Goal: Task Accomplishment & Management: Use online tool/utility

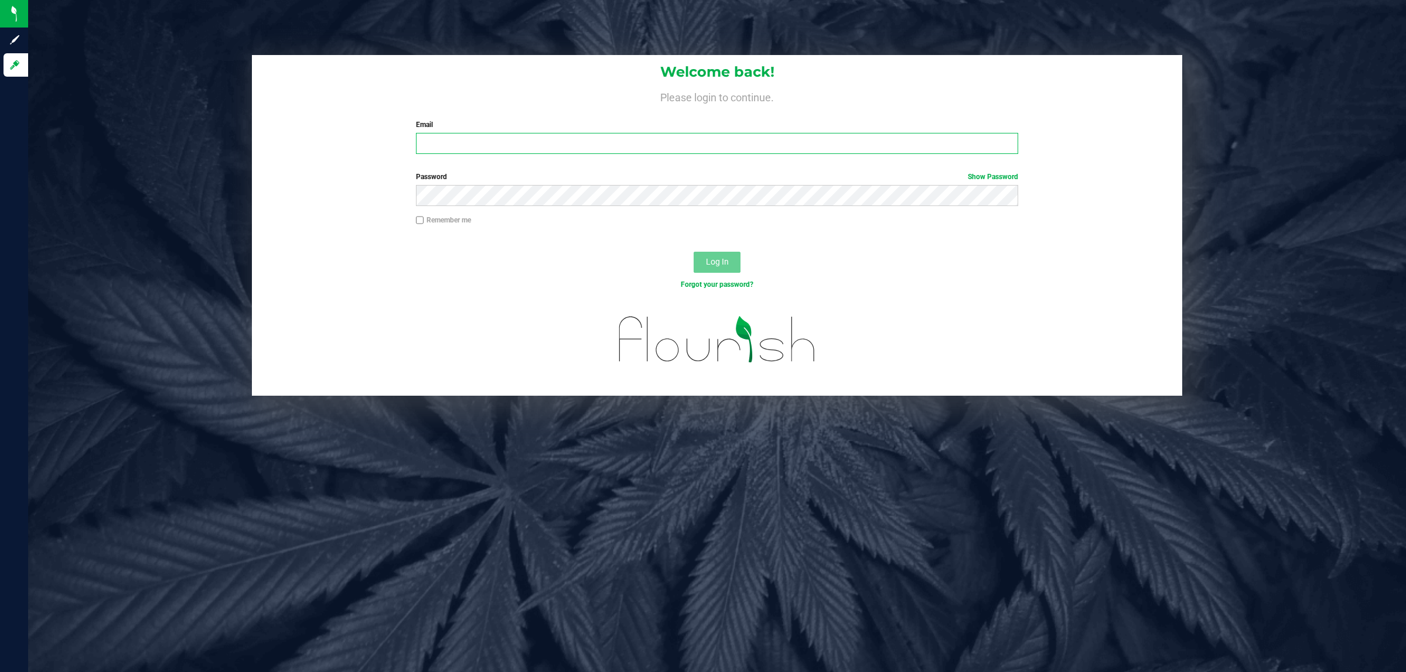
click at [482, 150] on input "Email" at bounding box center [717, 143] width 603 height 21
type input "[EMAIL_ADDRESS][DOMAIN_NAME]"
click at [694, 252] on button "Log In" at bounding box center [717, 262] width 47 height 21
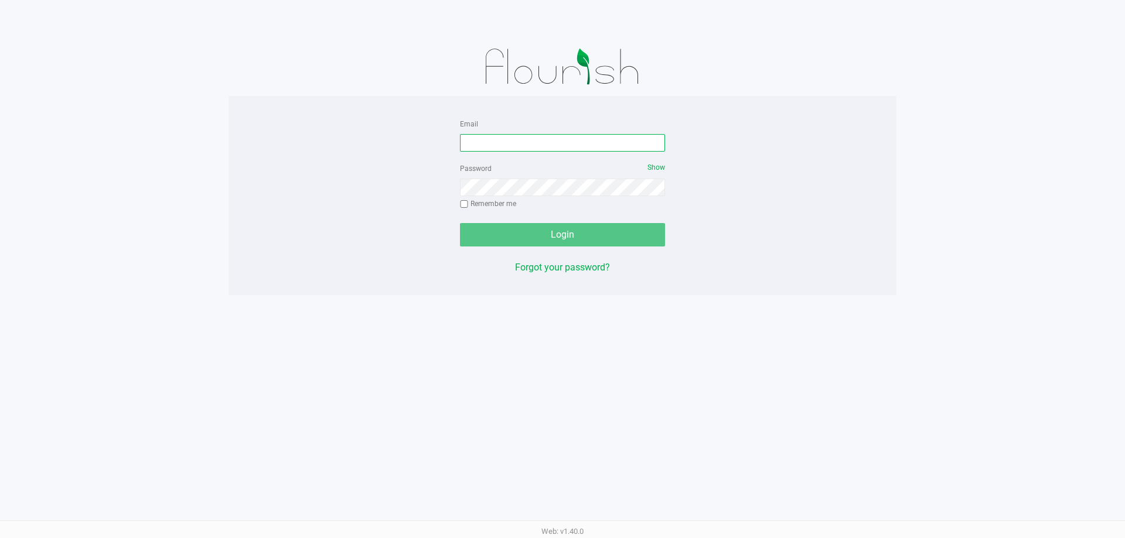
click at [599, 138] on input "Email" at bounding box center [562, 143] width 205 height 18
type input "[EMAIL_ADDRESS][DOMAIN_NAME]"
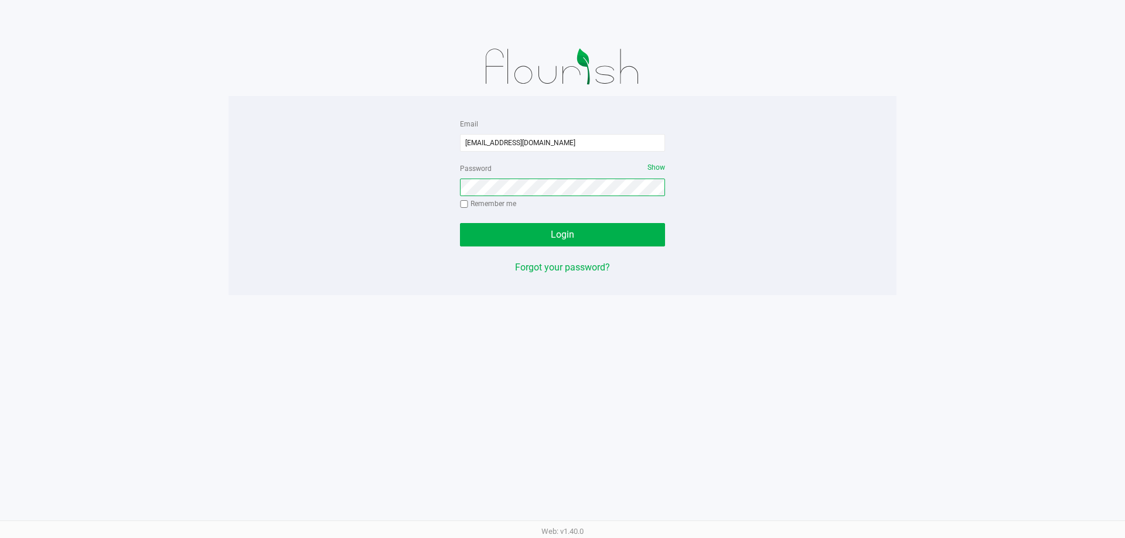
click at [460, 223] on button "Login" at bounding box center [562, 234] width 205 height 23
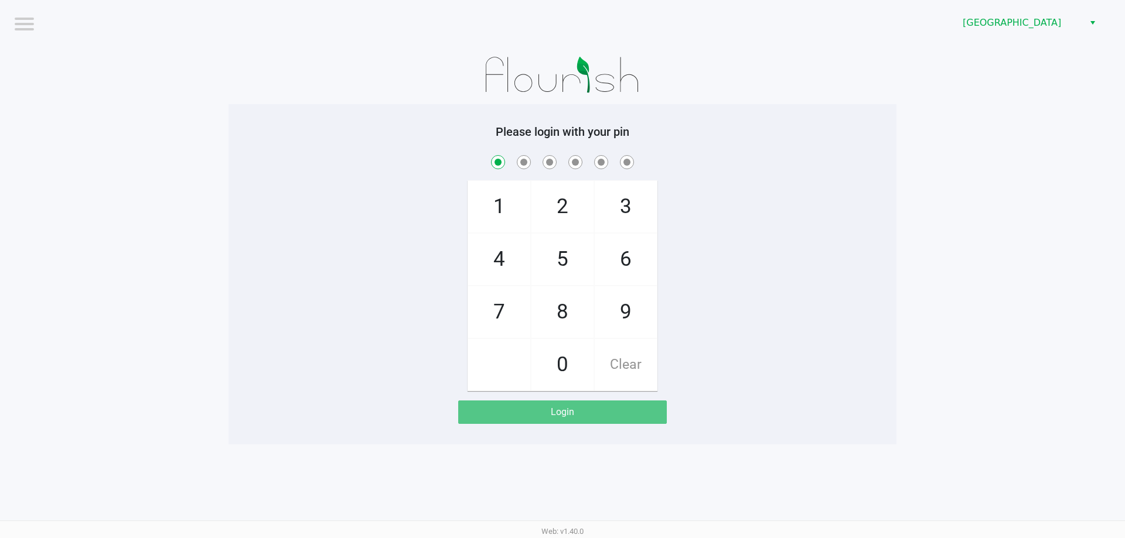
checkbox input "true"
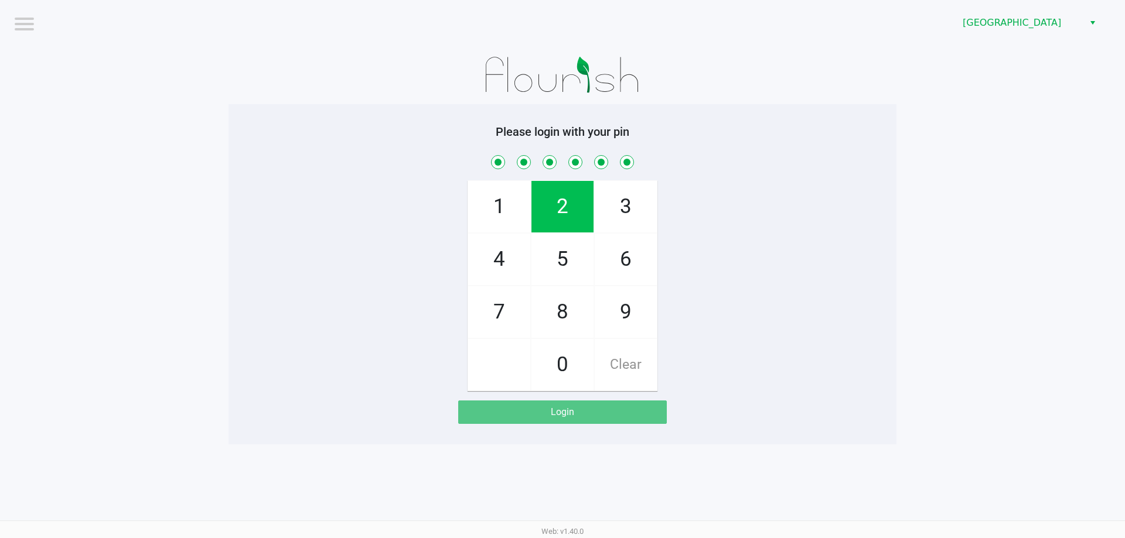
checkbox input "true"
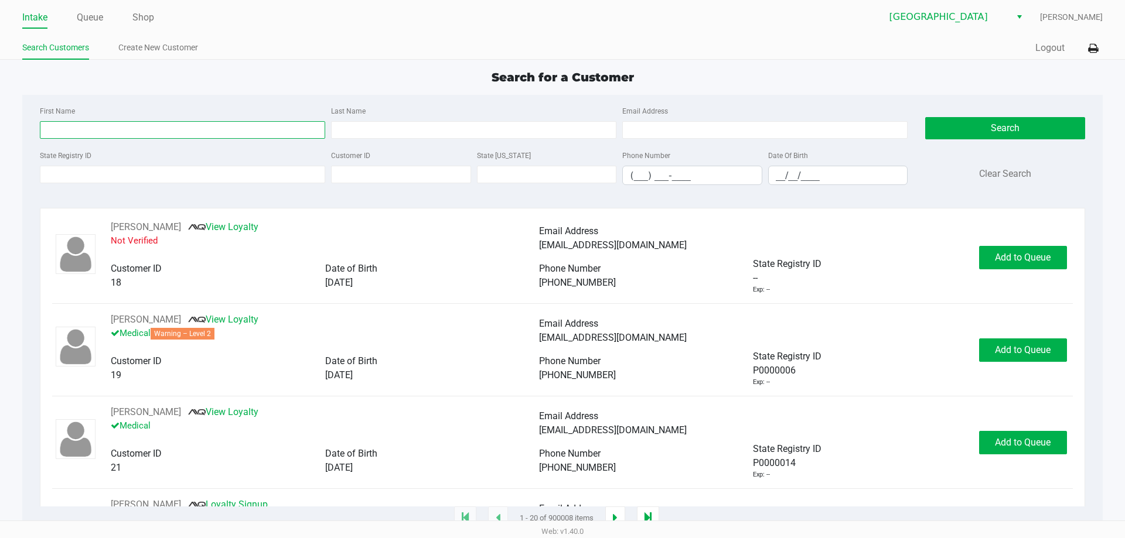
click at [123, 128] on input "First Name" at bounding box center [182, 130] width 285 height 18
type input "[PERSON_NAME]"
click at [364, 120] on div "Last Name" at bounding box center [473, 121] width 291 height 35
click at [364, 125] on input "Last Name" at bounding box center [473, 130] width 285 height 18
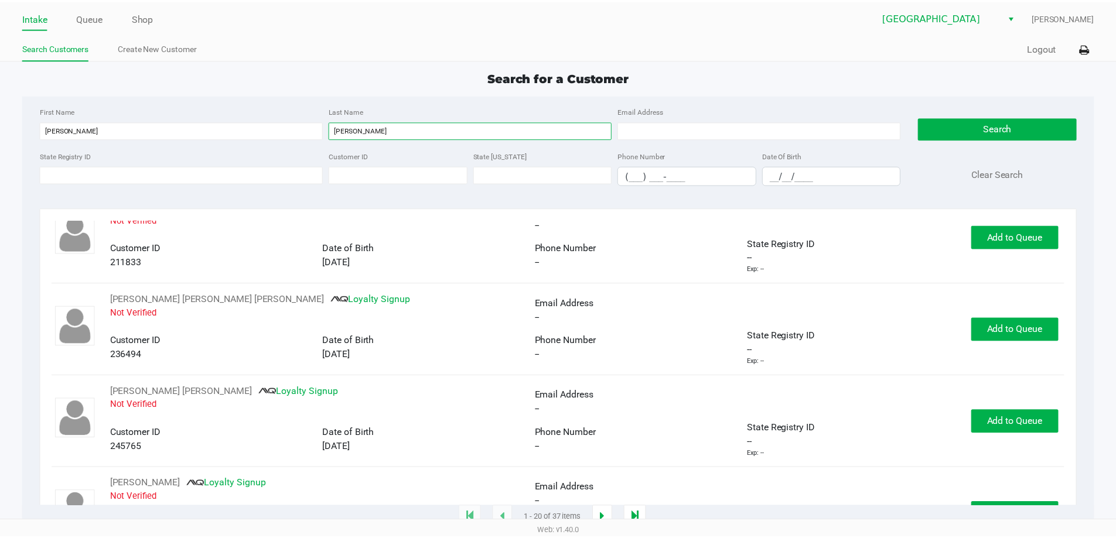
scroll to position [761, 0]
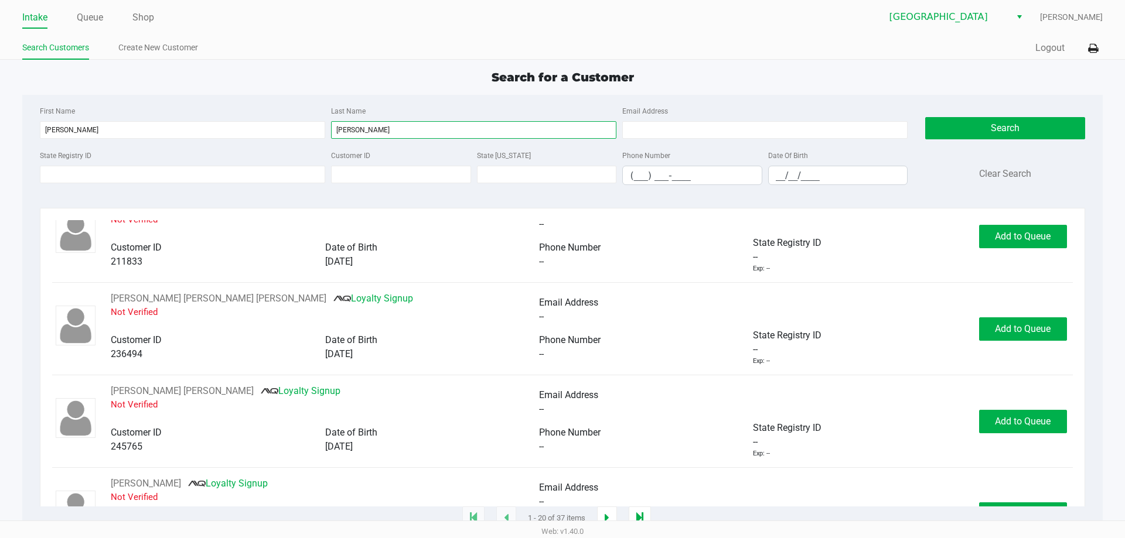
type input "[PERSON_NAME]"
click at [779, 179] on input "__/__/____" at bounding box center [837, 175] width 139 height 18
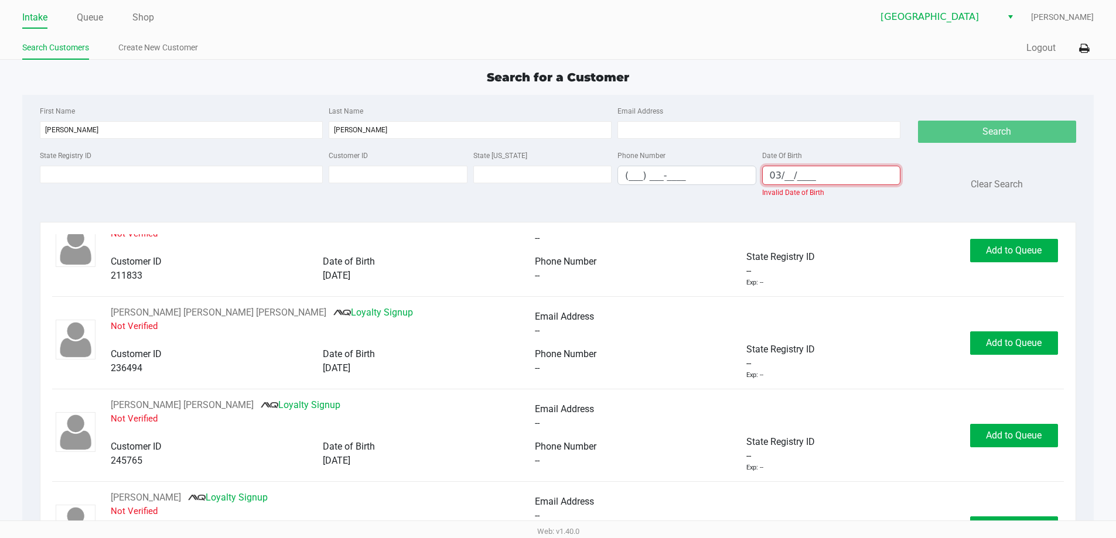
click at [786, 173] on input "03/__/____" at bounding box center [832, 175] width 138 height 18
click at [784, 171] on input "03/__/____" at bounding box center [832, 175] width 138 height 18
click at [798, 177] on input "03/01/____" at bounding box center [832, 175] width 138 height 18
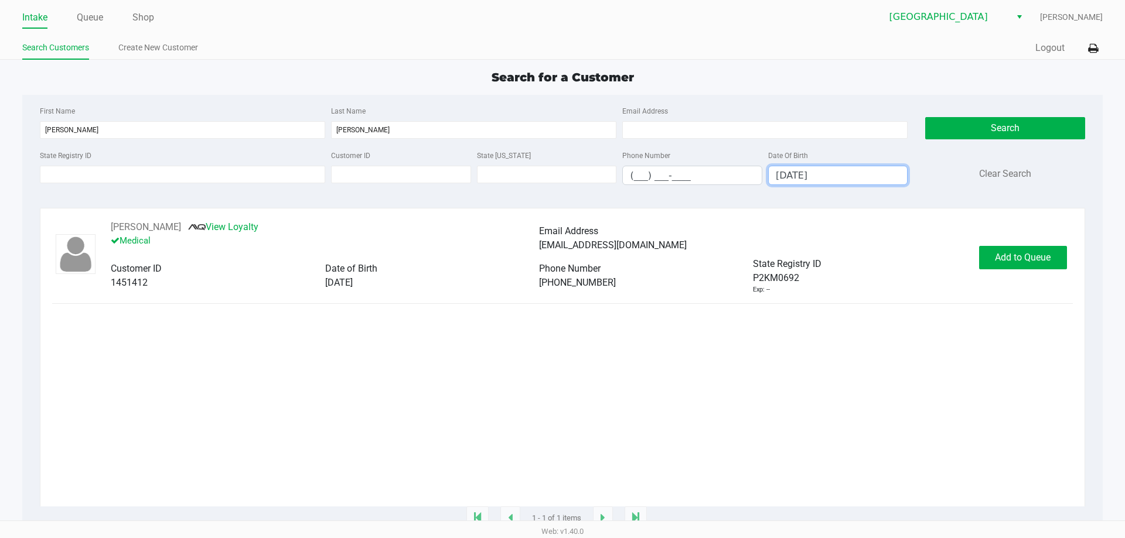
type input "03/01/2005"
click at [1012, 261] on span "Add to Queue" at bounding box center [1023, 257] width 56 height 11
click at [1012, 261] on span "Add to Queue" at bounding box center [1029, 257] width 56 height 11
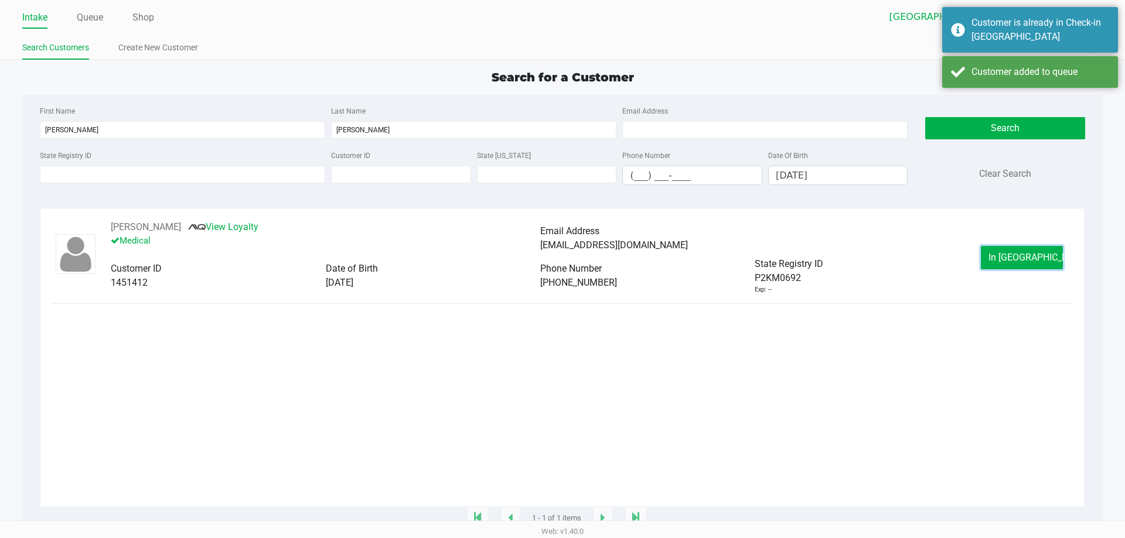
click at [1012, 261] on span "In Queue" at bounding box center [1037, 257] width 98 height 11
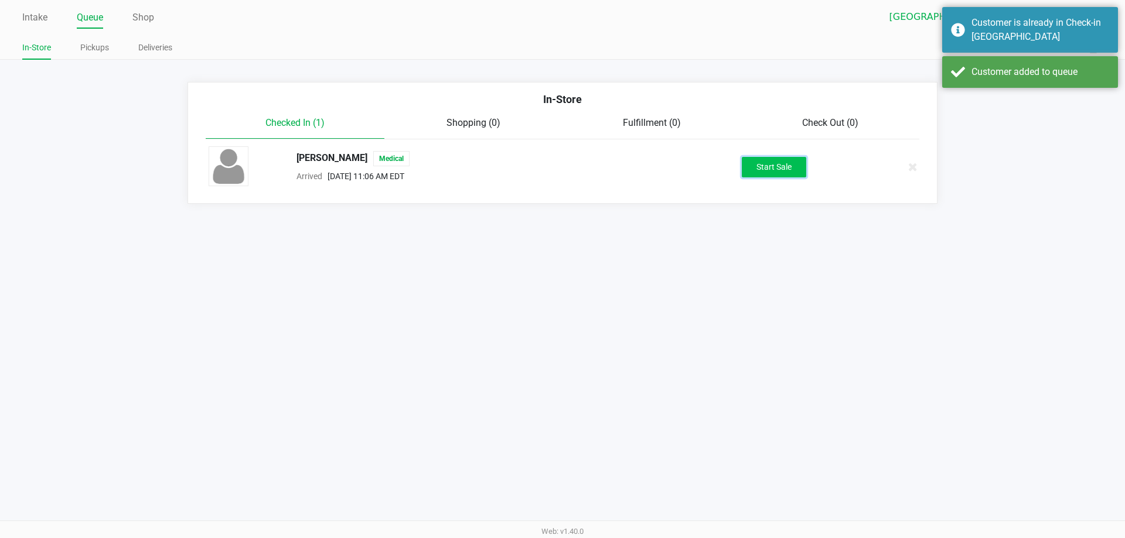
click at [780, 171] on button "Start Sale" at bounding box center [774, 167] width 64 height 21
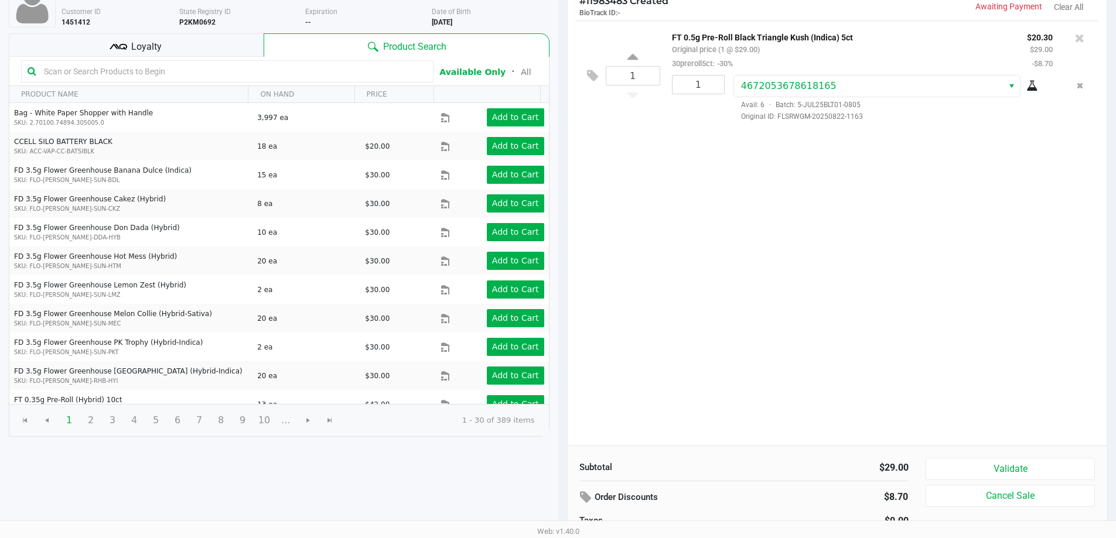
scroll to position [108, 0]
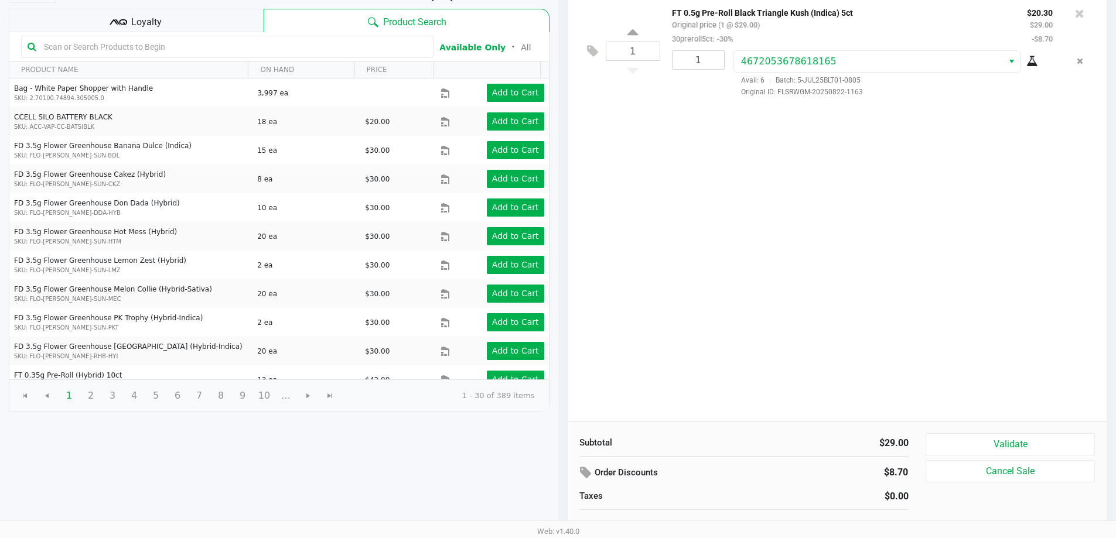
click at [1030, 443] on button "Validate" at bounding box center [1009, 444] width 169 height 22
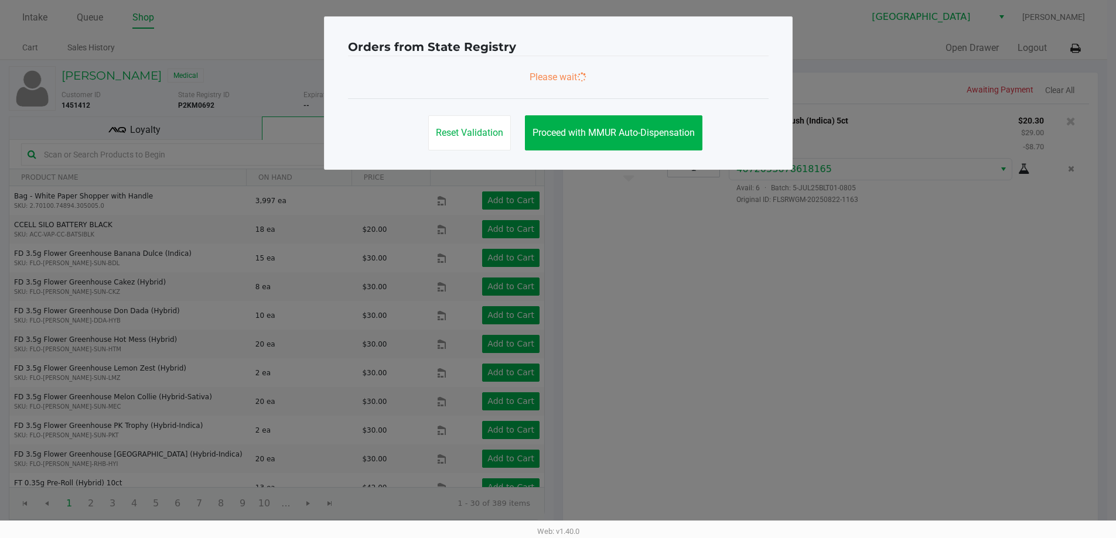
scroll to position [0, 0]
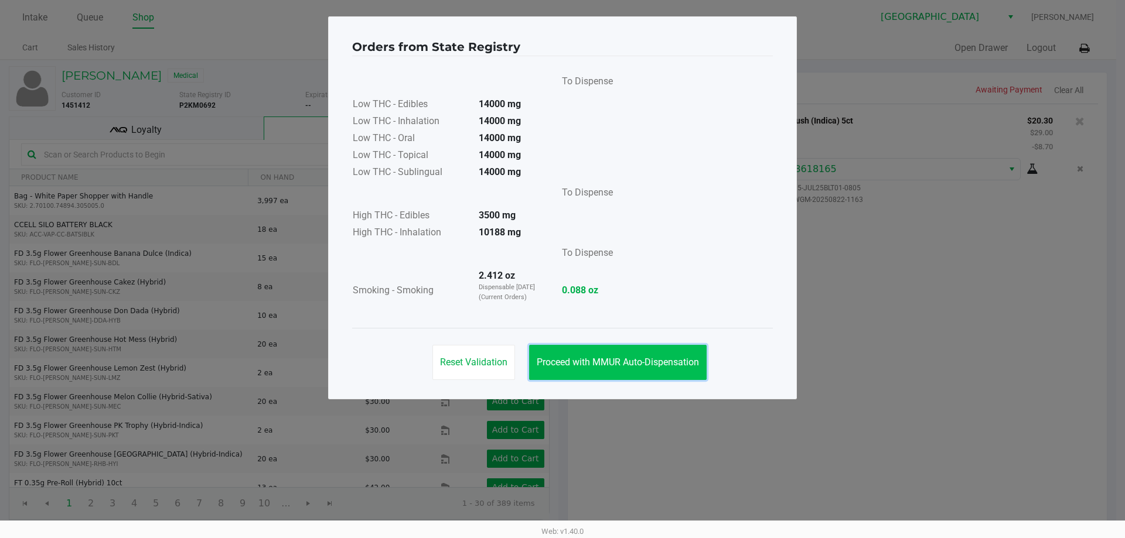
click at [631, 358] on span "Proceed with MMUR Auto-Dispensation" at bounding box center [618, 362] width 162 height 11
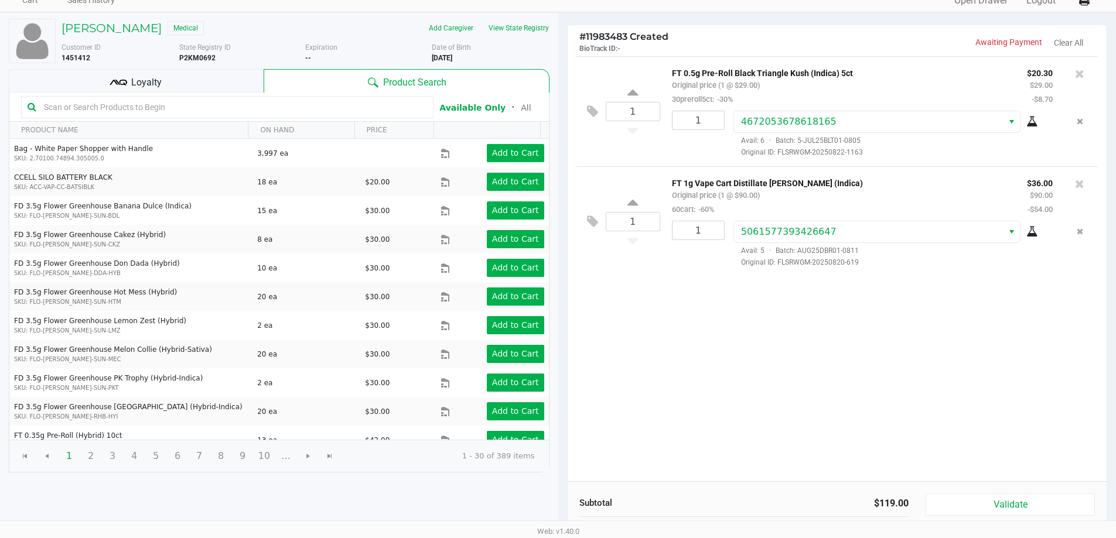
scroll to position [120, 0]
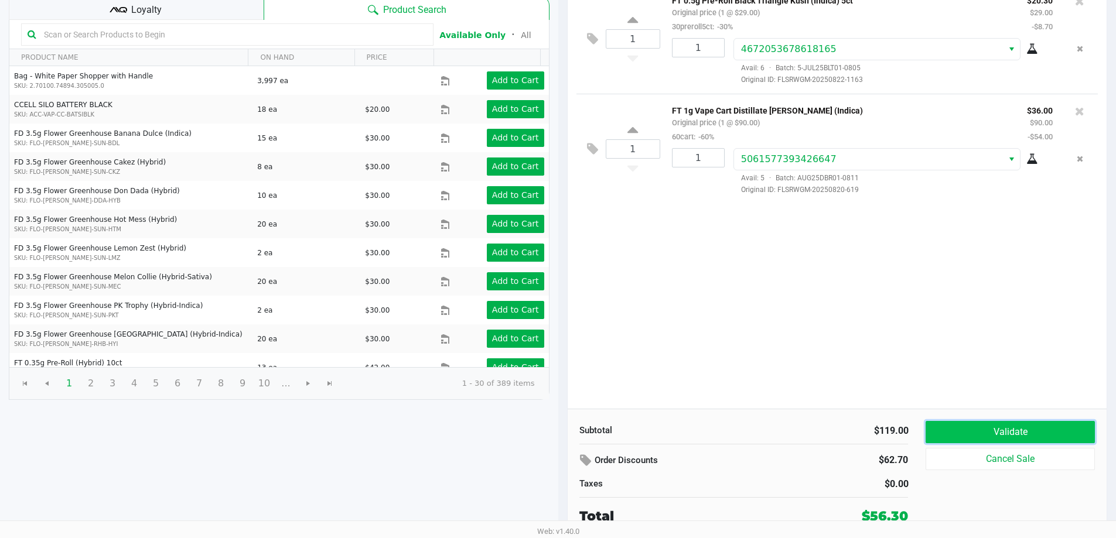
click at [993, 428] on button "Validate" at bounding box center [1009, 432] width 169 height 22
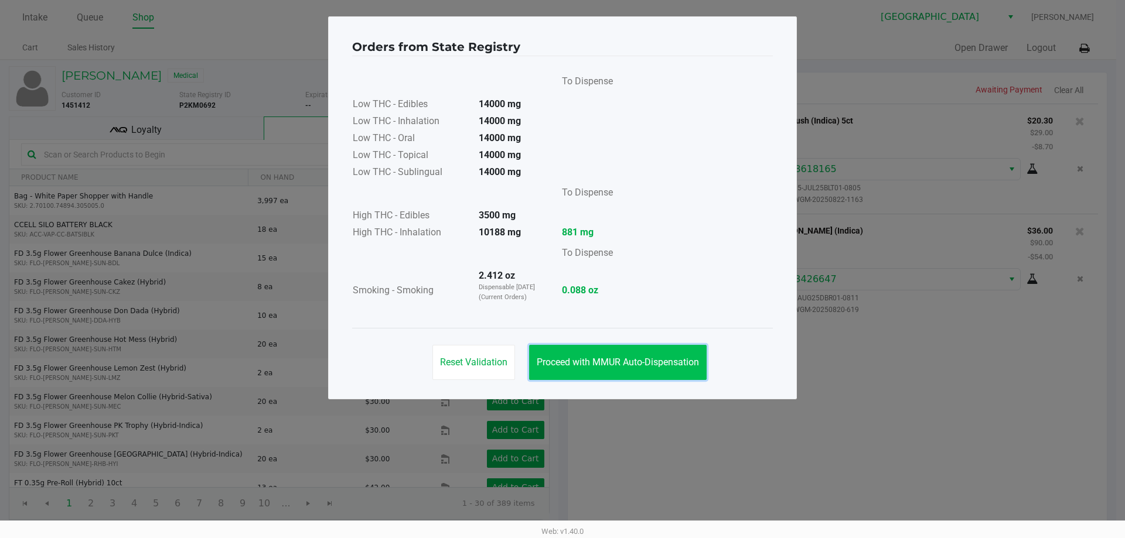
click at [640, 362] on span "Proceed with MMUR Auto-Dispensation" at bounding box center [618, 362] width 162 height 11
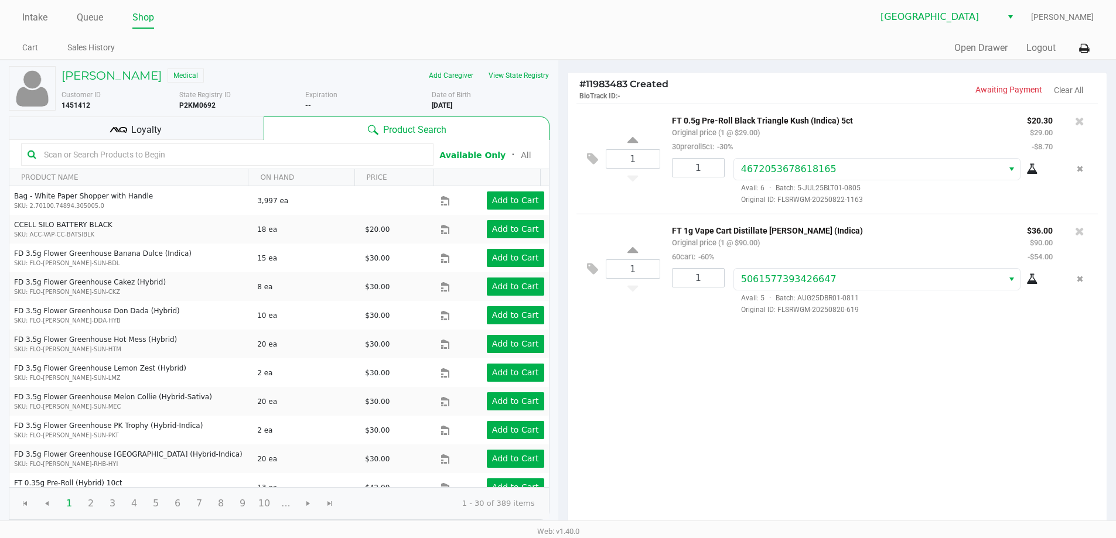
click at [211, 128] on div "Loyalty" at bounding box center [136, 128] width 255 height 23
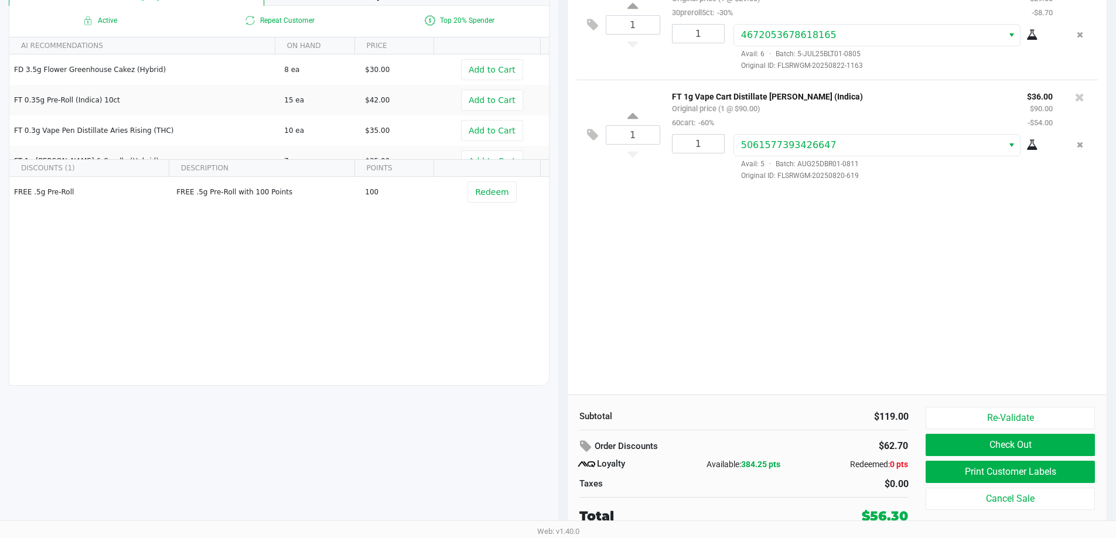
scroll to position [17, 0]
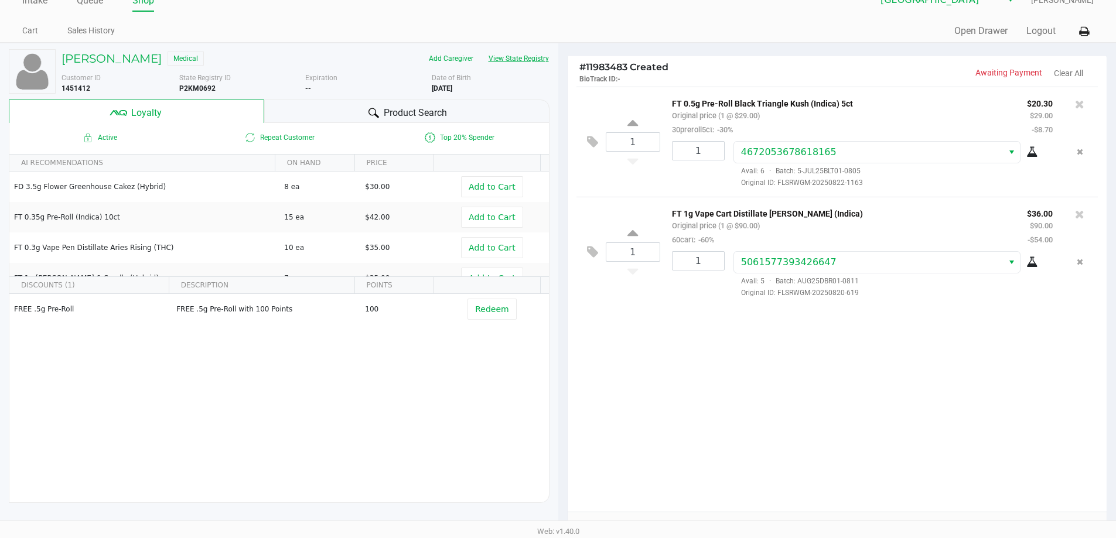
click at [535, 56] on button "View State Registry" at bounding box center [515, 58] width 69 height 19
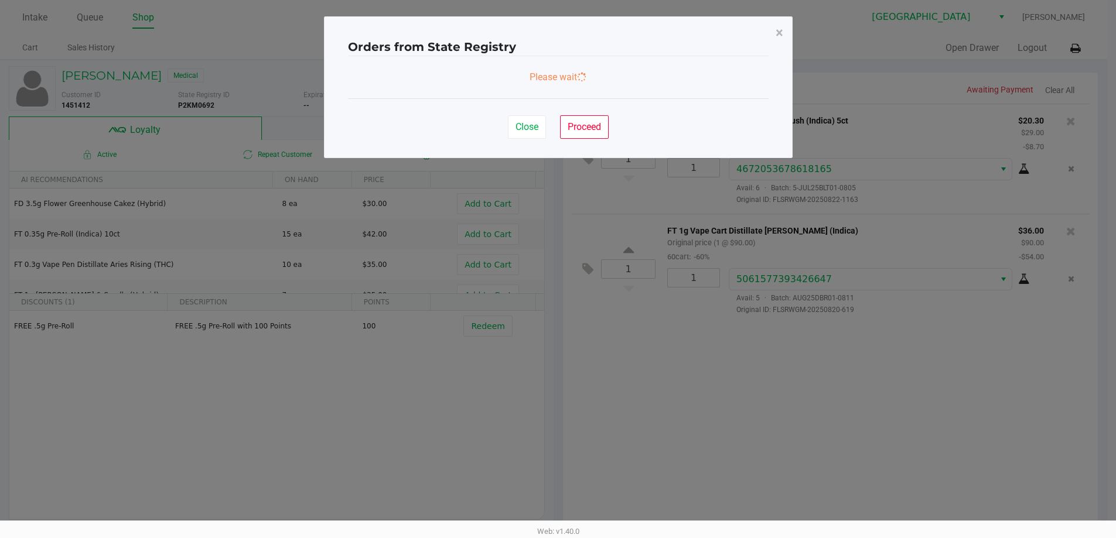
scroll to position [0, 0]
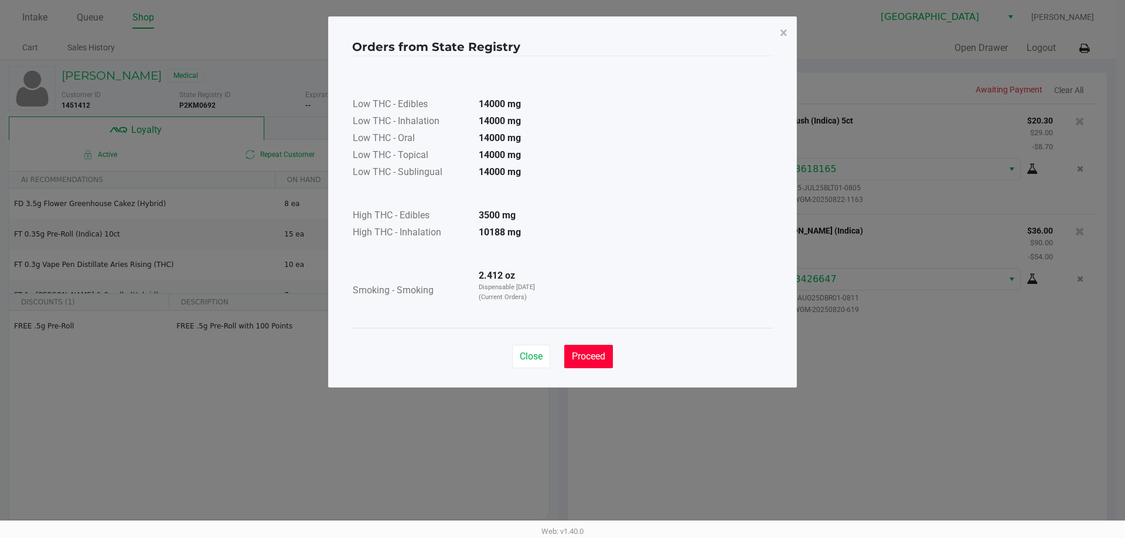
click at [599, 366] on button "Proceed" at bounding box center [588, 356] width 49 height 23
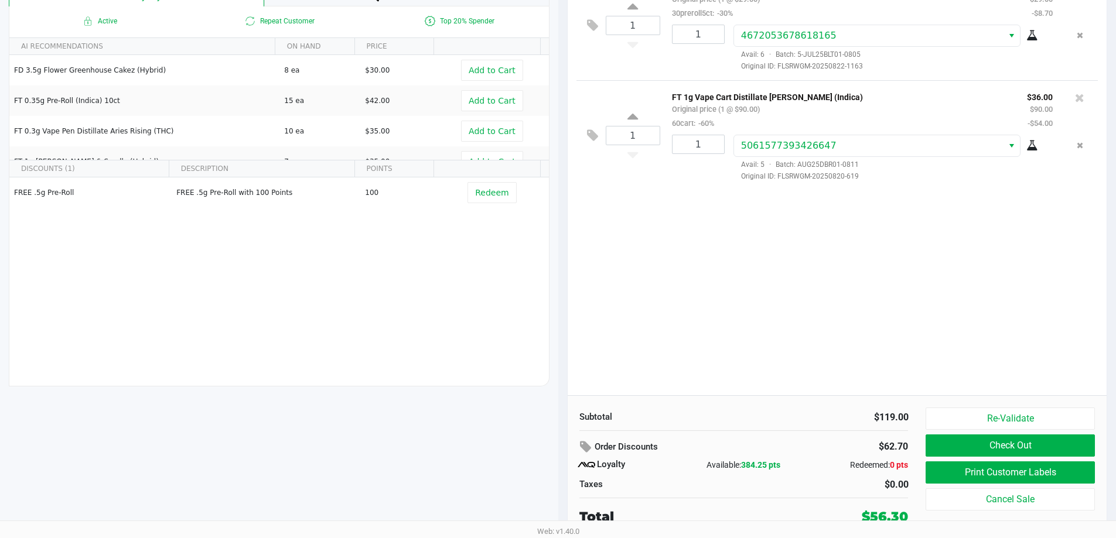
scroll to position [134, 0]
click at [1001, 475] on button "Print Customer Labels" at bounding box center [1009, 472] width 169 height 22
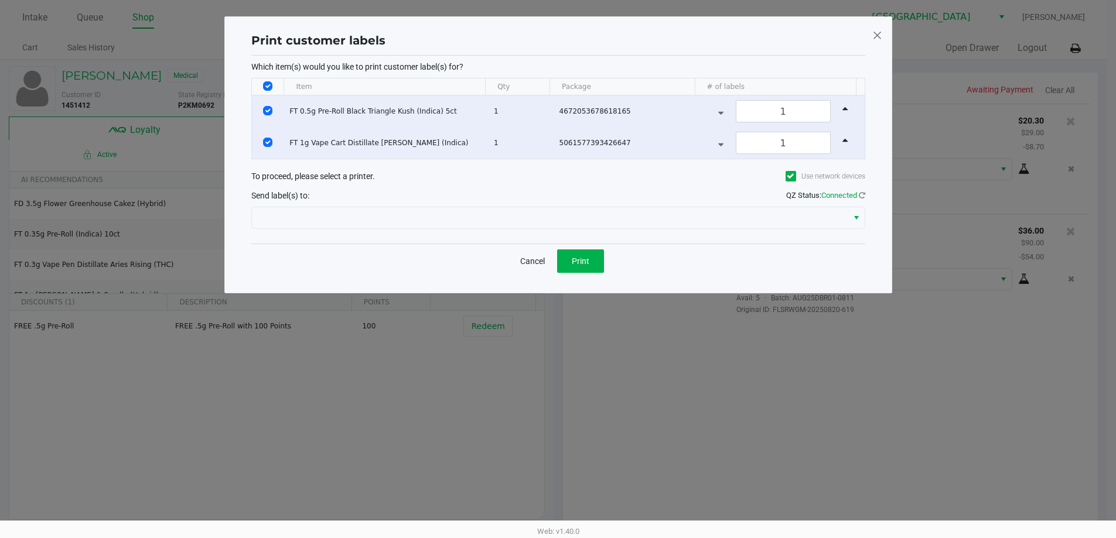
scroll to position [0, 0]
click at [579, 258] on span "Print" at bounding box center [585, 261] width 18 height 9
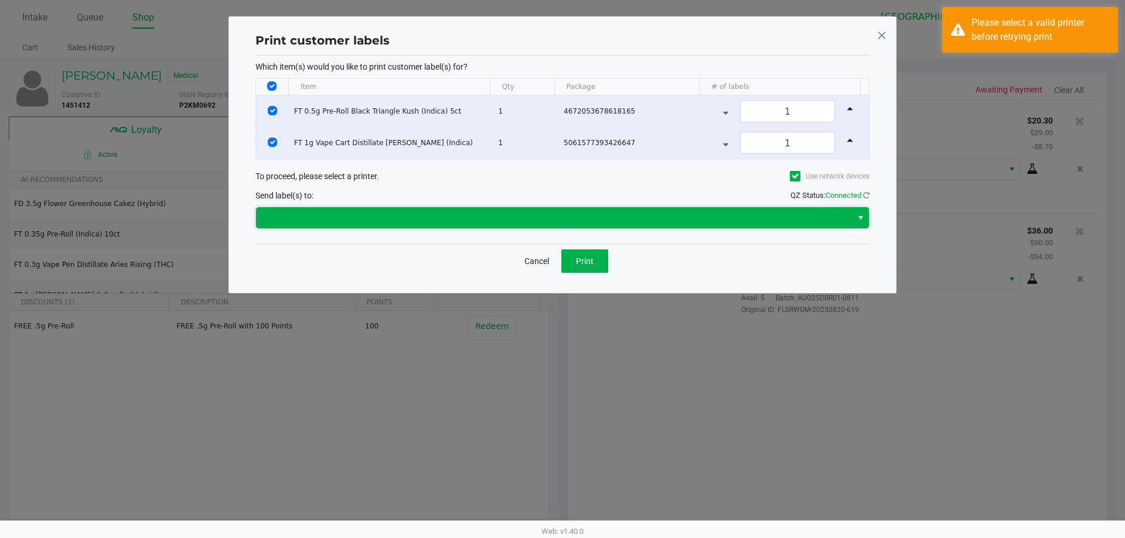
click at [716, 213] on span at bounding box center [554, 218] width 582 height 14
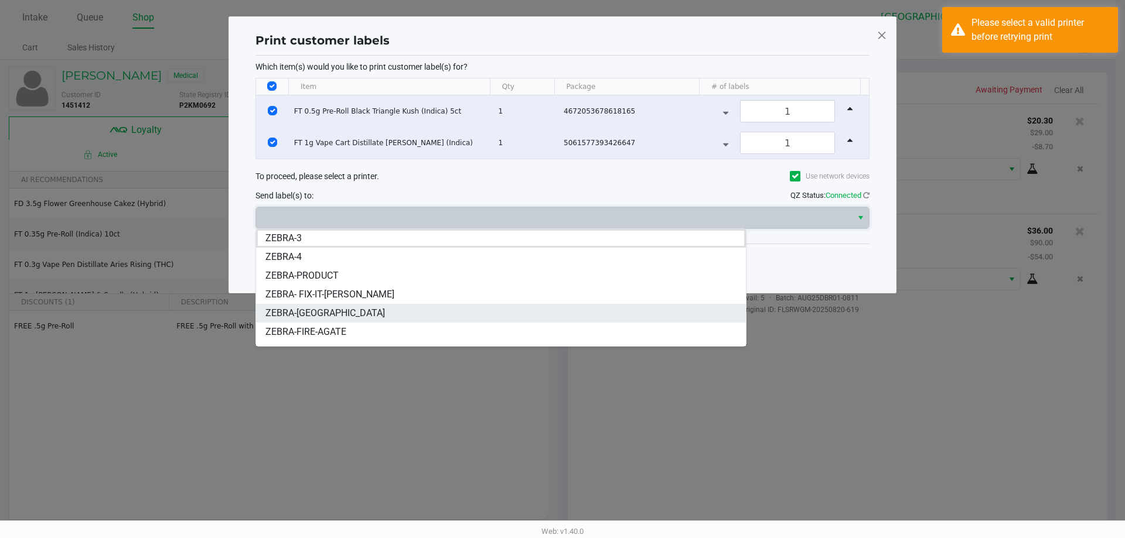
click at [572, 318] on li "ZEBRA-[GEOGRAPHIC_DATA]" at bounding box center [501, 313] width 490 height 19
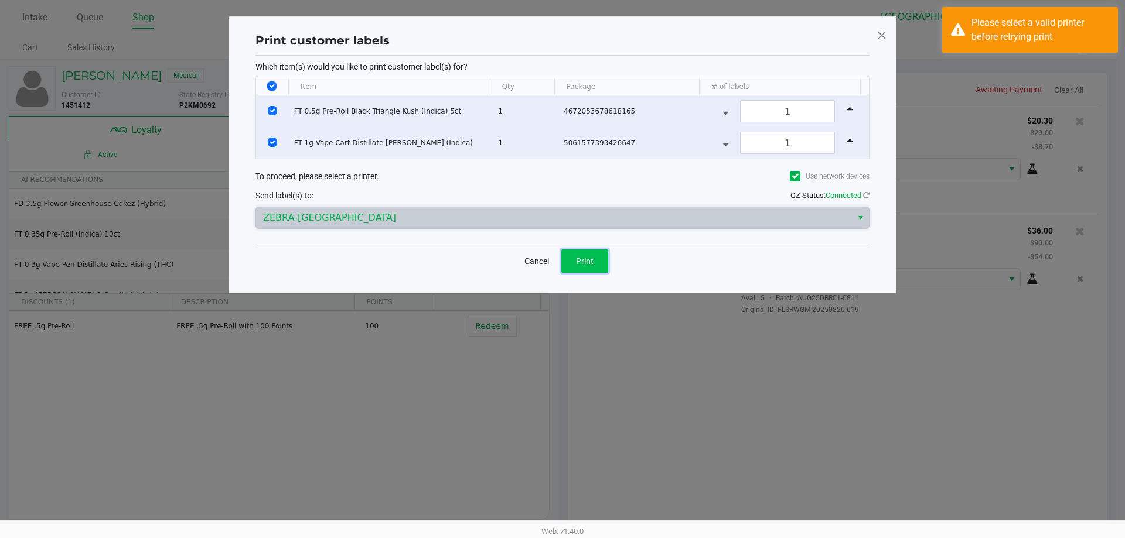
click at [601, 256] on button "Print" at bounding box center [584, 261] width 47 height 23
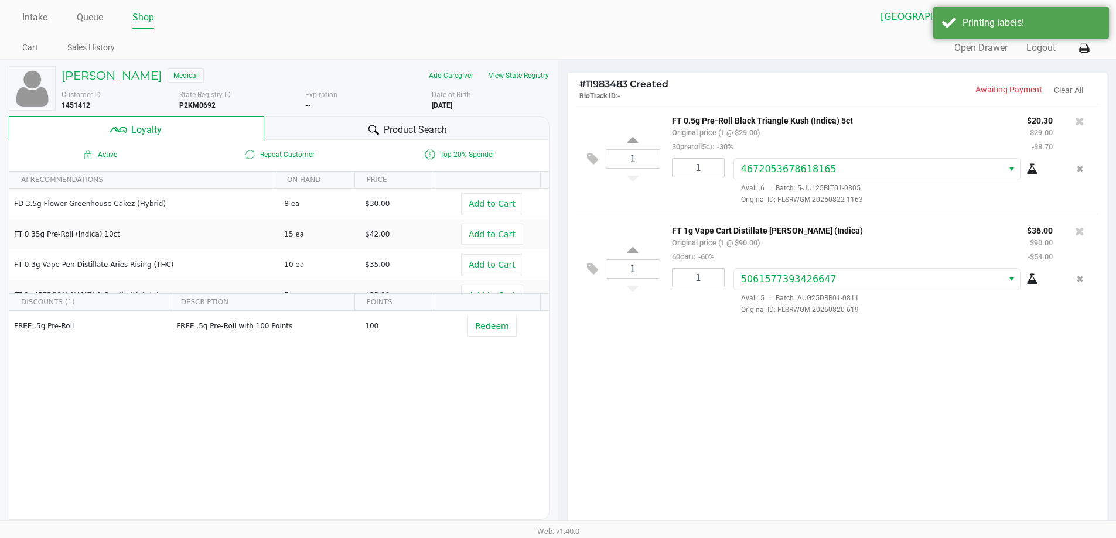
scroll to position [117, 0]
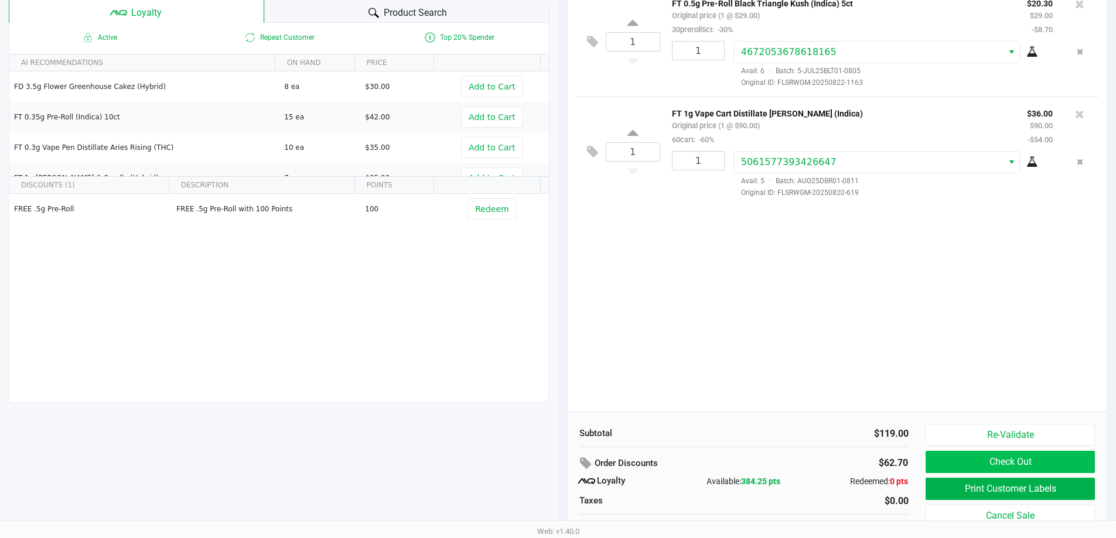
click at [1042, 462] on button "Check Out" at bounding box center [1009, 462] width 169 height 22
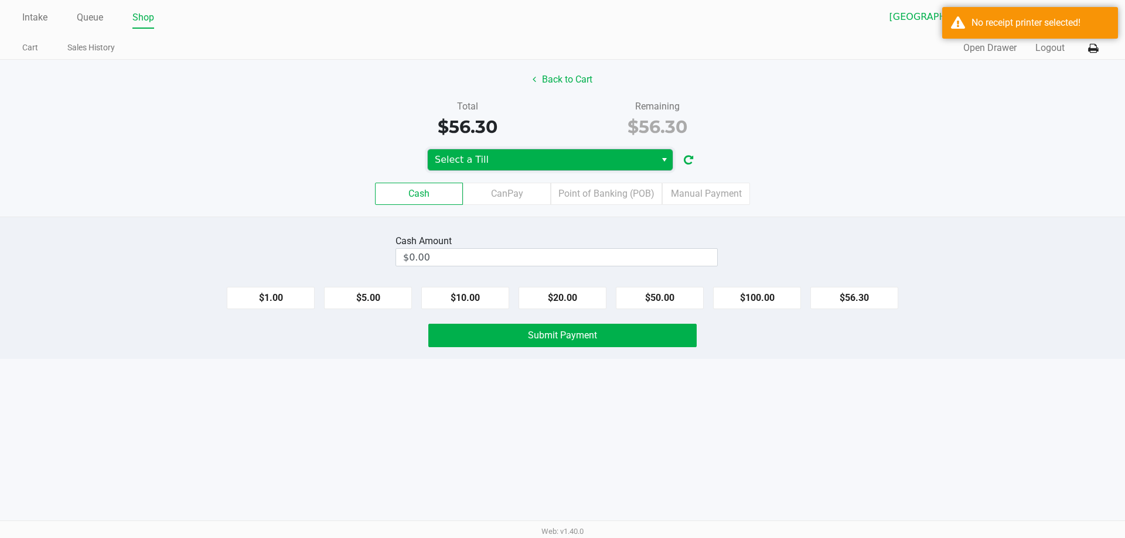
click at [643, 162] on span "Select a Till" at bounding box center [542, 160] width 214 height 14
click at [491, 236] on li "FITCHBURG" at bounding box center [526, 236] width 196 height 19
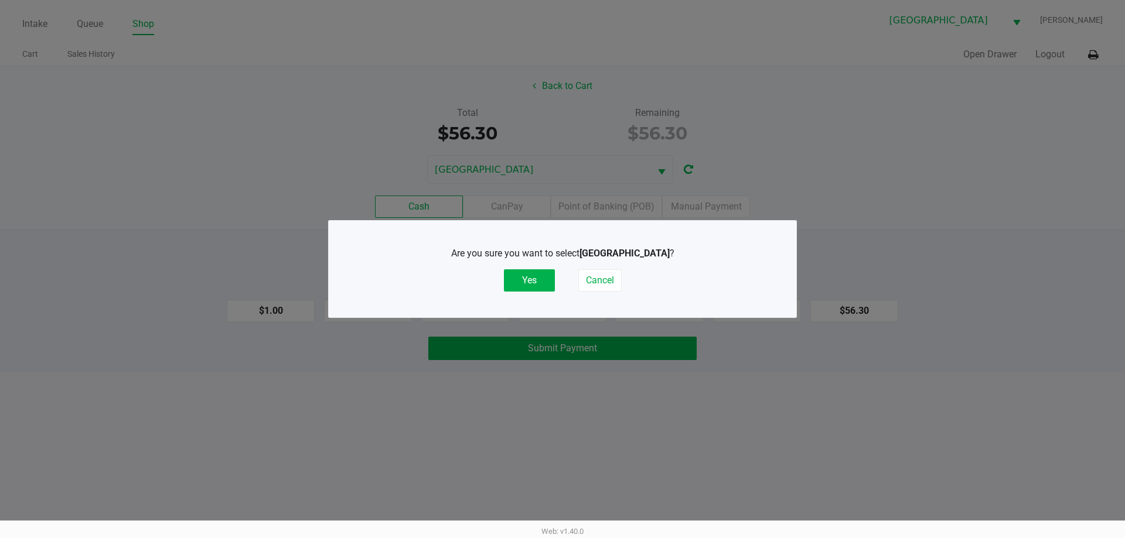
click at [543, 276] on button "Yes" at bounding box center [529, 280] width 51 height 22
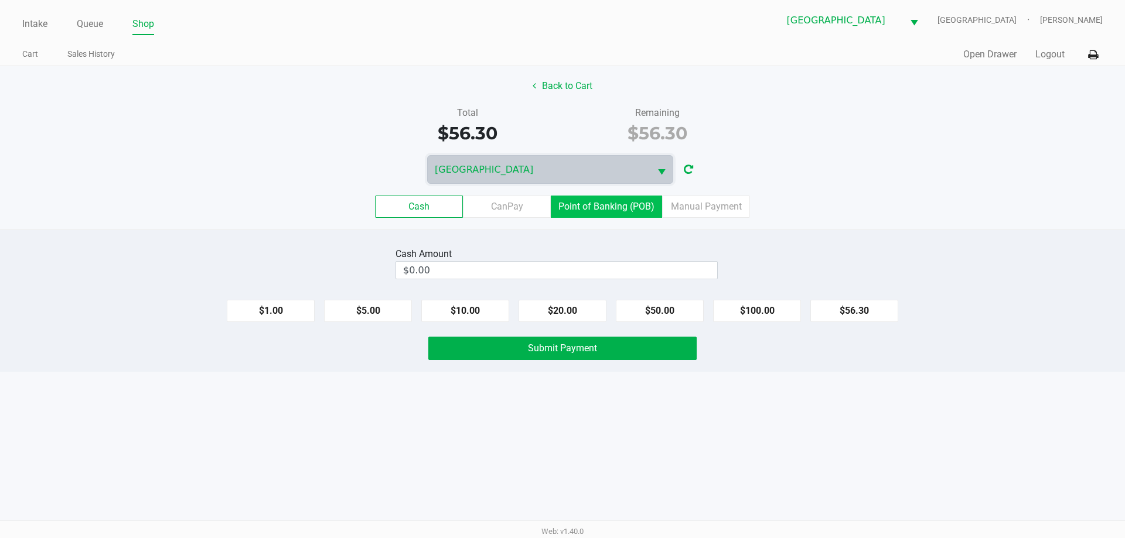
click at [583, 205] on label "Point of Banking (POB)" at bounding box center [606, 207] width 111 height 22
click at [0, 0] on 7 "Point of Banking (POB)" at bounding box center [0, 0] width 0 height 0
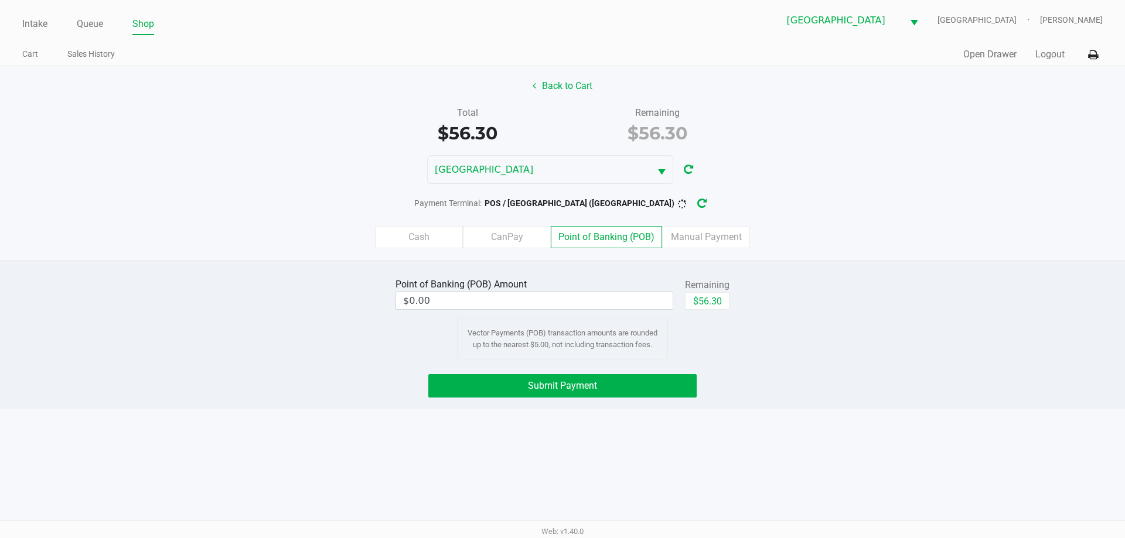
click at [706, 299] on button "$56.30" at bounding box center [707, 301] width 45 height 18
type input "$56.30"
click at [568, 389] on span "Submit Payment" at bounding box center [562, 385] width 69 height 11
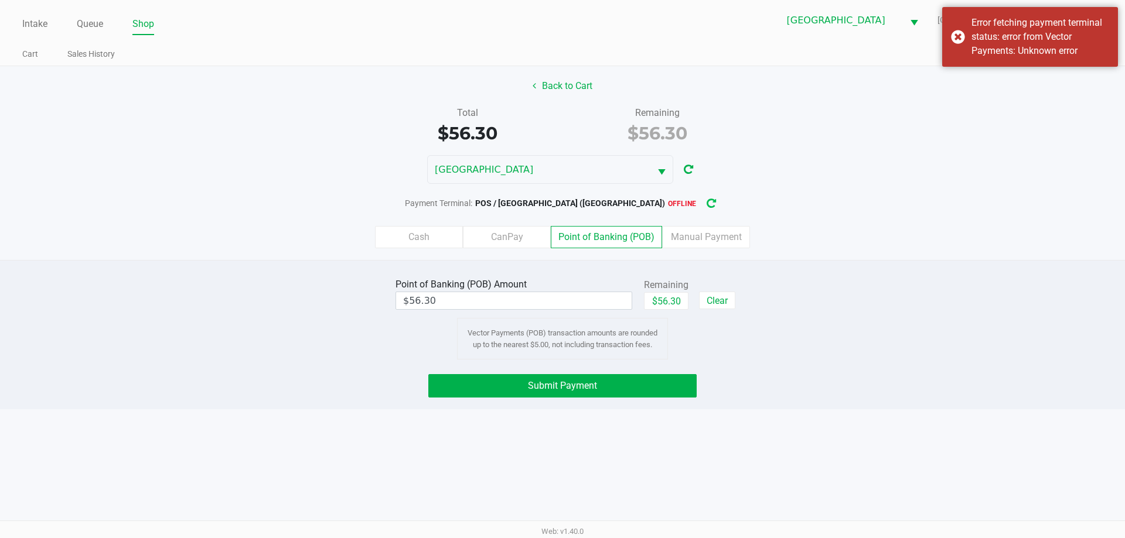
click at [706, 204] on icon "button" at bounding box center [711, 203] width 11 height 9
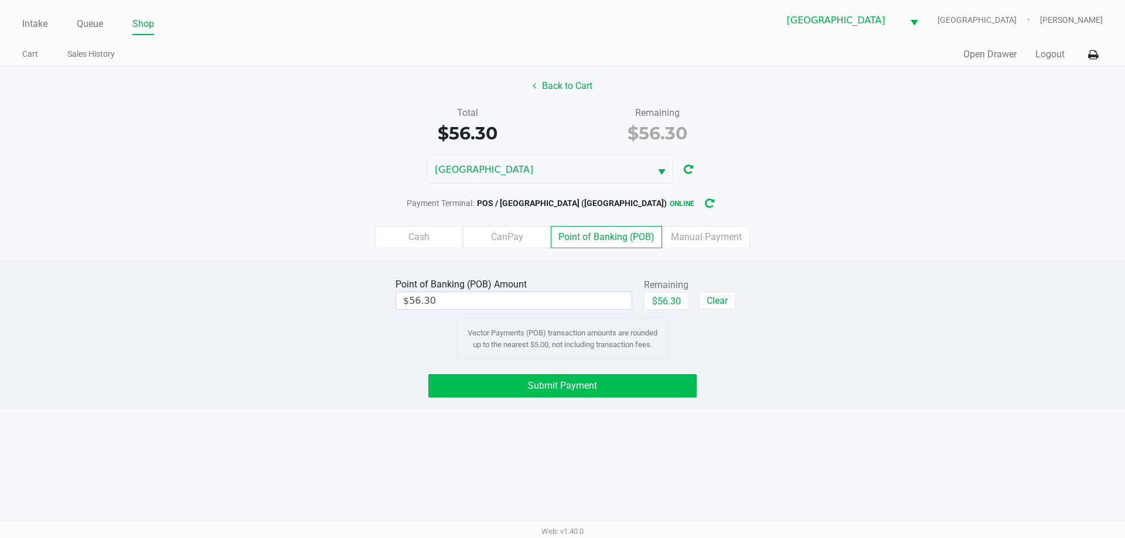
click at [610, 392] on button "Submit Payment" at bounding box center [562, 385] width 268 height 23
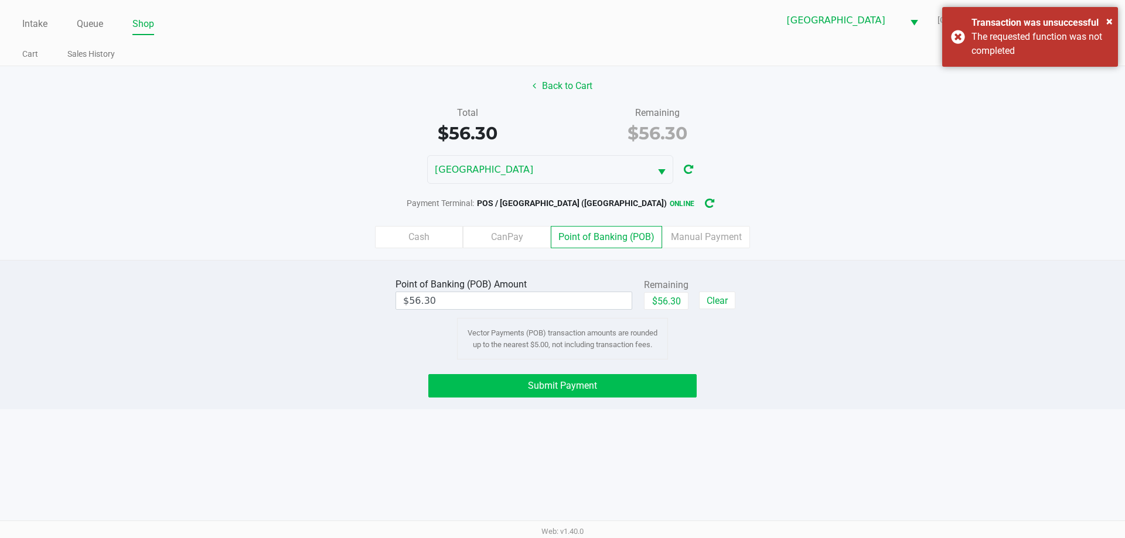
click at [636, 386] on button "Submit Payment" at bounding box center [562, 385] width 268 height 23
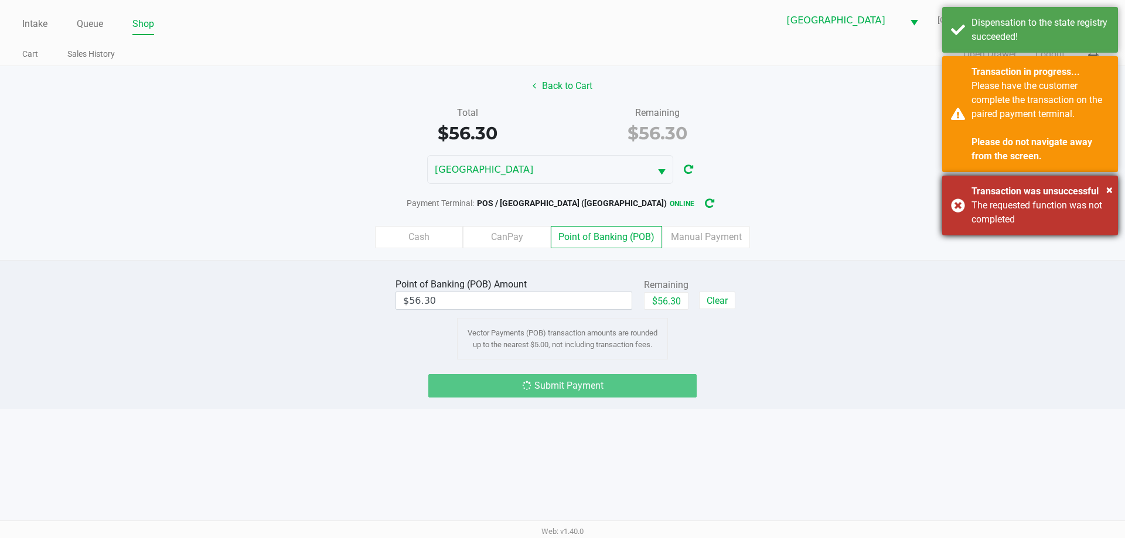
click at [953, 200] on div "× Transaction was unsuccessful The requested function was not completed" at bounding box center [1030, 206] width 176 height 60
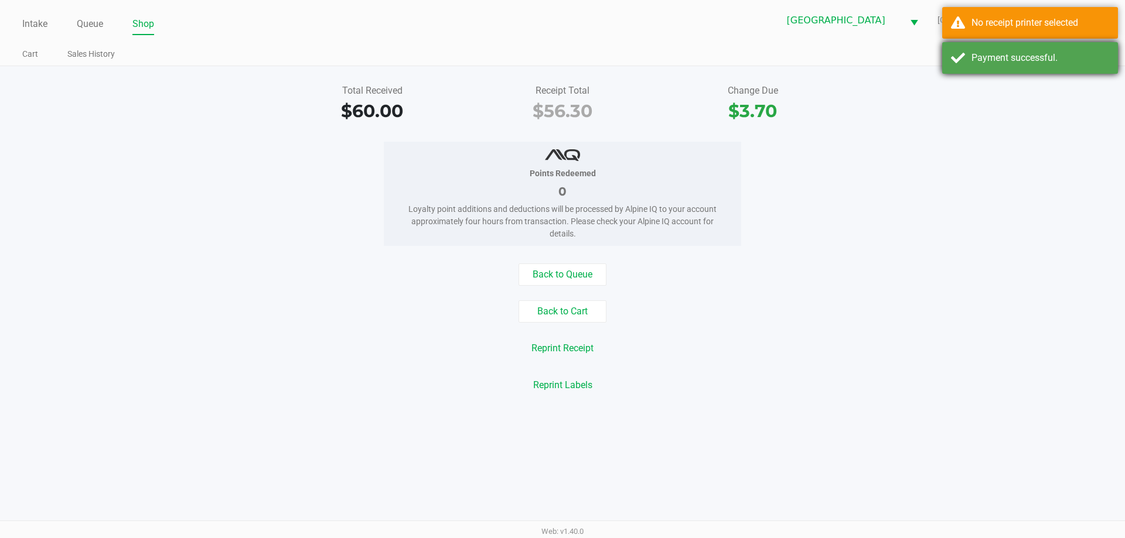
click at [967, 66] on div "Payment successful." at bounding box center [1030, 58] width 176 height 32
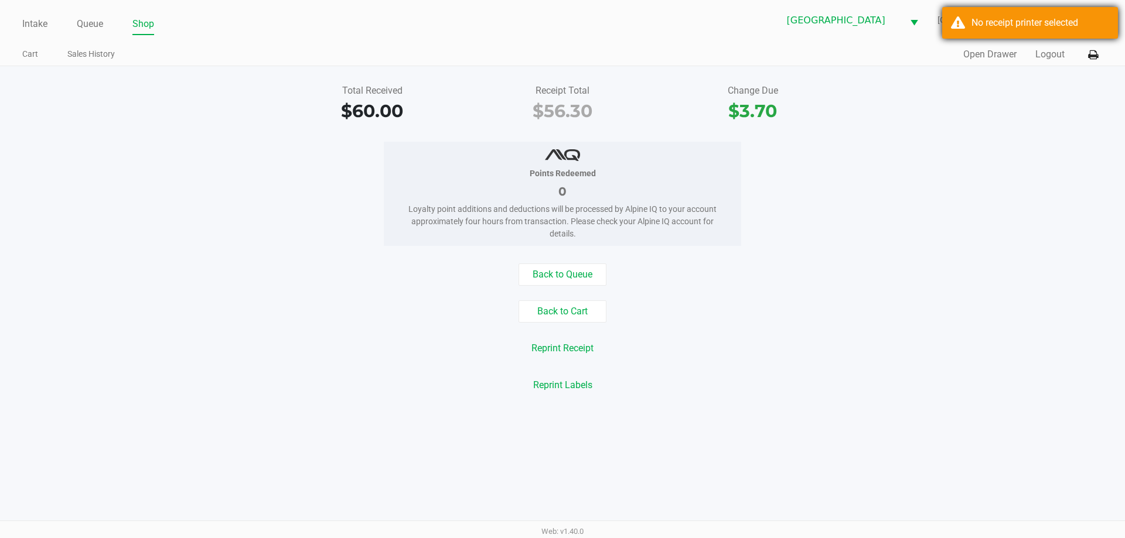
click at [982, 25] on div "No receipt printer selected" at bounding box center [1040, 23] width 138 height 14
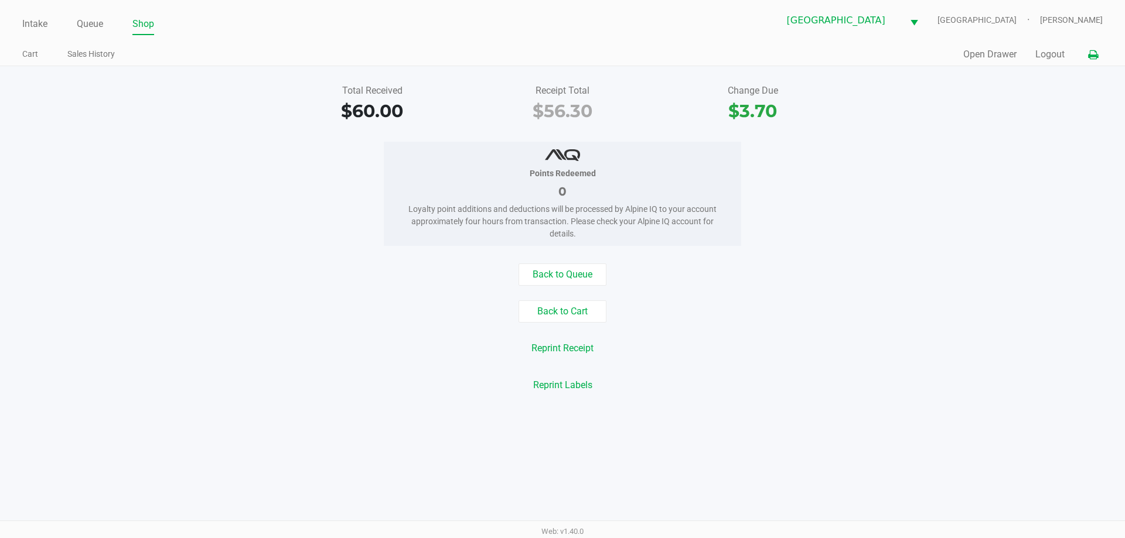
click at [1095, 56] on icon at bounding box center [1093, 55] width 10 height 8
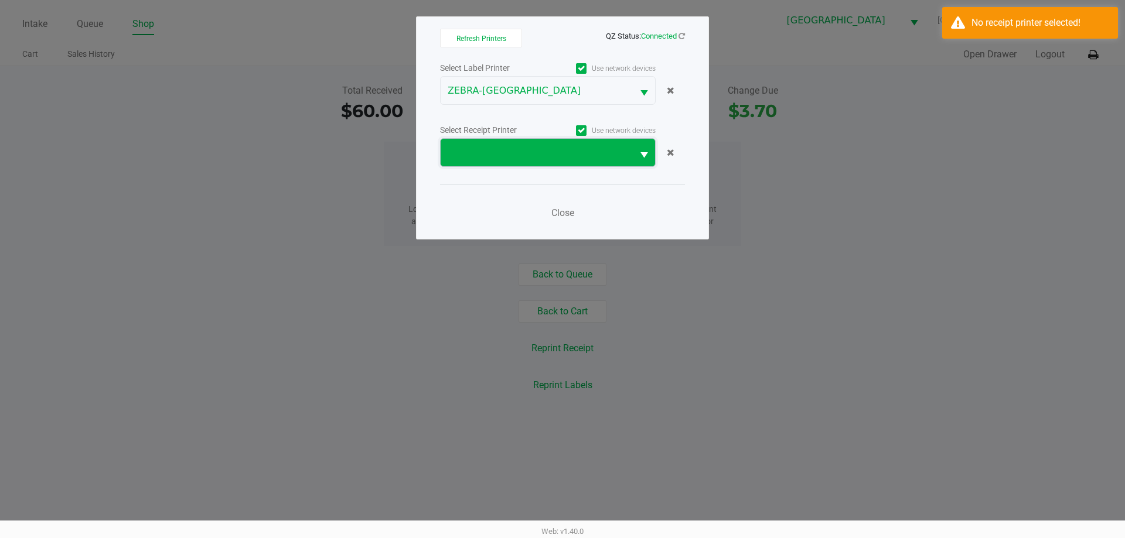
click at [618, 146] on span at bounding box center [537, 153] width 178 height 14
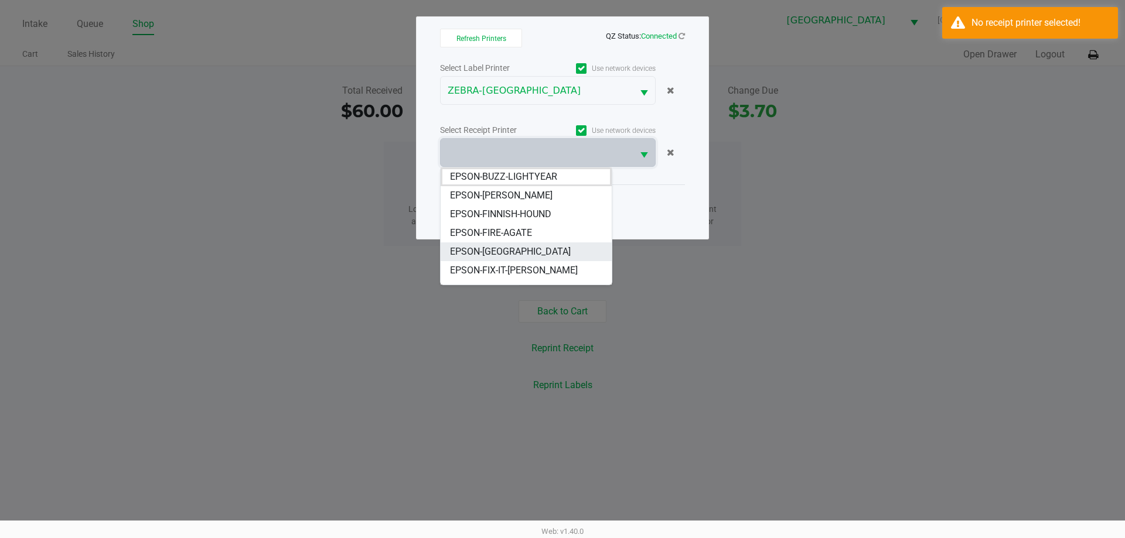
click at [531, 250] on span "EPSON-[GEOGRAPHIC_DATA]" at bounding box center [510, 252] width 121 height 14
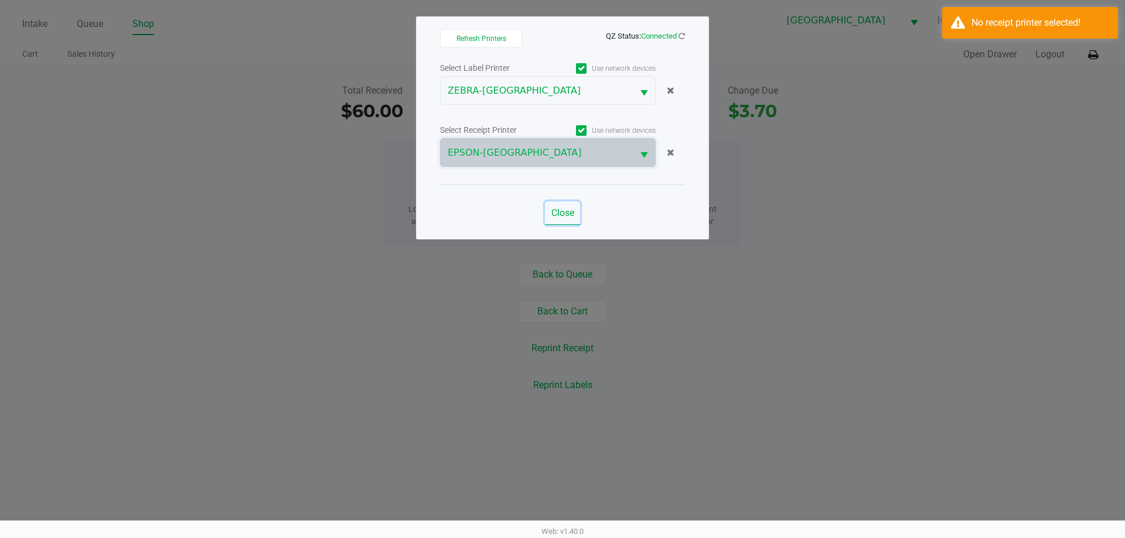
click at [570, 223] on button "Close" at bounding box center [562, 212] width 35 height 23
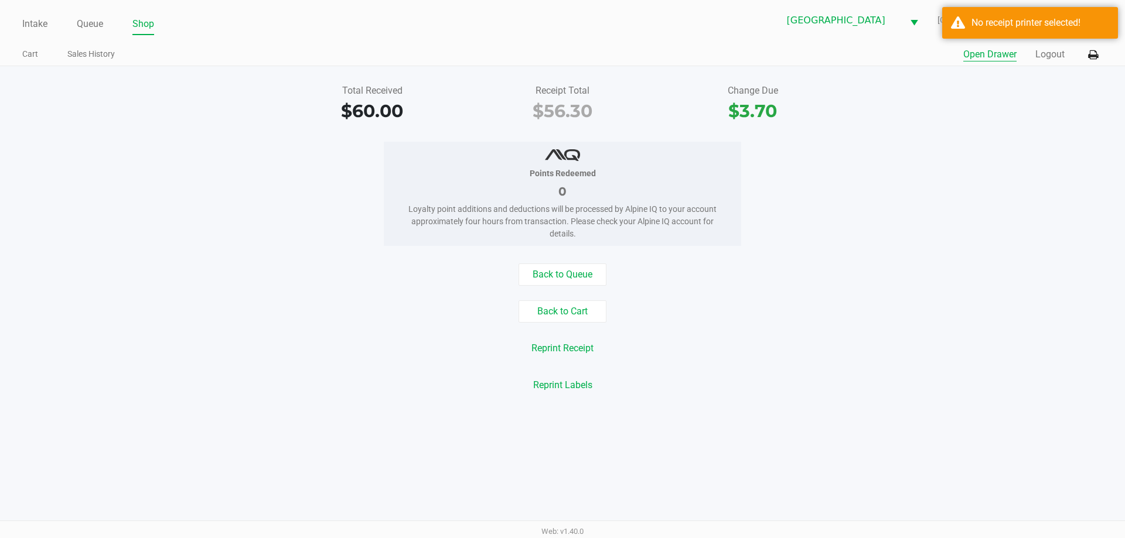
click at [983, 54] on button "Open Drawer" at bounding box center [989, 54] width 53 height 14
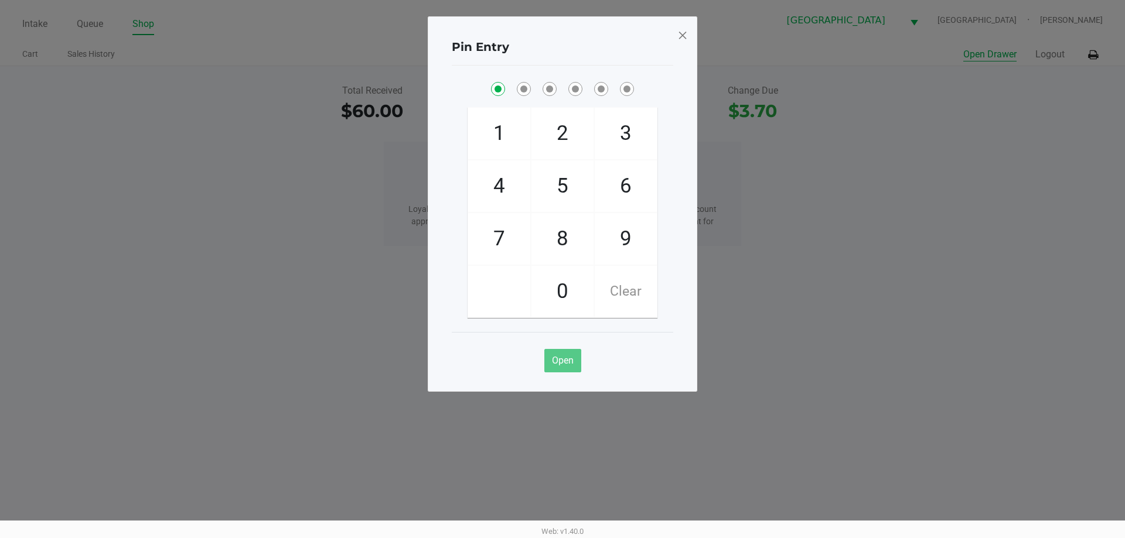
checkbox input "true"
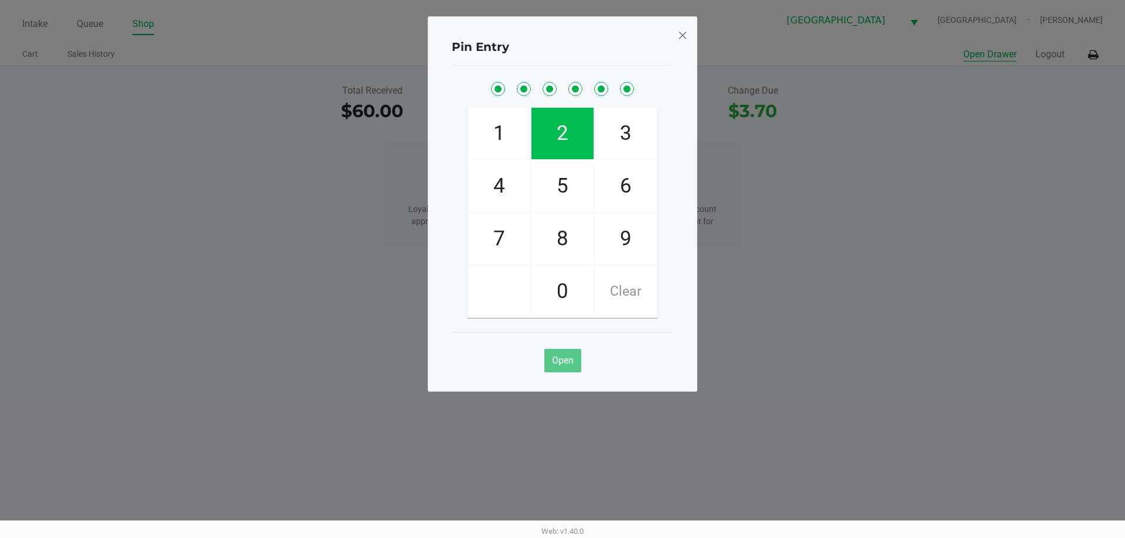
checkbox input "true"
click at [679, 36] on span at bounding box center [682, 35] width 11 height 19
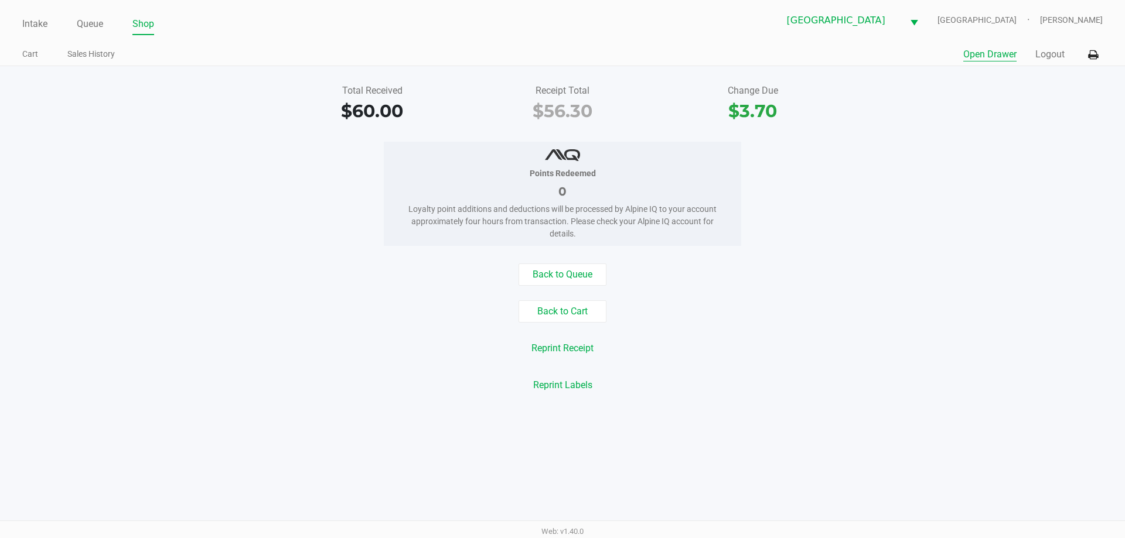
click at [993, 61] on button "Open Drawer" at bounding box center [989, 54] width 53 height 14
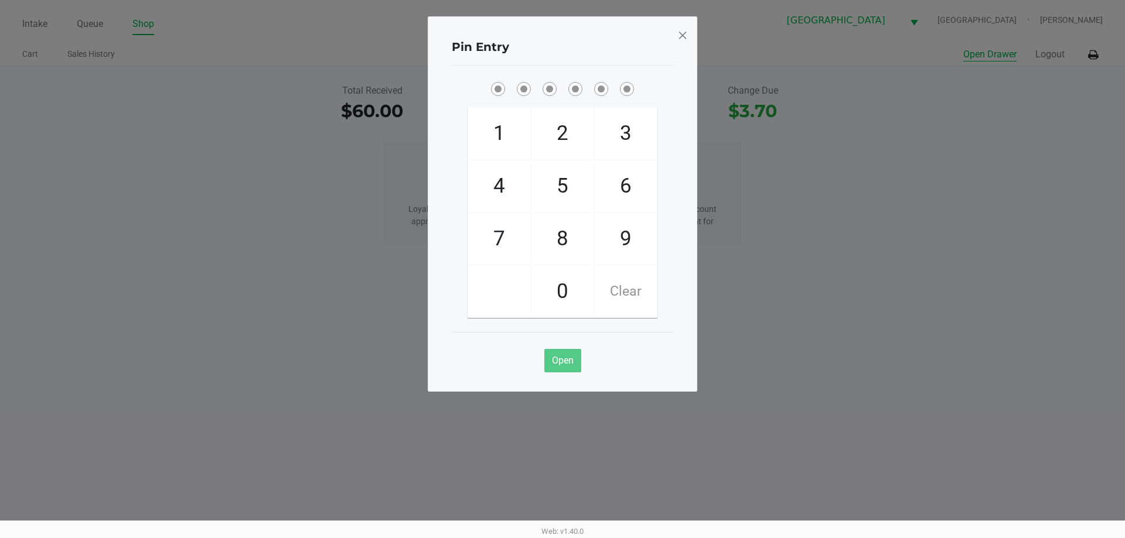
click at [627, 230] on span "9" at bounding box center [626, 239] width 62 height 52
checkbox input "true"
click at [505, 235] on span "7" at bounding box center [499, 239] width 62 height 52
checkbox input "true"
click at [491, 148] on span "1" at bounding box center [499, 134] width 62 height 52
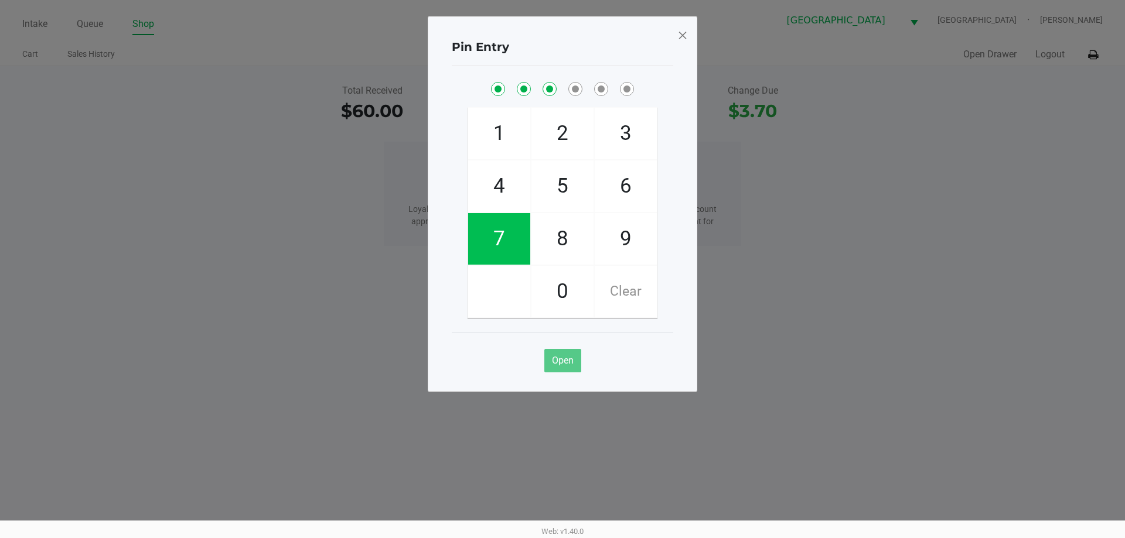
checkbox input "true"
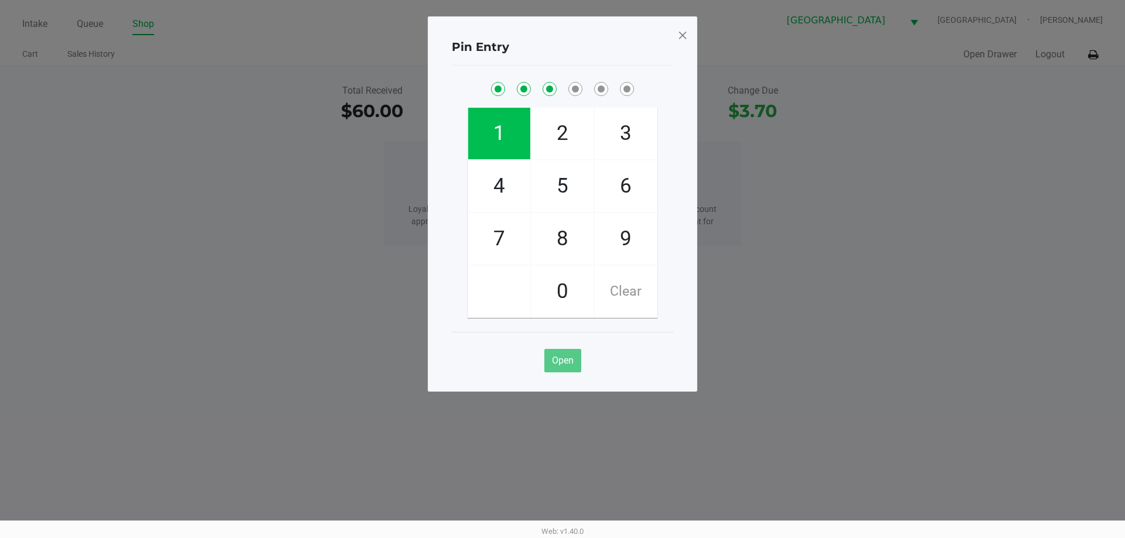
click at [553, 127] on span "2" at bounding box center [562, 134] width 62 height 52
checkbox input "true"
click at [489, 139] on span "1" at bounding box center [499, 134] width 62 height 52
checkbox input "true"
click at [619, 180] on span "6" at bounding box center [626, 186] width 62 height 52
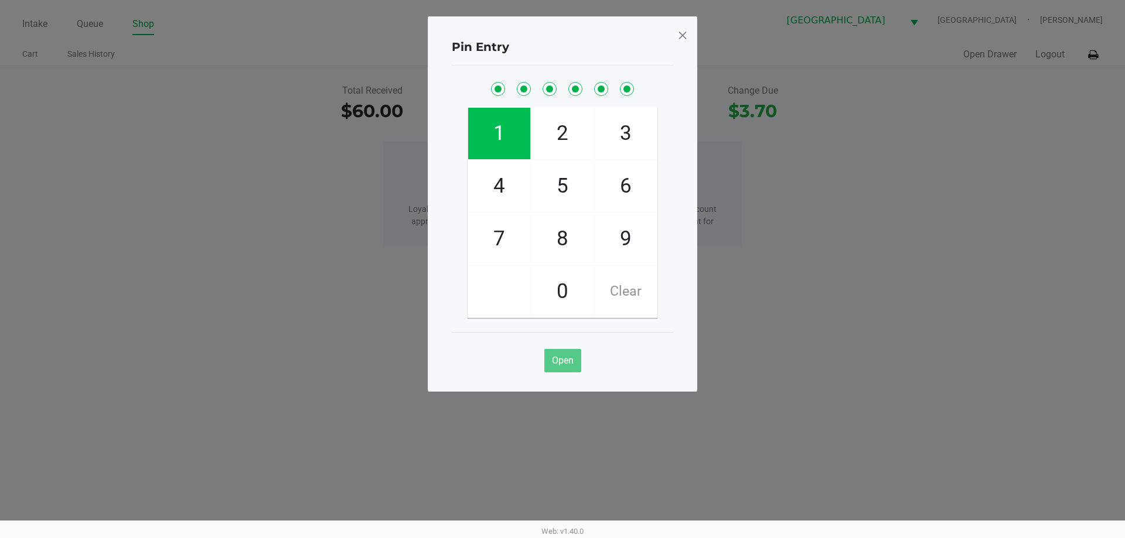
checkbox input "true"
click at [677, 39] on span at bounding box center [682, 35] width 11 height 19
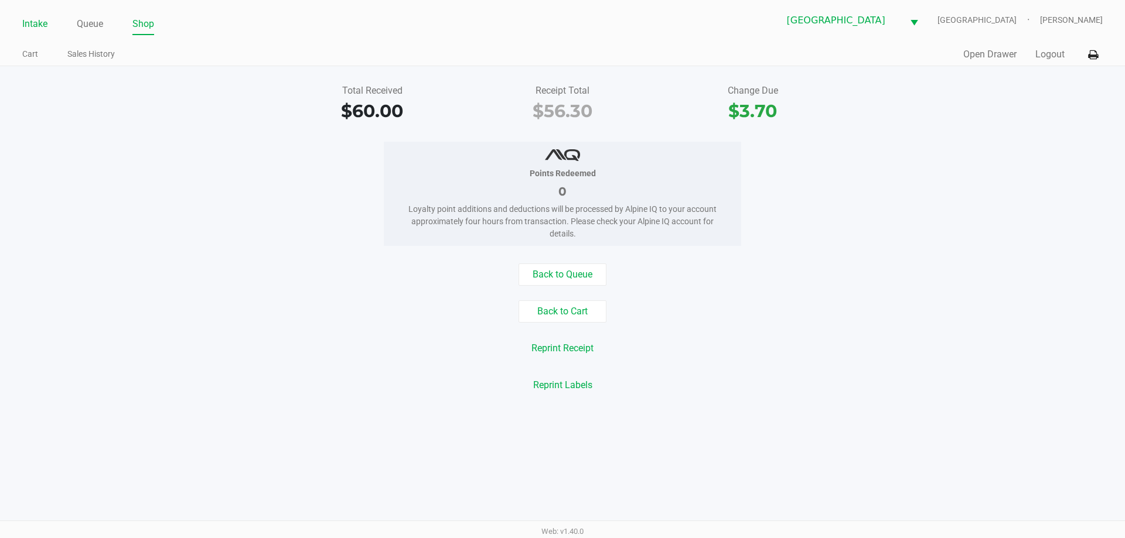
click at [36, 22] on link "Intake" at bounding box center [34, 24] width 25 height 16
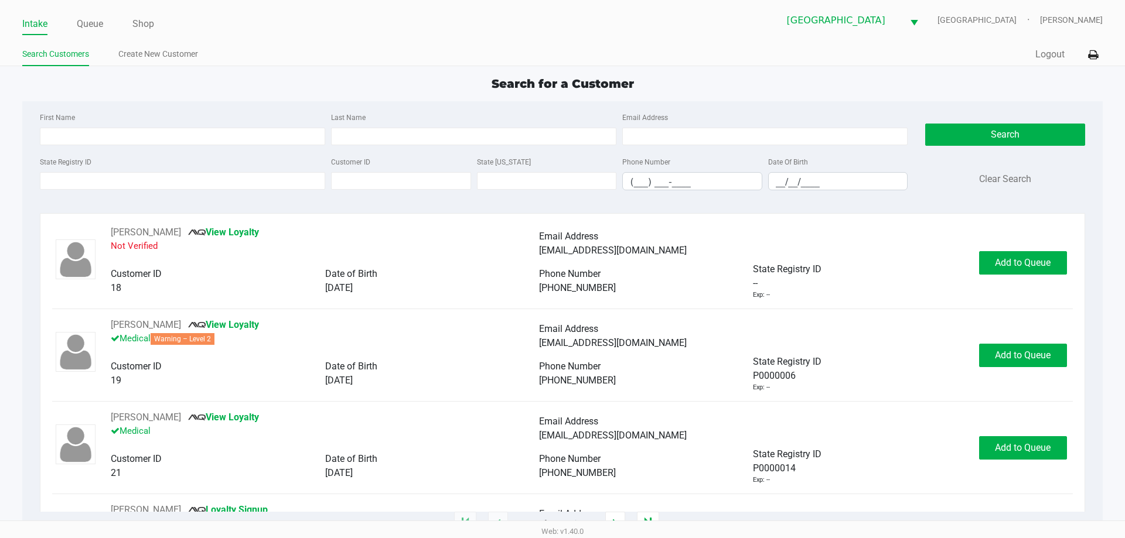
click at [91, 162] on label "State Registry ID" at bounding box center [66, 162] width 52 height 11
click at [91, 172] on input "State Registry ID" at bounding box center [182, 181] width 285 height 18
click at [92, 180] on input "State Registry ID" at bounding box center [182, 181] width 285 height 18
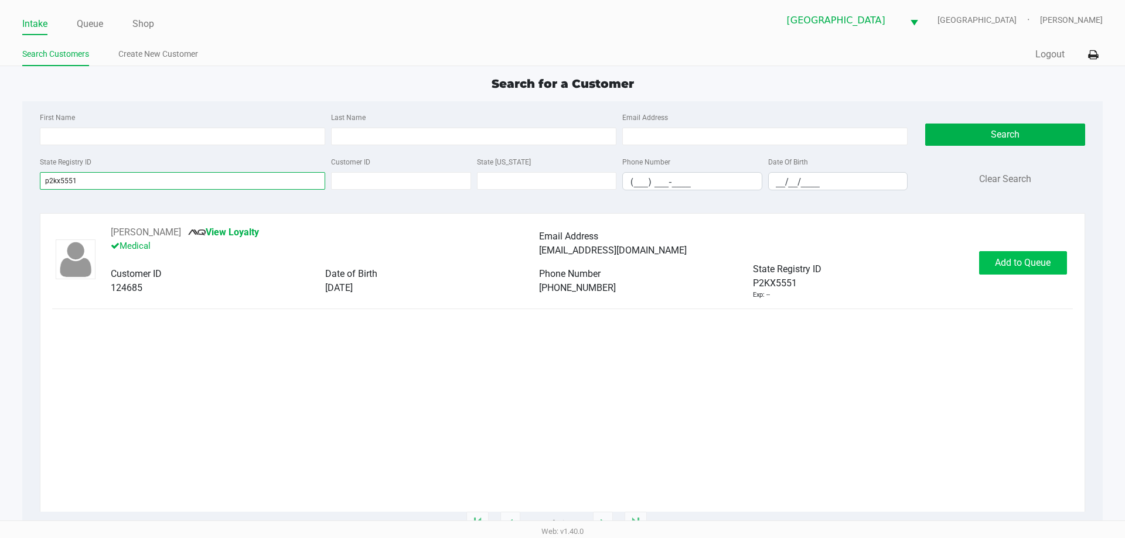
type input "p2kx5551"
click at [993, 261] on button "Add to Queue" at bounding box center [1023, 262] width 88 height 23
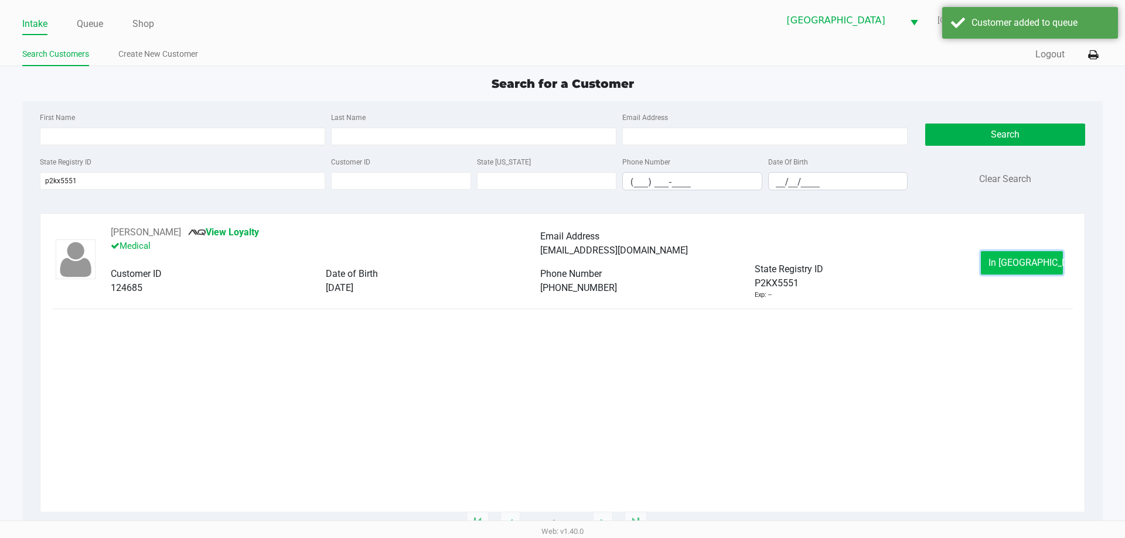
click at [992, 260] on button "In Queue" at bounding box center [1022, 262] width 82 height 23
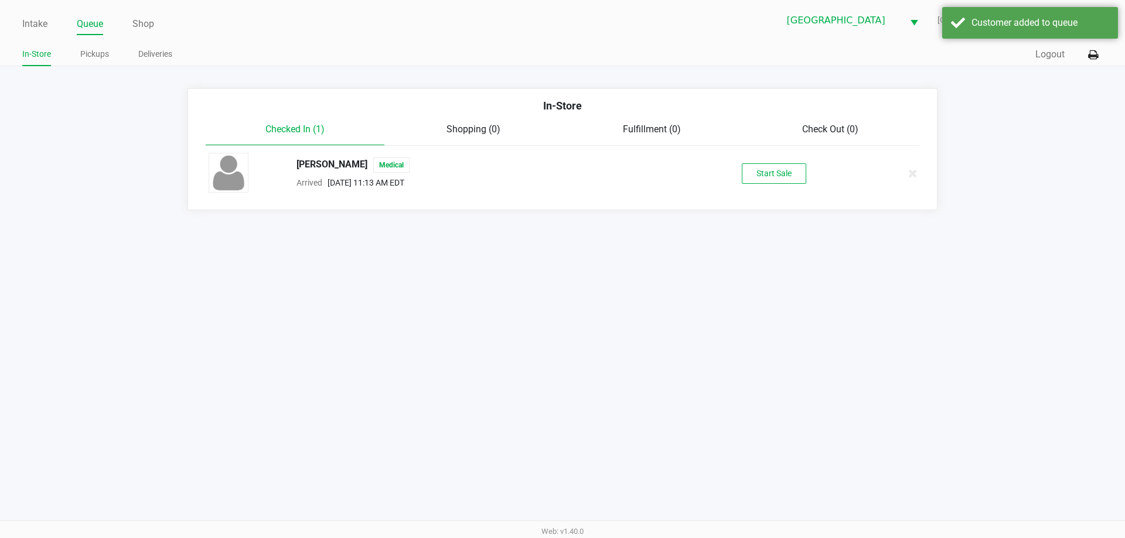
click at [788, 185] on div "JOLIE BOGORAD Medical Arrived Sep 21, 2025 11:13 AM EDT Start Sale" at bounding box center [562, 173] width 725 height 41
click at [783, 177] on button "Start Sale" at bounding box center [774, 173] width 64 height 21
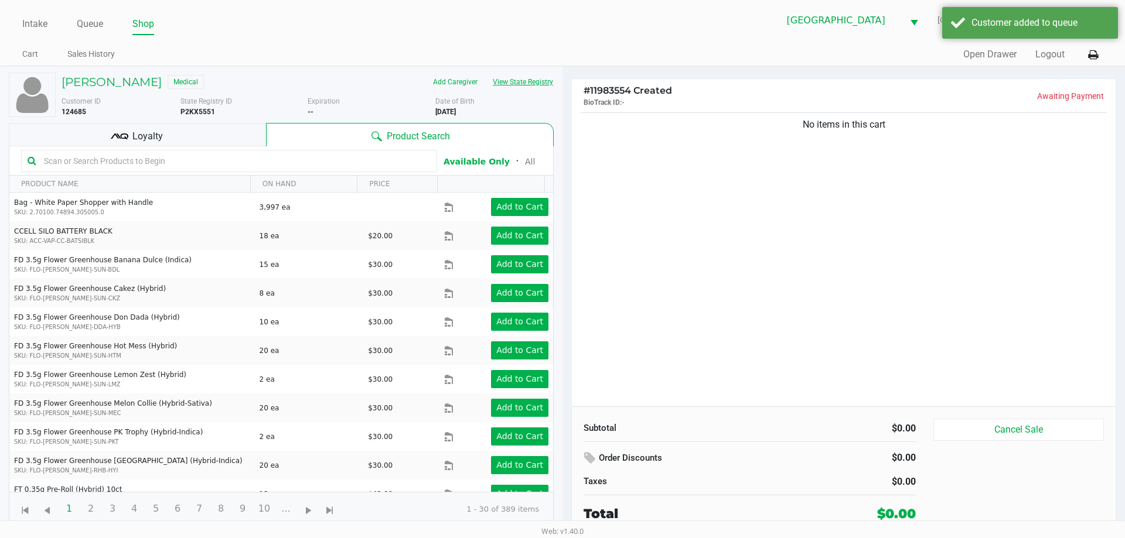
click at [521, 80] on button "View State Registry" at bounding box center [519, 82] width 69 height 19
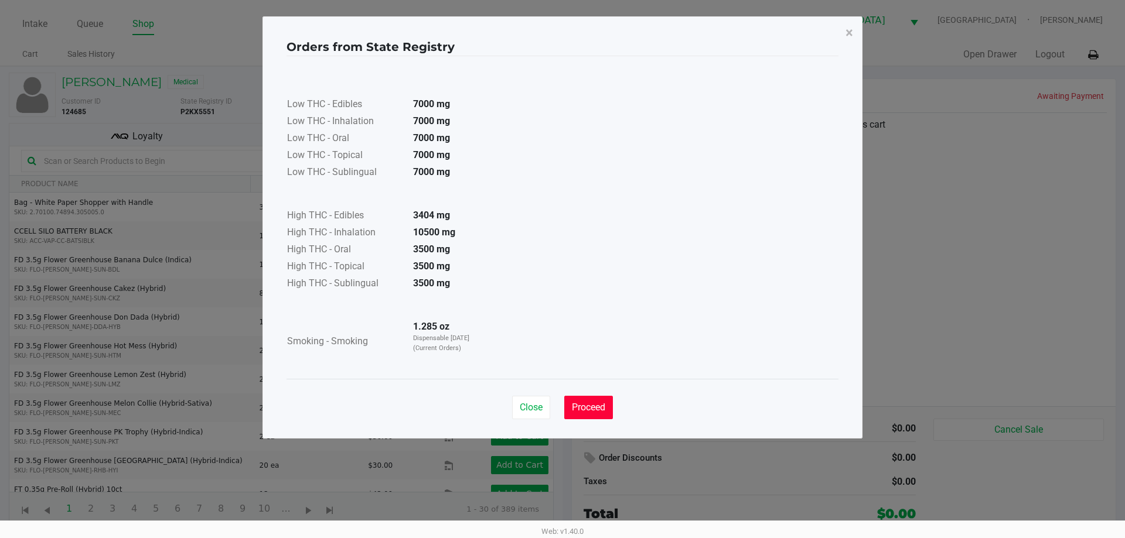
click at [596, 410] on span "Proceed" at bounding box center [588, 407] width 33 height 11
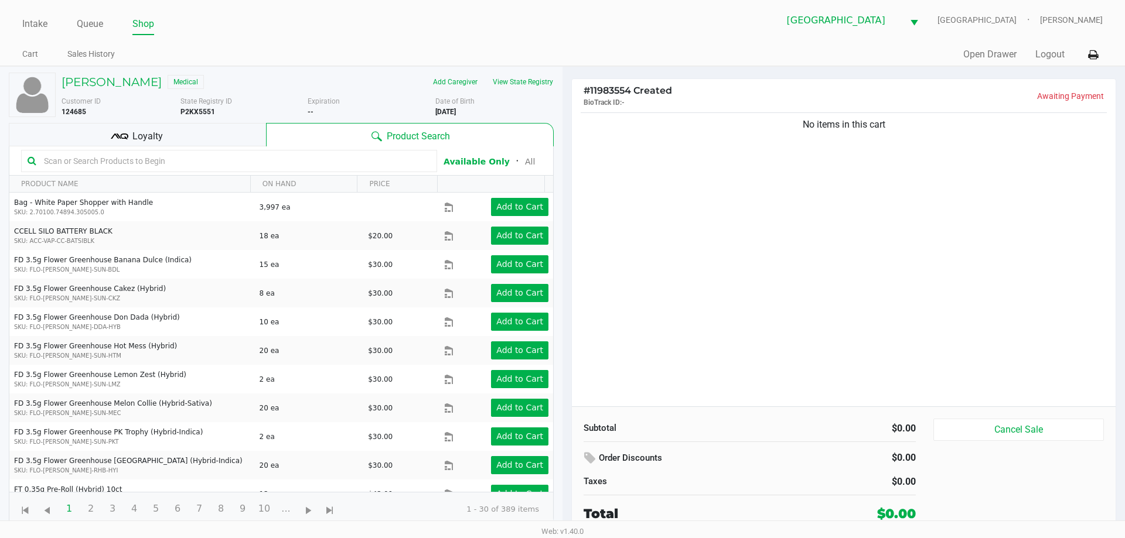
click at [138, 124] on div "Loyalty" at bounding box center [137, 134] width 257 height 23
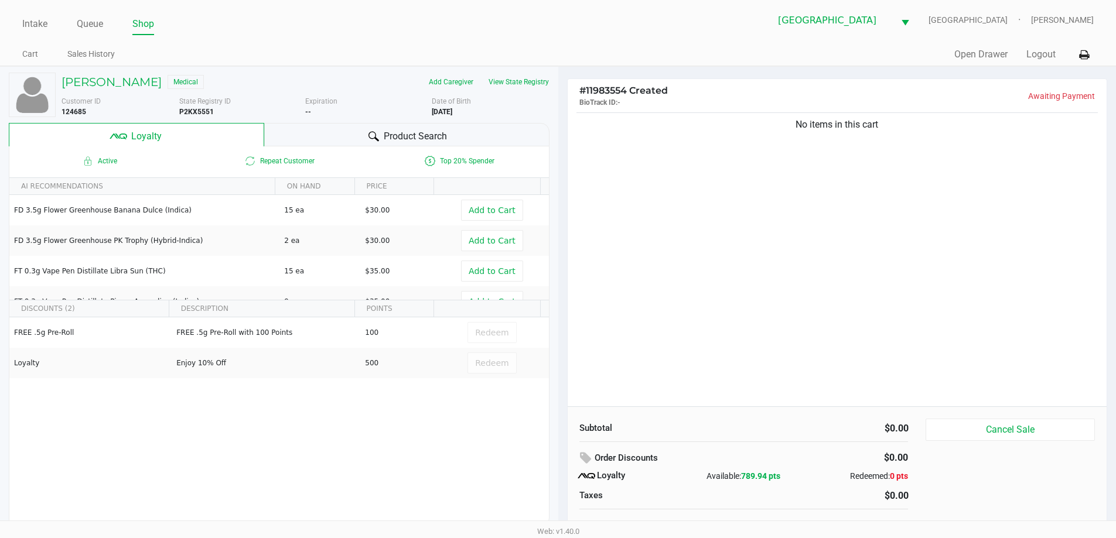
click at [438, 128] on div "Product Search" at bounding box center [406, 134] width 285 height 23
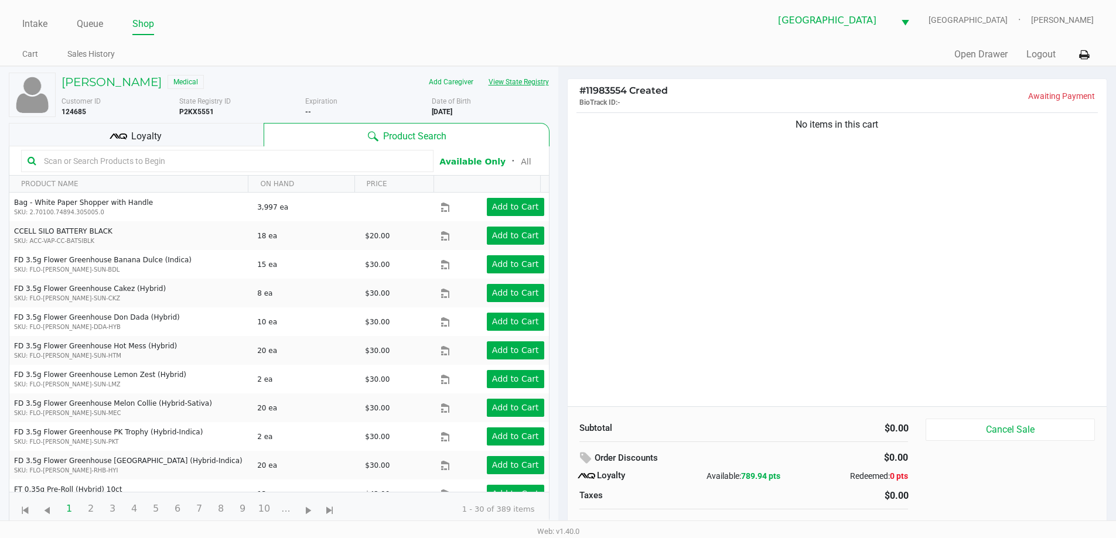
click at [549, 83] on button "View State Registry" at bounding box center [515, 82] width 69 height 19
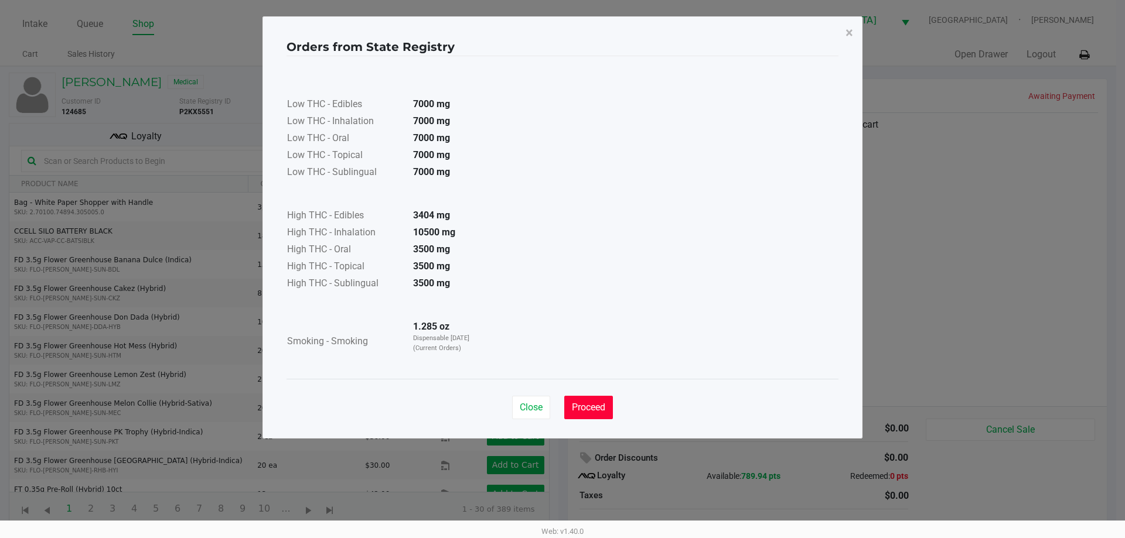
click at [607, 408] on button "Proceed" at bounding box center [588, 407] width 49 height 23
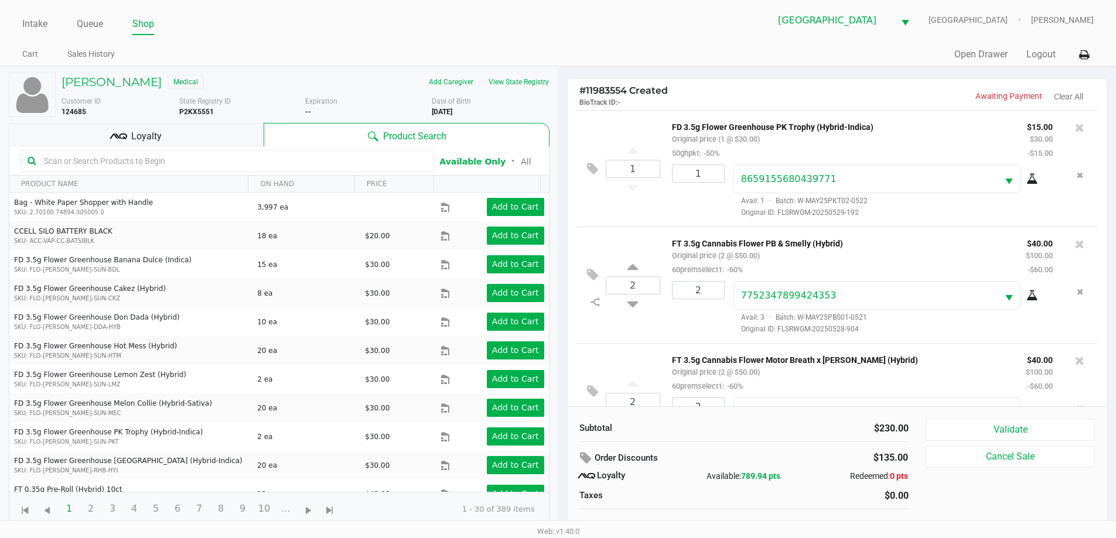
click at [169, 123] on div "Loyalty" at bounding box center [136, 134] width 255 height 23
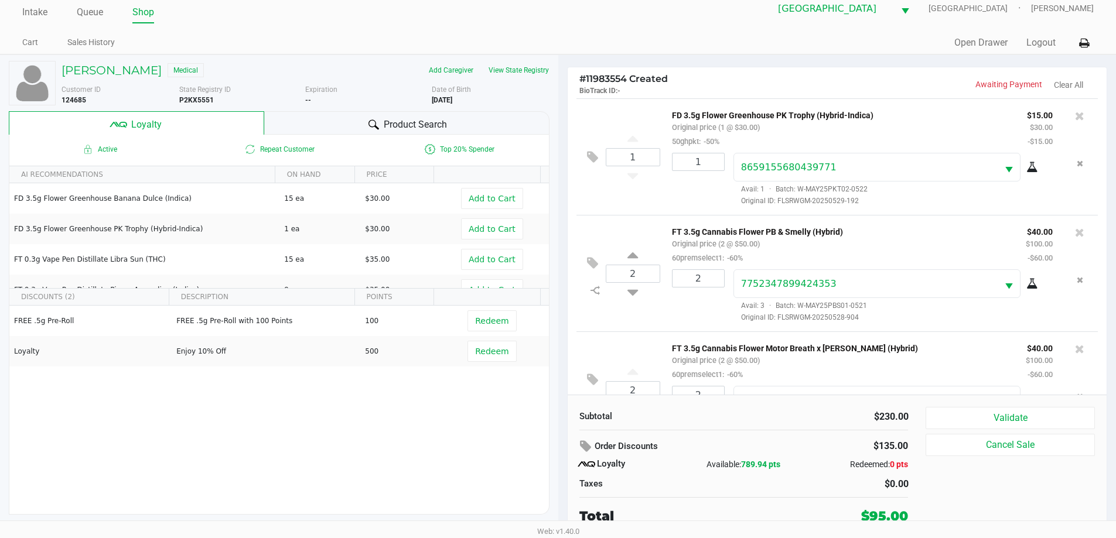
scroll to position [55, 0]
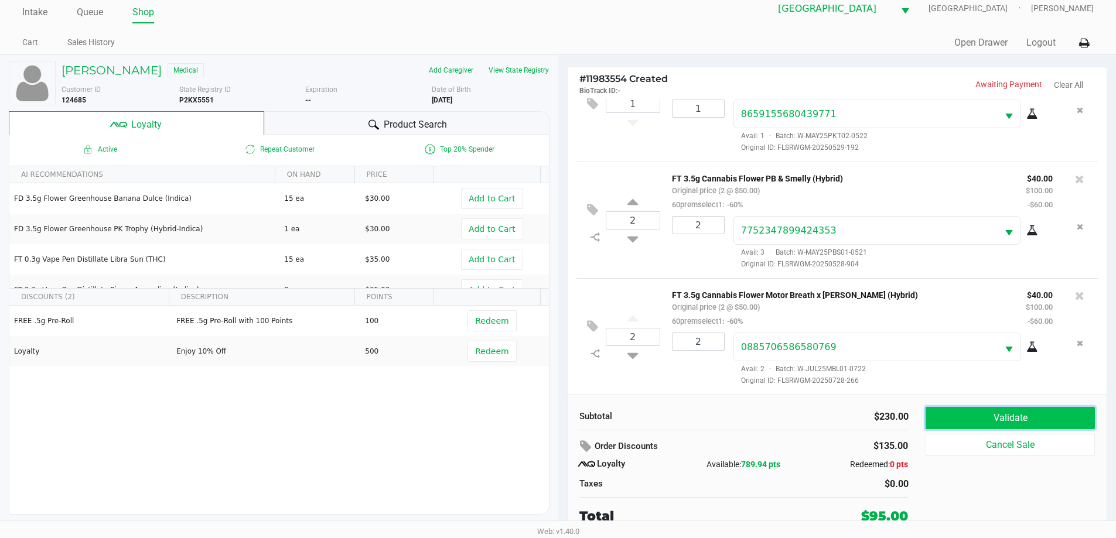
click at [984, 425] on button "Validate" at bounding box center [1009, 418] width 169 height 22
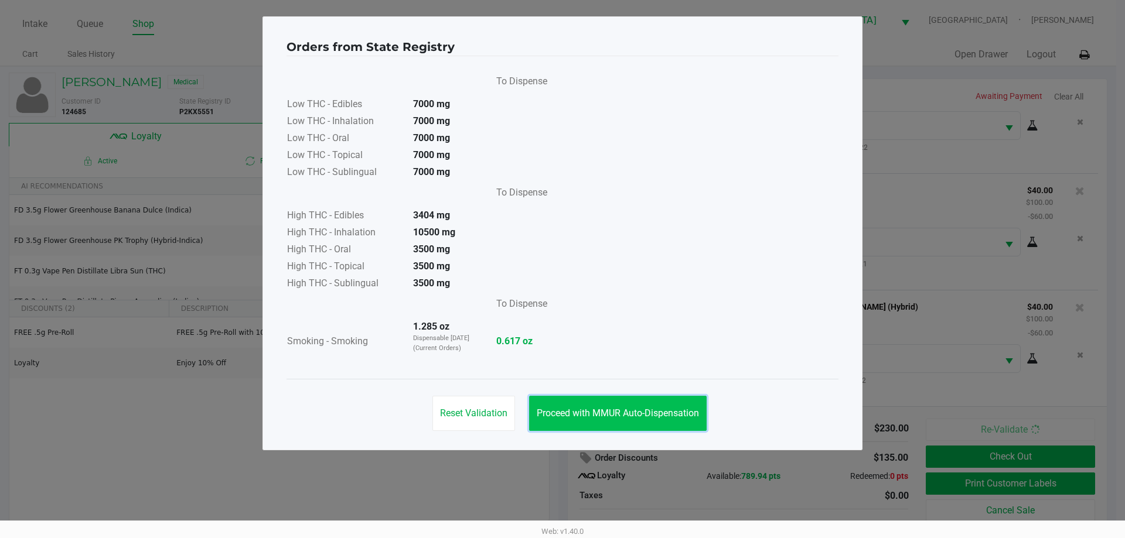
click at [671, 419] on button "Proceed with MMUR Auto-Dispensation" at bounding box center [617, 413] width 177 height 35
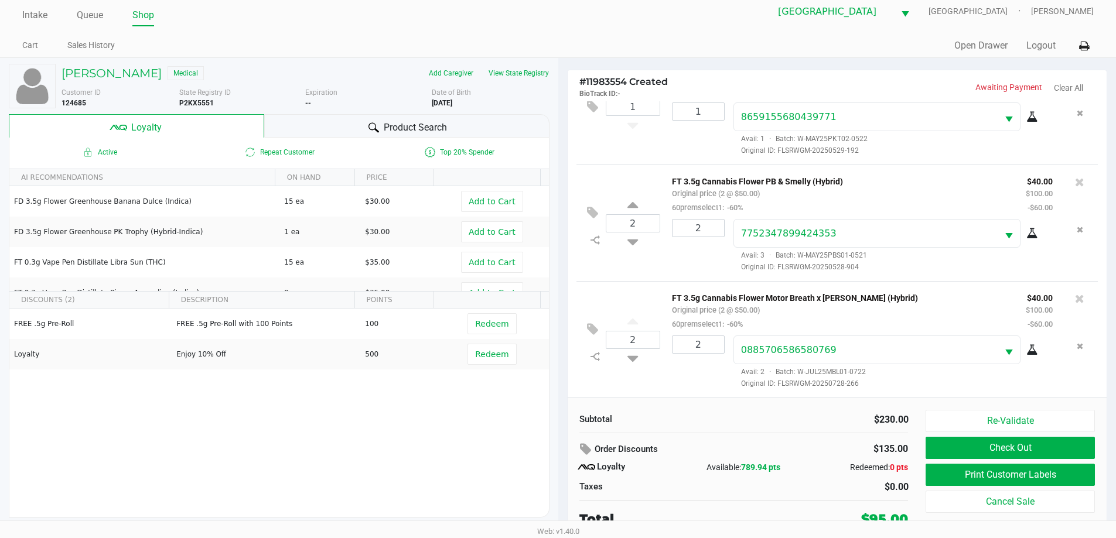
scroll to position [12, 0]
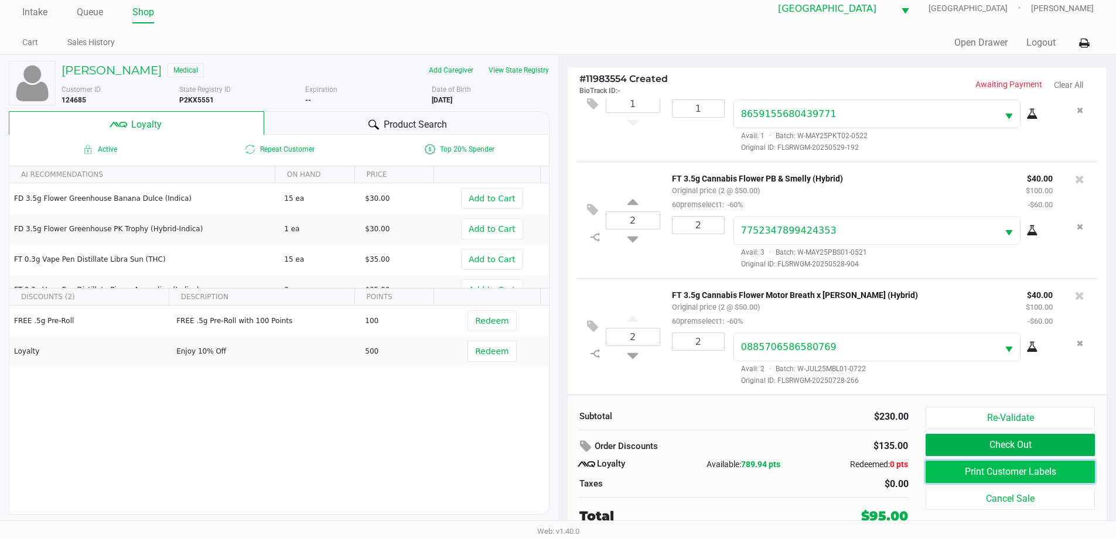
click at [995, 474] on button "Print Customer Labels" at bounding box center [1009, 472] width 169 height 22
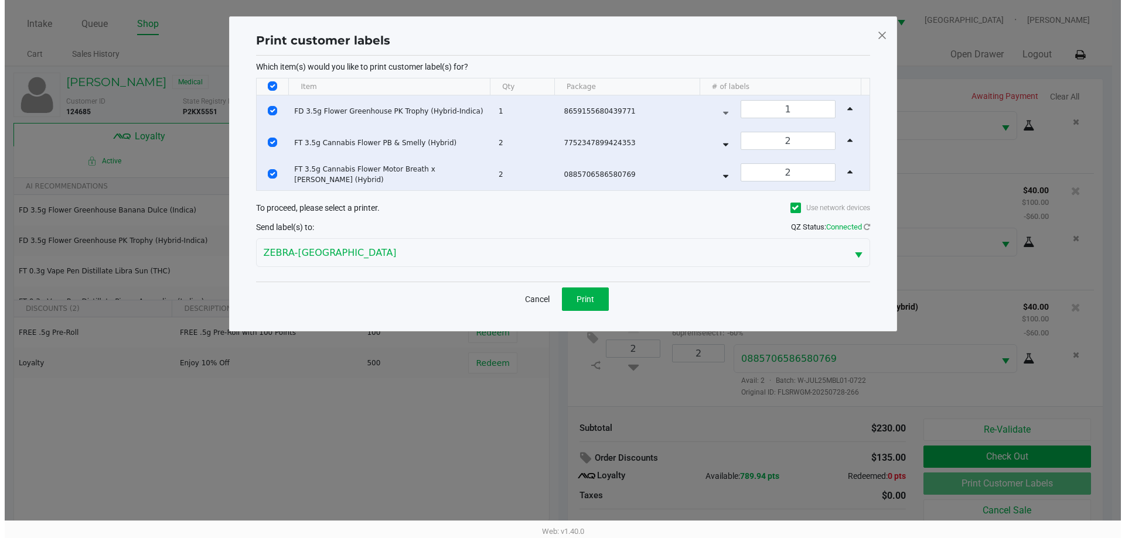
scroll to position [0, 0]
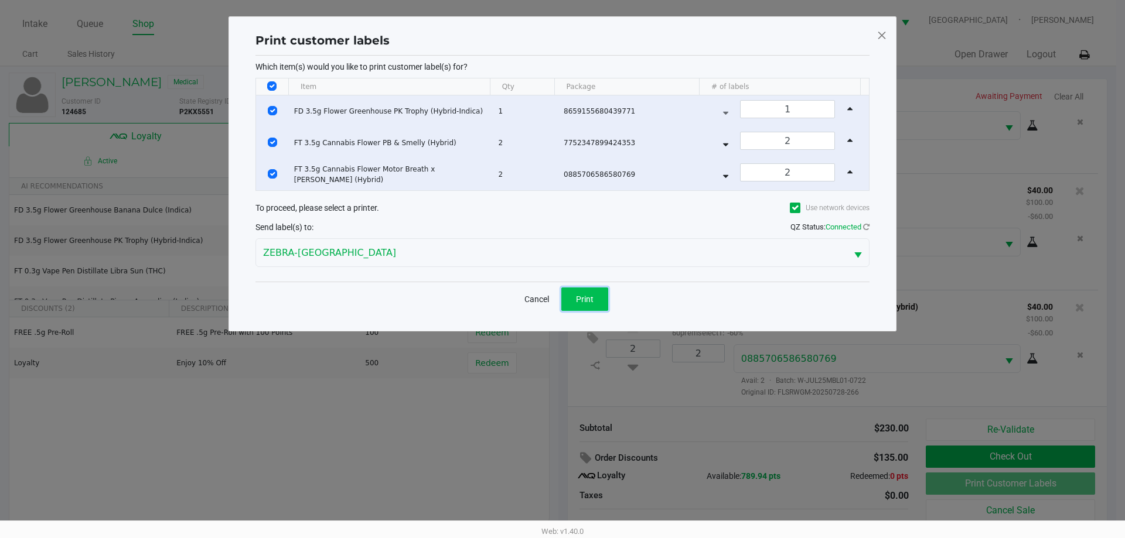
click at [585, 303] on span "Print" at bounding box center [585, 299] width 18 height 9
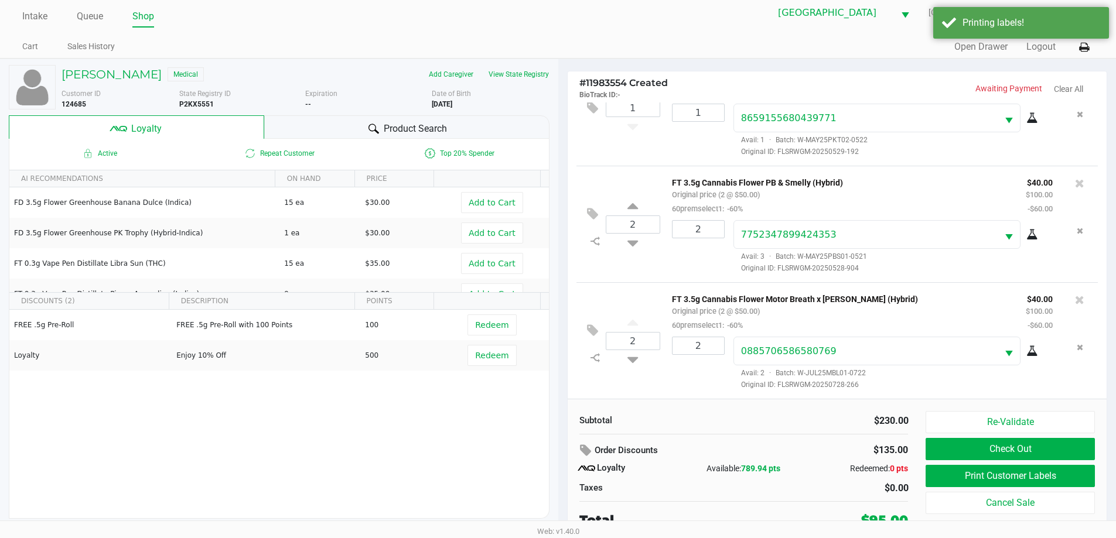
scroll to position [12, 0]
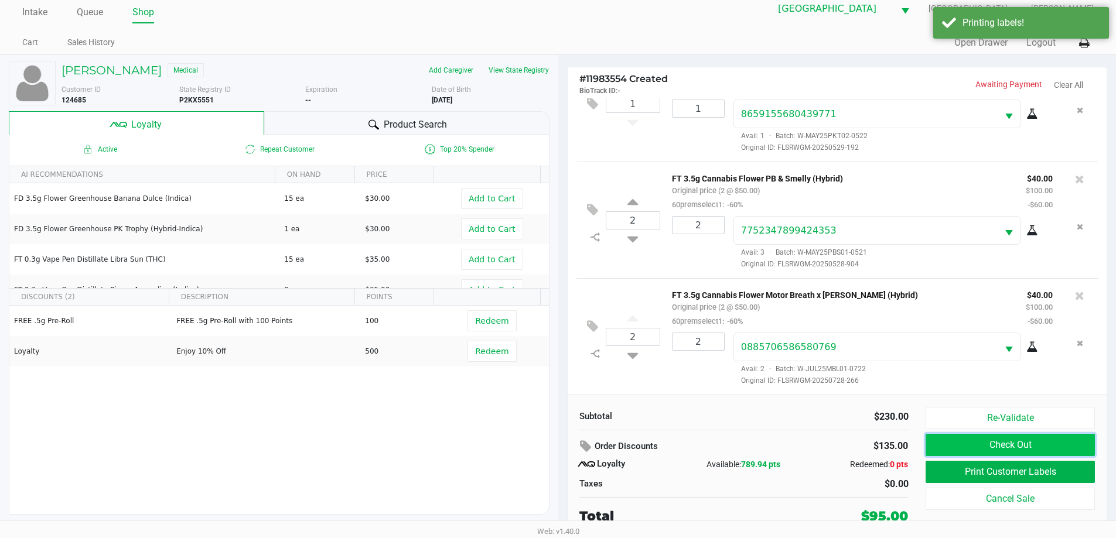
click at [994, 440] on button "Check Out" at bounding box center [1009, 445] width 169 height 22
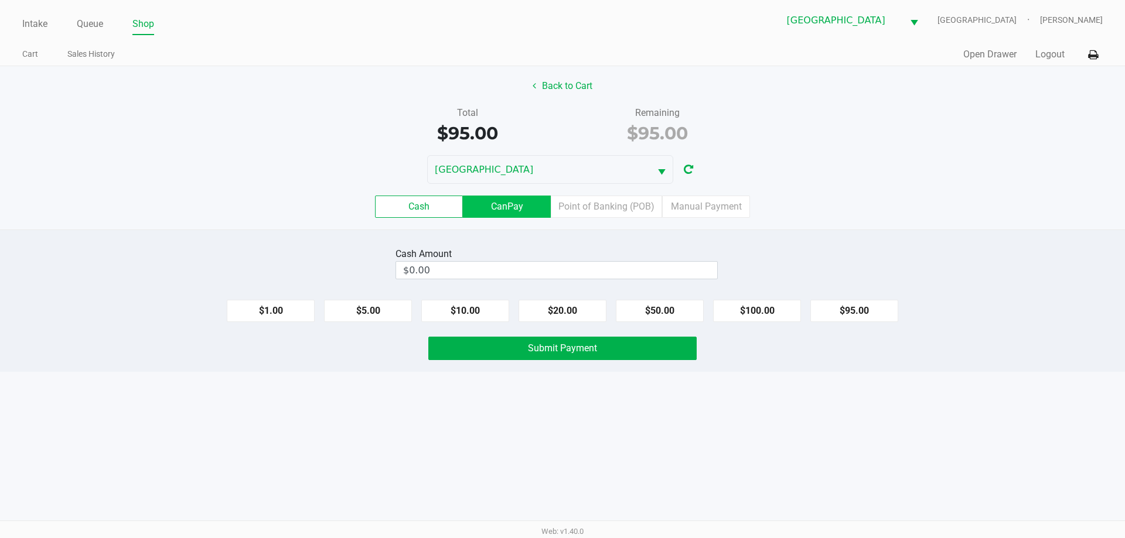
click at [505, 196] on label "CanPay" at bounding box center [507, 207] width 88 height 22
click at [0, 0] on 2 "CanPay" at bounding box center [0, 0] width 0 height 0
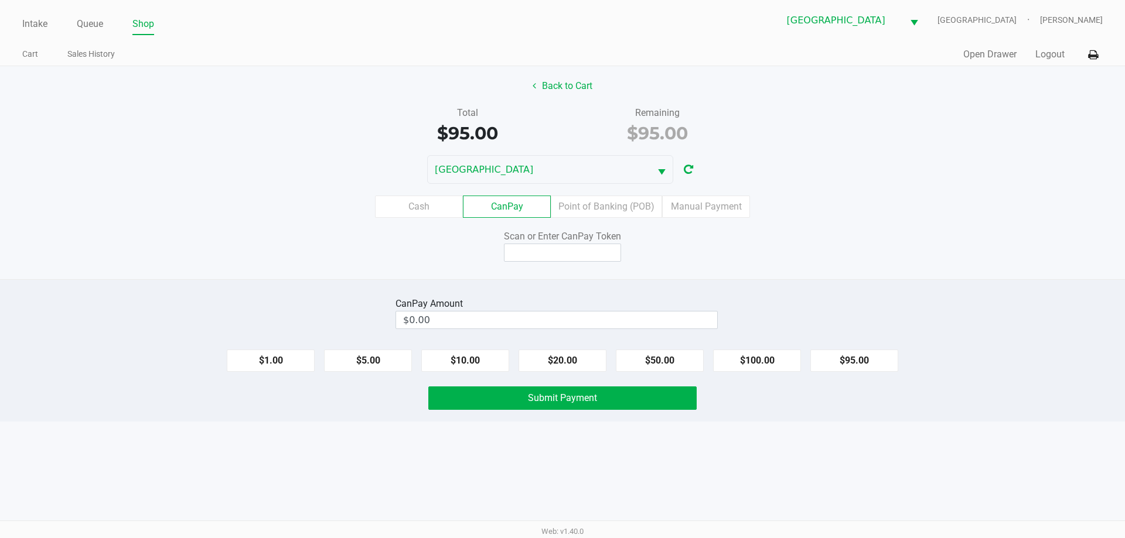
click at [842, 356] on button "$95.00" at bounding box center [854, 361] width 88 height 22
type input "$95.00"
click at [576, 251] on input at bounding box center [562, 253] width 117 height 18
type input "X7985842Q"
click at [579, 408] on button "Submit Payment" at bounding box center [562, 398] width 268 height 23
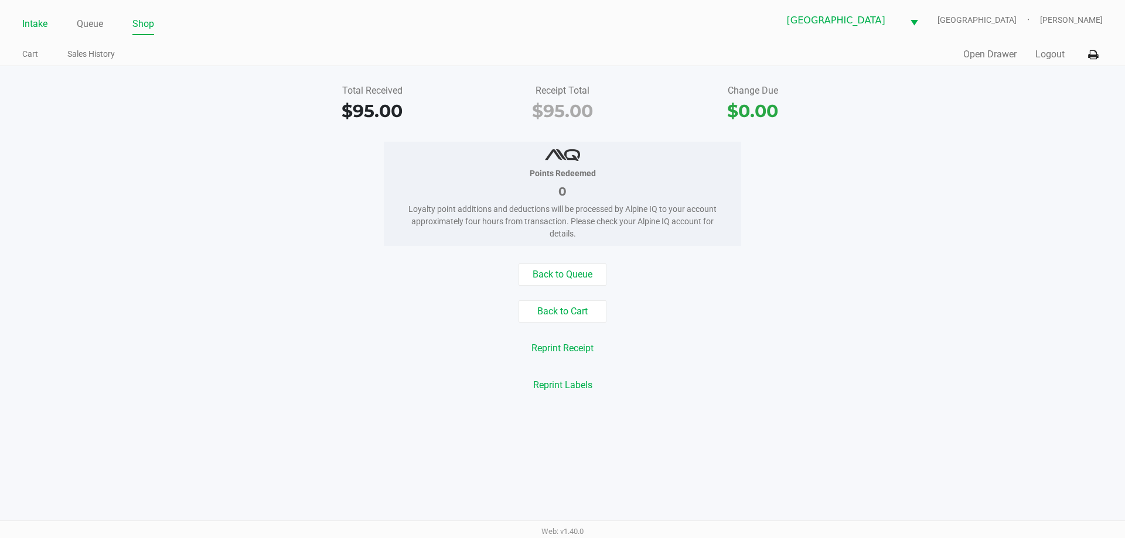
click at [33, 21] on link "Intake" at bounding box center [34, 24] width 25 height 16
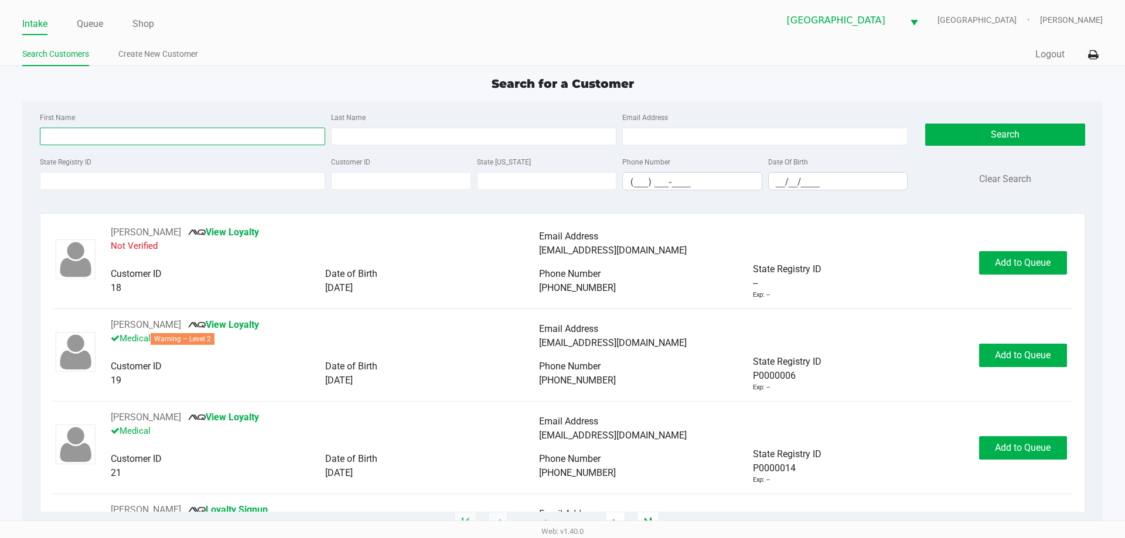
click at [101, 129] on input "First Name" at bounding box center [182, 137] width 285 height 18
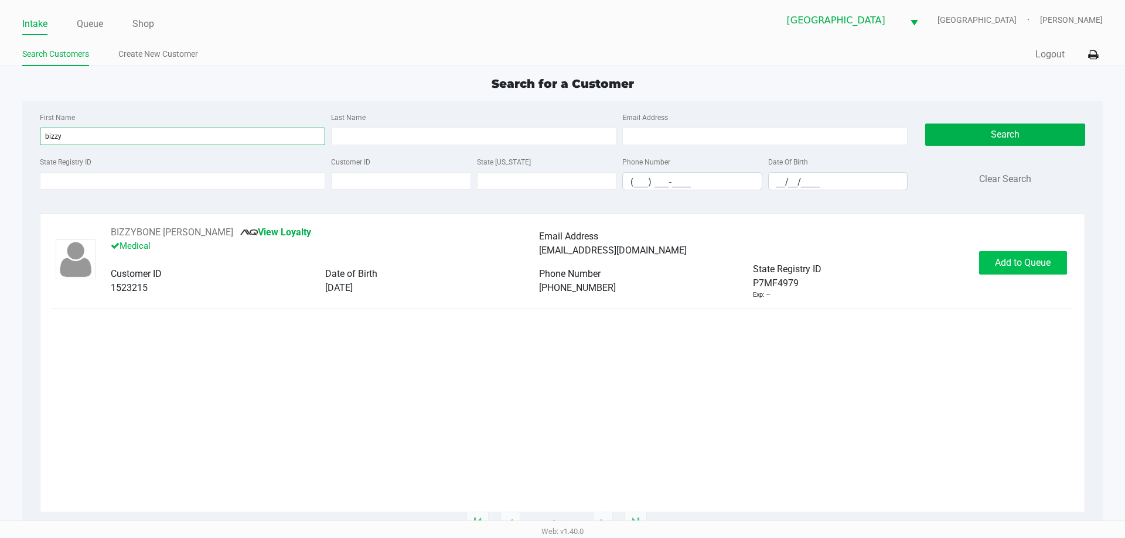
type input "bizzy"
click at [1007, 261] on span "Add to Queue" at bounding box center [1023, 262] width 56 height 11
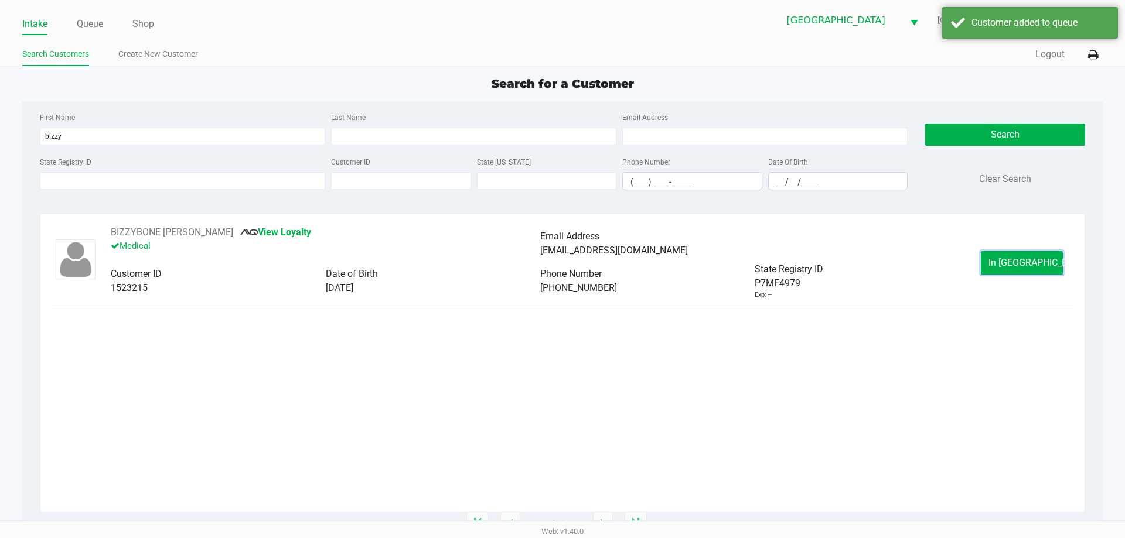
click at [1007, 261] on span "In Queue" at bounding box center [1037, 262] width 98 height 11
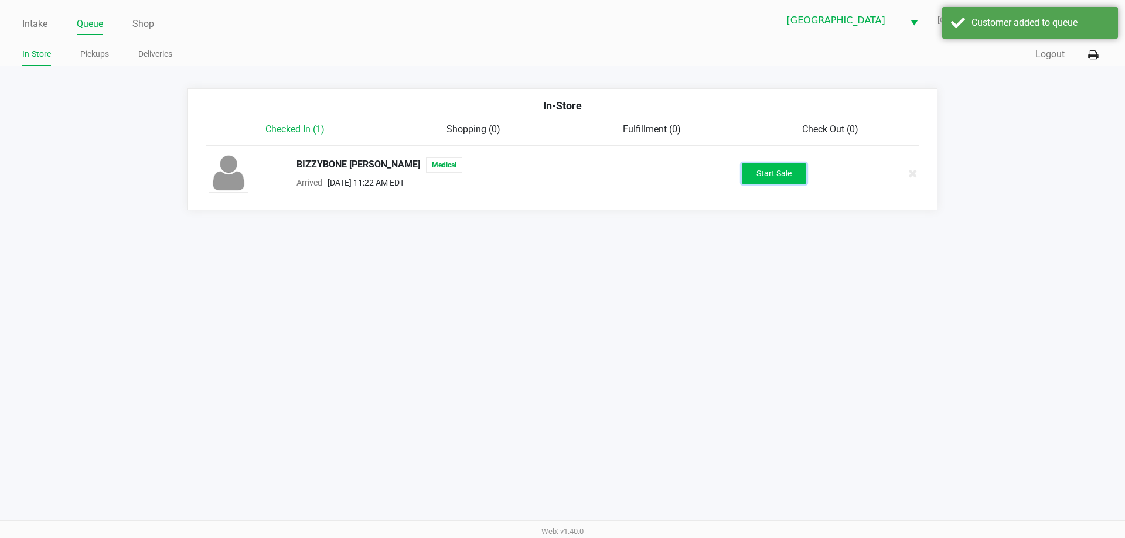
click at [768, 176] on button "Start Sale" at bounding box center [774, 173] width 64 height 21
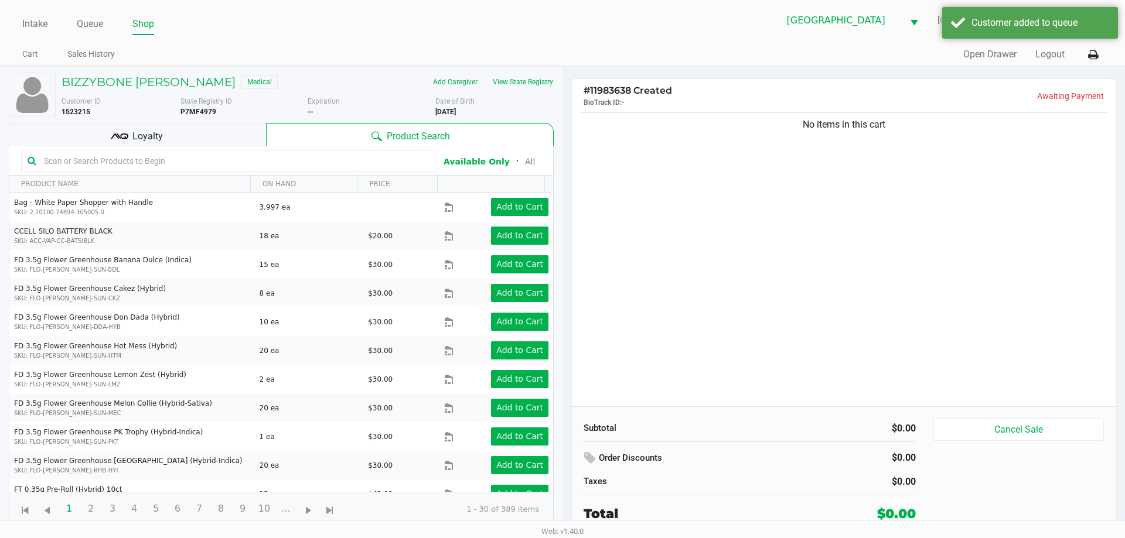
click at [532, 71] on div "BIZZYBONE HUNNICUTT Medical Add Caregiver View State Registry Customer ID 15232…" at bounding box center [281, 300] width 545 height 466
click at [527, 83] on button "View State Registry" at bounding box center [519, 82] width 69 height 19
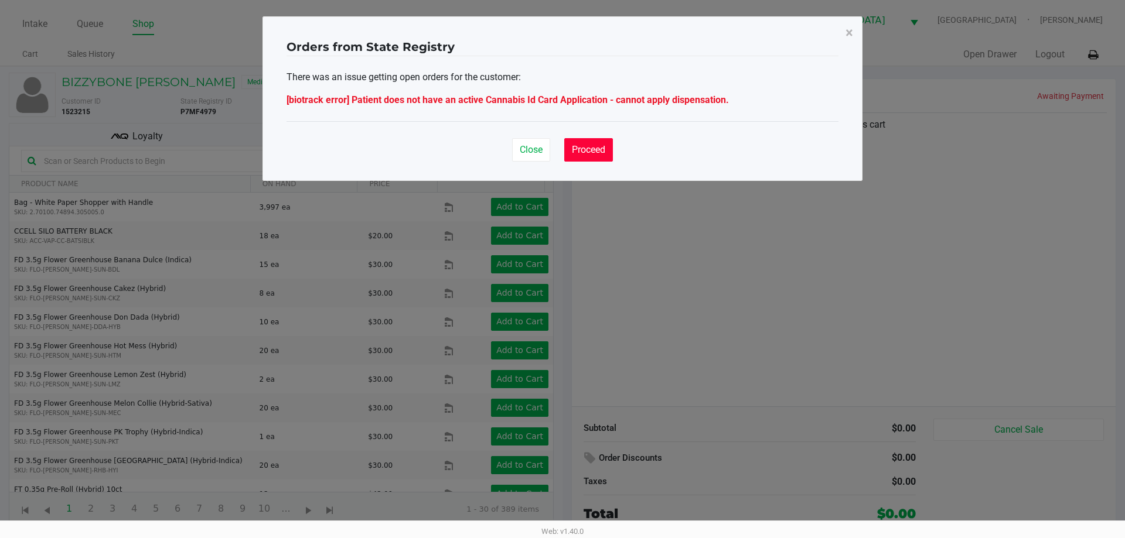
click at [596, 160] on button "Proceed" at bounding box center [588, 149] width 49 height 23
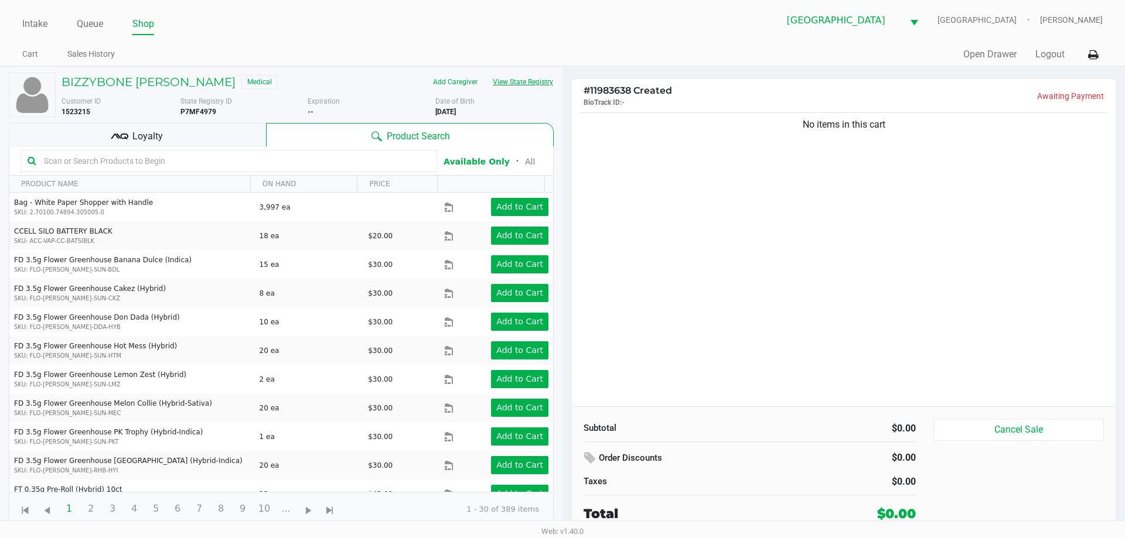
click at [551, 81] on button "View State Registry" at bounding box center [519, 82] width 69 height 19
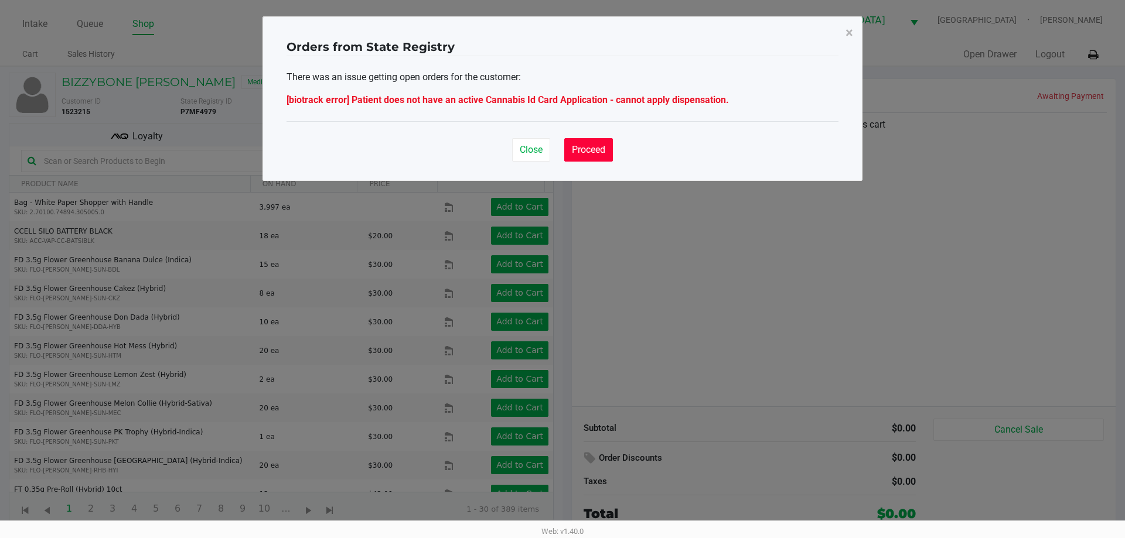
click at [584, 155] on span "Proceed" at bounding box center [588, 149] width 33 height 11
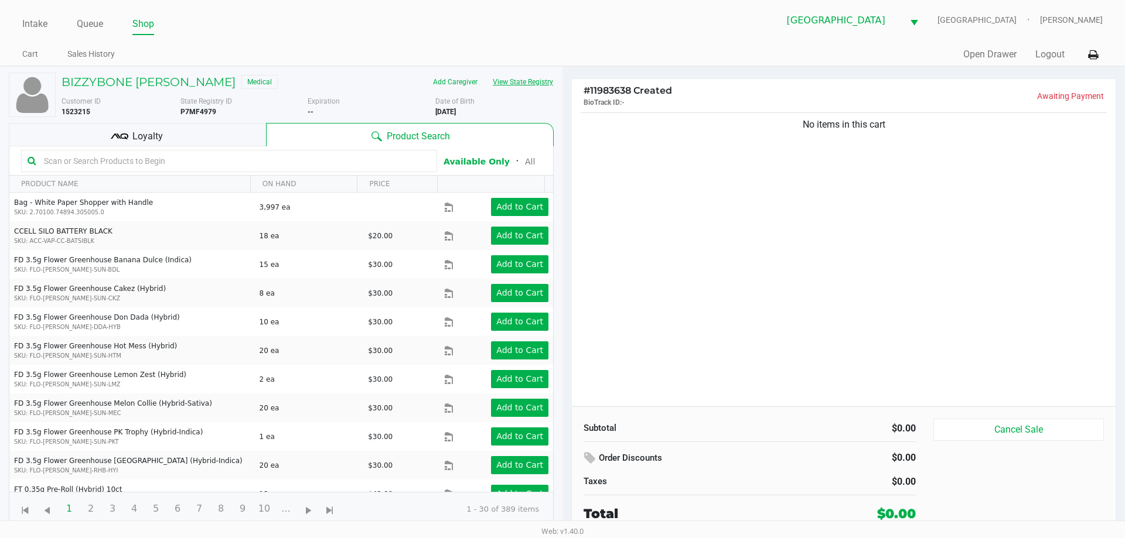
click at [517, 73] on button "View State Registry" at bounding box center [519, 82] width 69 height 19
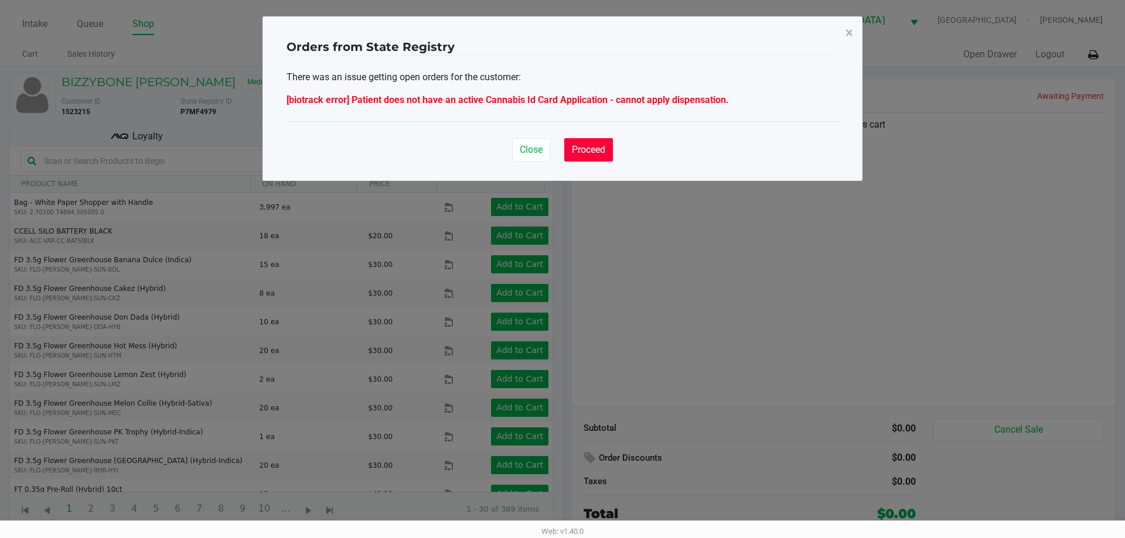
click at [576, 152] on span "Proceed" at bounding box center [588, 149] width 33 height 11
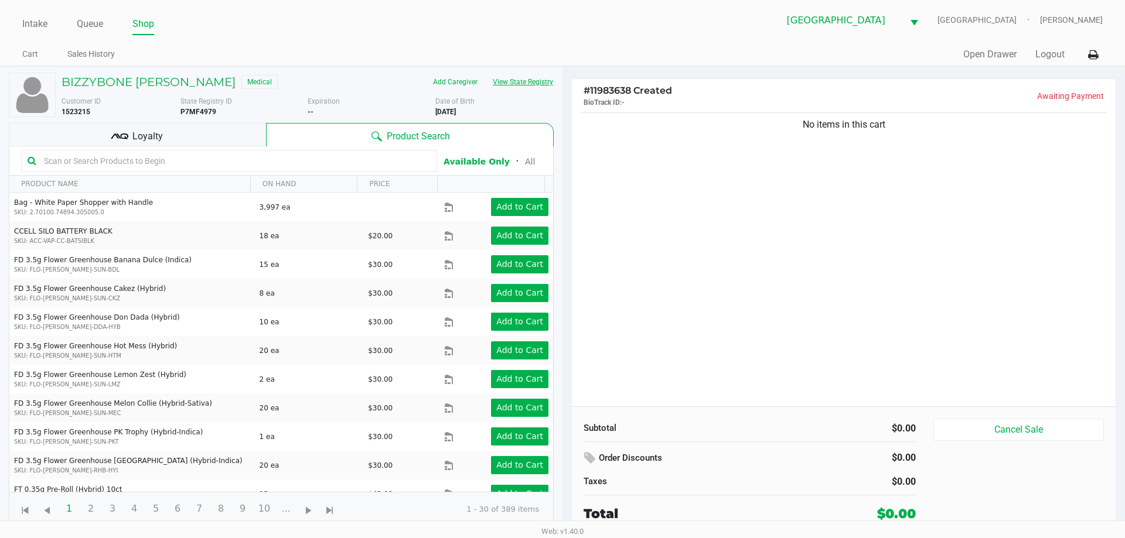
click at [545, 86] on button "View State Registry" at bounding box center [519, 82] width 69 height 19
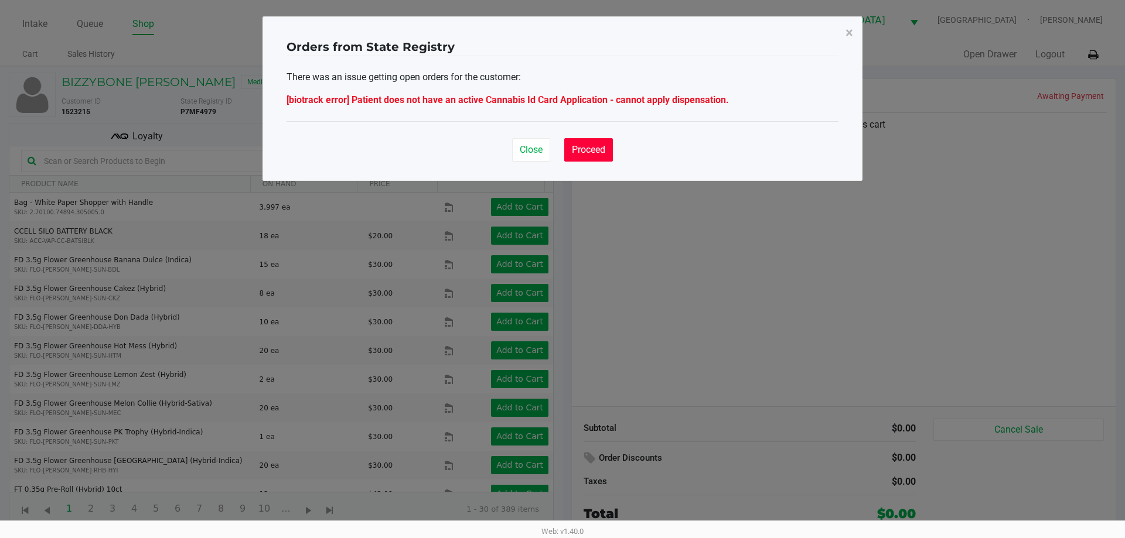
click at [594, 157] on button "Proceed" at bounding box center [588, 149] width 49 height 23
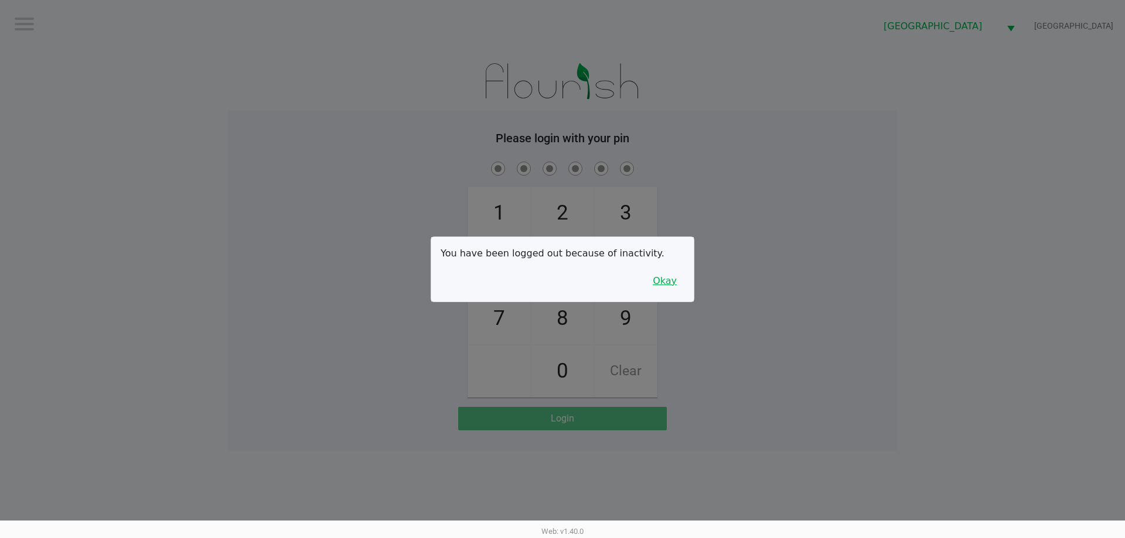
click at [667, 286] on button "Okay" at bounding box center [664, 281] width 39 height 22
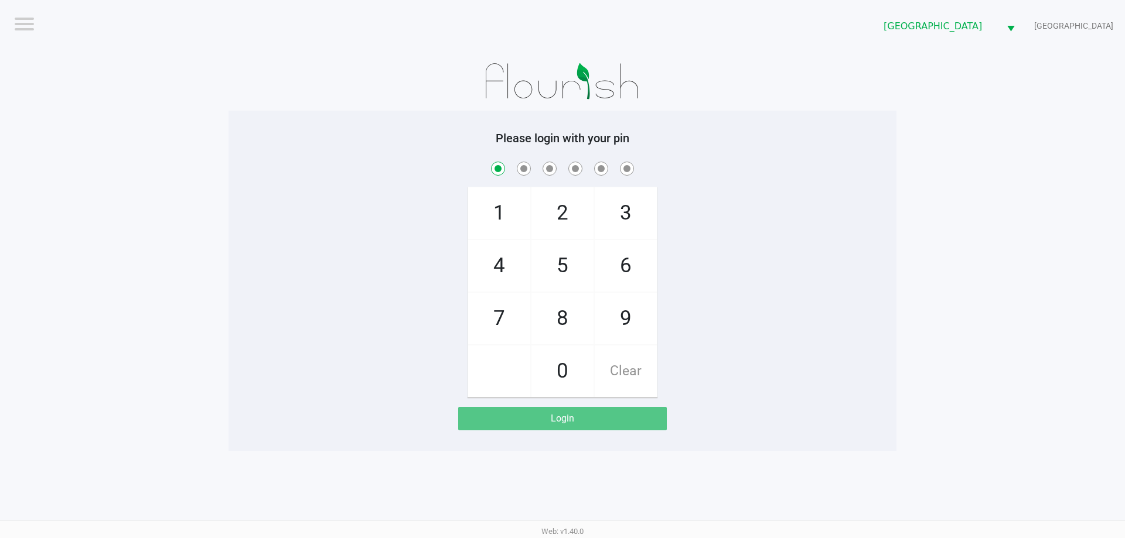
checkbox input "true"
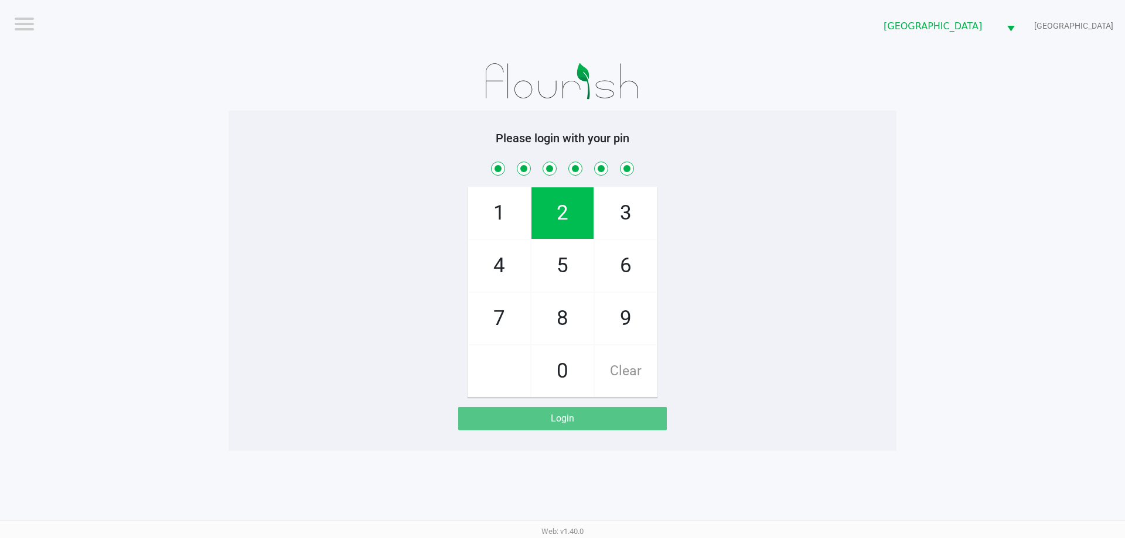
checkbox input "true"
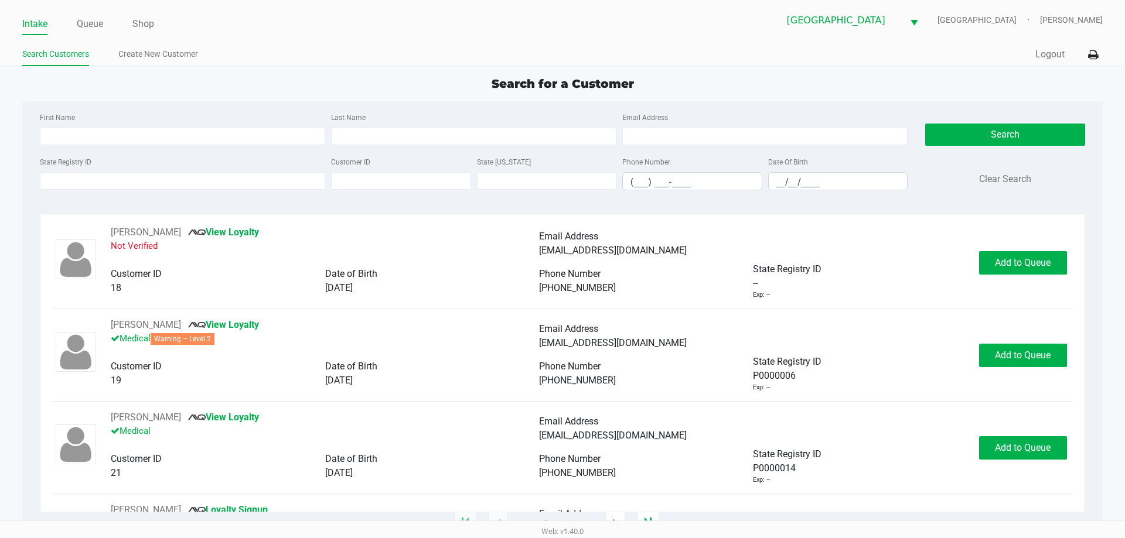
click at [94, 95] on div "Search for a Customer First Name Last Name Email Address State Registry ID Cust…" at bounding box center [562, 299] width 1080 height 449
click at [258, 70] on app-point-of-sale "Intake Queue Shop Miami Beach WC FITCHBURG Josh Hunnicutt Search Customers Crea…" at bounding box center [562, 262] width 1125 height 524
click at [187, 131] on input "First Name" at bounding box center [182, 137] width 285 height 18
type input "m"
type input "michael"
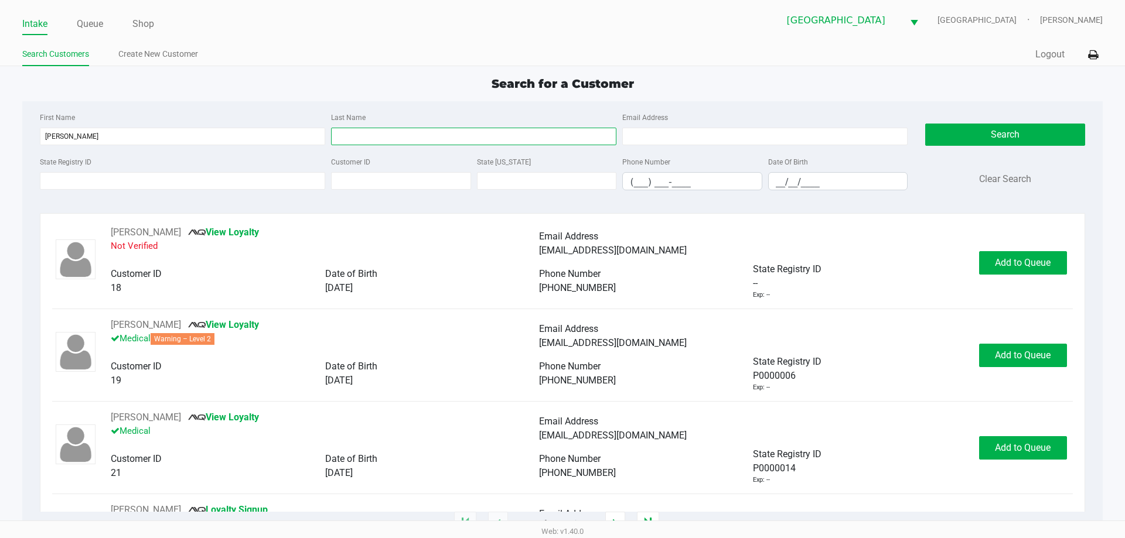
click at [408, 133] on input "Last Name" at bounding box center [473, 137] width 285 height 18
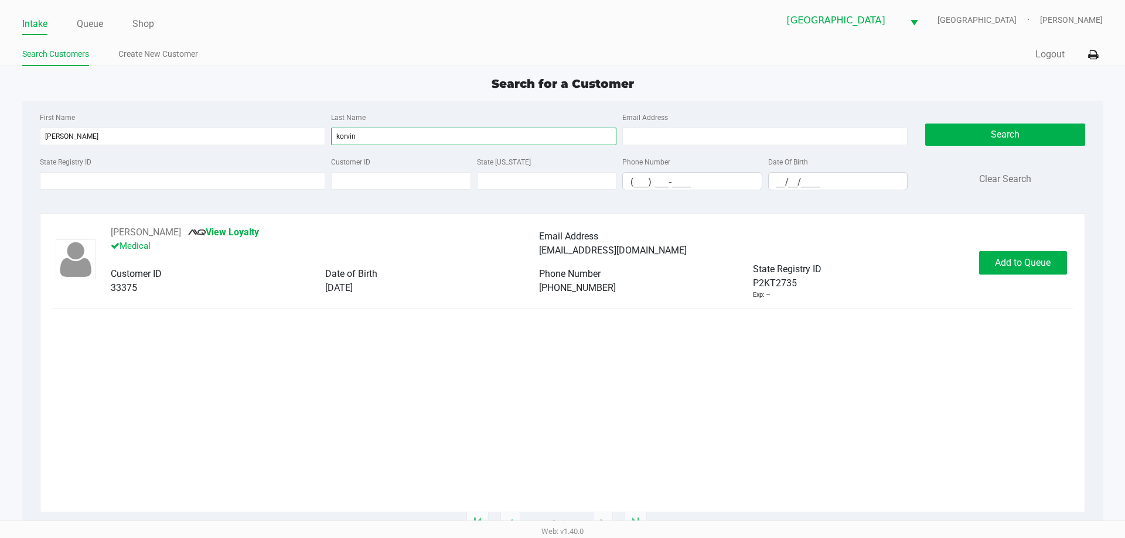
type input "korvin"
click at [1019, 252] on button "Add to Queue" at bounding box center [1023, 262] width 88 height 23
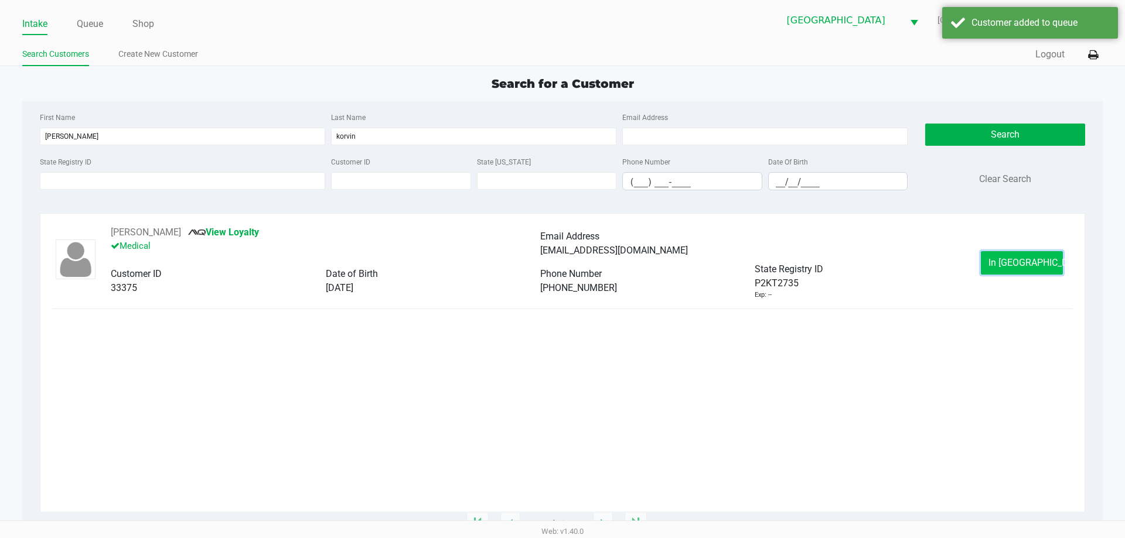
click at [1014, 254] on button "In Queue" at bounding box center [1022, 262] width 82 height 23
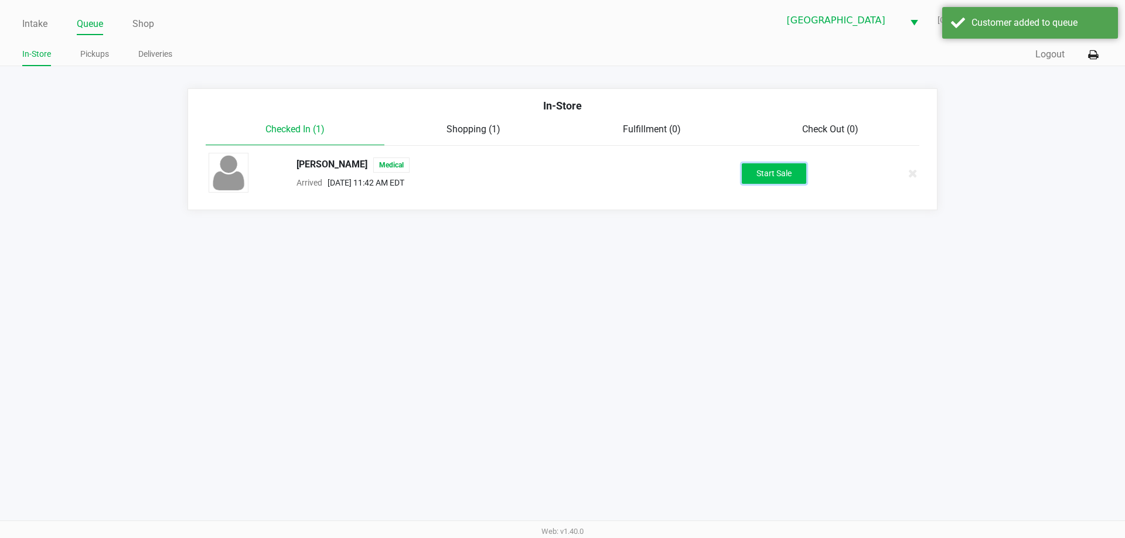
click at [765, 165] on button "Start Sale" at bounding box center [774, 173] width 64 height 21
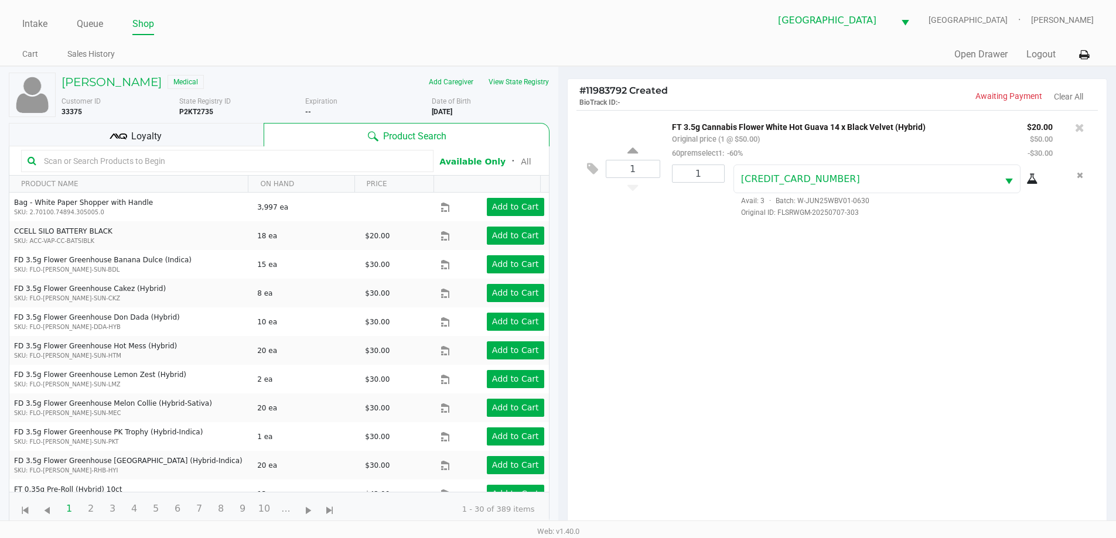
scroll to position [127, 0]
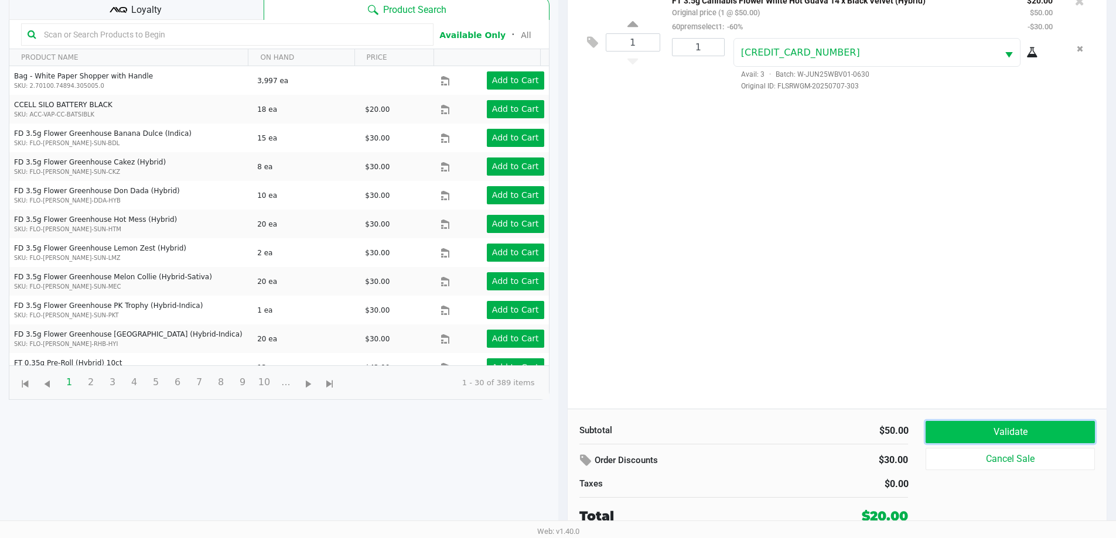
click at [1019, 437] on button "Validate" at bounding box center [1009, 432] width 169 height 22
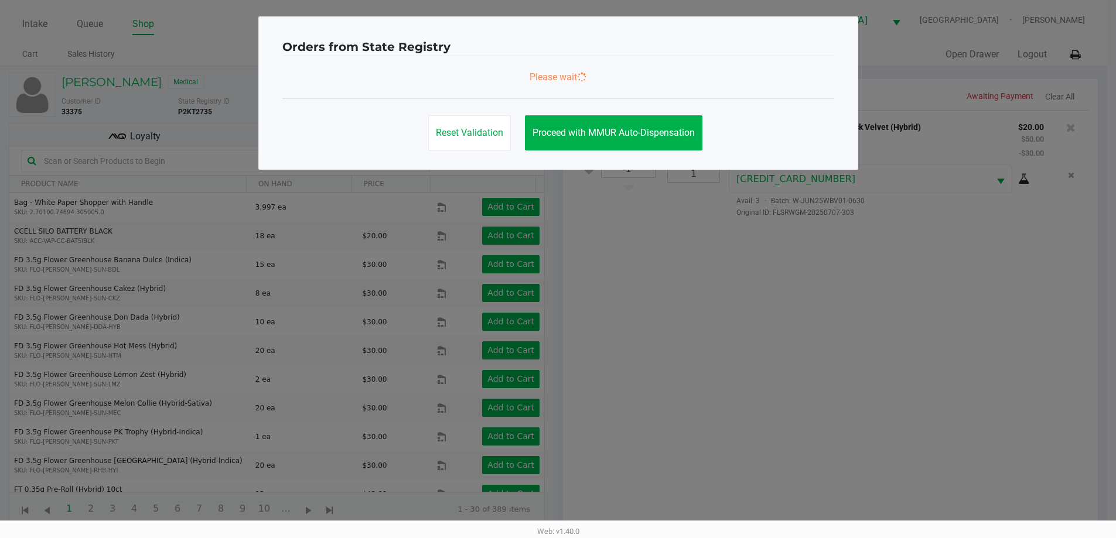
scroll to position [0, 0]
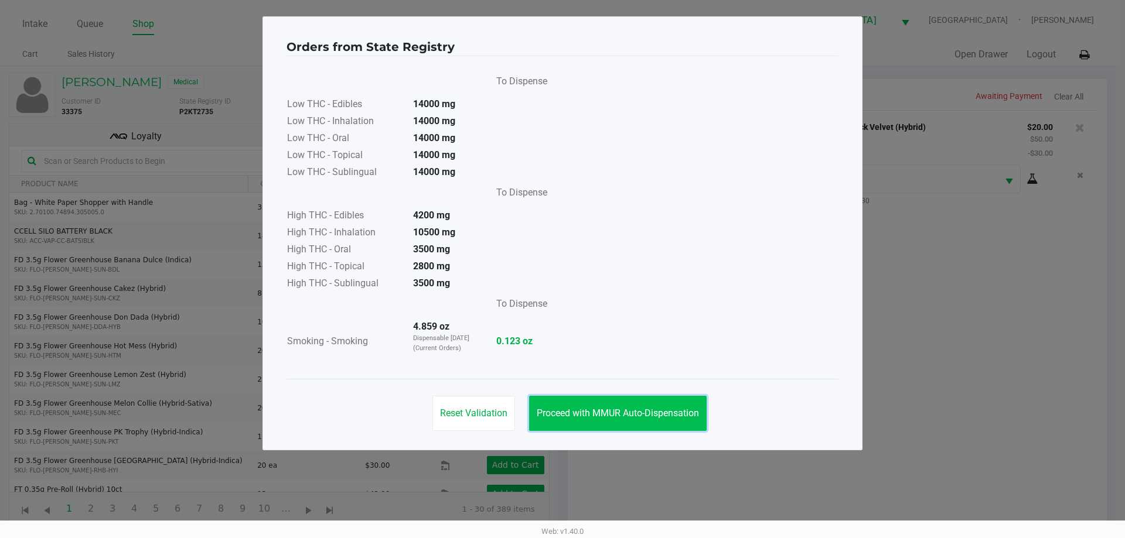
click at [647, 399] on button "Proceed with MMUR Auto-Dispensation" at bounding box center [617, 413] width 177 height 35
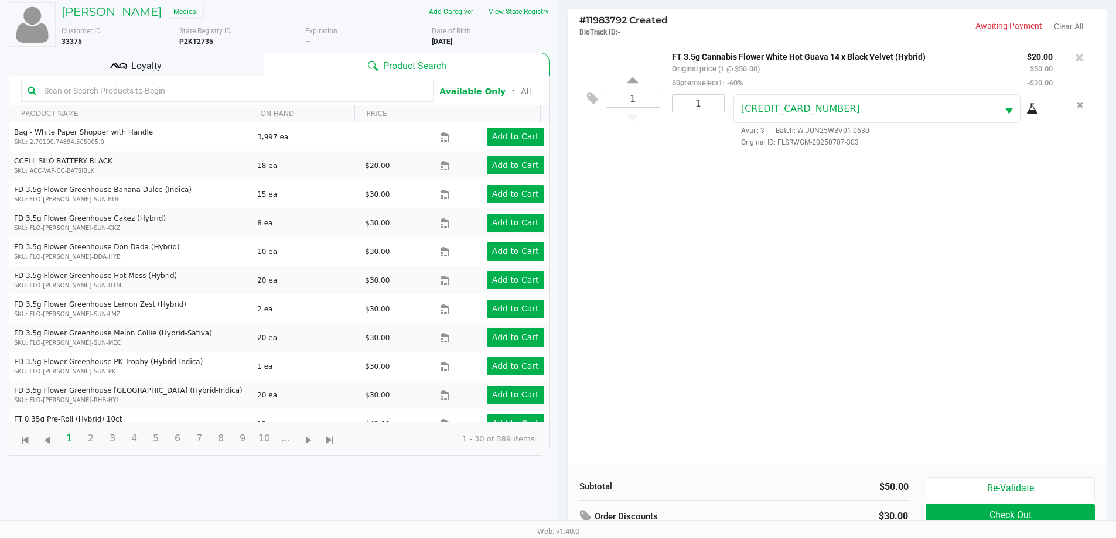
scroll to position [127, 0]
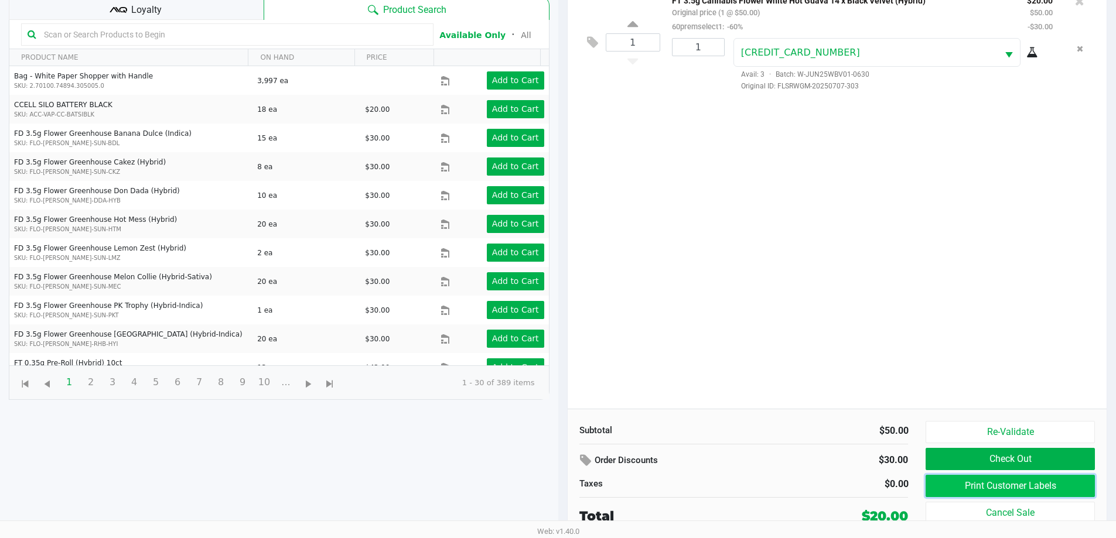
click at [985, 479] on button "Print Customer Labels" at bounding box center [1009, 486] width 169 height 22
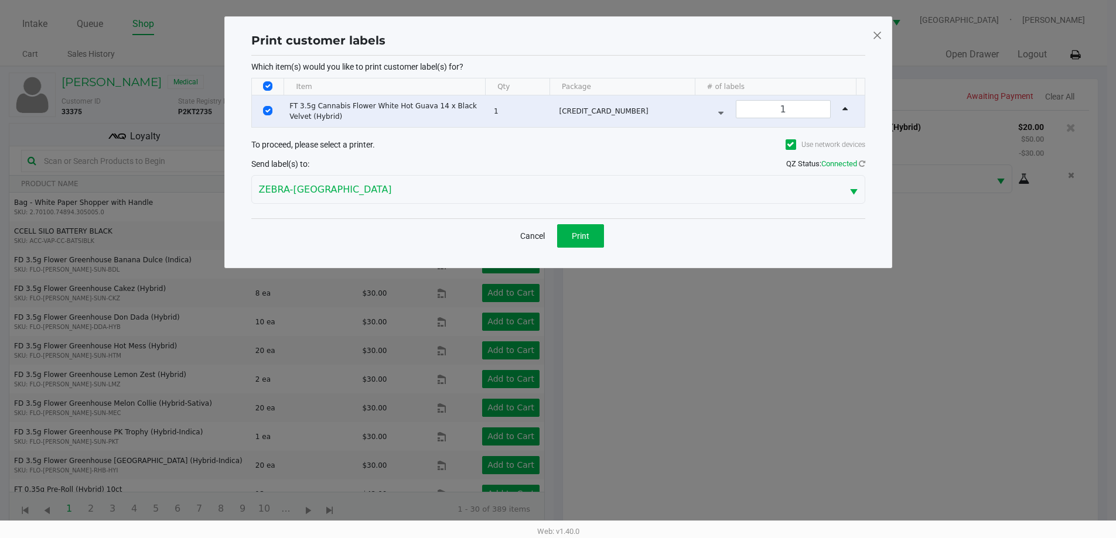
scroll to position [0, 0]
click at [582, 231] on span "Print" at bounding box center [585, 235] width 18 height 9
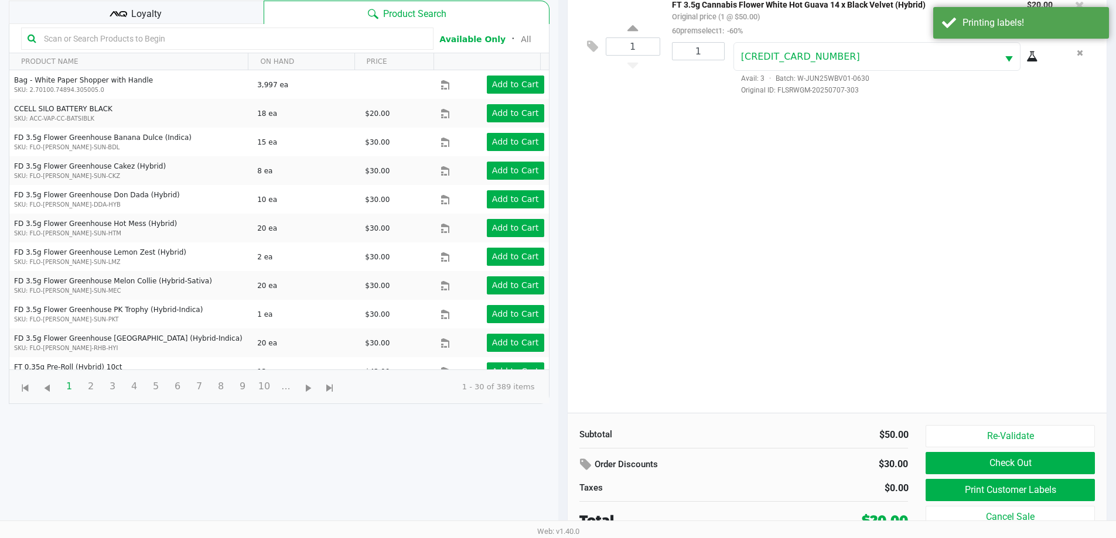
scroll to position [127, 0]
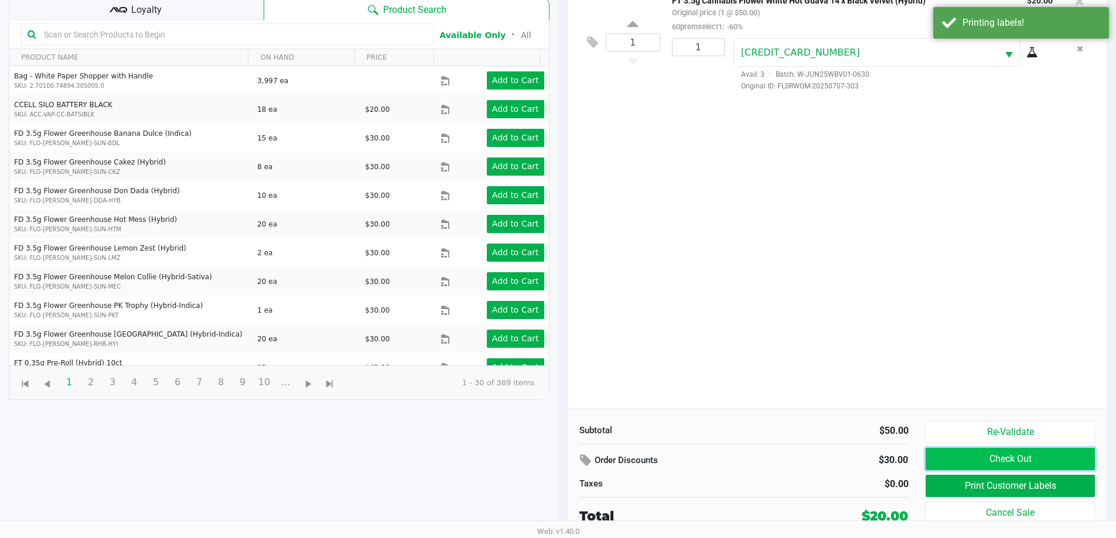
click at [1020, 457] on button "Check Out" at bounding box center [1009, 459] width 169 height 22
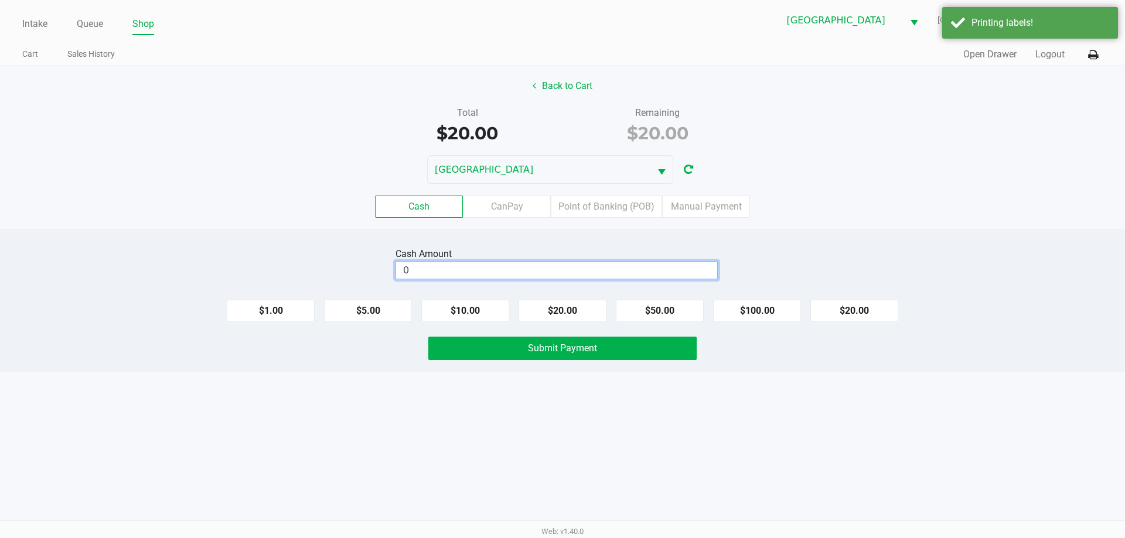
click at [559, 266] on input "0" at bounding box center [556, 270] width 321 height 17
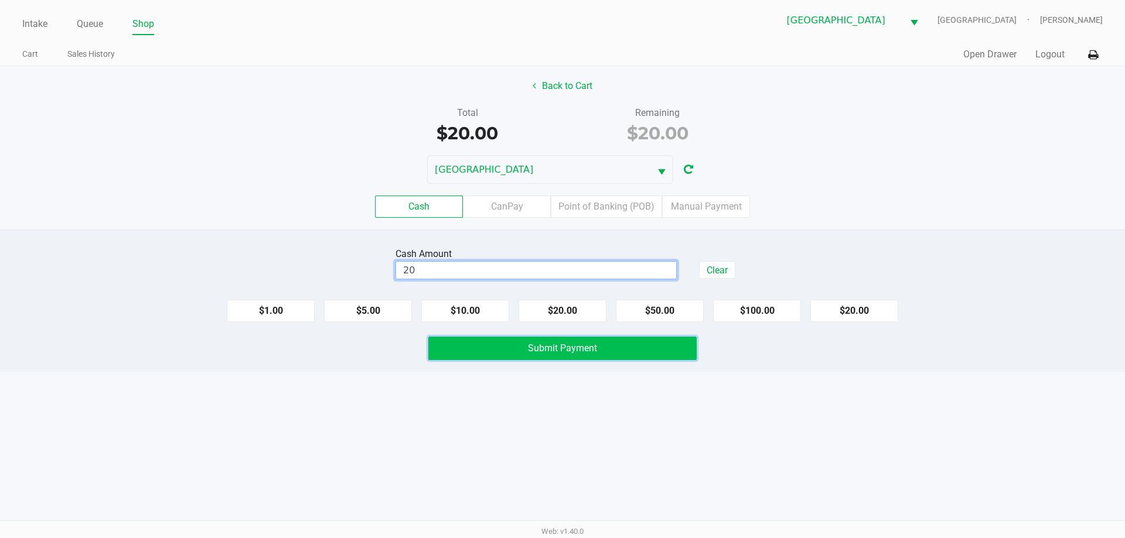
type input "$20.00"
click at [573, 355] on button "Submit Payment" at bounding box center [562, 348] width 268 height 23
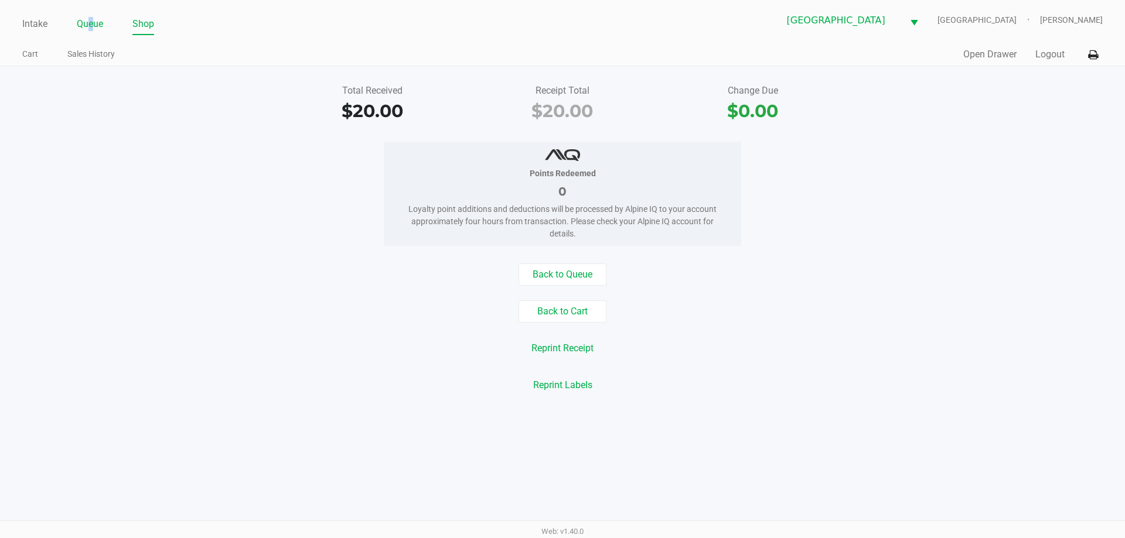
click at [91, 31] on link "Queue" at bounding box center [90, 24] width 26 height 16
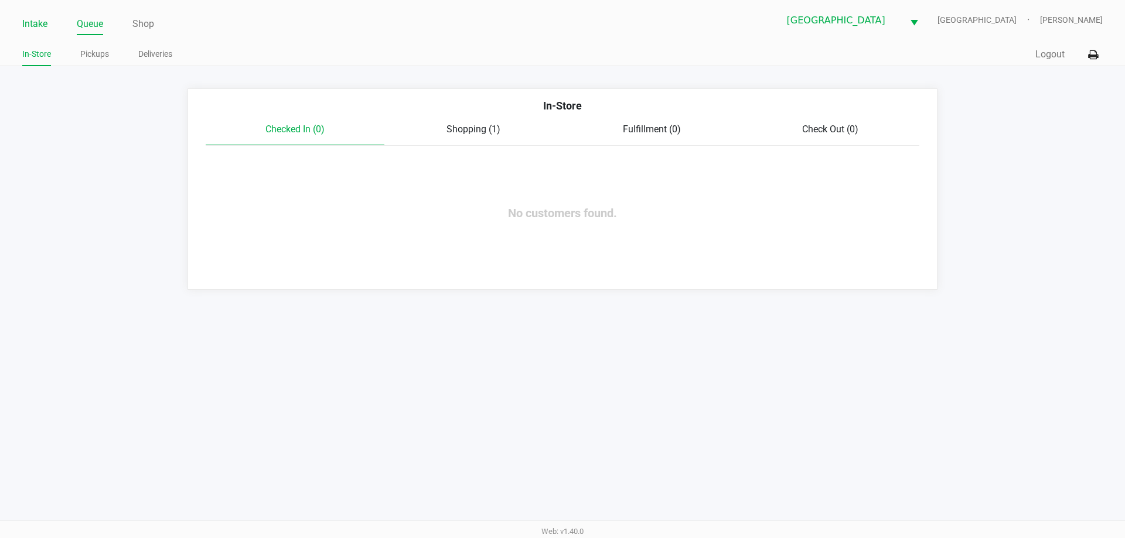
click at [25, 28] on link "Intake" at bounding box center [34, 24] width 25 height 16
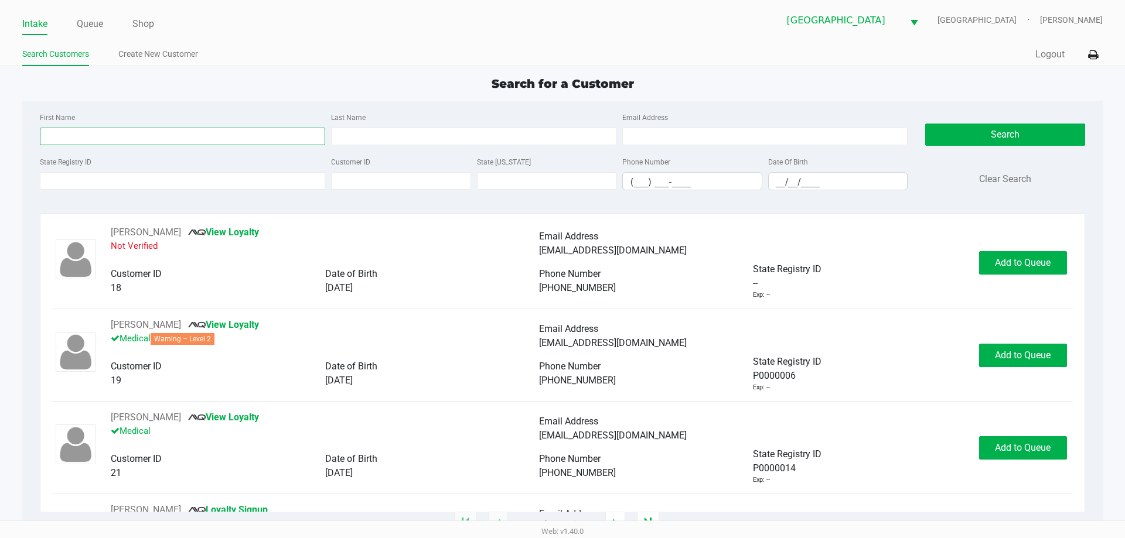
click at [98, 133] on input "First Name" at bounding box center [182, 137] width 285 height 18
click at [121, 173] on input "State Registry ID" at bounding box center [182, 181] width 285 height 18
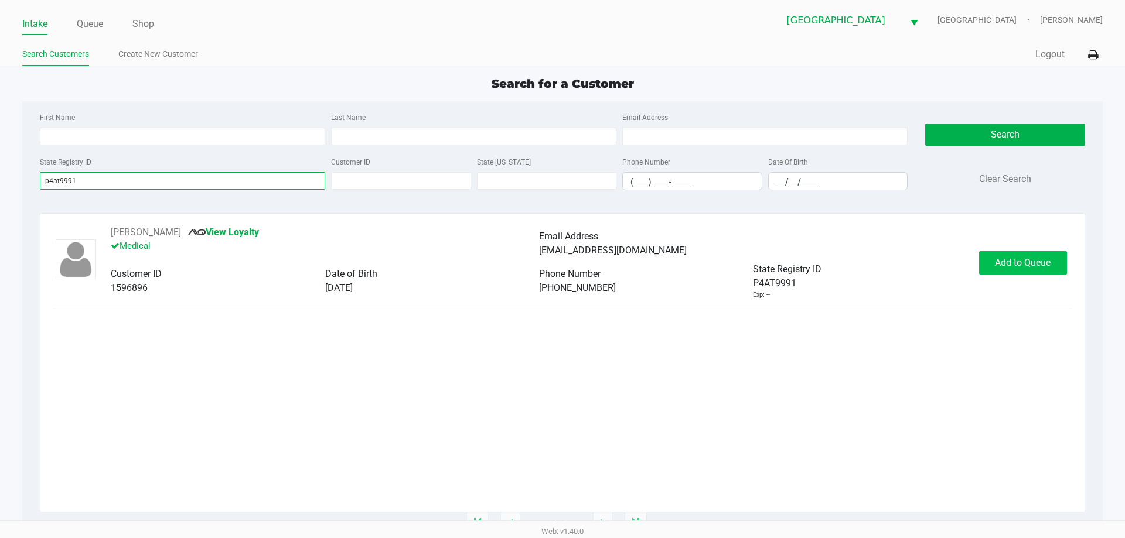
type input "p4at9991"
click at [1009, 265] on span "Add to Queue" at bounding box center [1023, 262] width 56 height 11
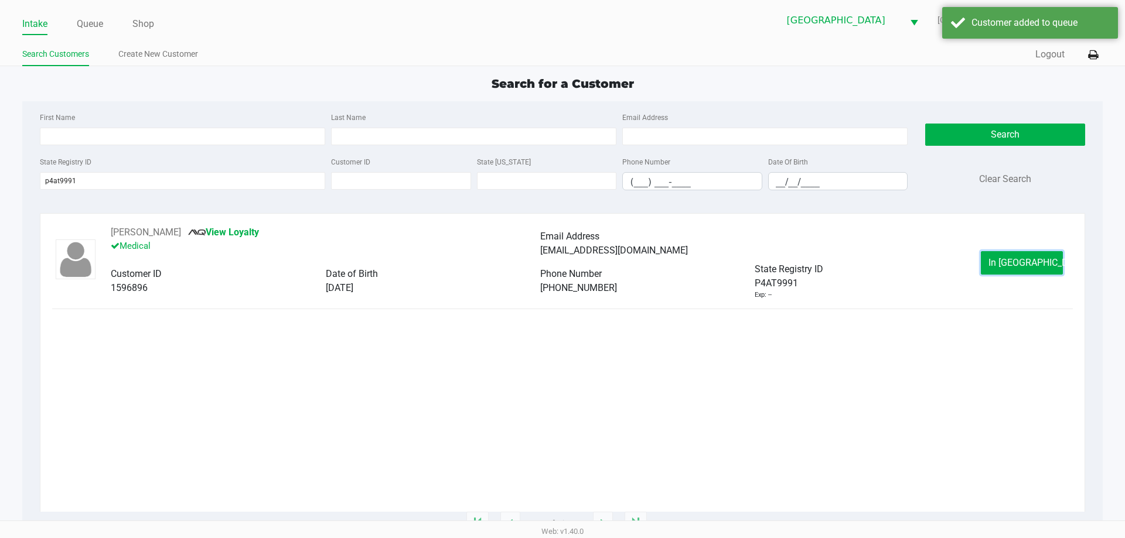
click at [1009, 265] on span "In Queue" at bounding box center [1037, 262] width 98 height 11
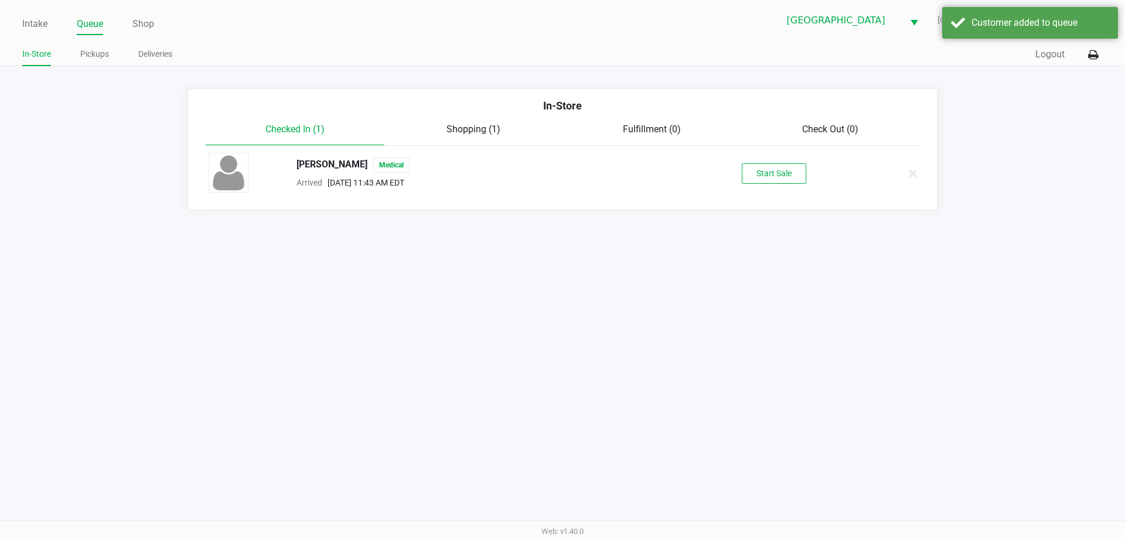
click at [753, 162] on div "STEVEN ROSENTHAL Medical Arrived Sep 21, 2025 11:43 AM EDT Start Sale" at bounding box center [562, 173] width 725 height 41
click at [757, 169] on button "Start Sale" at bounding box center [774, 173] width 64 height 21
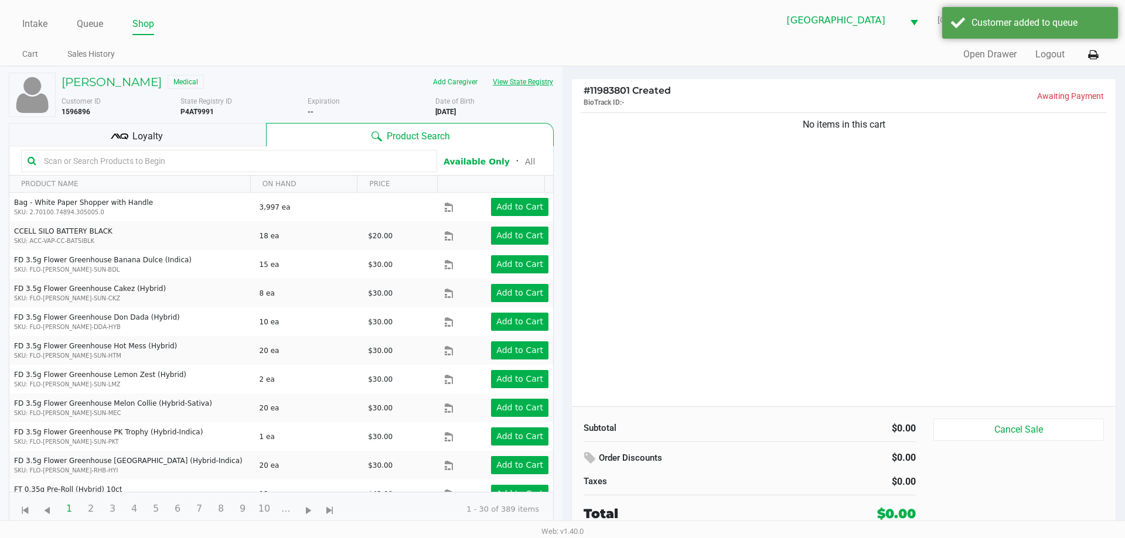
click at [521, 88] on button "View State Registry" at bounding box center [519, 82] width 69 height 19
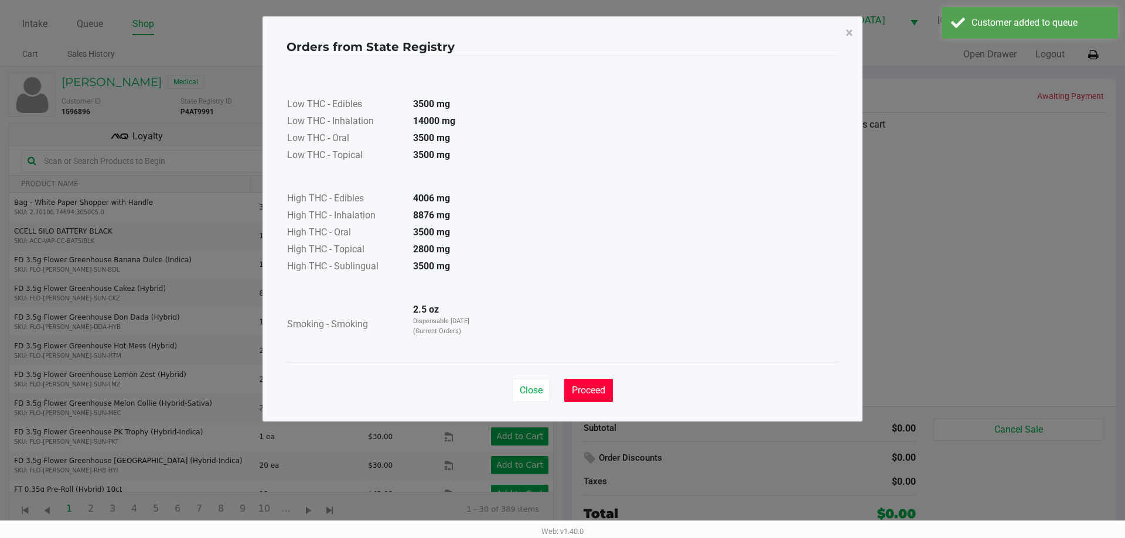
click at [595, 398] on button "Proceed" at bounding box center [588, 390] width 49 height 23
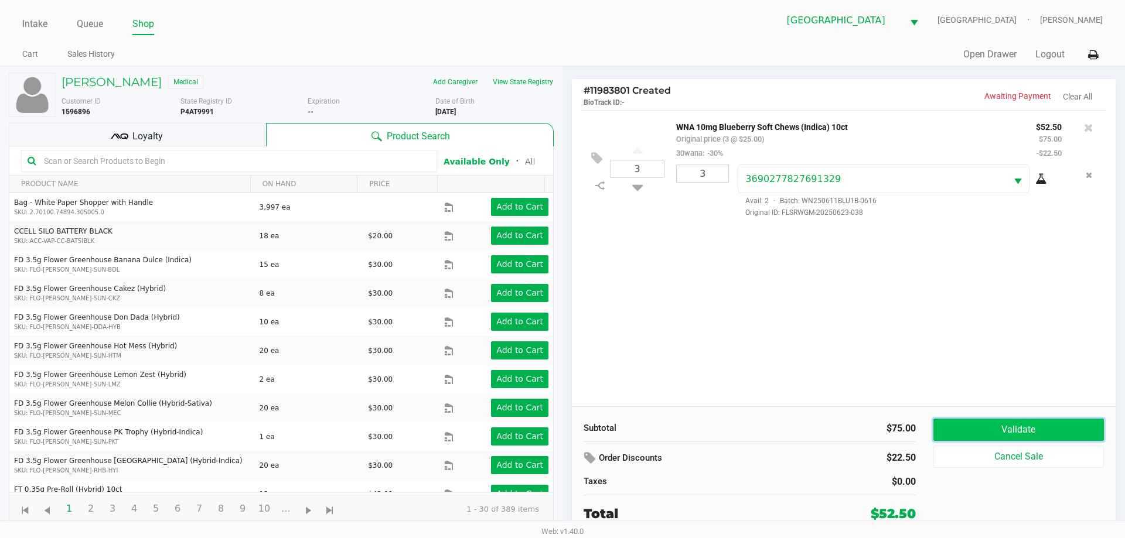
click at [1033, 439] on button "Validate" at bounding box center [1018, 430] width 170 height 22
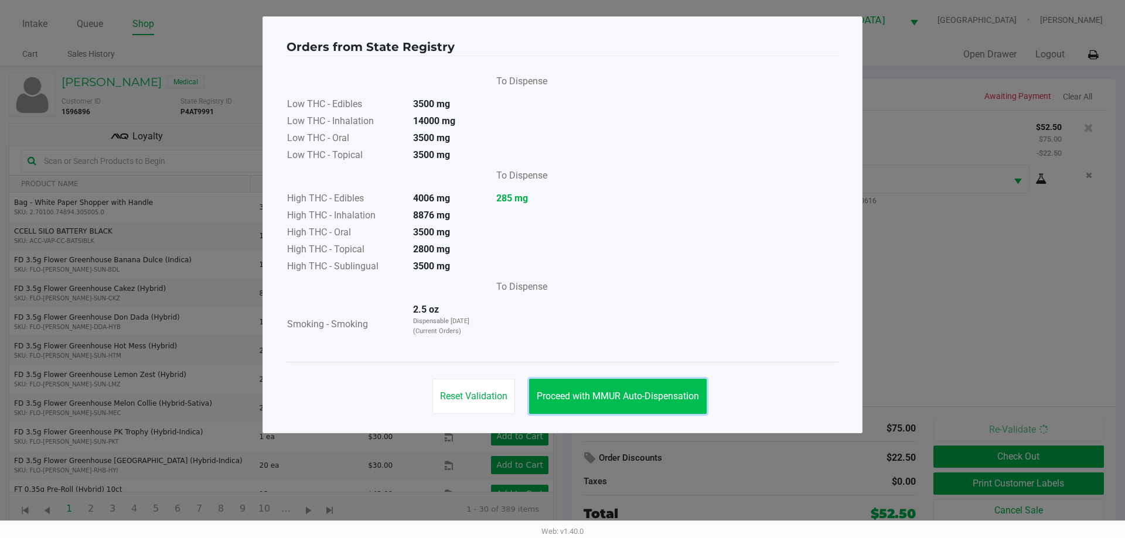
click at [631, 394] on span "Proceed with MMUR Auto-Dispensation" at bounding box center [618, 396] width 162 height 11
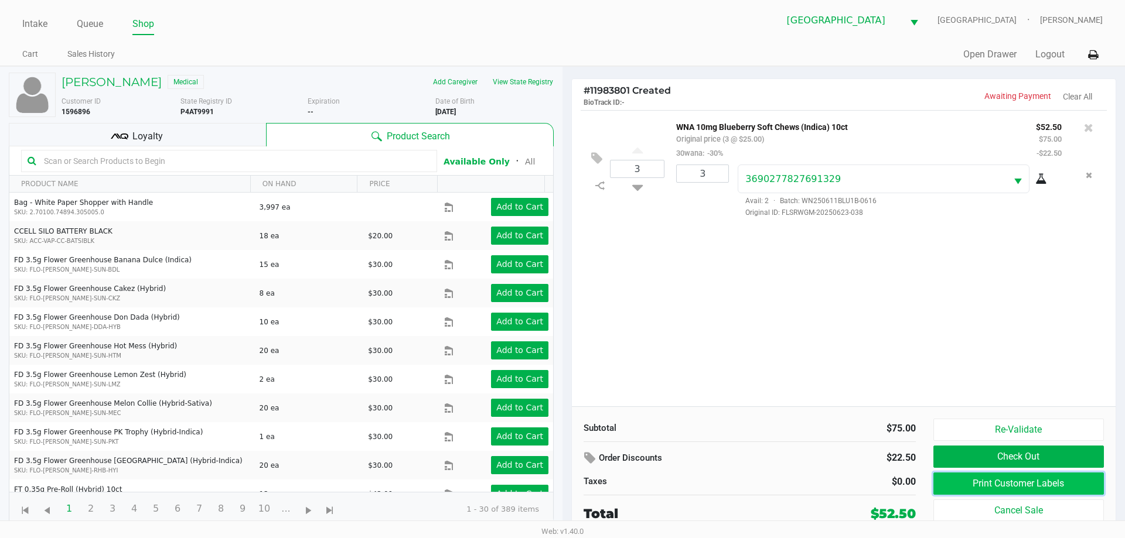
click at [978, 479] on button "Print Customer Labels" at bounding box center [1018, 484] width 170 height 22
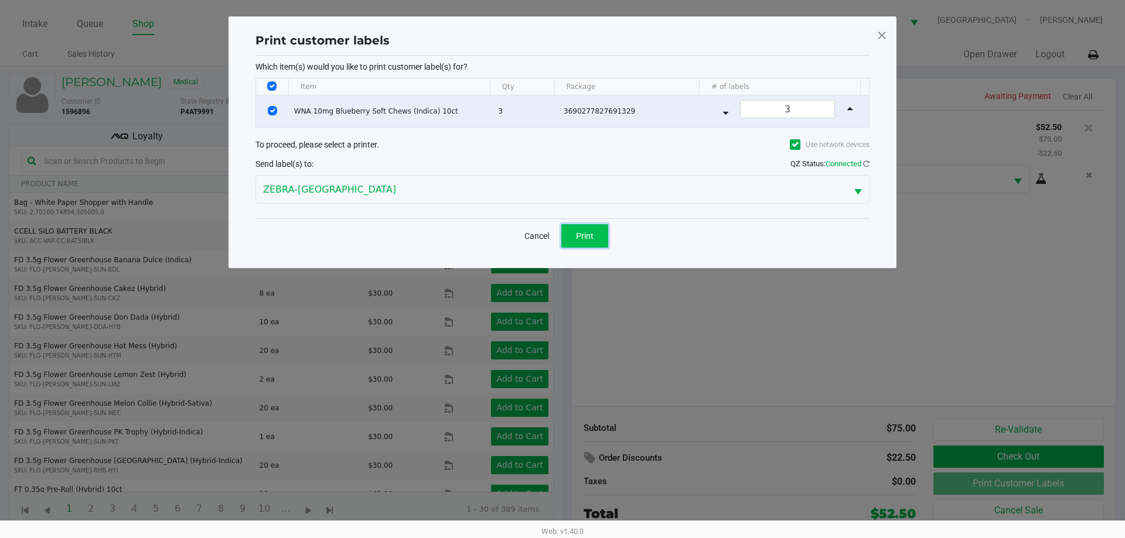
click at [576, 242] on button "Print" at bounding box center [584, 235] width 47 height 23
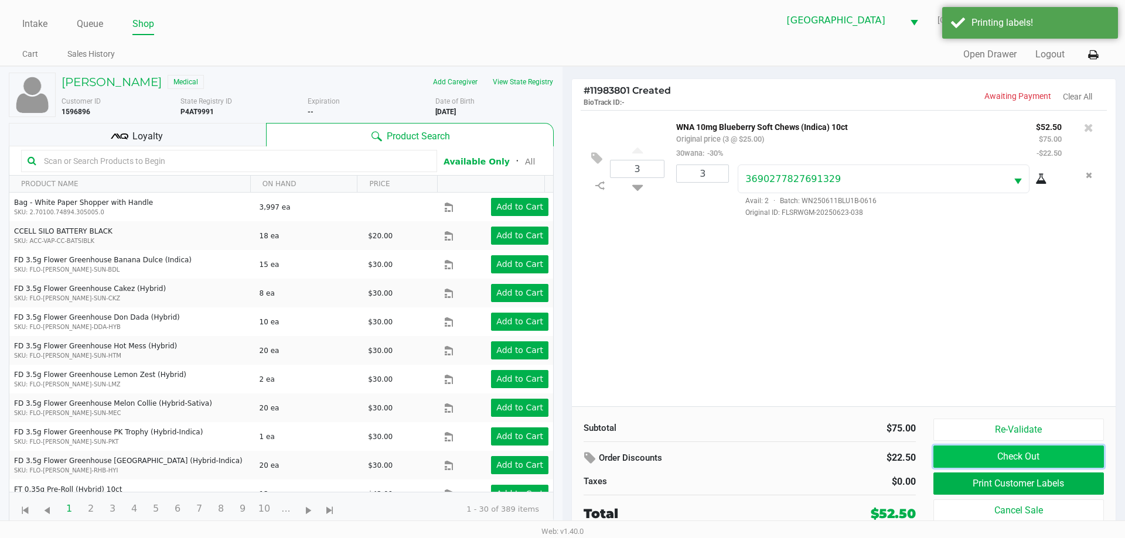
click at [1023, 457] on button "Check Out" at bounding box center [1018, 457] width 170 height 22
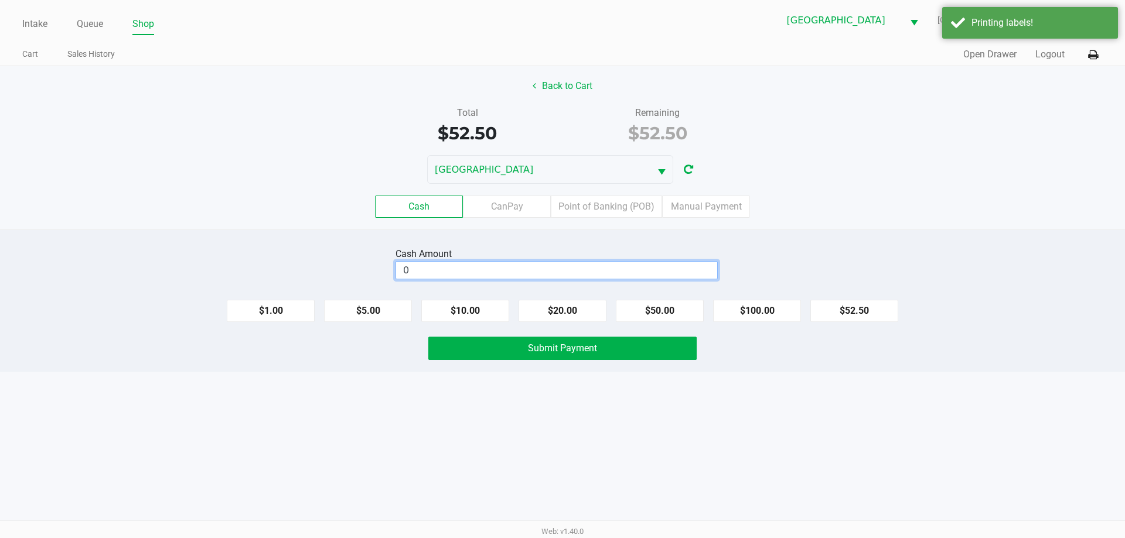
click at [472, 267] on input "0" at bounding box center [556, 270] width 321 height 17
click at [545, 358] on button "Submit Payment" at bounding box center [562, 348] width 268 height 23
type input "$100.00"
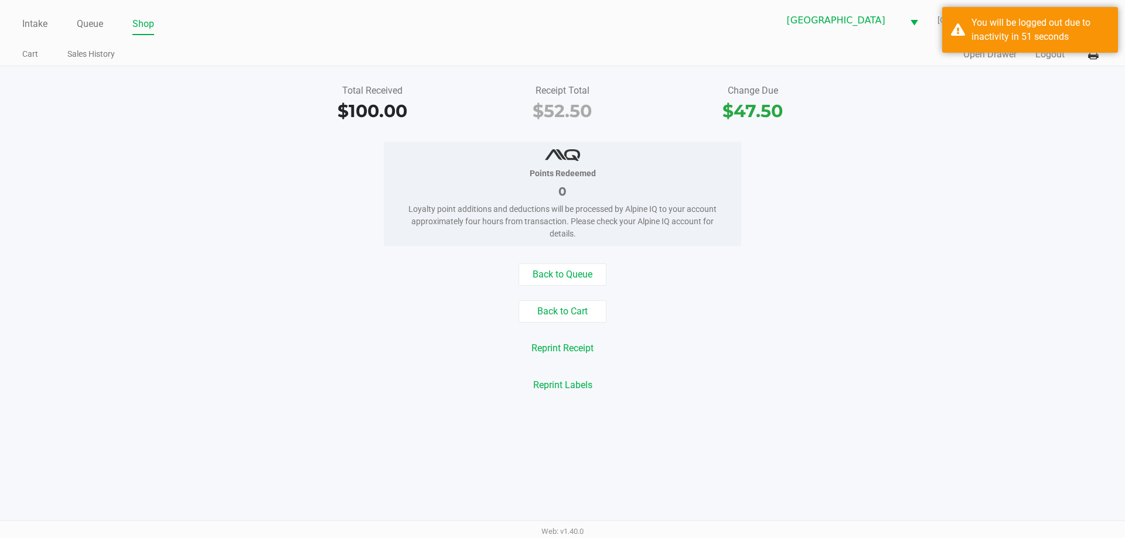
click at [98, 21] on link "Queue" at bounding box center [90, 24] width 26 height 16
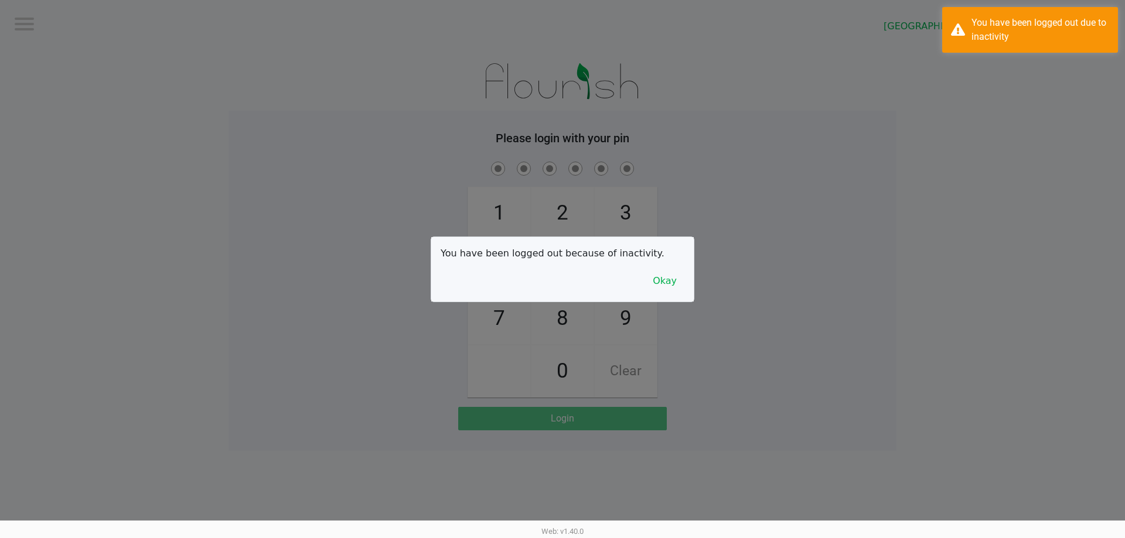
click at [669, 279] on button "Okay" at bounding box center [664, 281] width 39 height 22
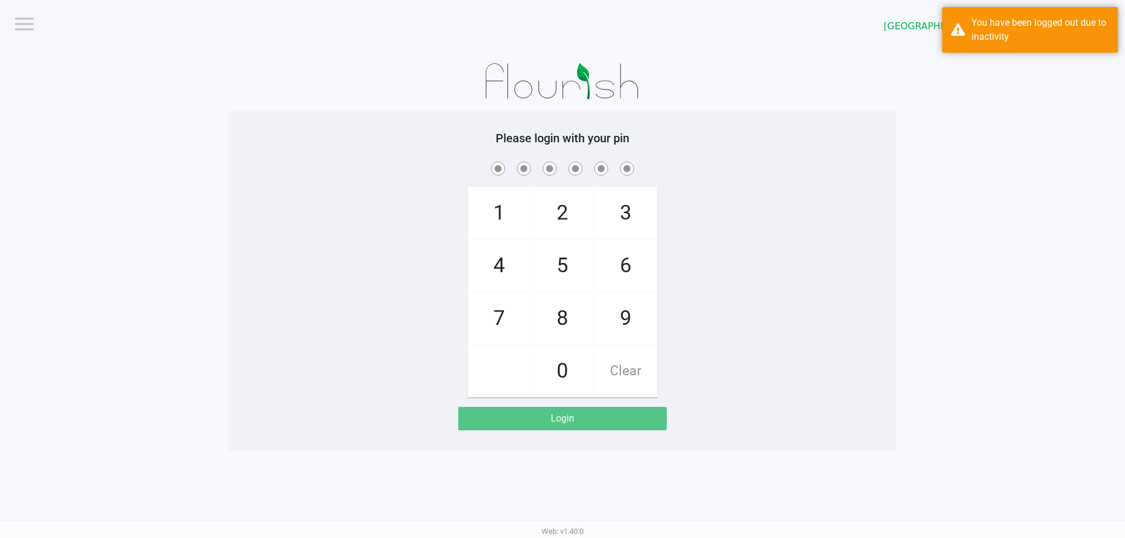
click at [628, 327] on span "9" at bounding box center [626, 319] width 62 height 52
checkbox input "true"
click at [501, 317] on span "7" at bounding box center [499, 319] width 62 height 52
checkbox input "true"
click at [488, 206] on span "1" at bounding box center [499, 213] width 62 height 52
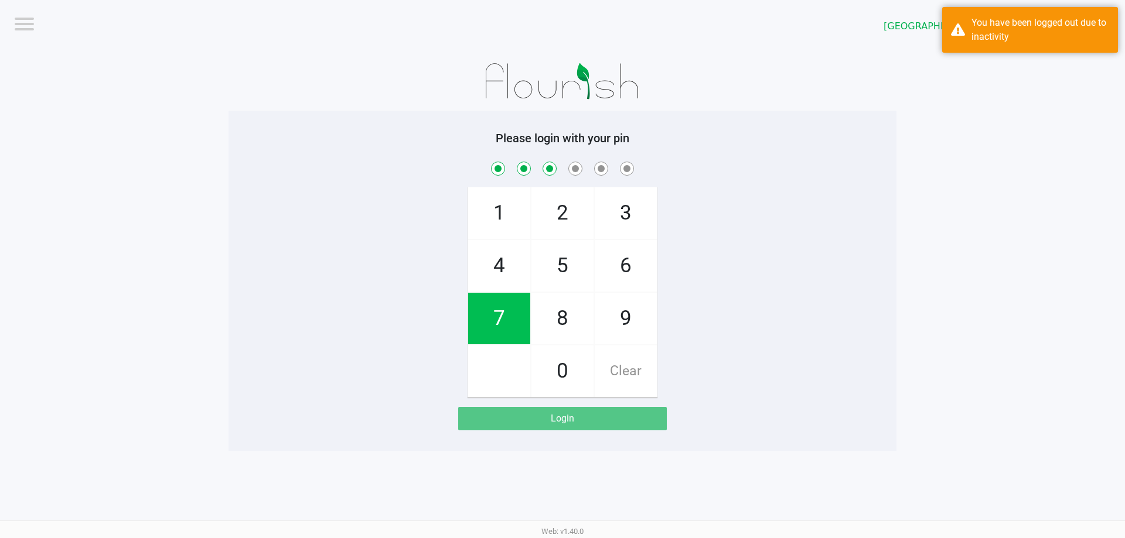
checkbox input "true"
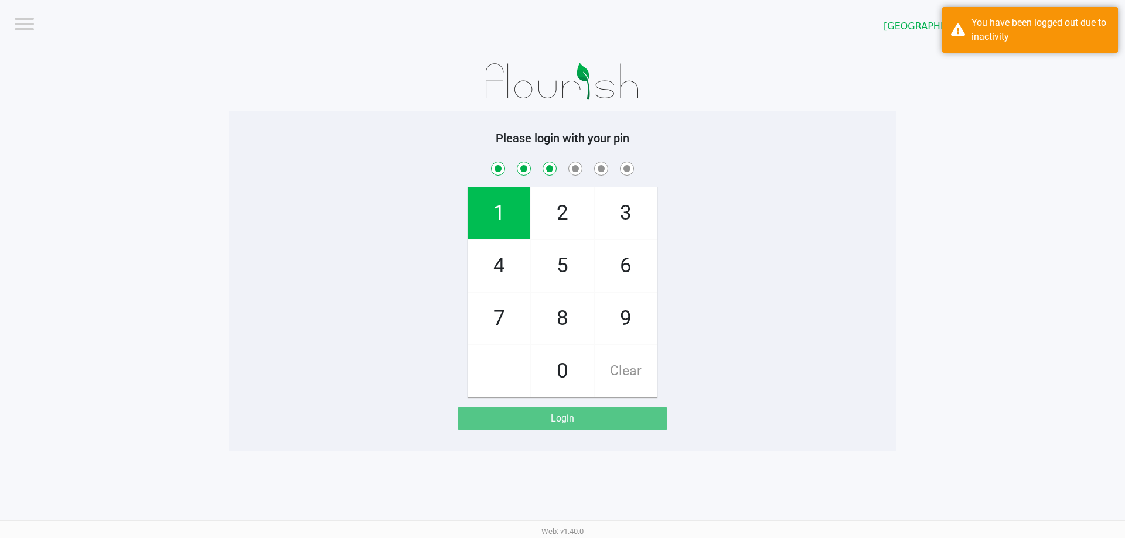
click at [563, 210] on span "2" at bounding box center [562, 213] width 62 height 52
checkbox input "true"
click at [490, 214] on span "1" at bounding box center [499, 213] width 62 height 52
checkbox input "true"
click at [610, 262] on span "6" at bounding box center [626, 266] width 62 height 52
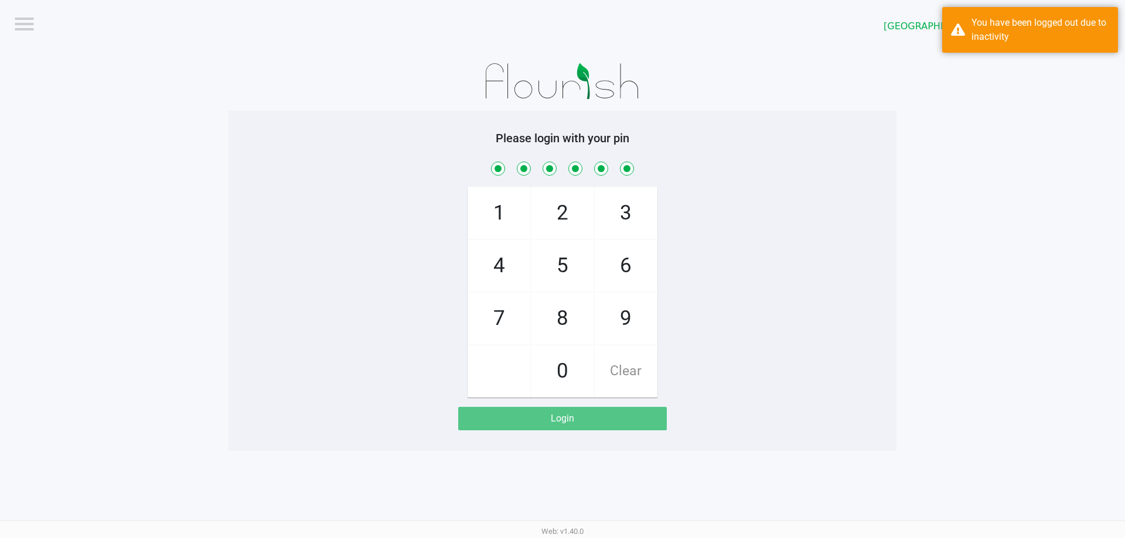
checkbox input "true"
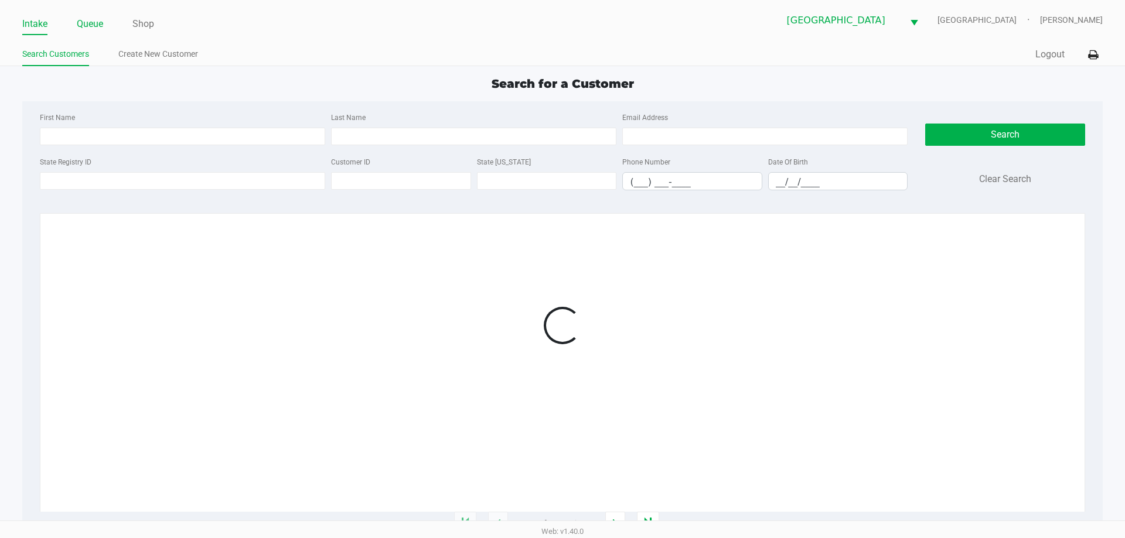
click at [85, 25] on link "Queue" at bounding box center [90, 24] width 26 height 16
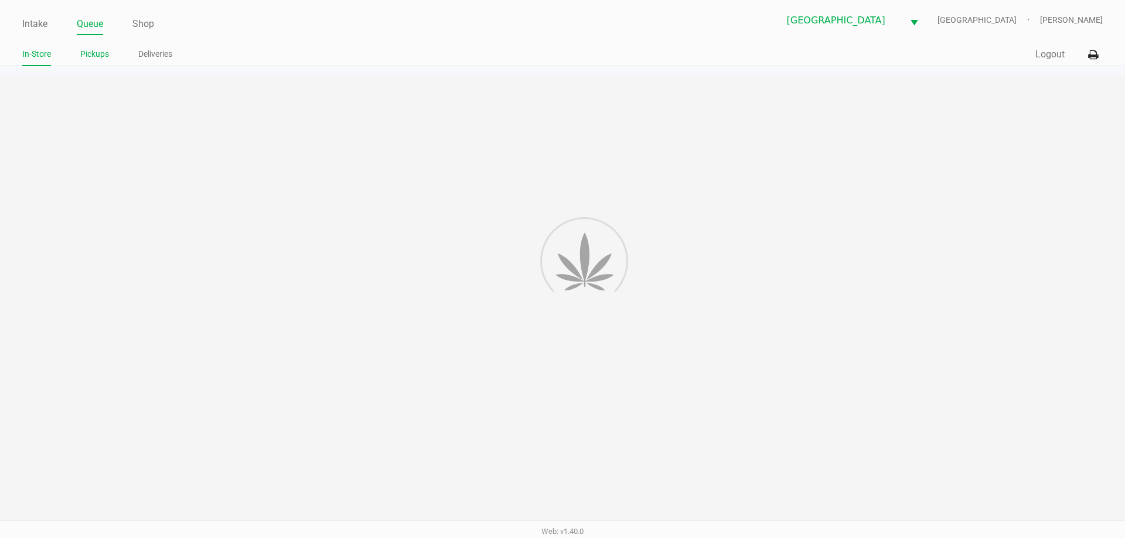
click at [87, 55] on link "Pickups" at bounding box center [94, 54] width 29 height 15
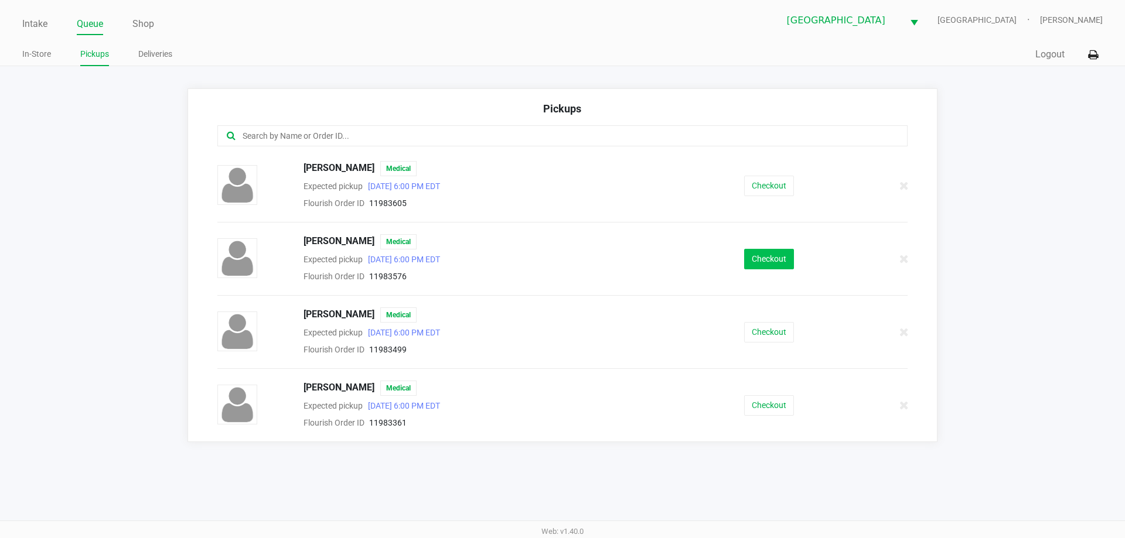
click at [783, 264] on button "Checkout" at bounding box center [769, 259] width 50 height 21
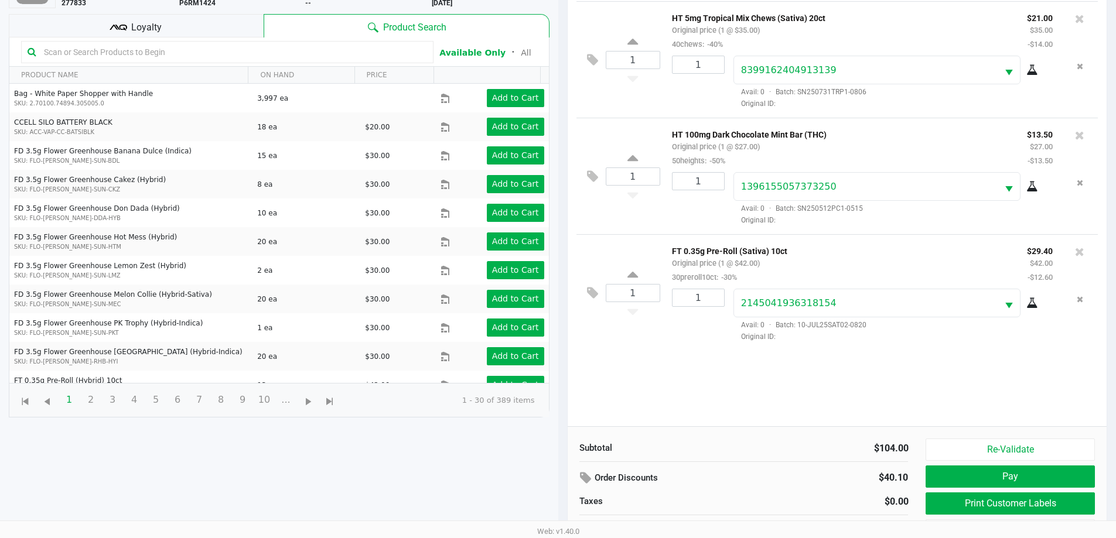
scroll to position [127, 0]
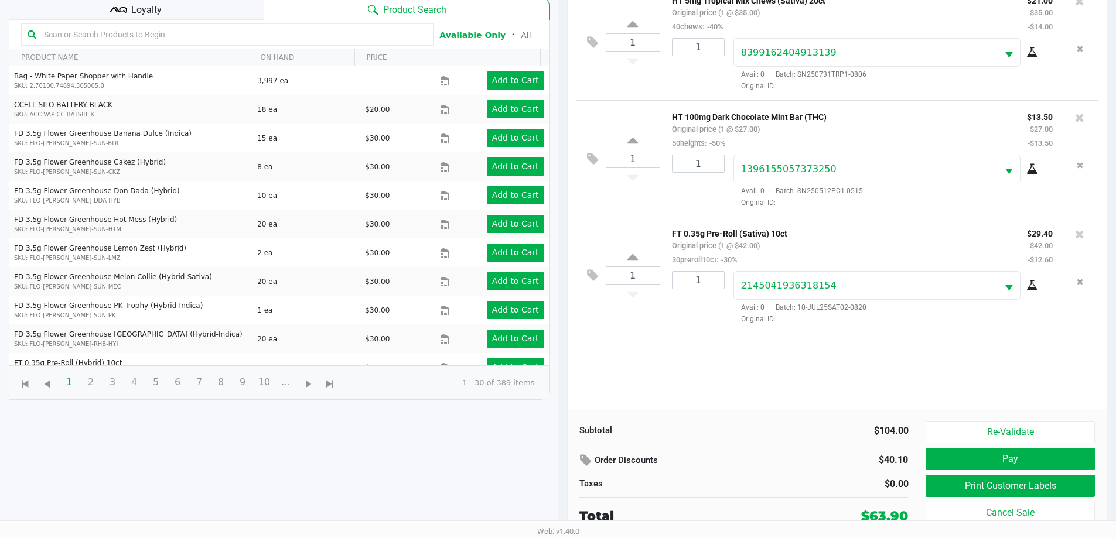
click at [145, 7] on span "Loyalty" at bounding box center [146, 10] width 30 height 14
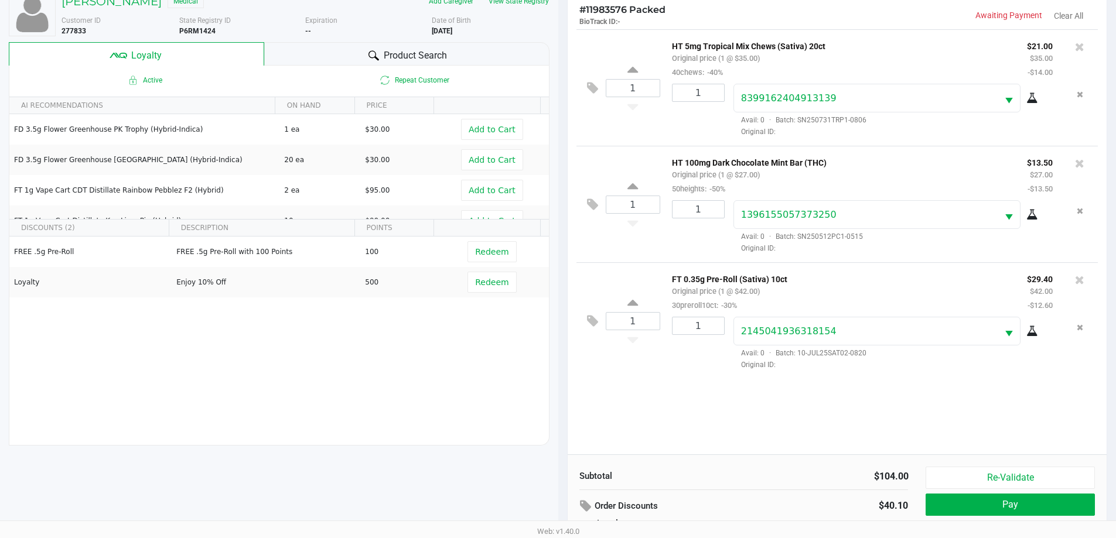
scroll to position [141, 0]
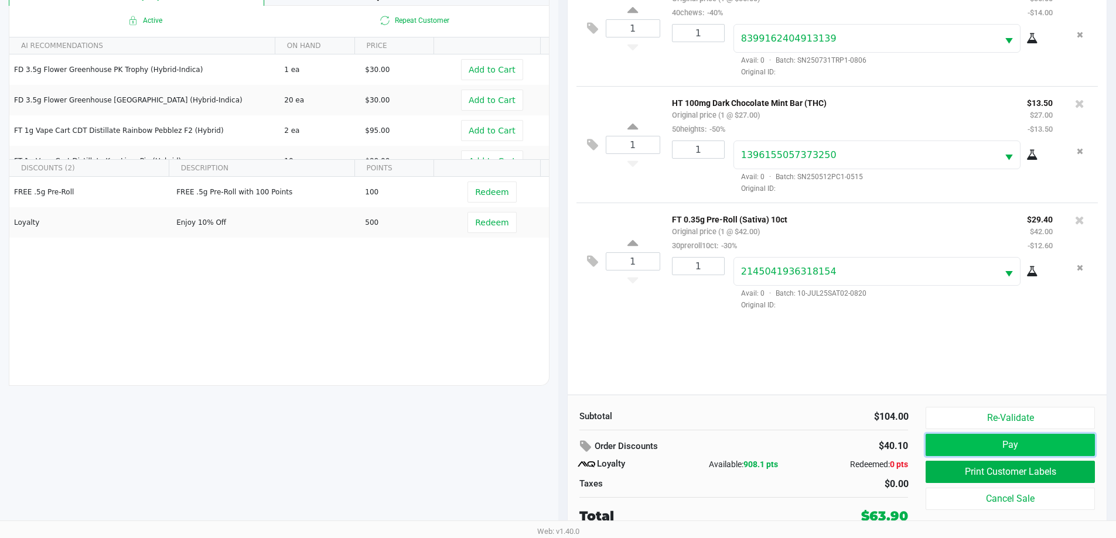
click at [988, 435] on button "Pay" at bounding box center [1009, 445] width 169 height 22
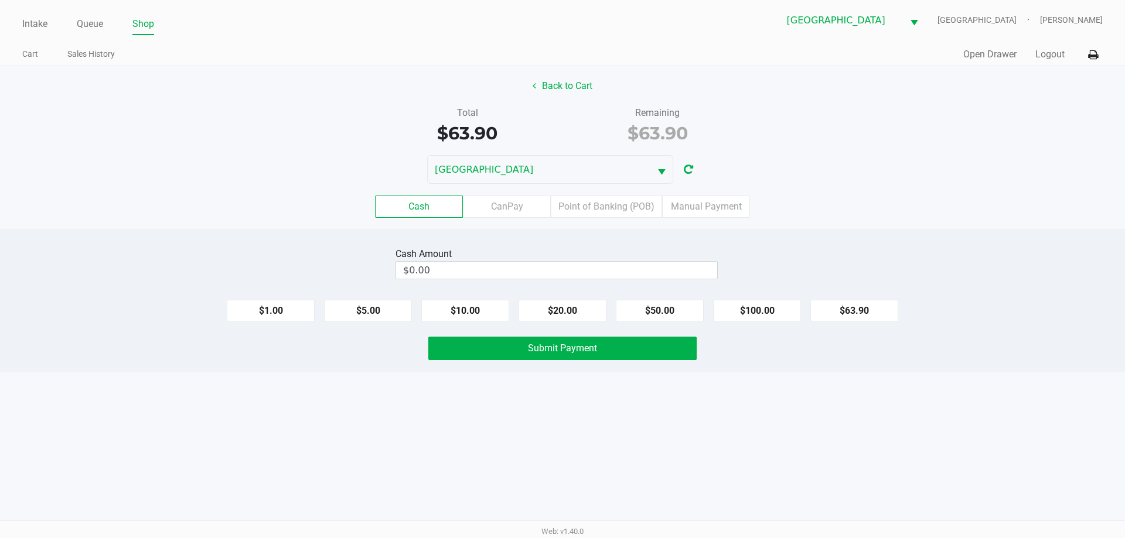
click at [537, 265] on input "$0.00" at bounding box center [556, 270] width 321 height 17
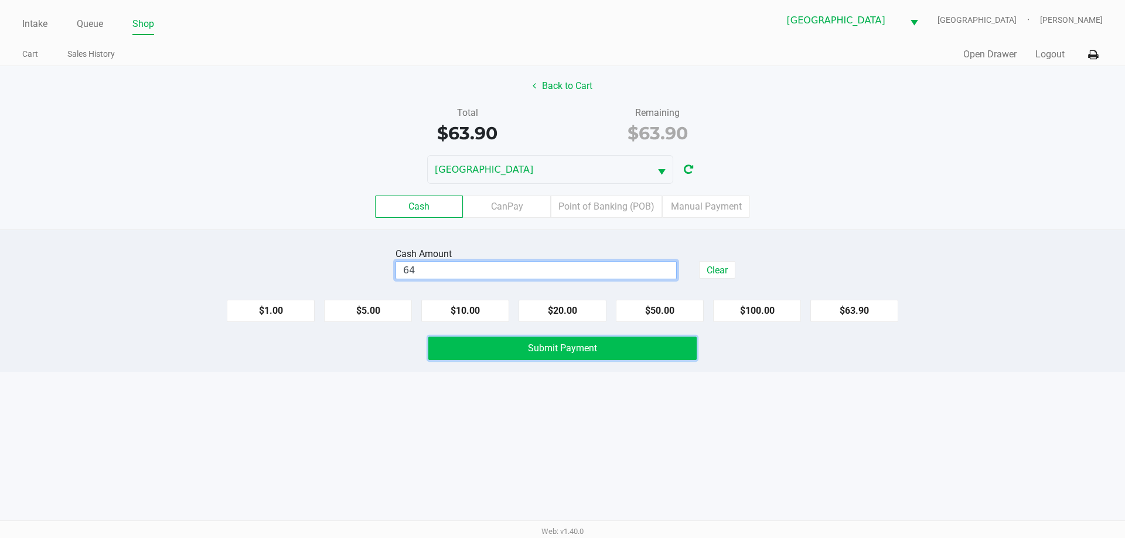
click at [569, 350] on span "Submit Payment" at bounding box center [562, 348] width 69 height 11
type input "$64.00"
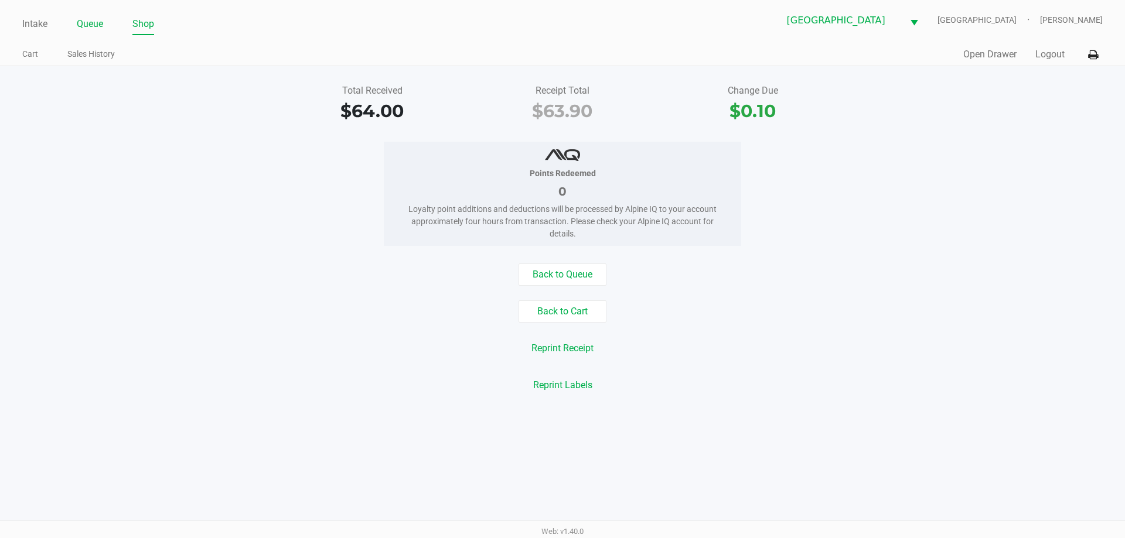
click at [95, 20] on link "Queue" at bounding box center [90, 24] width 26 height 16
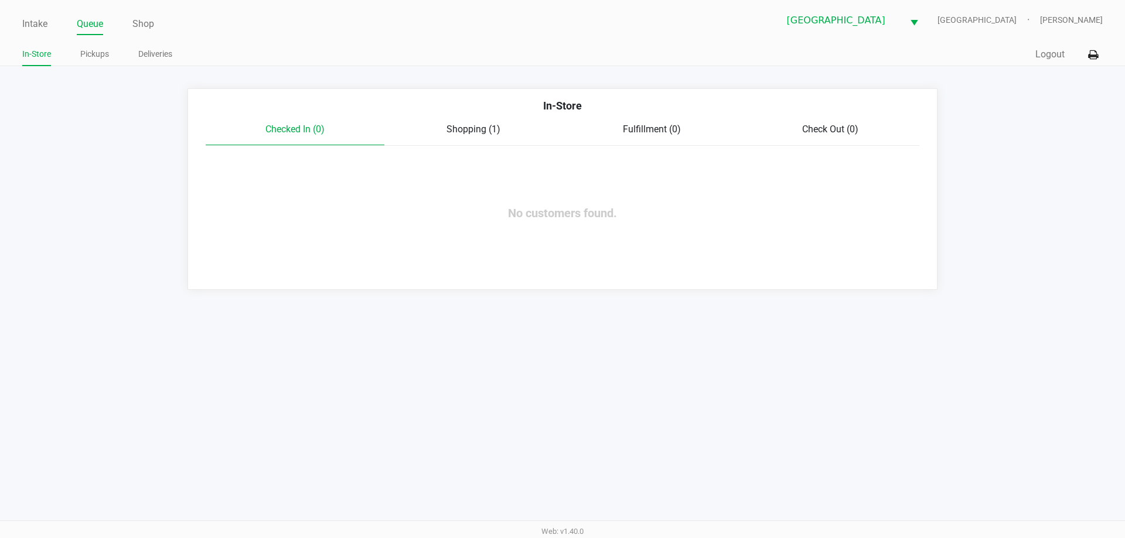
click at [485, 124] on span "Shopping (1)" at bounding box center [473, 129] width 54 height 11
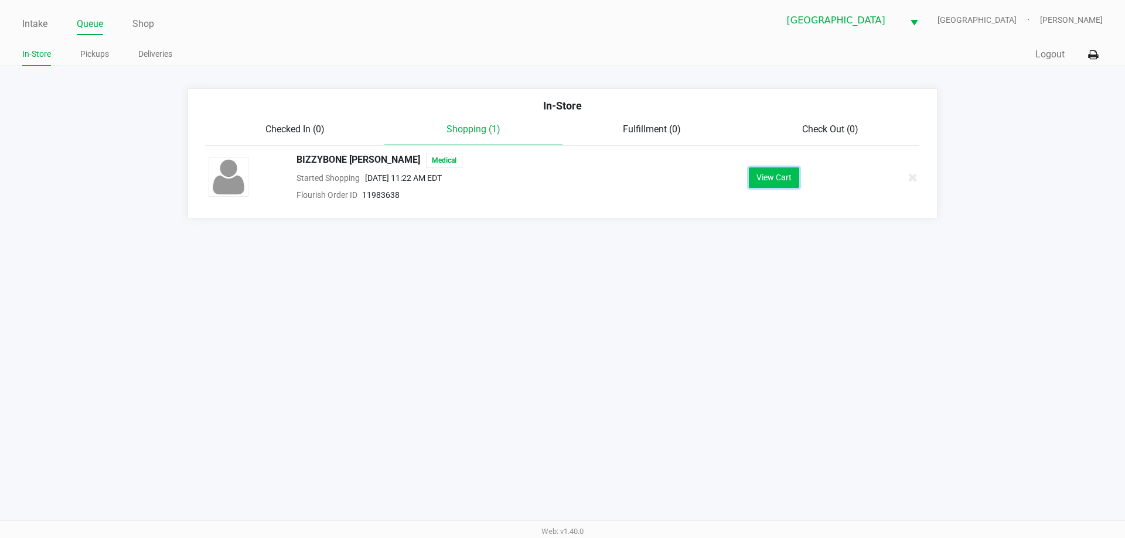
click at [770, 177] on button "View Cart" at bounding box center [774, 178] width 50 height 21
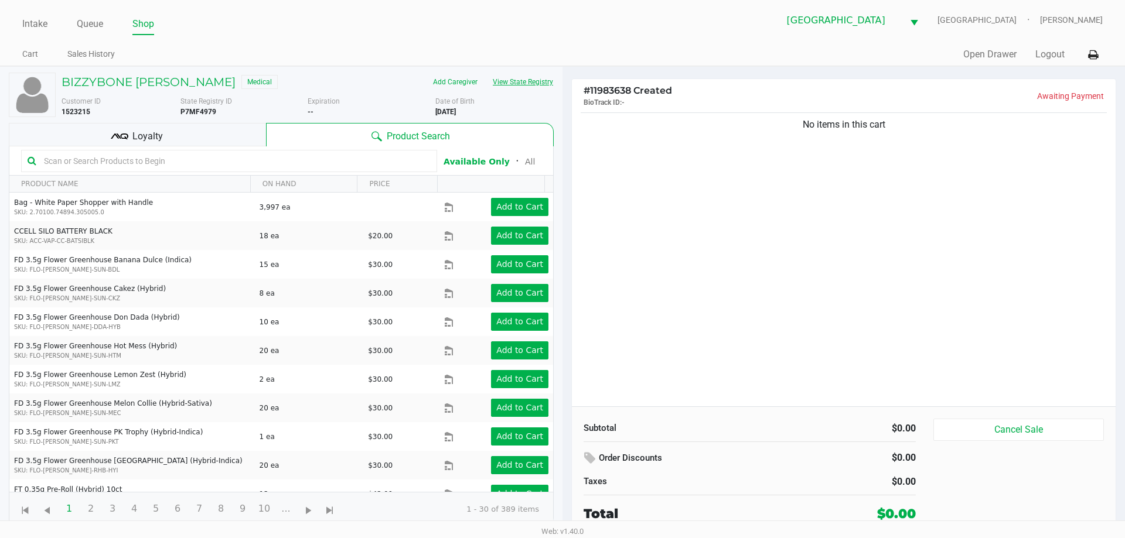
click at [545, 82] on button "View State Registry" at bounding box center [519, 82] width 69 height 19
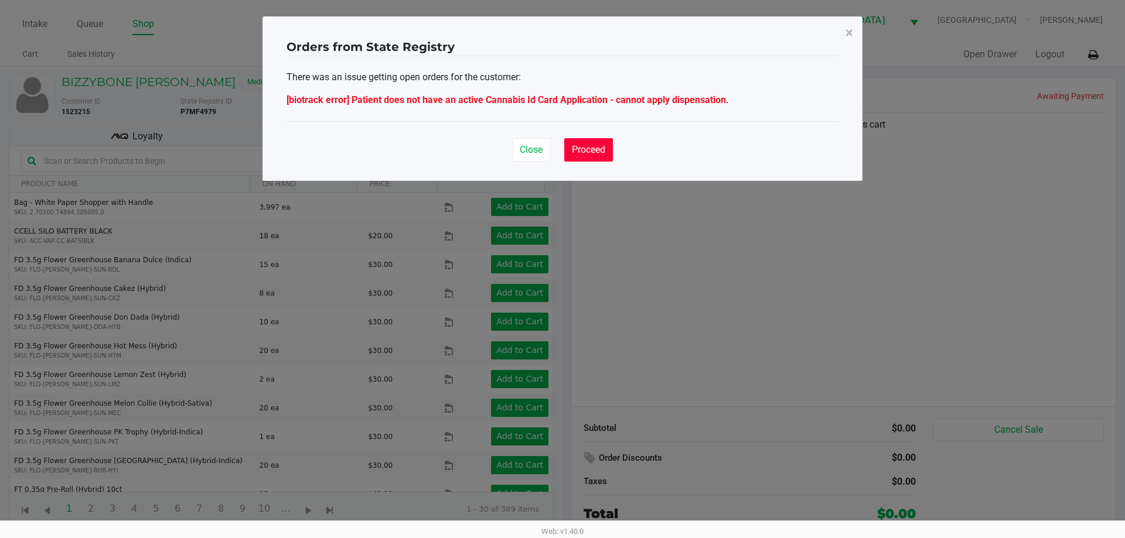
click at [590, 154] on span "Proceed" at bounding box center [588, 149] width 33 height 11
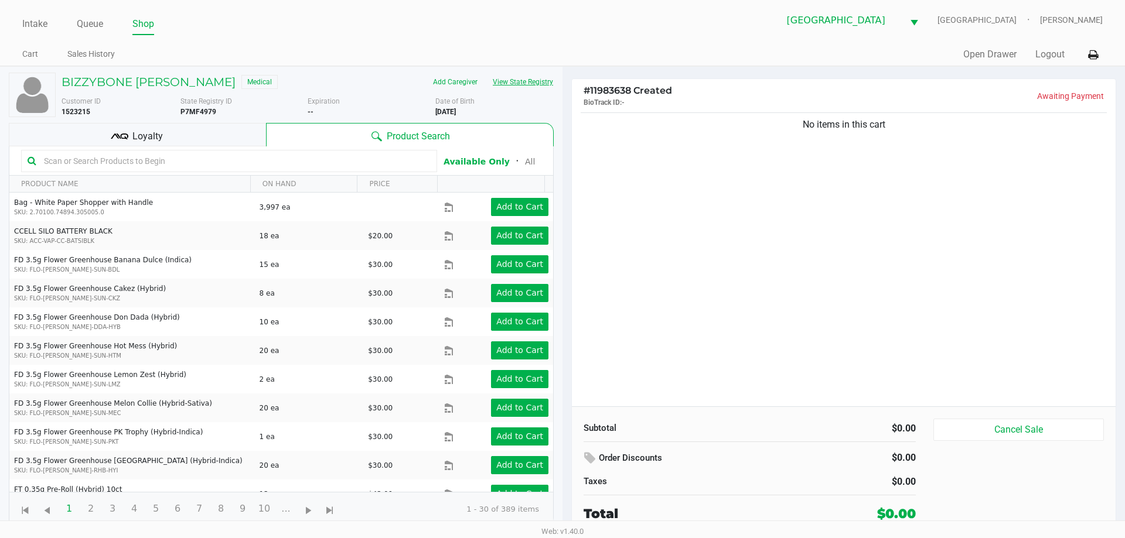
click at [528, 74] on button "View State Registry" at bounding box center [519, 82] width 69 height 19
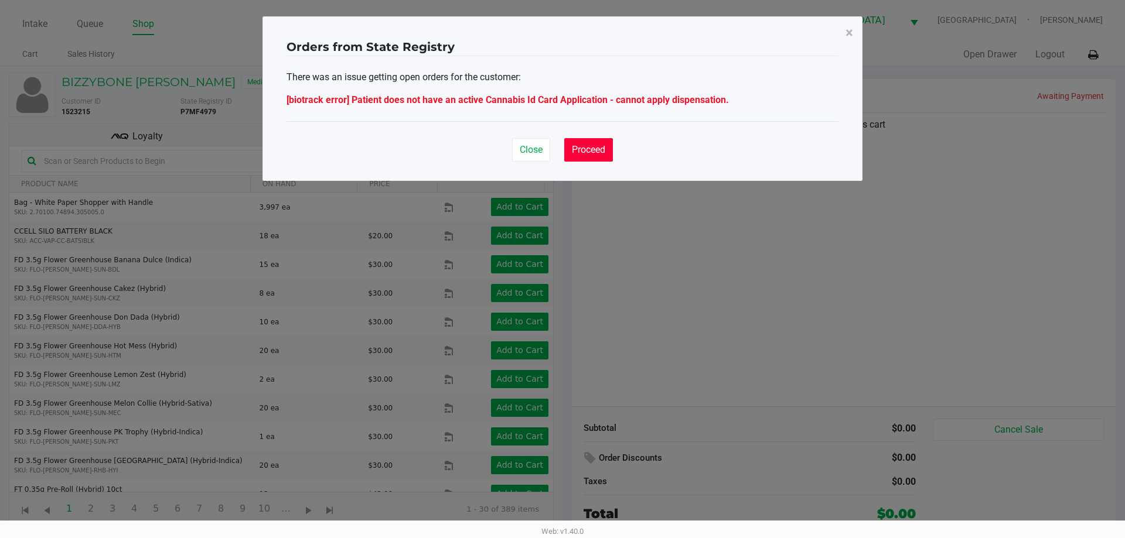
click at [573, 147] on span "Proceed" at bounding box center [588, 149] width 33 height 11
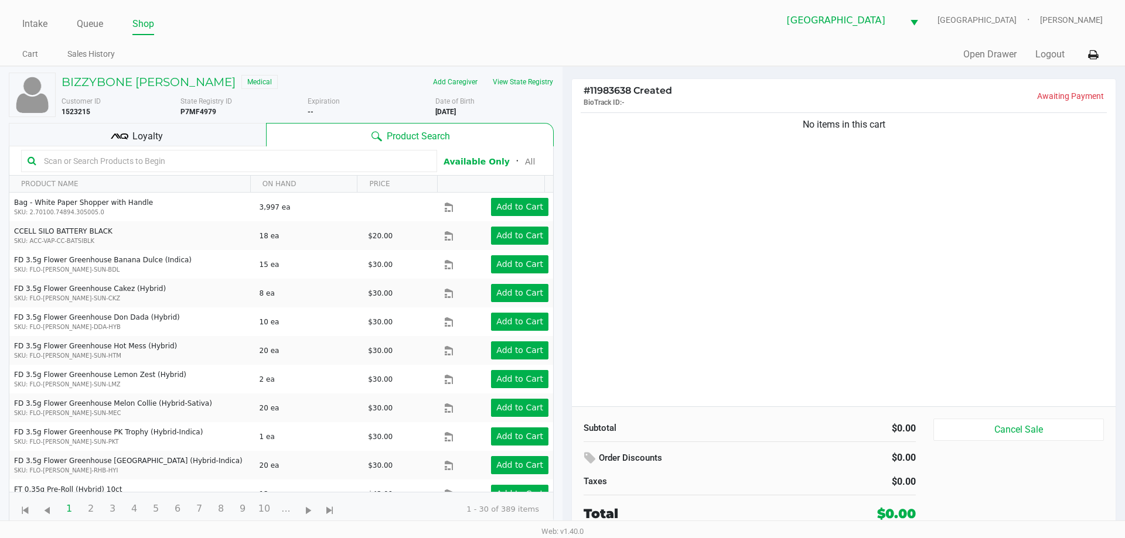
click at [167, 130] on div "Loyalty" at bounding box center [137, 134] width 257 height 23
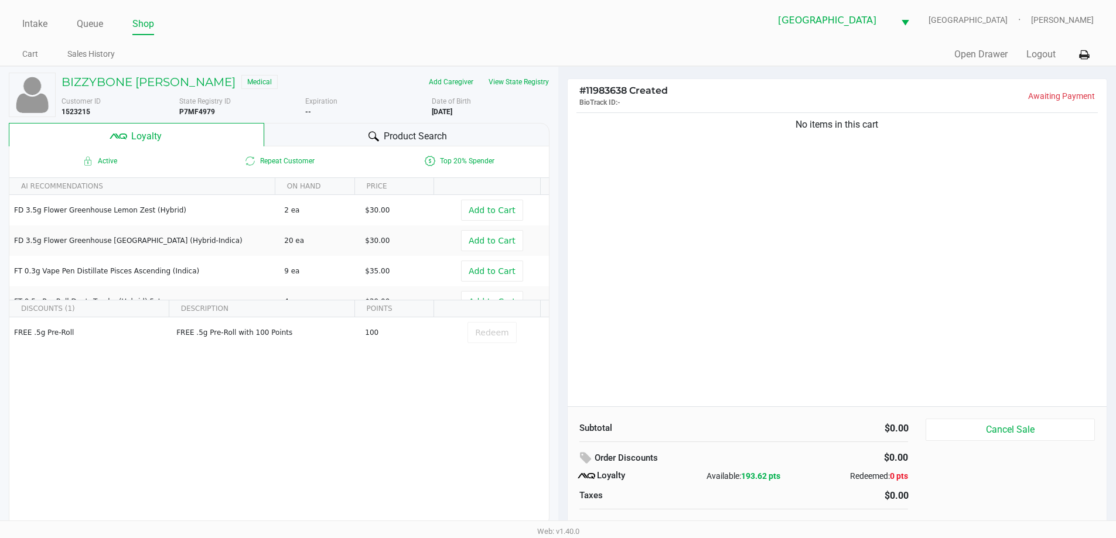
click at [343, 127] on div "Product Search" at bounding box center [406, 134] width 285 height 23
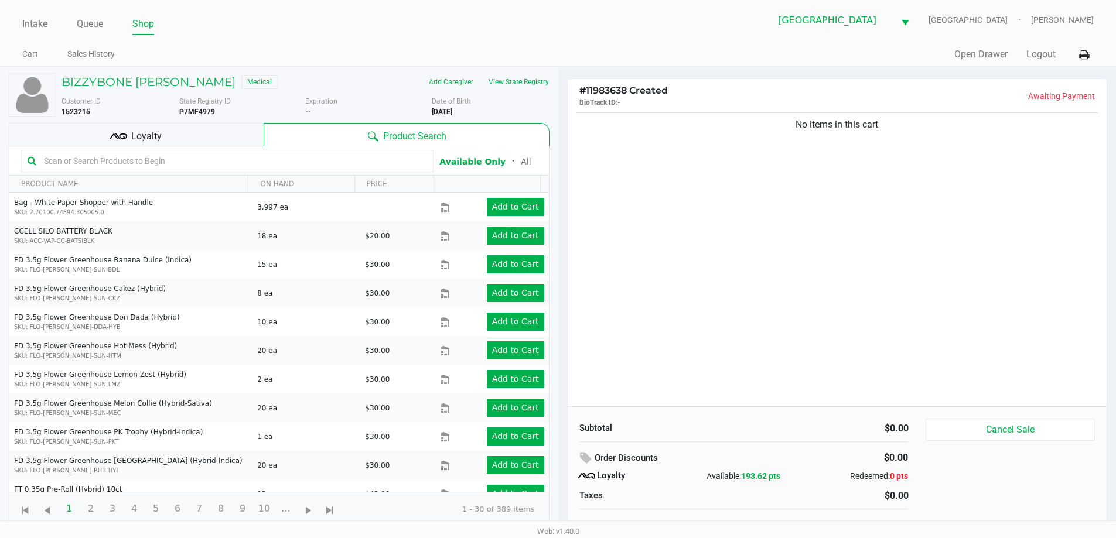
scroll to position [12, 0]
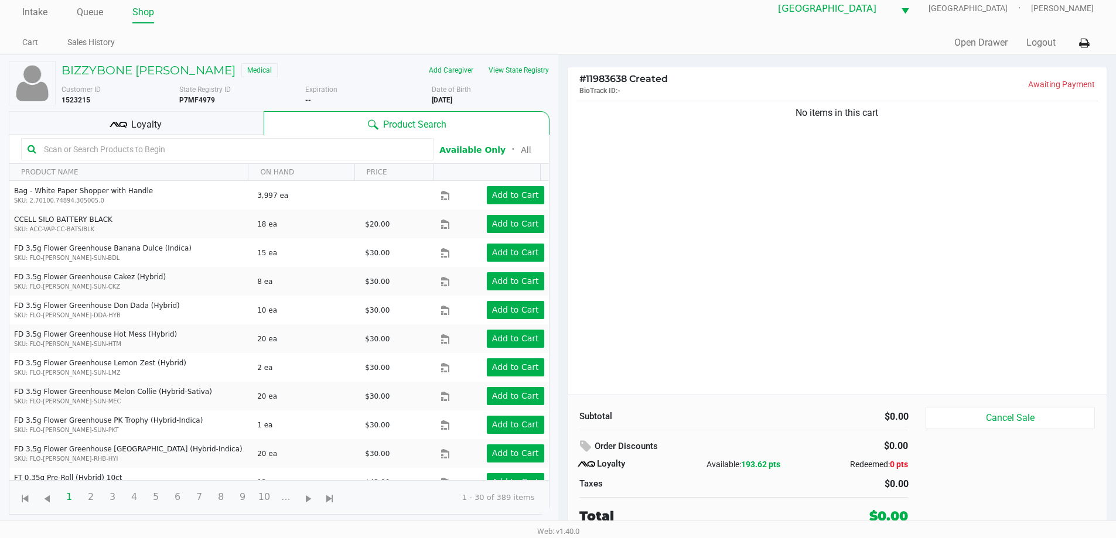
click at [206, 147] on input "text" at bounding box center [233, 150] width 388 height 18
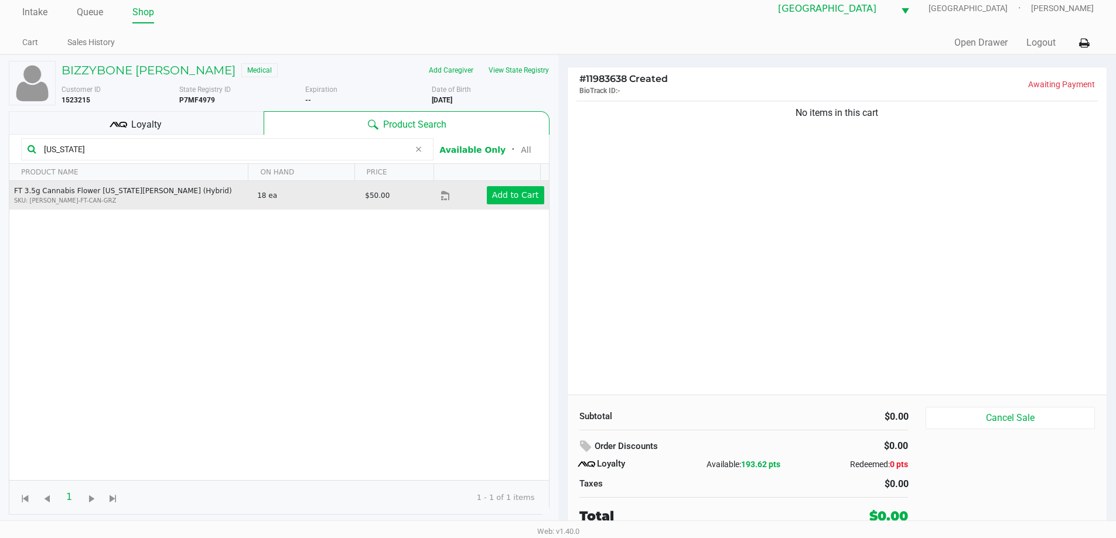
type input "georgia"
click at [521, 197] on app-button-loader "Add to Cart" at bounding box center [515, 194] width 47 height 9
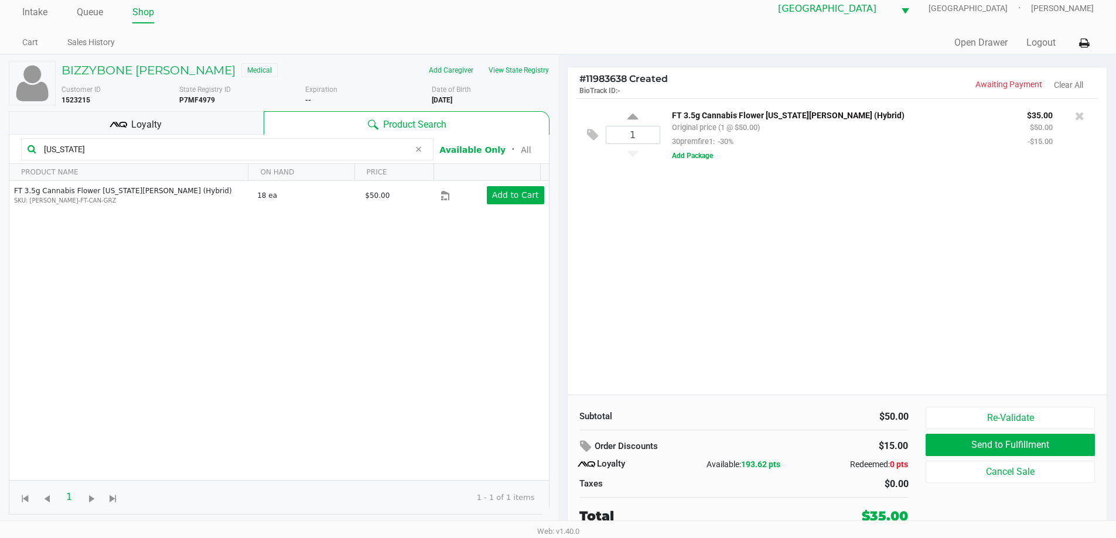
click at [714, 157] on div "FT 3.5g Cannabis Flower Georgia Runtz (Hybrid) Original price (1 @ $50.00) 30pr…" at bounding box center [874, 135] width 429 height 54
click at [703, 153] on button "Add Package" at bounding box center [692, 156] width 41 height 11
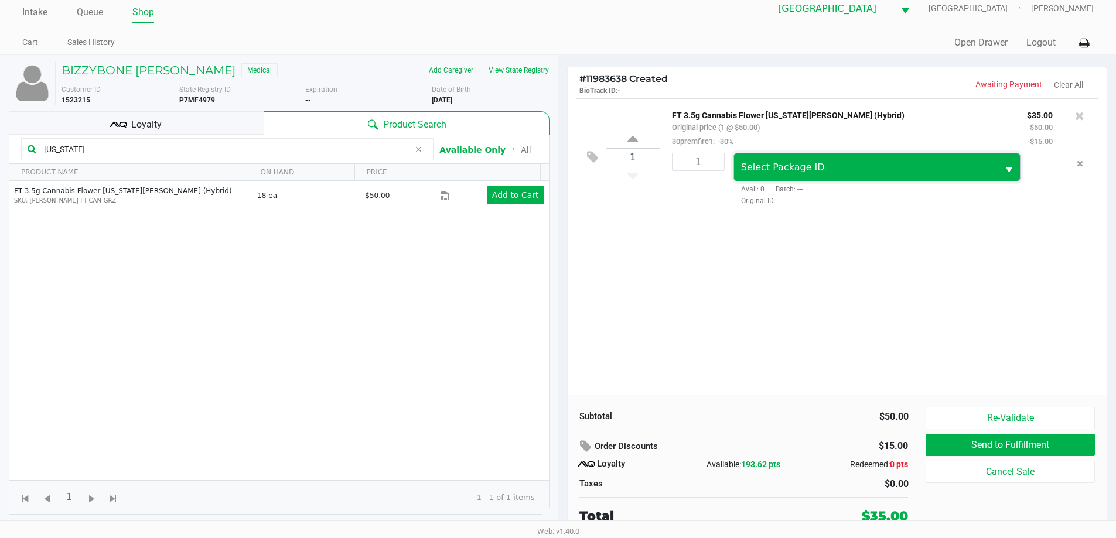
click at [784, 167] on span "Select Package ID" at bounding box center [783, 167] width 84 height 11
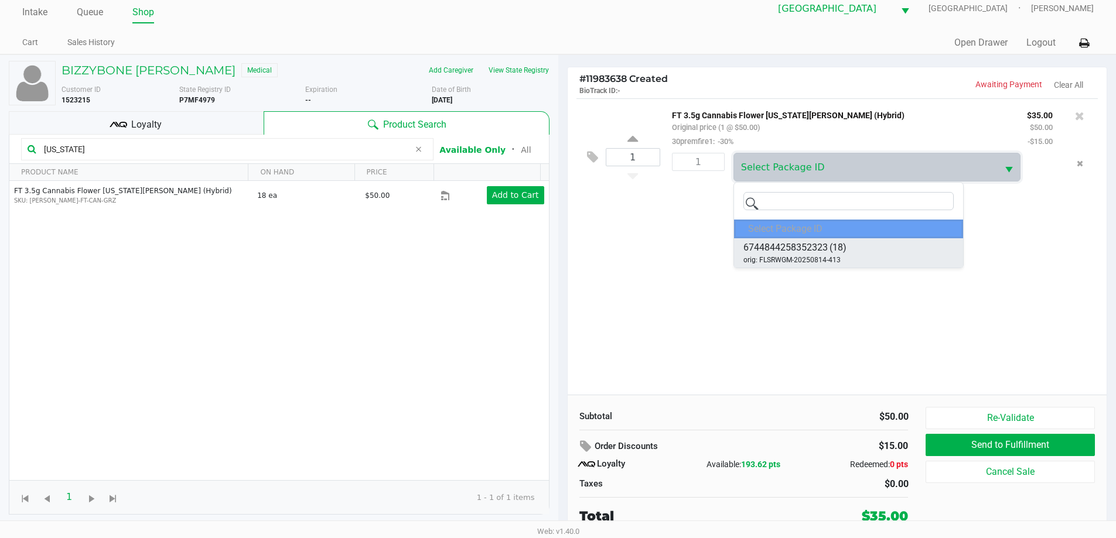
click at [811, 255] on span "orig: FLSRWGM-20250814-413" at bounding box center [791, 260] width 97 height 11
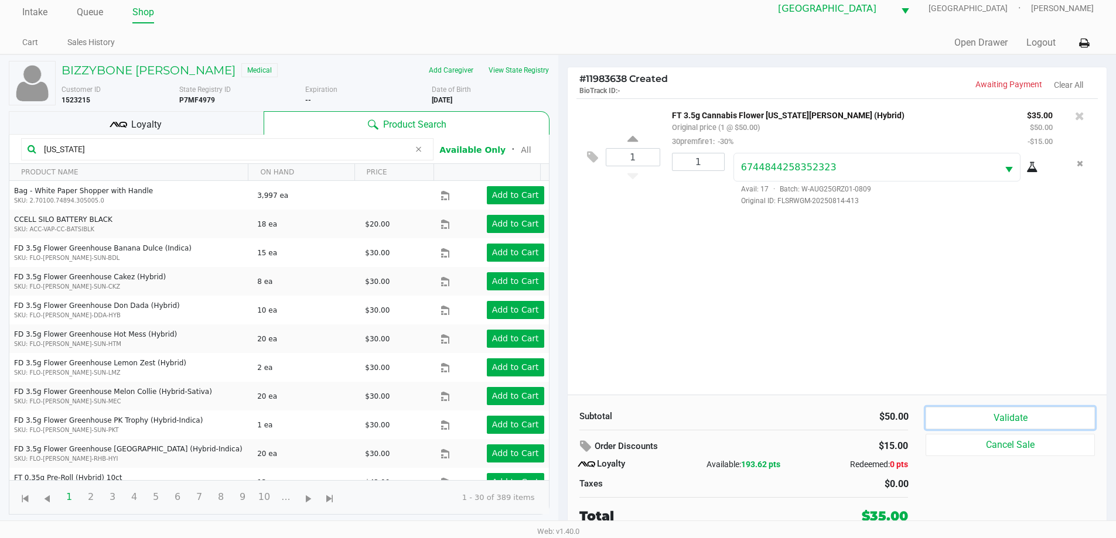
click at [961, 414] on button "Validate" at bounding box center [1009, 418] width 169 height 22
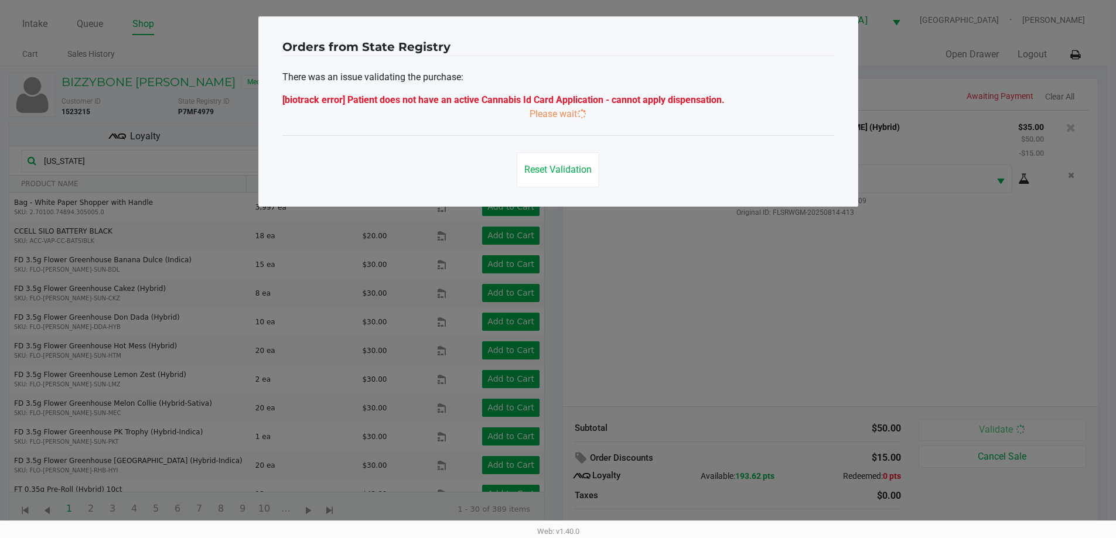
scroll to position [0, 0]
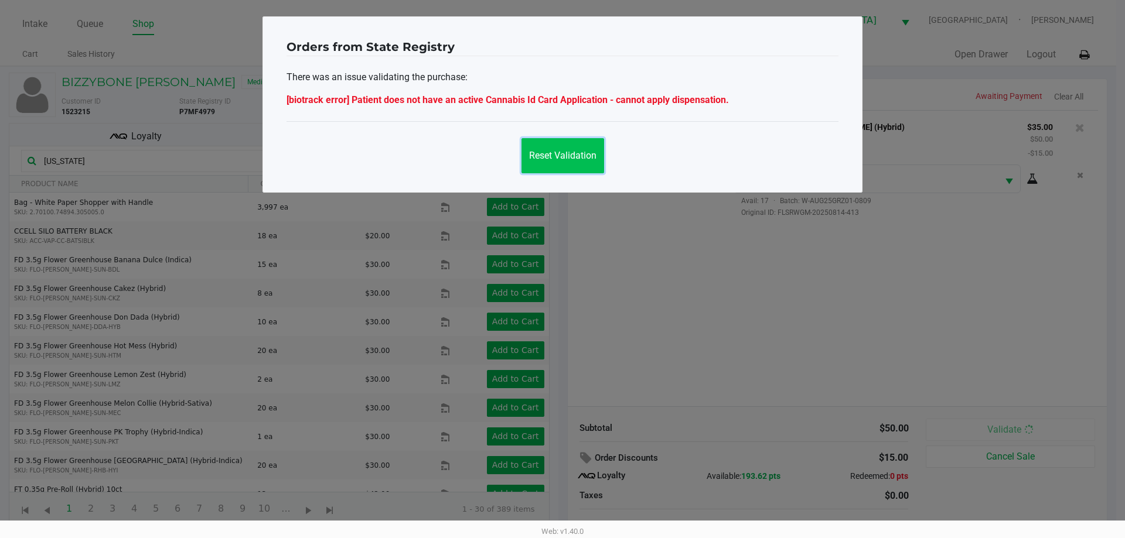
click at [573, 162] on button "Reset Validation" at bounding box center [562, 155] width 83 height 35
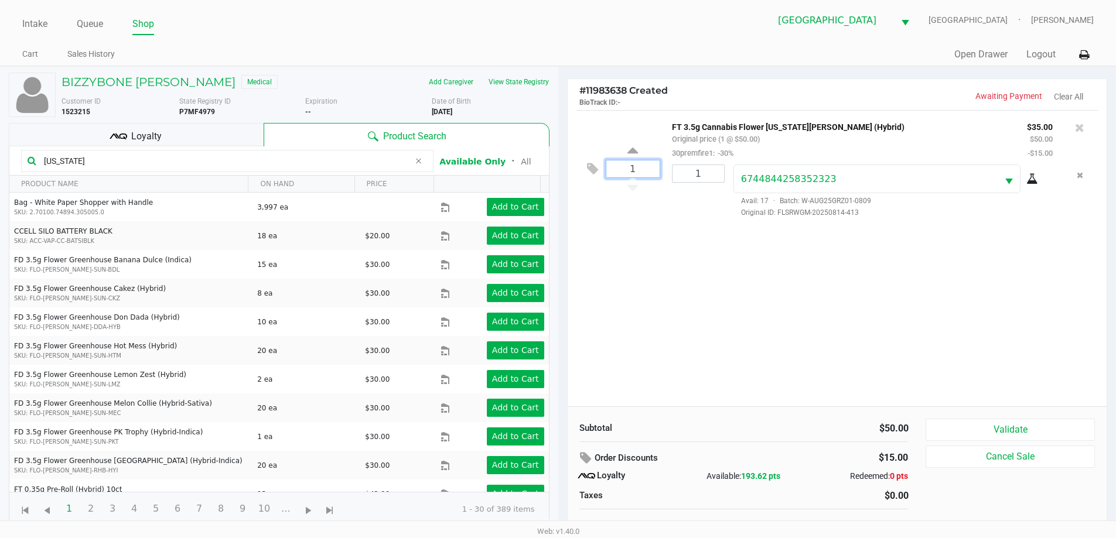
click at [653, 168] on input "1" at bounding box center [632, 168] width 53 height 17
type input "2"
click at [715, 169] on div "BIZZYBONE HUNNICUTT Medical Add Caregiver View State Registry Customer ID 15232…" at bounding box center [558, 308] width 1116 height 484
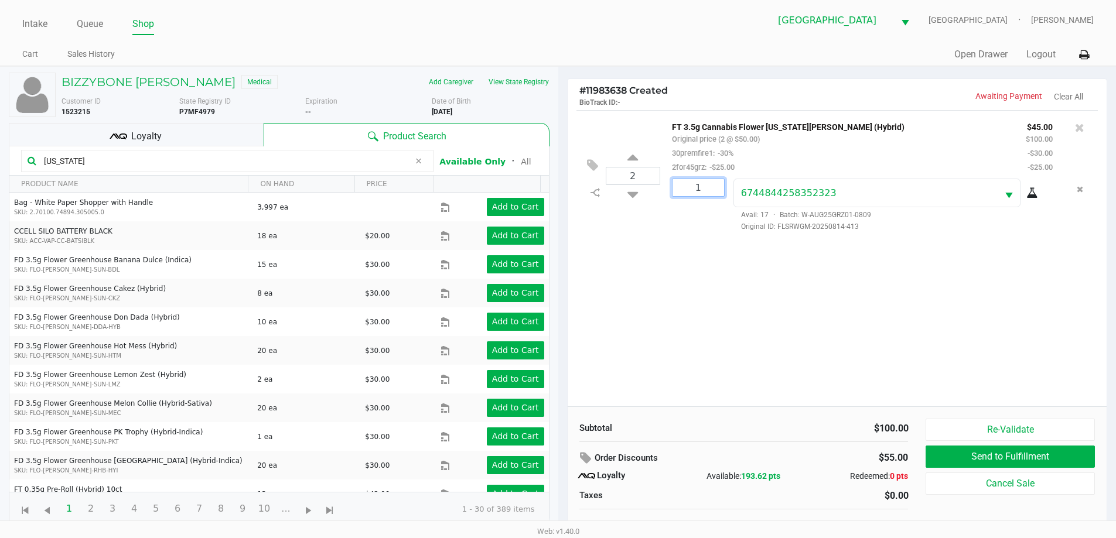
click at [714, 190] on input "1" at bounding box center [698, 187] width 52 height 17
type input "2"
click at [736, 288] on div "Loading BIZZYBONE HUNNICUTT Medical Add Caregiver View State Registry Customer …" at bounding box center [558, 308] width 1116 height 484
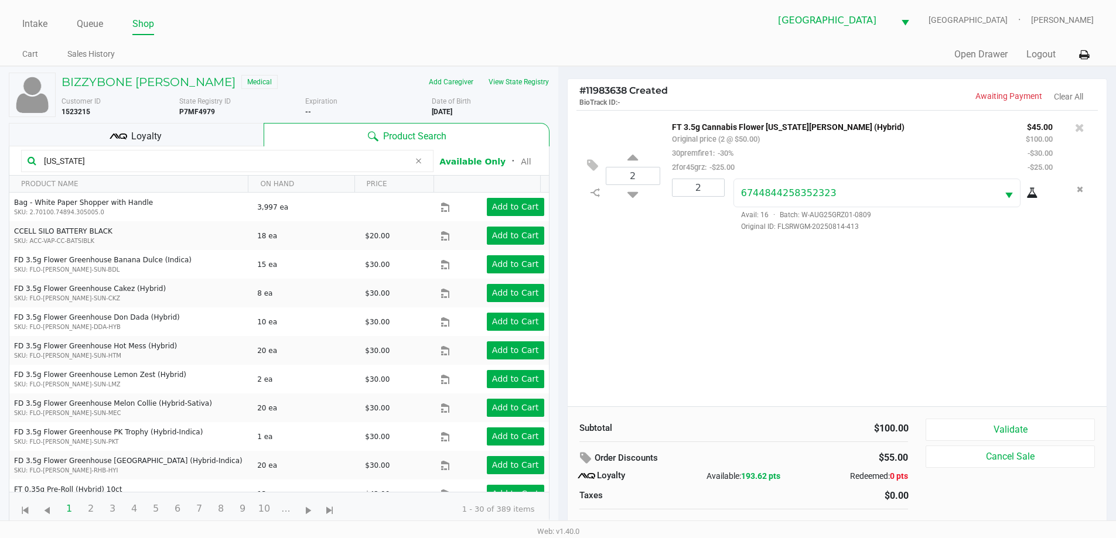
click at [1086, 128] on div at bounding box center [1079, 127] width 19 height 16
click at [1081, 125] on icon at bounding box center [1079, 128] width 9 height 12
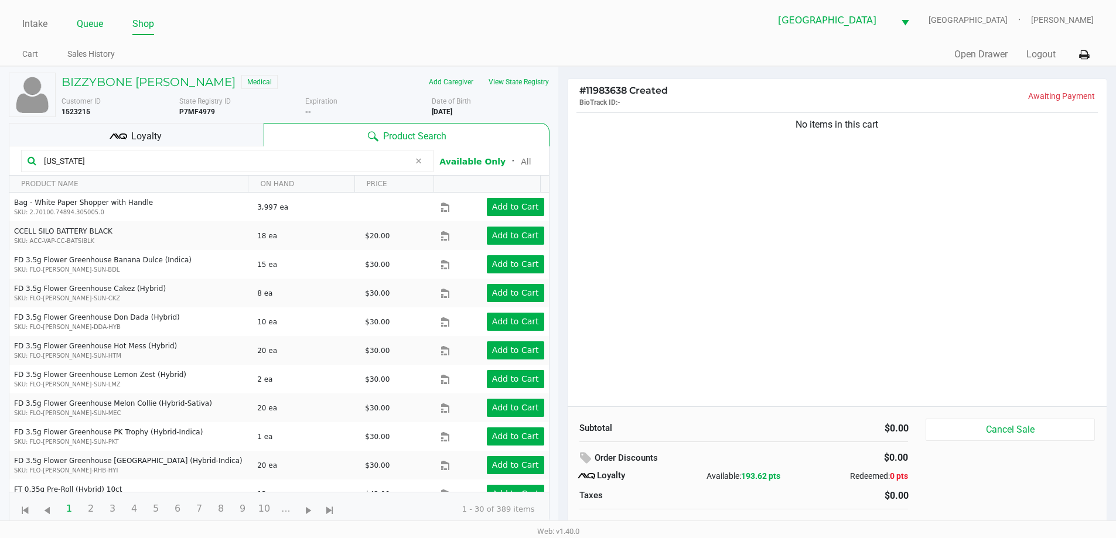
click at [92, 33] on li "Queue" at bounding box center [90, 25] width 26 height 21
click at [91, 32] on link "Queue" at bounding box center [90, 24] width 26 height 16
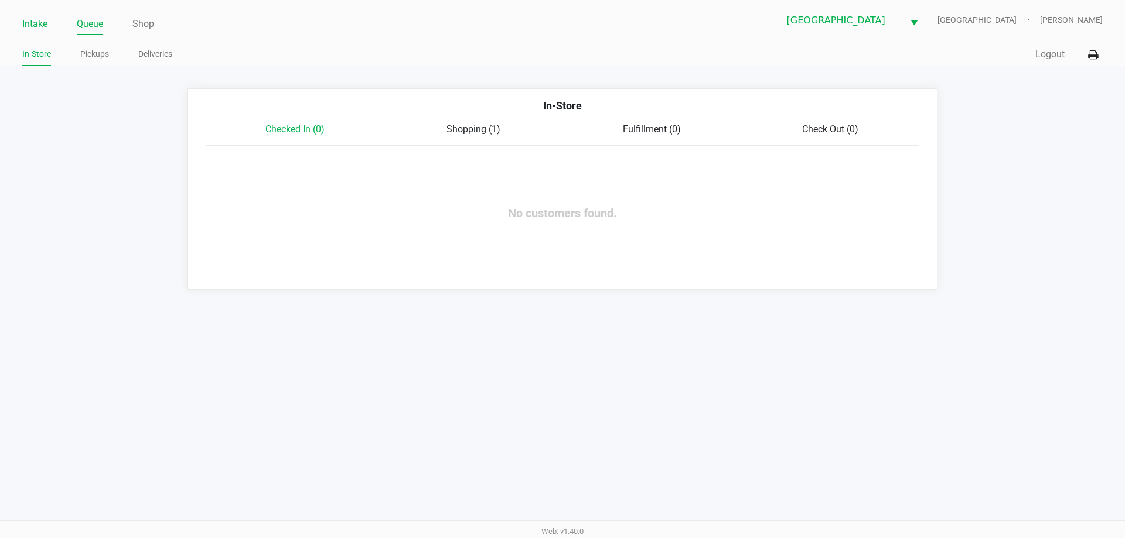
click at [42, 27] on link "Intake" at bounding box center [34, 24] width 25 height 16
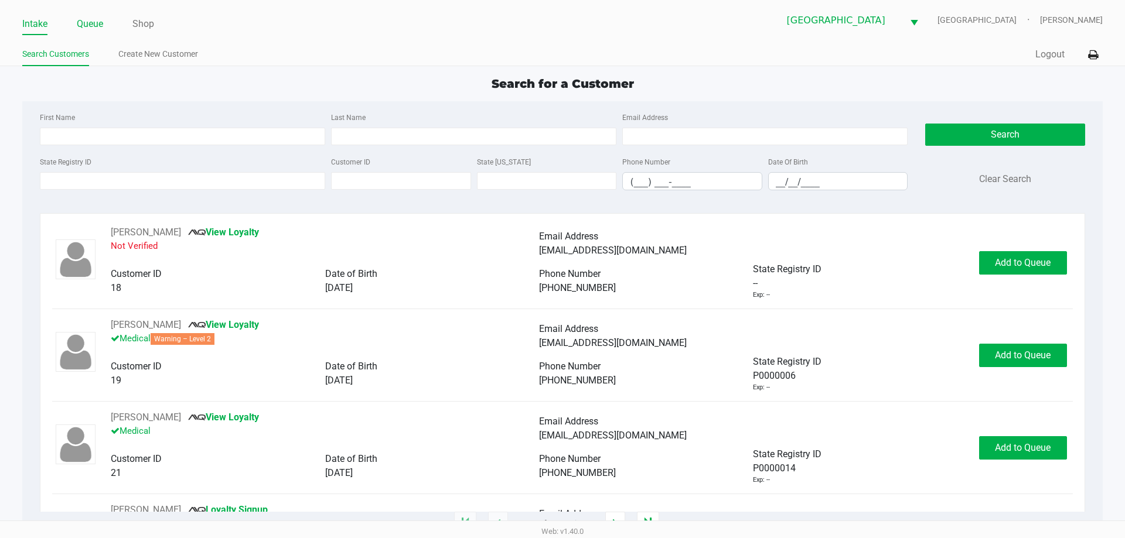
click at [97, 30] on link "Queue" at bounding box center [90, 24] width 26 height 16
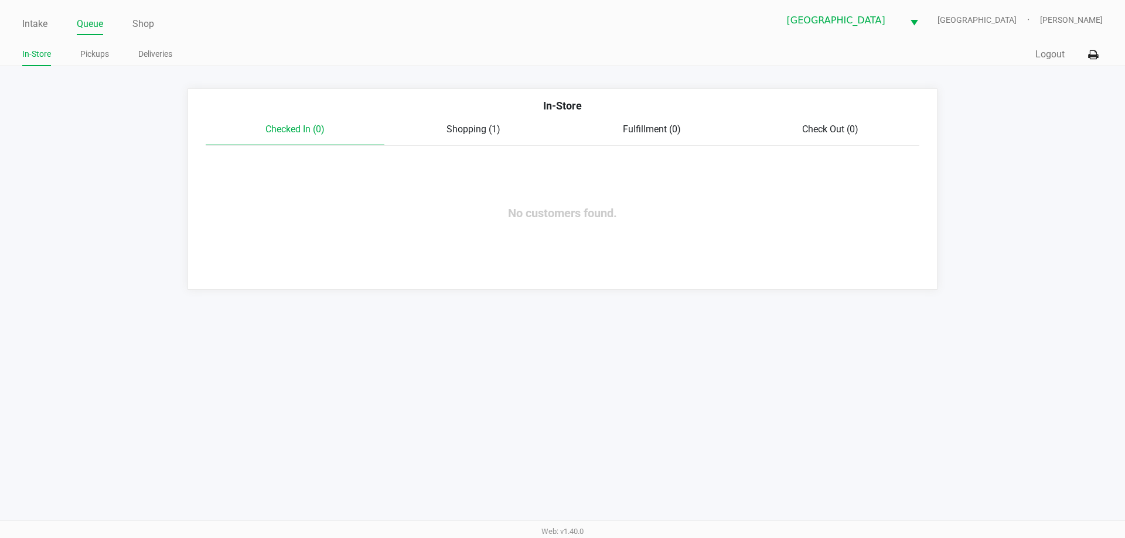
click at [487, 128] on span "Shopping (1)" at bounding box center [473, 129] width 54 height 11
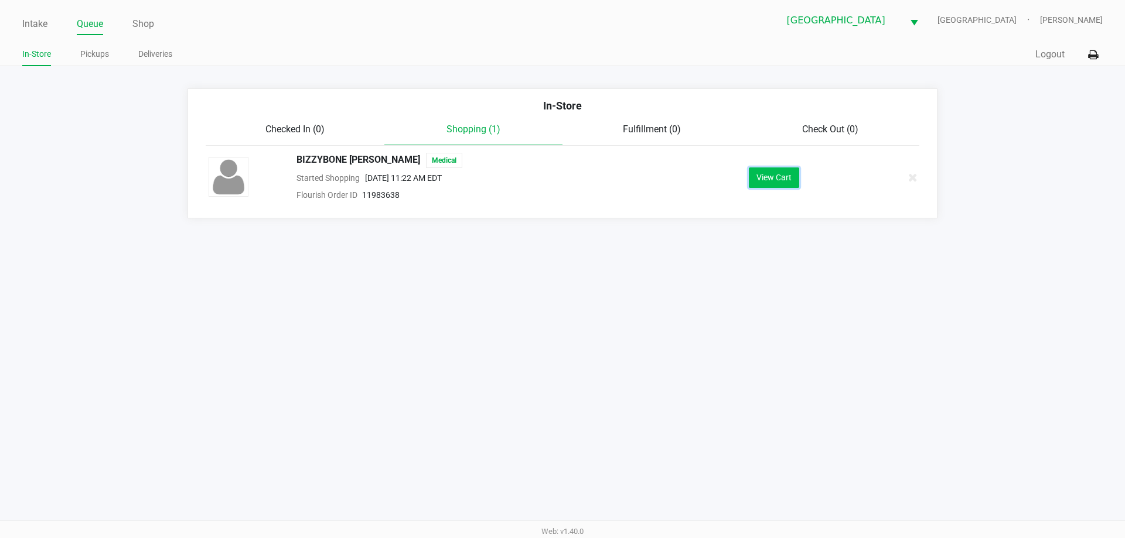
click at [761, 176] on button "View Cart" at bounding box center [774, 178] width 50 height 21
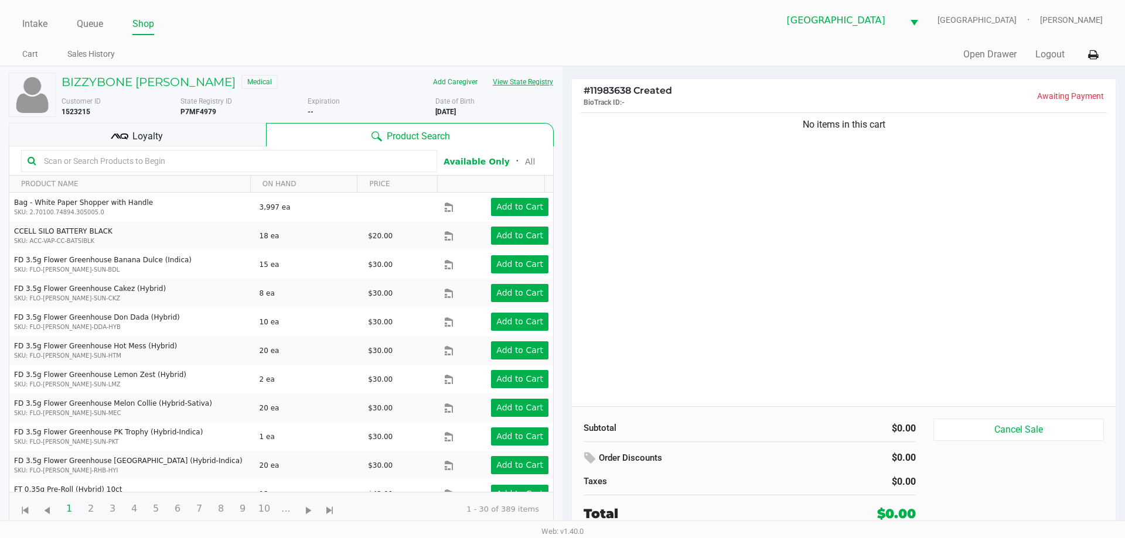
click at [530, 76] on button "View State Registry" at bounding box center [519, 82] width 69 height 19
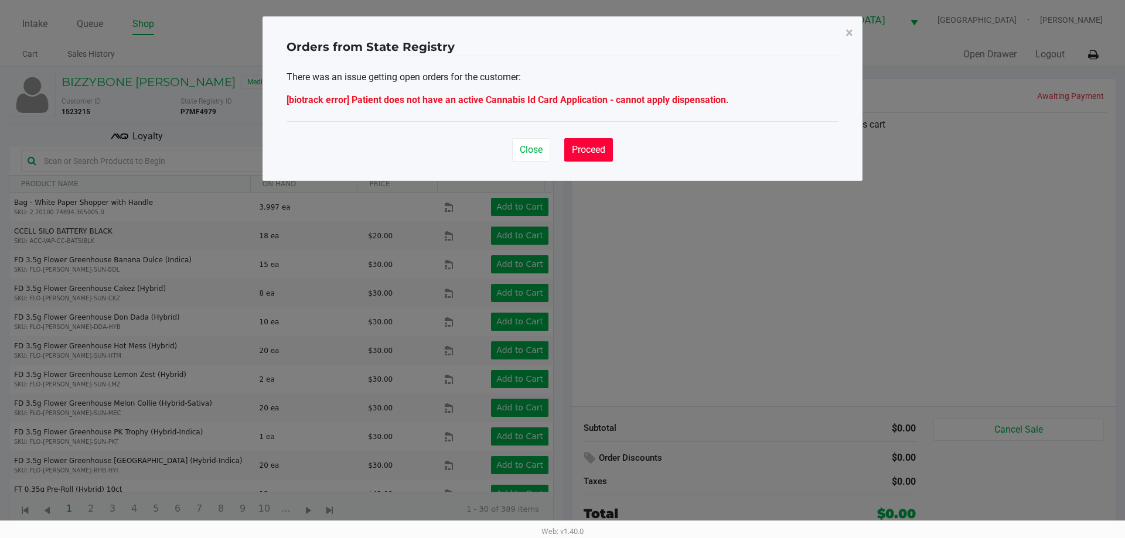
click at [581, 159] on button "Proceed" at bounding box center [588, 149] width 49 height 23
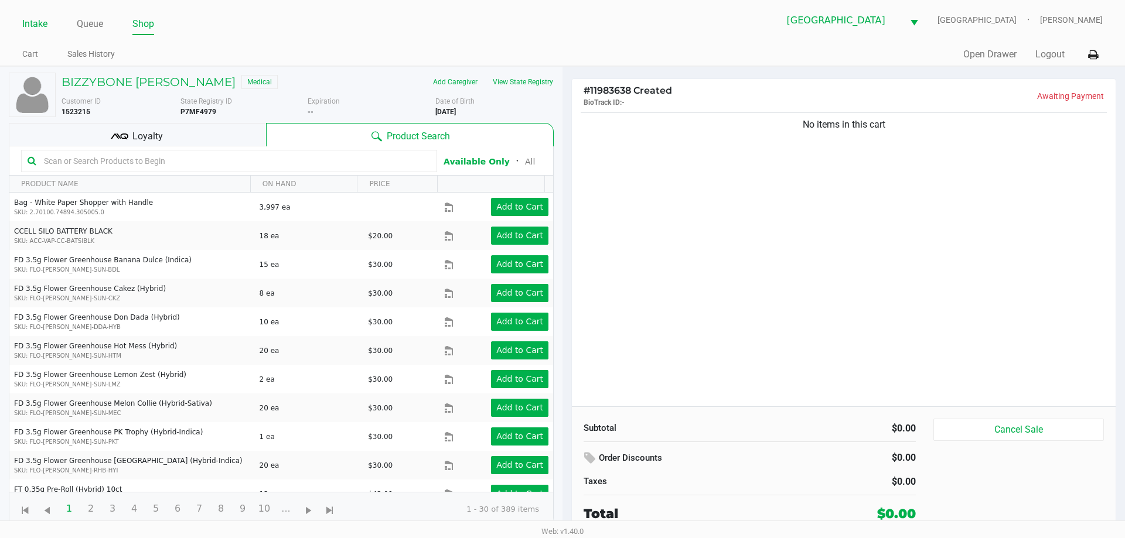
click at [33, 21] on link "Intake" at bounding box center [34, 24] width 25 height 16
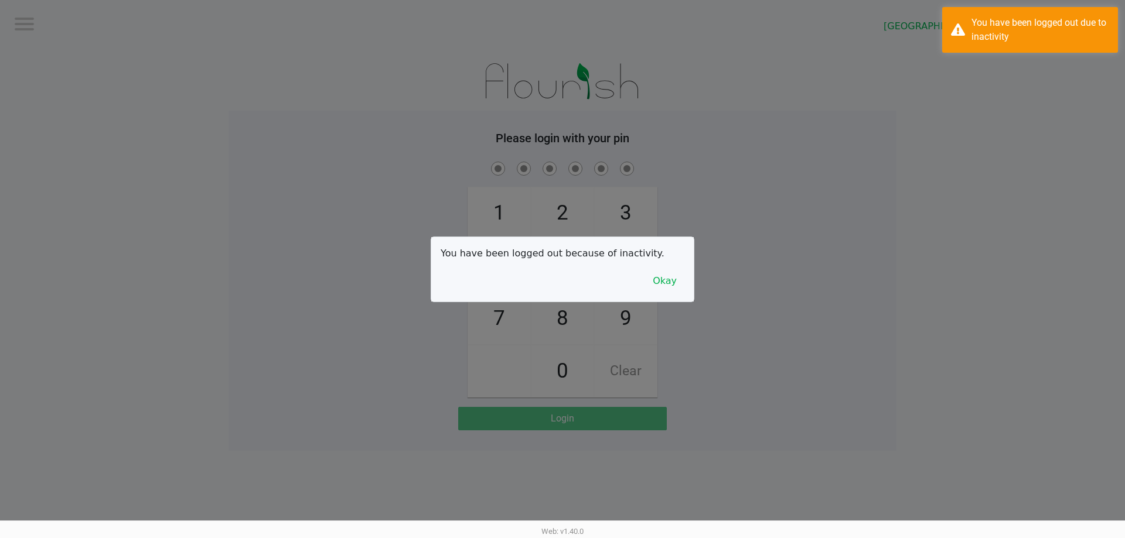
click at [1039, 1] on div at bounding box center [562, 269] width 1125 height 538
click at [1033, 33] on div "You have been logged out due to inactivity" at bounding box center [1040, 30] width 138 height 28
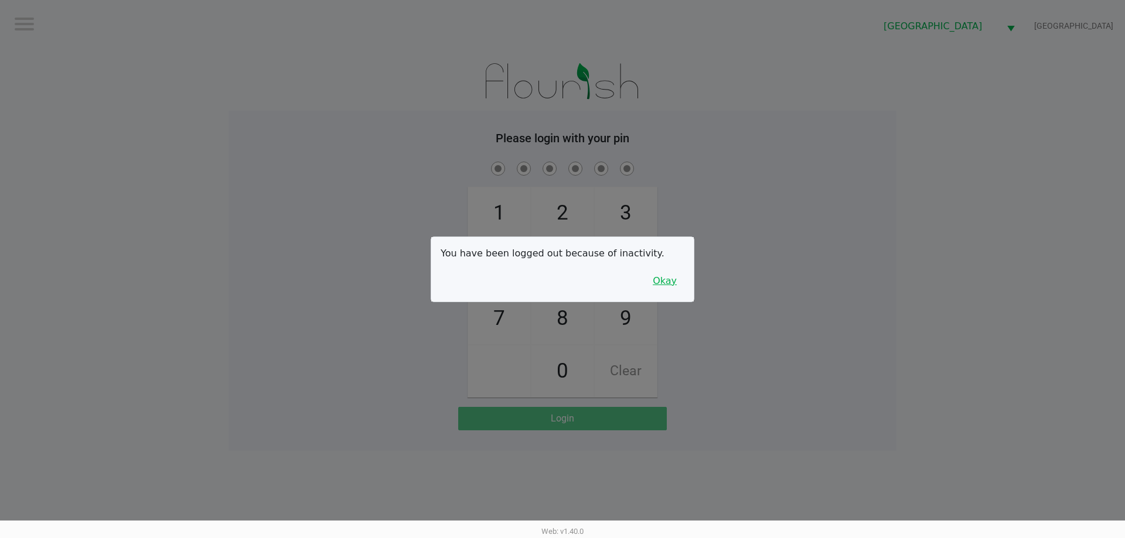
click at [669, 288] on button "Okay" at bounding box center [664, 281] width 39 height 22
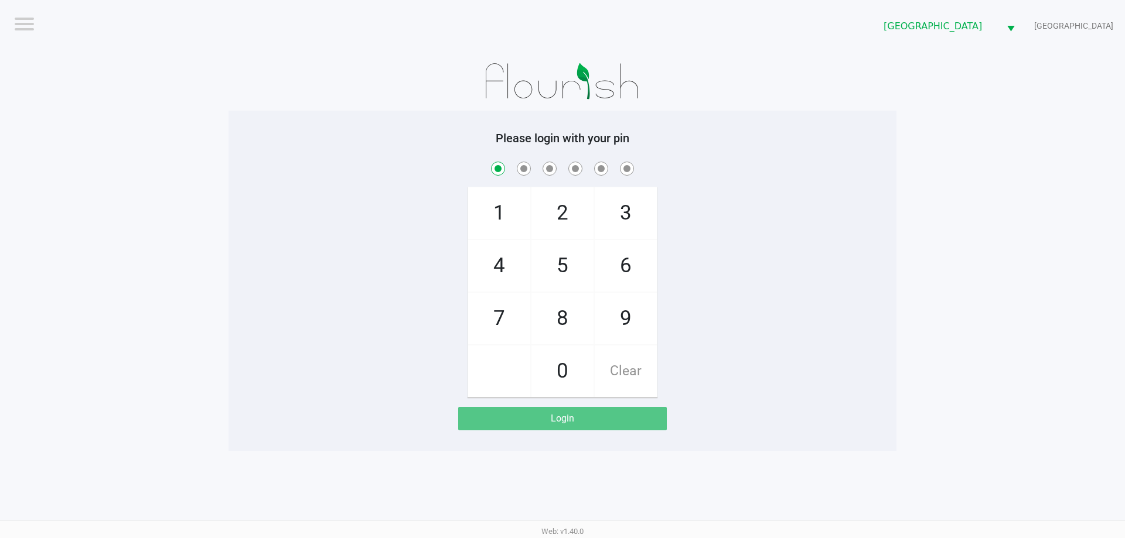
checkbox input "true"
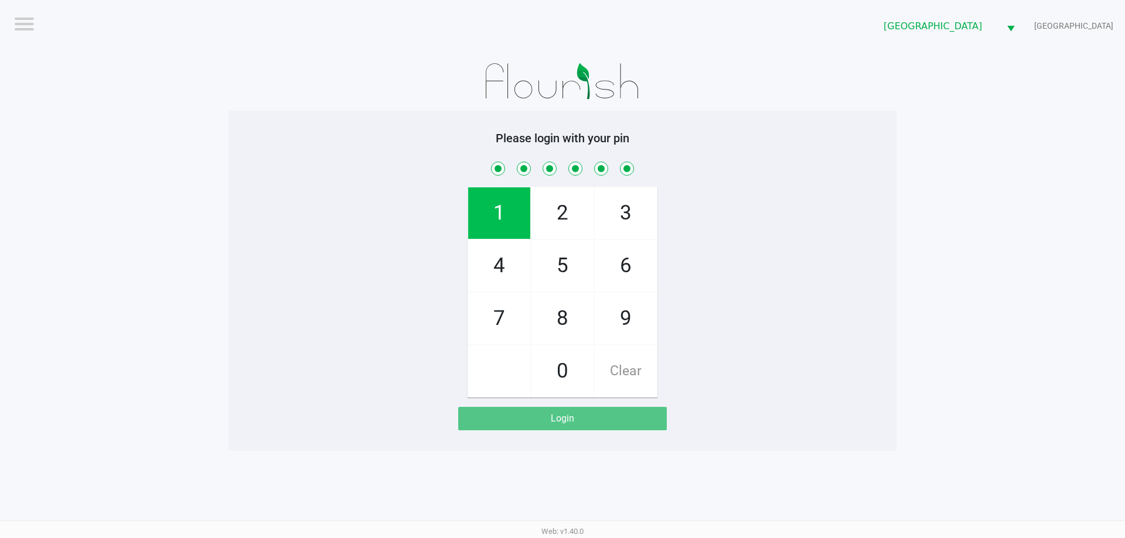
checkbox input "true"
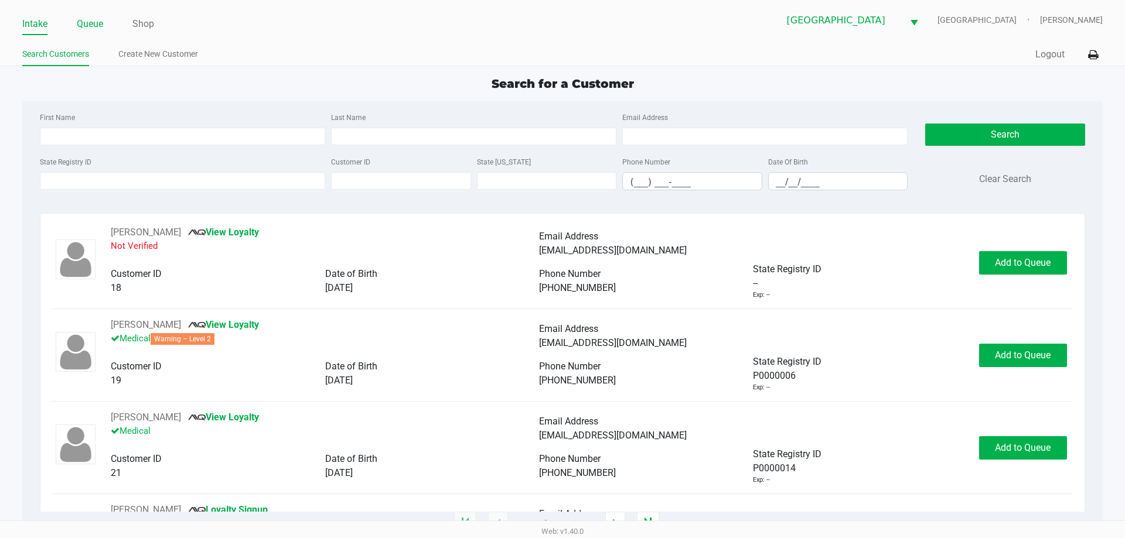
click at [100, 23] on link "Queue" at bounding box center [90, 24] width 26 height 16
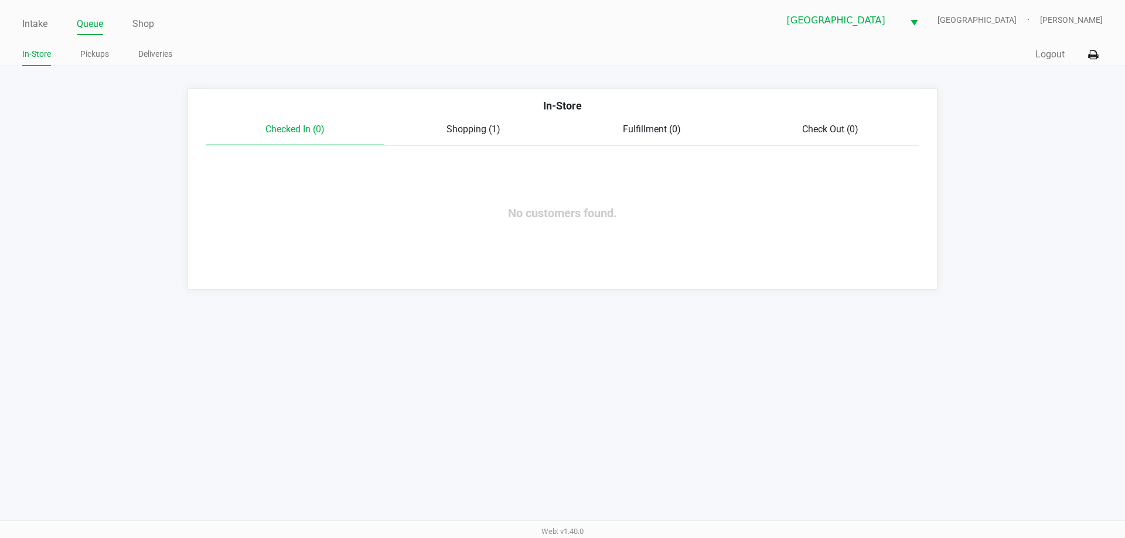
click at [490, 138] on div "Checked In (0) Shopping (1) Fulfillment (0) Check Out (0)" at bounding box center [562, 133] width 713 height 23
click at [487, 131] on span "Shopping (1)" at bounding box center [473, 129] width 54 height 11
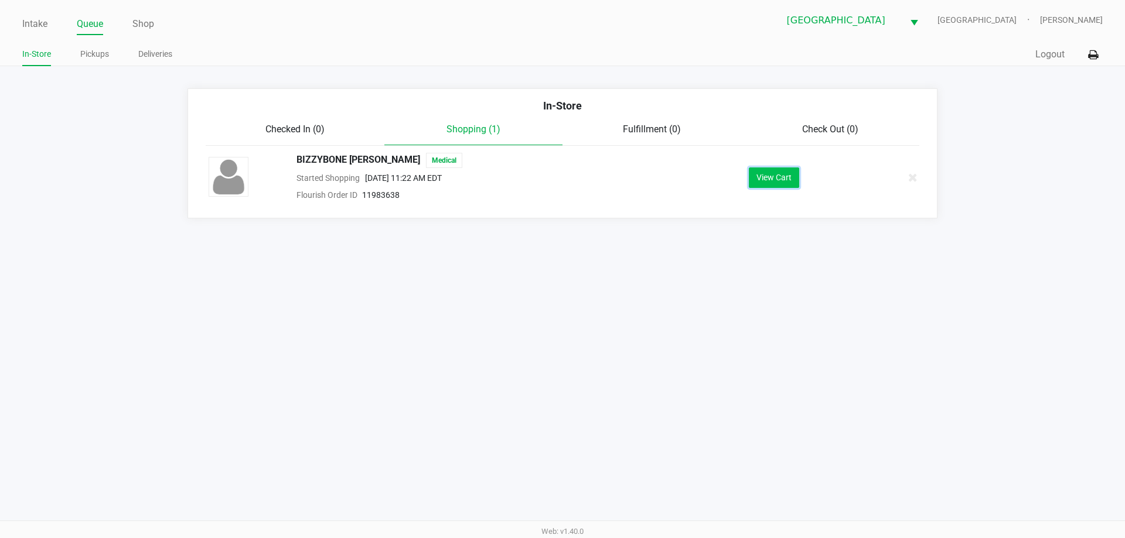
click at [788, 179] on button "View Cart" at bounding box center [774, 178] width 50 height 21
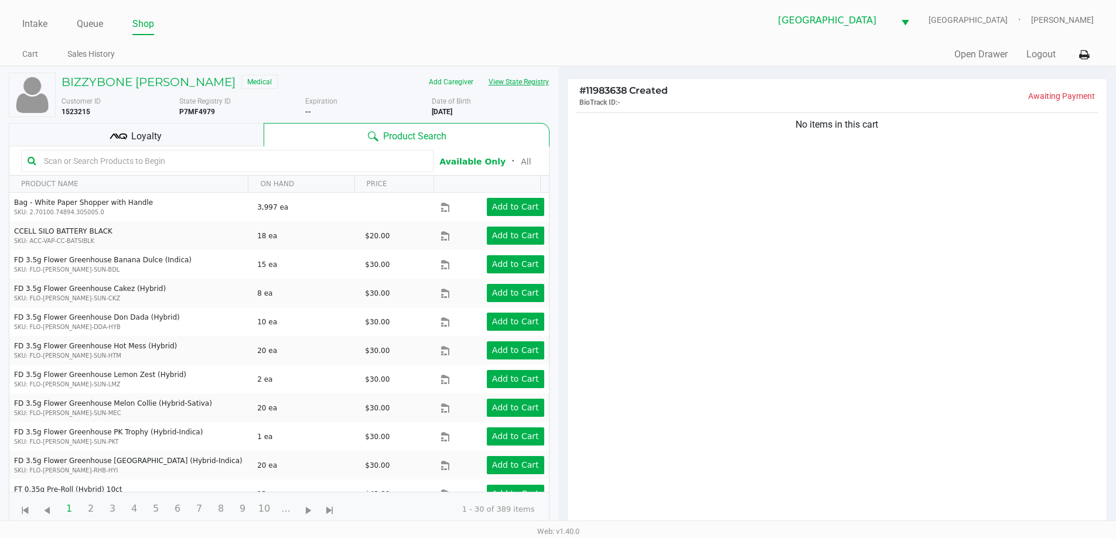
click at [535, 81] on button "View State Registry" at bounding box center [515, 82] width 69 height 19
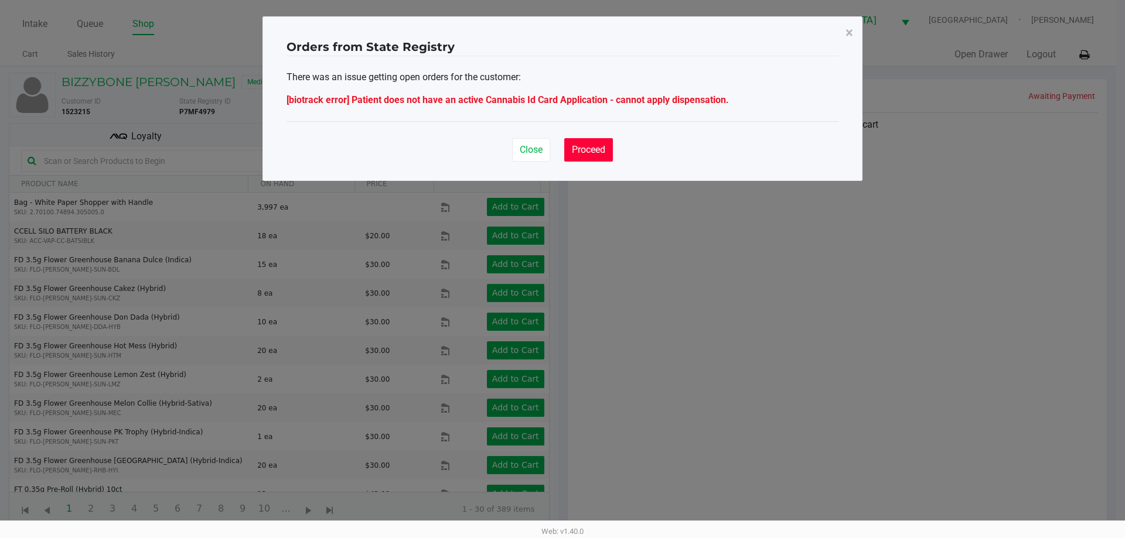
click at [578, 156] on button "Proceed" at bounding box center [588, 149] width 49 height 23
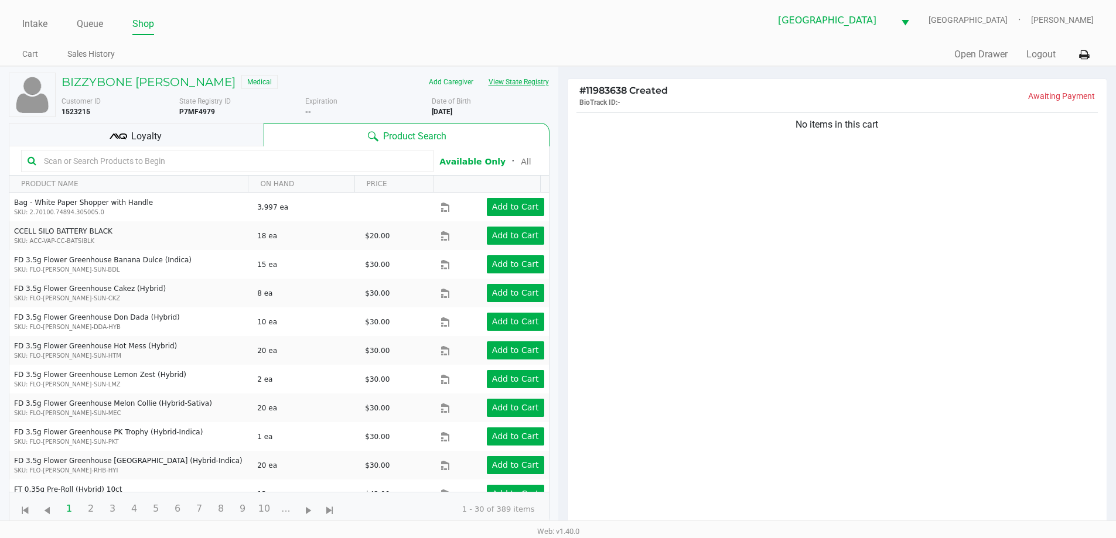
click at [523, 78] on button "View State Registry" at bounding box center [515, 82] width 69 height 19
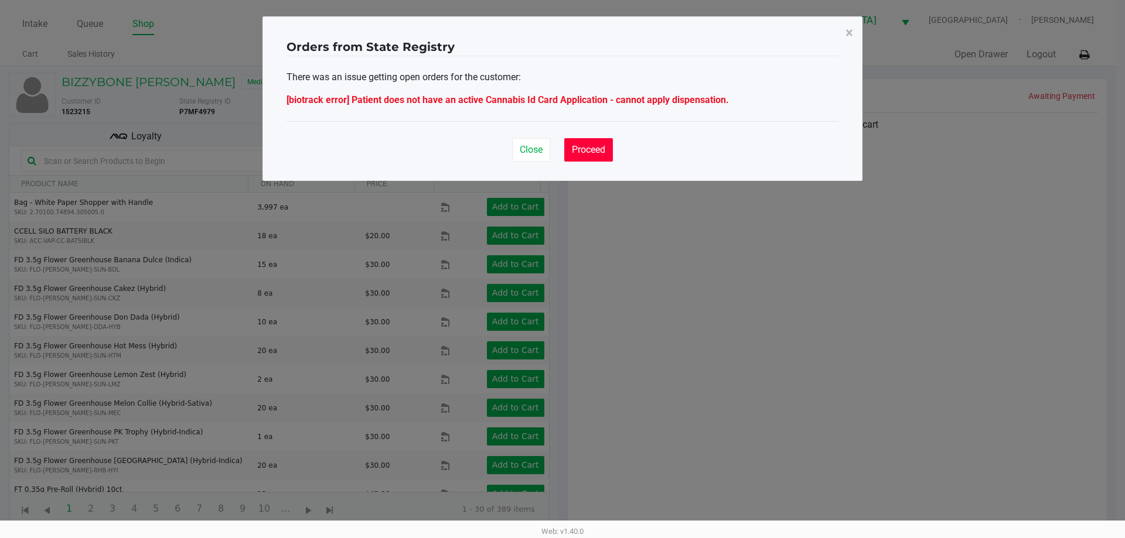
click at [589, 161] on div "Close Proceed" at bounding box center [562, 144] width 552 height 47
click at [589, 153] on span "Proceed" at bounding box center [588, 149] width 33 height 11
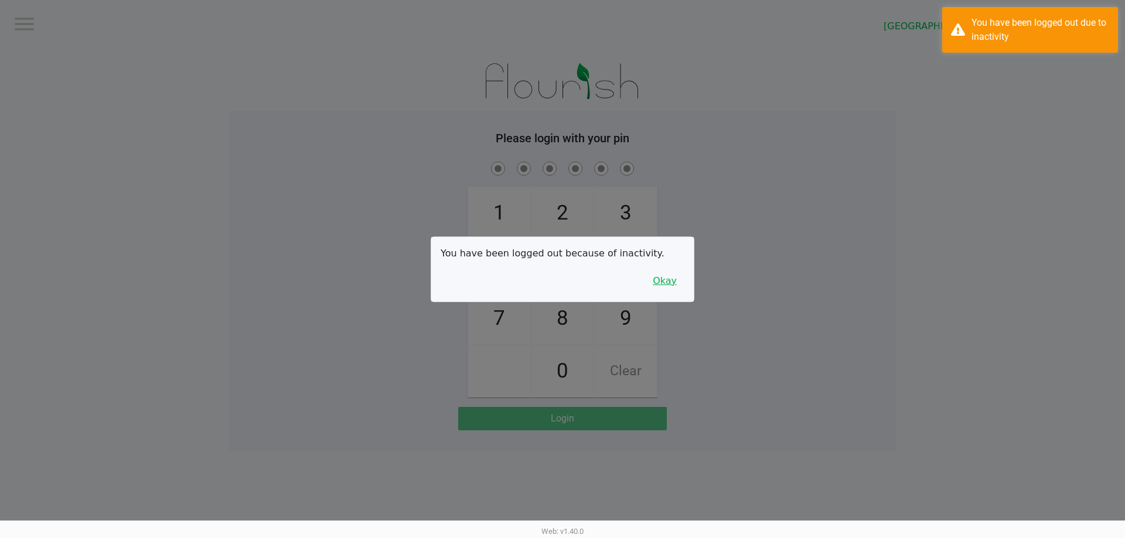
click at [664, 282] on button "Okay" at bounding box center [664, 281] width 39 height 22
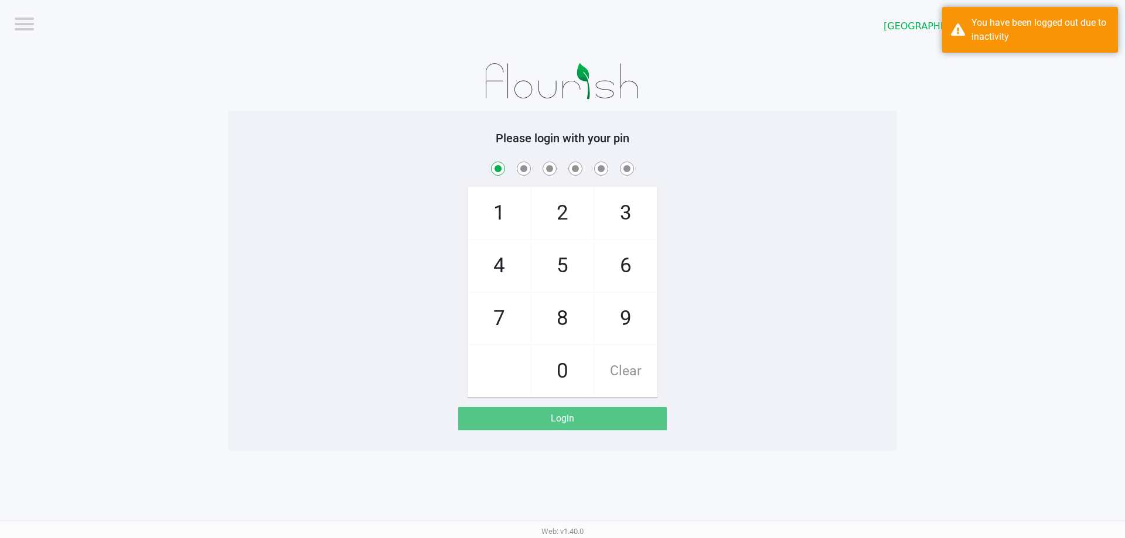
checkbox input "true"
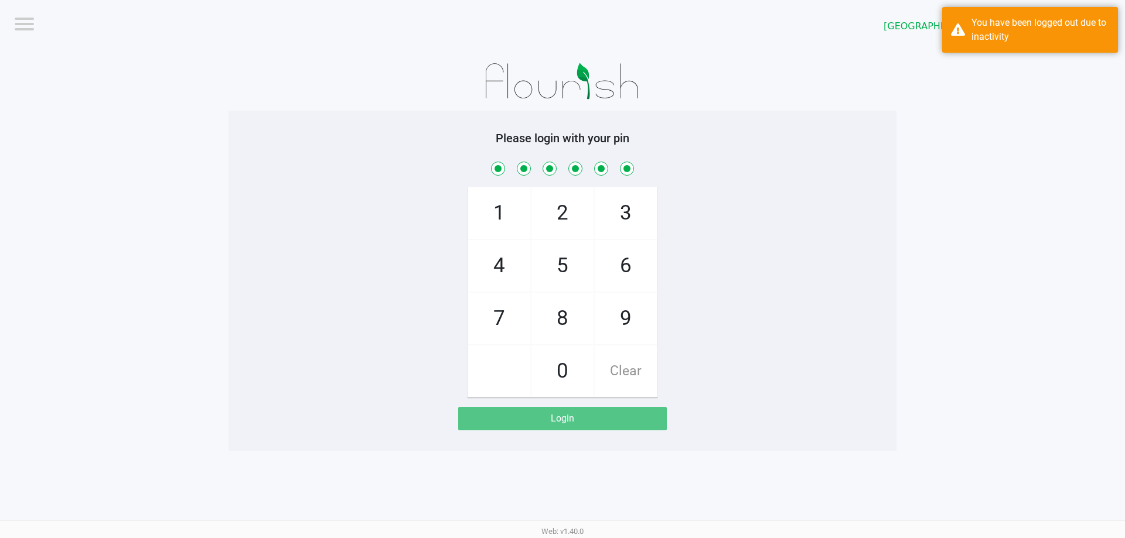
checkbox input "true"
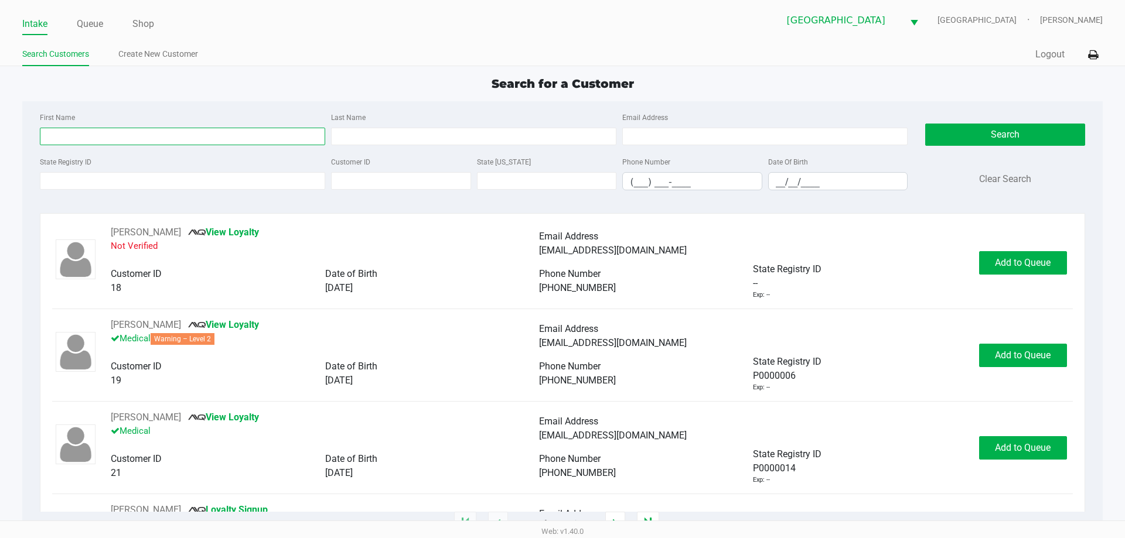
click at [149, 136] on input "First Name" at bounding box center [182, 137] width 285 height 18
type input "claudia"
click at [348, 137] on input "Last Name" at bounding box center [473, 137] width 285 height 18
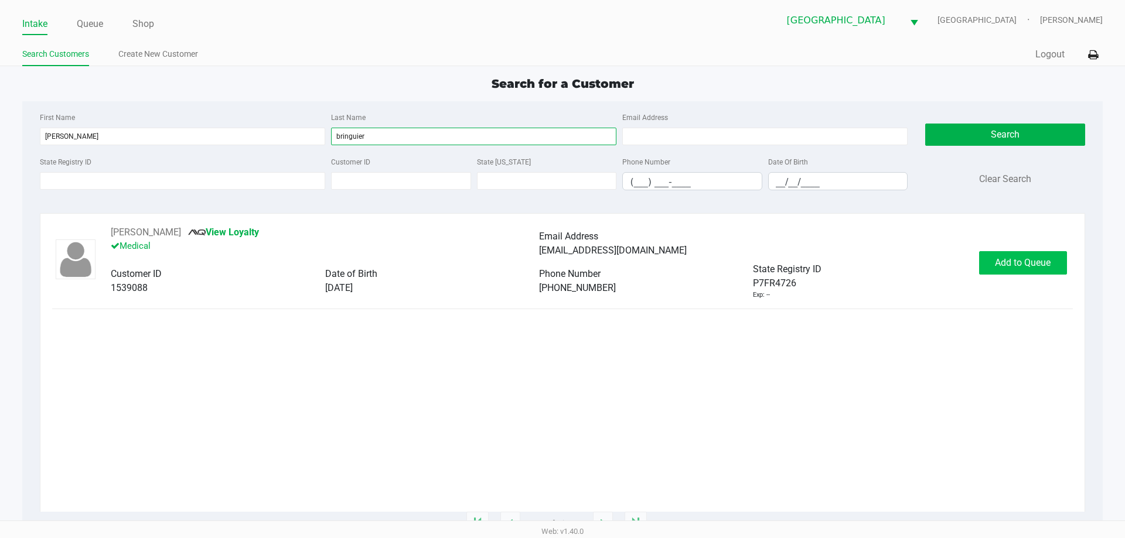
type input "bringuier"
click at [1003, 266] on span "Add to Queue" at bounding box center [1023, 262] width 56 height 11
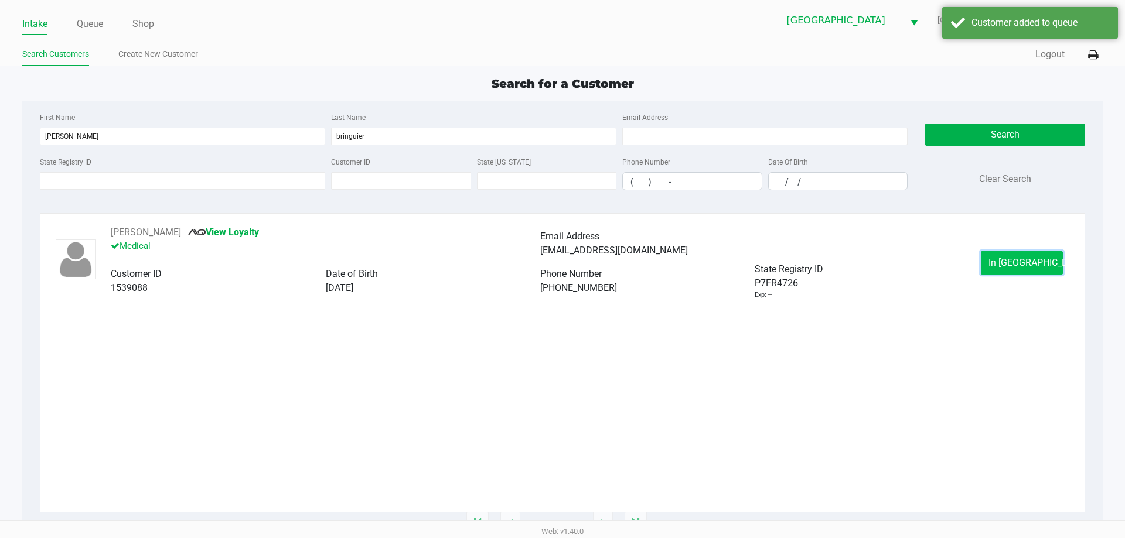
click at [1003, 263] on span "In Queue" at bounding box center [1037, 262] width 98 height 11
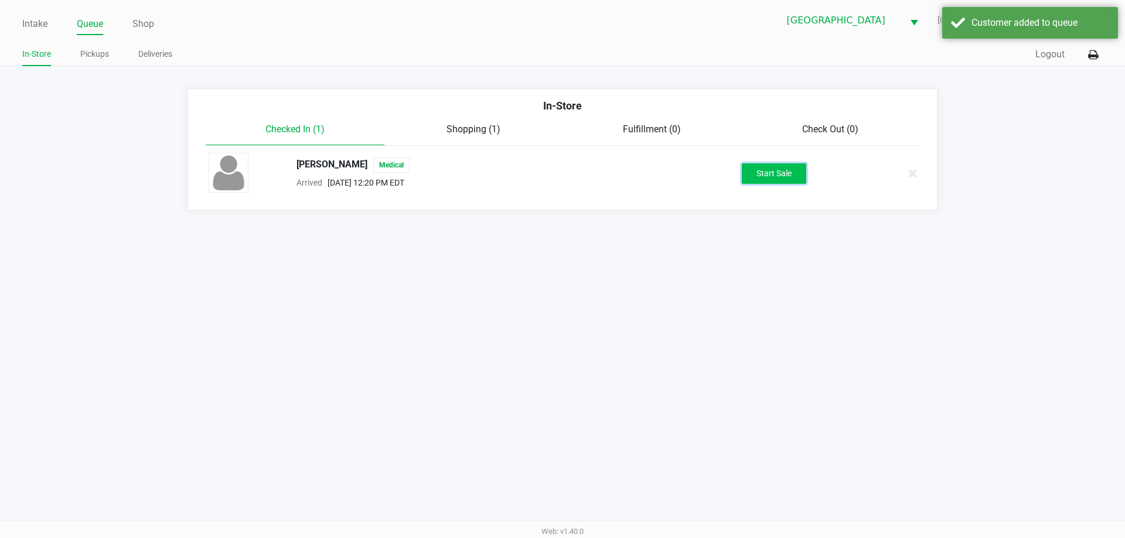
click at [771, 180] on button "Start Sale" at bounding box center [774, 173] width 64 height 21
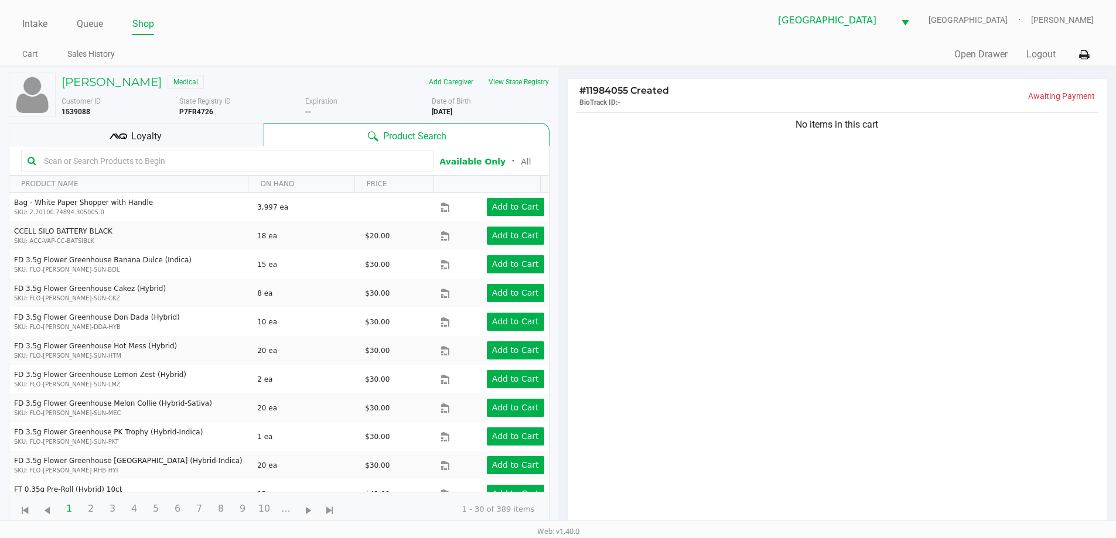
click at [191, 142] on div "Loyalty" at bounding box center [136, 134] width 255 height 23
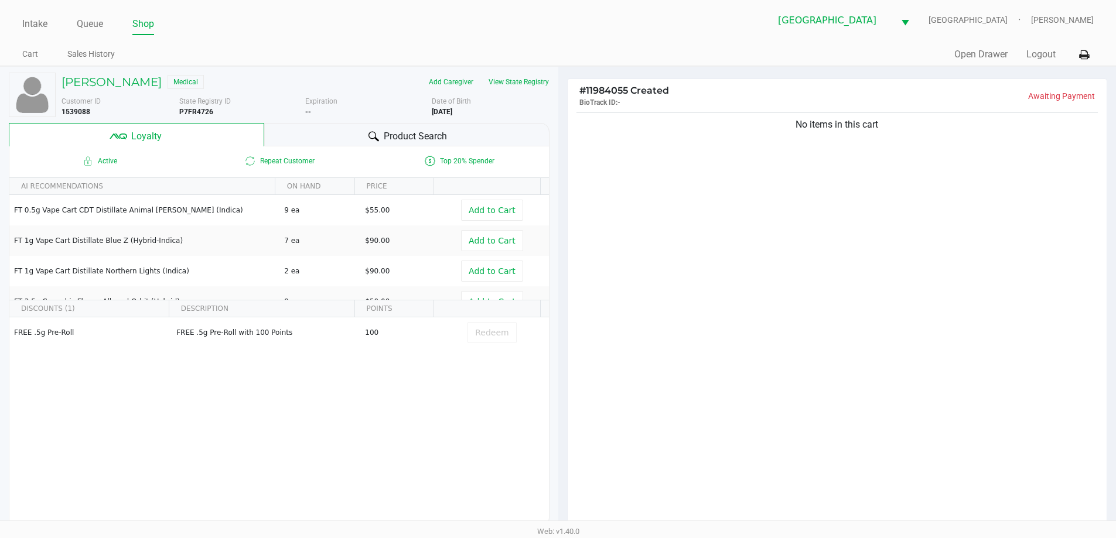
click at [427, 127] on div "Product Search" at bounding box center [406, 134] width 285 height 23
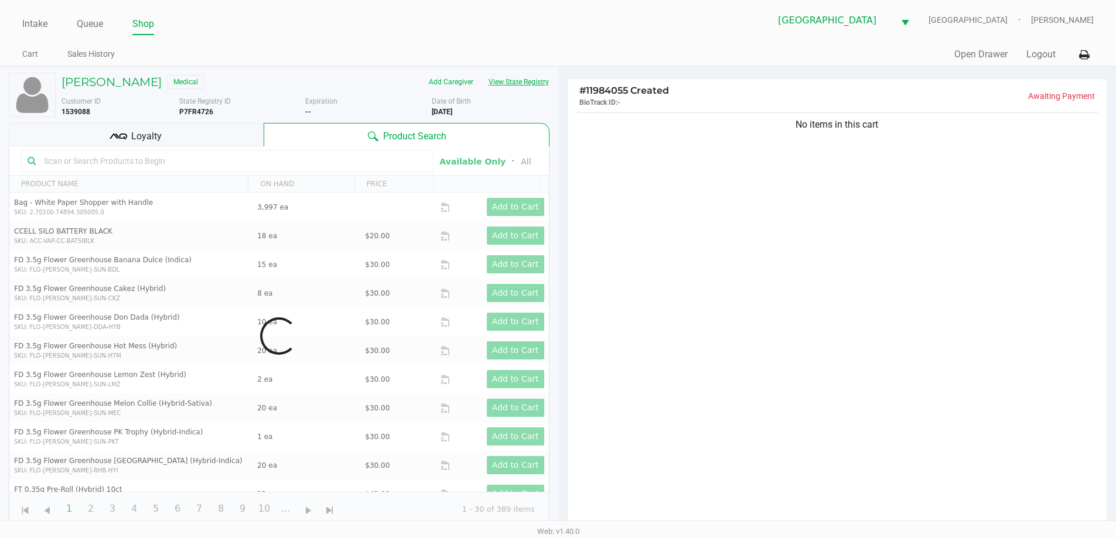
click at [538, 81] on button "View State Registry" at bounding box center [515, 82] width 69 height 19
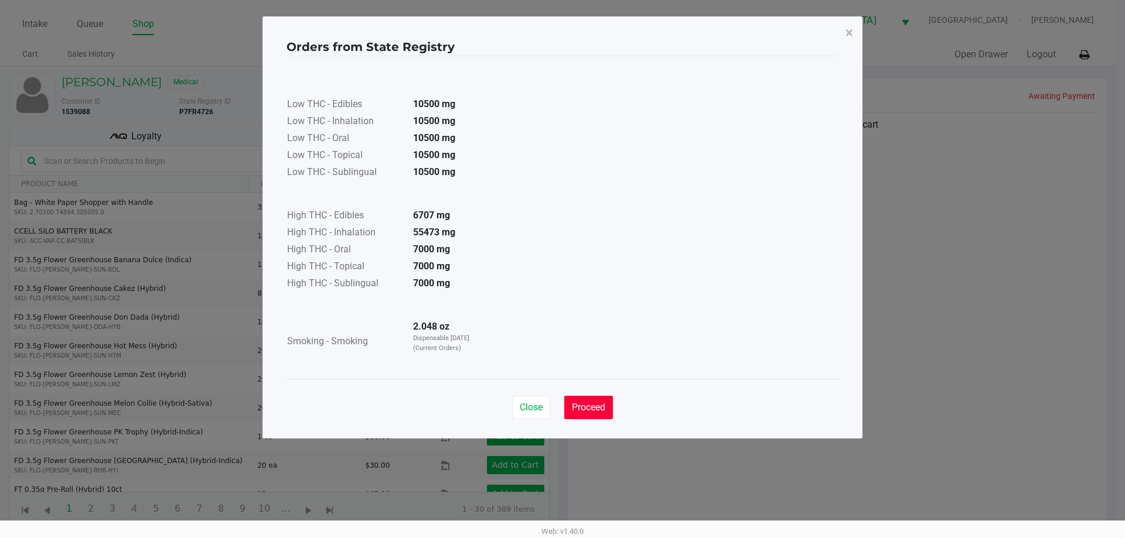
click at [598, 409] on span "Proceed" at bounding box center [588, 407] width 33 height 11
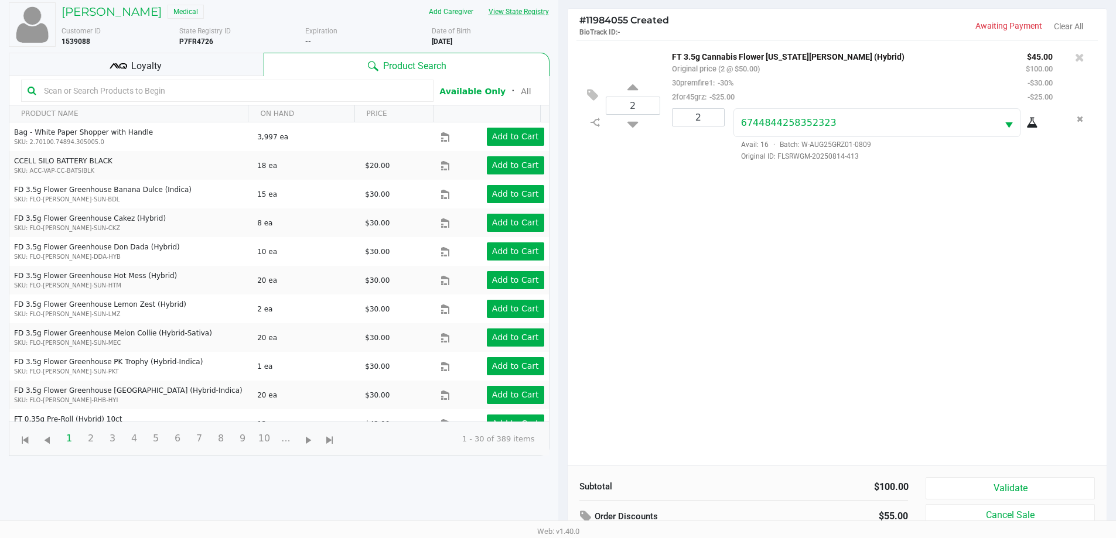
scroll to position [141, 0]
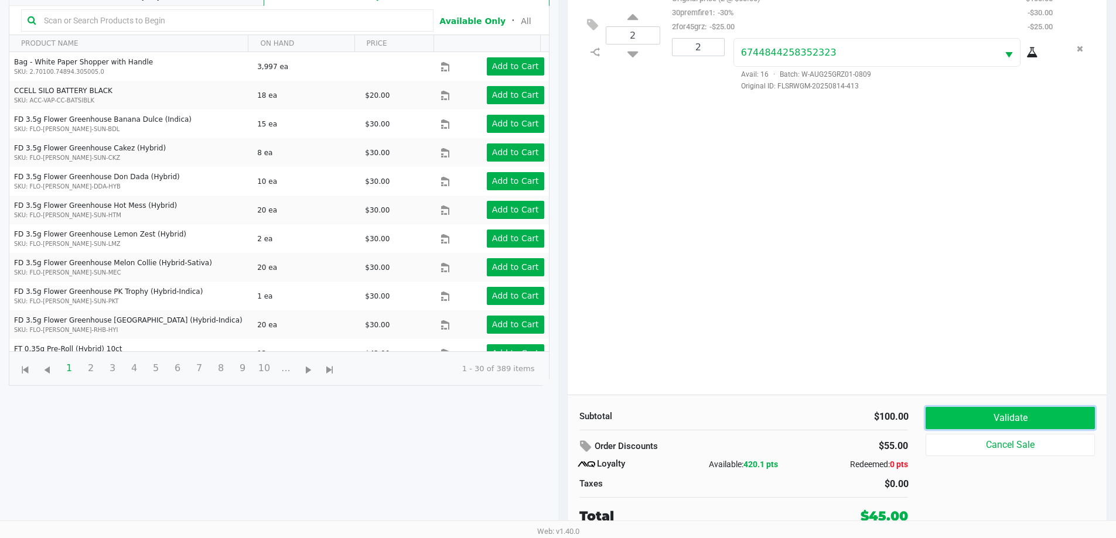
click at [985, 424] on button "Validate" at bounding box center [1009, 418] width 169 height 22
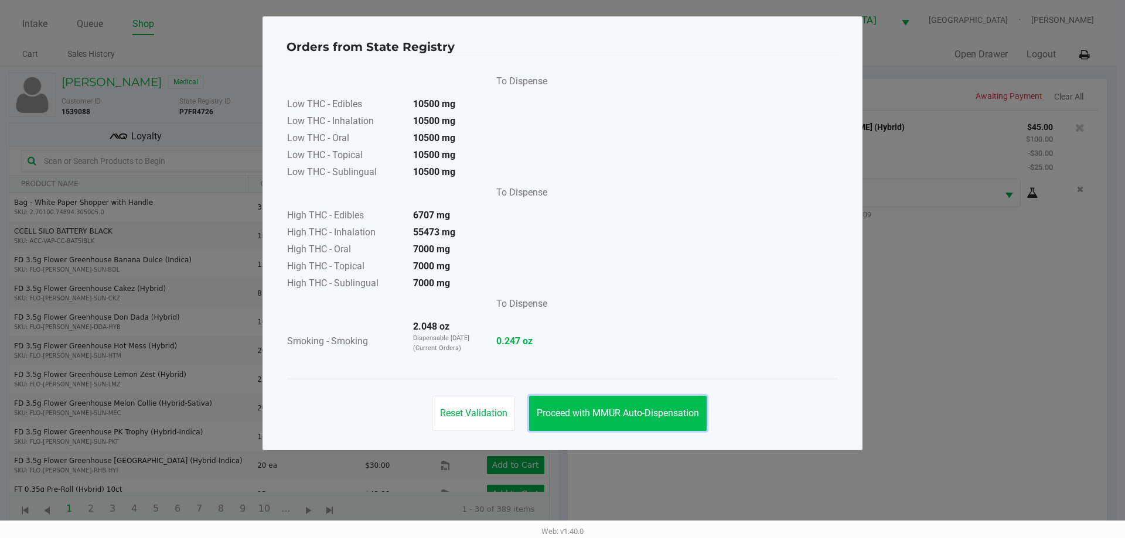
click at [642, 406] on button "Proceed with MMUR Auto-Dispensation" at bounding box center [617, 413] width 177 height 35
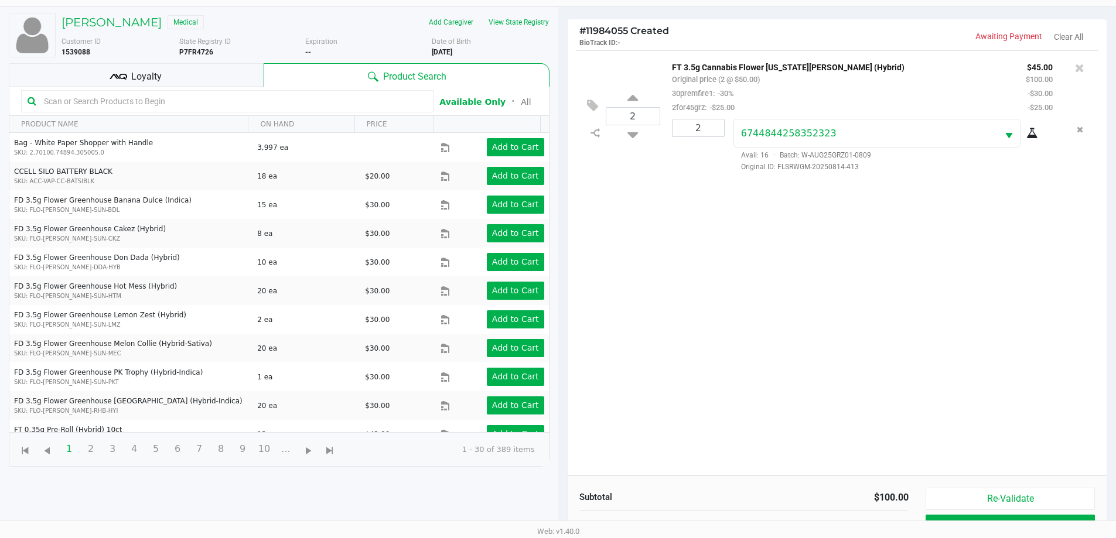
scroll to position [141, 0]
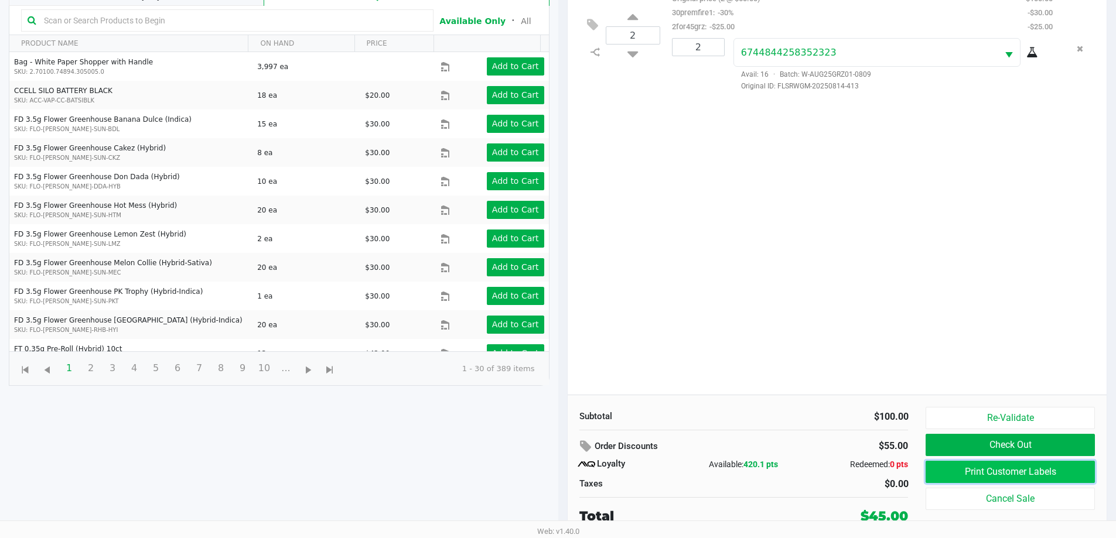
click at [980, 474] on button "Print Customer Labels" at bounding box center [1009, 472] width 169 height 22
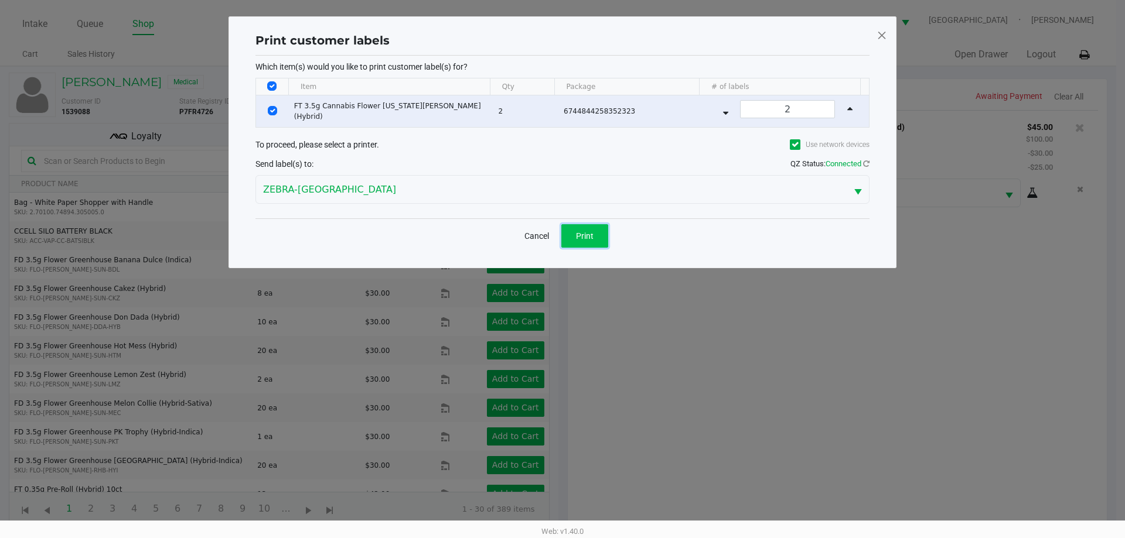
click at [597, 235] on button "Print" at bounding box center [584, 235] width 47 height 23
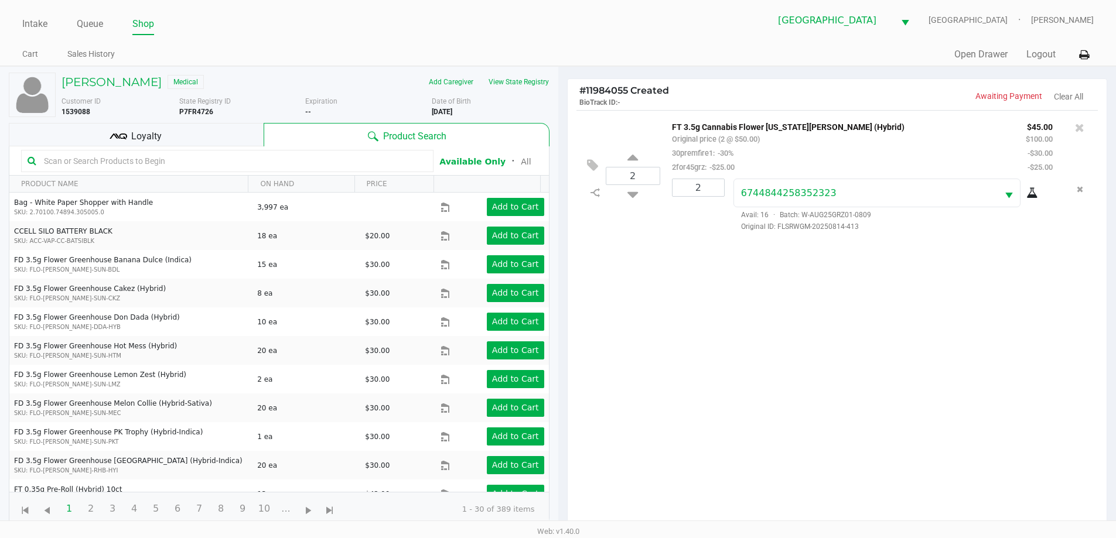
click at [159, 131] on span "Loyalty" at bounding box center [146, 136] width 30 height 14
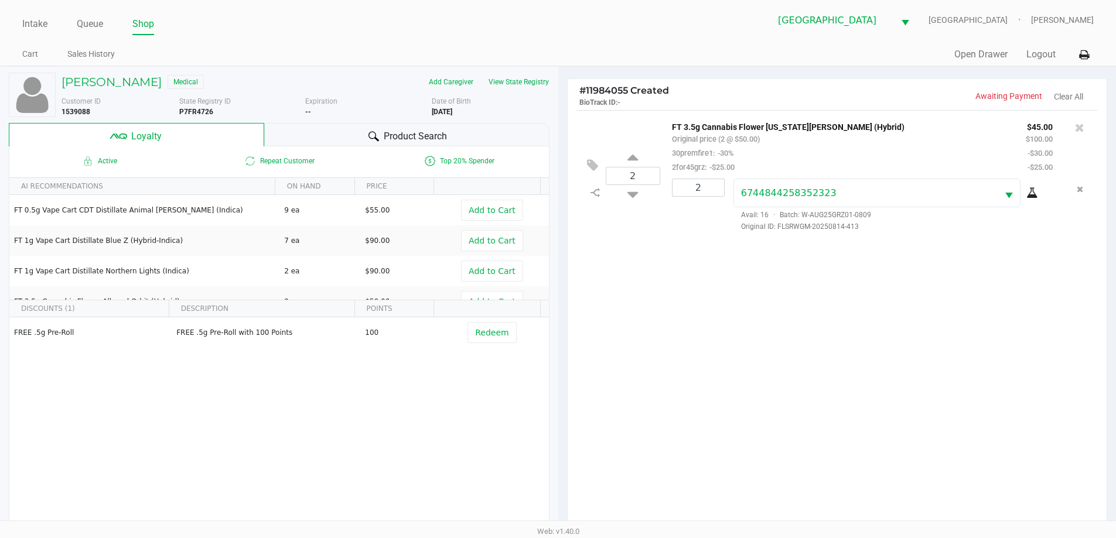
click at [282, 134] on div "Product Search" at bounding box center [406, 134] width 285 height 23
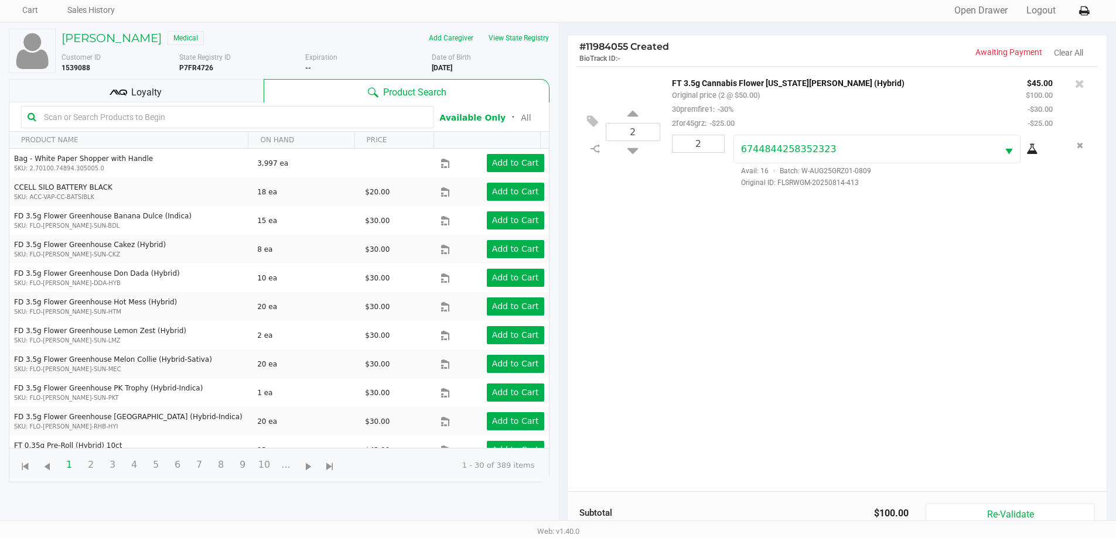
scroll to position [141, 0]
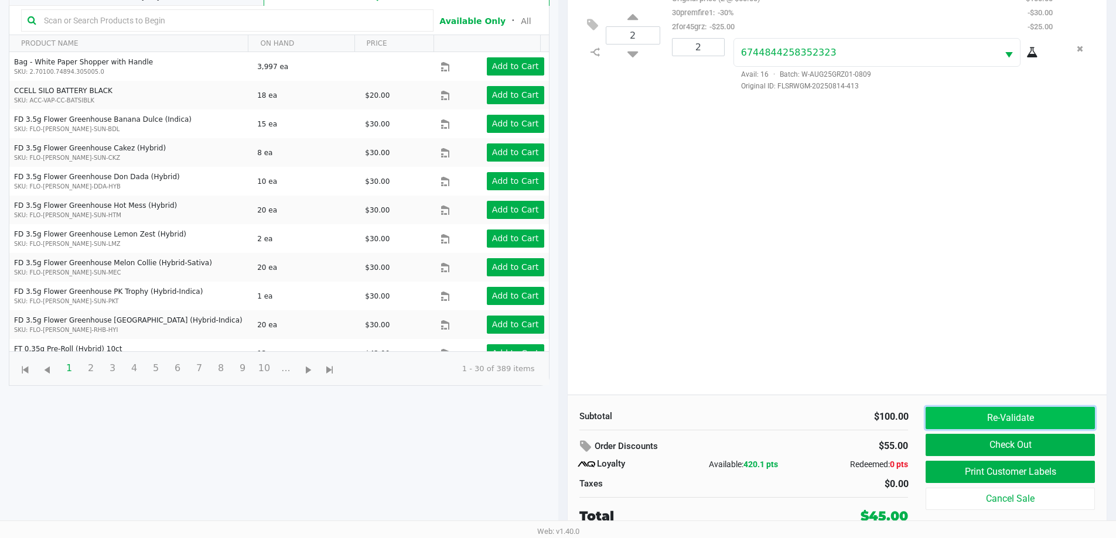
click at [989, 414] on button "Re-Validate" at bounding box center [1009, 418] width 169 height 22
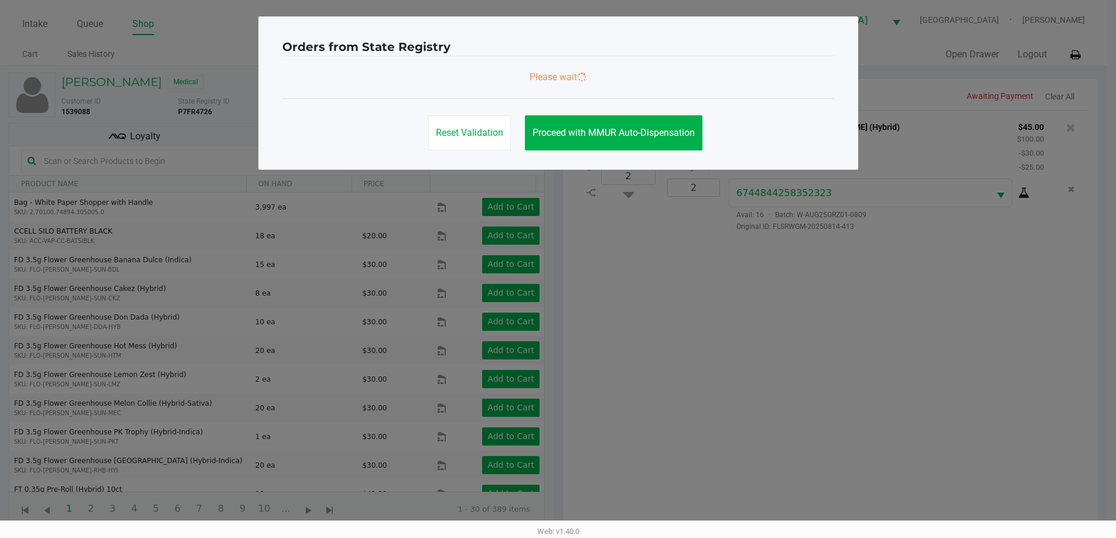
scroll to position [0, 0]
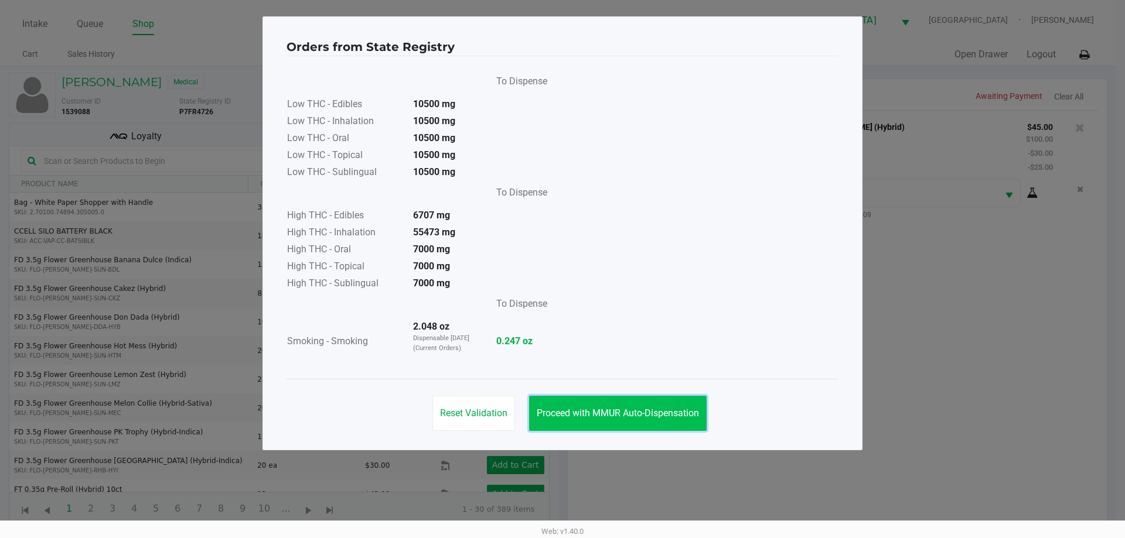
click at [698, 419] on button "Proceed with MMUR Auto-Dispensation" at bounding box center [617, 413] width 177 height 35
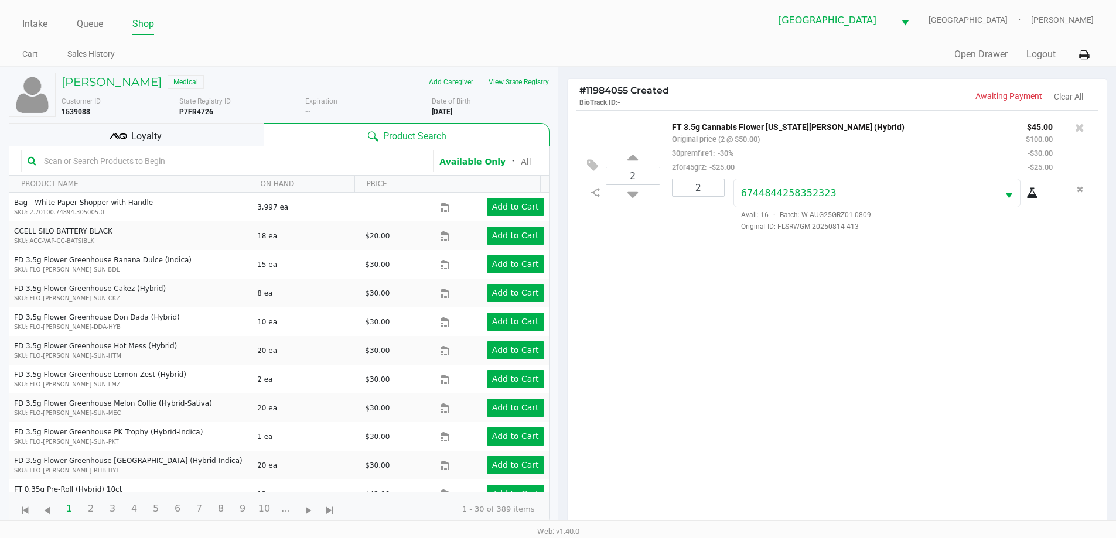
click at [191, 133] on div "Loyalty" at bounding box center [136, 134] width 255 height 23
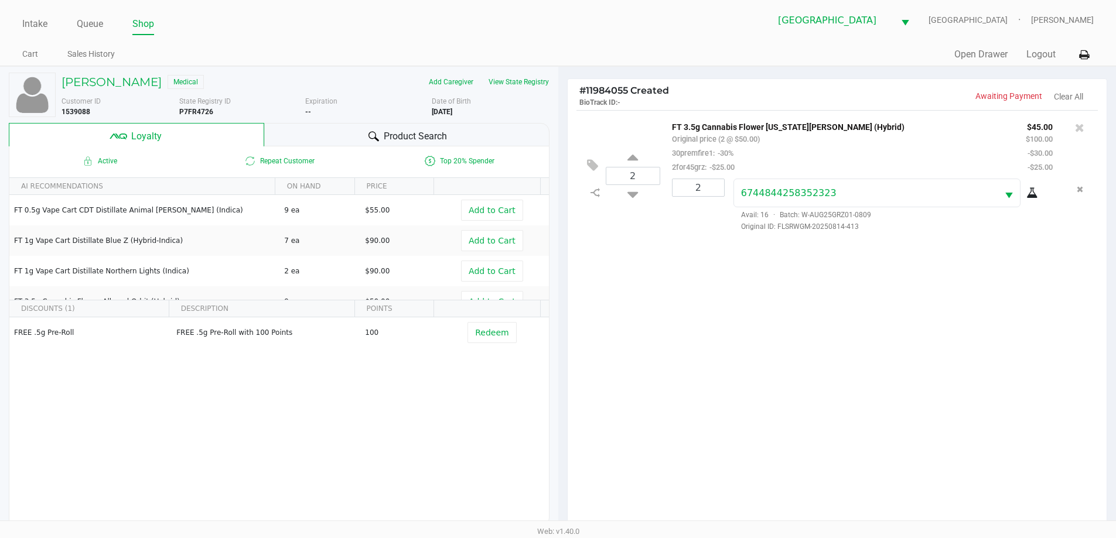
click at [414, 132] on span "Product Search" at bounding box center [415, 136] width 63 height 14
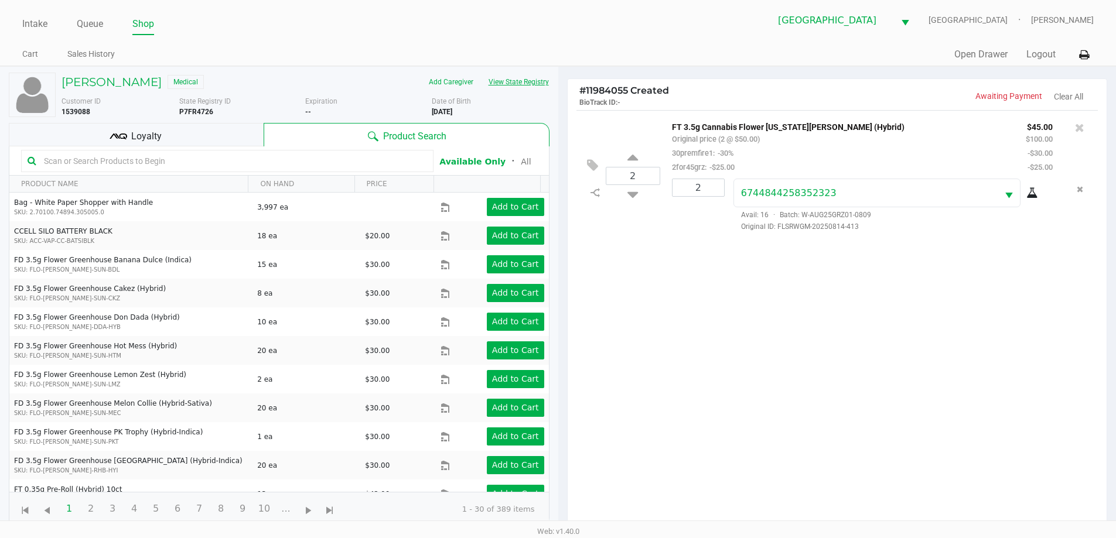
click at [484, 76] on button "View State Registry" at bounding box center [515, 82] width 69 height 19
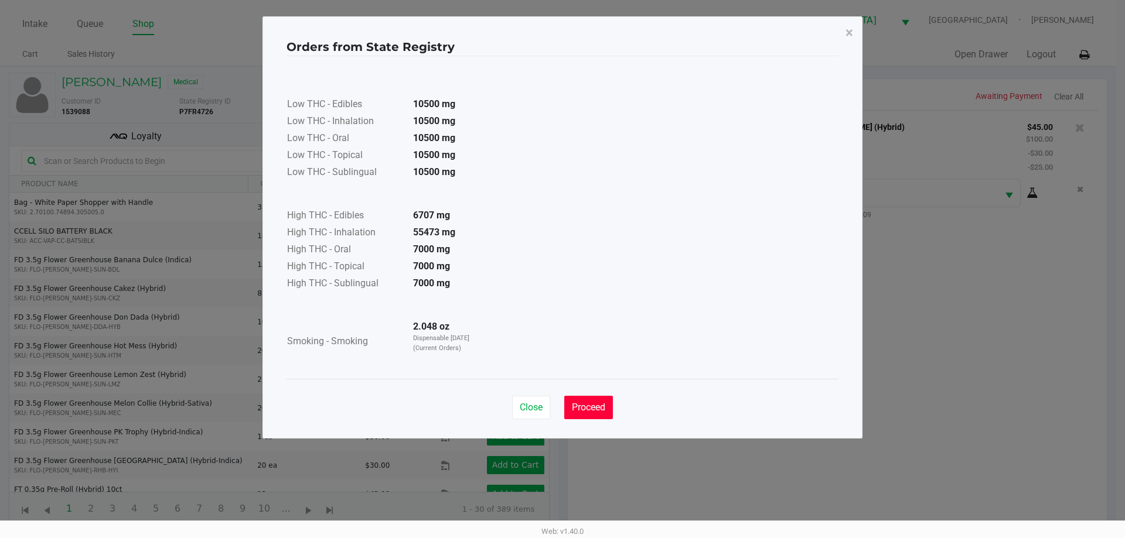
click at [591, 405] on span "Proceed" at bounding box center [588, 407] width 33 height 11
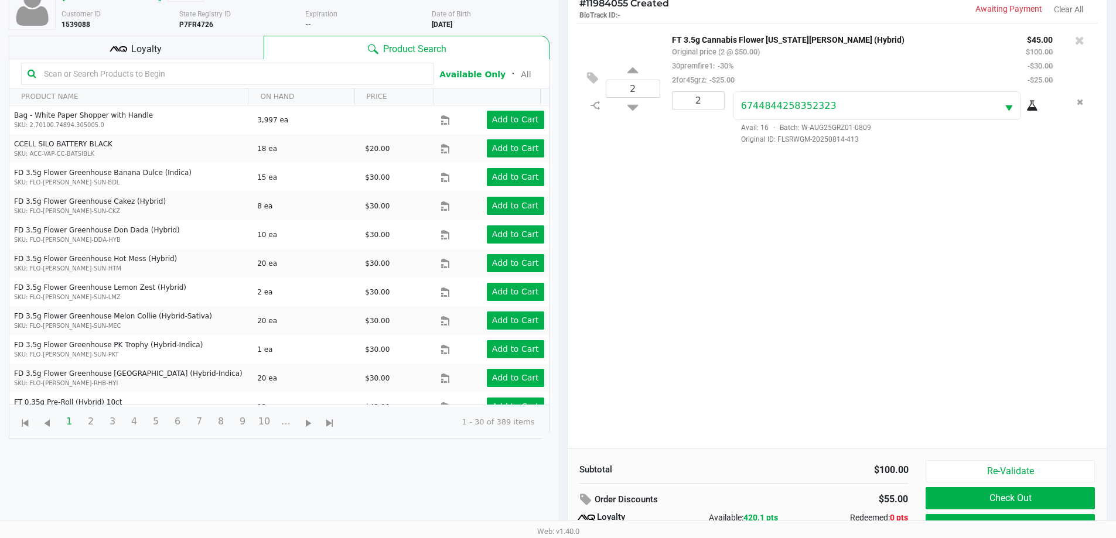
scroll to position [141, 0]
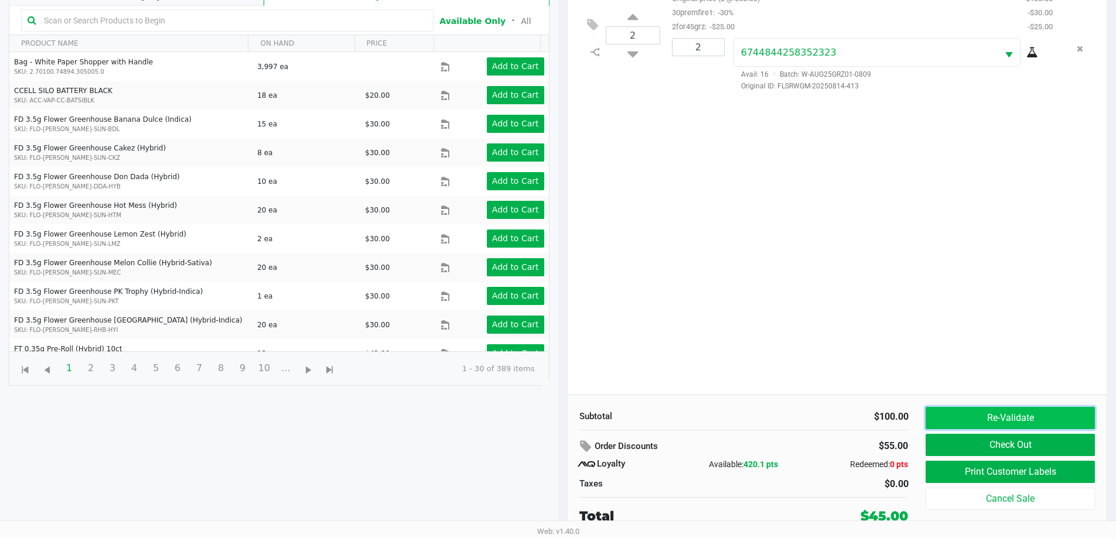
click at [944, 420] on button "Re-Validate" at bounding box center [1009, 418] width 169 height 22
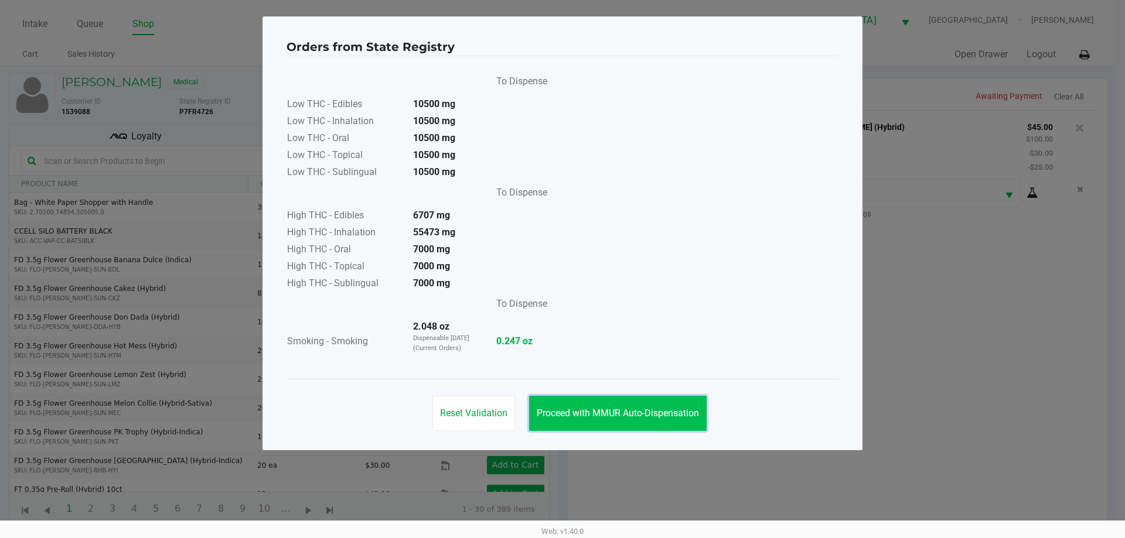
click at [667, 411] on span "Proceed with MMUR Auto-Dispensation" at bounding box center [618, 413] width 162 height 11
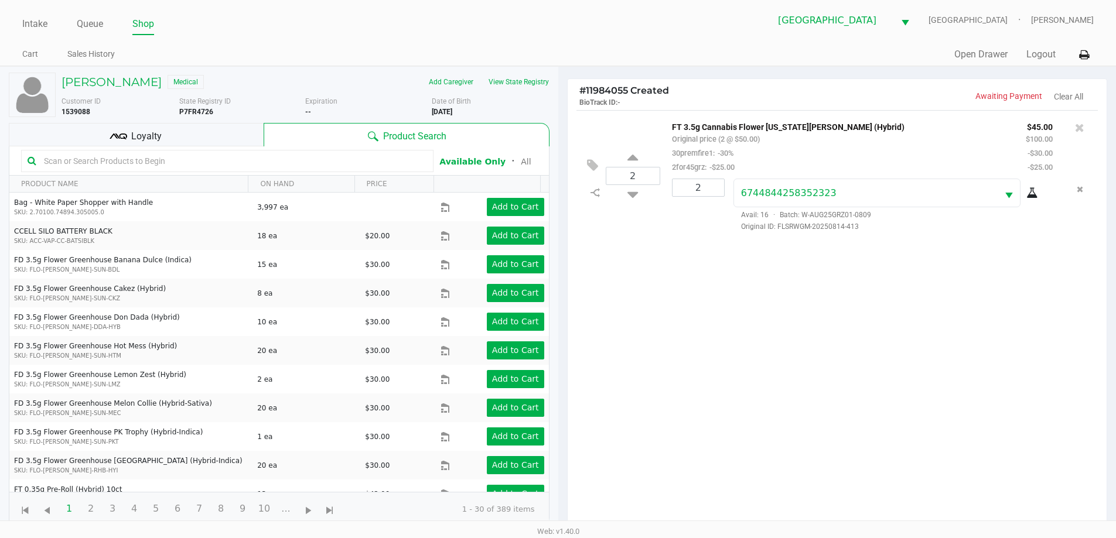
scroll to position [141, 0]
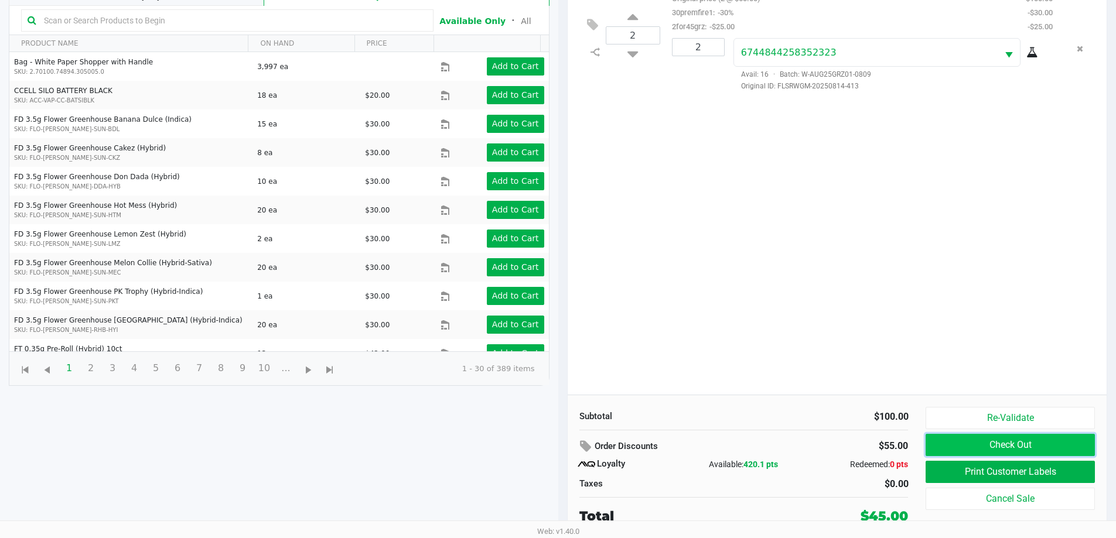
click at [955, 440] on button "Check Out" at bounding box center [1009, 445] width 169 height 22
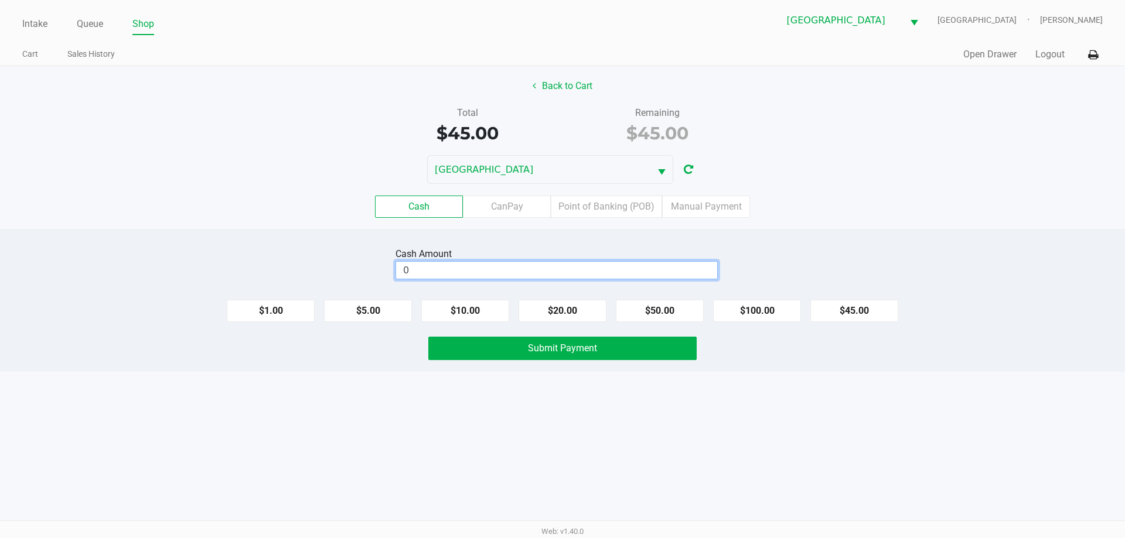
click at [489, 272] on input "0" at bounding box center [556, 270] width 321 height 17
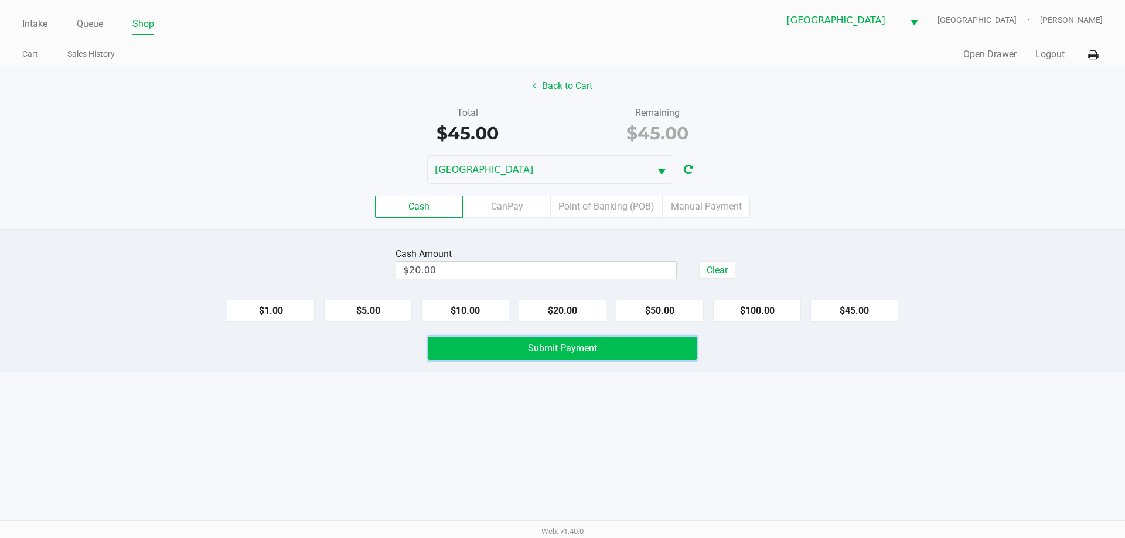
click at [576, 358] on button "Submit Payment" at bounding box center [562, 348] width 268 height 23
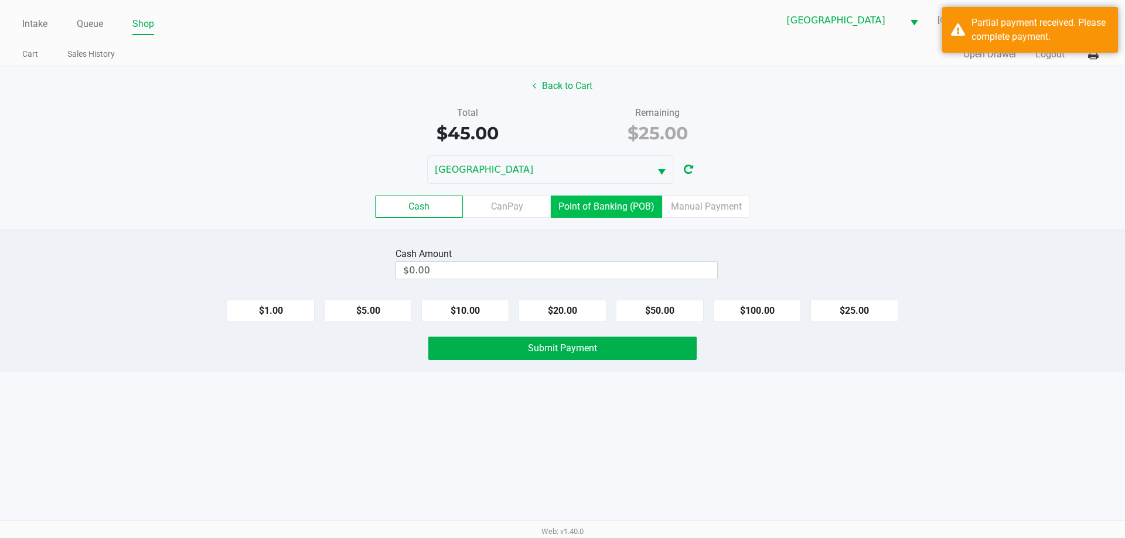
click at [596, 210] on label "Point of Banking (POB)" at bounding box center [606, 207] width 111 height 22
click at [0, 0] on 7 "Point of Banking (POB)" at bounding box center [0, 0] width 0 height 0
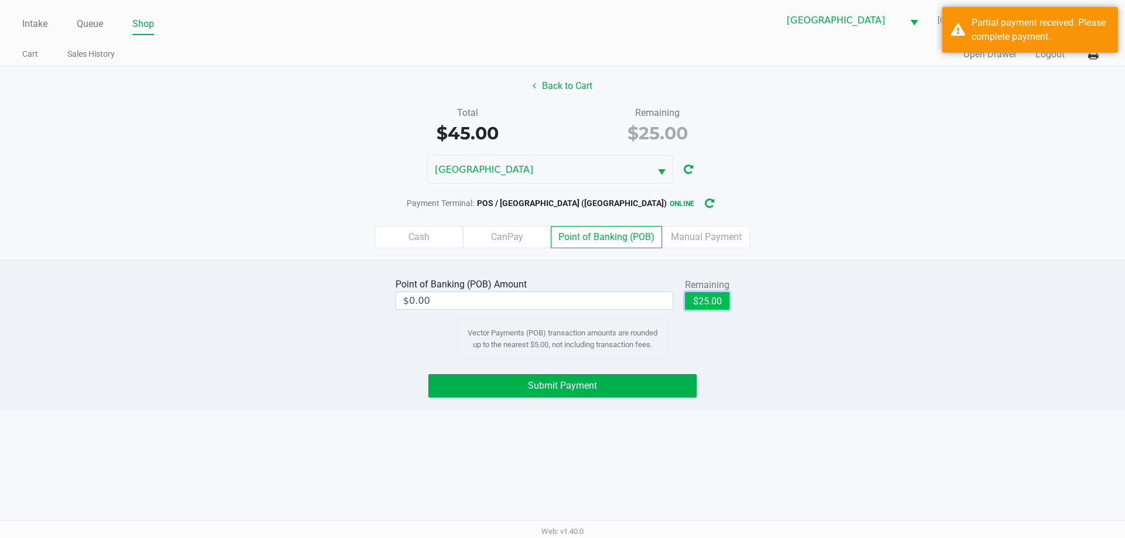
click at [704, 298] on button "$25.00" at bounding box center [707, 301] width 45 height 18
type input "$25.00"
click at [657, 388] on button "Submit Payment" at bounding box center [562, 385] width 268 height 23
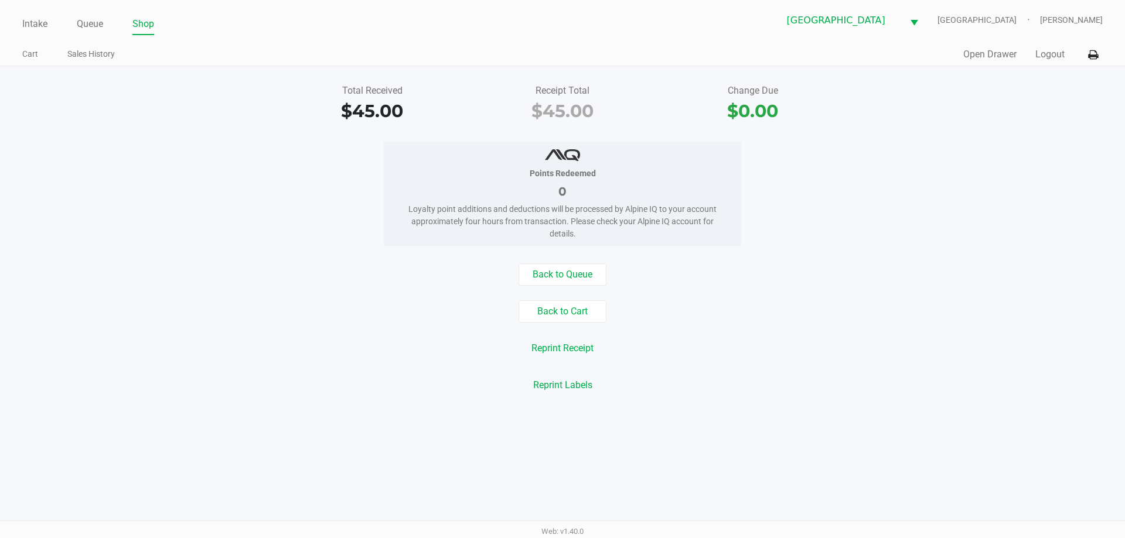
click at [959, 56] on div "Quick Sale Open Drawer Logout" at bounding box center [832, 55] width 540 height 22
click at [964, 58] on button "Open Drawer" at bounding box center [989, 54] width 53 height 14
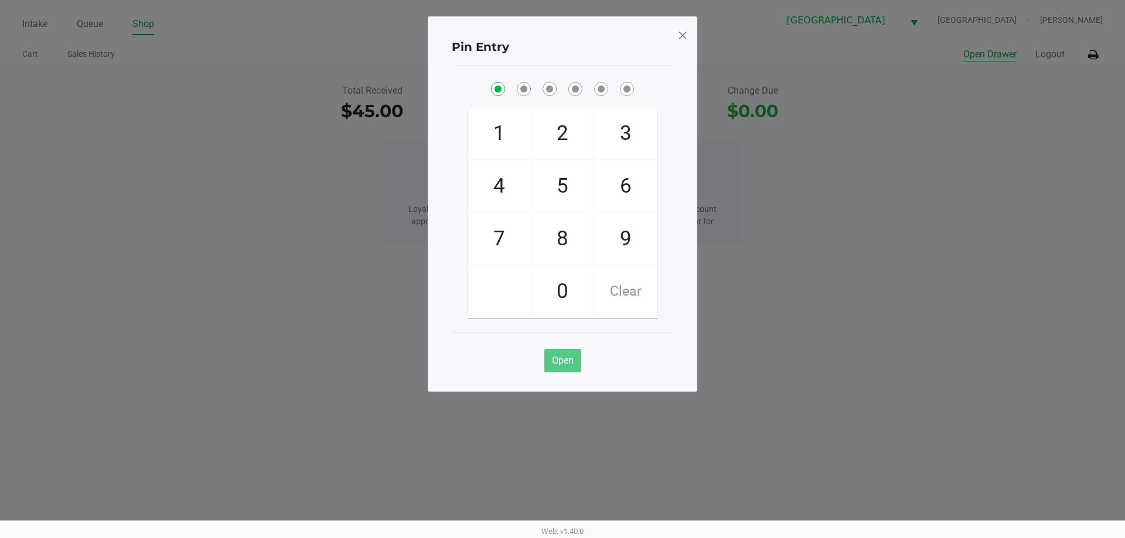
checkbox input "true"
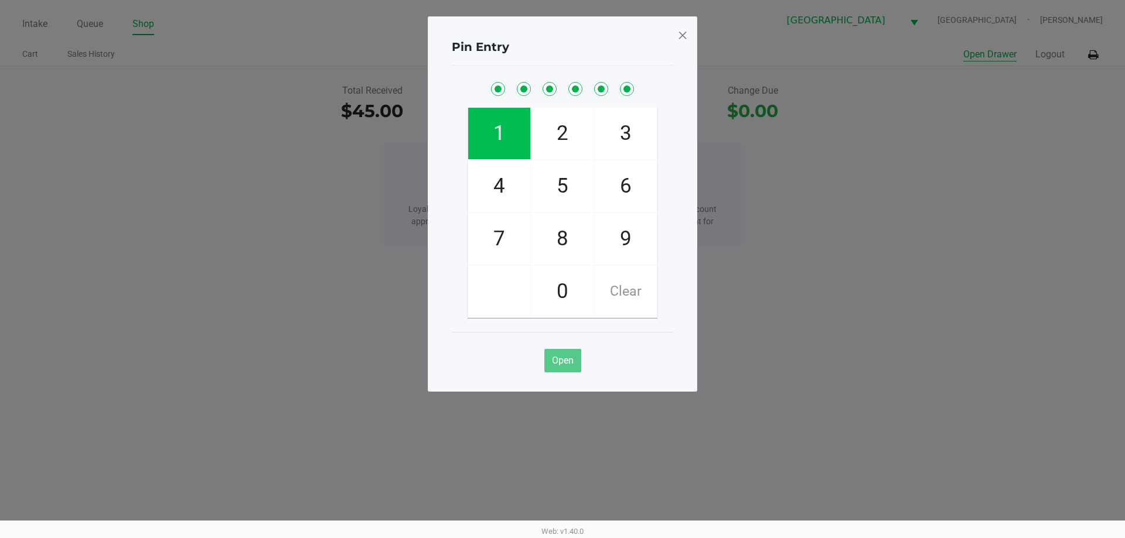
checkbox input "true"
click at [685, 35] on span at bounding box center [682, 35] width 11 height 19
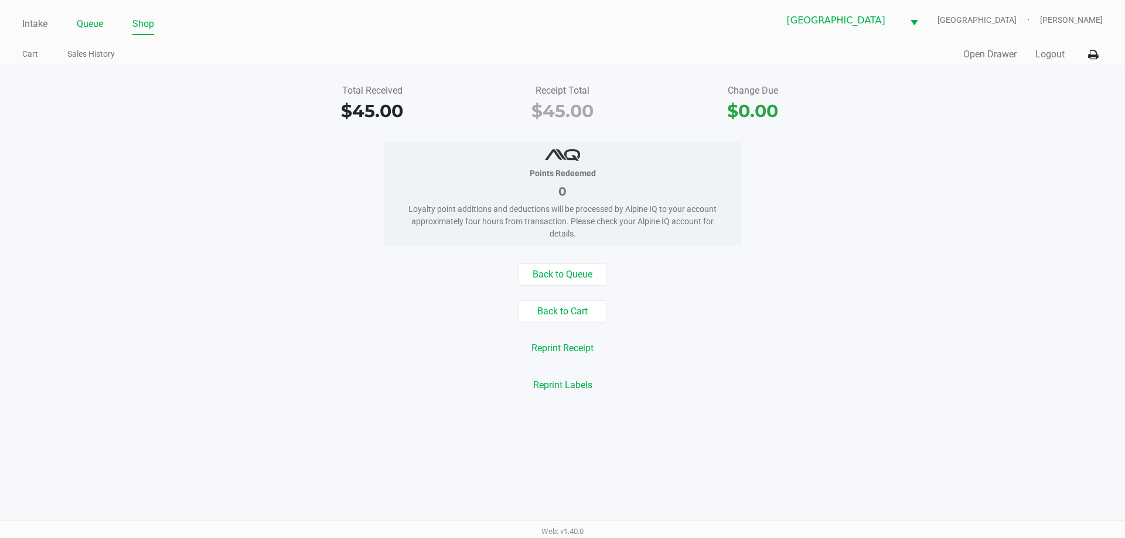
click at [93, 15] on li "Queue" at bounding box center [90, 25] width 26 height 21
click at [91, 22] on link "Queue" at bounding box center [90, 24] width 26 height 16
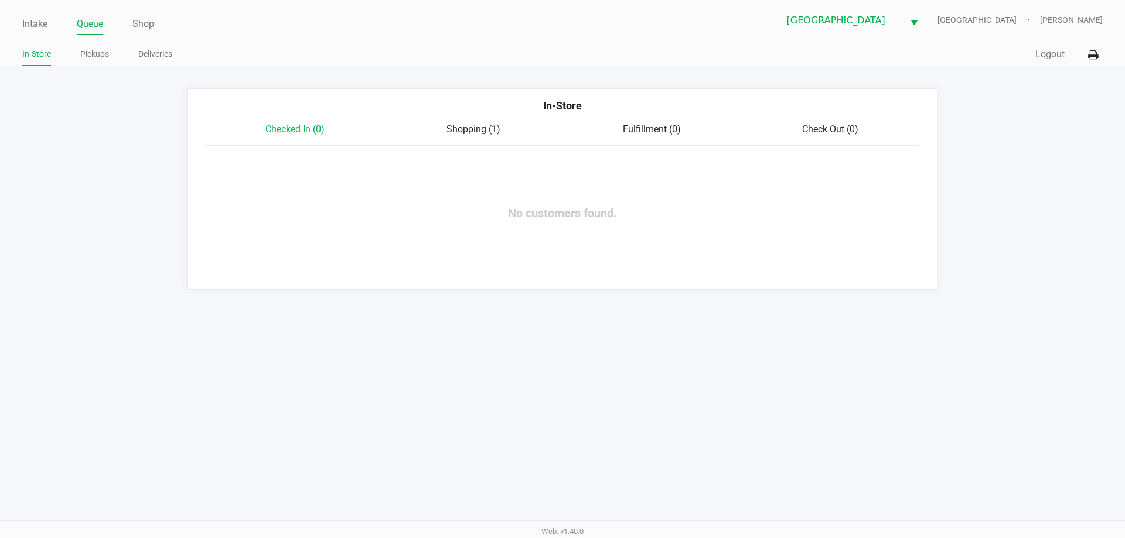
click at [468, 128] on span "Shopping (1)" at bounding box center [473, 129] width 54 height 11
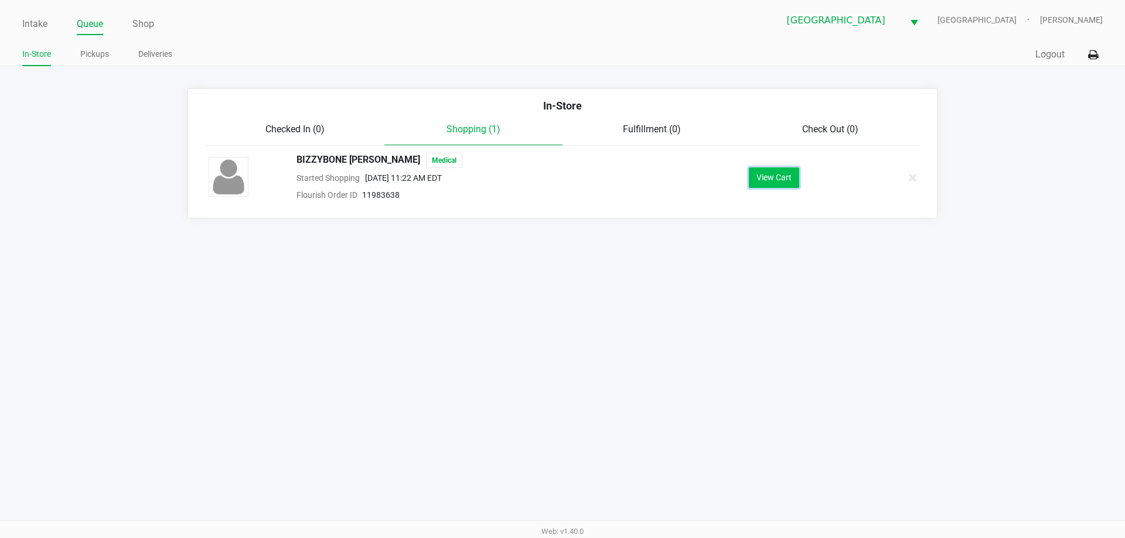
click at [754, 175] on button "View Cart" at bounding box center [774, 178] width 50 height 21
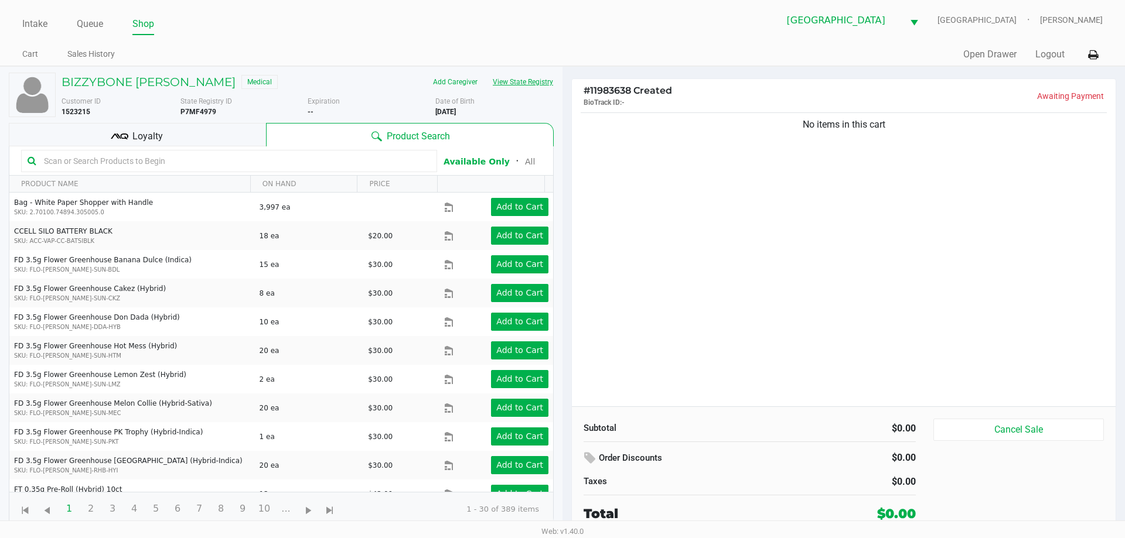
click at [507, 87] on button "View State Registry" at bounding box center [519, 82] width 69 height 19
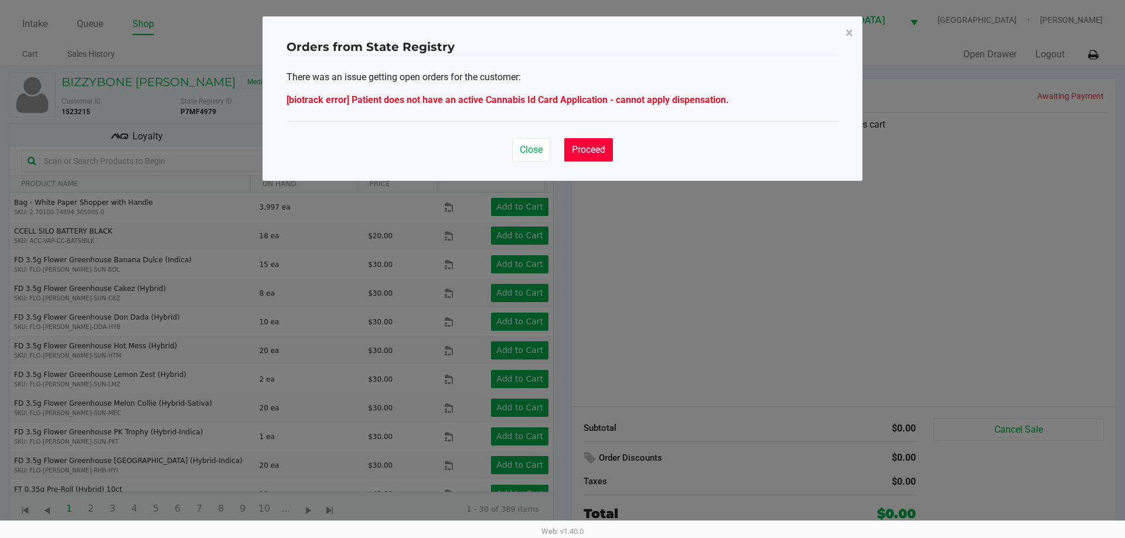
click at [575, 157] on button "Proceed" at bounding box center [588, 149] width 49 height 23
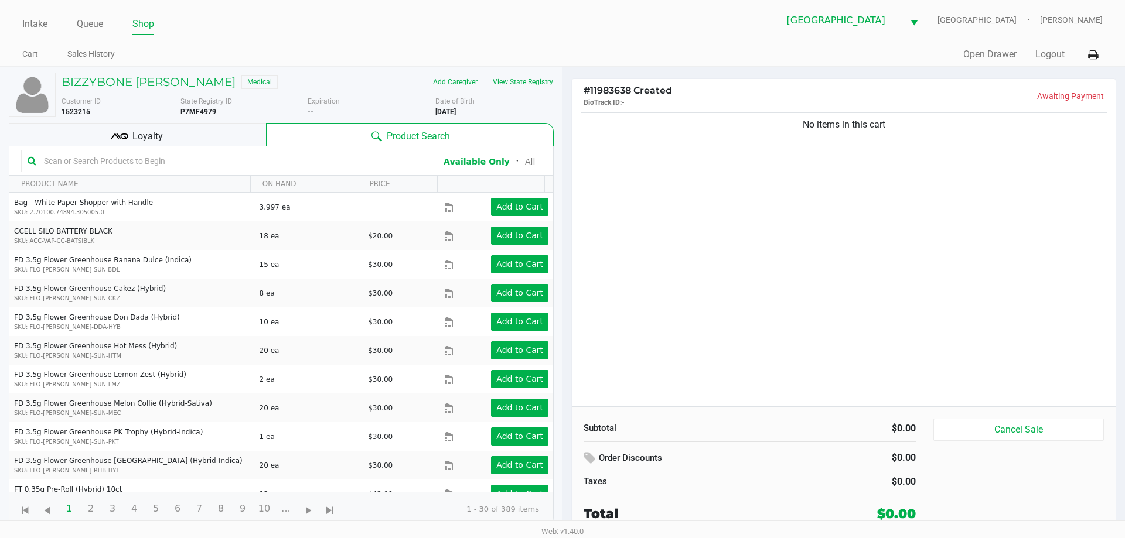
click at [532, 83] on button "View State Registry" at bounding box center [519, 82] width 69 height 19
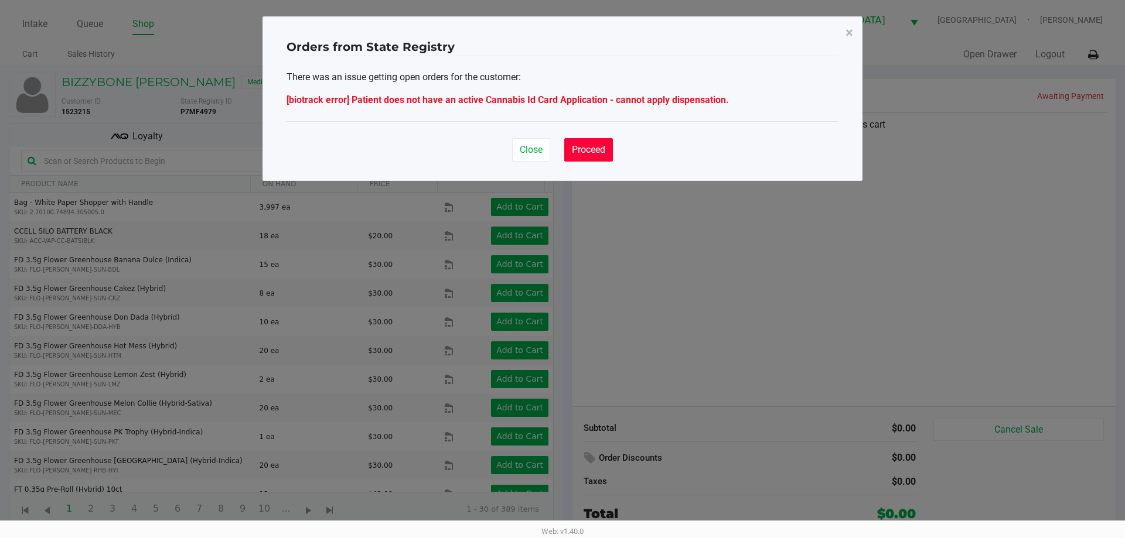
click at [588, 149] on span "Proceed" at bounding box center [588, 149] width 33 height 11
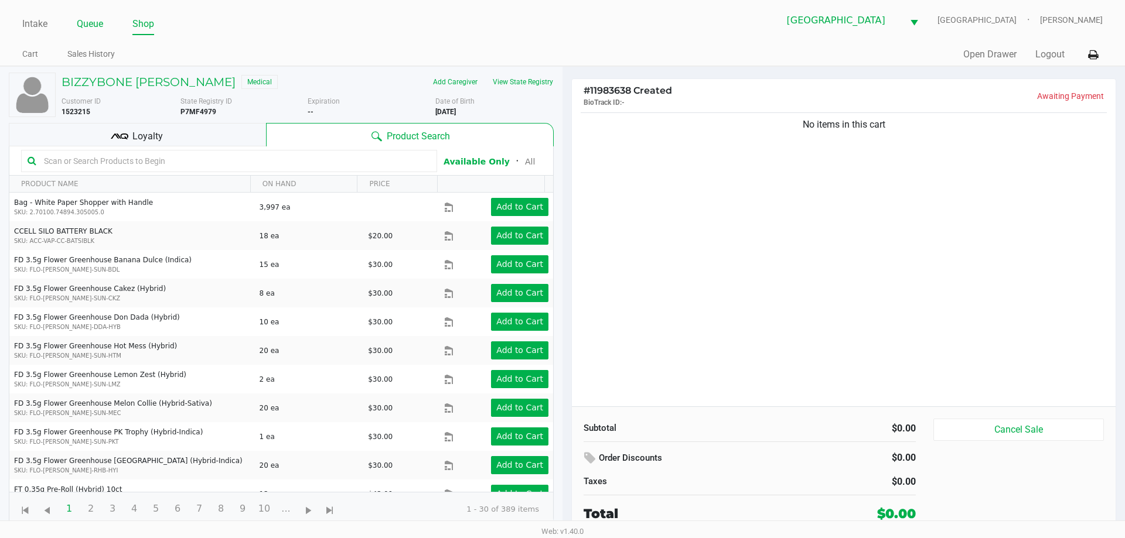
click at [86, 19] on link "Queue" at bounding box center [90, 24] width 26 height 16
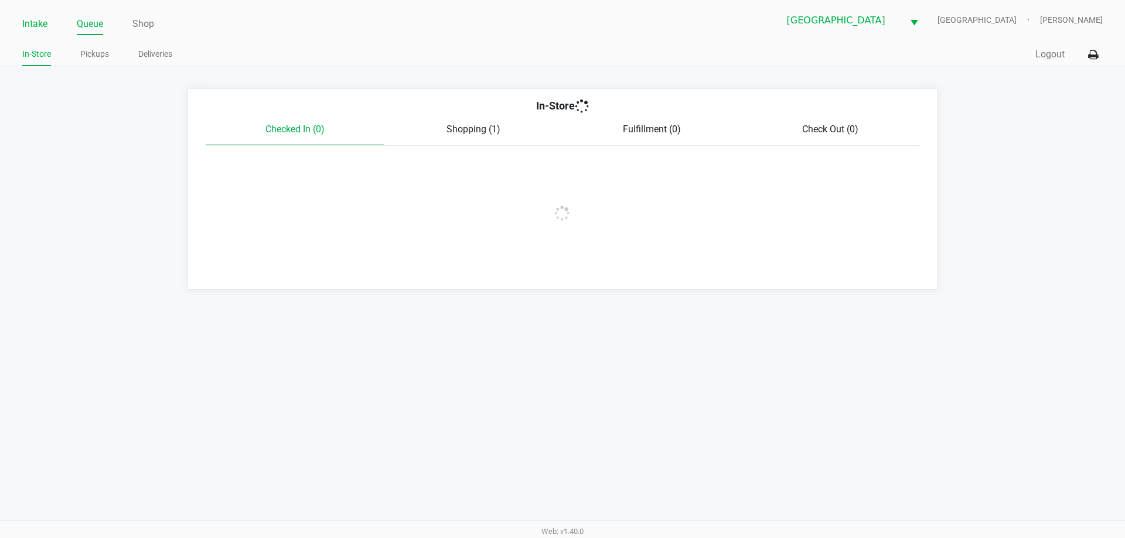
click at [22, 27] on link "Intake" at bounding box center [34, 24] width 25 height 16
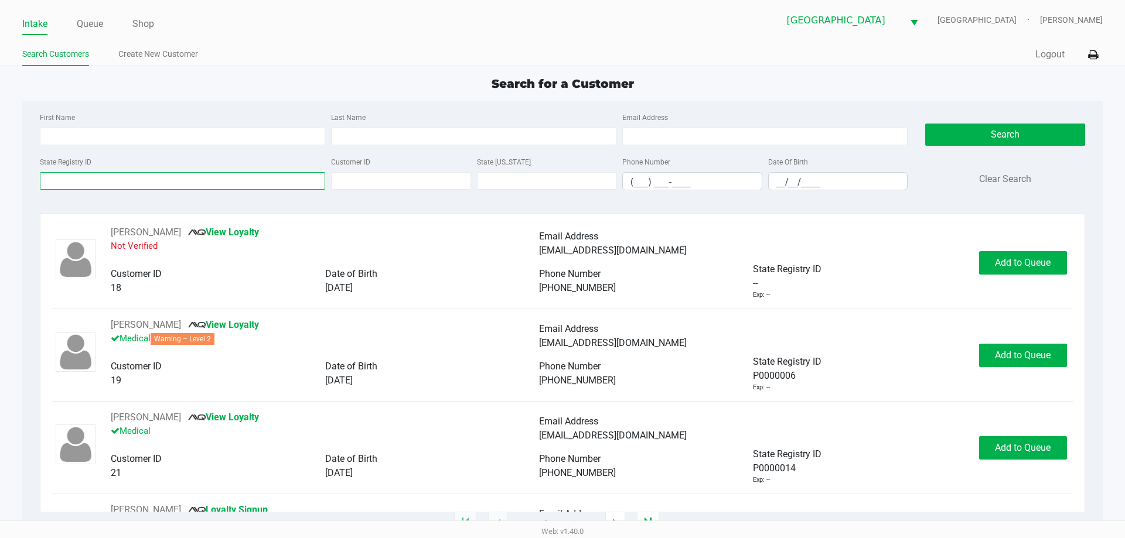
click at [113, 175] on input "State Registry ID" at bounding box center [182, 181] width 285 height 18
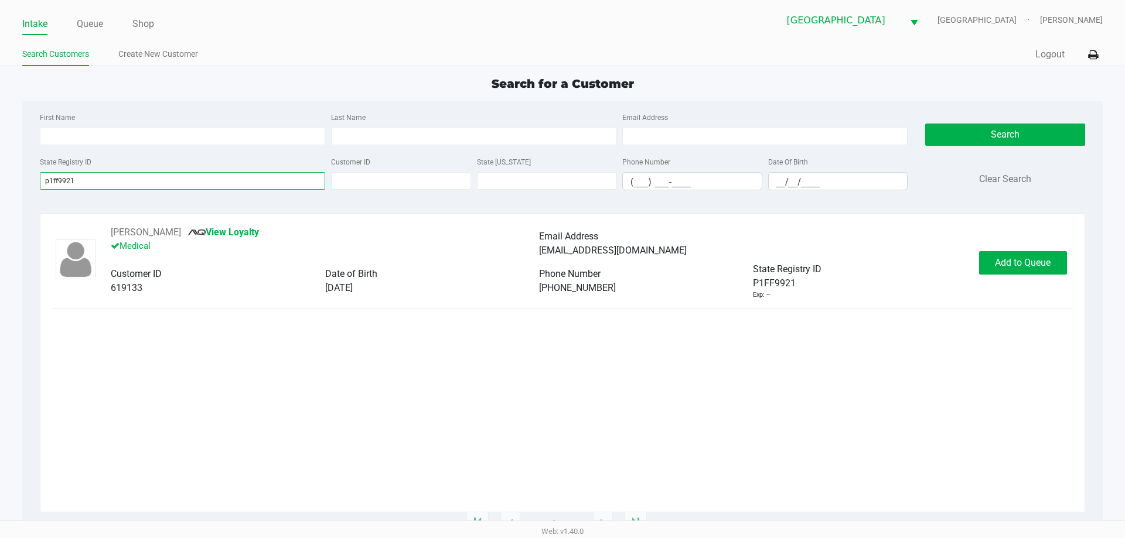
type input "p1ff9921"
click at [1057, 267] on button "Add to Queue" at bounding box center [1023, 262] width 88 height 23
click at [1042, 261] on div "Add to Queue" at bounding box center [1023, 262] width 88 height 23
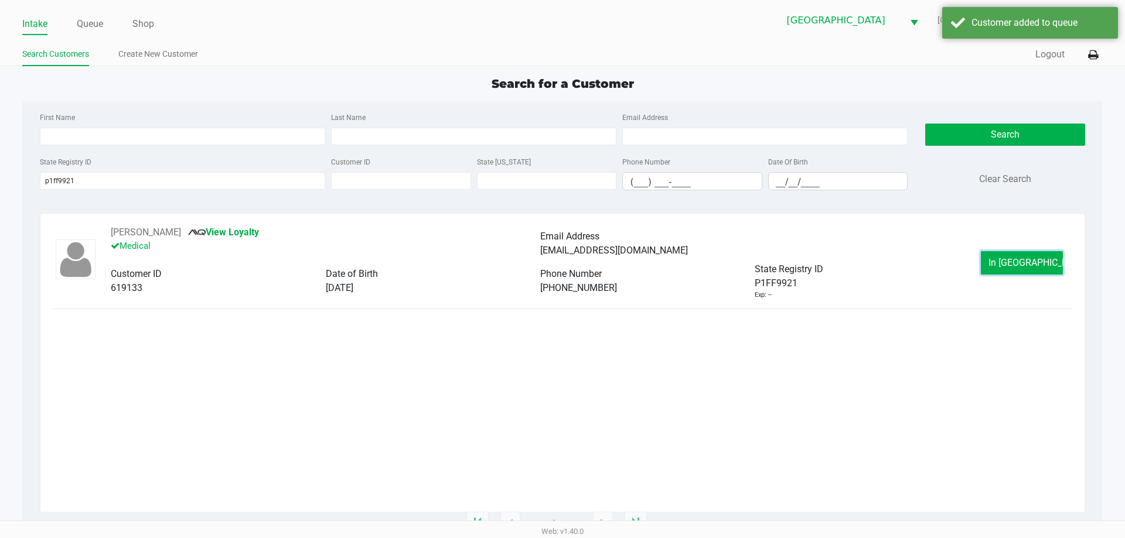
click at [1042, 261] on button "In Queue" at bounding box center [1022, 262] width 82 height 23
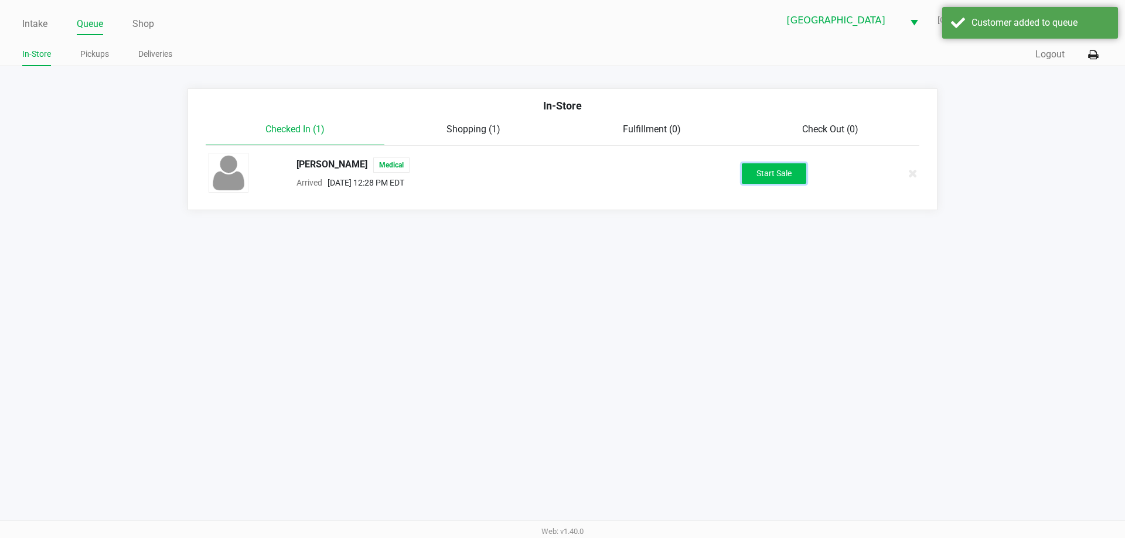
click at [794, 180] on button "Start Sale" at bounding box center [774, 173] width 64 height 21
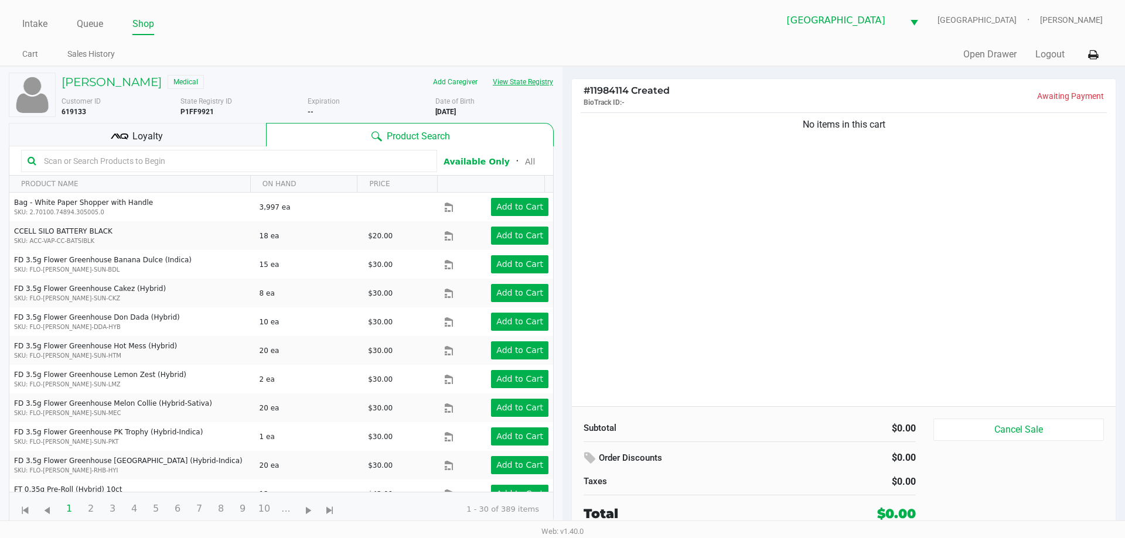
click at [526, 88] on button "View State Registry" at bounding box center [519, 82] width 69 height 19
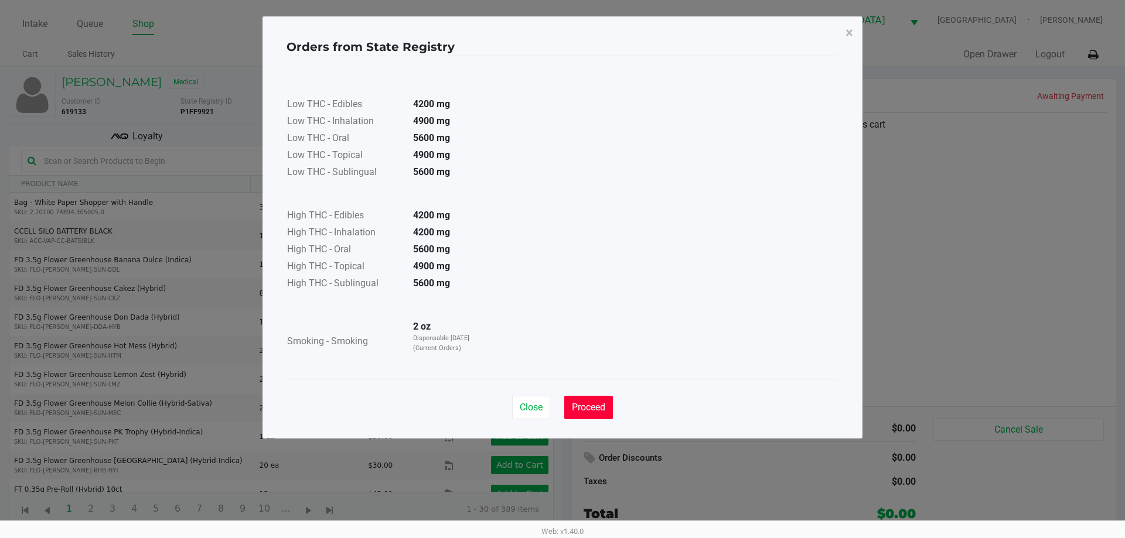
click at [612, 402] on button "Proceed" at bounding box center [588, 407] width 49 height 23
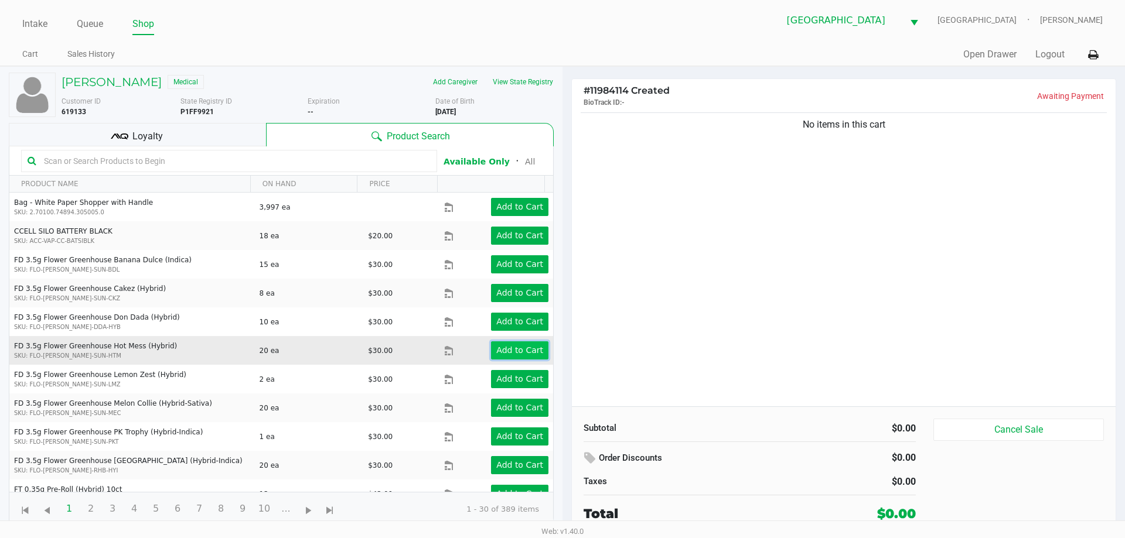
click at [509, 344] on button "Add to Cart" at bounding box center [519, 350] width 57 height 18
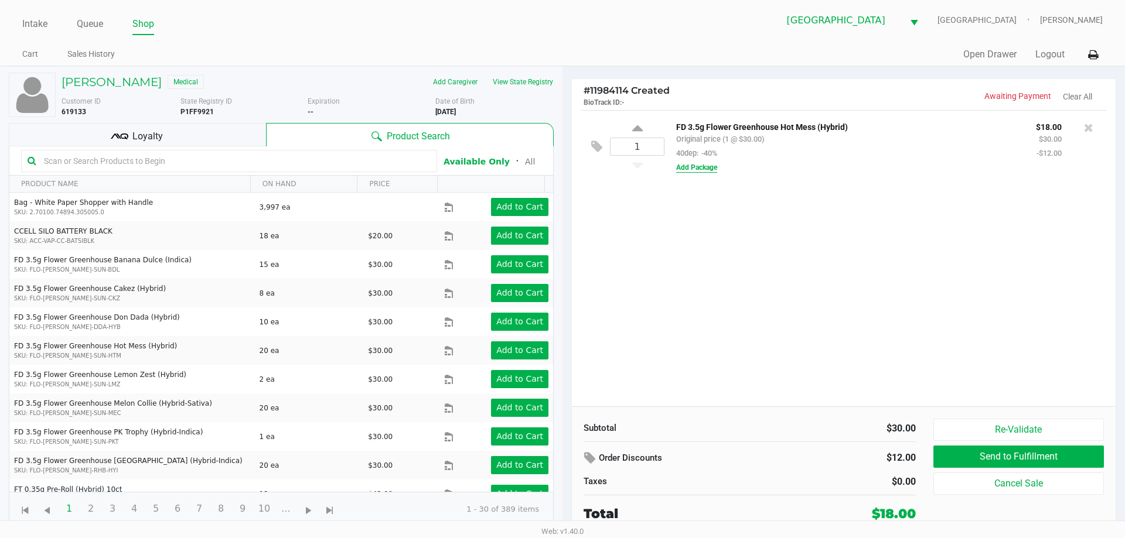
click at [705, 173] on button "Add Package" at bounding box center [696, 167] width 41 height 11
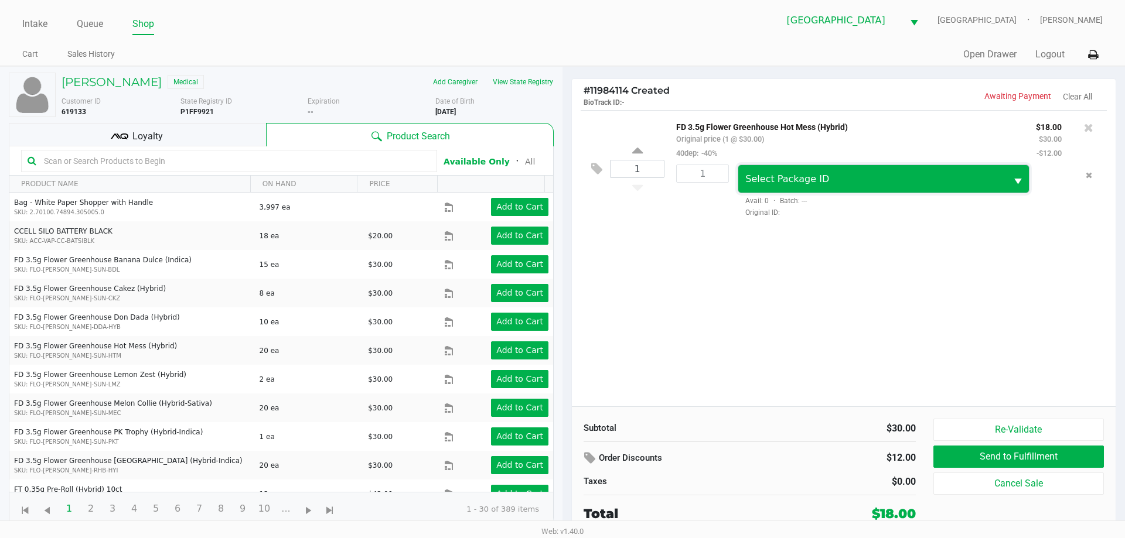
click at [763, 179] on span "Select Package ID" at bounding box center [787, 178] width 84 height 11
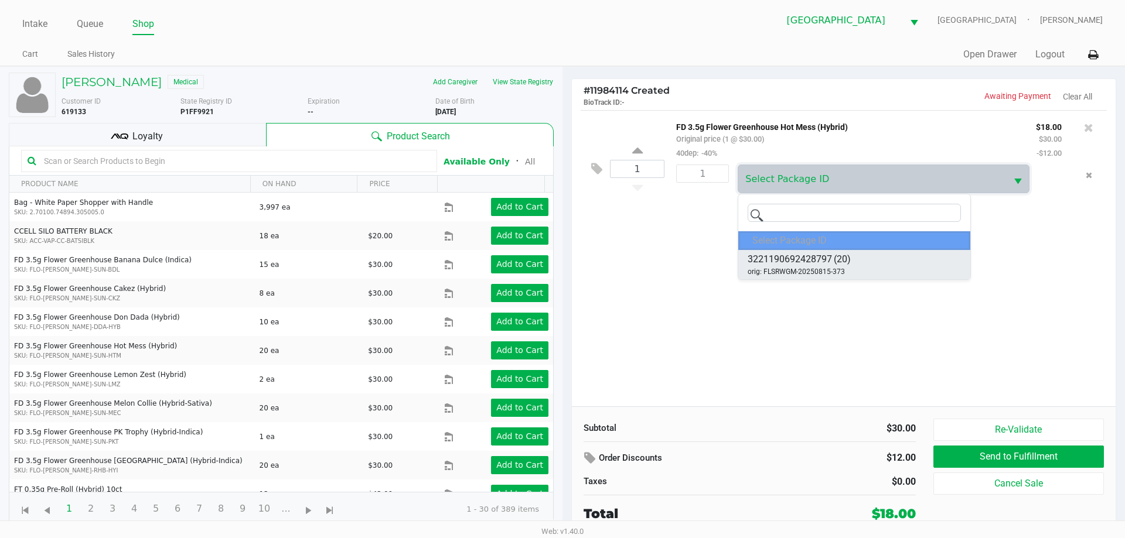
click at [797, 263] on span "3221190692428797" at bounding box center [789, 259] width 84 height 14
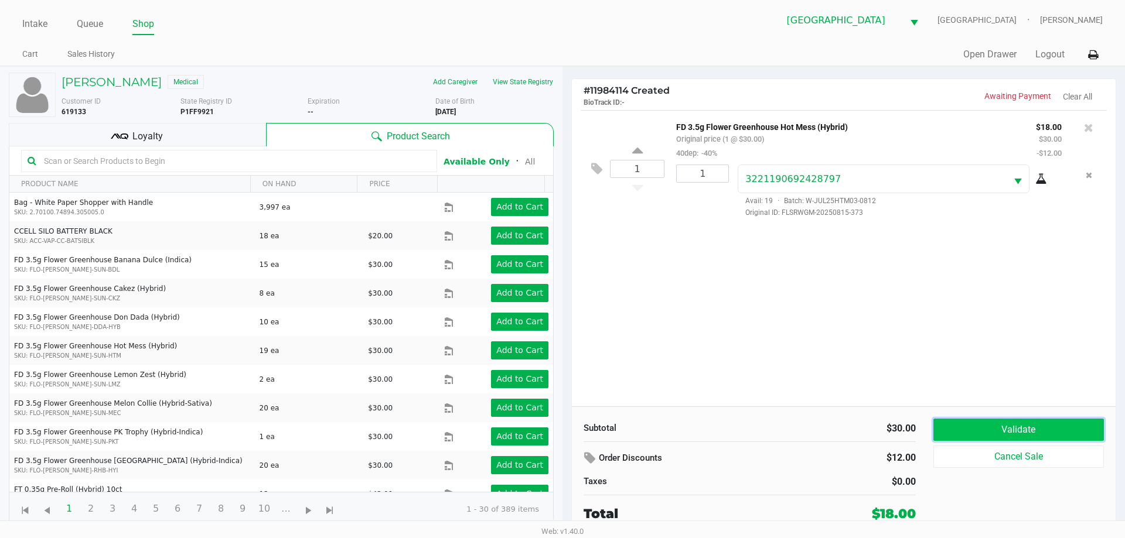
click at [972, 425] on button "Validate" at bounding box center [1018, 430] width 170 height 22
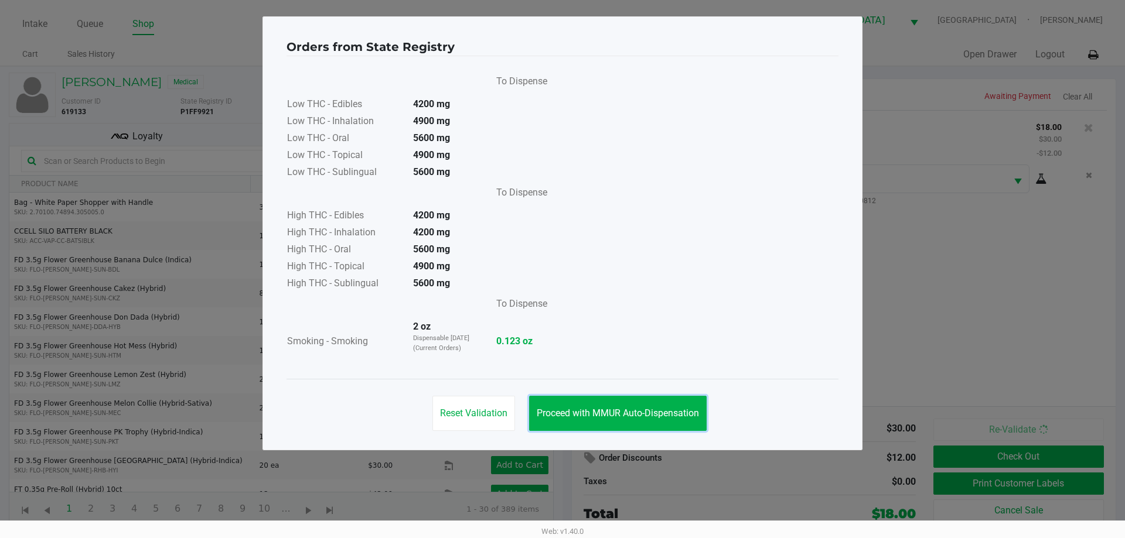
drag, startPoint x: 692, startPoint y: 405, endPoint x: 742, endPoint y: 424, distance: 54.0
click at [691, 404] on button "Proceed with MMUR Auto-Dispensation" at bounding box center [617, 413] width 177 height 35
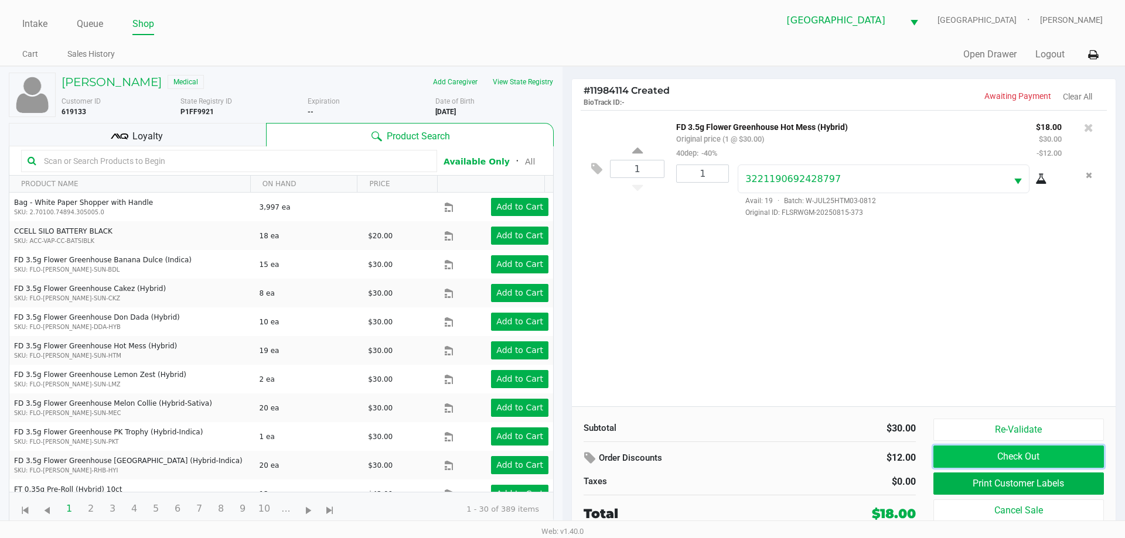
click at [948, 449] on button "Check Out" at bounding box center [1018, 457] width 170 height 22
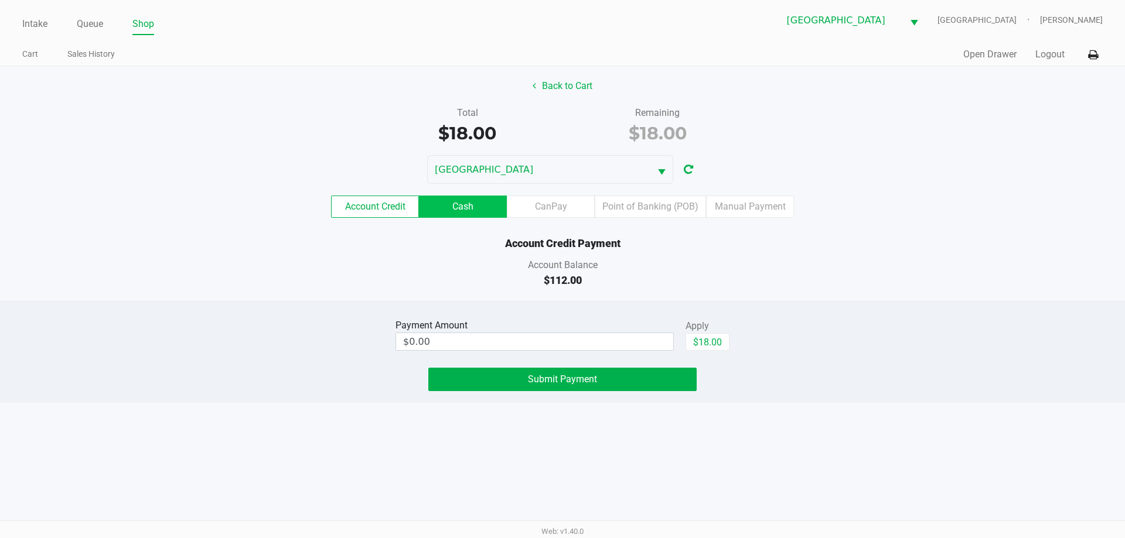
click at [466, 205] on label "Cash" at bounding box center [463, 207] width 88 height 22
click at [0, 0] on 1 "Cash" at bounding box center [0, 0] width 0 height 0
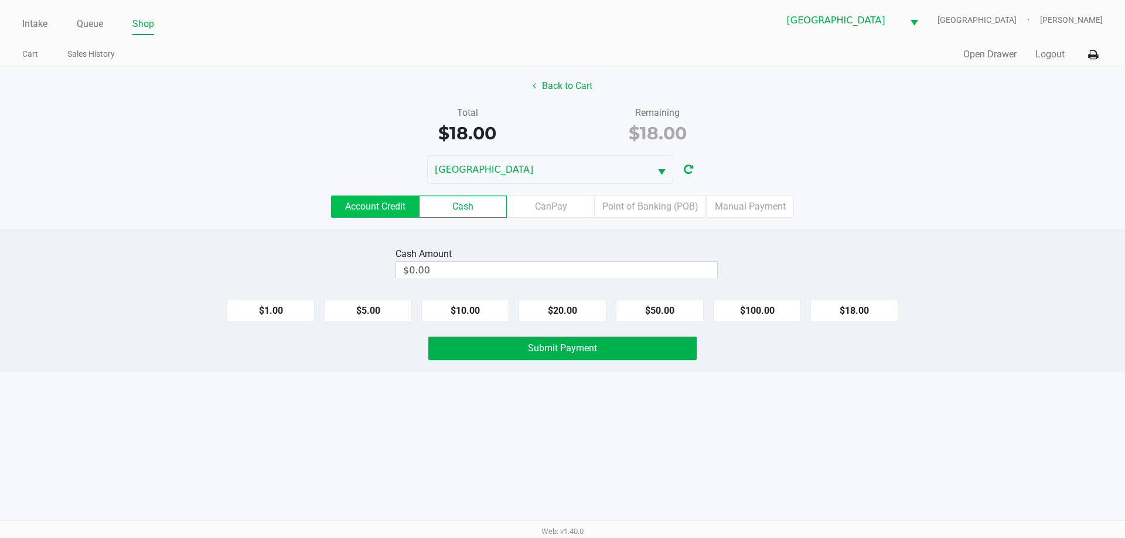
click at [407, 203] on label "Account Credit" at bounding box center [375, 207] width 88 height 22
click at [0, 0] on 0 "Account Credit" at bounding box center [0, 0] width 0 height 0
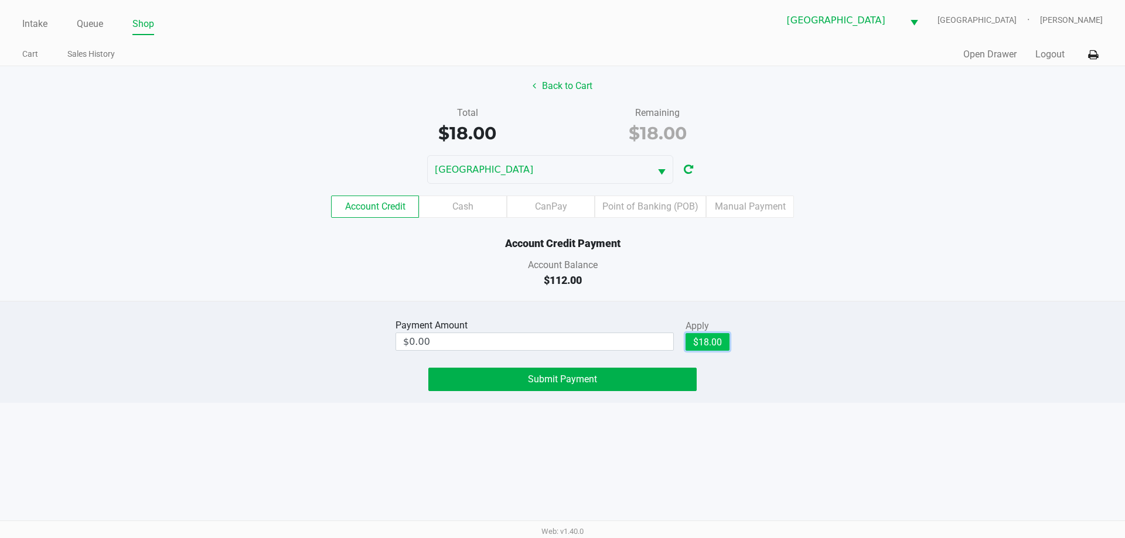
click at [690, 339] on button "$18.00" at bounding box center [707, 342] width 44 height 18
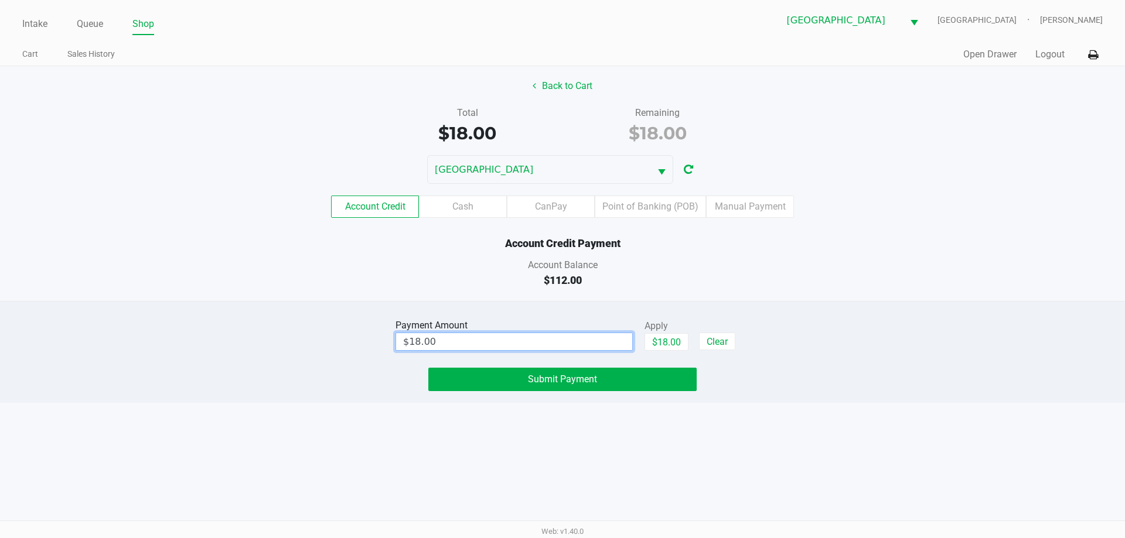
type input "18"
click at [556, 343] on input "18" at bounding box center [514, 341] width 236 height 17
click at [456, 203] on label "Cash" at bounding box center [463, 207] width 88 height 22
click at [0, 0] on 1 "Cash" at bounding box center [0, 0] width 0 height 0
type input "$0.00"
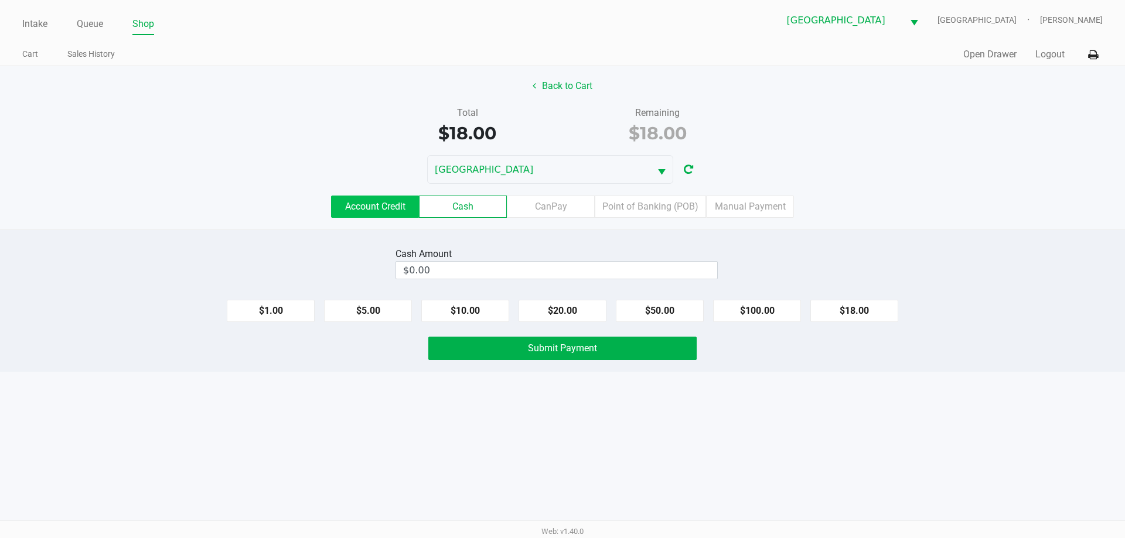
click at [404, 204] on label "Account Credit" at bounding box center [375, 207] width 88 height 22
click at [0, 0] on 0 "Account Credit" at bounding box center [0, 0] width 0 height 0
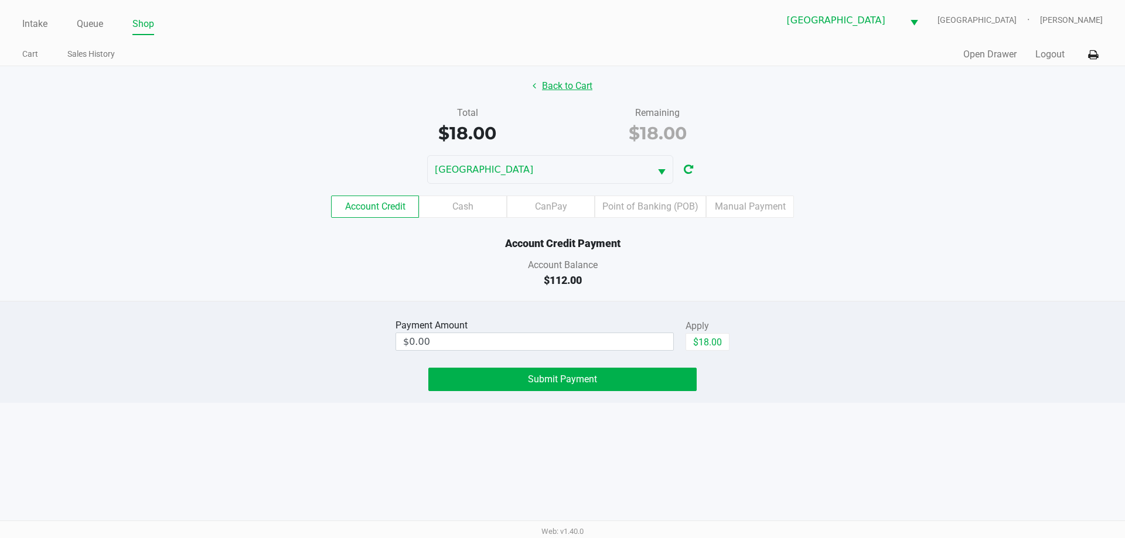
click at [552, 83] on button "Back to Cart" at bounding box center [562, 86] width 75 height 22
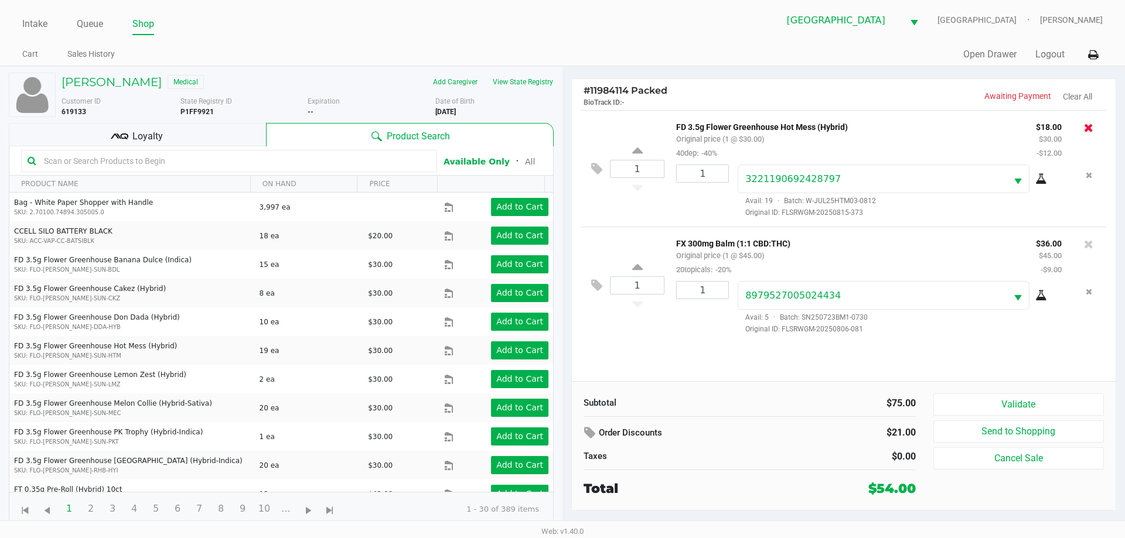
click at [1084, 131] on icon at bounding box center [1088, 128] width 9 height 12
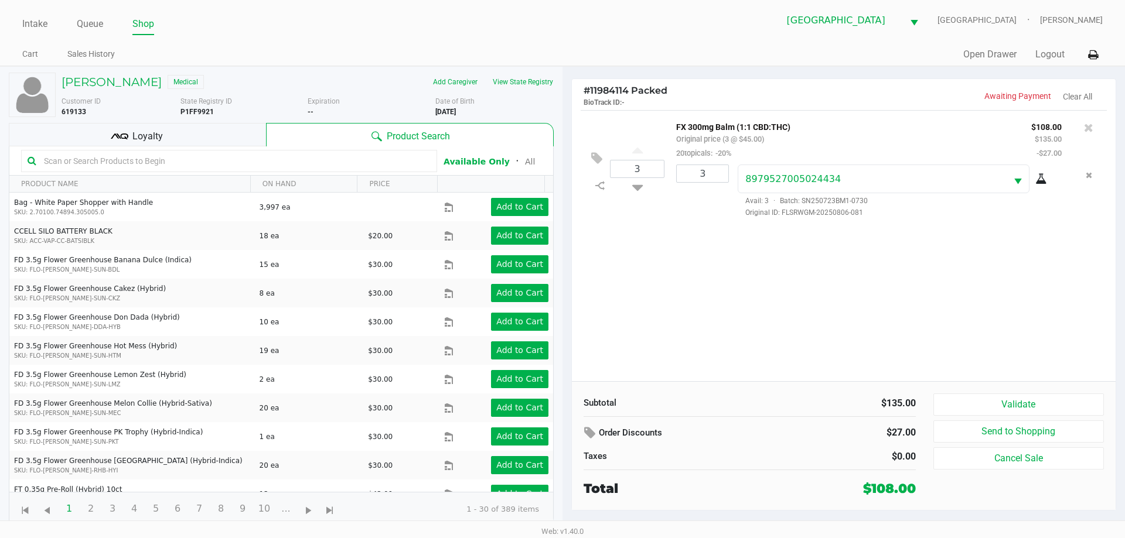
click at [994, 393] on div "Subtotal $135.00 Order Discounts $27.00 Taxes $0.00 Total $108.00 Validate Send…" at bounding box center [844, 445] width 544 height 129
click at [999, 401] on button "Validate" at bounding box center [1018, 405] width 170 height 22
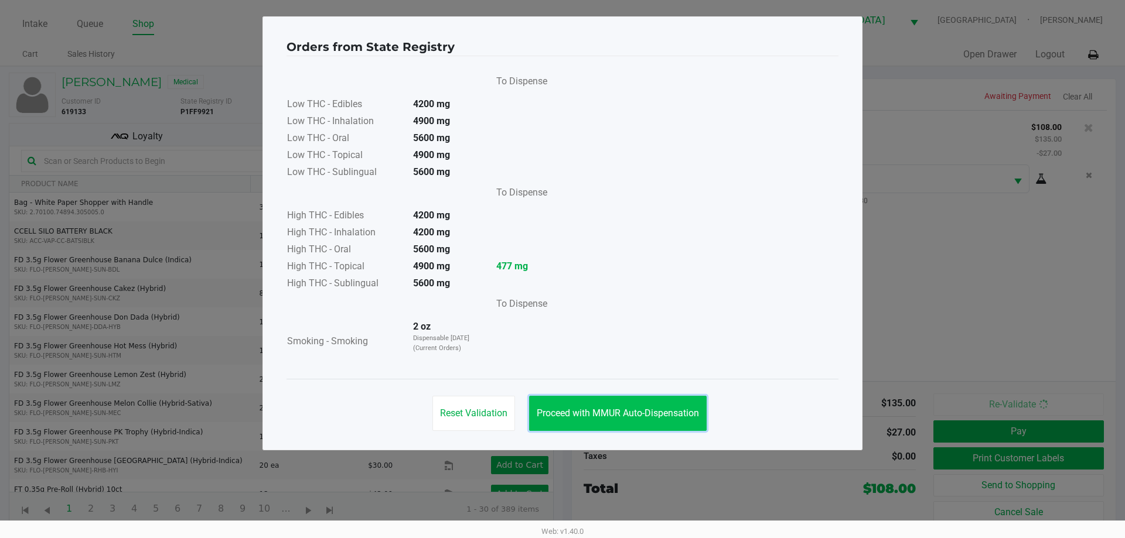
click at [645, 411] on span "Proceed with MMUR Auto-Dispensation" at bounding box center [618, 413] width 162 height 11
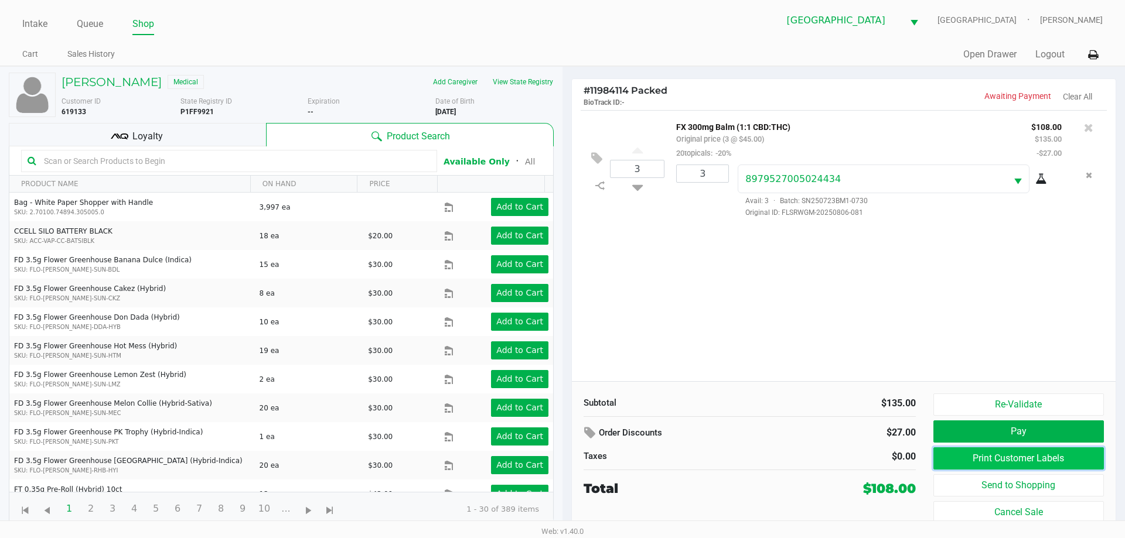
click at [998, 458] on button "Print Customer Labels" at bounding box center [1018, 459] width 170 height 22
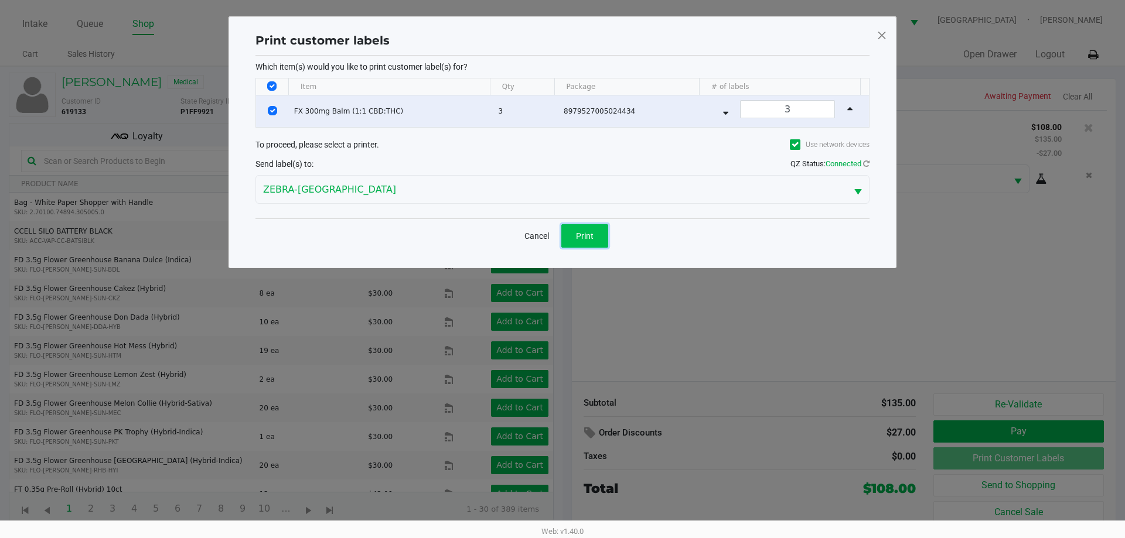
click at [590, 245] on button "Print" at bounding box center [584, 235] width 47 height 23
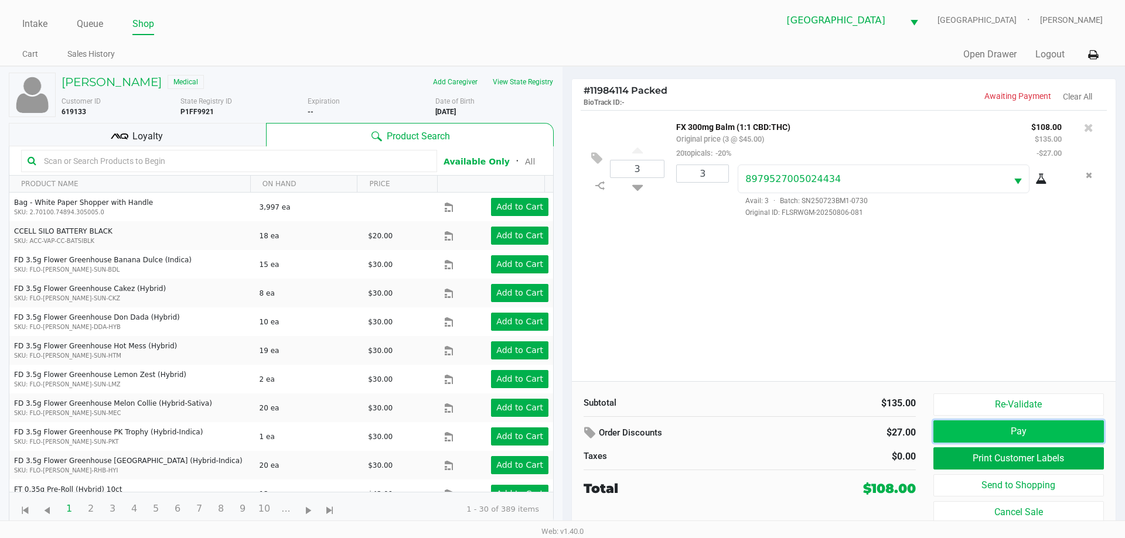
click at [1009, 424] on button "Pay" at bounding box center [1018, 432] width 170 height 22
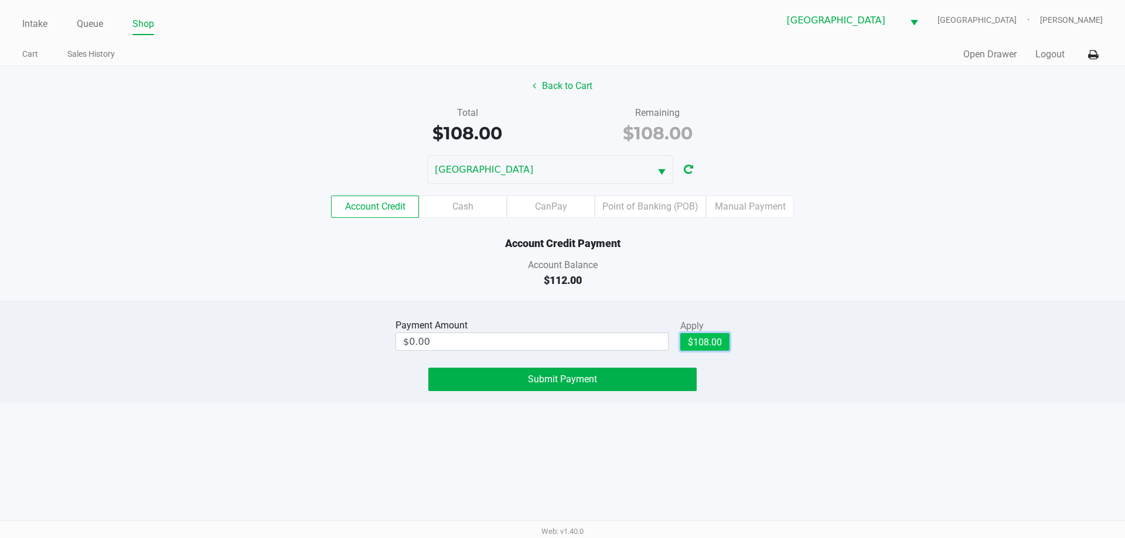
click at [698, 341] on button "$108.00" at bounding box center [704, 342] width 49 height 18
type input "$108.00"
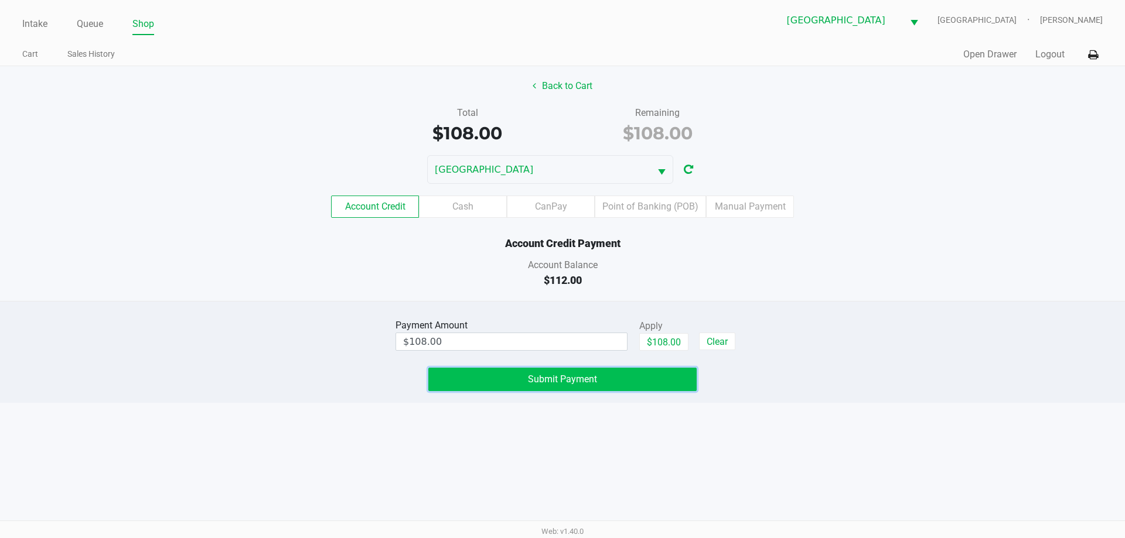
click at [605, 384] on button "Submit Payment" at bounding box center [562, 379] width 268 height 23
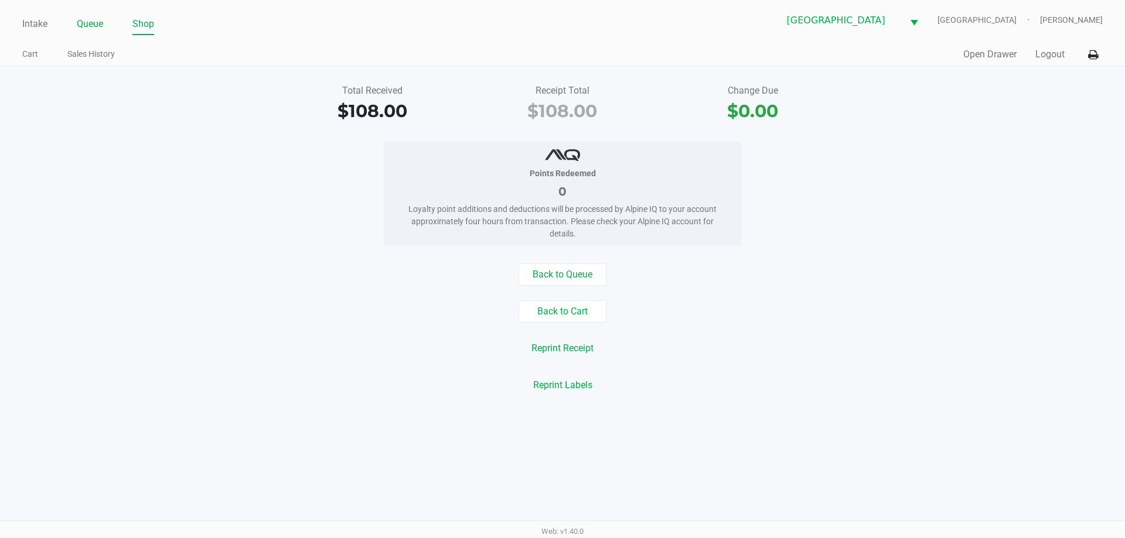
click at [96, 22] on link "Queue" at bounding box center [90, 24] width 26 height 16
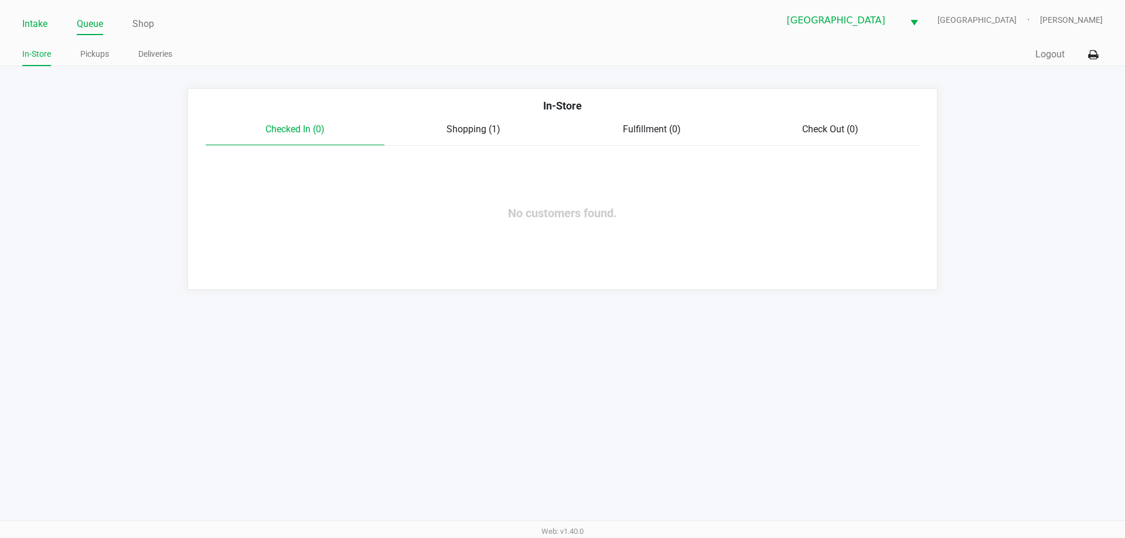
click at [35, 29] on link "Intake" at bounding box center [34, 24] width 25 height 16
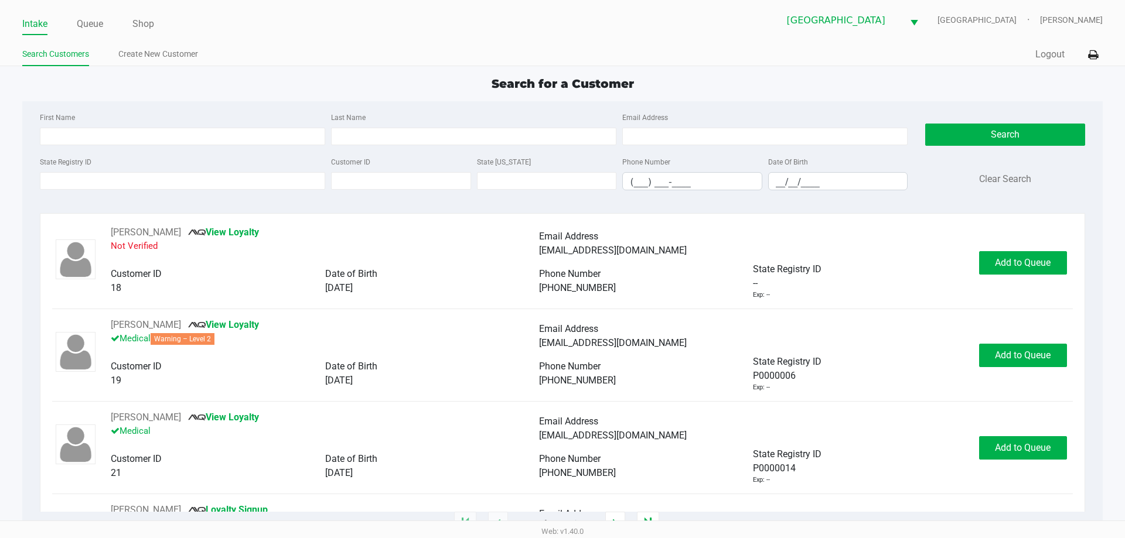
click at [408, 78] on div "Search for a Customer" at bounding box center [561, 84] width 1097 height 18
click at [161, 135] on input "First Name" at bounding box center [182, 137] width 285 height 18
type input "grant"
click at [370, 137] on input "Last Name" at bounding box center [473, 137] width 285 height 18
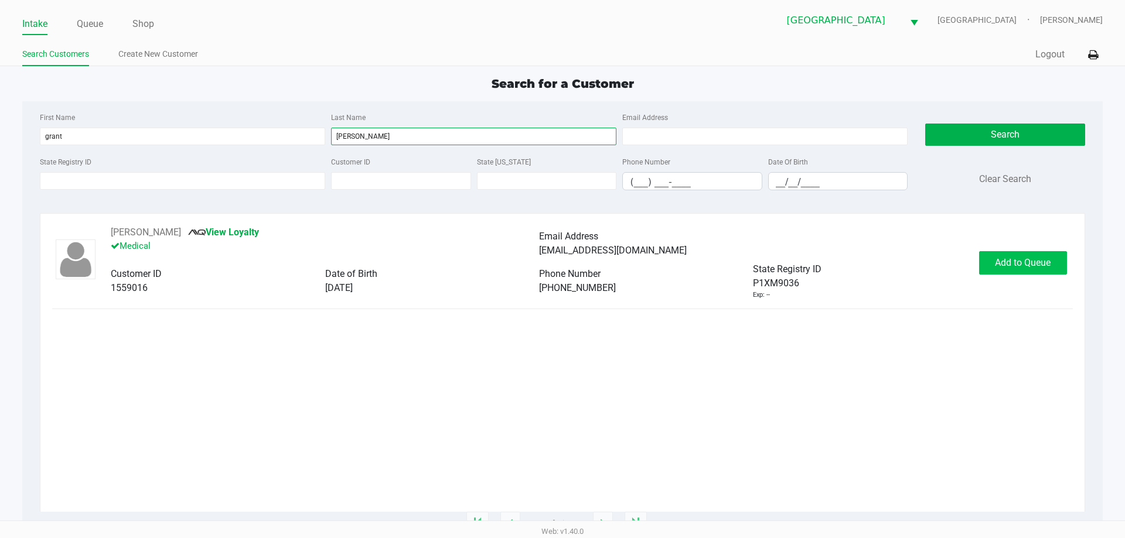
type input "siegel"
click at [1040, 264] on span "Add to Queue" at bounding box center [1023, 262] width 56 height 11
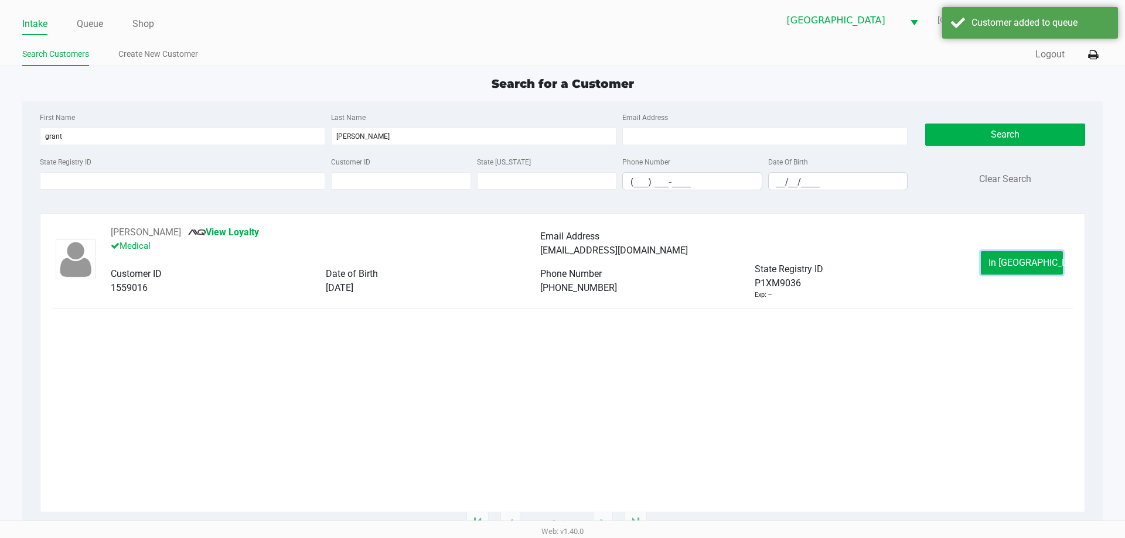
click at [1040, 264] on span "In Queue" at bounding box center [1037, 262] width 98 height 11
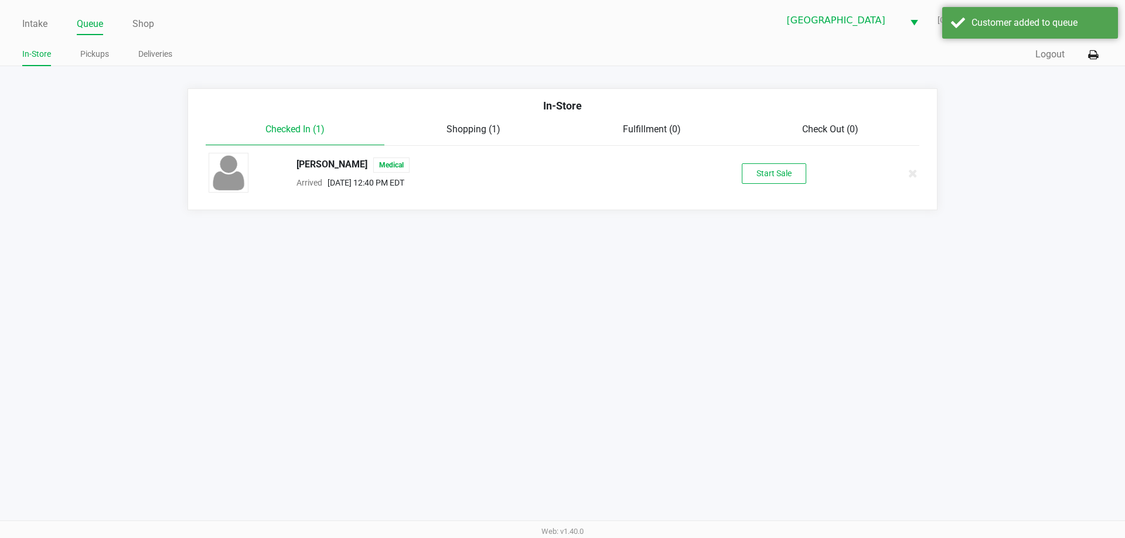
click at [698, 168] on div "Start Sale" at bounding box center [773, 173] width 181 height 21
click at [761, 186] on div "GRANT SIEGEL Medical Arrived Sep 21, 2025 12:40 PM EDT Start Sale" at bounding box center [562, 173] width 725 height 41
click at [773, 178] on button "Start Sale" at bounding box center [774, 173] width 64 height 21
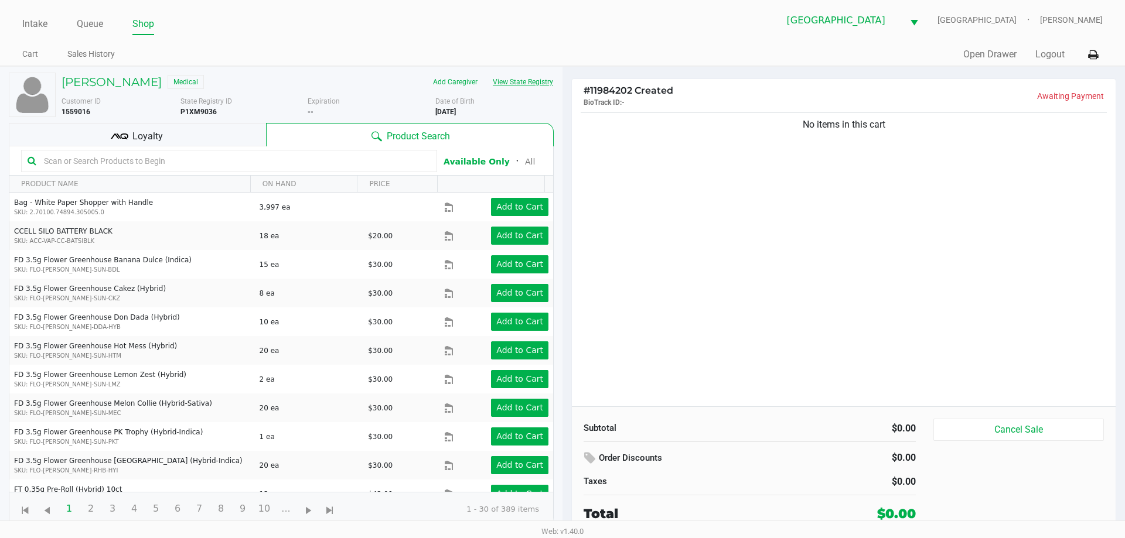
click at [522, 77] on button "View State Registry" at bounding box center [519, 82] width 69 height 19
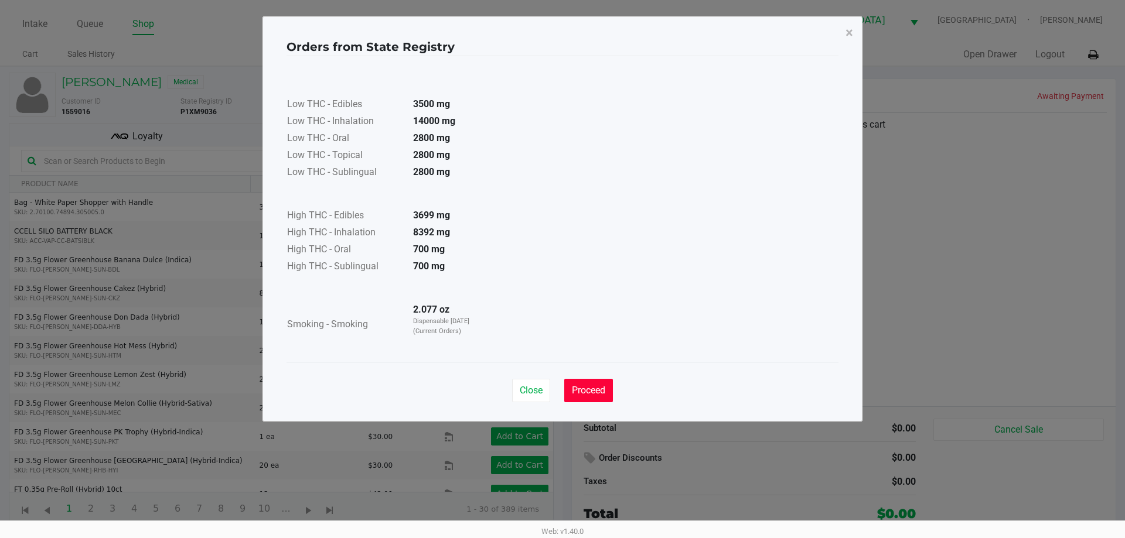
click at [604, 387] on span "Proceed" at bounding box center [588, 390] width 33 height 11
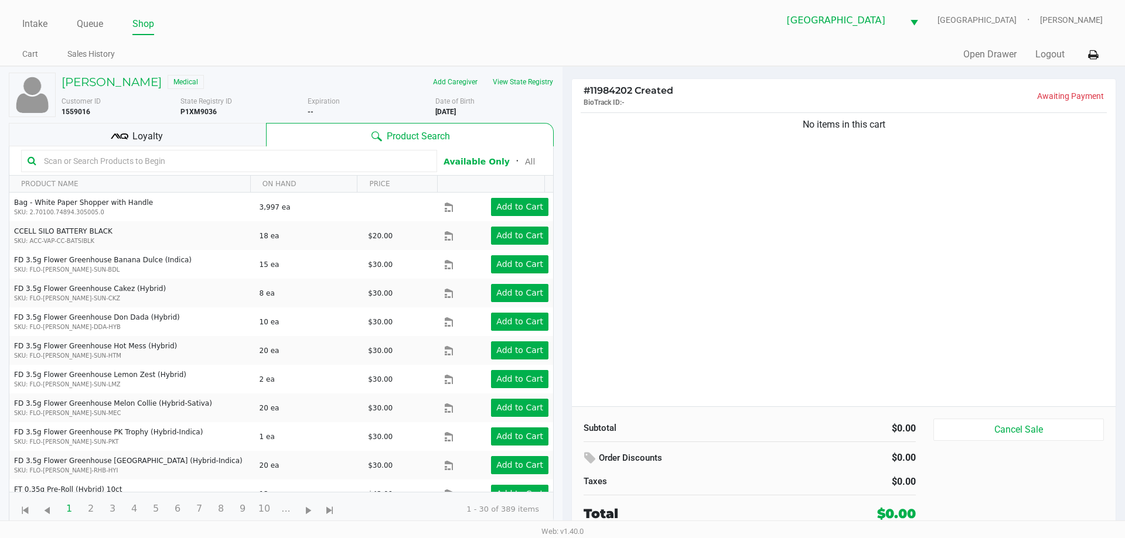
click at [179, 135] on div "Loyalty" at bounding box center [137, 134] width 257 height 23
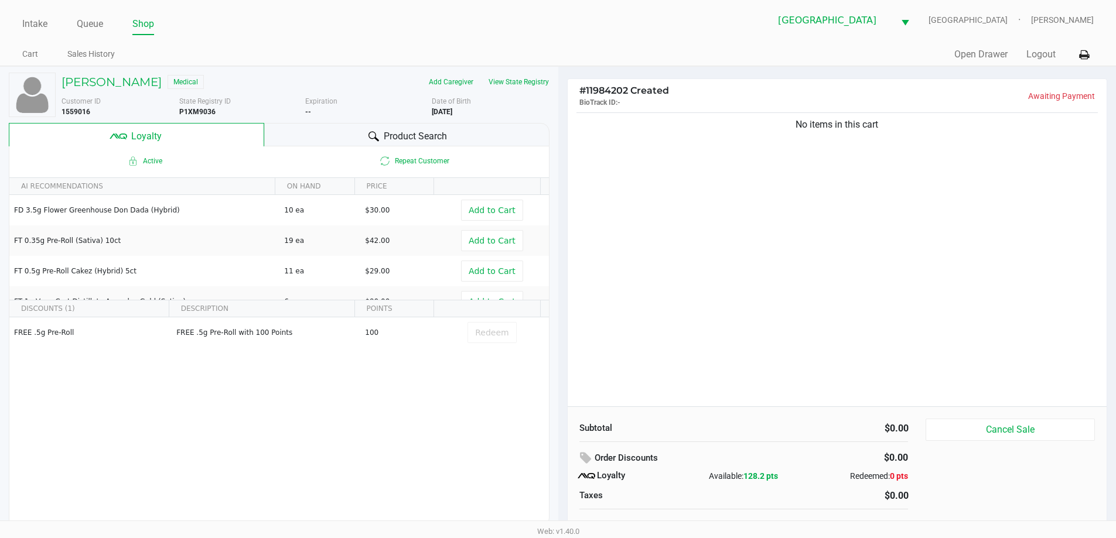
click at [345, 140] on div "Product Search" at bounding box center [406, 134] width 285 height 23
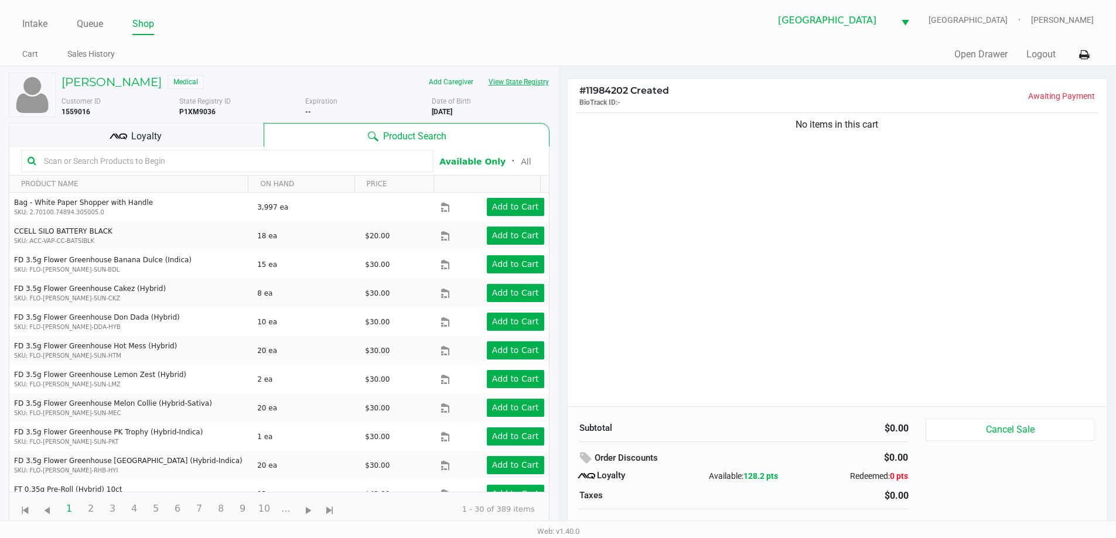
click at [506, 90] on button "View State Registry" at bounding box center [515, 82] width 69 height 19
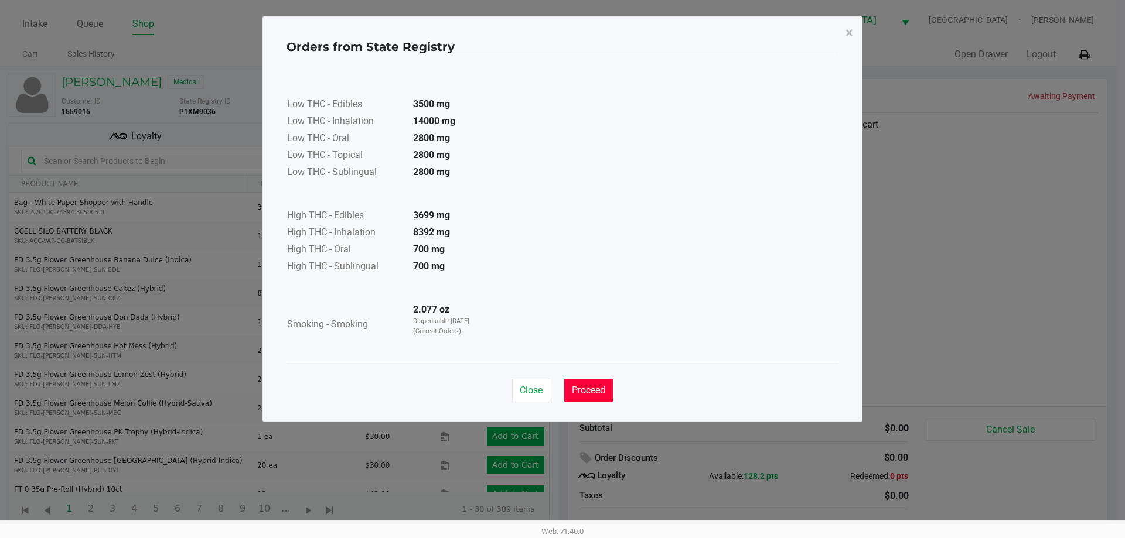
click at [603, 402] on button "Proceed" at bounding box center [588, 390] width 49 height 23
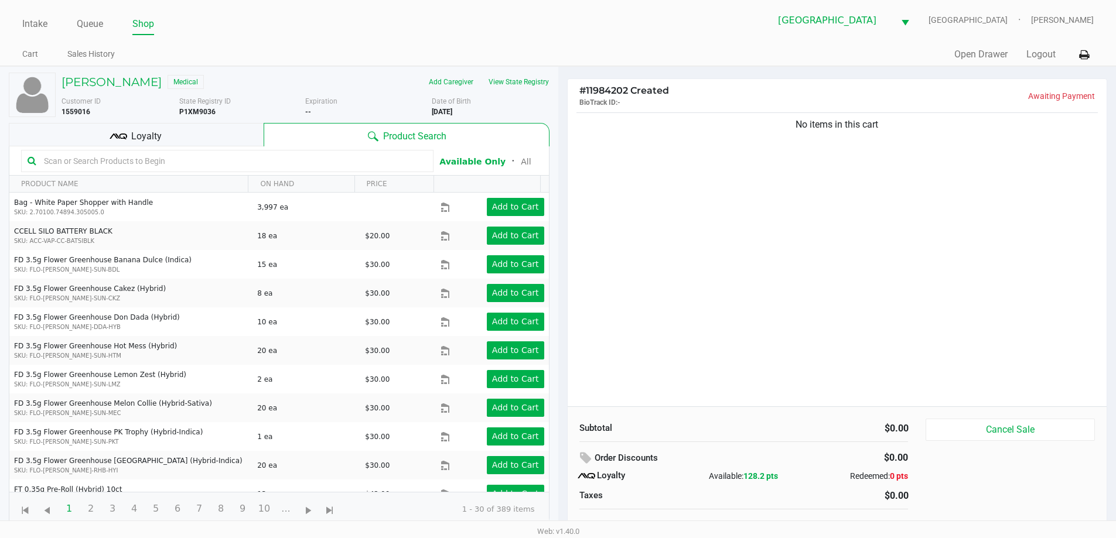
click at [201, 137] on div "Loyalty" at bounding box center [136, 134] width 255 height 23
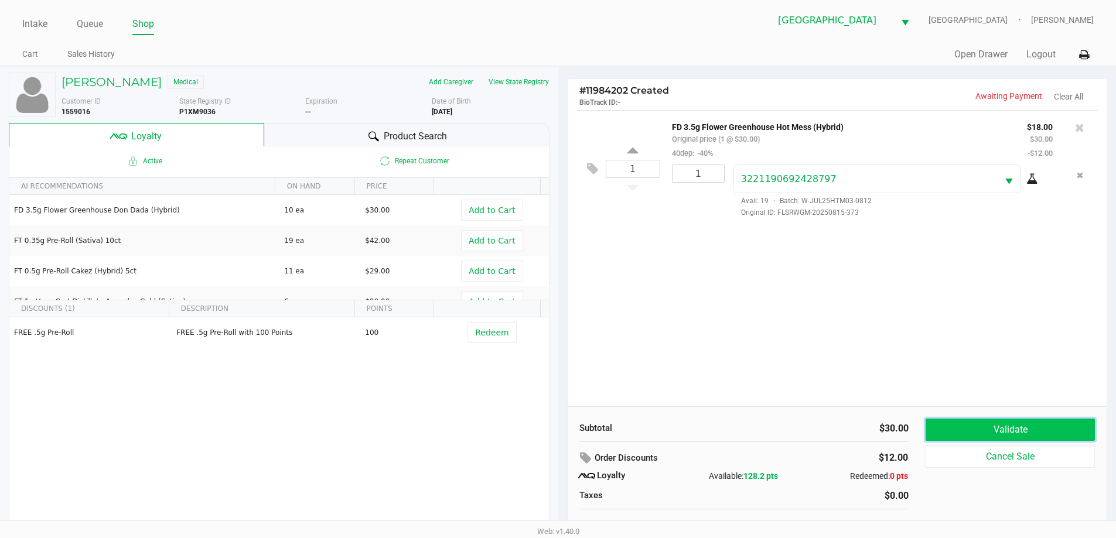
click at [977, 426] on button "Validate" at bounding box center [1009, 430] width 169 height 22
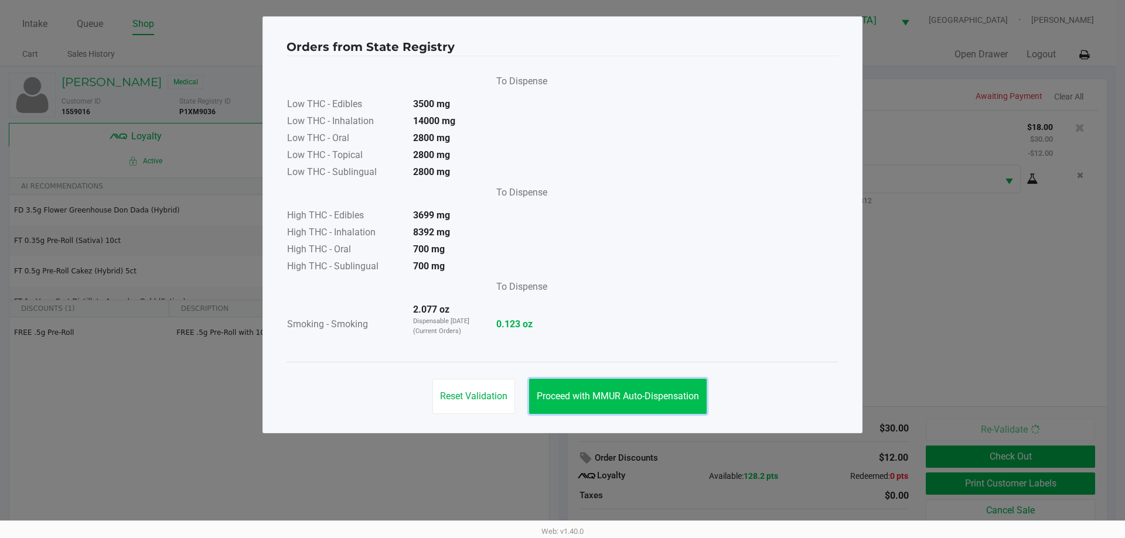
click at [674, 395] on span "Proceed with MMUR Auto-Dispensation" at bounding box center [618, 396] width 162 height 11
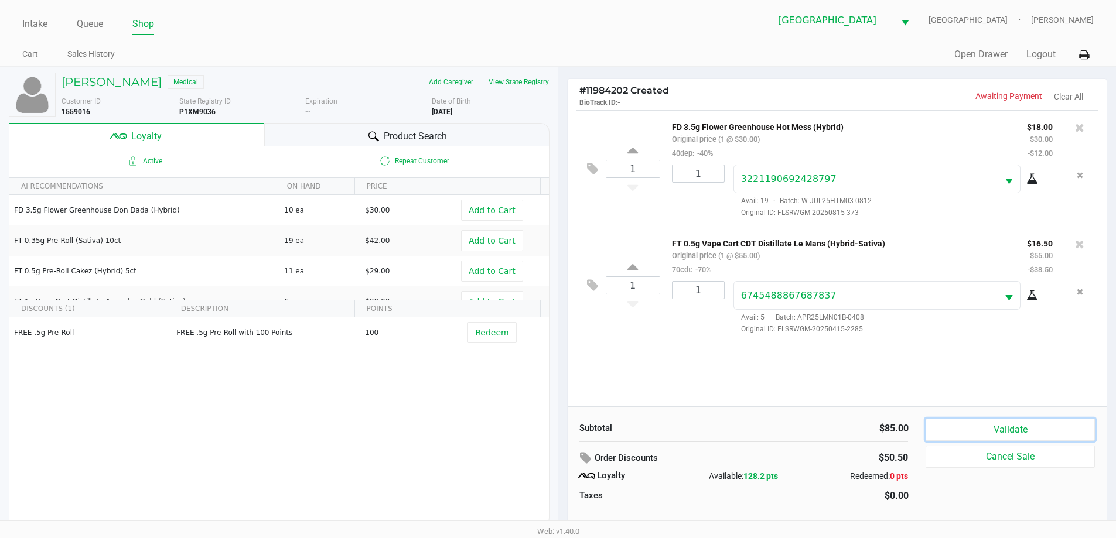
click at [1000, 421] on button "Validate" at bounding box center [1009, 430] width 169 height 22
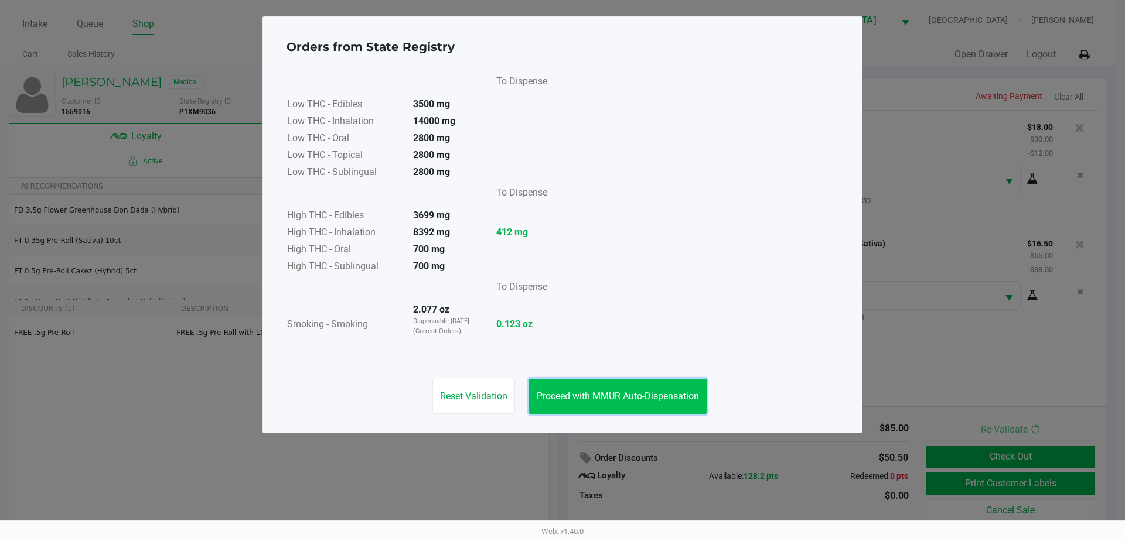
click at [689, 409] on button "Proceed with MMUR Auto-Dispensation" at bounding box center [617, 396] width 177 height 35
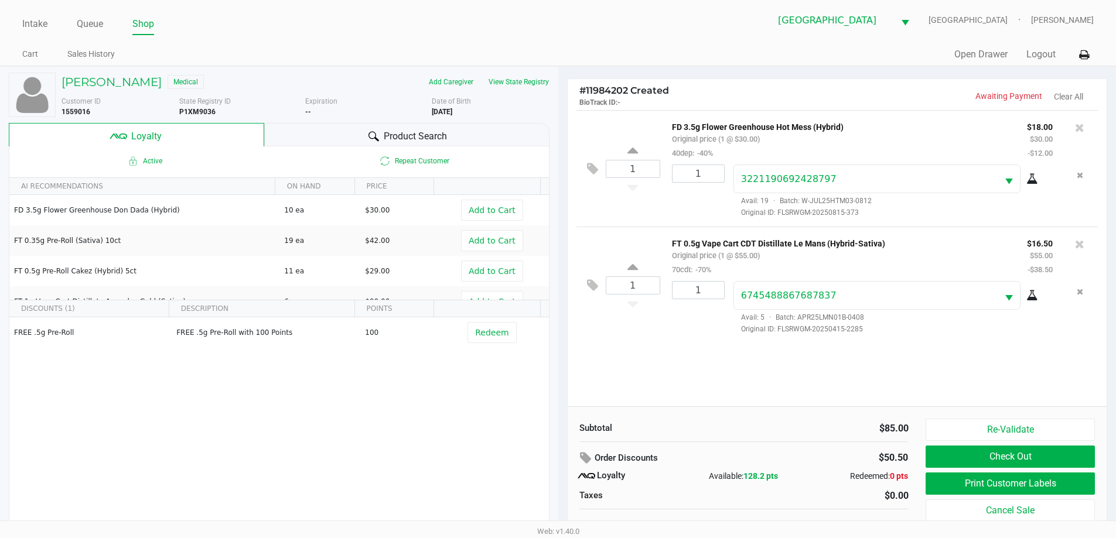
click at [630, 373] on div "1 FD 3.5g Flower Greenhouse Hot Mess (Hybrid) Original price (1 @ $30.00) 40dep…" at bounding box center [837, 258] width 539 height 296
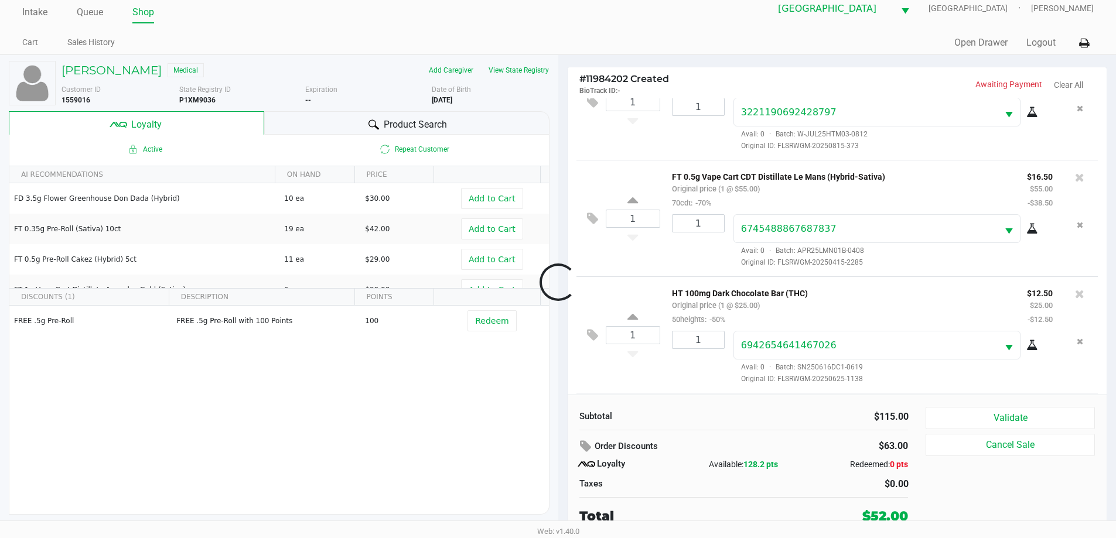
scroll to position [158, 0]
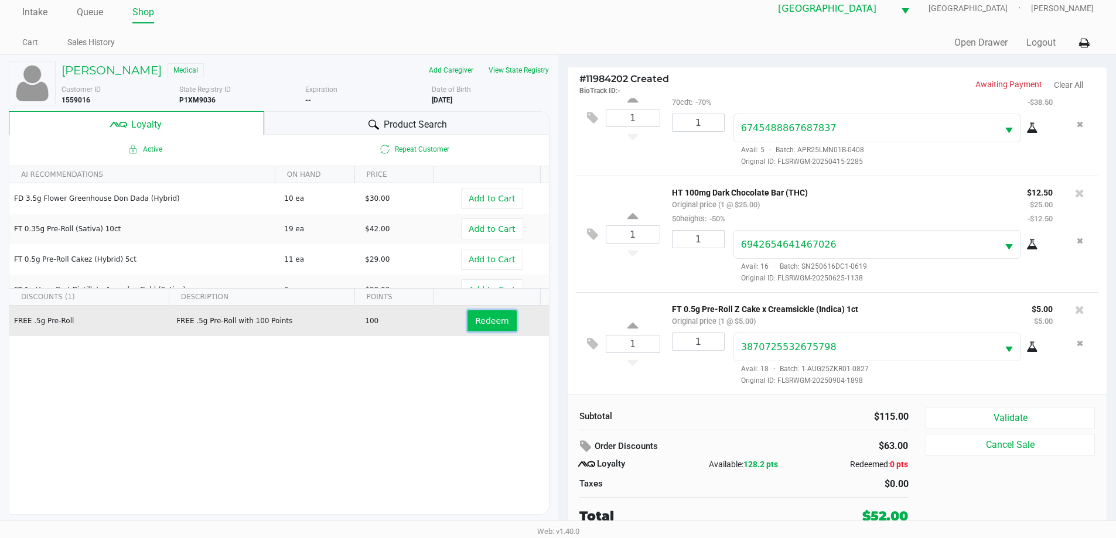
click at [483, 318] on span "Redeem" at bounding box center [491, 320] width 33 height 9
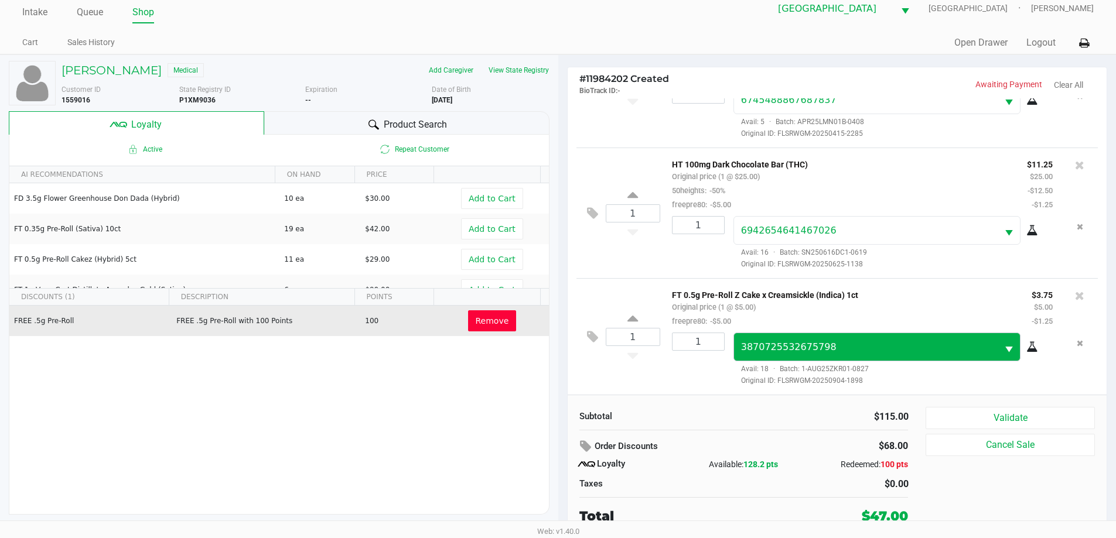
scroll to position [214, 0]
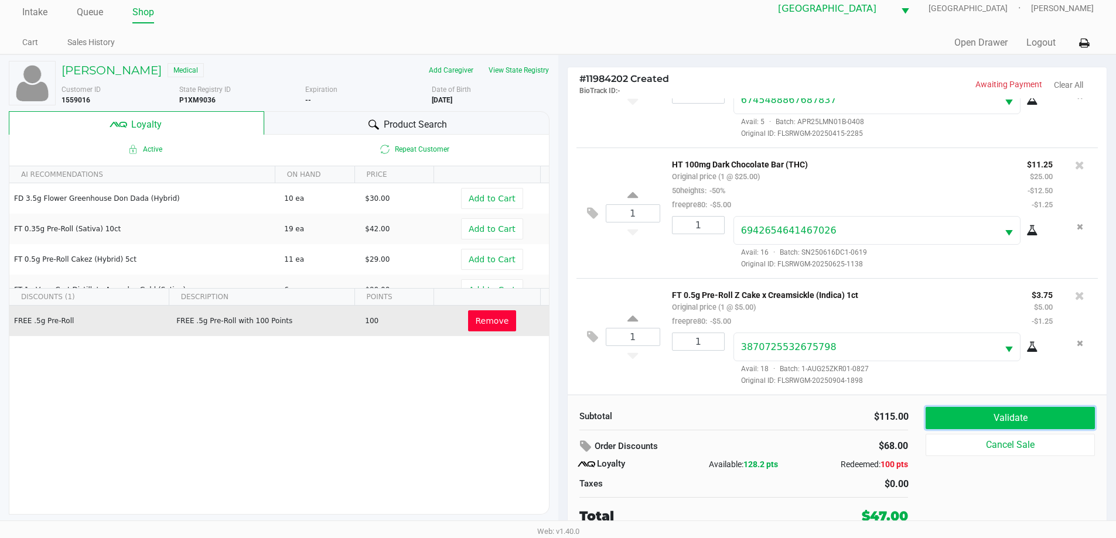
click at [1018, 421] on button "Validate" at bounding box center [1009, 418] width 169 height 22
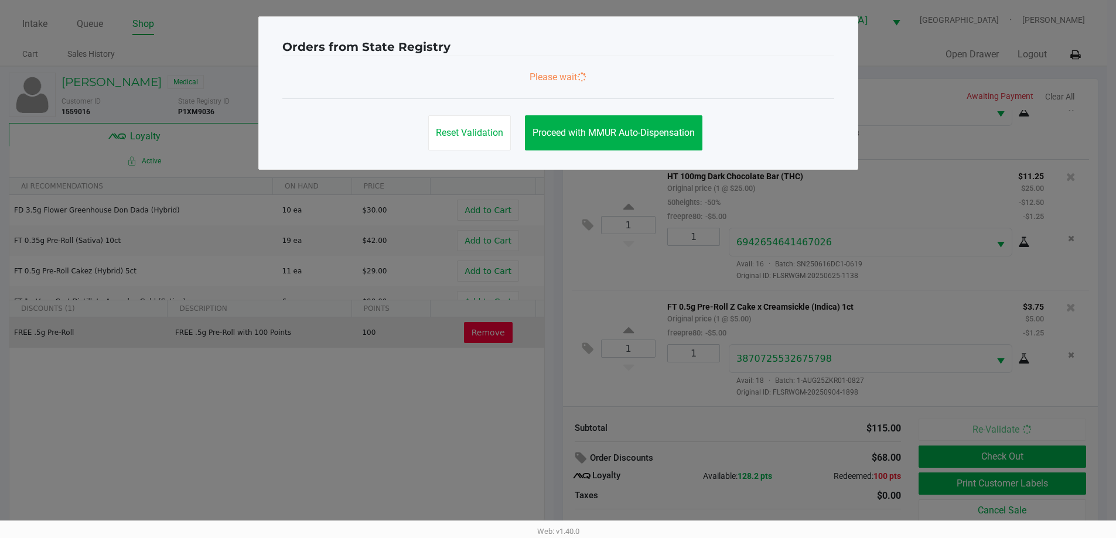
scroll to position [0, 0]
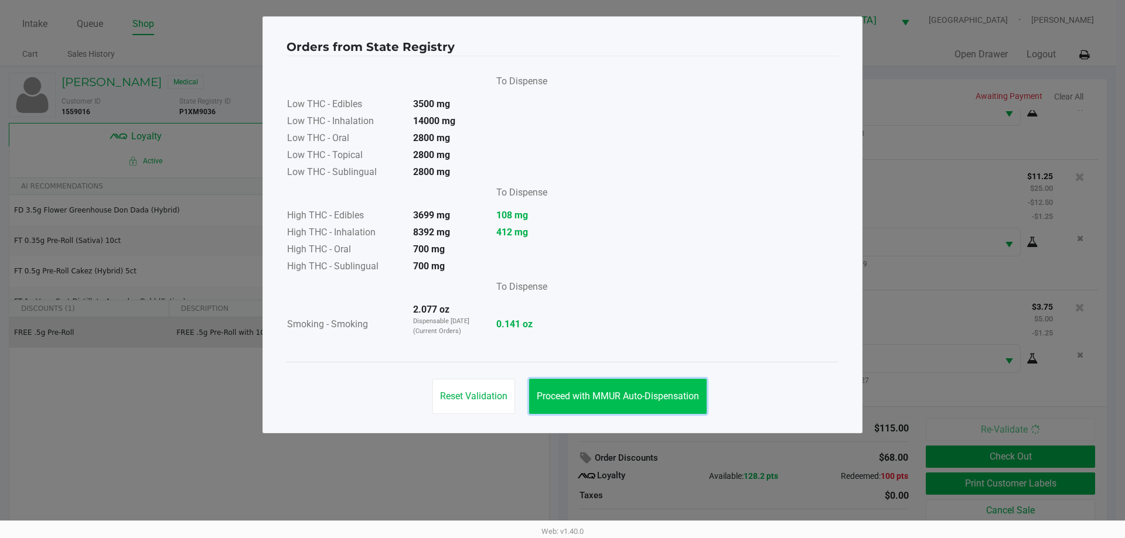
click at [595, 401] on span "Proceed with MMUR Auto-Dispensation" at bounding box center [618, 396] width 162 height 11
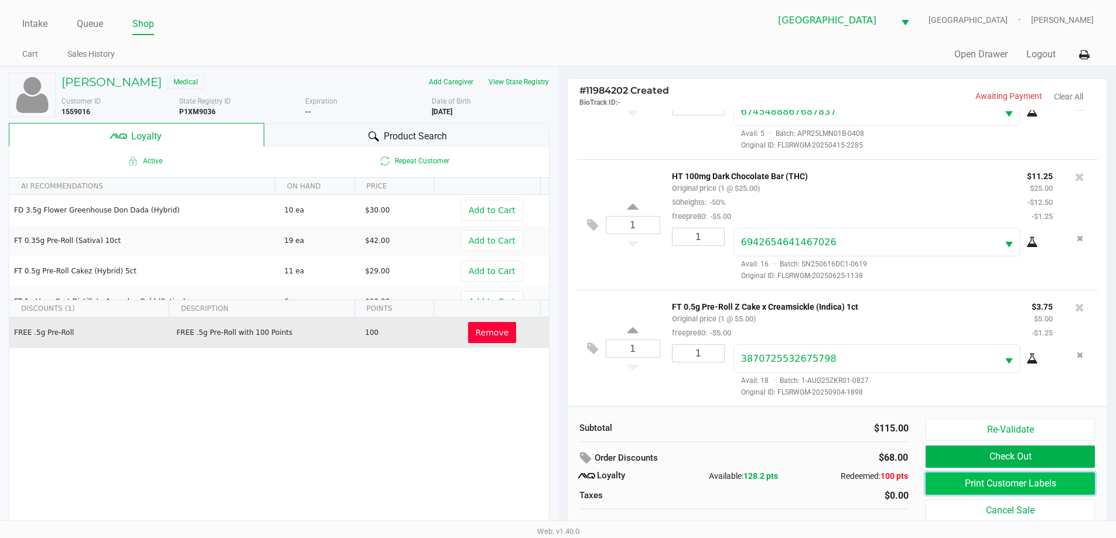
click at [1040, 477] on button "Print Customer Labels" at bounding box center [1009, 484] width 169 height 22
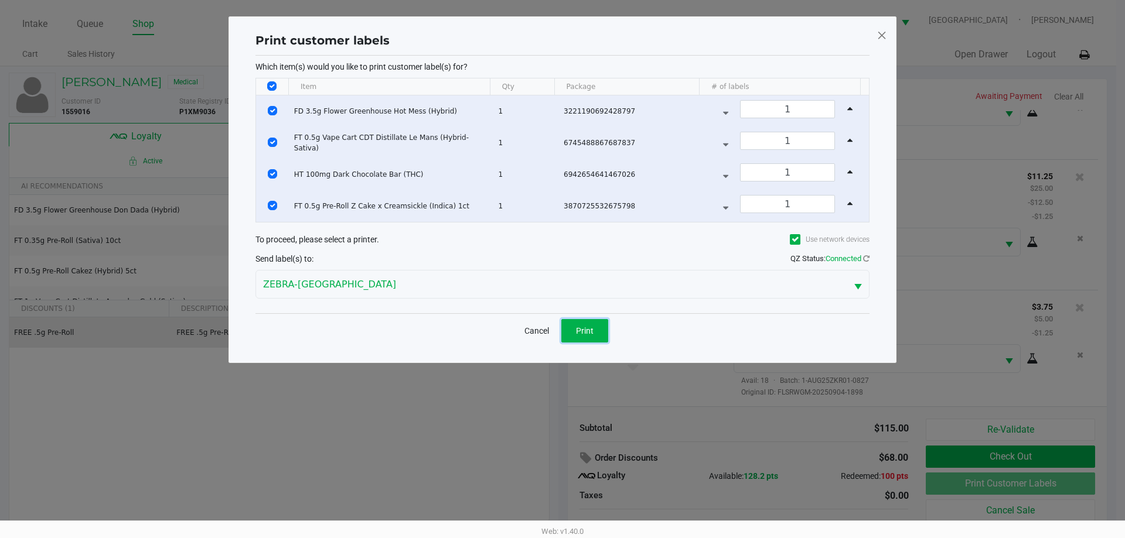
click at [589, 341] on button "Print" at bounding box center [584, 330] width 47 height 23
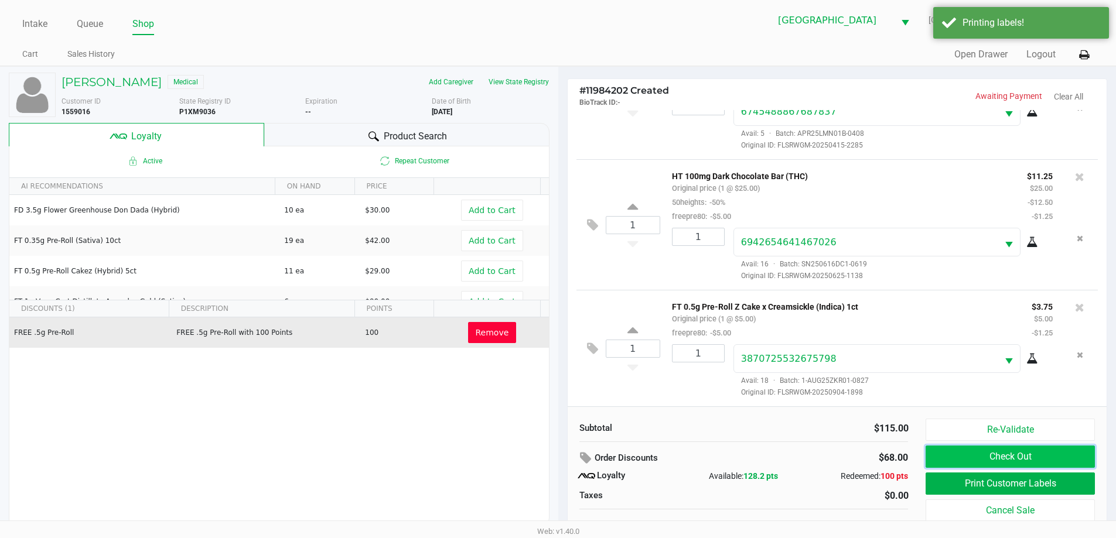
click at [1077, 457] on button "Check Out" at bounding box center [1009, 457] width 169 height 22
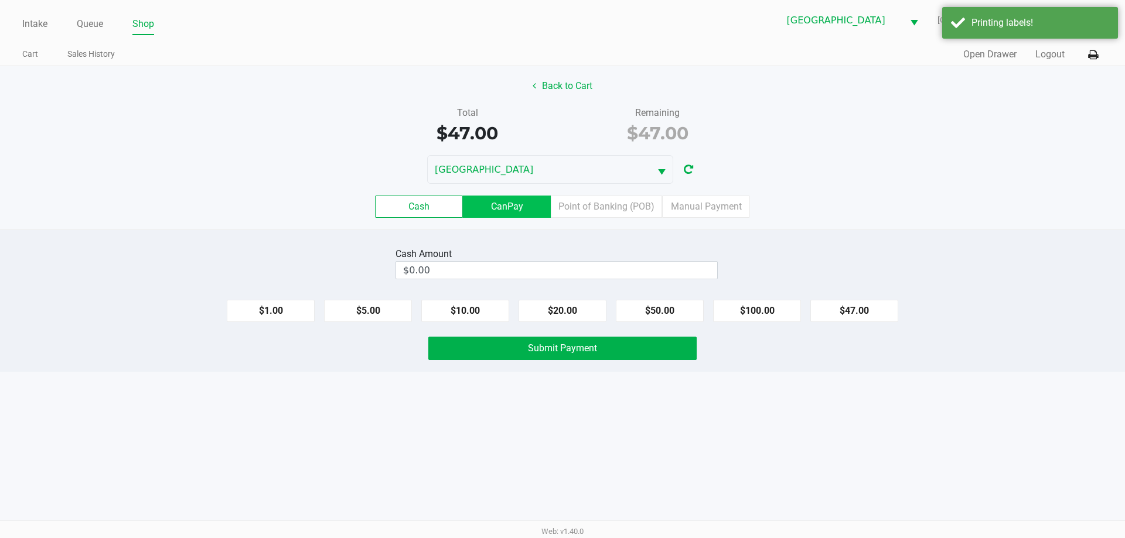
click at [536, 211] on label "CanPay" at bounding box center [507, 207] width 88 height 22
click at [0, 0] on 2 "CanPay" at bounding box center [0, 0] width 0 height 0
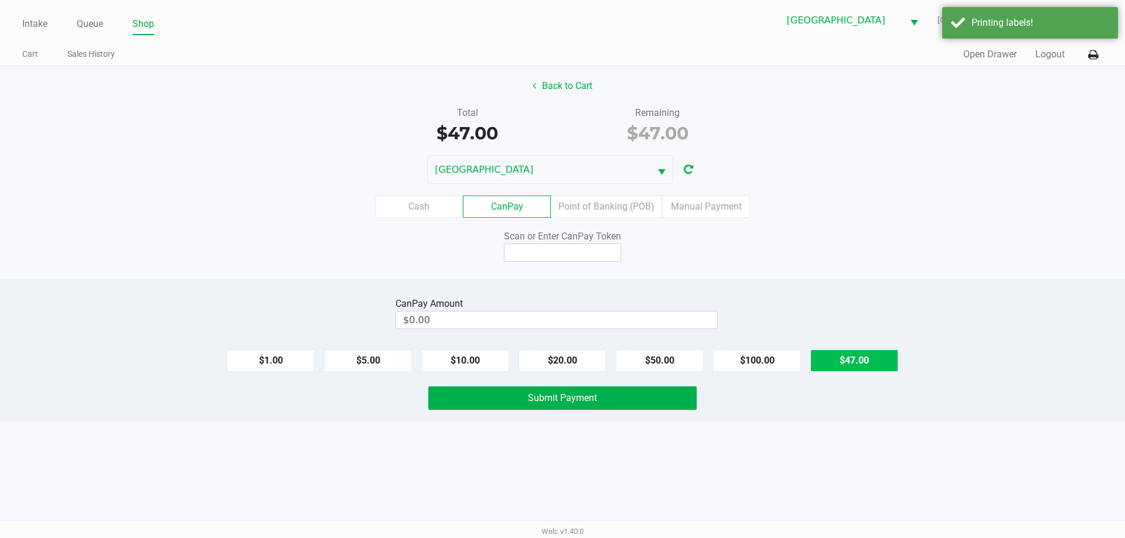
click at [852, 353] on button "$47.00" at bounding box center [854, 361] width 88 height 22
type input "$47.00"
click at [580, 252] on input at bounding box center [562, 253] width 117 height 18
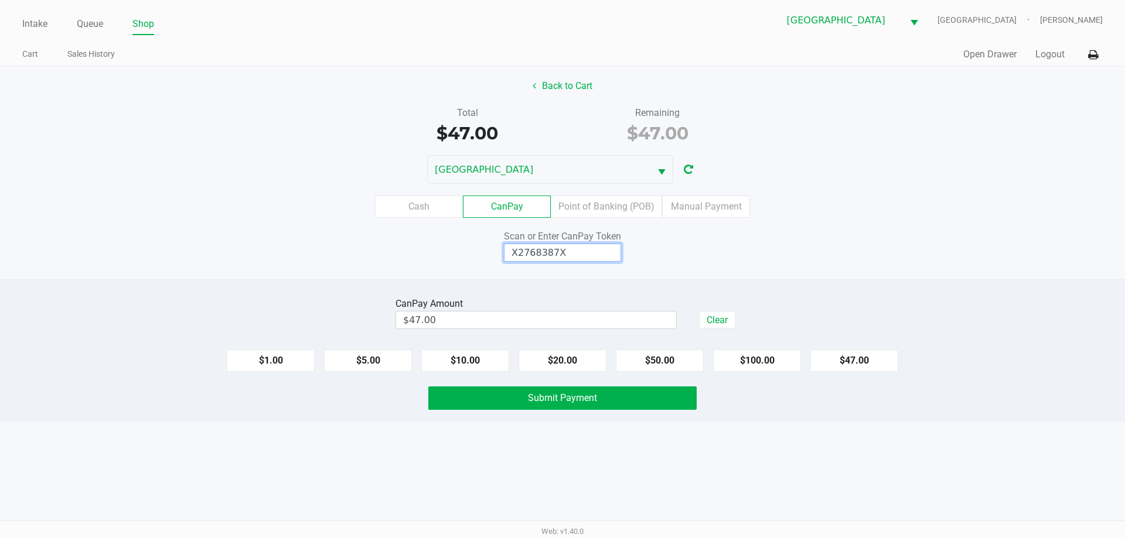
type input "X2768387X"
click at [606, 406] on button "Submit Payment" at bounding box center [562, 398] width 268 height 23
click at [614, 409] on div "Submit Payment" at bounding box center [562, 398] width 268 height 23
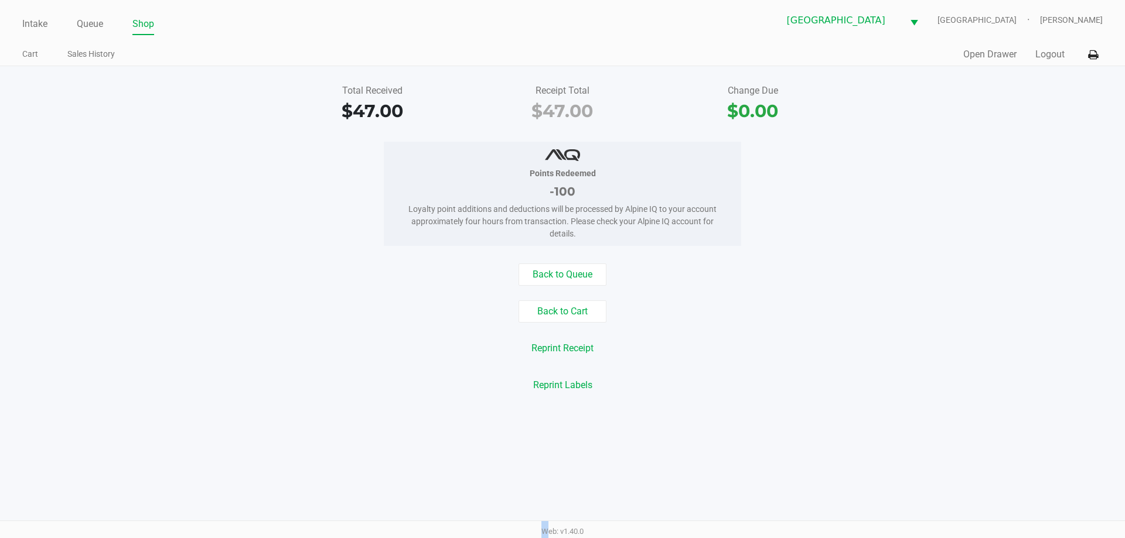
click at [100, 21] on link "Queue" at bounding box center [90, 24] width 26 height 16
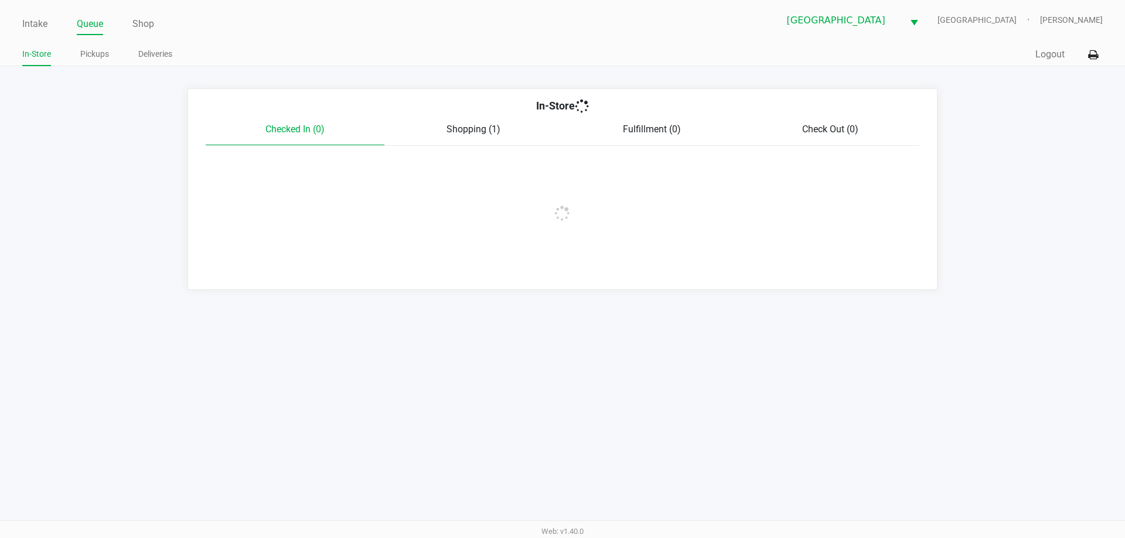
click at [36, 27] on link "Intake" at bounding box center [34, 24] width 25 height 16
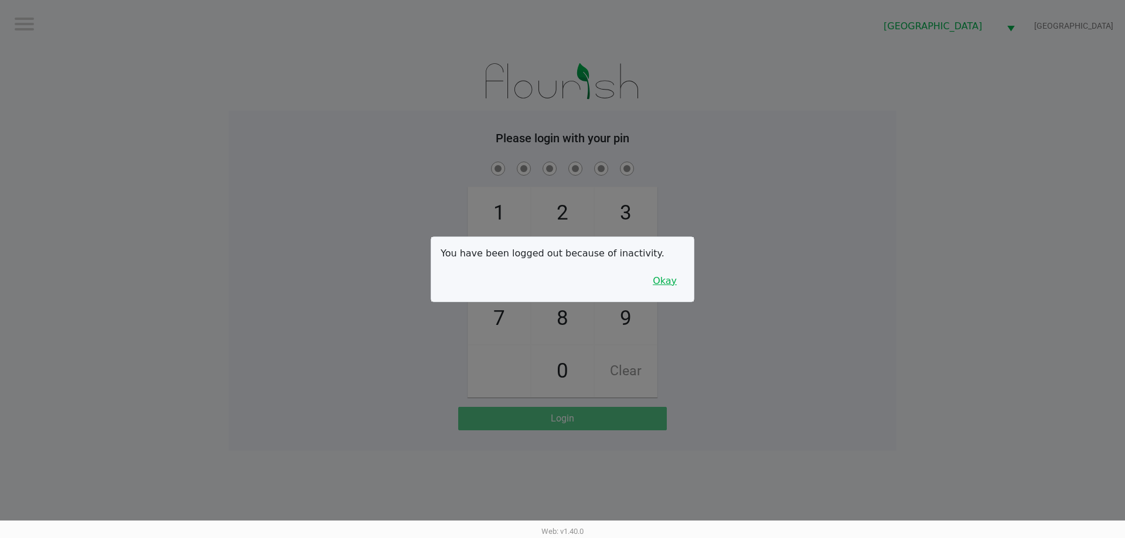
click at [668, 286] on button "Okay" at bounding box center [664, 281] width 39 height 22
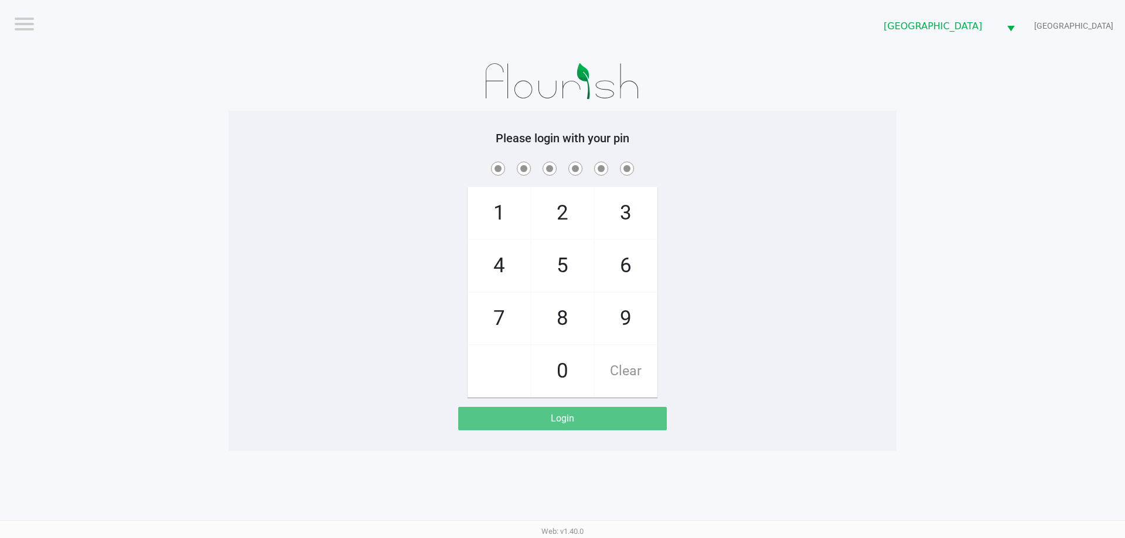
click at [612, 328] on span "9" at bounding box center [626, 319] width 62 height 52
checkbox input "true"
click at [496, 317] on span "7" at bounding box center [499, 319] width 62 height 52
checkbox input "true"
click at [500, 220] on span "1" at bounding box center [499, 213] width 62 height 52
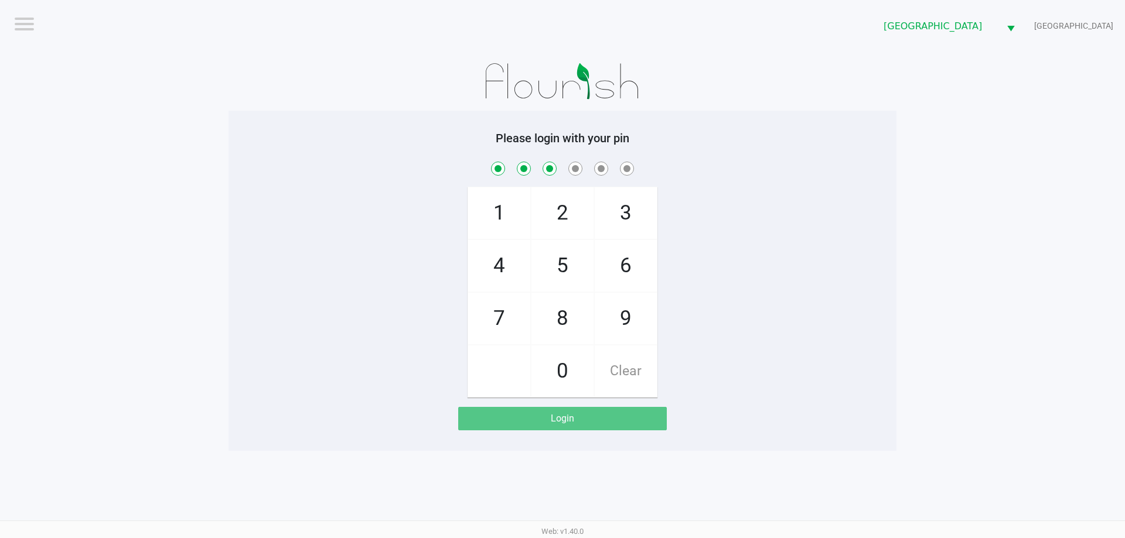
checkbox input "true"
click at [562, 219] on span "2" at bounding box center [562, 213] width 62 height 52
checkbox input "true"
click at [505, 214] on span "1" at bounding box center [499, 213] width 62 height 52
checkbox input "true"
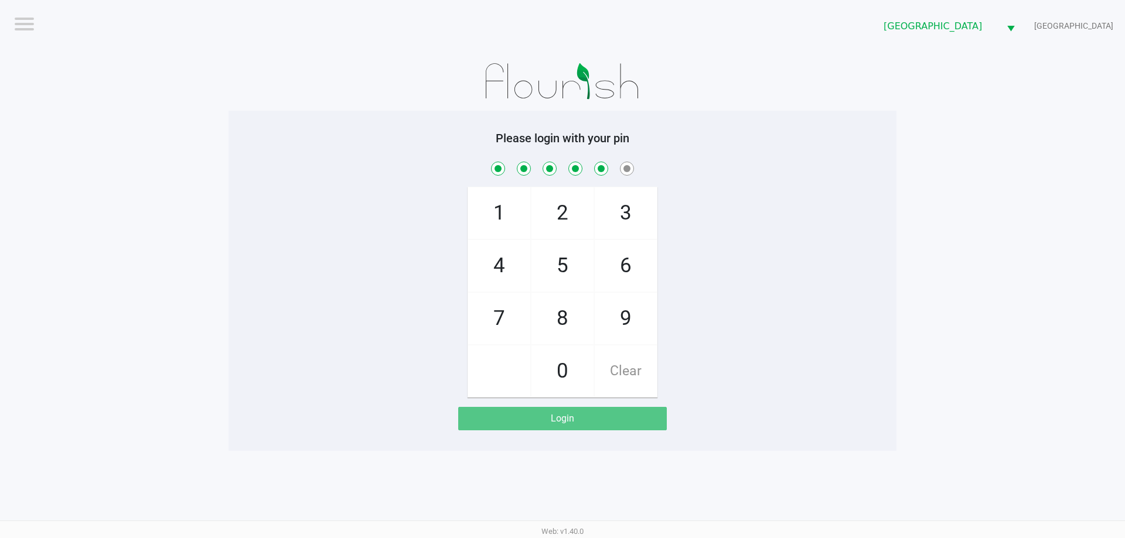
click at [626, 274] on span "6" at bounding box center [626, 266] width 62 height 52
checkbox input "true"
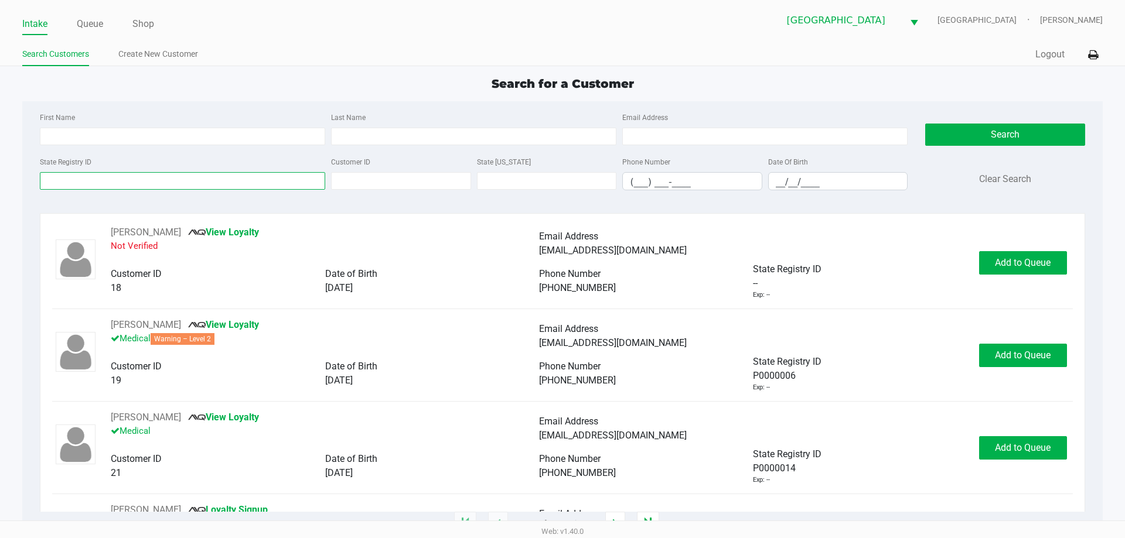
click at [250, 181] on input "State Registry ID" at bounding box center [182, 181] width 285 height 18
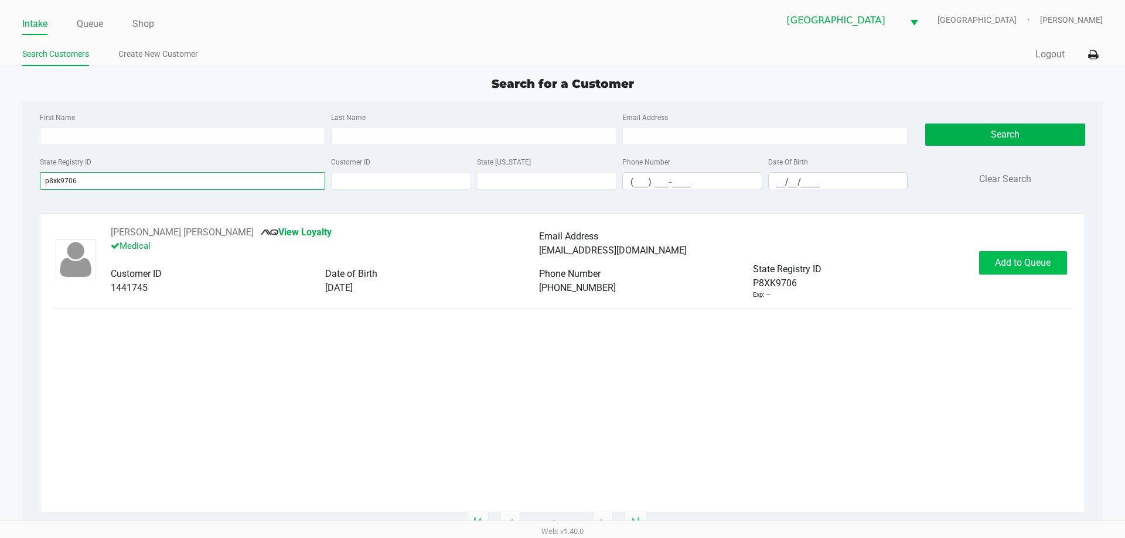
type input "p8xk9706"
click at [1062, 255] on button "Add to Queue" at bounding box center [1023, 262] width 88 height 23
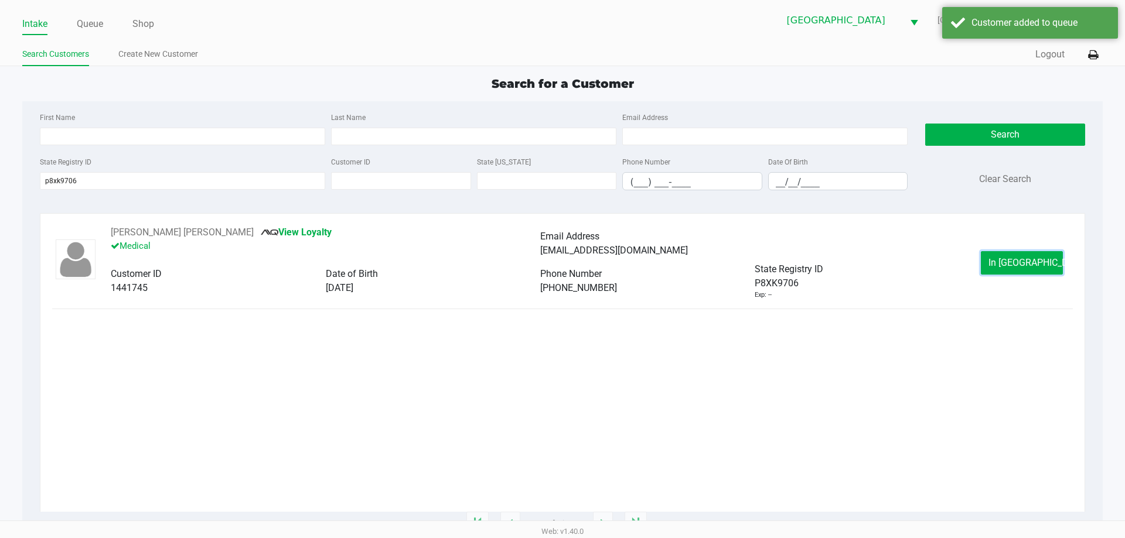
click at [1062, 255] on button "In Queue" at bounding box center [1022, 262] width 82 height 23
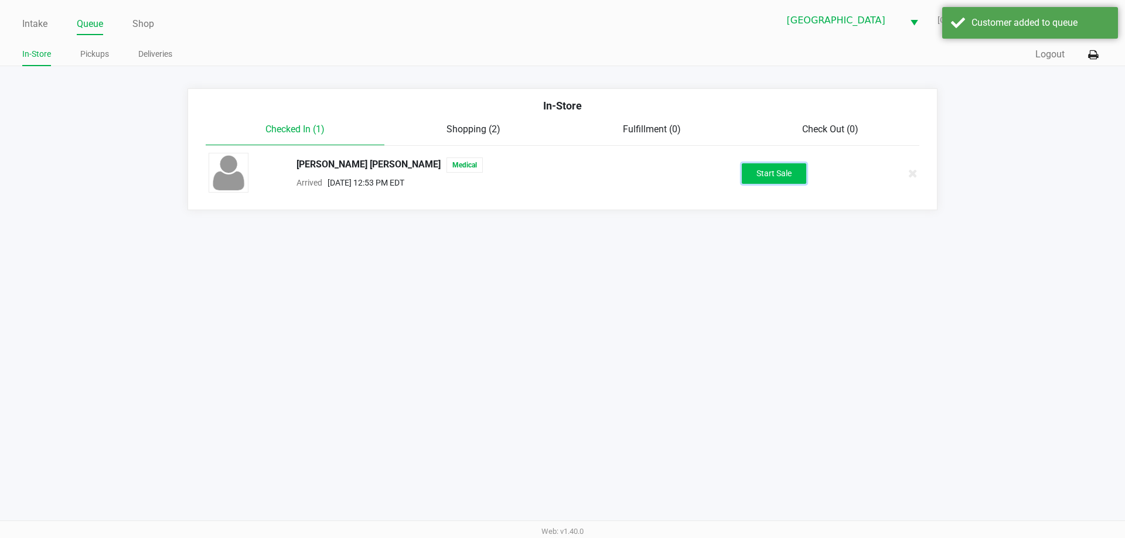
click at [800, 177] on button "Start Sale" at bounding box center [774, 173] width 64 height 21
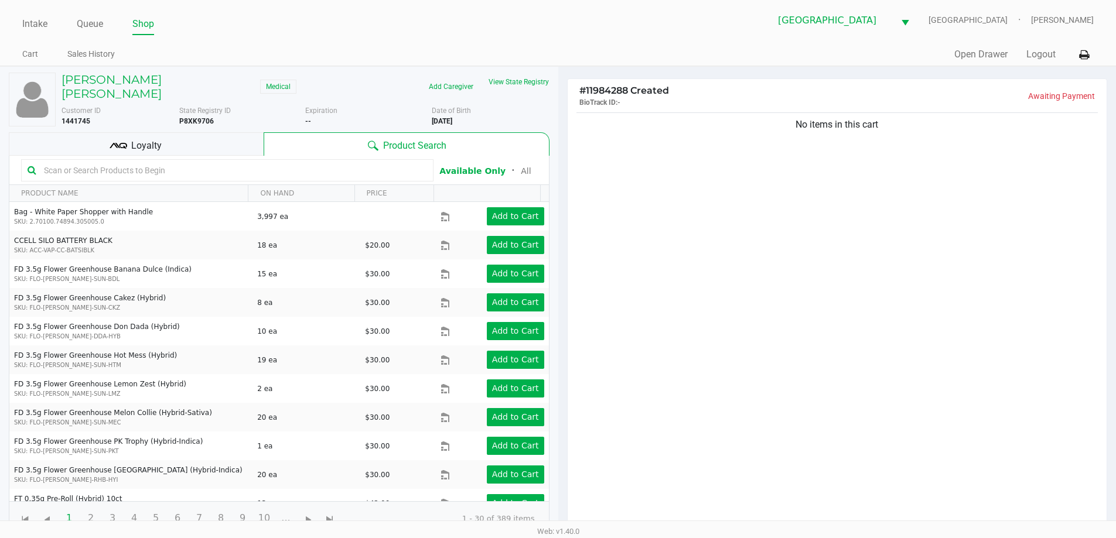
click at [523, 68] on div "RAY RODRIGUEZ TORRES Medical Add Caregiver View State Registry Customer ID 1441…" at bounding box center [279, 304] width 541 height 475
click at [518, 80] on button "View State Registry" at bounding box center [515, 82] width 69 height 19
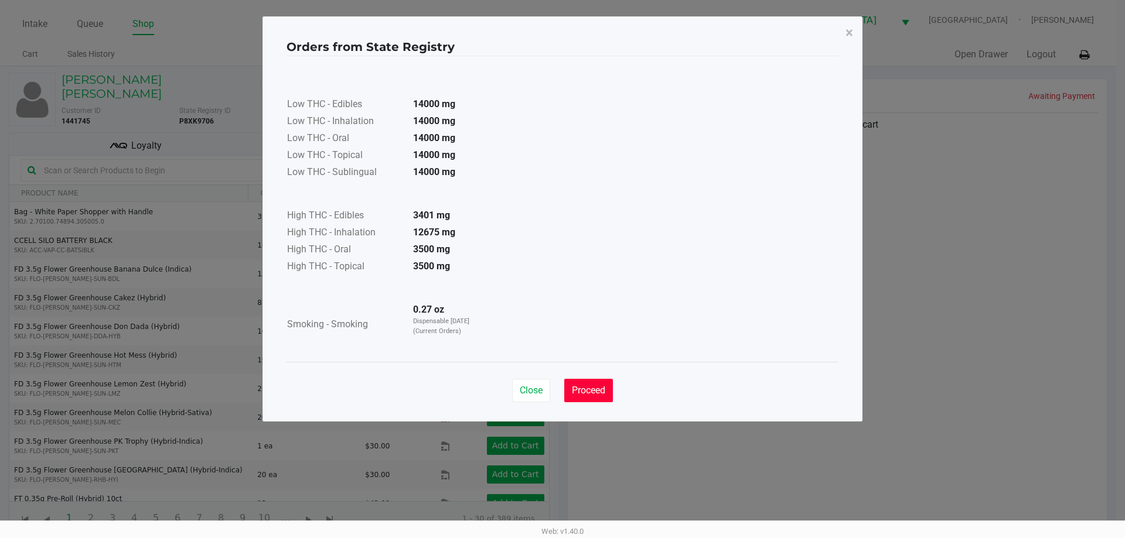
click at [572, 389] on span "Proceed" at bounding box center [588, 390] width 33 height 11
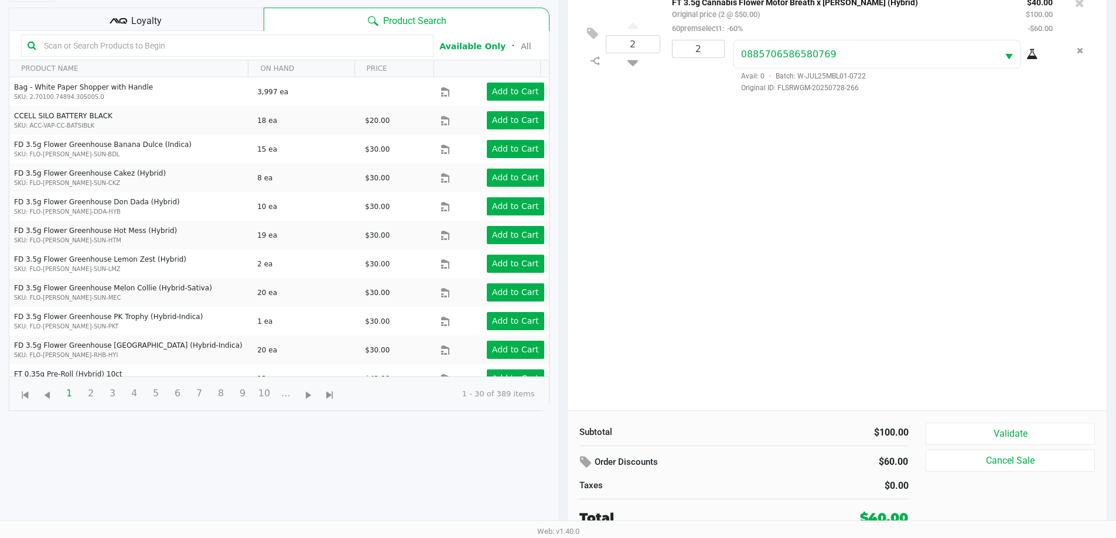
scroll to position [127, 0]
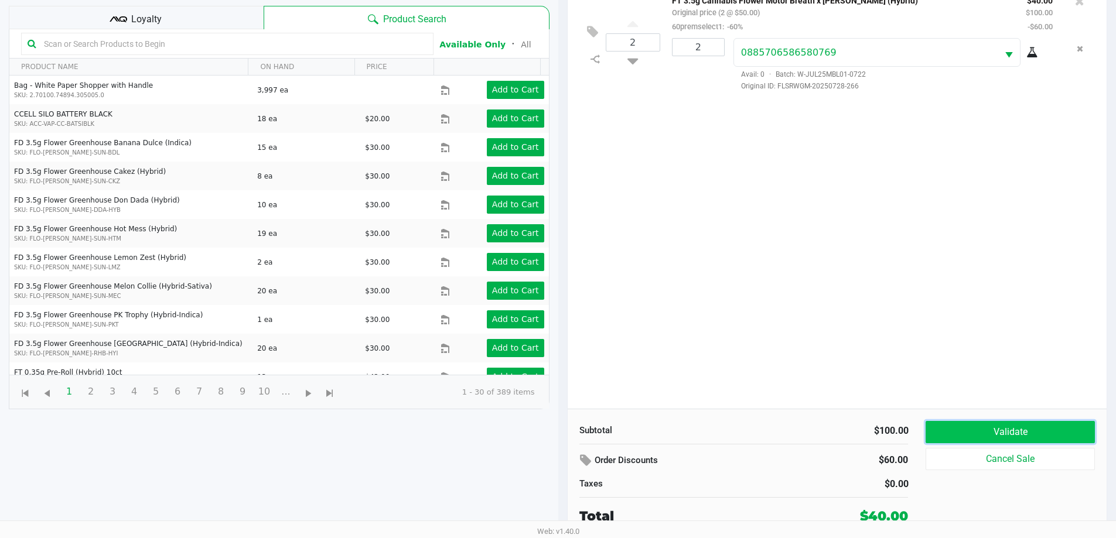
click at [950, 423] on button "Validate" at bounding box center [1009, 432] width 169 height 22
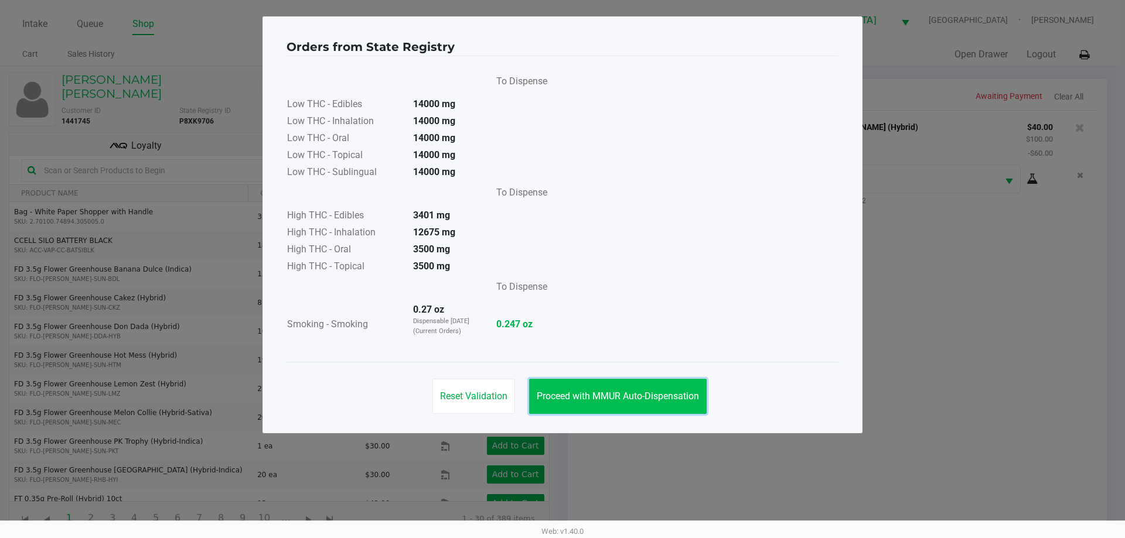
click at [617, 380] on button "Proceed with MMUR Auto-Dispensation" at bounding box center [617, 396] width 177 height 35
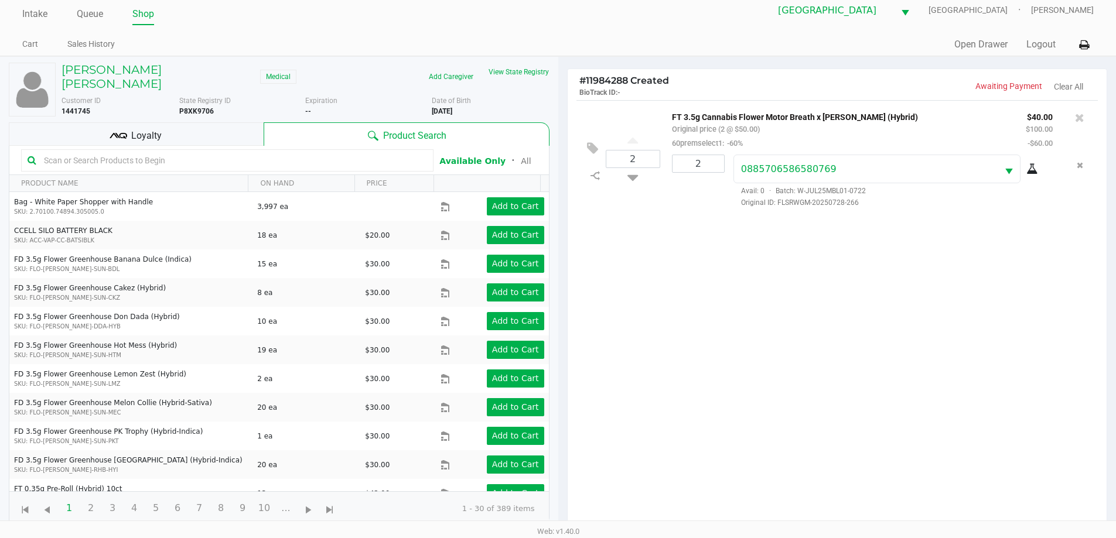
scroll to position [9, 0]
click at [1083, 116] on icon at bounding box center [1079, 118] width 9 height 12
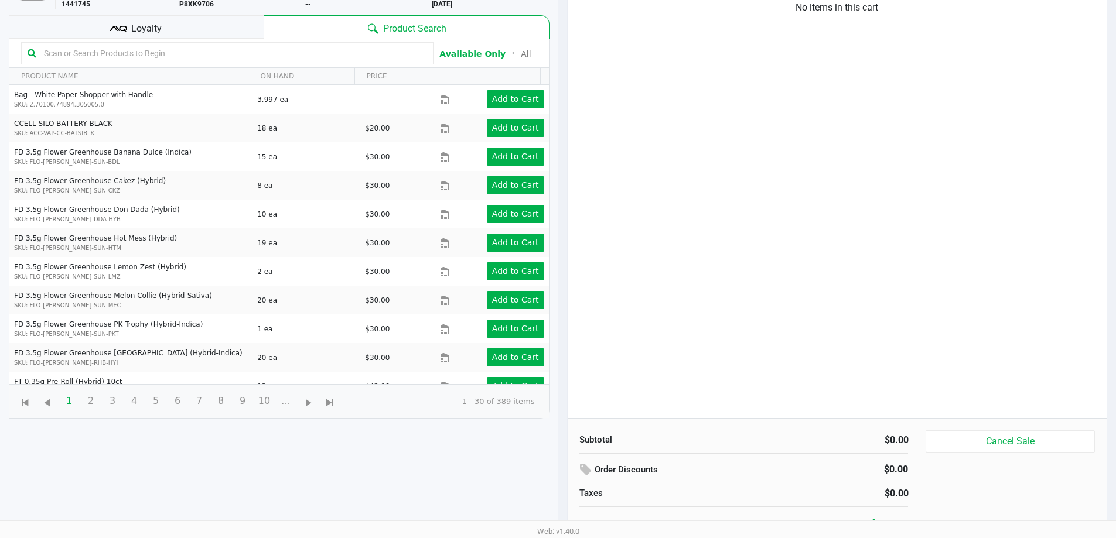
scroll to position [0, 0]
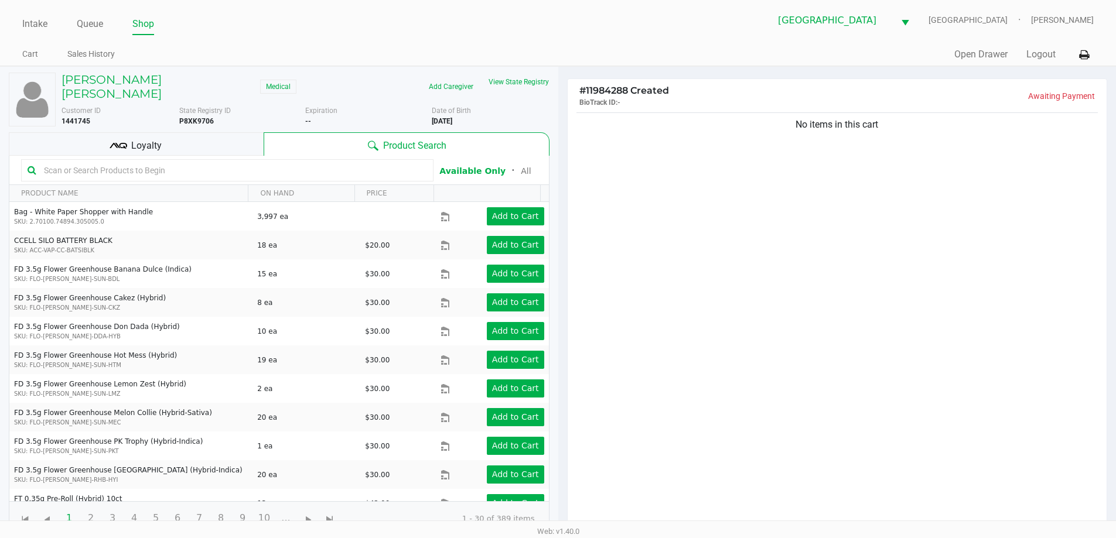
click at [209, 132] on div "Loyalty" at bounding box center [136, 143] width 255 height 23
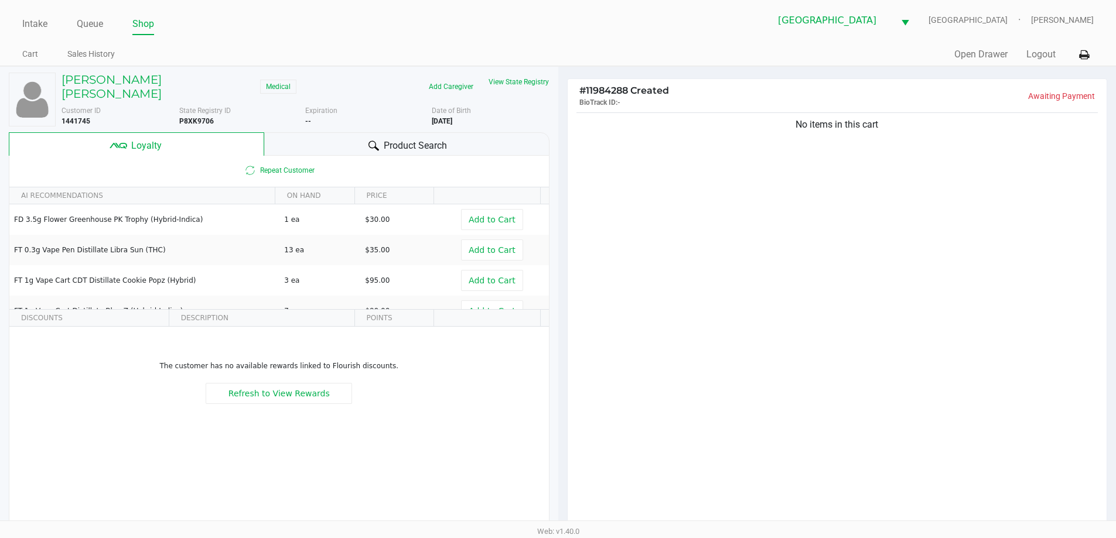
click at [338, 134] on div "Product Search" at bounding box center [406, 143] width 285 height 23
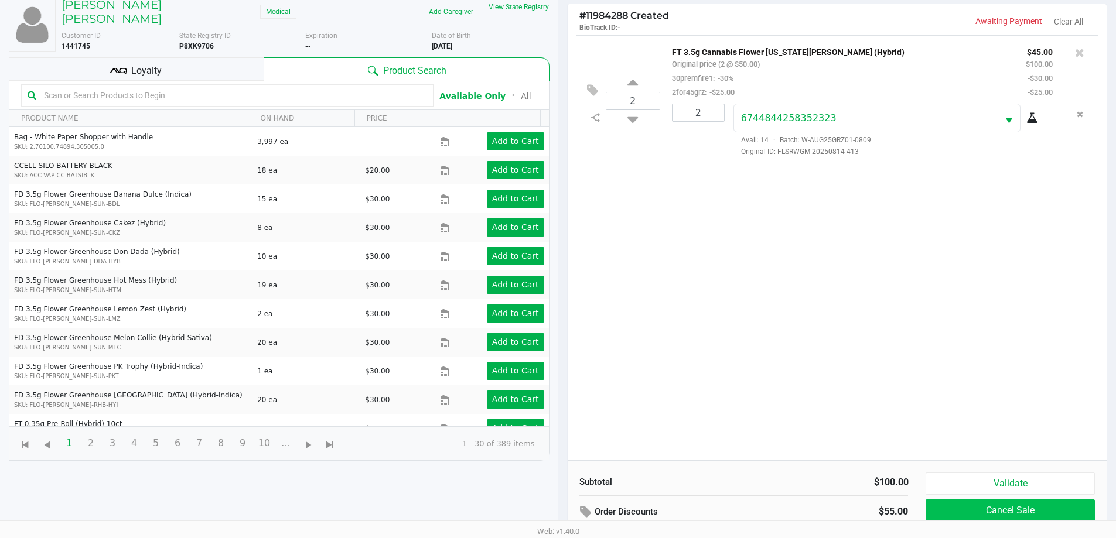
scroll to position [141, 0]
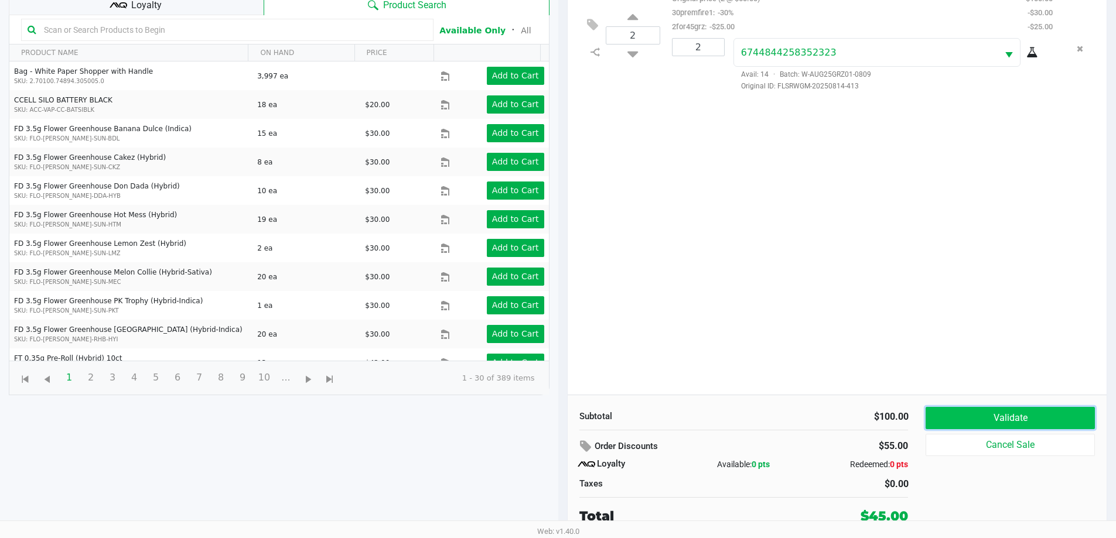
click at [1050, 420] on button "Validate" at bounding box center [1009, 418] width 169 height 22
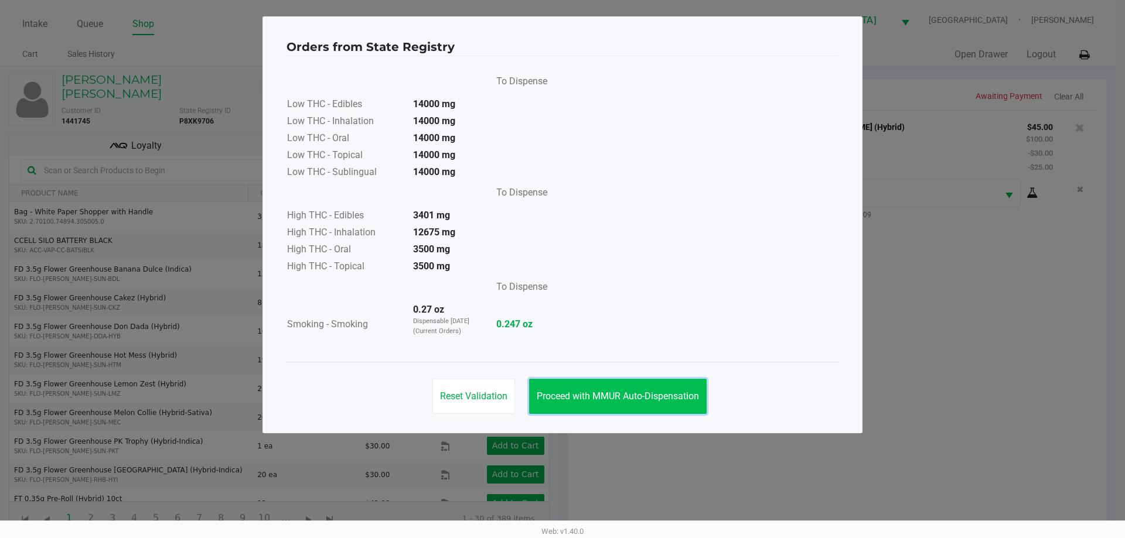
drag, startPoint x: 623, startPoint y: 405, endPoint x: 660, endPoint y: 398, distance: 37.7
click at [624, 405] on button "Proceed with MMUR Auto-Dispensation" at bounding box center [617, 396] width 177 height 35
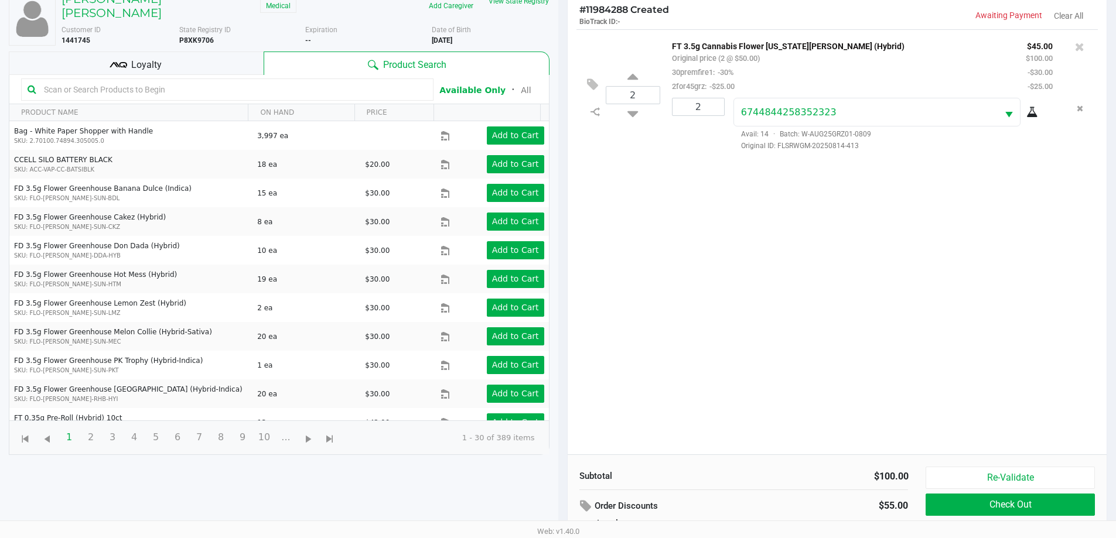
scroll to position [141, 0]
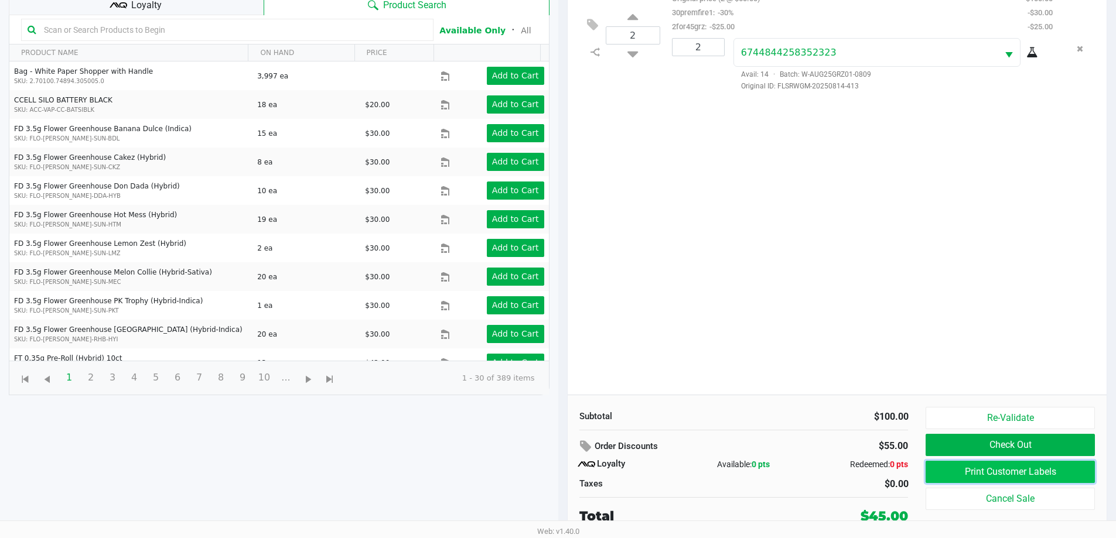
click at [990, 470] on button "Print Customer Labels" at bounding box center [1009, 472] width 169 height 22
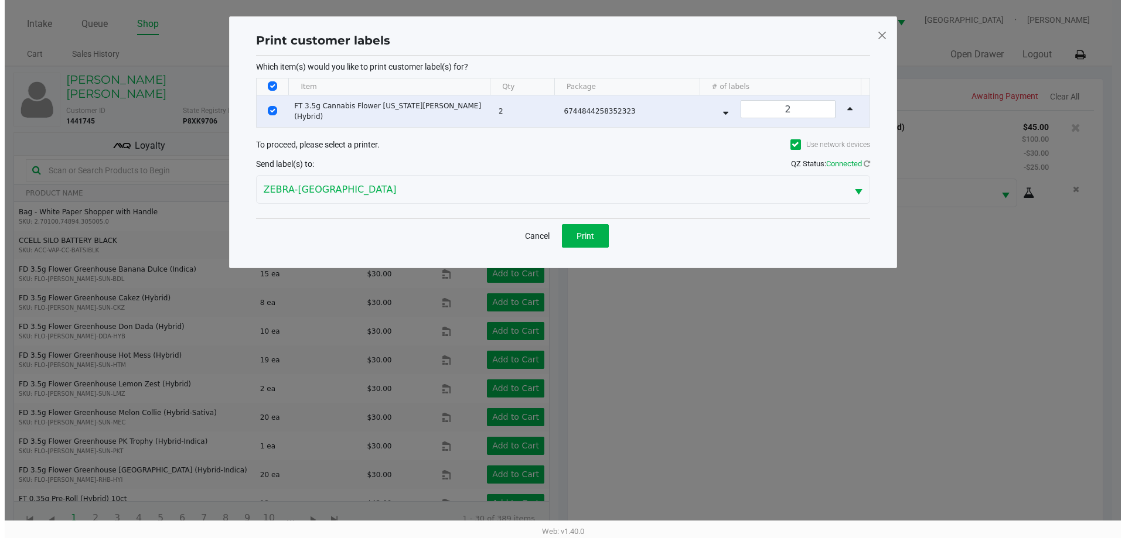
scroll to position [0, 0]
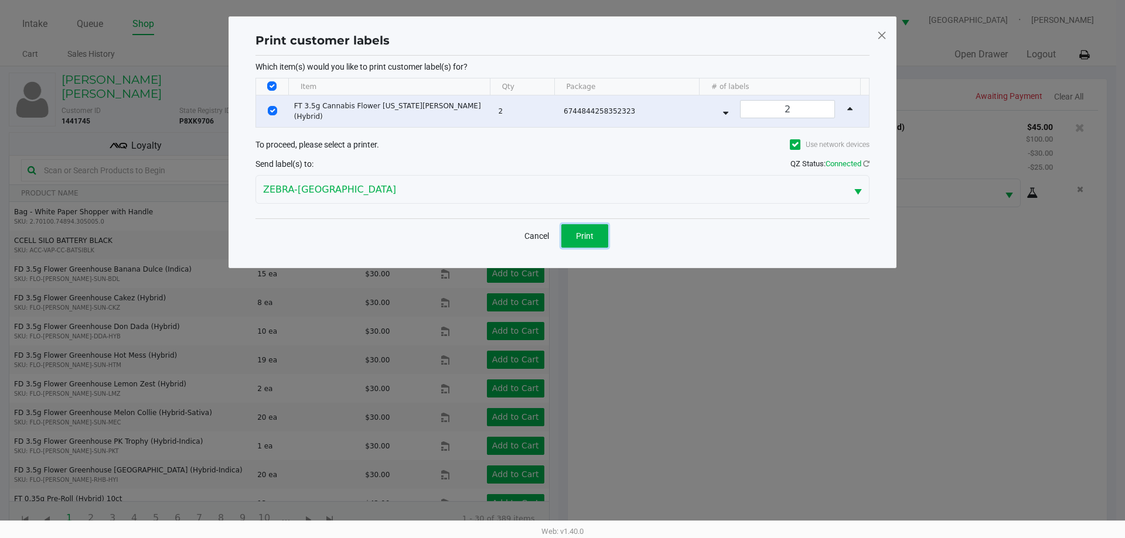
click at [594, 233] on button "Print" at bounding box center [584, 235] width 47 height 23
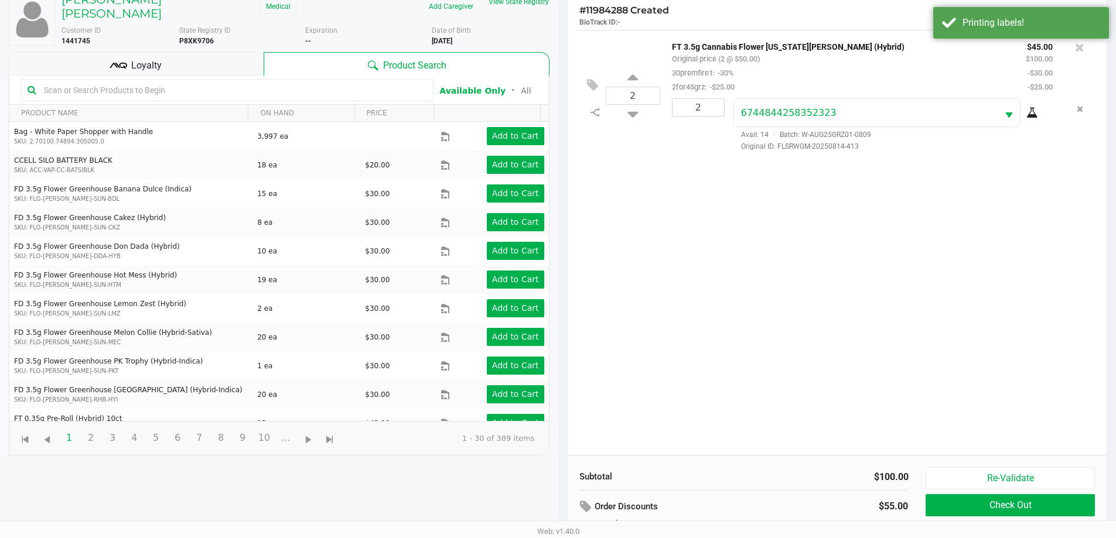
scroll to position [141, 0]
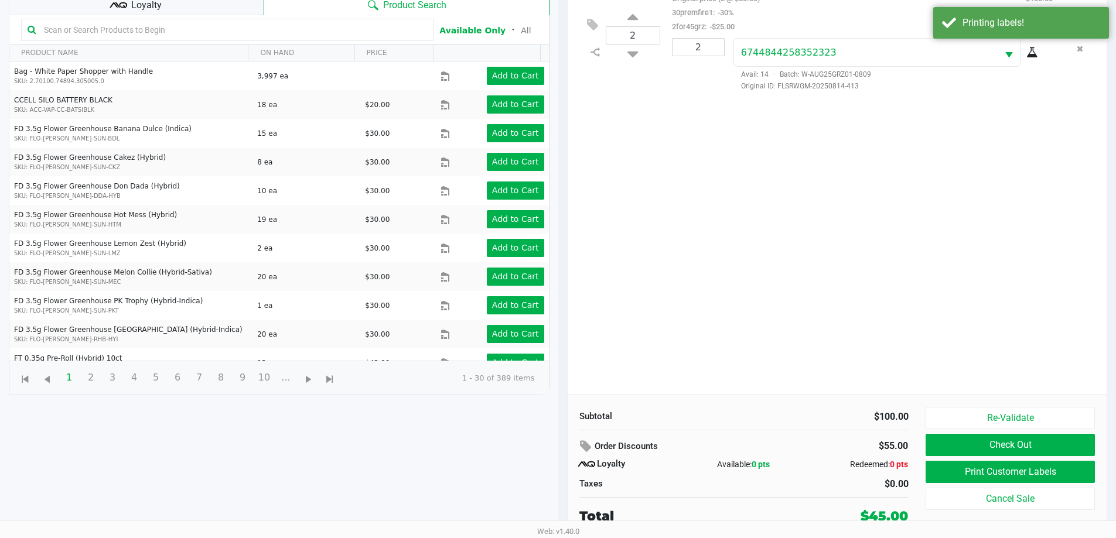
click at [1014, 433] on div "Re-Validate Check Out Print Customer Labels Cancel Sale" at bounding box center [1013, 466] width 177 height 119
click at [1016, 445] on button "Check Out" at bounding box center [1009, 445] width 169 height 22
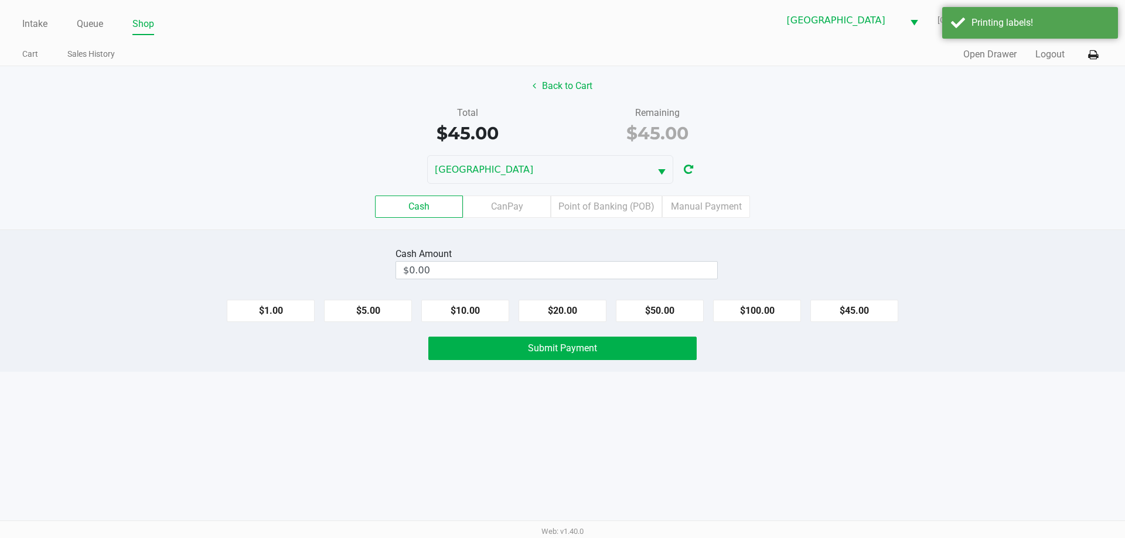
click at [518, 265] on input "$0.00" at bounding box center [556, 270] width 321 height 17
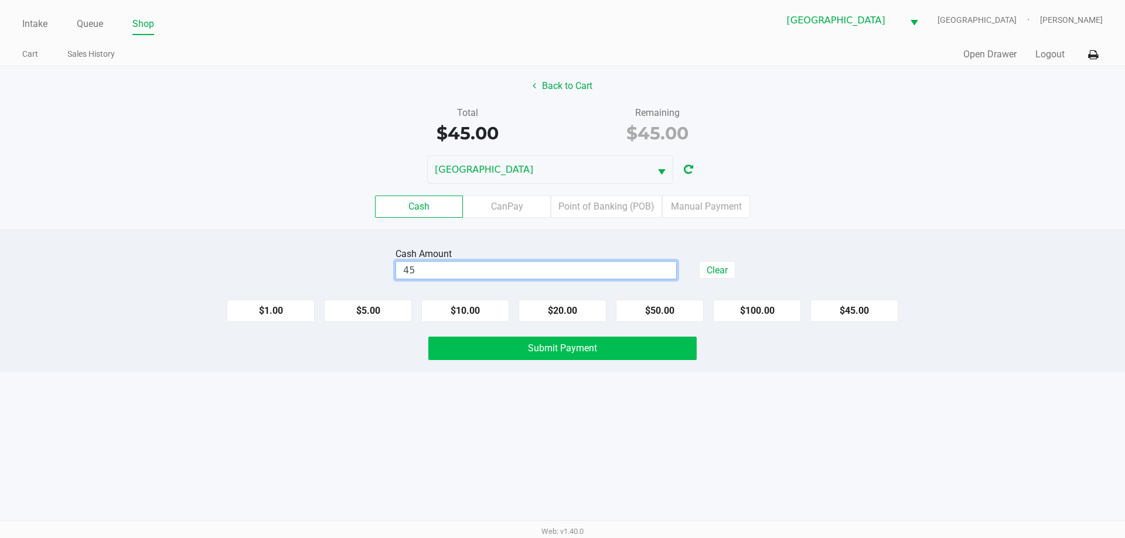
click at [589, 358] on button "Submit Payment" at bounding box center [562, 348] width 268 height 23
type input "$45.00"
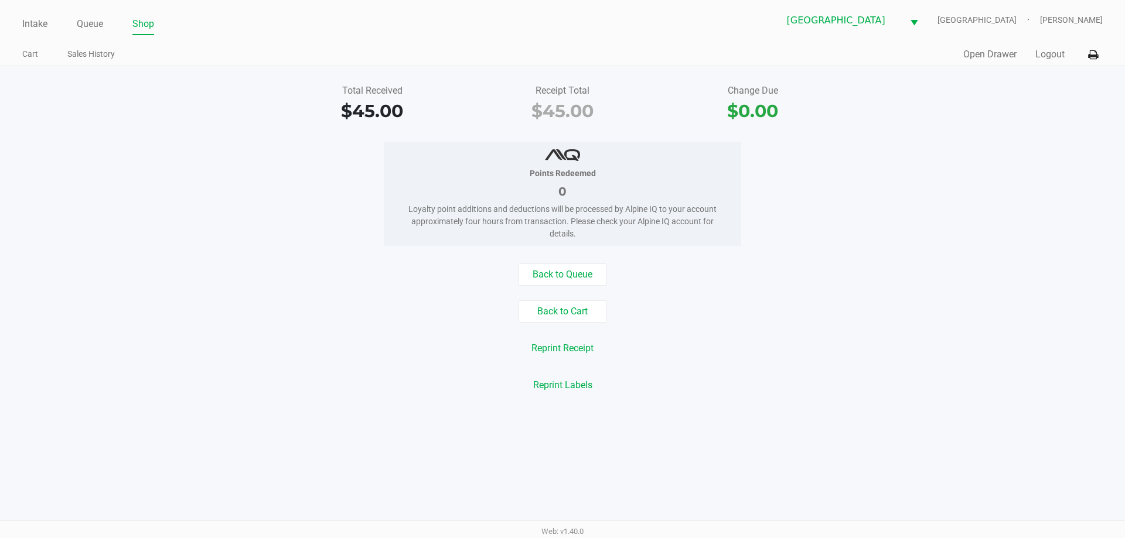
click at [74, 23] on ul "Intake Queue Shop" at bounding box center [292, 25] width 540 height 20
click at [81, 23] on link "Queue" at bounding box center [90, 24] width 26 height 16
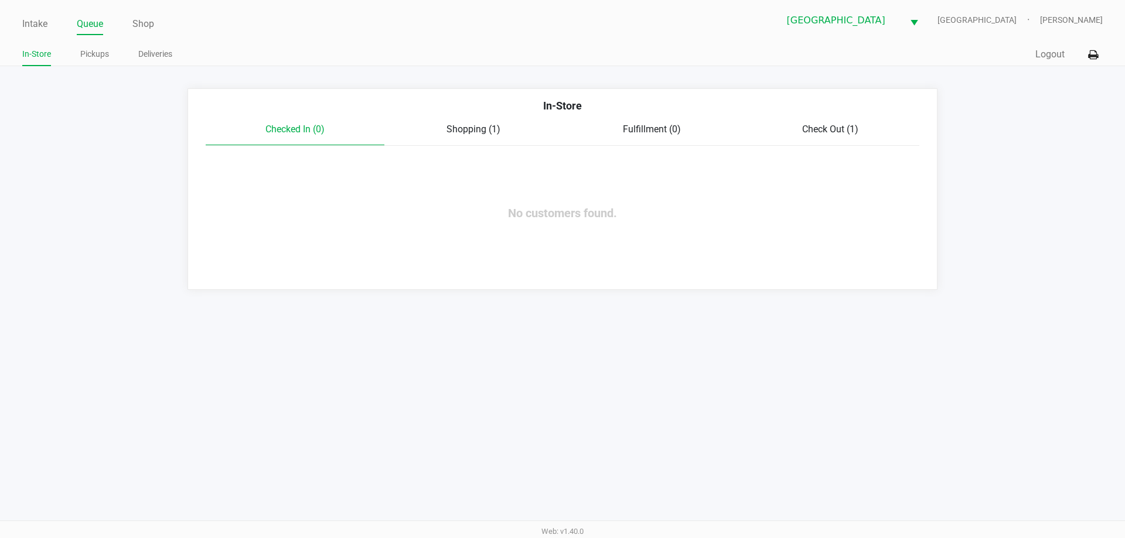
click at [471, 129] on span "Shopping (1)" at bounding box center [473, 129] width 54 height 11
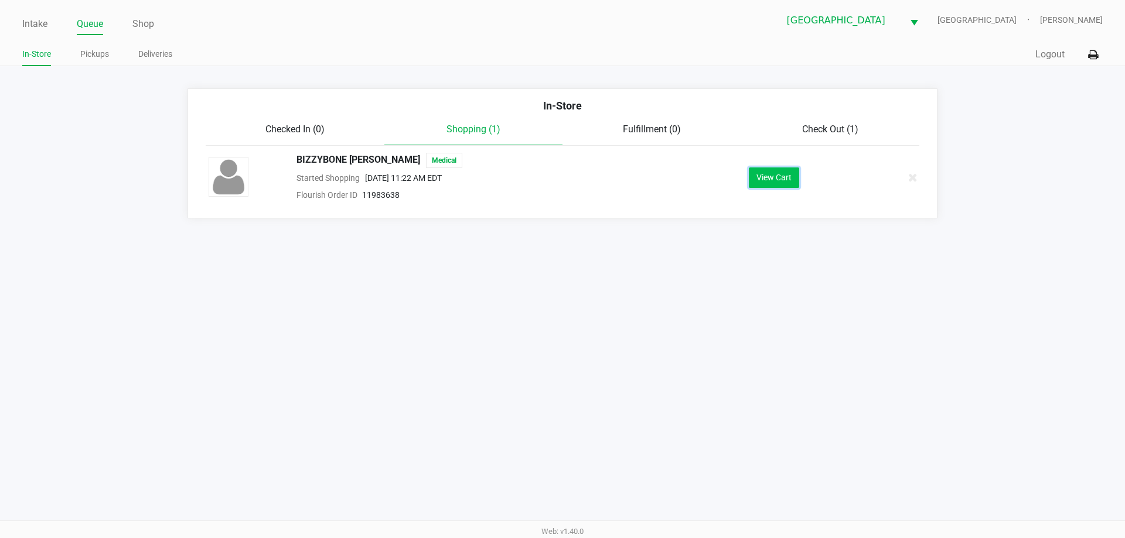
click at [767, 171] on button "View Cart" at bounding box center [774, 178] width 50 height 21
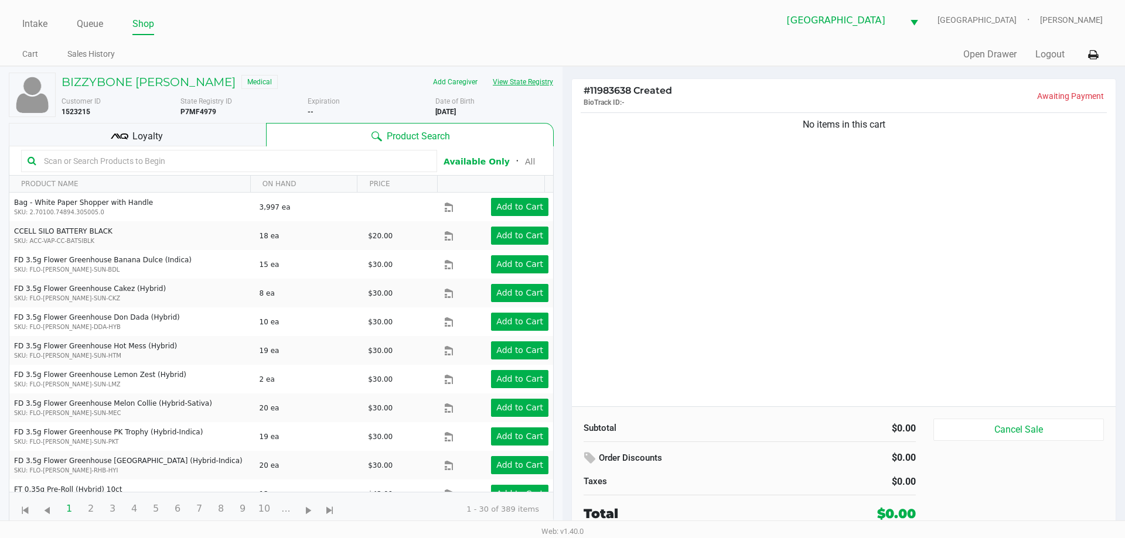
click at [530, 88] on button "View State Registry" at bounding box center [519, 82] width 69 height 19
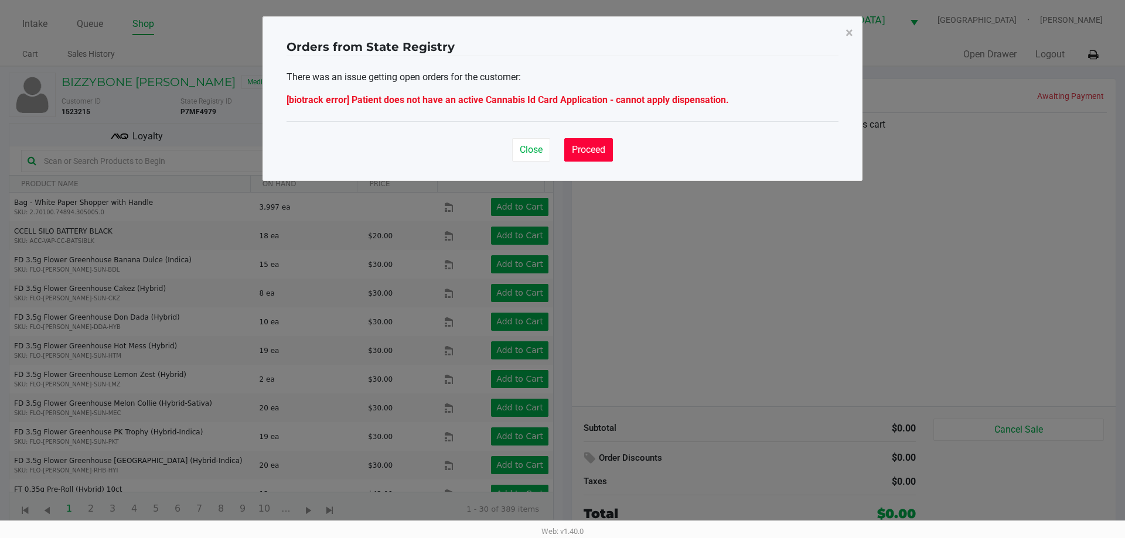
click at [590, 156] on button "Proceed" at bounding box center [588, 149] width 49 height 23
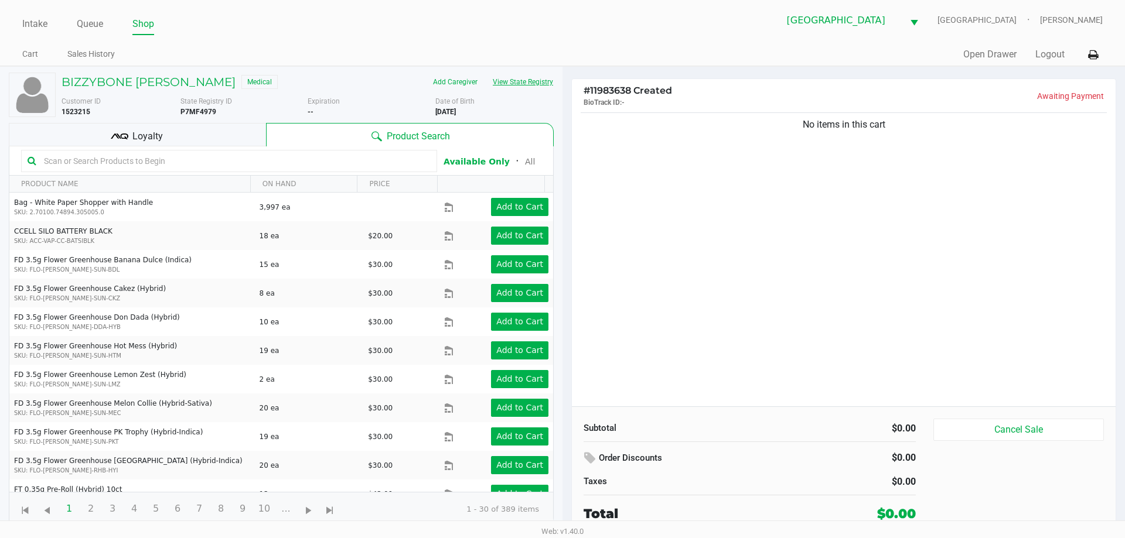
click at [547, 85] on button "View State Registry" at bounding box center [519, 82] width 69 height 19
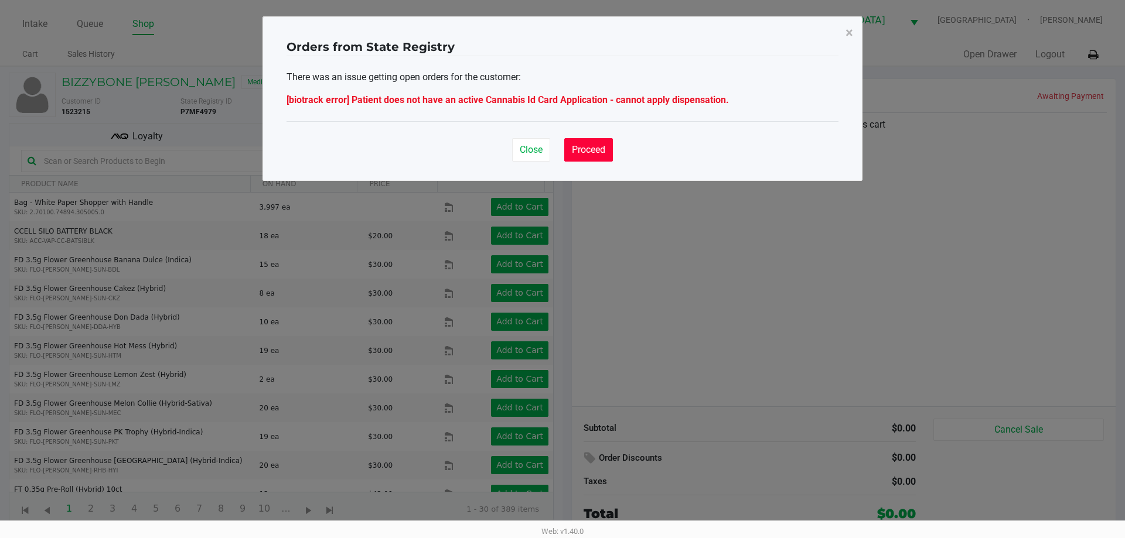
click at [582, 148] on span "Proceed" at bounding box center [588, 149] width 33 height 11
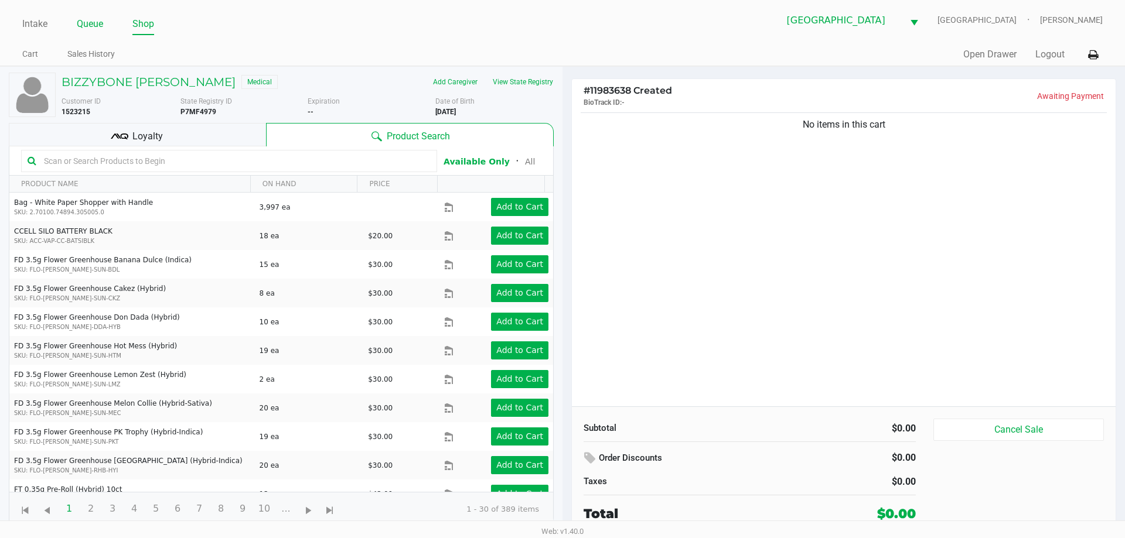
click at [92, 19] on link "Queue" at bounding box center [90, 24] width 26 height 16
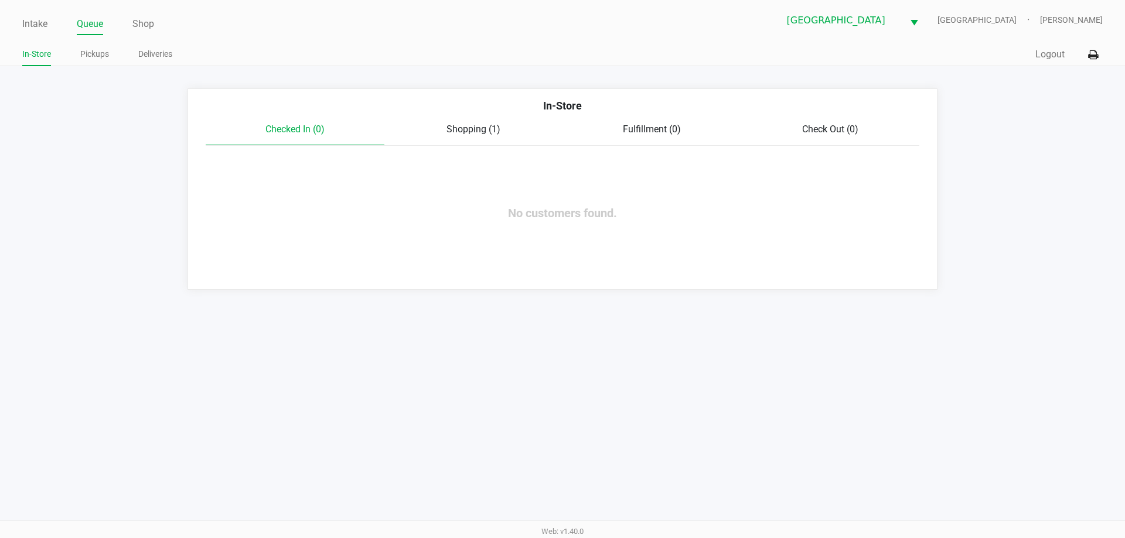
click at [483, 129] on span "Shopping (1)" at bounding box center [473, 129] width 54 height 11
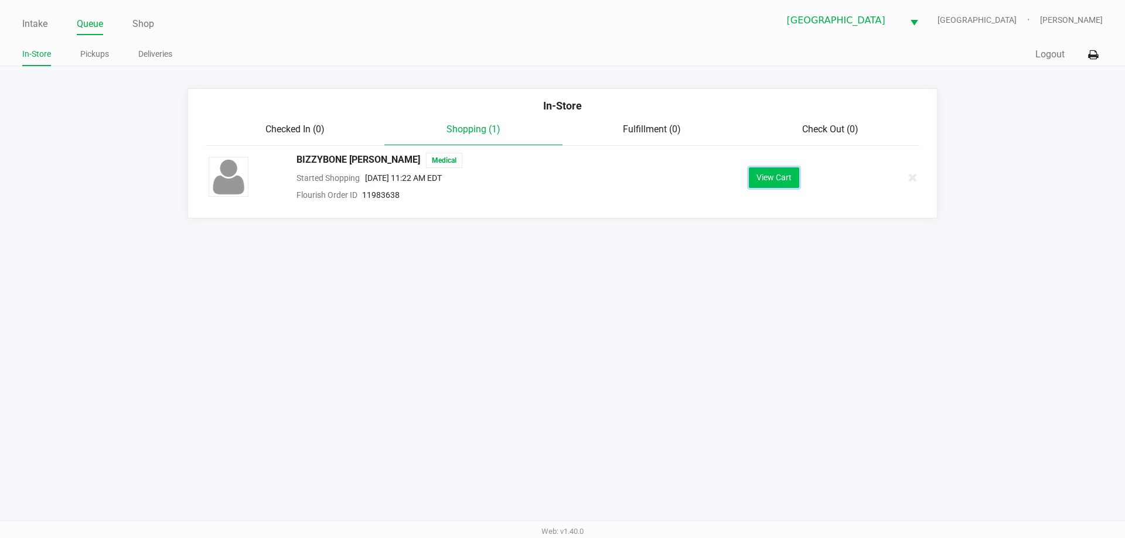
click at [767, 176] on button "View Cart" at bounding box center [774, 178] width 50 height 21
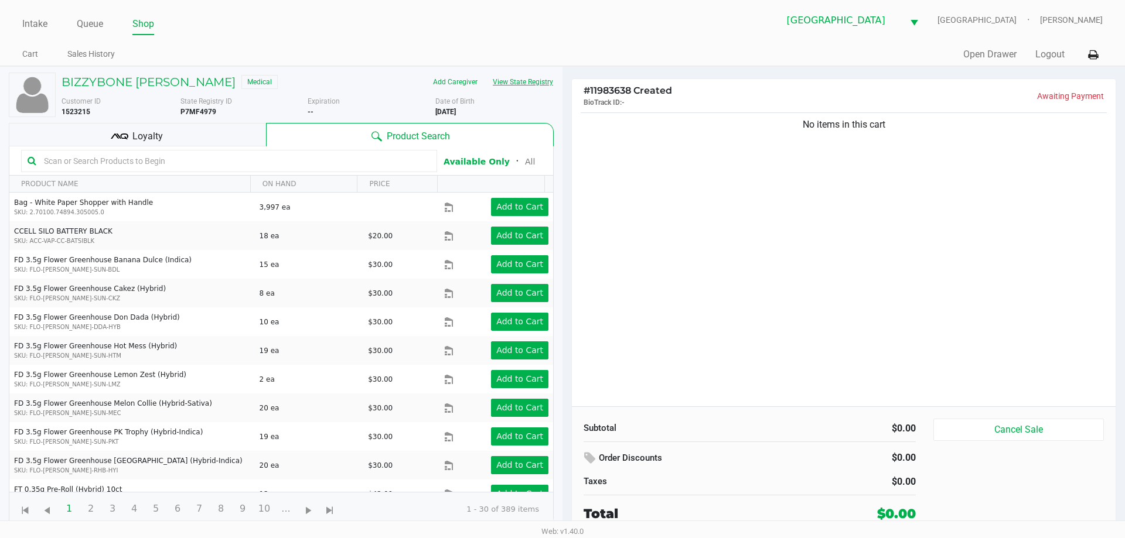
click at [542, 76] on button "View State Registry" at bounding box center [519, 82] width 69 height 19
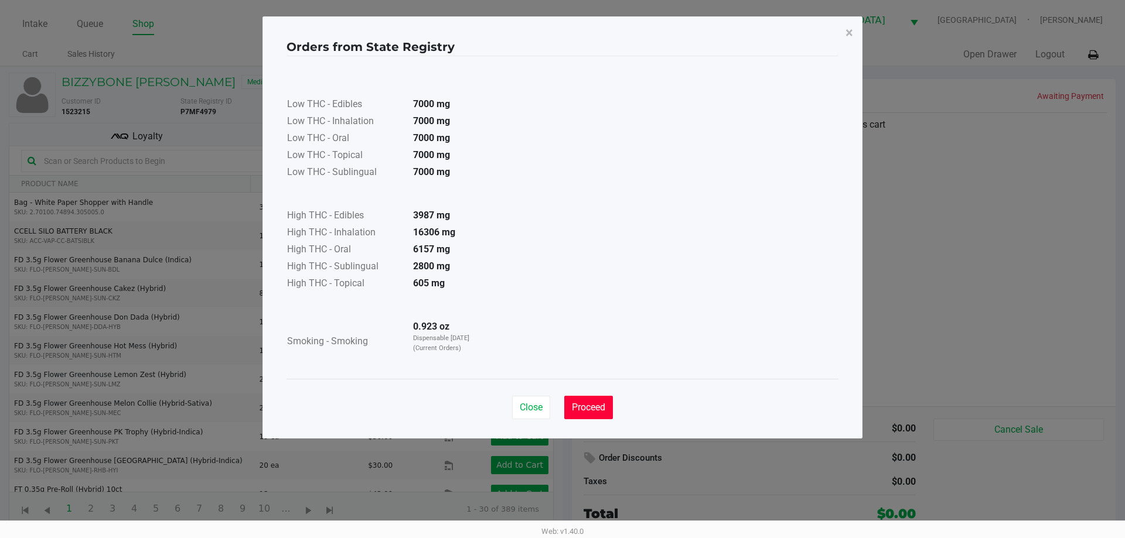
click at [589, 401] on button "Proceed" at bounding box center [588, 407] width 49 height 23
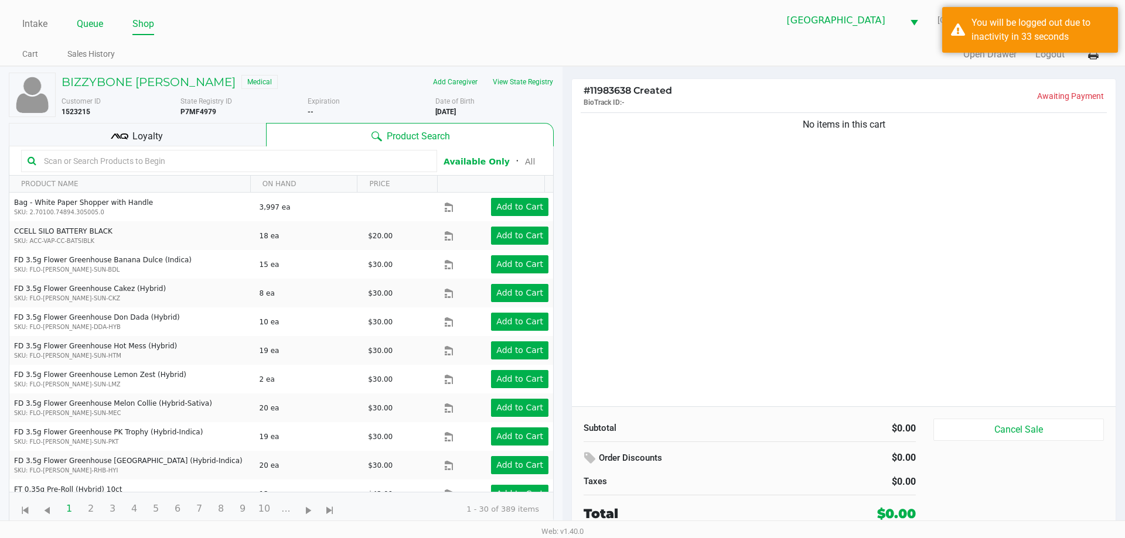
click at [93, 23] on link "Queue" at bounding box center [90, 24] width 26 height 16
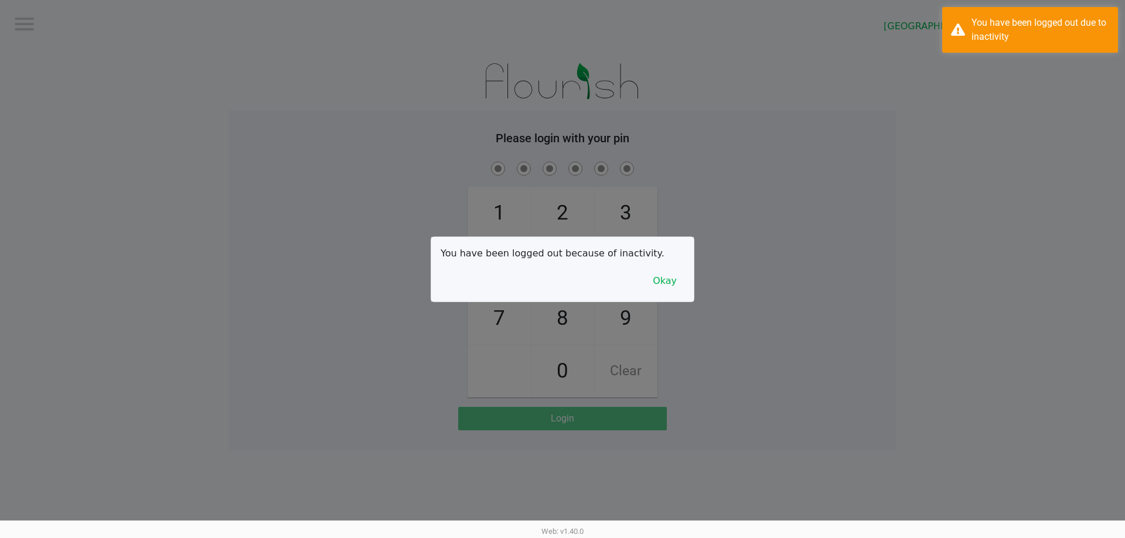
click at [664, 259] on p "You have been logged out because of inactivity." at bounding box center [562, 254] width 244 height 14
click at [662, 274] on button "Okay" at bounding box center [664, 281] width 39 height 22
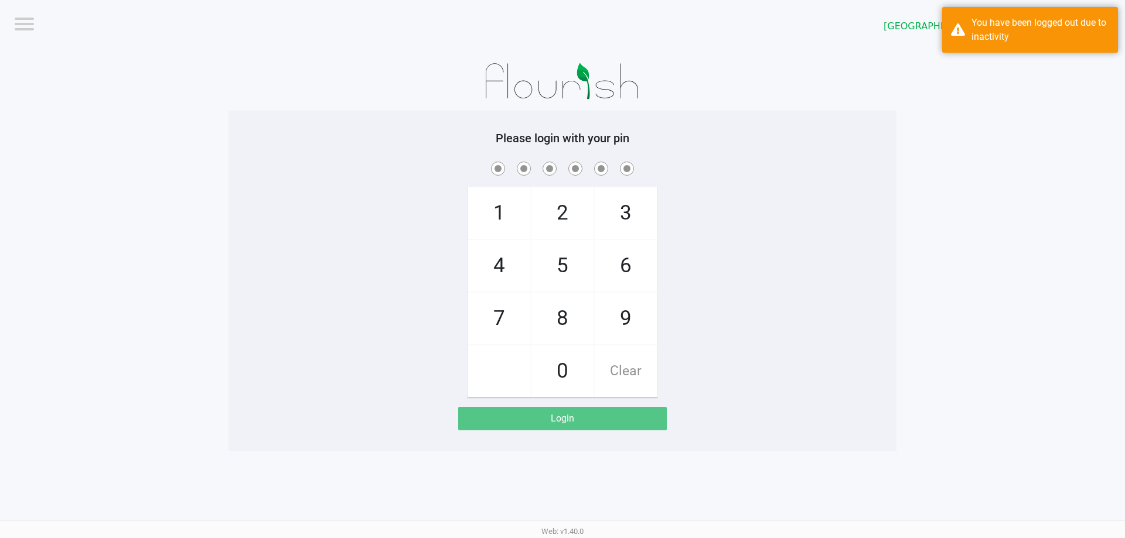
click at [616, 319] on span "9" at bounding box center [626, 319] width 62 height 52
checkbox input "true"
click at [492, 323] on span "7" at bounding box center [499, 319] width 62 height 52
checkbox input "true"
click at [498, 221] on span "1" at bounding box center [499, 213] width 62 height 52
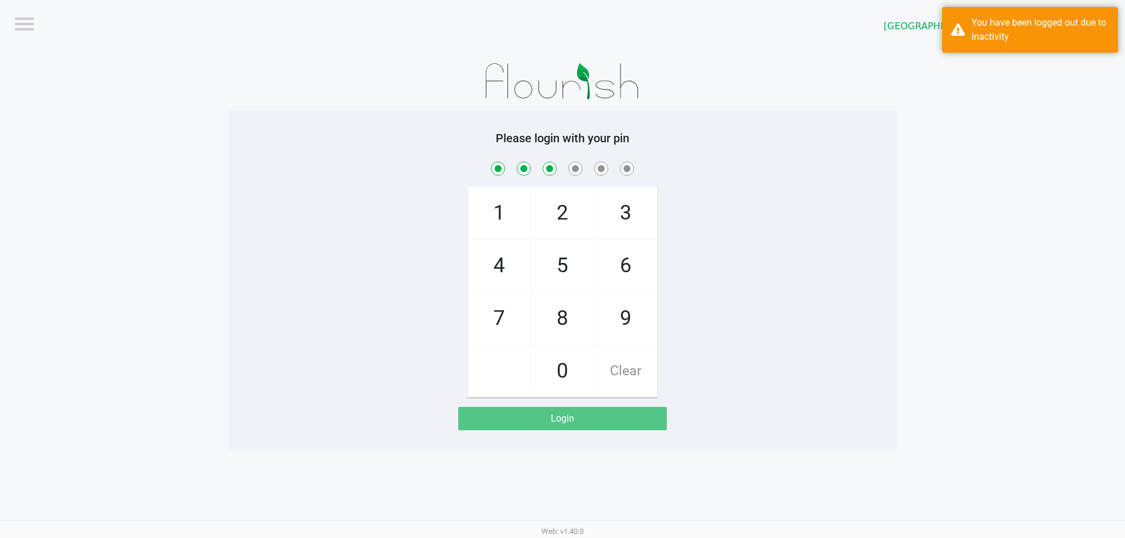
checkbox input "true"
click at [569, 207] on span "2" at bounding box center [562, 213] width 62 height 52
checkbox input "true"
click at [494, 218] on span "1" at bounding box center [499, 213] width 62 height 52
checkbox input "true"
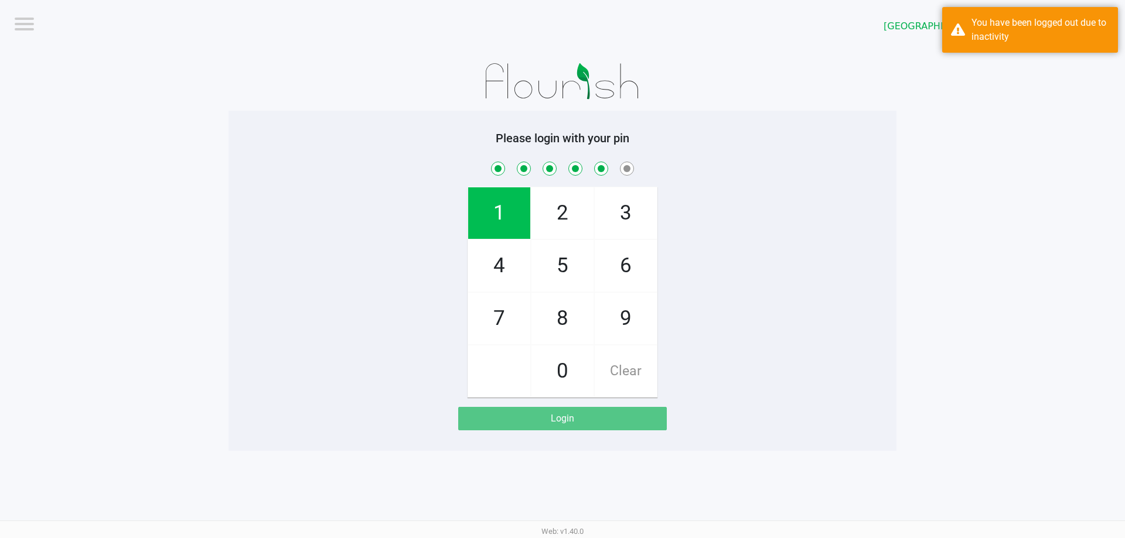
click at [619, 268] on span "6" at bounding box center [626, 266] width 62 height 52
checkbox input "true"
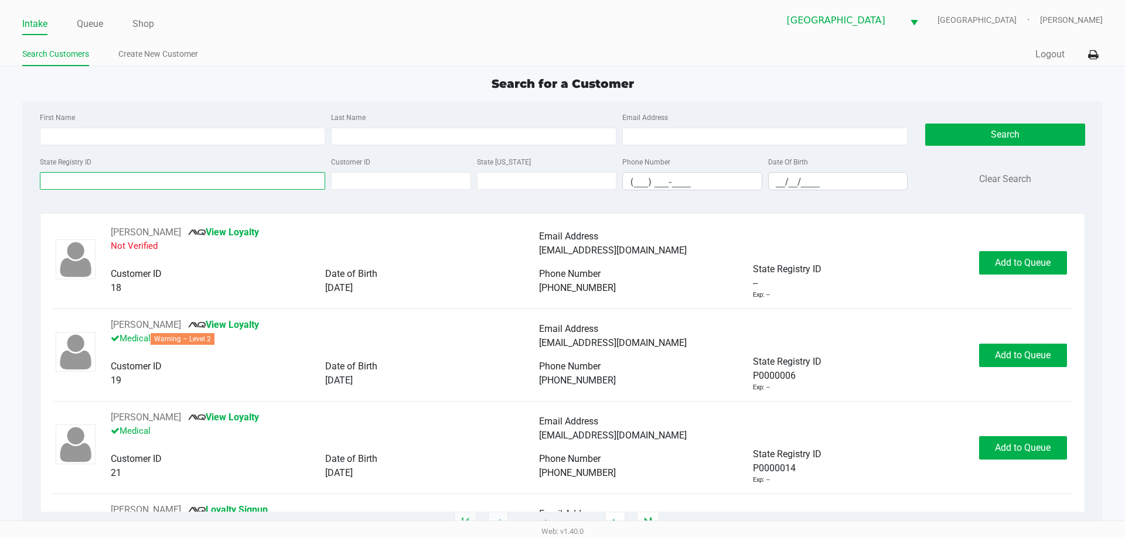
click at [210, 182] on input "State Registry ID" at bounding box center [182, 181] width 285 height 18
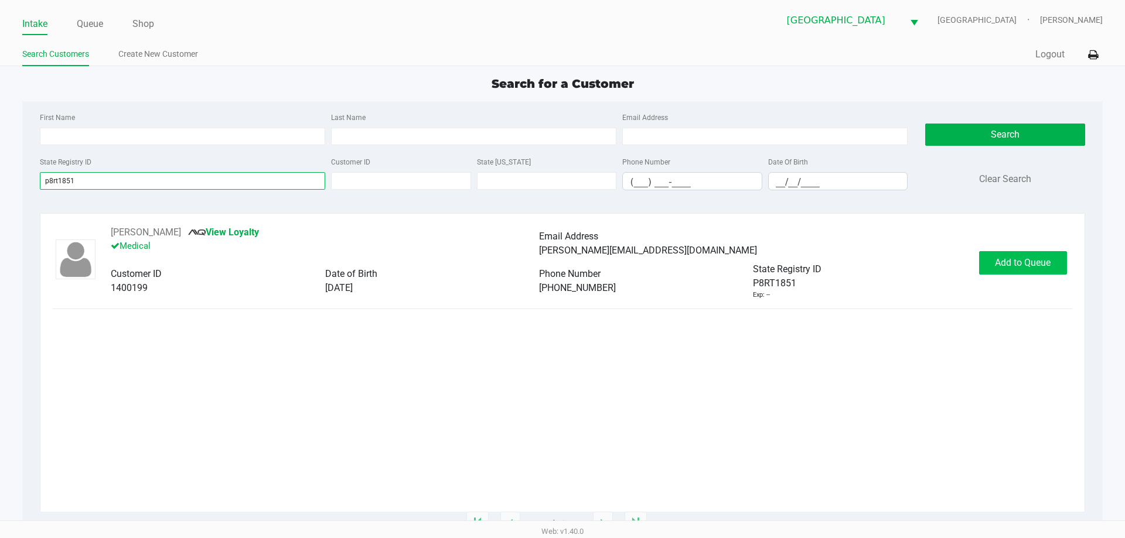
type input "p8rt1851"
click at [1000, 268] on span "Add to Queue" at bounding box center [1023, 262] width 56 height 11
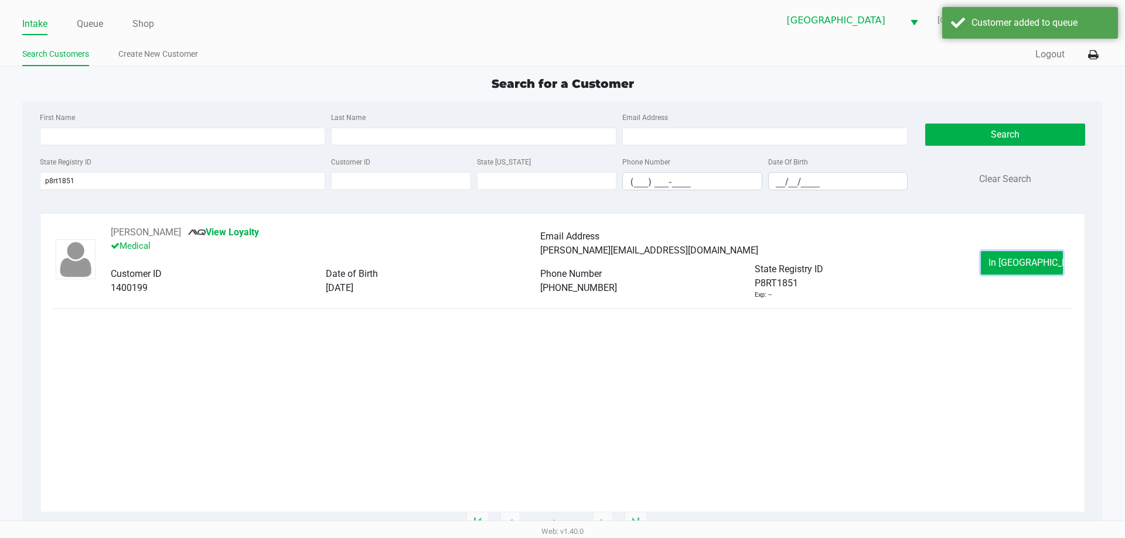
click at [1000, 268] on button "In Queue" at bounding box center [1022, 262] width 82 height 23
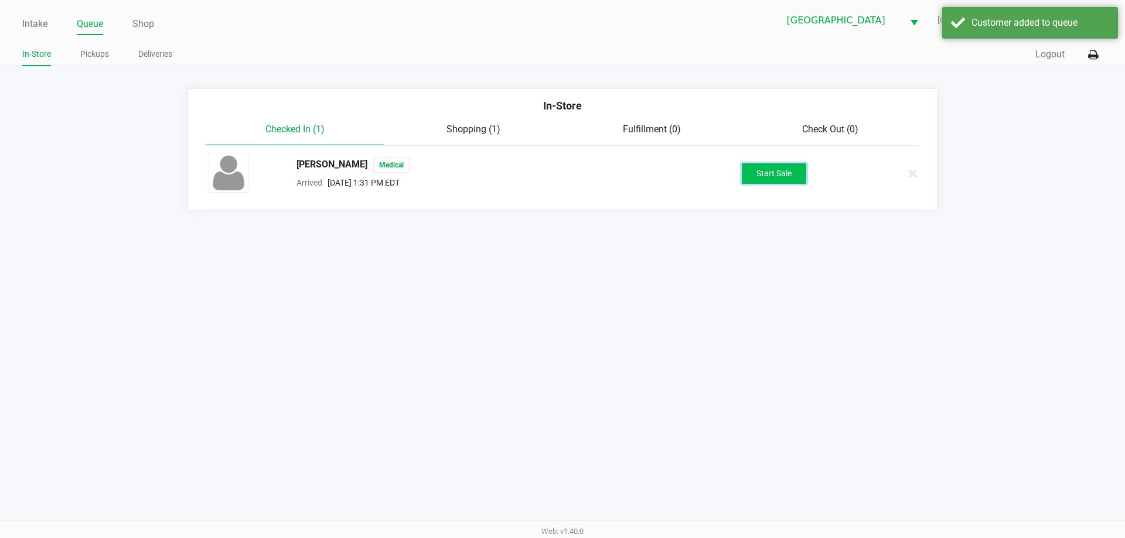
click at [757, 170] on button "Start Sale" at bounding box center [774, 173] width 64 height 21
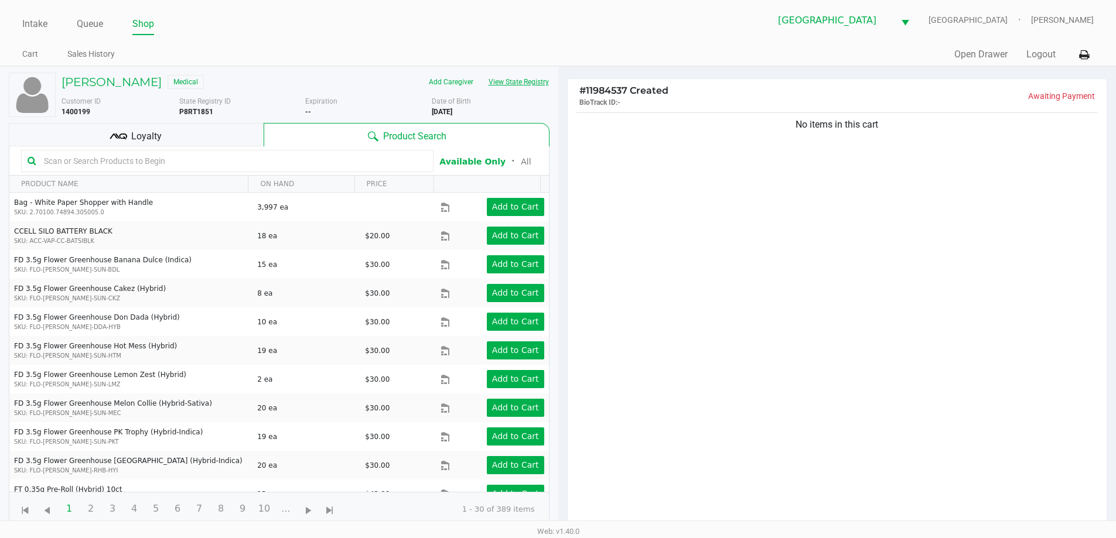
click at [493, 84] on button "View State Registry" at bounding box center [515, 82] width 69 height 19
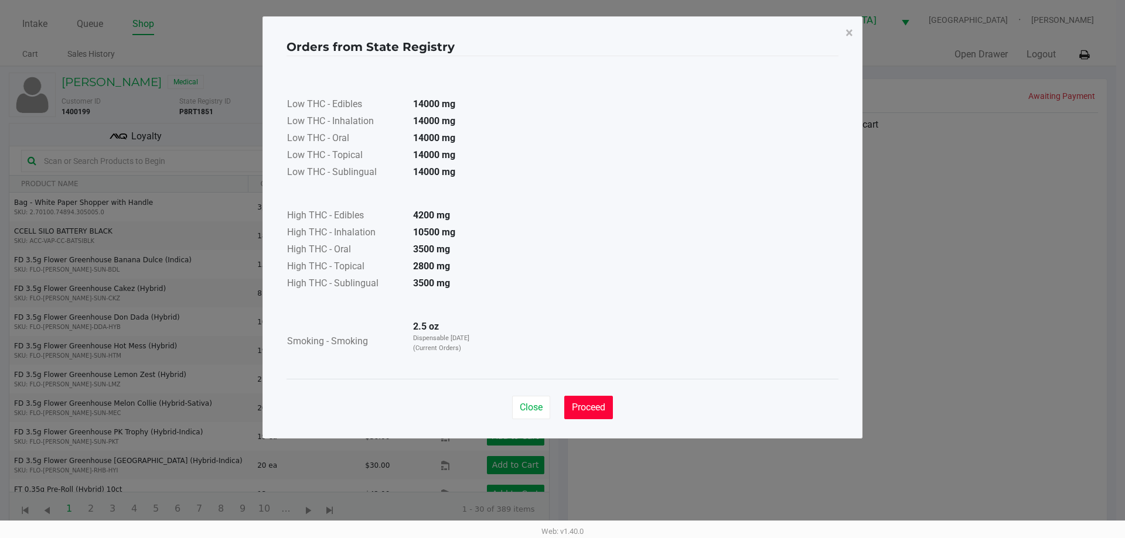
click at [589, 407] on span "Proceed" at bounding box center [588, 407] width 33 height 11
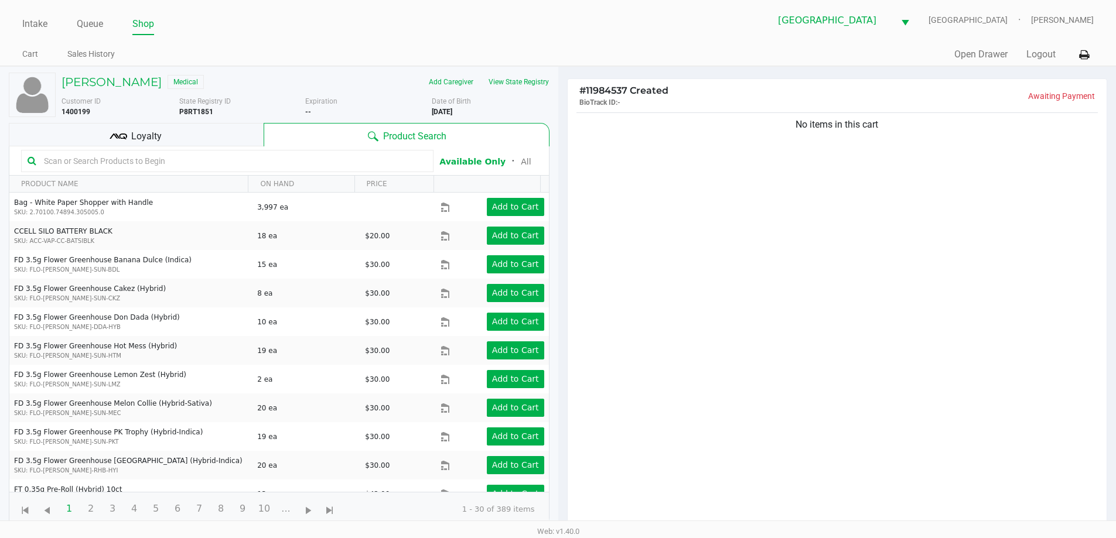
click at [223, 141] on div "Loyalty" at bounding box center [136, 134] width 255 height 23
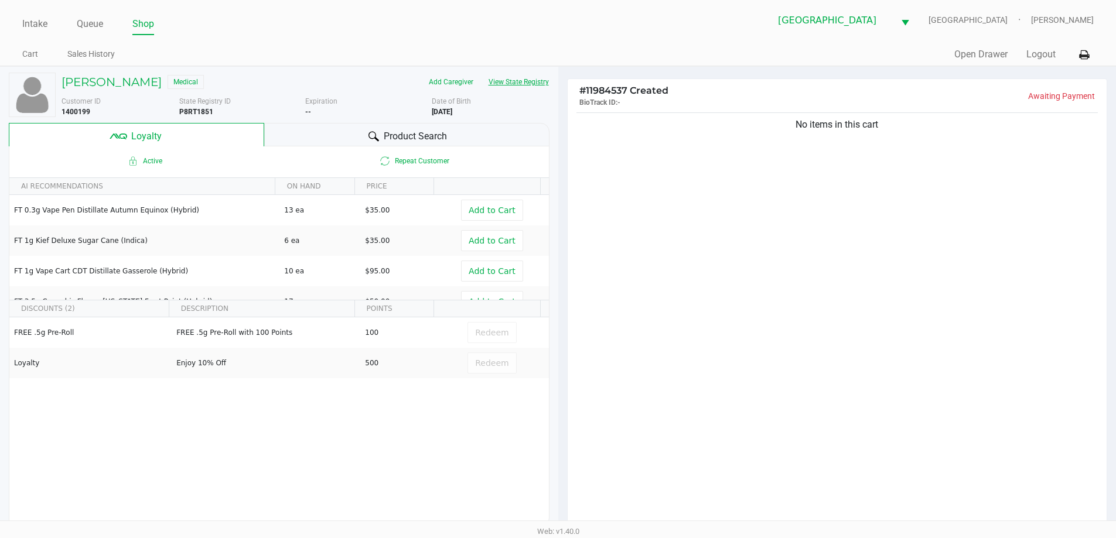
click at [528, 82] on button "View State Registry" at bounding box center [515, 82] width 69 height 19
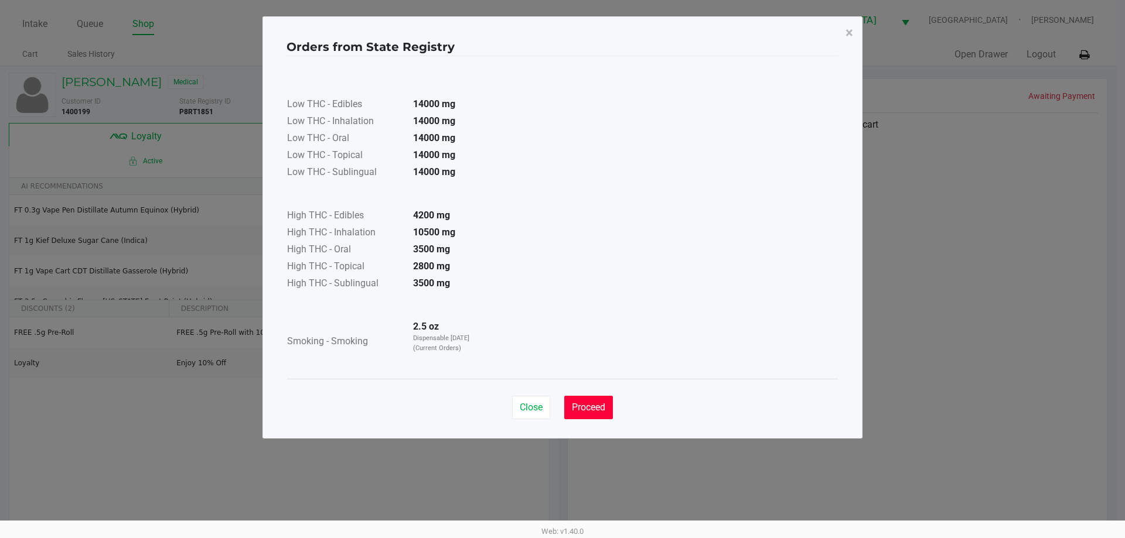
click at [602, 402] on span "Proceed" at bounding box center [588, 407] width 33 height 11
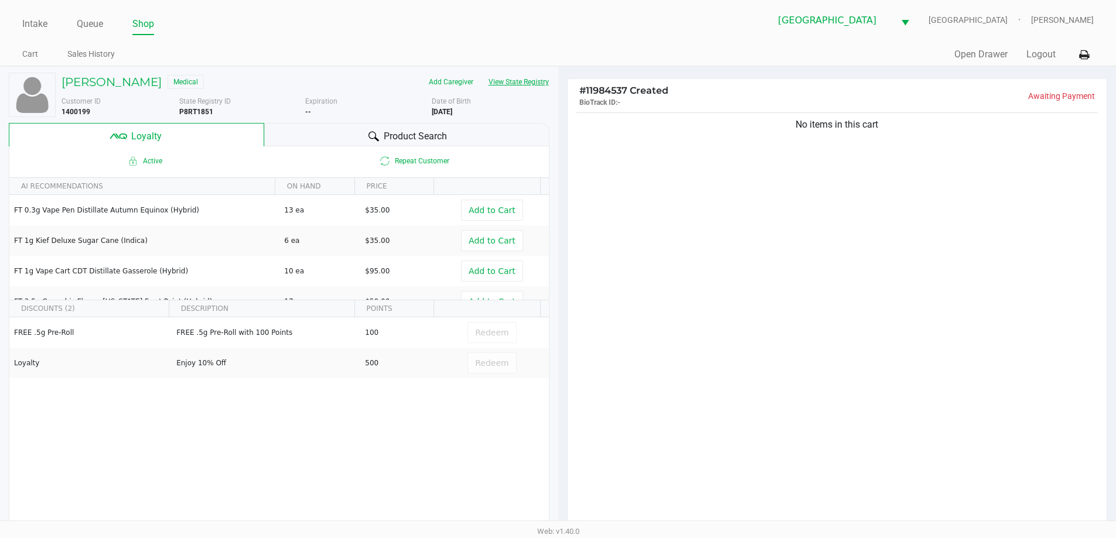
click at [534, 81] on button "View State Registry" at bounding box center [515, 82] width 69 height 19
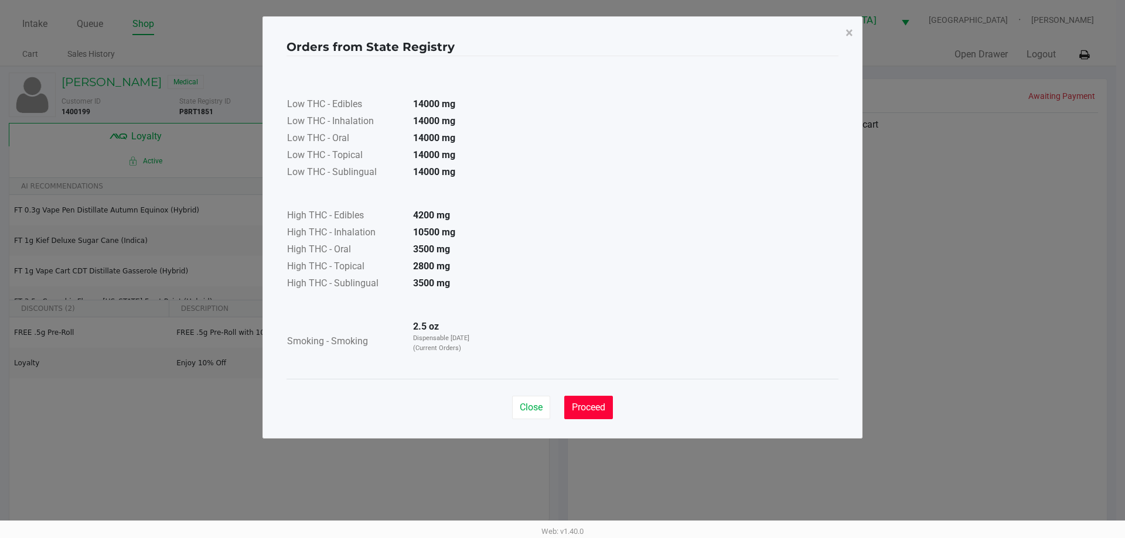
click at [593, 411] on span "Proceed" at bounding box center [588, 407] width 33 height 11
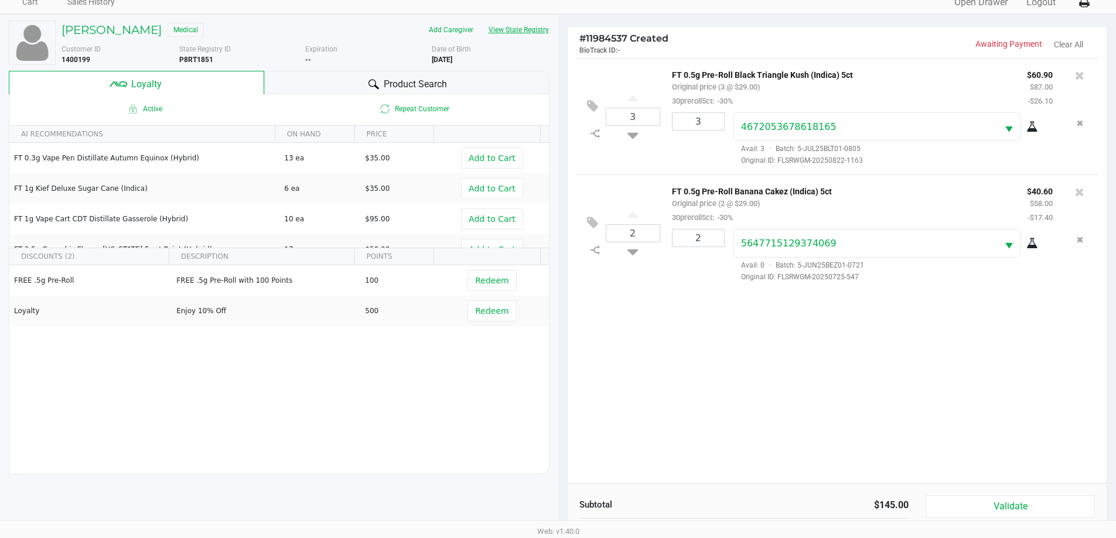
scroll to position [141, 0]
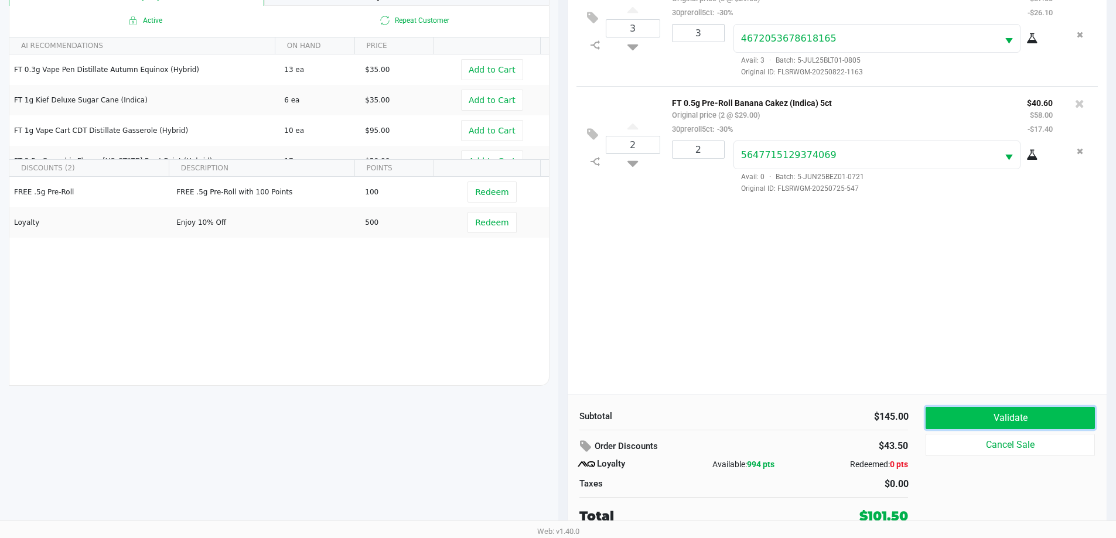
click at [974, 425] on button "Validate" at bounding box center [1009, 418] width 169 height 22
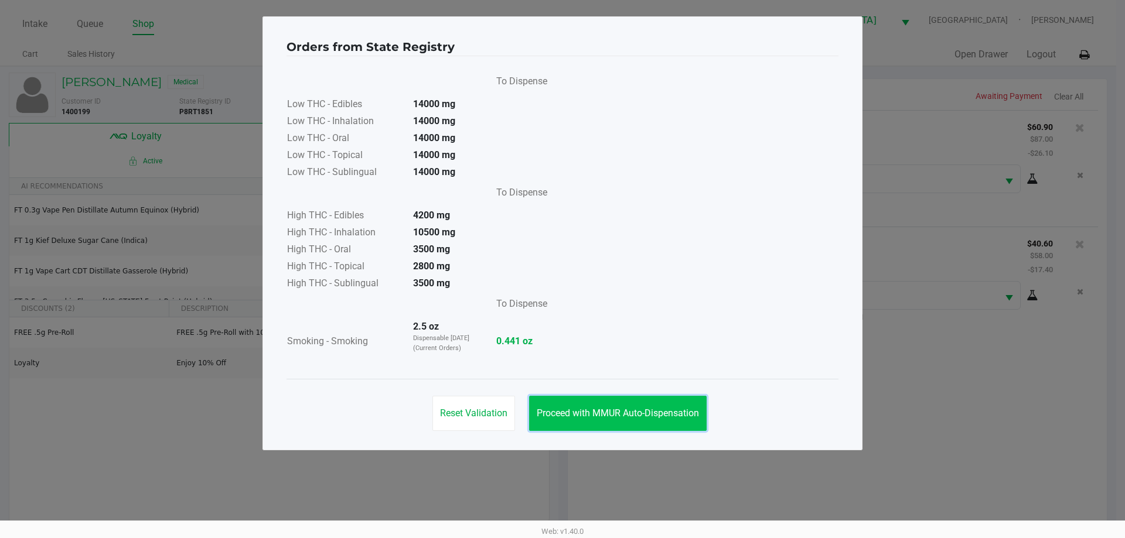
click at [698, 422] on button "Proceed with MMUR Auto-Dispensation" at bounding box center [617, 413] width 177 height 35
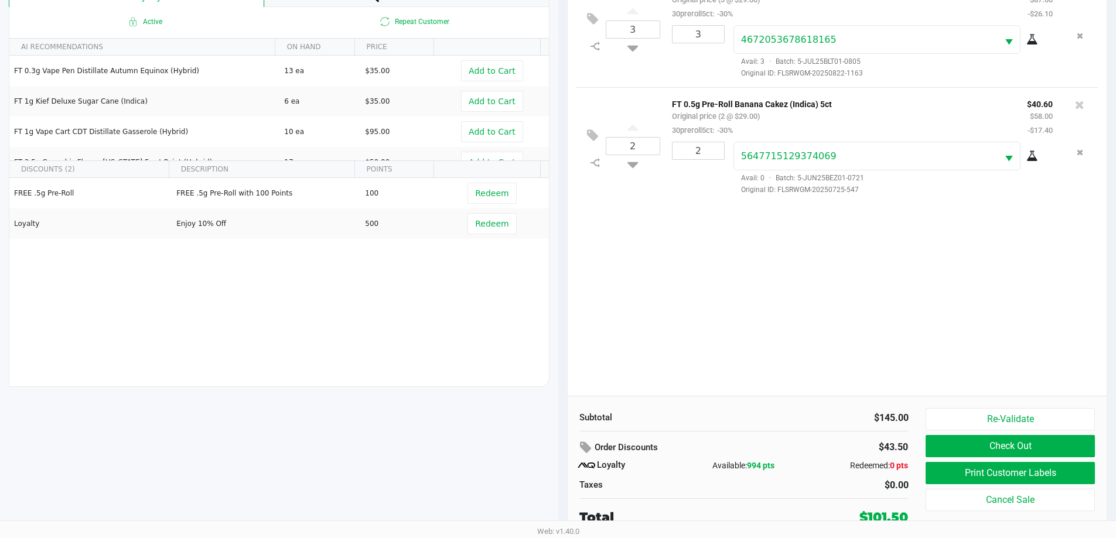
scroll to position [141, 0]
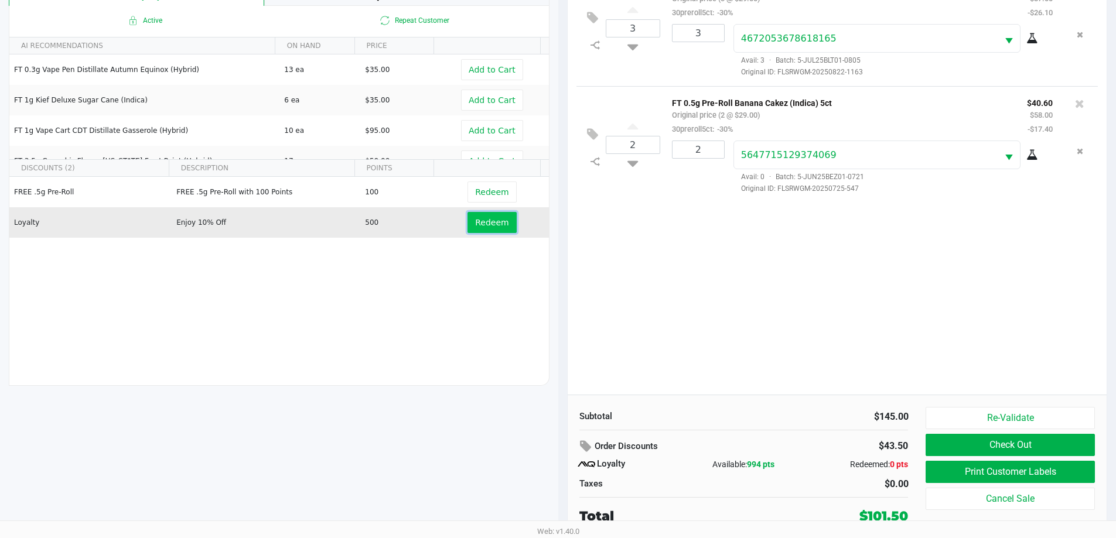
click at [499, 224] on button "Redeem" at bounding box center [491, 222] width 49 height 21
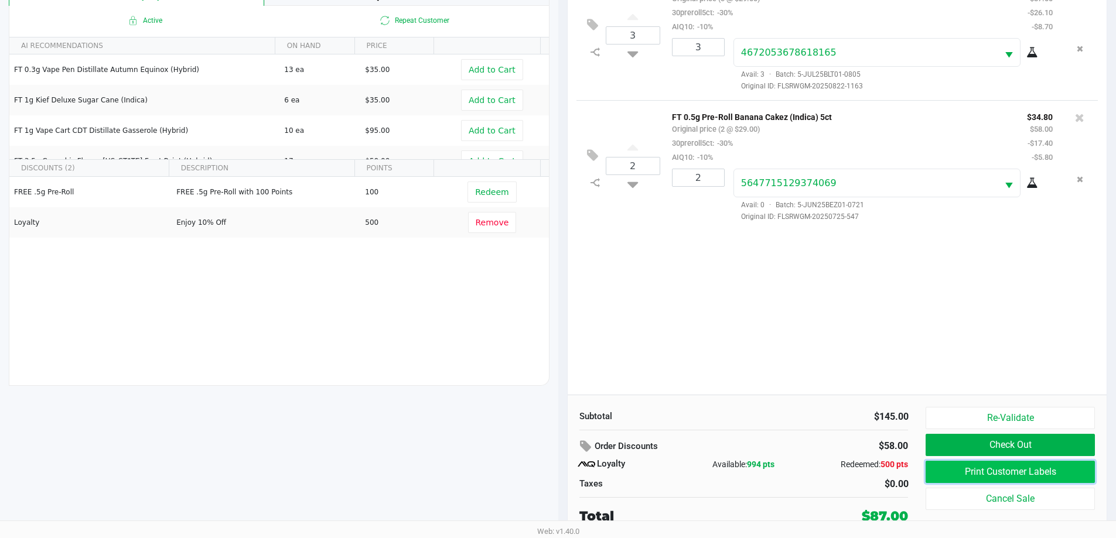
click at [1007, 471] on button "Print Customer Labels" at bounding box center [1009, 472] width 169 height 22
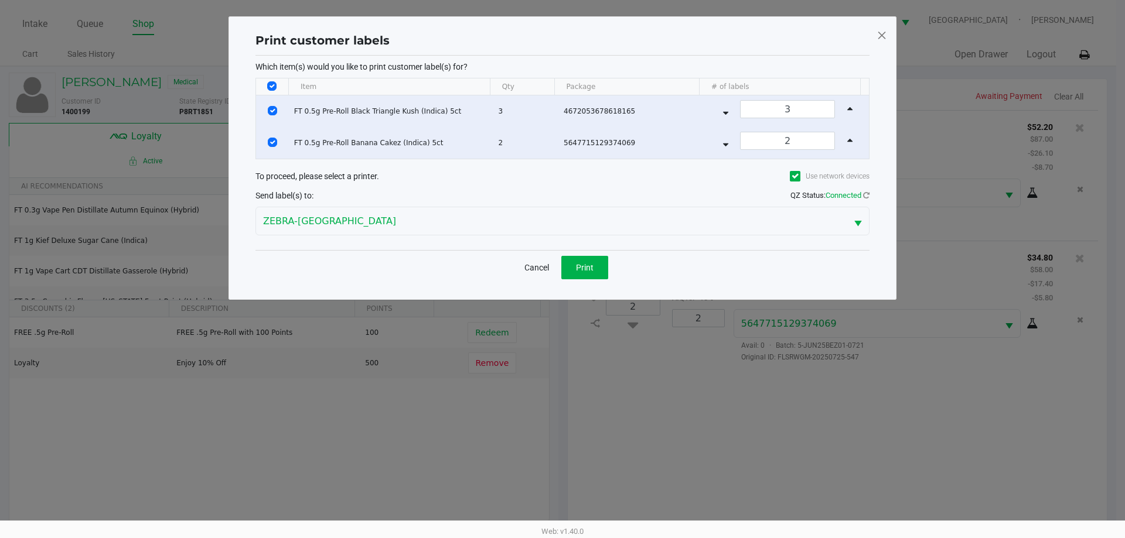
click at [591, 280] on div "Cancel Print" at bounding box center [562, 267] width 614 height 35
click at [593, 274] on button "Print" at bounding box center [584, 267] width 47 height 23
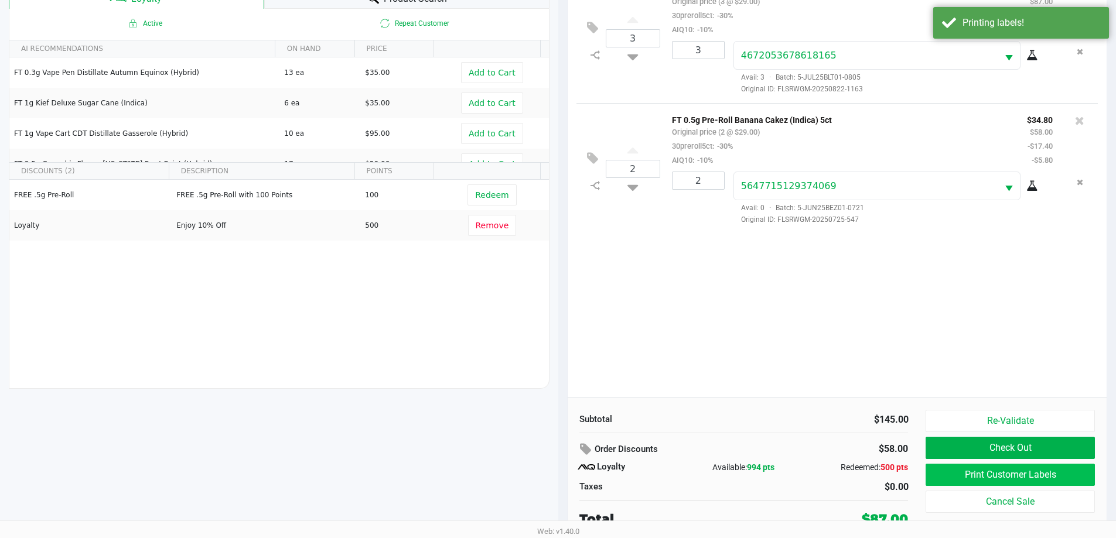
scroll to position [141, 0]
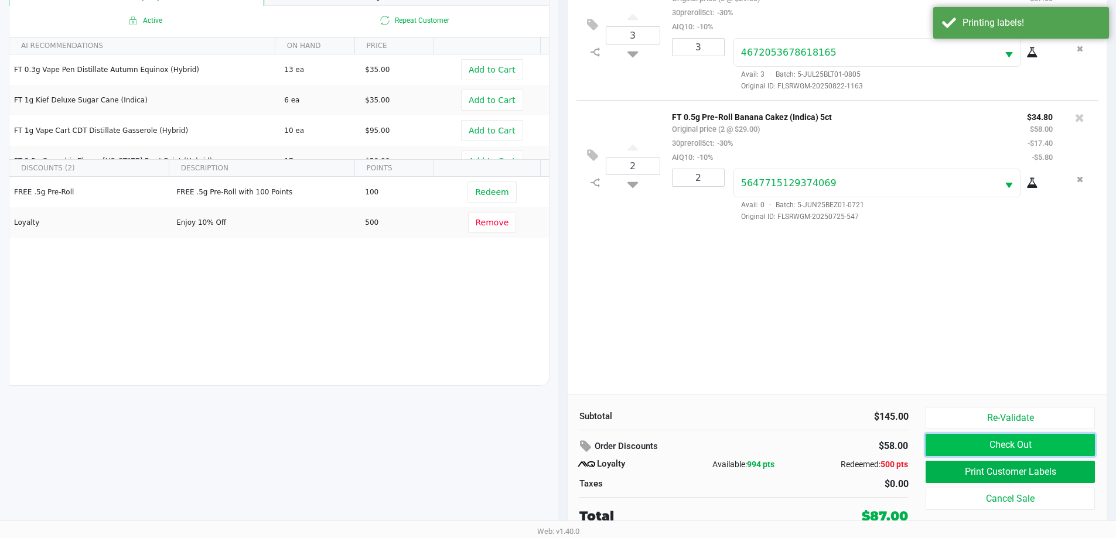
click at [958, 444] on button "Check Out" at bounding box center [1009, 445] width 169 height 22
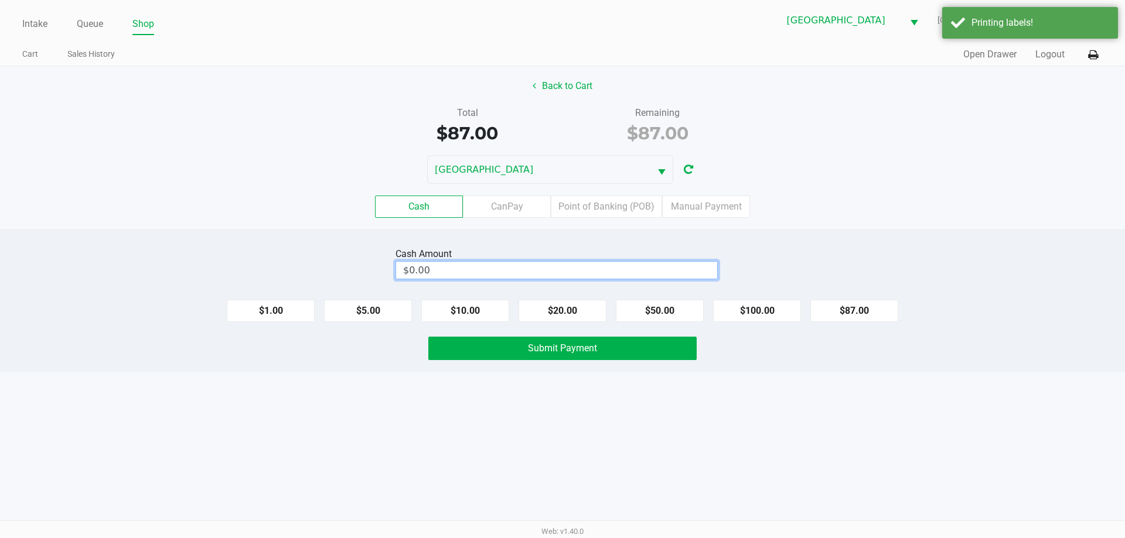
click at [599, 272] on input "$0.00" at bounding box center [556, 270] width 321 height 17
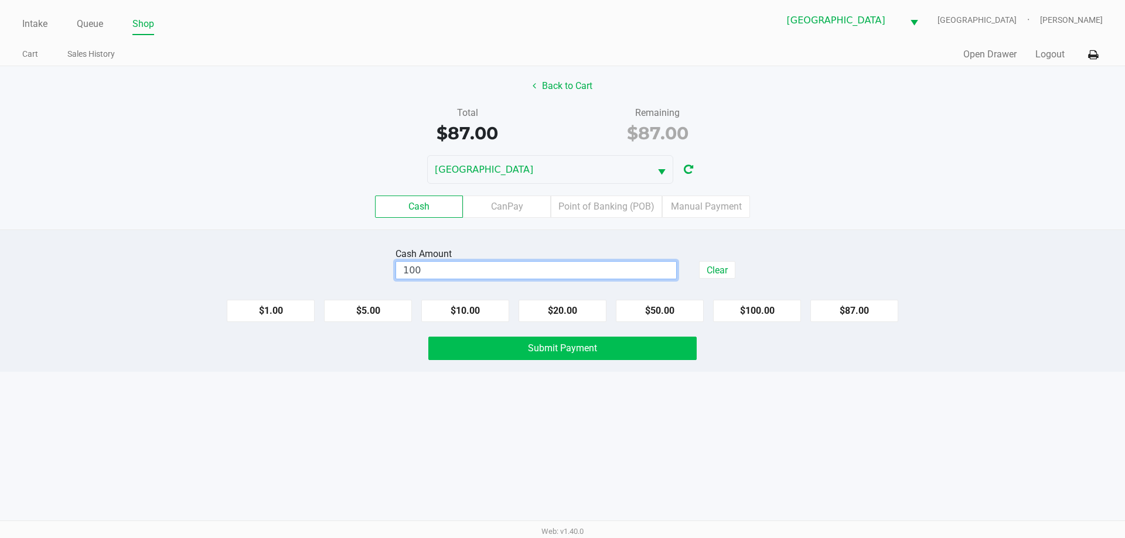
click at [544, 347] on span "Submit Payment" at bounding box center [562, 348] width 69 height 11
type input "$100.00"
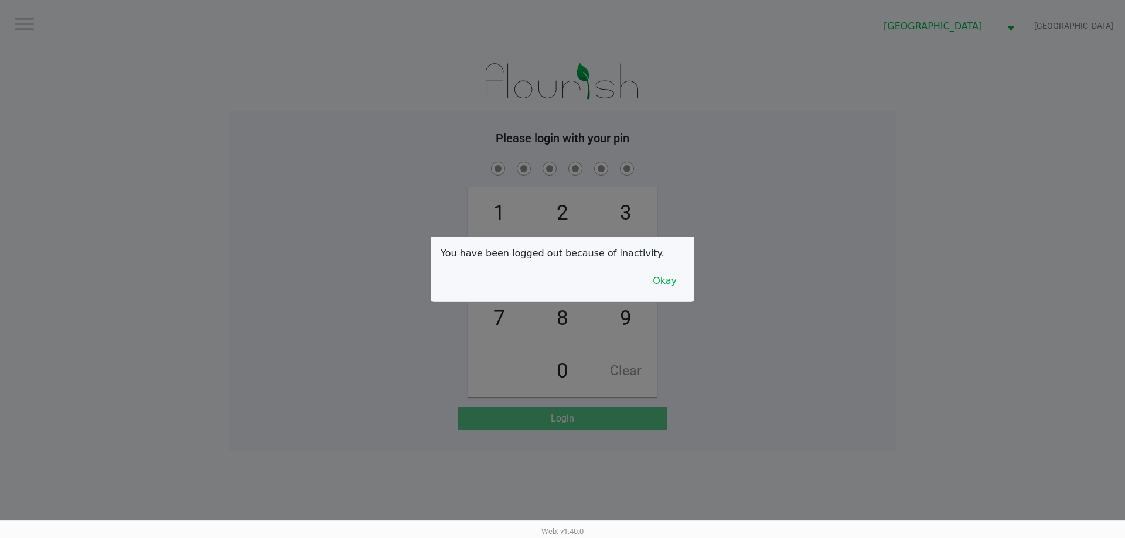
click at [679, 278] on button "Okay" at bounding box center [664, 281] width 39 height 22
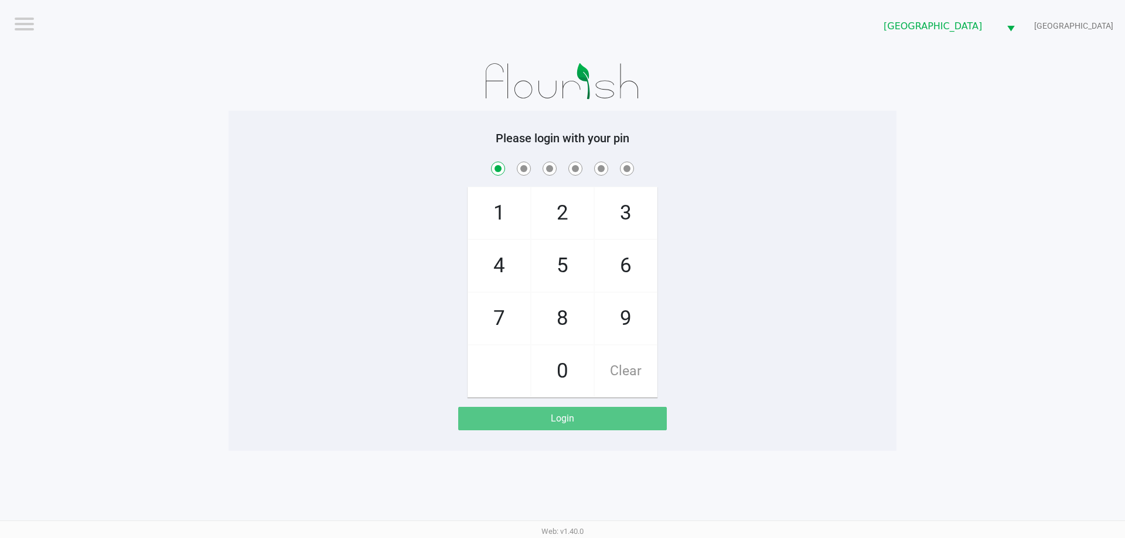
checkbox input "true"
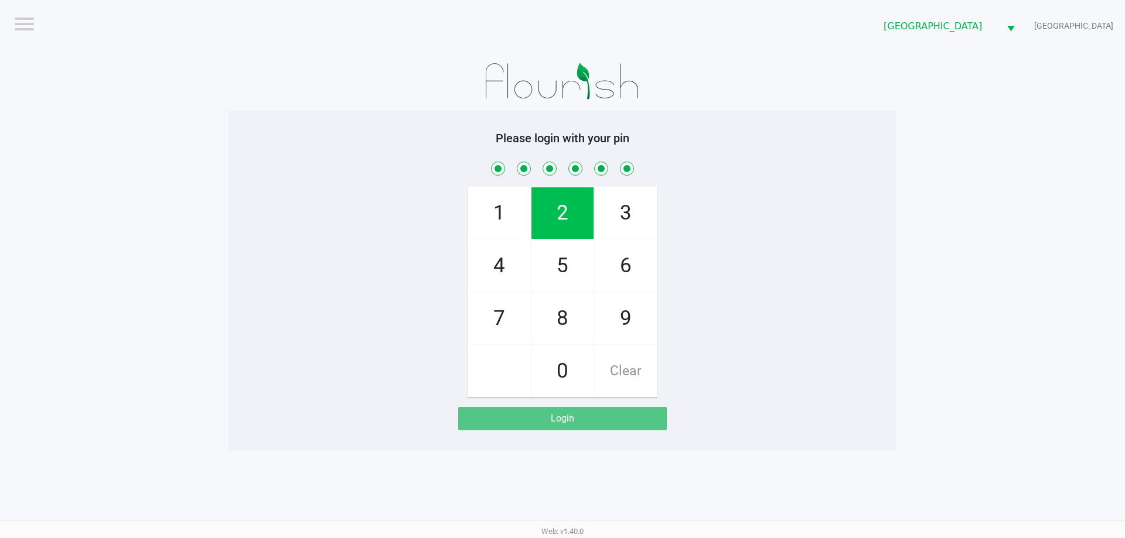
checkbox input "true"
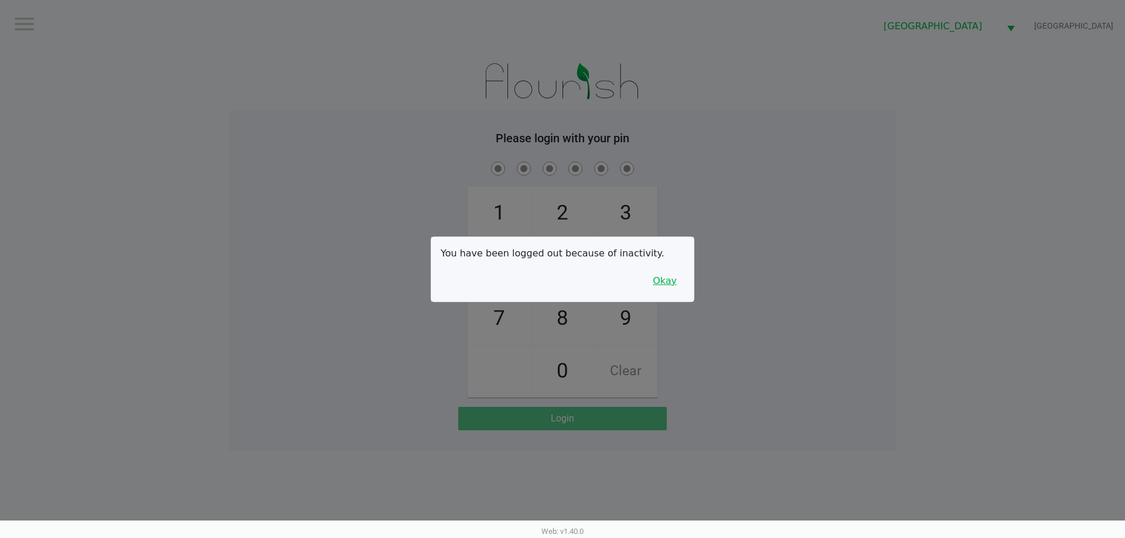
click at [669, 280] on button "Okay" at bounding box center [664, 281] width 39 height 22
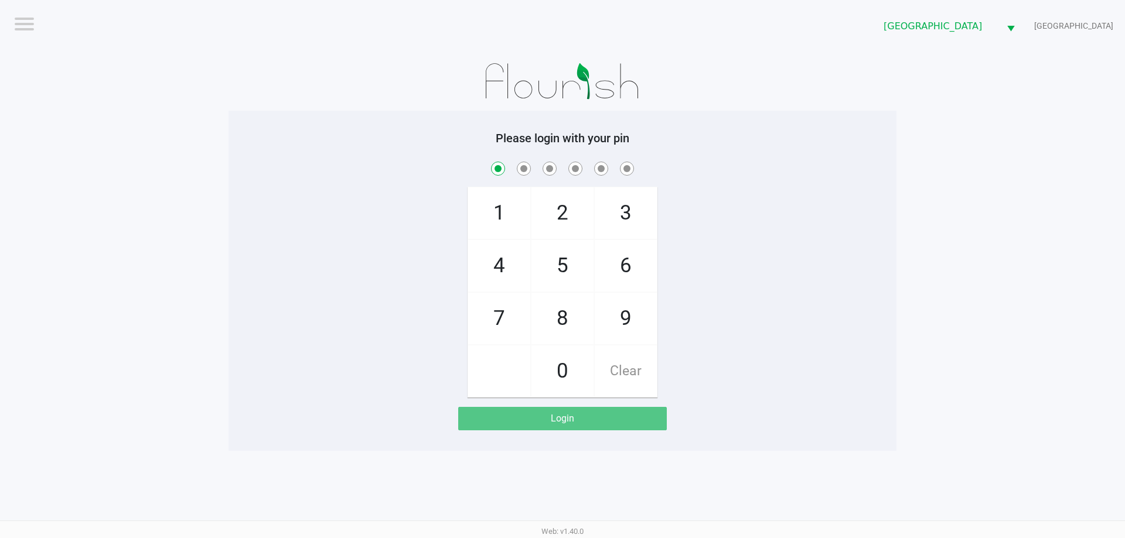
checkbox input "true"
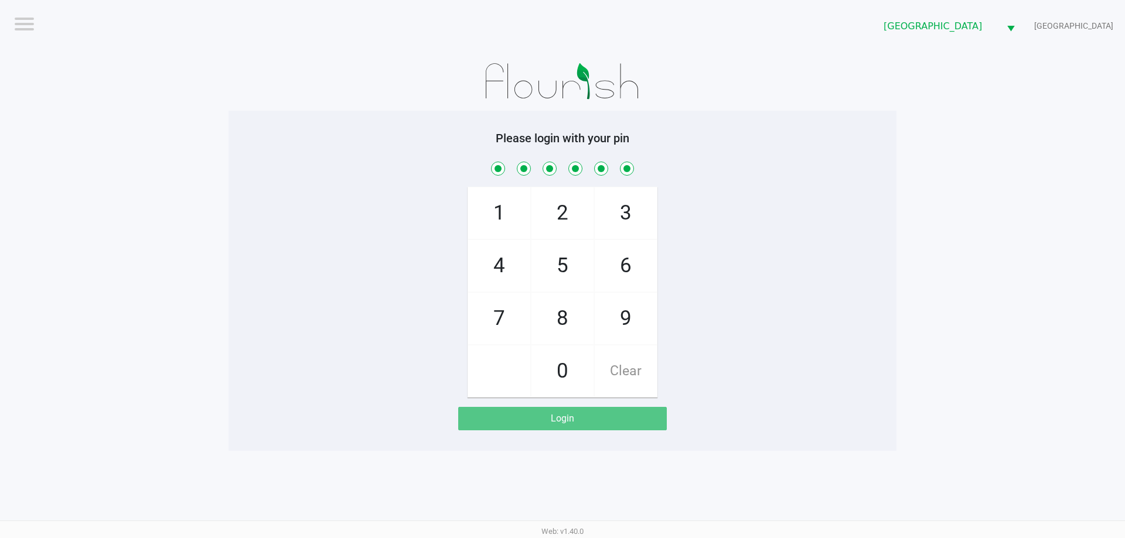
checkbox input "true"
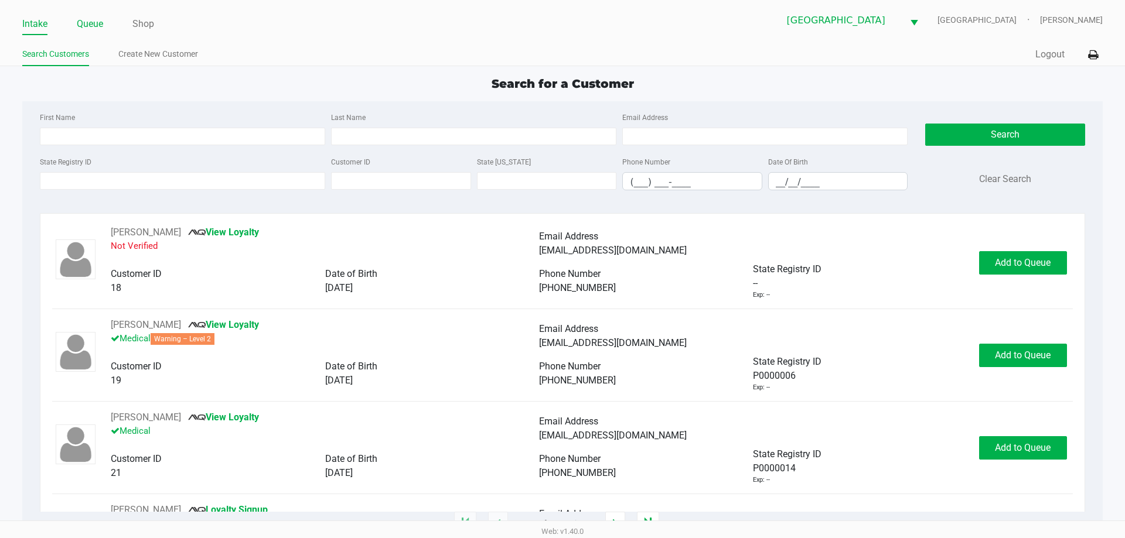
click at [87, 23] on link "Queue" at bounding box center [90, 24] width 26 height 16
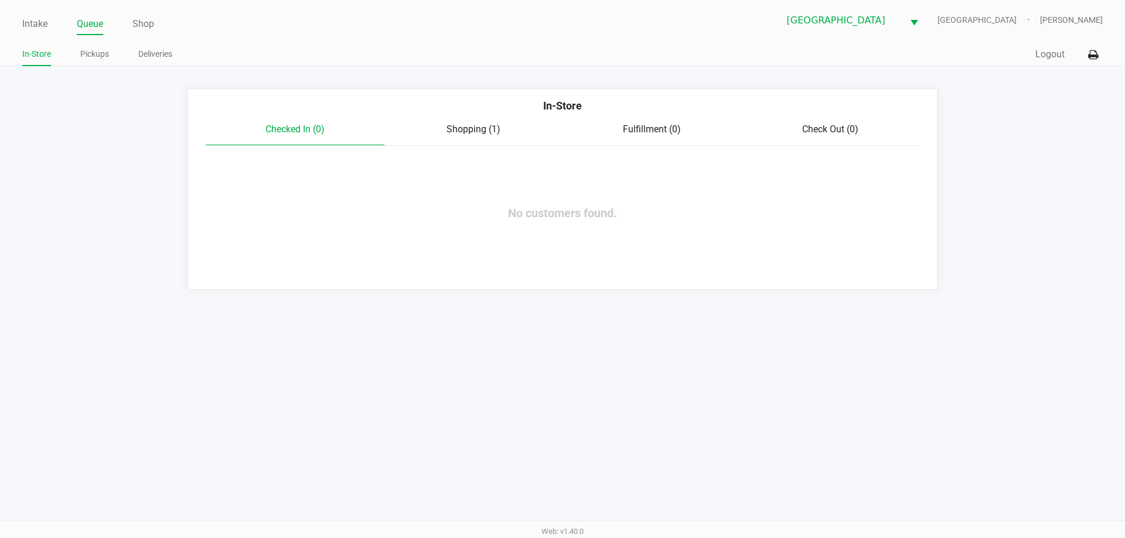
click at [480, 131] on span "Shopping (1)" at bounding box center [473, 129] width 54 height 11
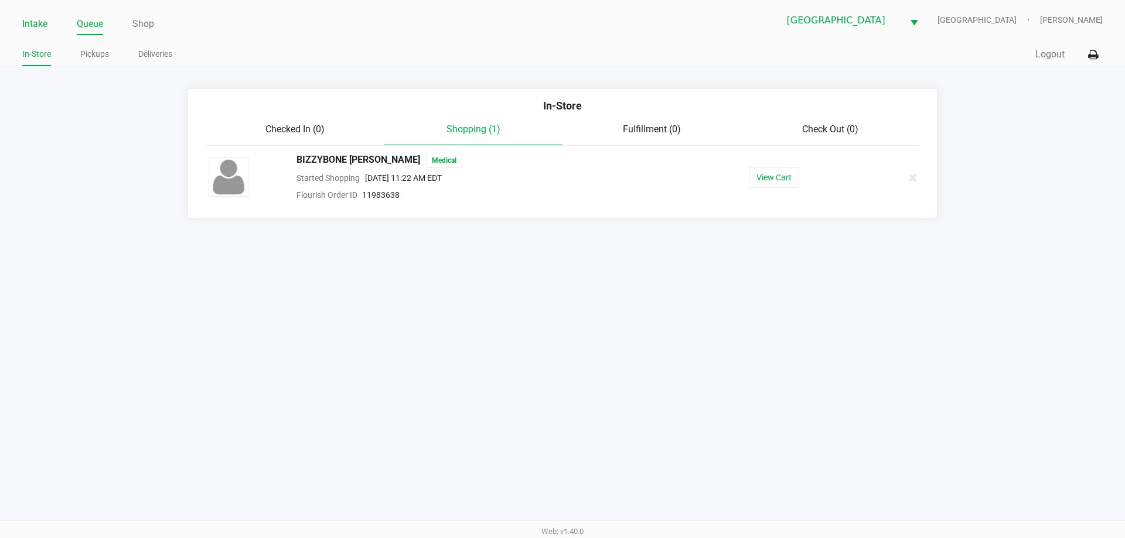
click at [40, 27] on link "Intake" at bounding box center [34, 24] width 25 height 16
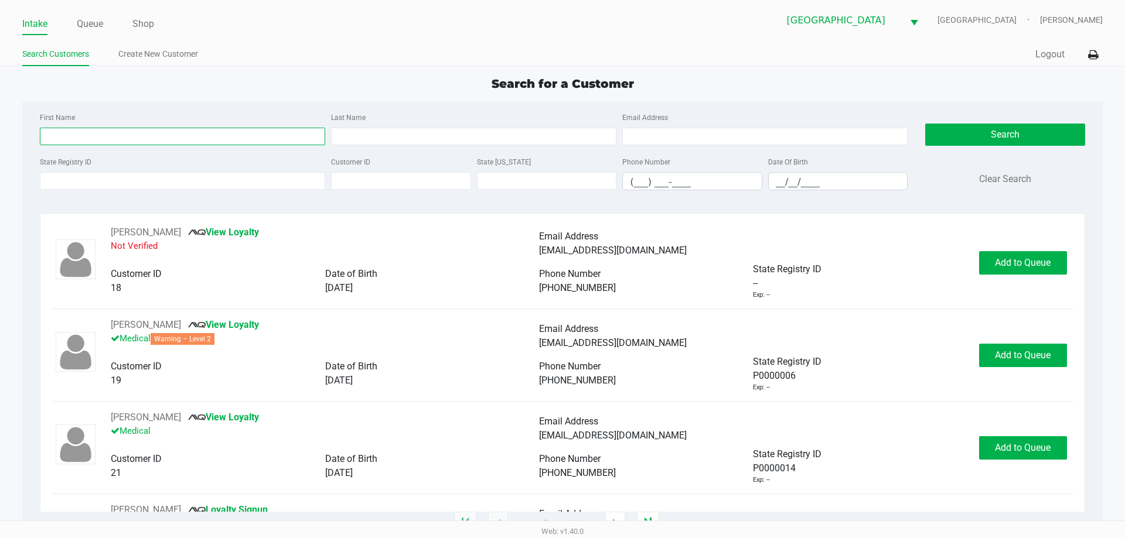
click at [114, 142] on input "First Name" at bounding box center [182, 137] width 285 height 18
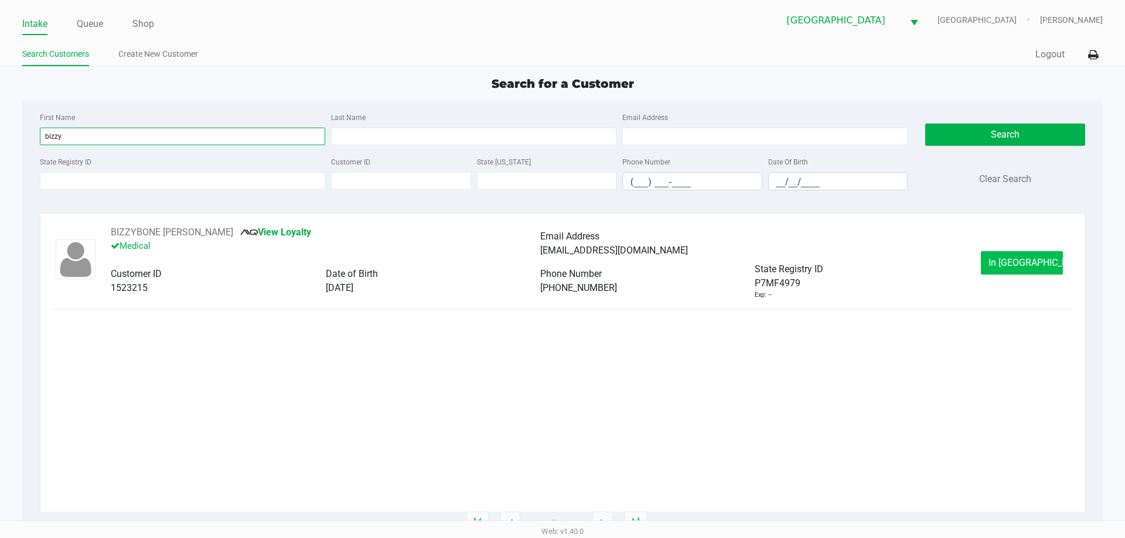
type input "bizzy"
click at [1031, 264] on span "In Queue" at bounding box center [1037, 262] width 98 height 11
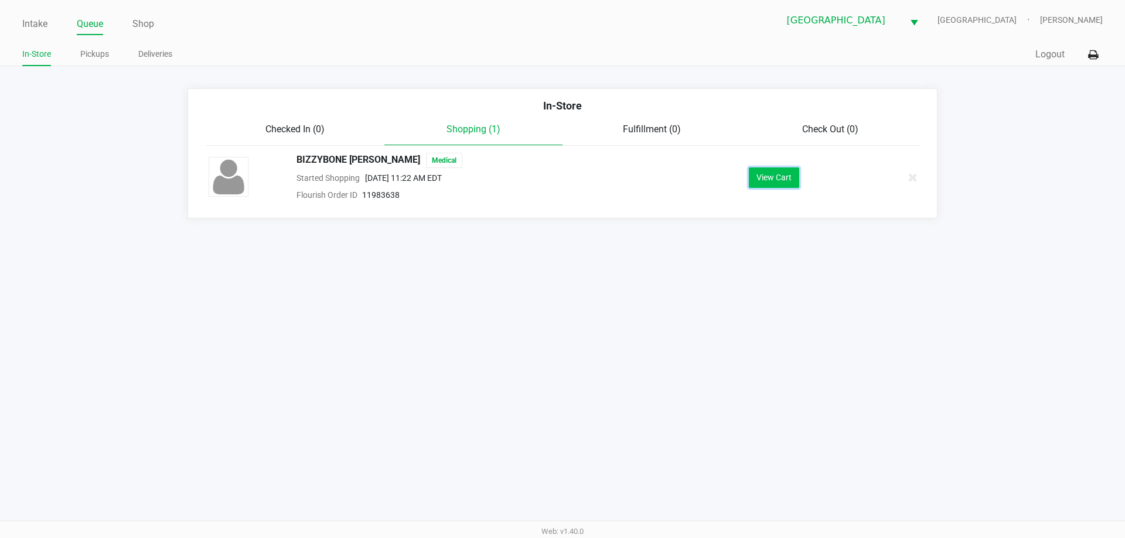
click at [774, 186] on button "View Cart" at bounding box center [774, 178] width 50 height 21
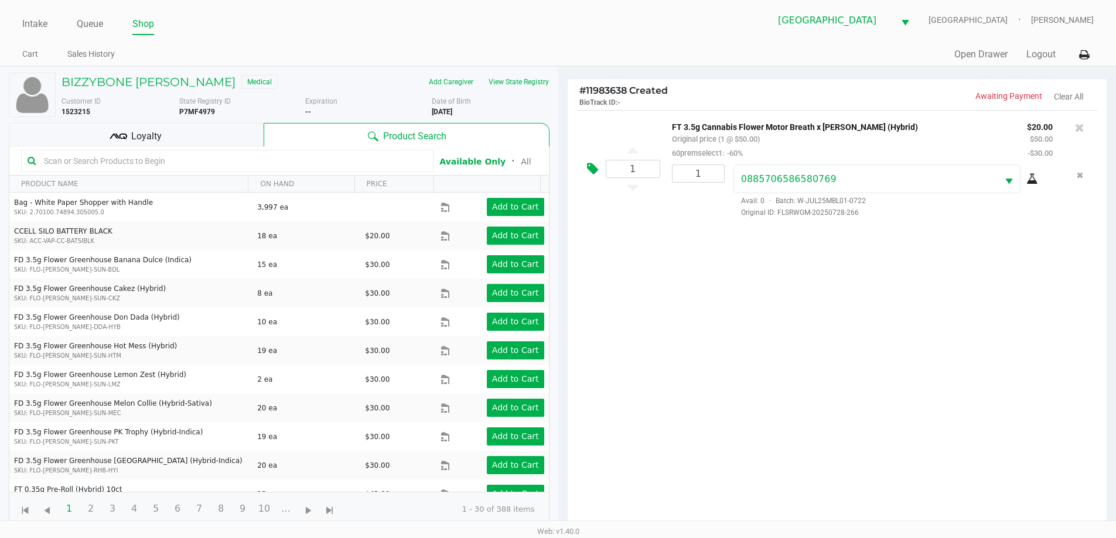
click at [588, 173] on icon at bounding box center [592, 168] width 11 height 13
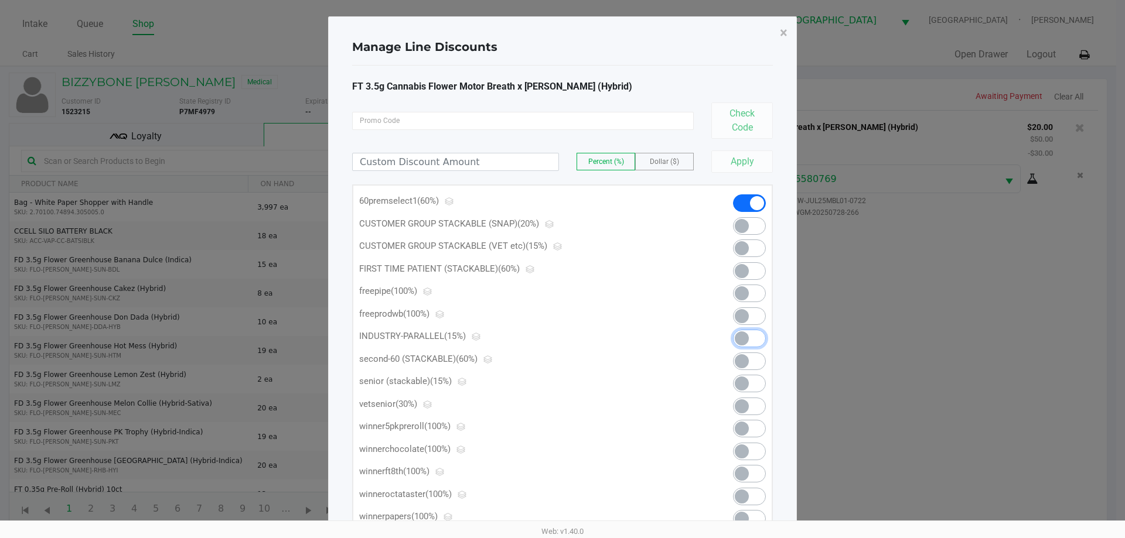
click at [745, 344] on span at bounding box center [742, 339] width 14 height 14
click at [787, 29] on span "×" at bounding box center [784, 33] width 8 height 16
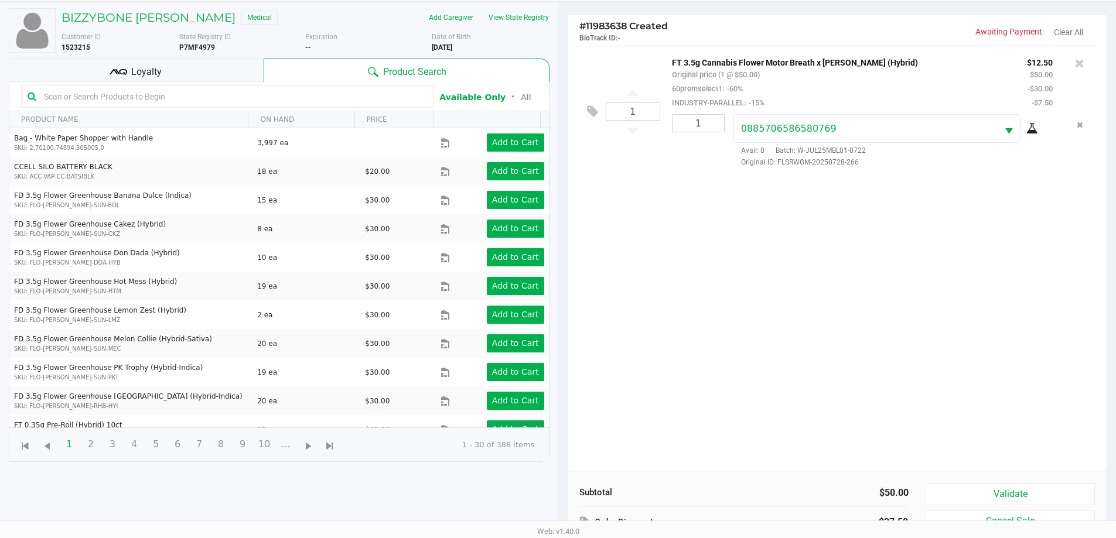
scroll to position [127, 0]
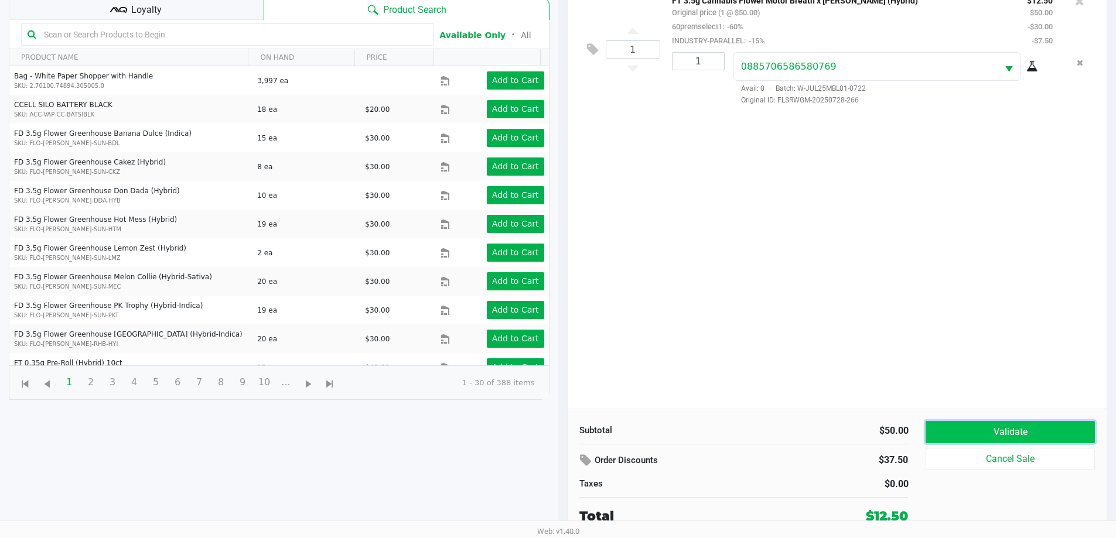
click at [1050, 435] on button "Validate" at bounding box center [1009, 432] width 169 height 22
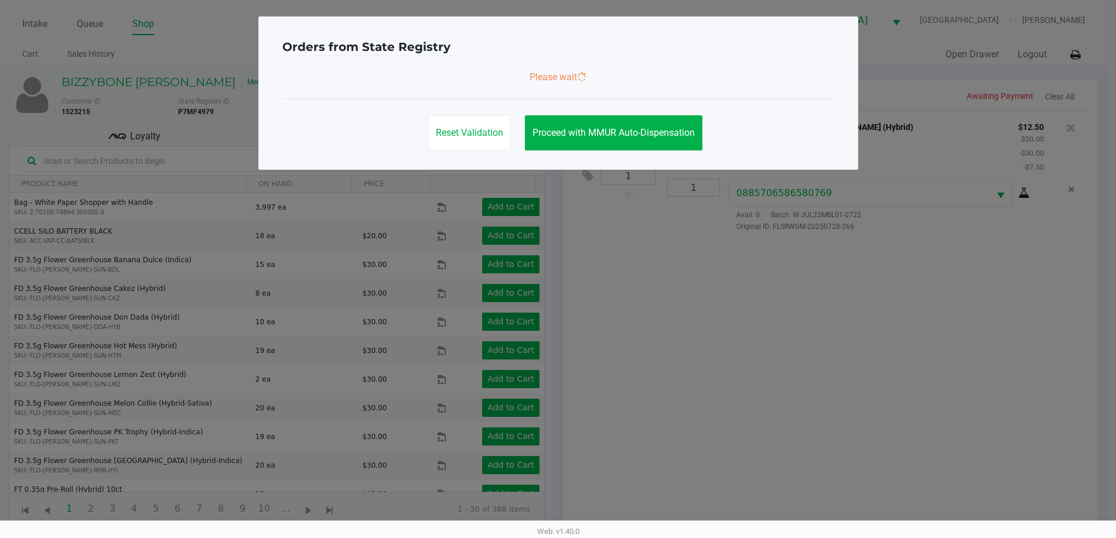
scroll to position [0, 0]
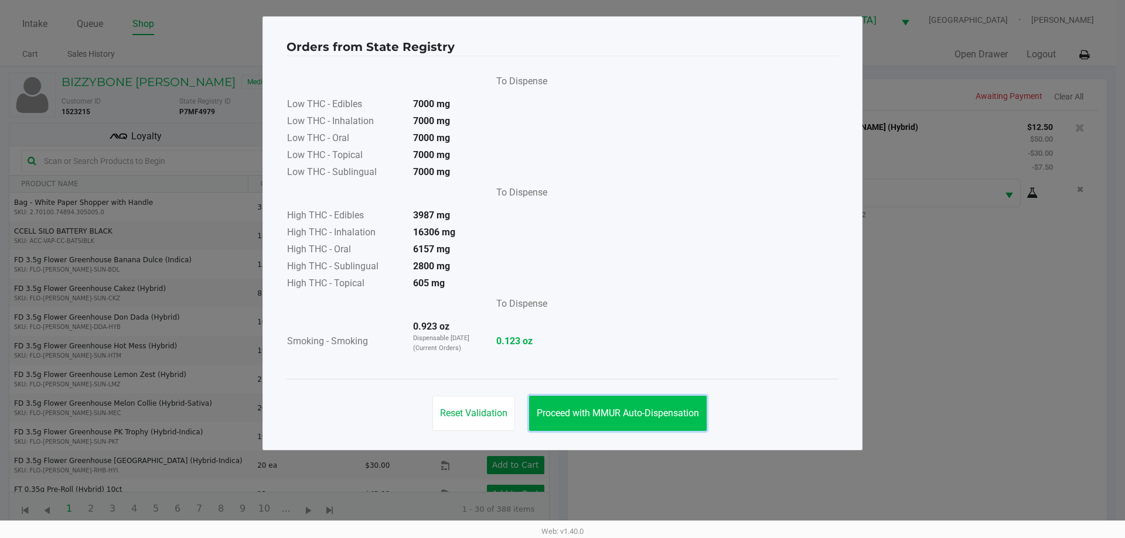
click at [647, 411] on span "Proceed with MMUR Auto-Dispensation" at bounding box center [618, 413] width 162 height 11
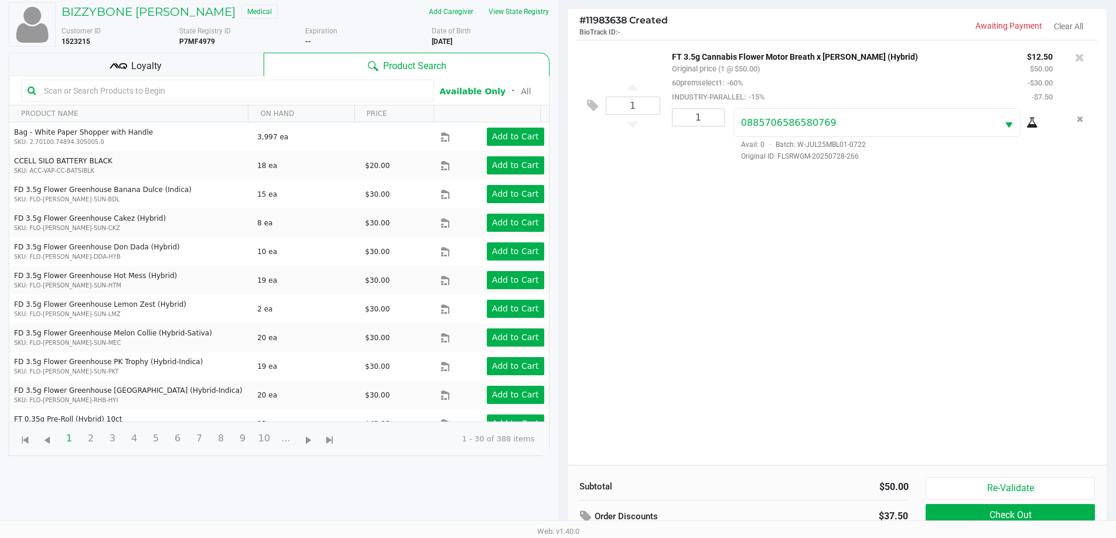
scroll to position [127, 0]
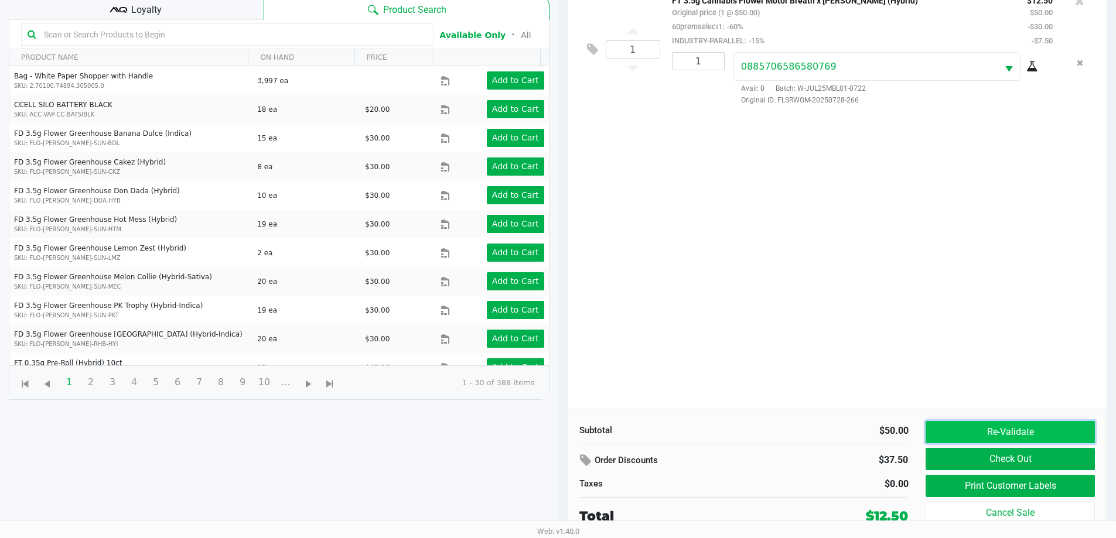
click at [974, 431] on button "Re-Validate" at bounding box center [1009, 432] width 169 height 22
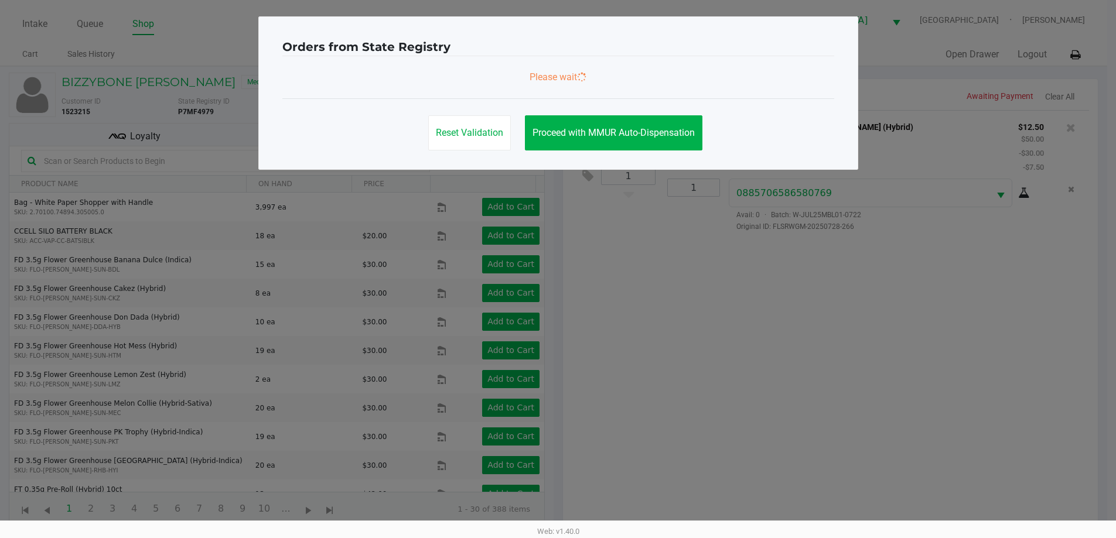
scroll to position [0, 0]
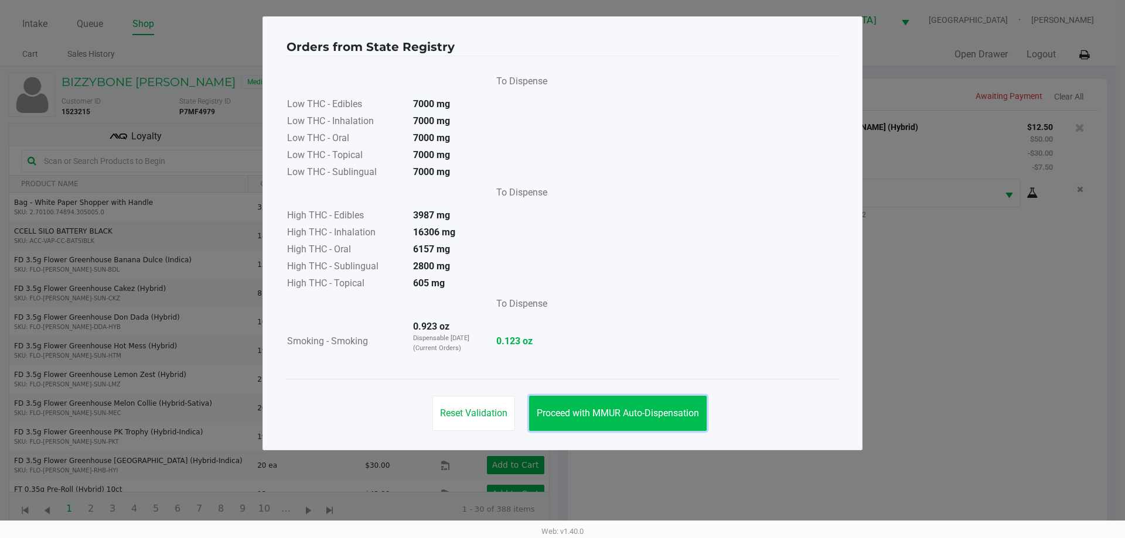
click at [666, 409] on span "Proceed with MMUR Auto-Dispensation" at bounding box center [618, 413] width 162 height 11
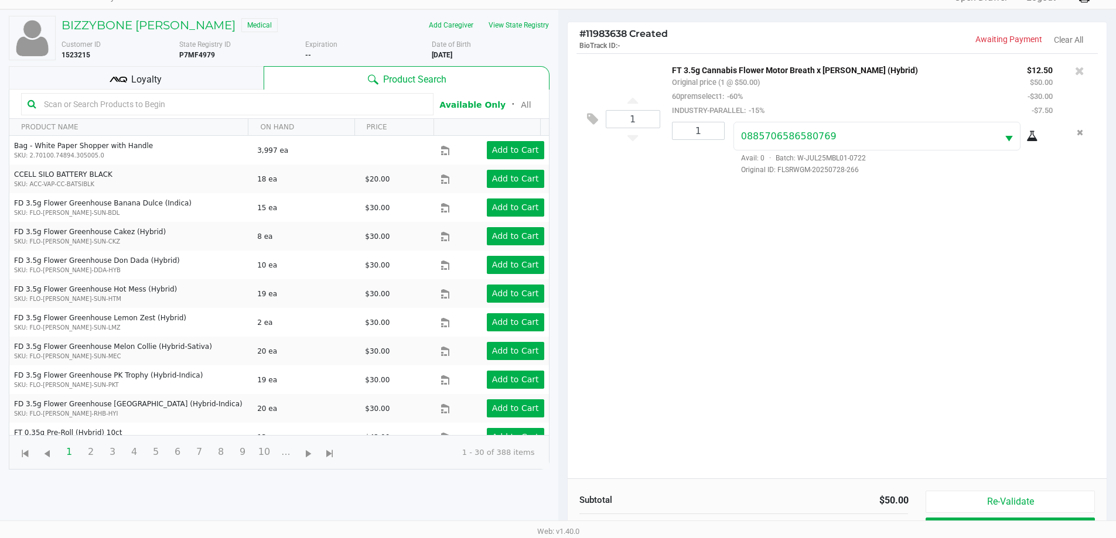
scroll to position [127, 0]
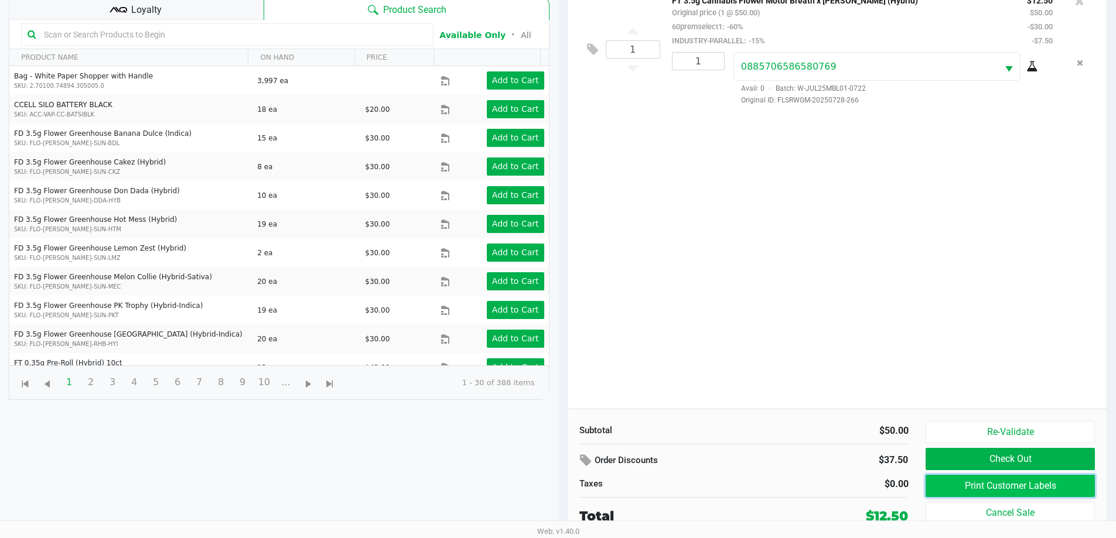
click at [999, 484] on button "Print Customer Labels" at bounding box center [1009, 486] width 169 height 22
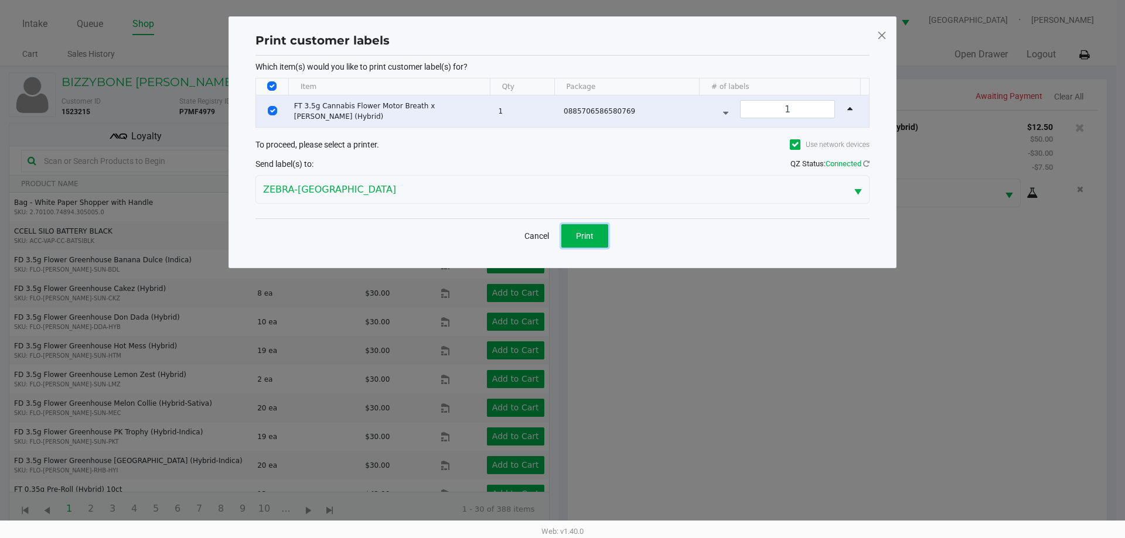
click at [588, 238] on span "Print" at bounding box center [585, 235] width 18 height 9
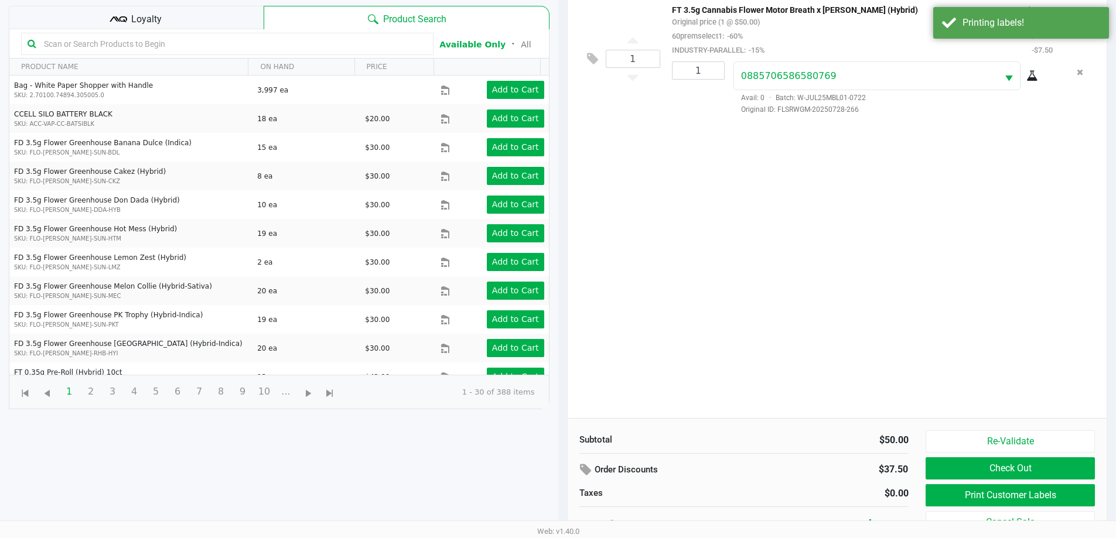
scroll to position [127, 0]
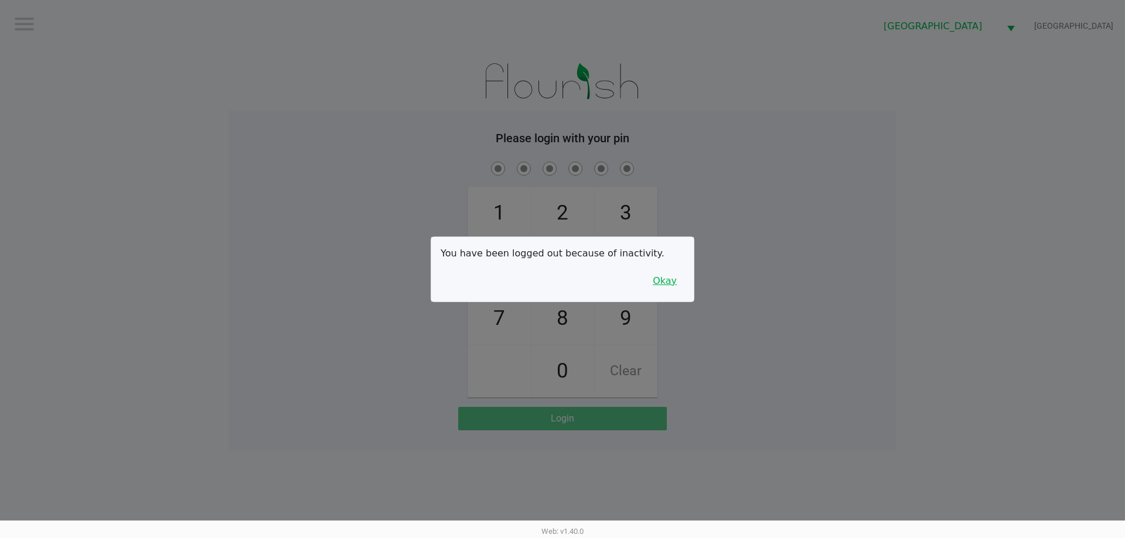
click at [655, 288] on button "Okay" at bounding box center [664, 281] width 39 height 22
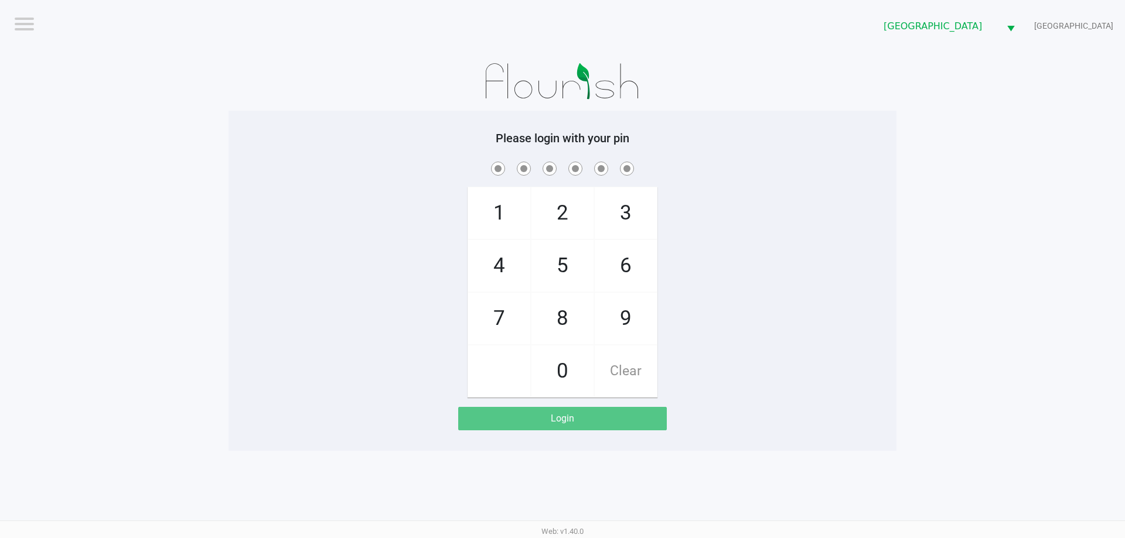
click at [637, 324] on span "9" at bounding box center [626, 319] width 62 height 52
checkbox input "true"
click at [511, 319] on span "7" at bounding box center [499, 319] width 62 height 52
checkbox input "true"
click at [514, 237] on span "1" at bounding box center [499, 213] width 62 height 52
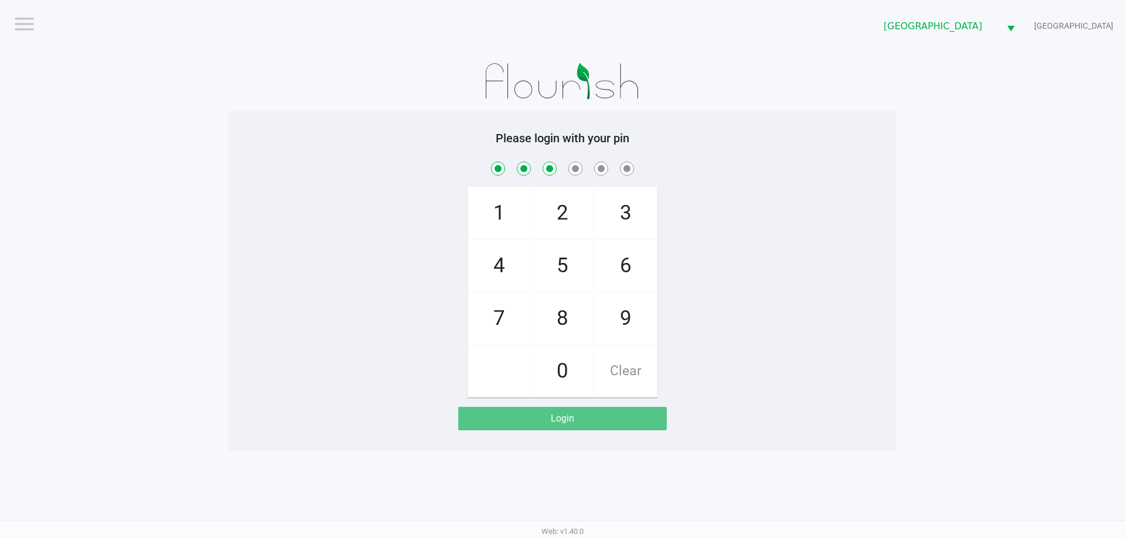
checkbox input "true"
click at [579, 217] on span "2" at bounding box center [562, 213] width 62 height 52
checkbox input "true"
click at [536, 228] on span "2" at bounding box center [562, 213] width 62 height 52
checkbox input "true"
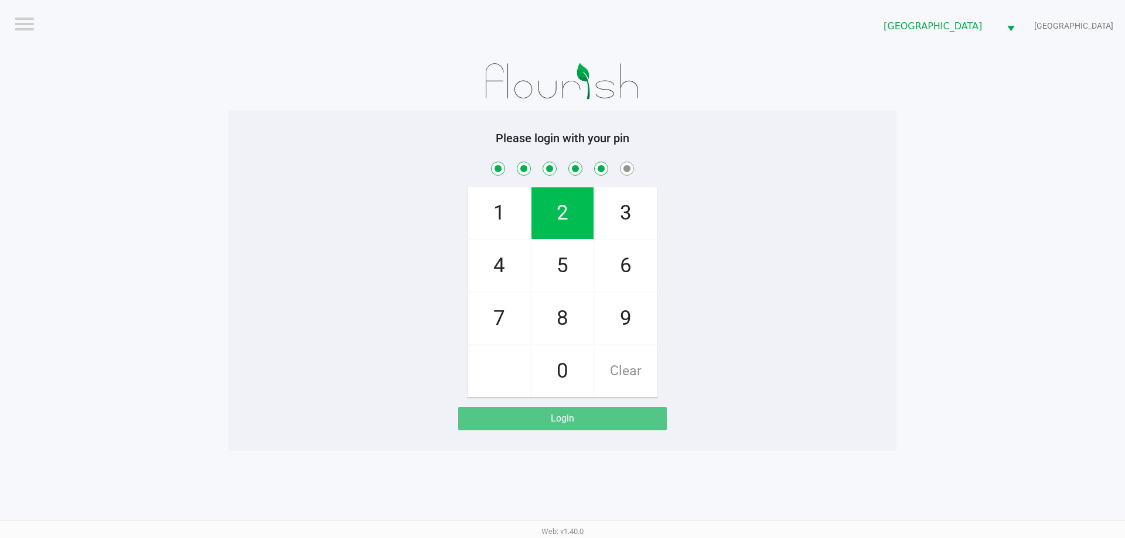
click at [640, 271] on span "6" at bounding box center [626, 266] width 62 height 52
checkbox input "true"
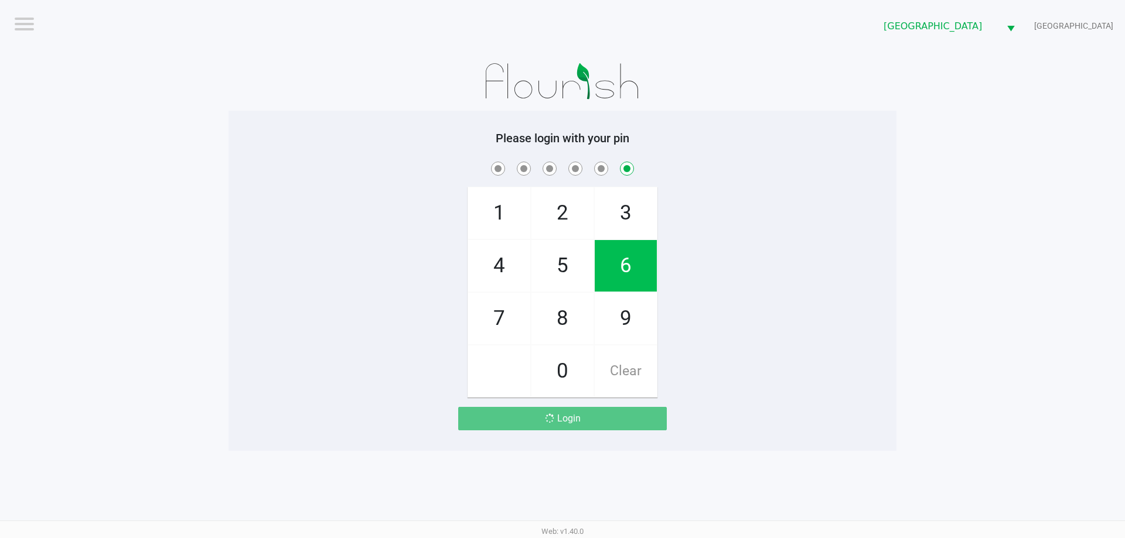
checkbox input "false"
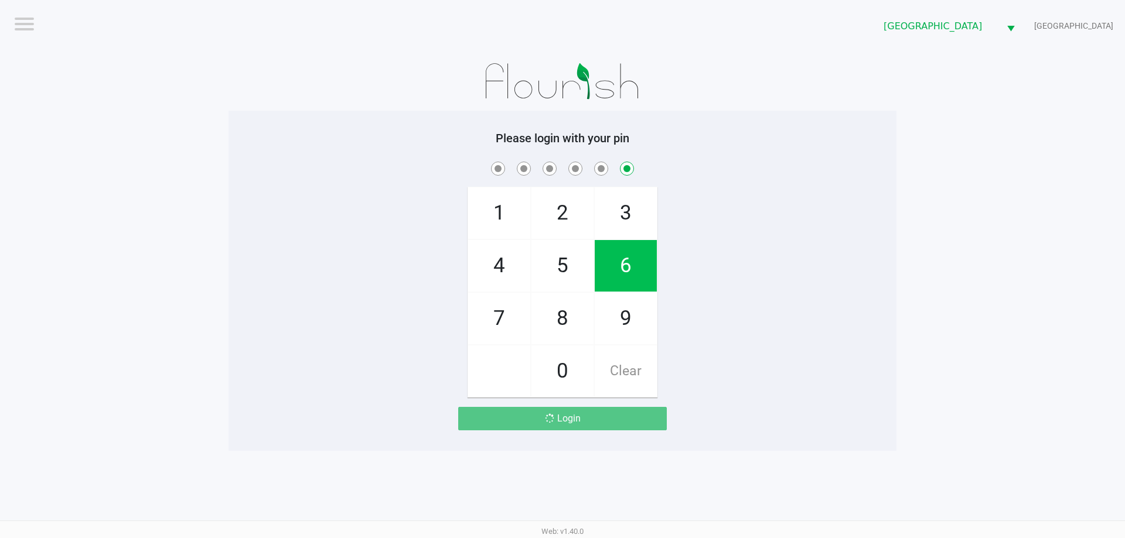
checkbox input "false"
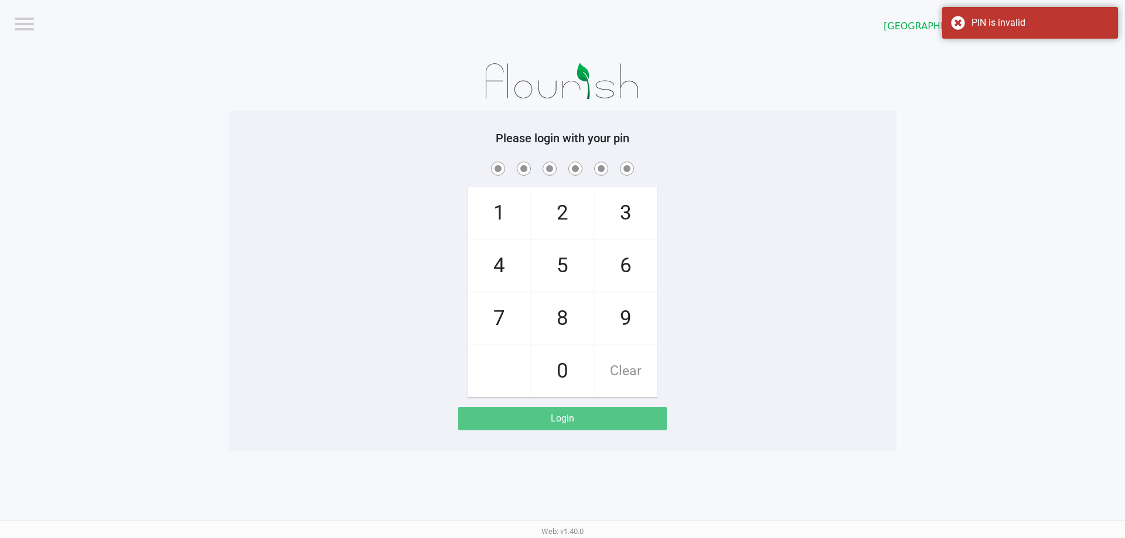
click at [630, 309] on span "9" at bounding box center [626, 319] width 62 height 52
checkbox input "true"
click at [517, 315] on span "7" at bounding box center [499, 319] width 62 height 52
checkbox input "true"
click at [514, 211] on span "1" at bounding box center [499, 213] width 62 height 52
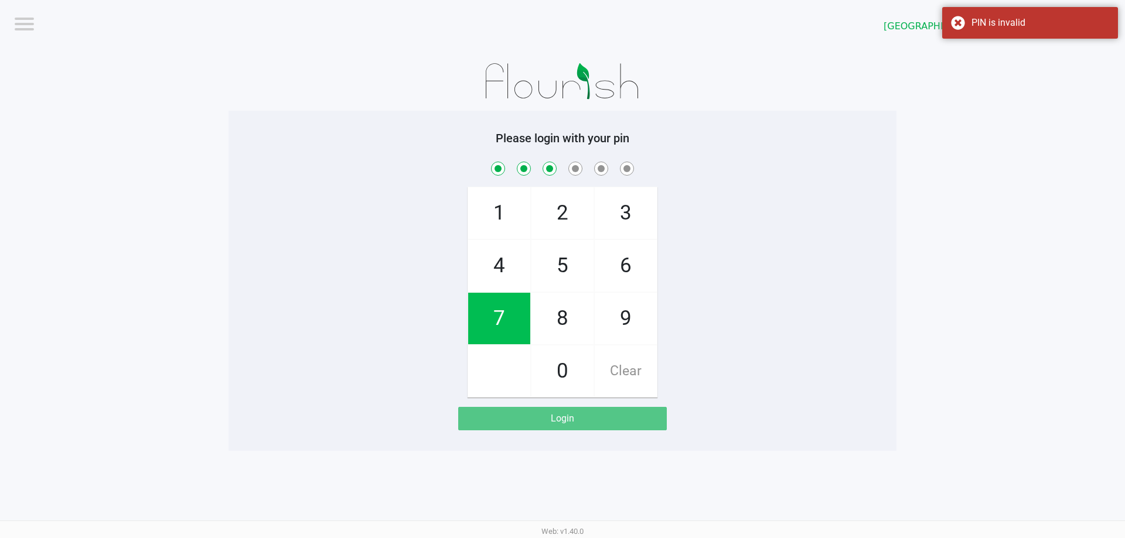
checkbox input "true"
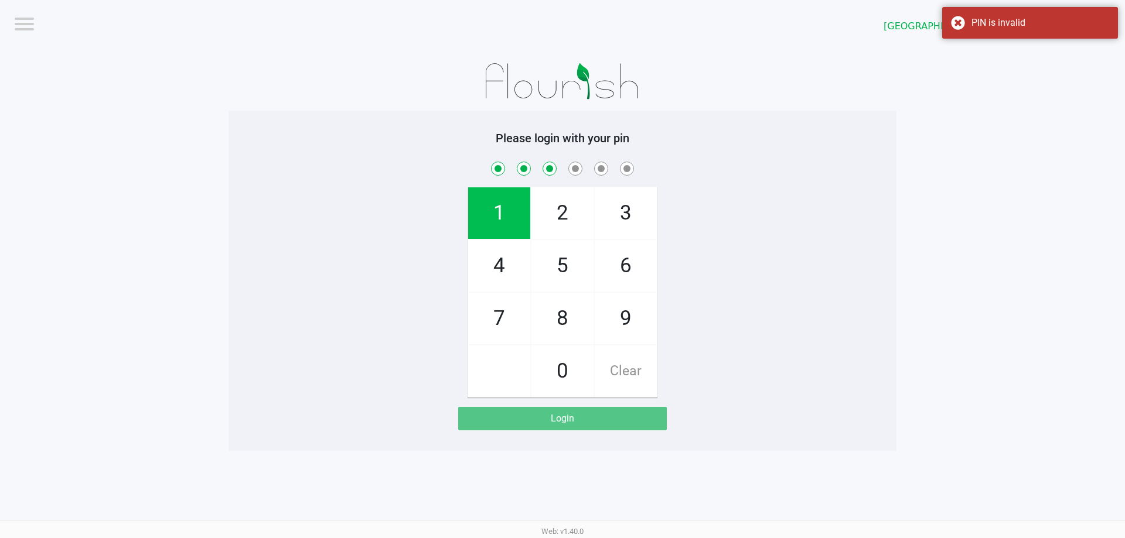
click at [577, 214] on span "2" at bounding box center [562, 213] width 62 height 52
checkbox input "true"
click at [487, 219] on span "1" at bounding box center [499, 213] width 62 height 52
checkbox input "true"
click at [626, 272] on span "6" at bounding box center [626, 266] width 62 height 52
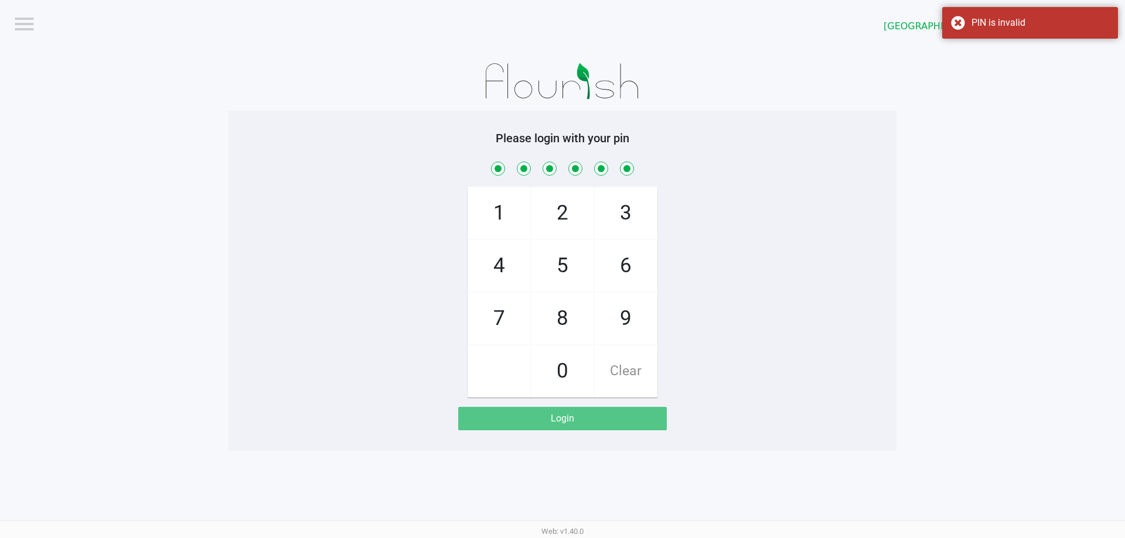
checkbox input "true"
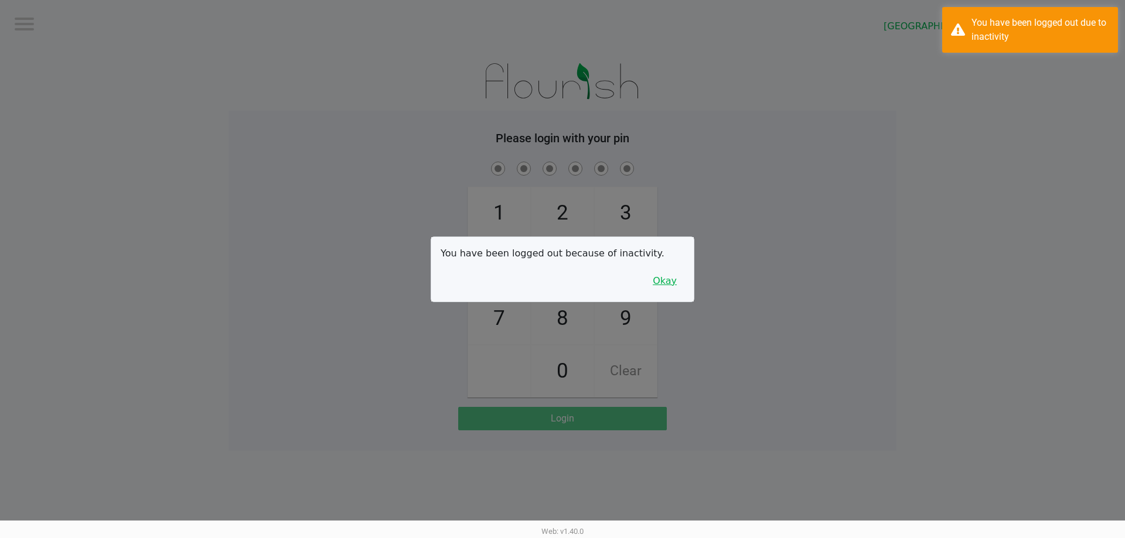
click at [661, 276] on button "Okay" at bounding box center [664, 281] width 39 height 22
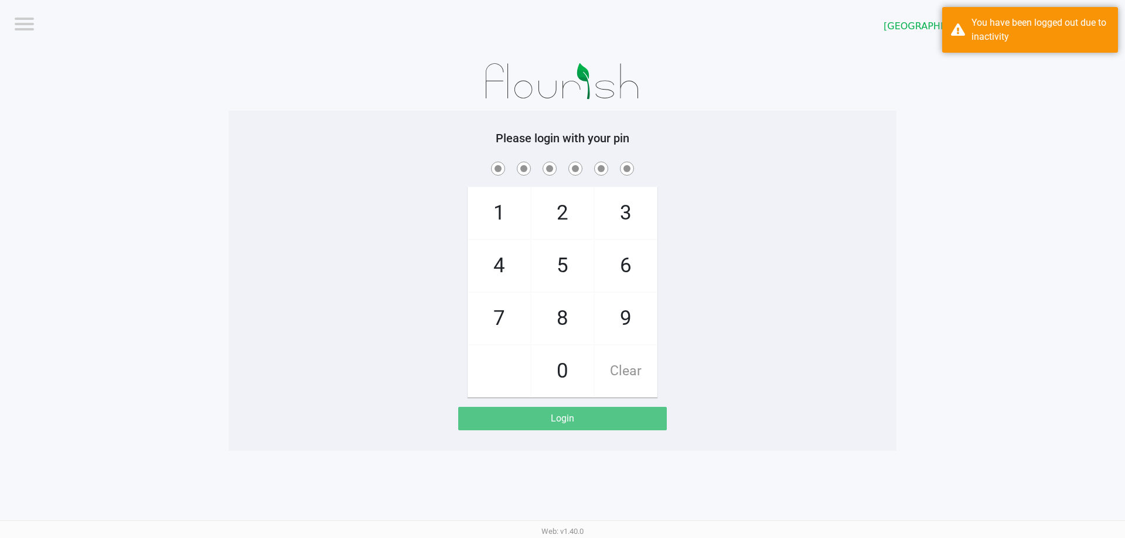
click at [620, 310] on span "9" at bounding box center [626, 319] width 62 height 52
checkbox input "true"
click at [494, 310] on span "7" at bounding box center [499, 319] width 62 height 52
checkbox input "true"
click at [483, 209] on span "1" at bounding box center [499, 213] width 62 height 52
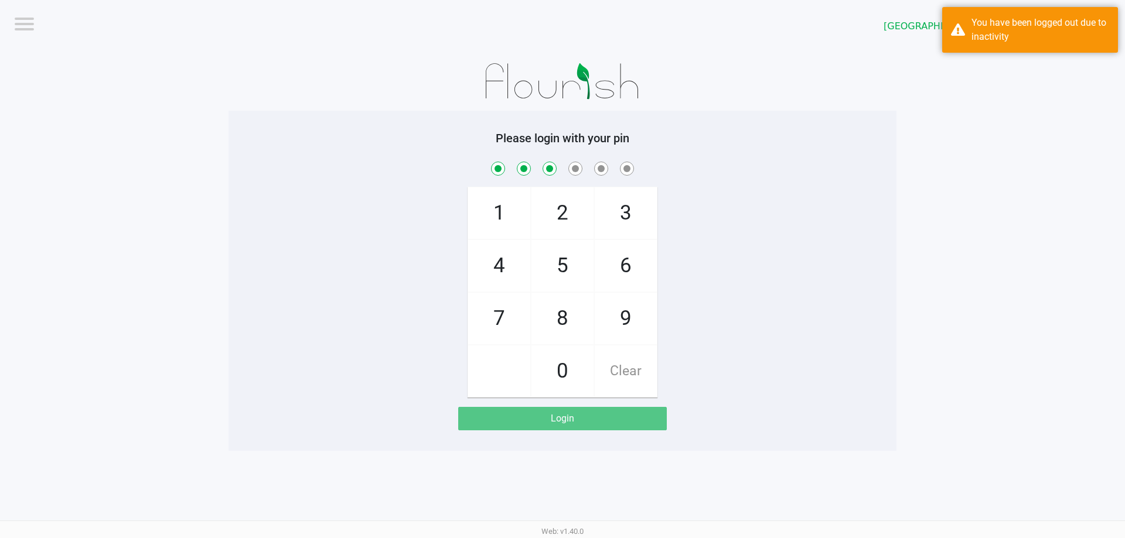
checkbox input "true"
click at [553, 209] on span "2" at bounding box center [562, 213] width 62 height 52
checkbox input "true"
click at [493, 211] on span "1" at bounding box center [499, 213] width 62 height 52
checkbox input "true"
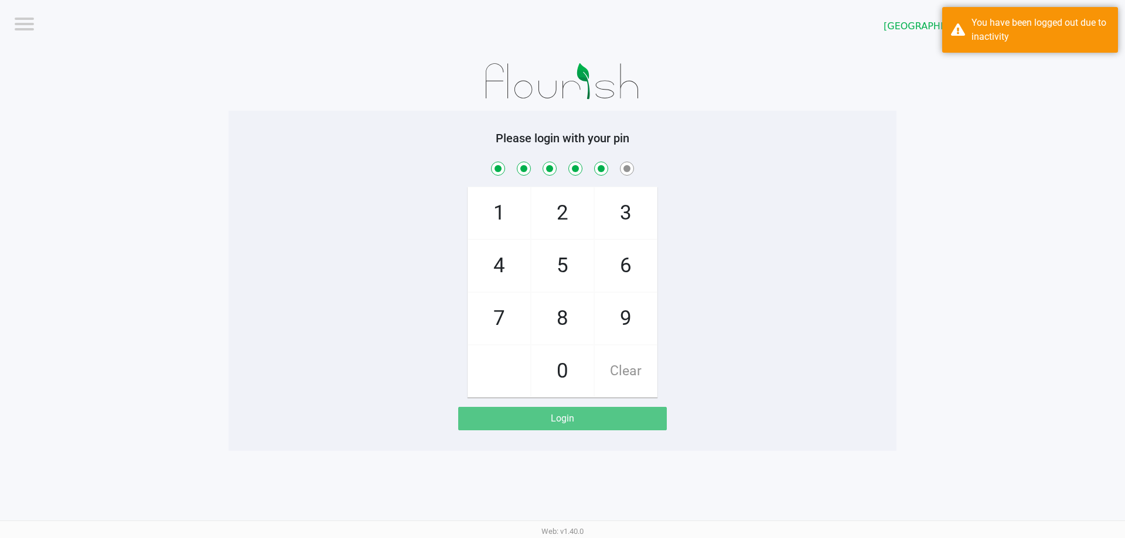
click at [631, 248] on span "6" at bounding box center [626, 266] width 62 height 52
checkbox input "true"
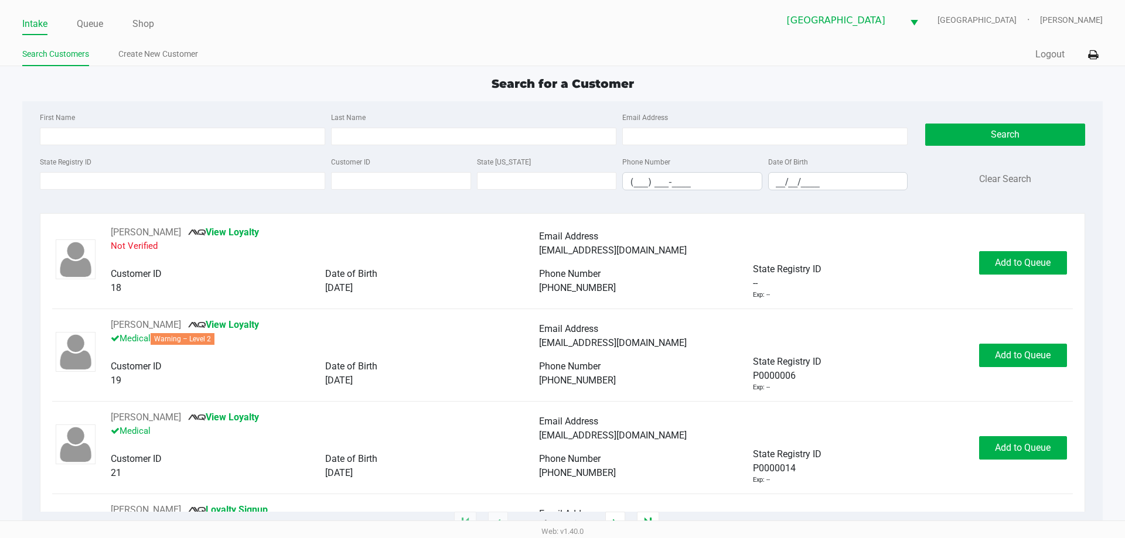
click at [115, 94] on div "Search for a Customer First Name Last Name Email Address State Registry ID Cust…" at bounding box center [562, 299] width 1080 height 449
click at [248, 71] on app-point-of-sale "Intake Queue Shop Miami Beach WC FITCHBURG Josh Hunnicutt Search Customers Crea…" at bounding box center [562, 262] width 1125 height 524
click at [67, 118] on label "First Name" at bounding box center [57, 117] width 35 height 11
click at [67, 128] on input "First Name" at bounding box center [182, 137] width 285 height 18
type input "dion"
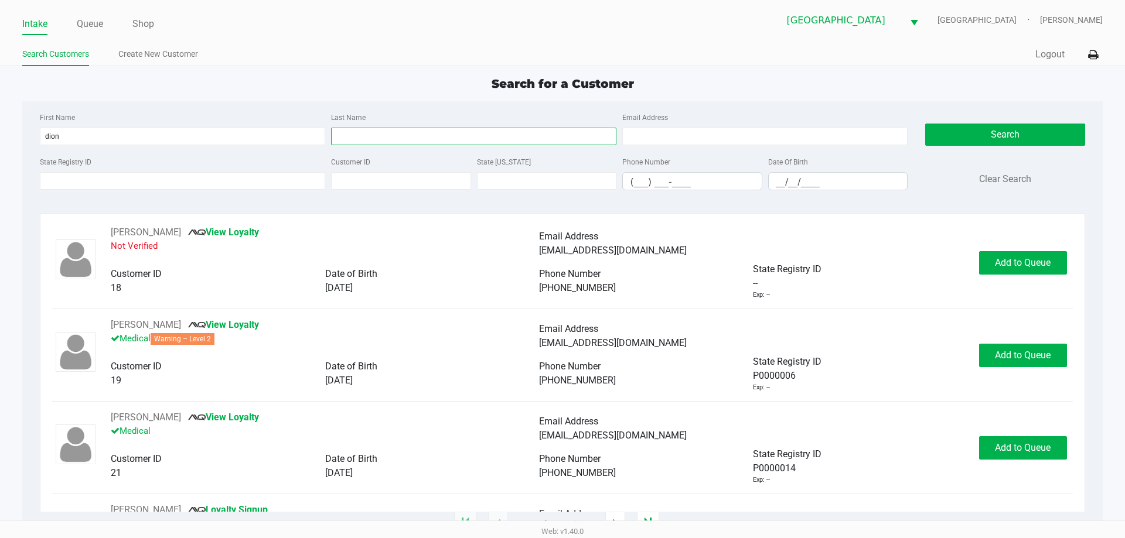
click at [373, 129] on input "Last Name" at bounding box center [473, 137] width 285 height 18
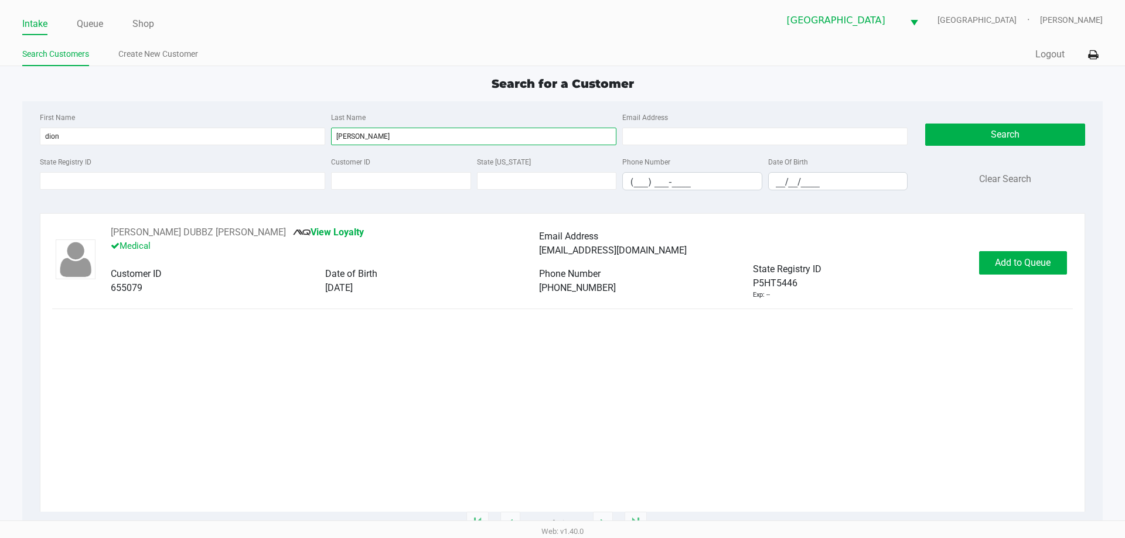
type input "howard"
click at [999, 274] on button "Add to Queue" at bounding box center [1023, 262] width 88 height 23
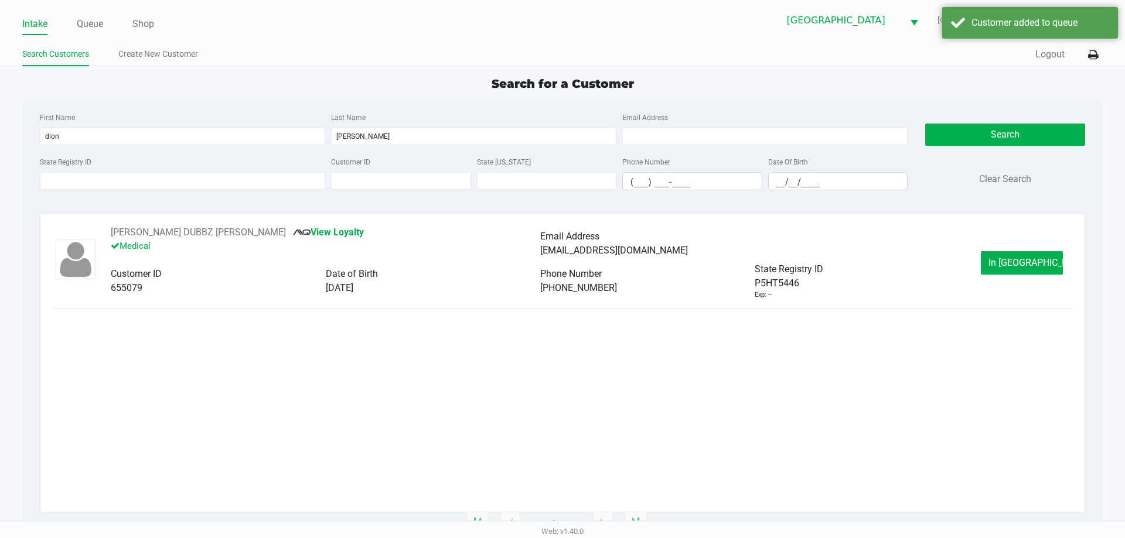
click at [996, 271] on button "In Queue" at bounding box center [1022, 262] width 82 height 23
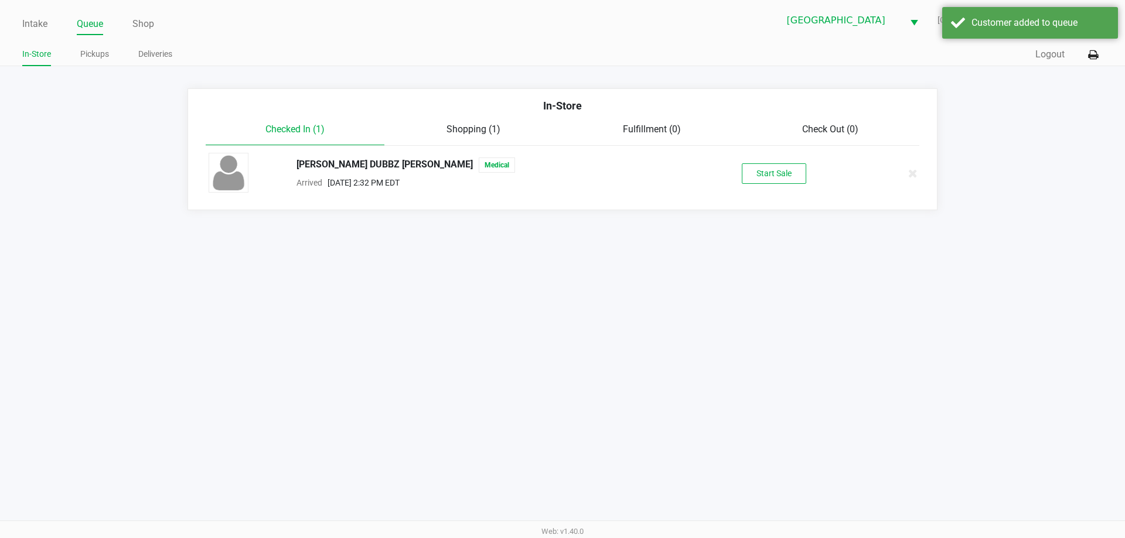
click at [787, 176] on button "Start Sale" at bounding box center [774, 173] width 64 height 21
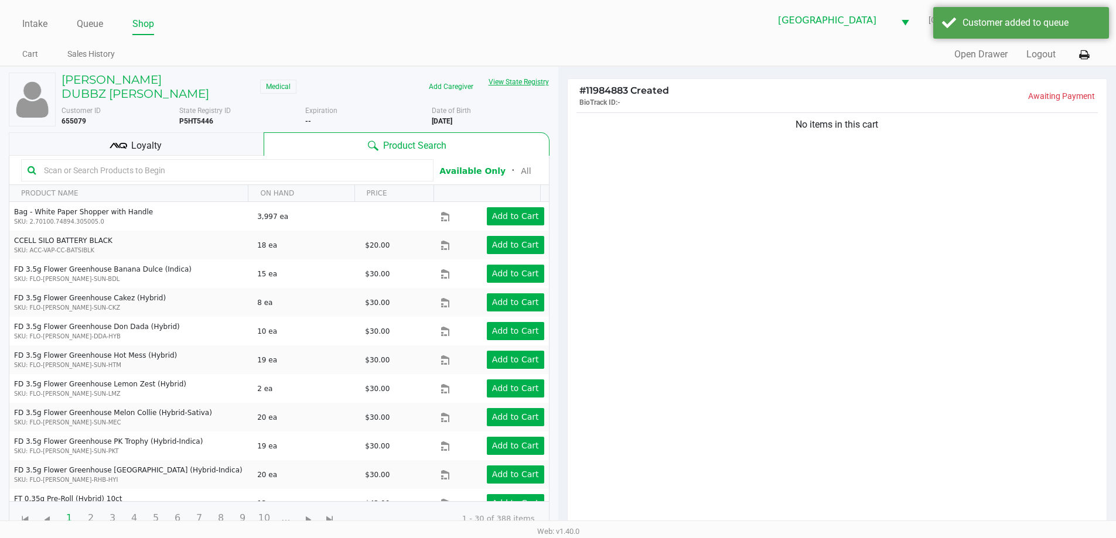
click at [505, 82] on button "View State Registry" at bounding box center [515, 82] width 69 height 19
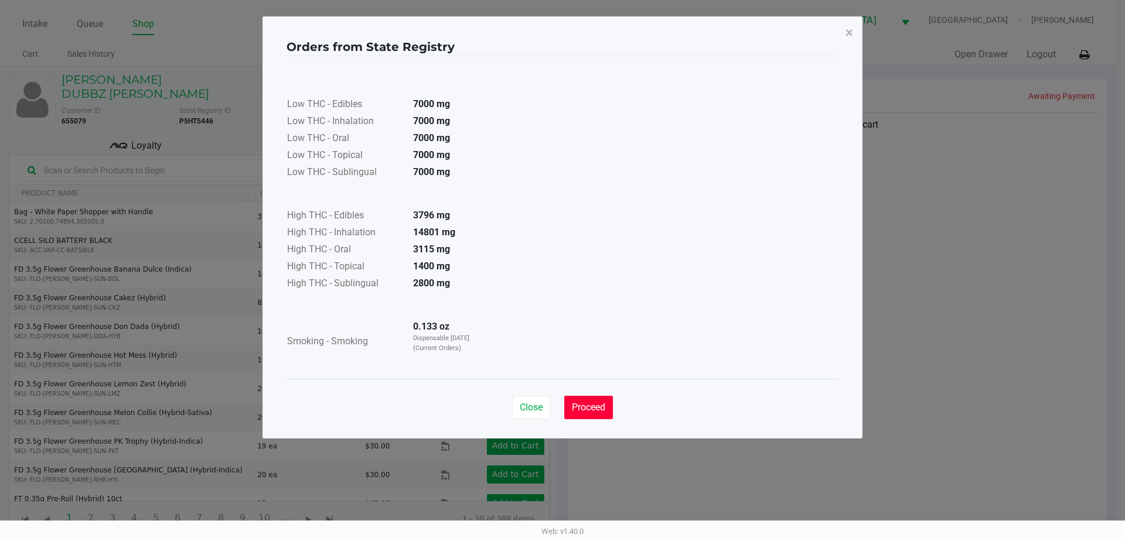
click at [585, 407] on span "Proceed" at bounding box center [588, 407] width 33 height 11
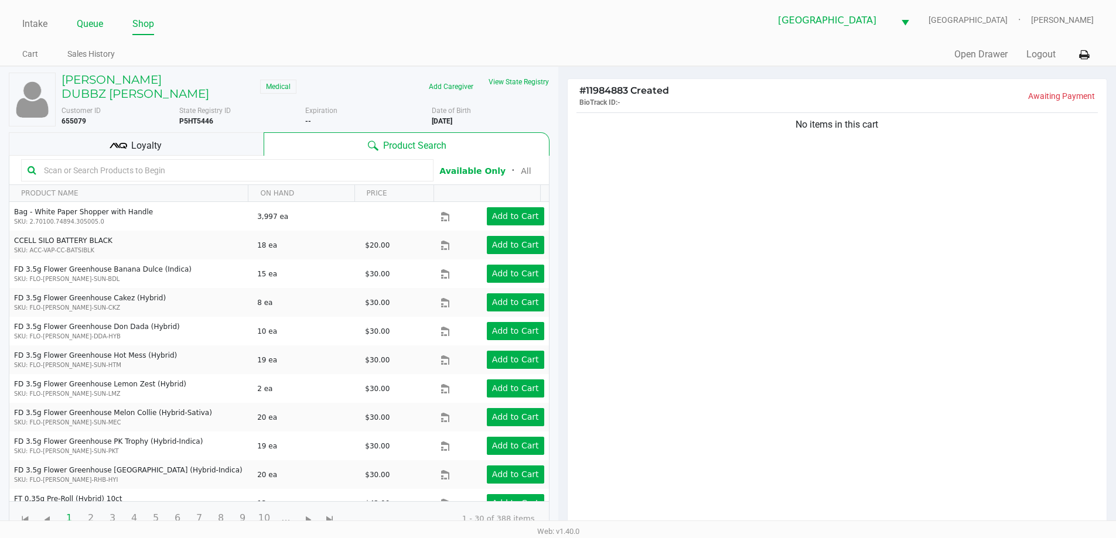
click at [91, 25] on link "Queue" at bounding box center [90, 24] width 26 height 16
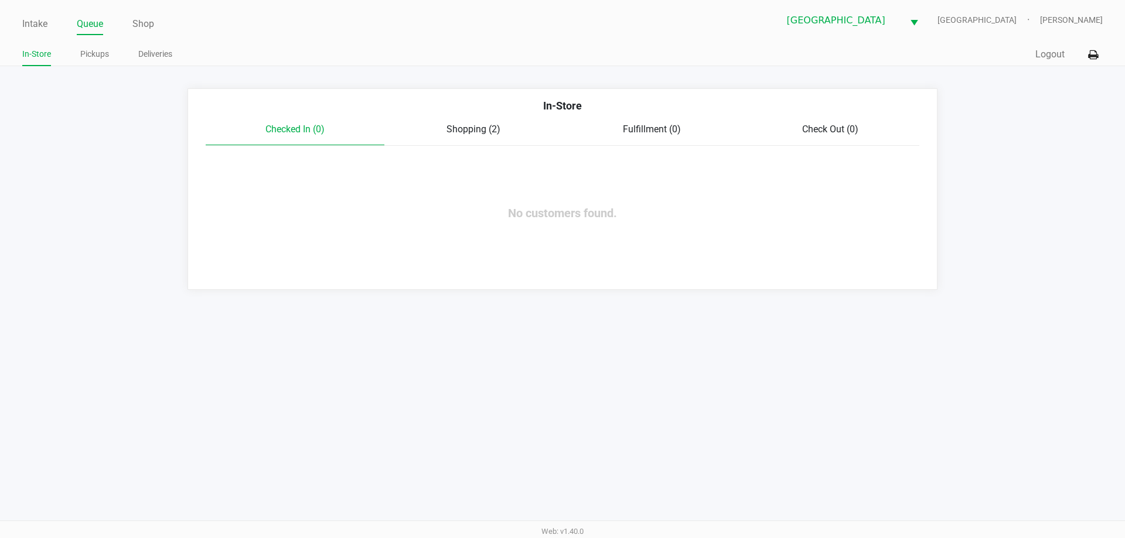
click at [455, 134] on span "Shopping (2)" at bounding box center [473, 129] width 54 height 11
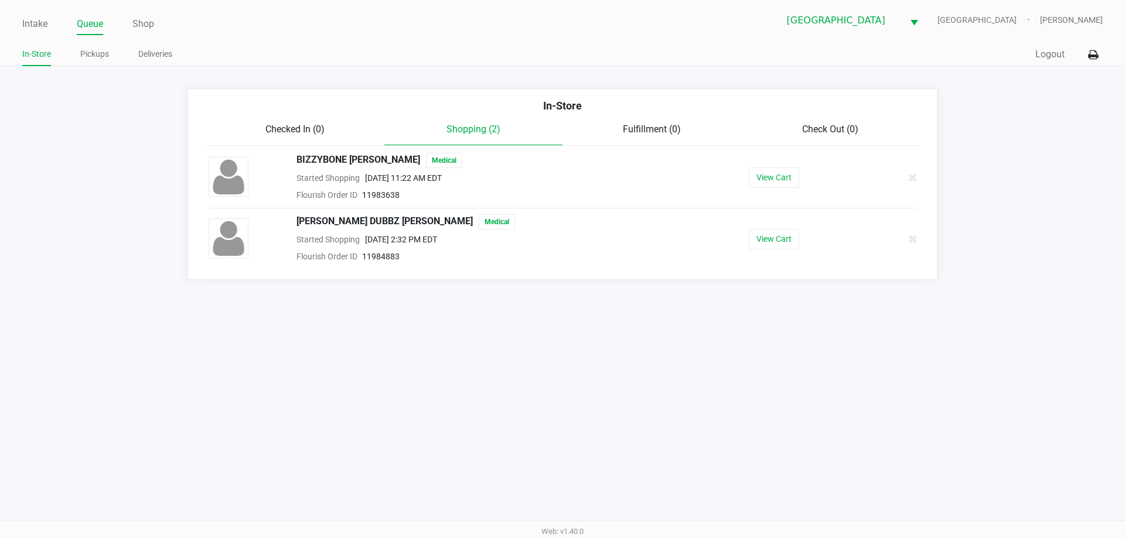
click at [770, 241] on button "View Cart" at bounding box center [774, 239] width 50 height 21
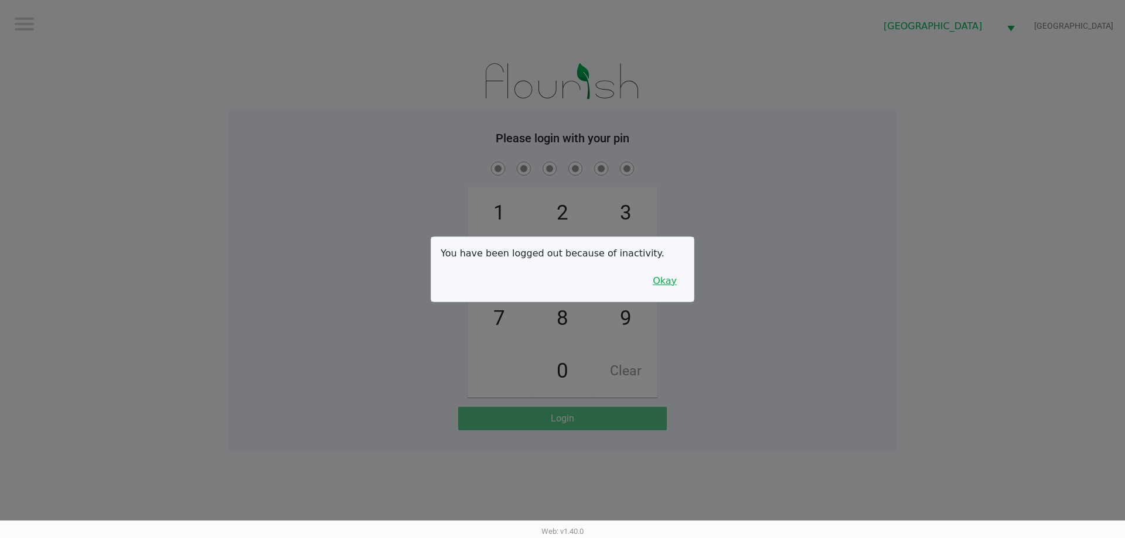
click at [661, 284] on button "Okay" at bounding box center [664, 281] width 39 height 22
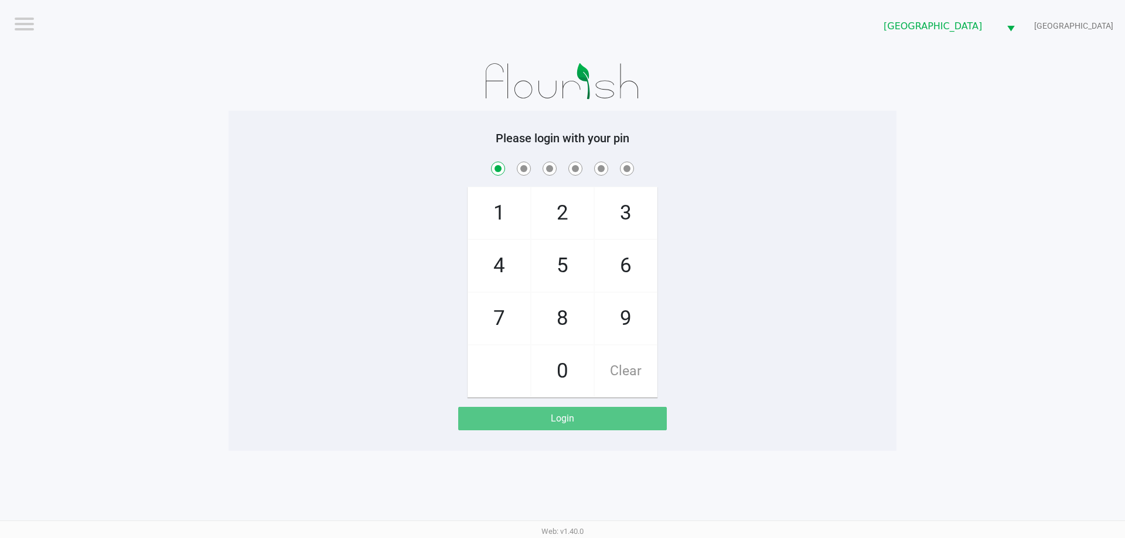
checkbox input "true"
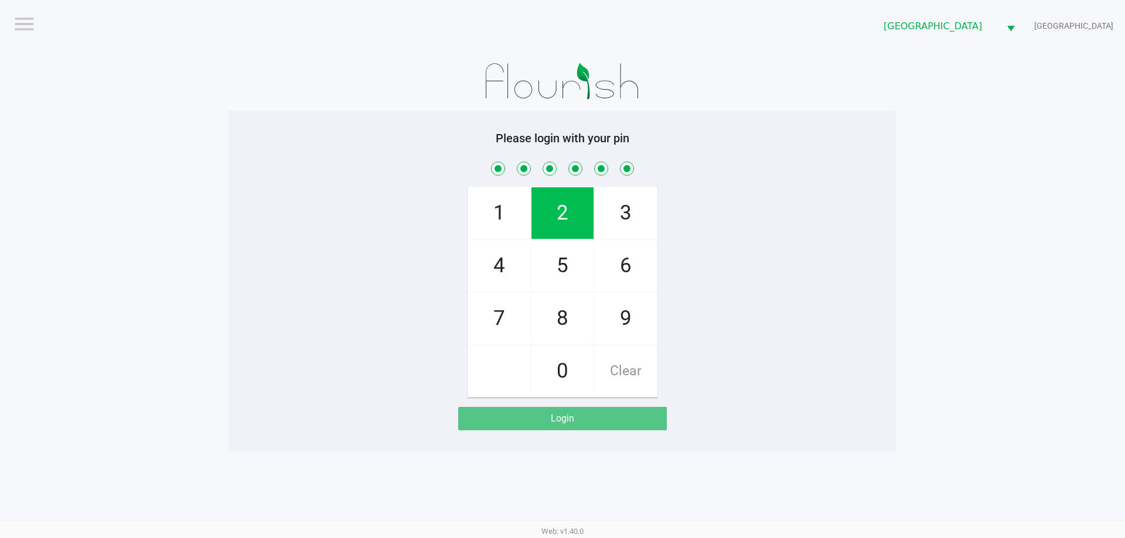
checkbox input "true"
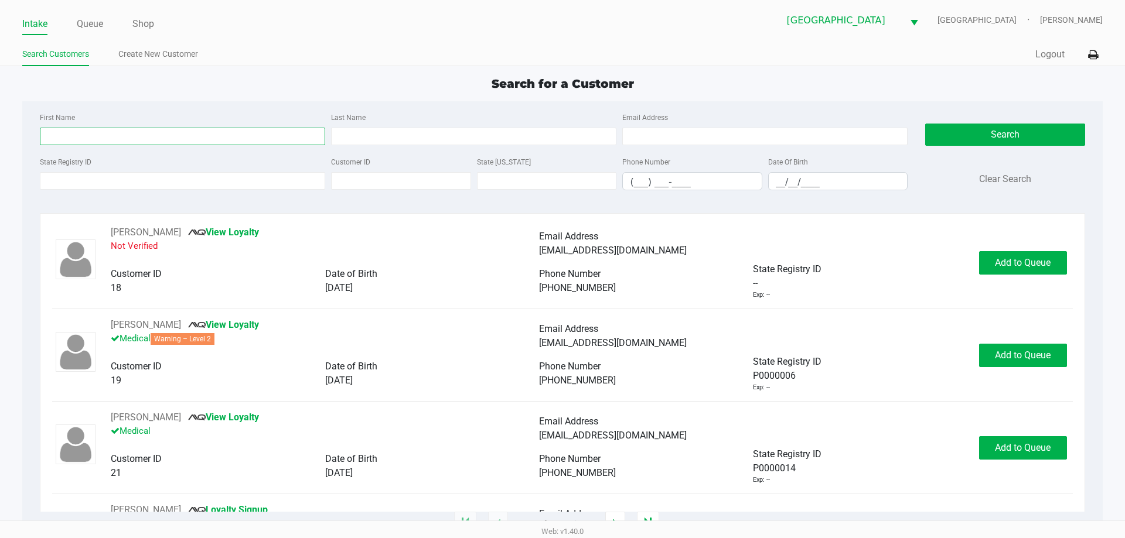
click at [136, 133] on input "First Name" at bounding box center [182, 137] width 285 height 18
type input "kat"
click at [420, 134] on input "Last Name" at bounding box center [473, 137] width 285 height 18
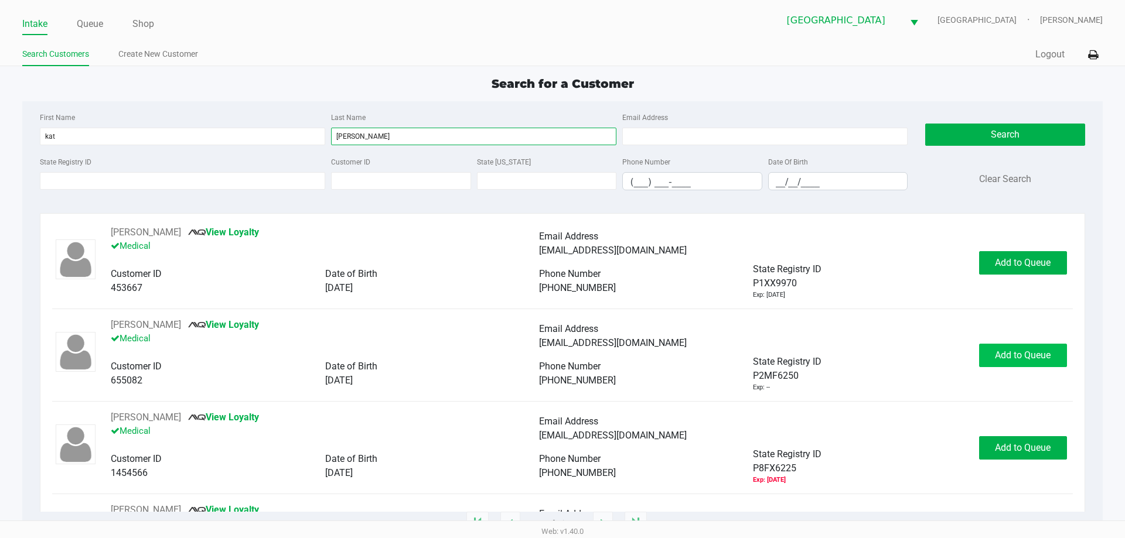
type input "velez"
click at [984, 362] on button "Add to Queue" at bounding box center [1023, 355] width 88 height 23
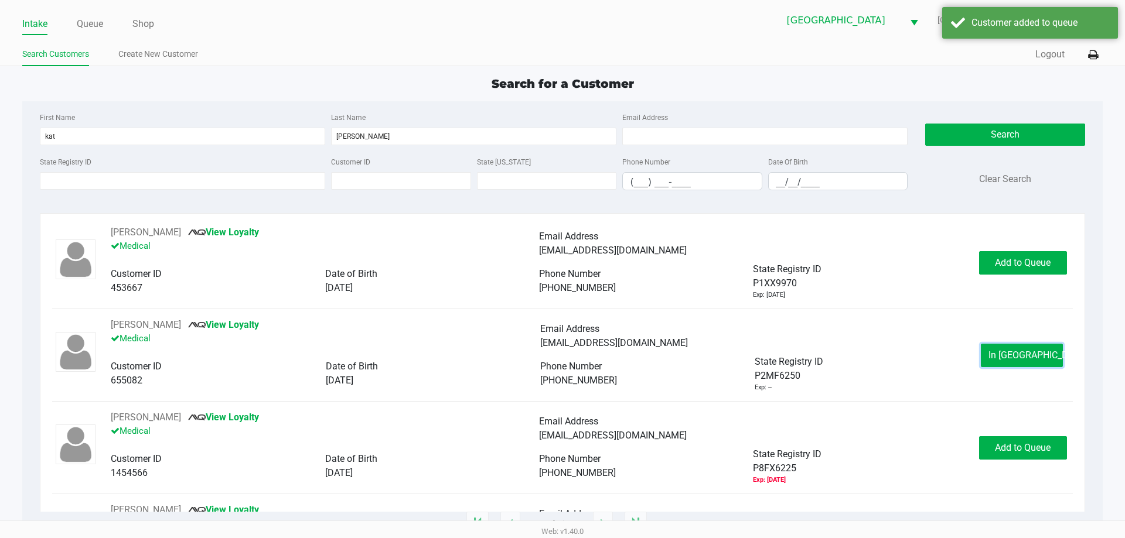
click at [983, 362] on button "In Queue" at bounding box center [1022, 355] width 82 height 23
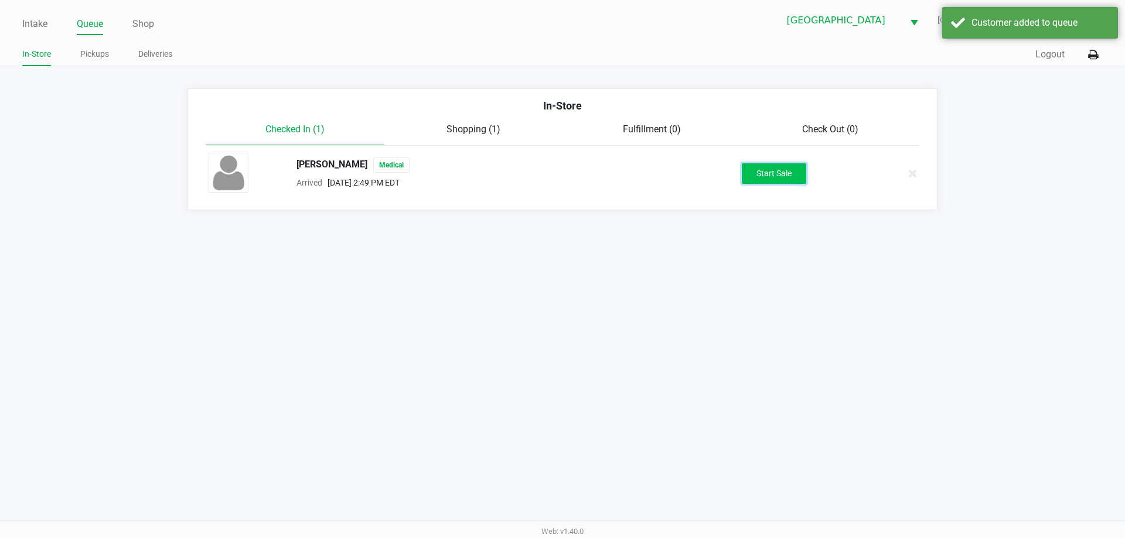
click at [760, 164] on button "Start Sale" at bounding box center [774, 173] width 64 height 21
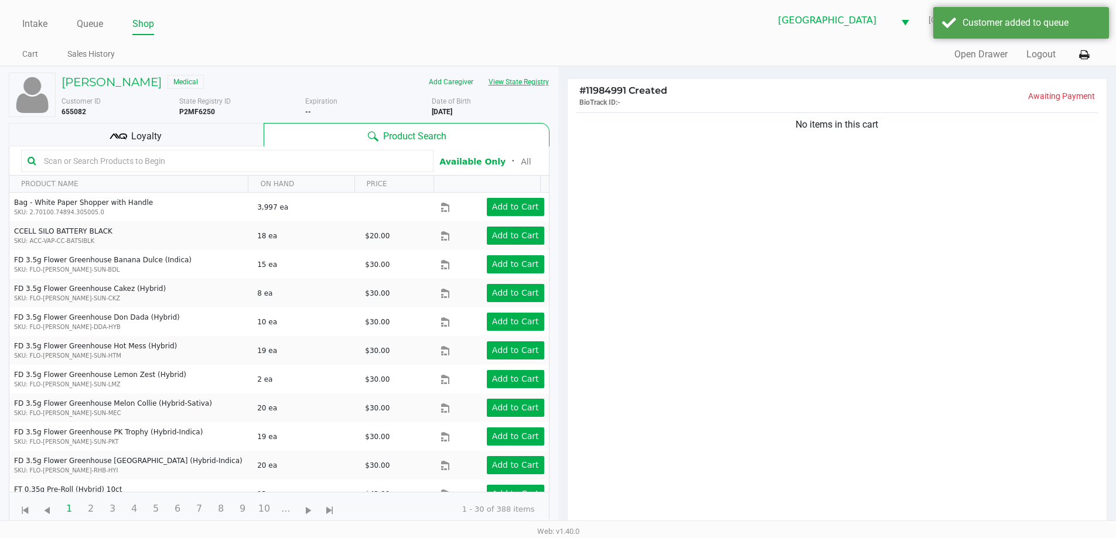
click at [510, 81] on button "View State Registry" at bounding box center [515, 82] width 69 height 19
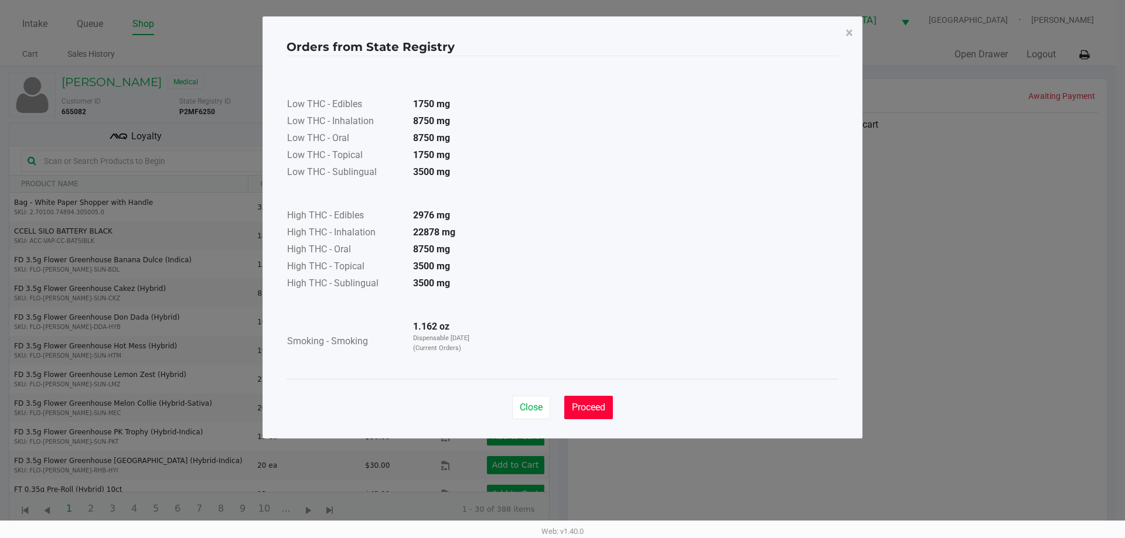
click at [584, 405] on span "Proceed" at bounding box center [588, 407] width 33 height 11
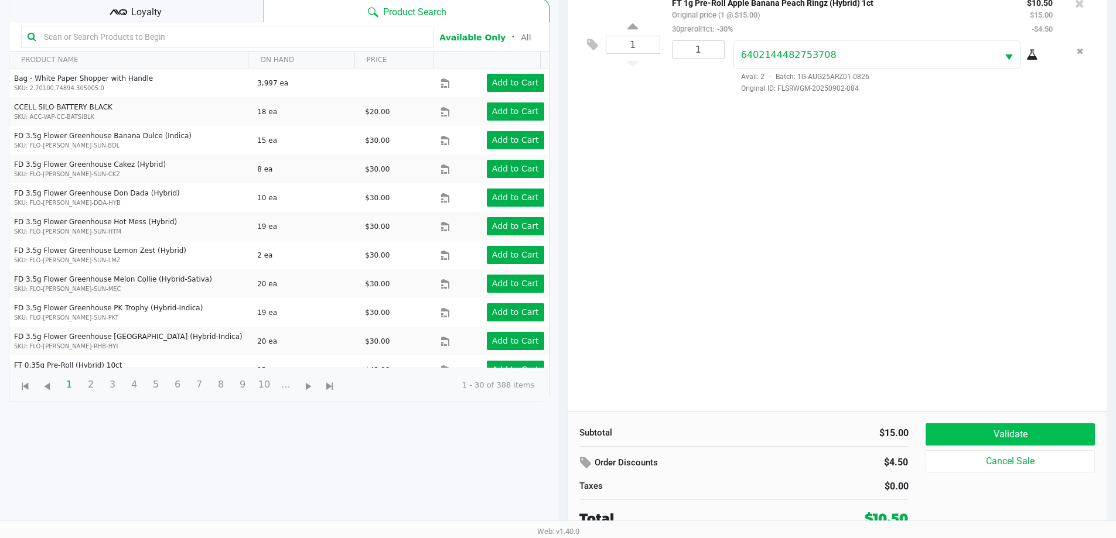
scroll to position [127, 0]
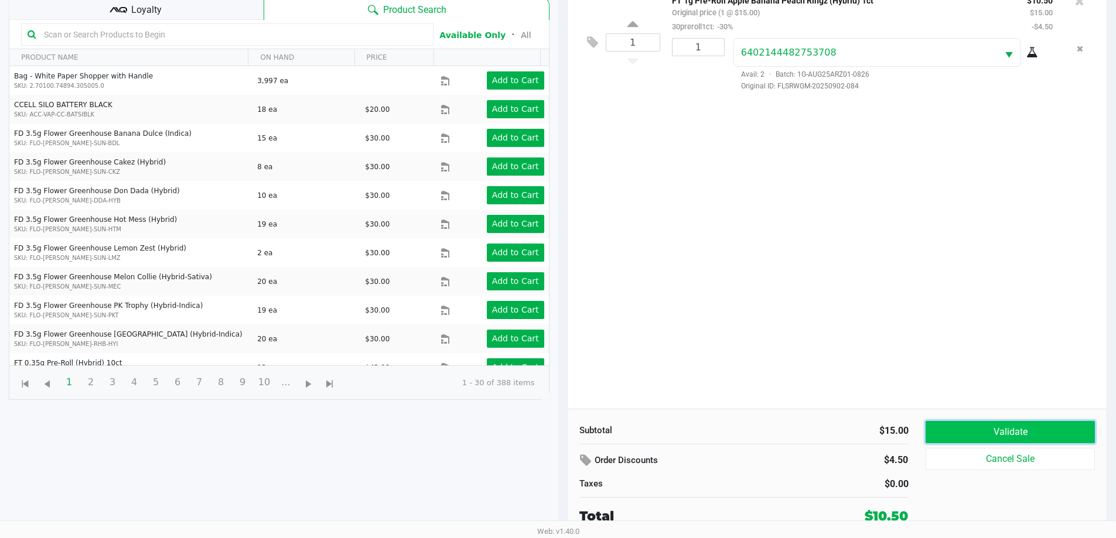
click at [1016, 431] on button "Validate" at bounding box center [1009, 432] width 169 height 22
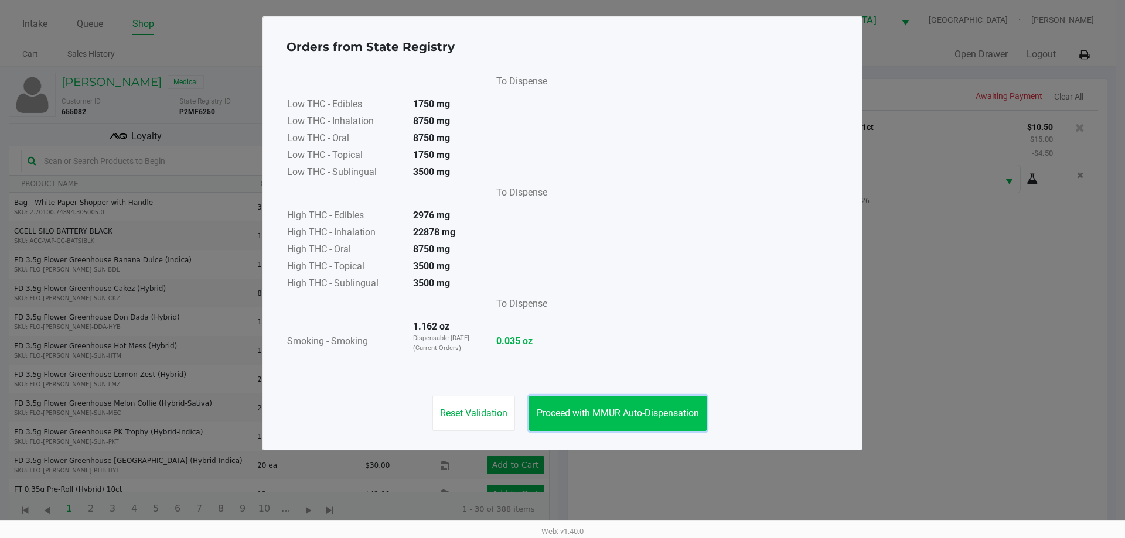
click at [672, 418] on span "Proceed with MMUR Auto-Dispensation" at bounding box center [618, 413] width 162 height 11
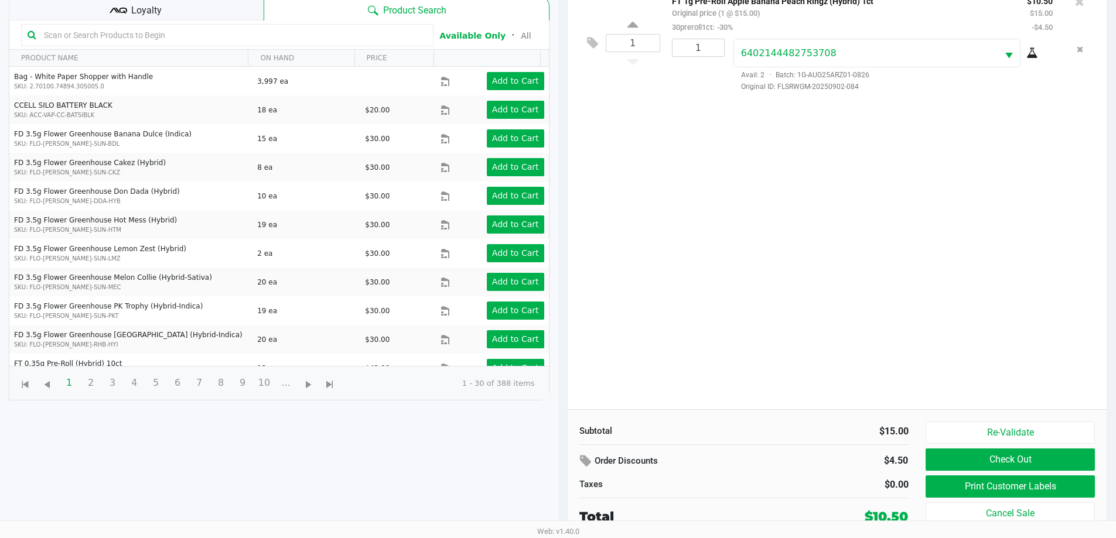
scroll to position [127, 0]
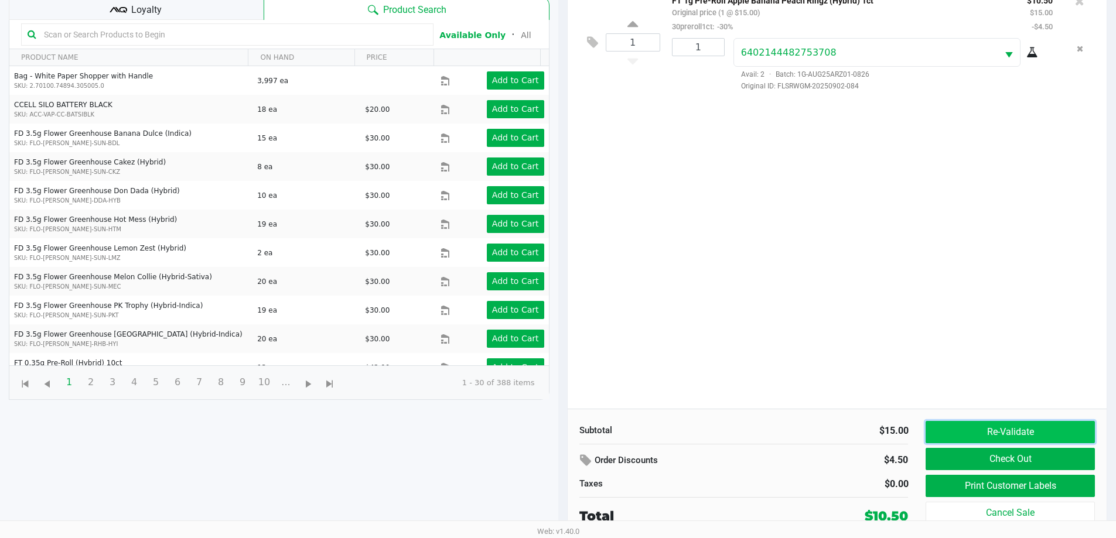
click at [1008, 438] on button "Re-Validate" at bounding box center [1009, 432] width 169 height 22
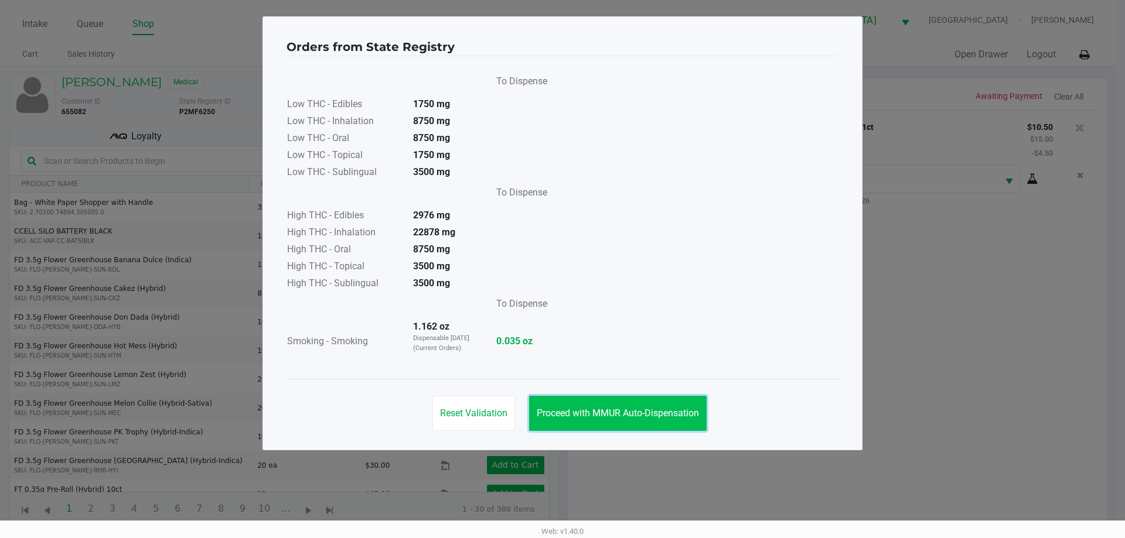
click at [694, 413] on span "Proceed with MMUR Auto-Dispensation" at bounding box center [618, 413] width 162 height 11
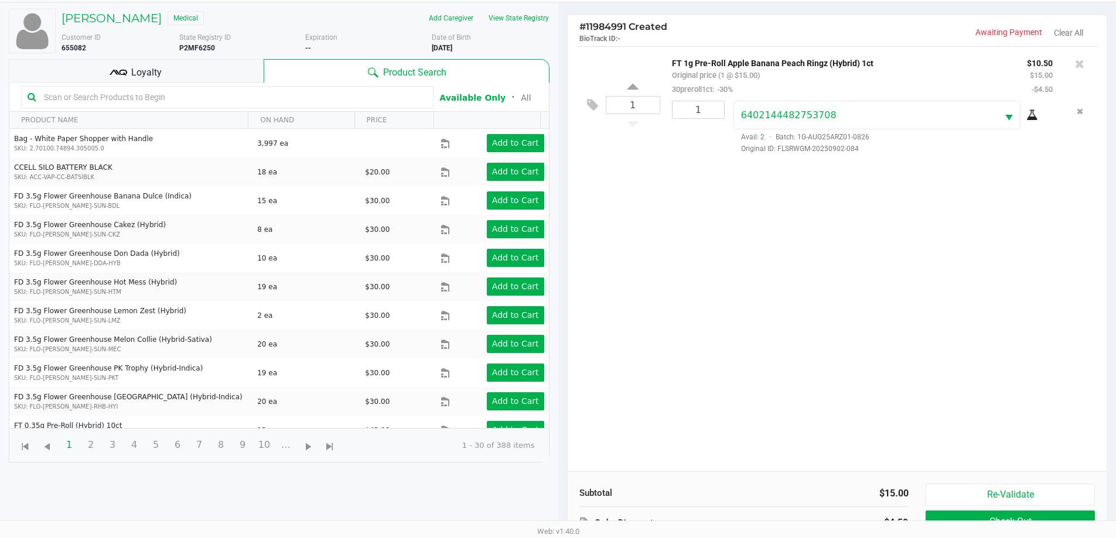
scroll to position [127, 0]
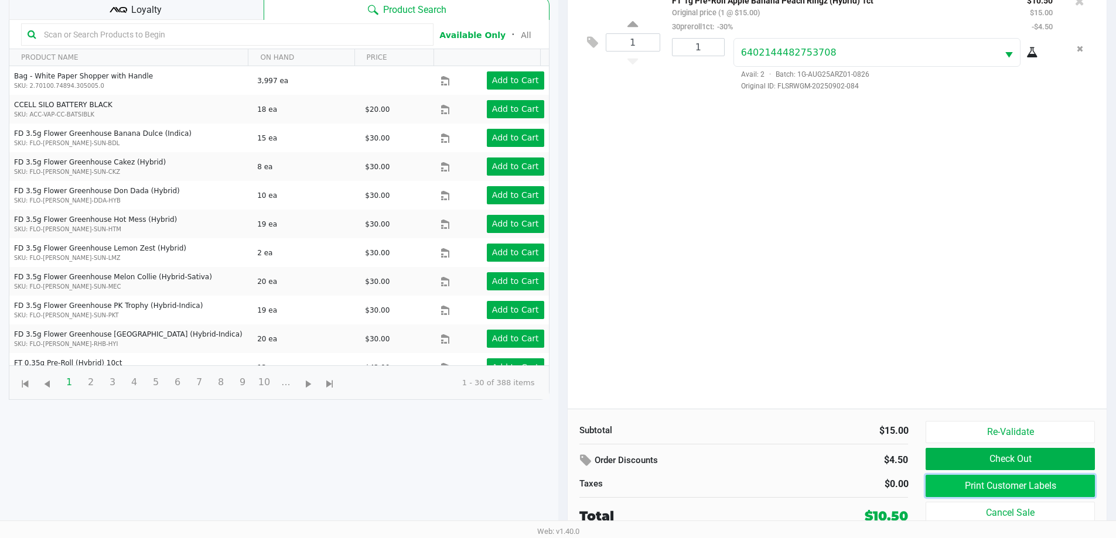
click at [1014, 480] on button "Print Customer Labels" at bounding box center [1009, 486] width 169 height 22
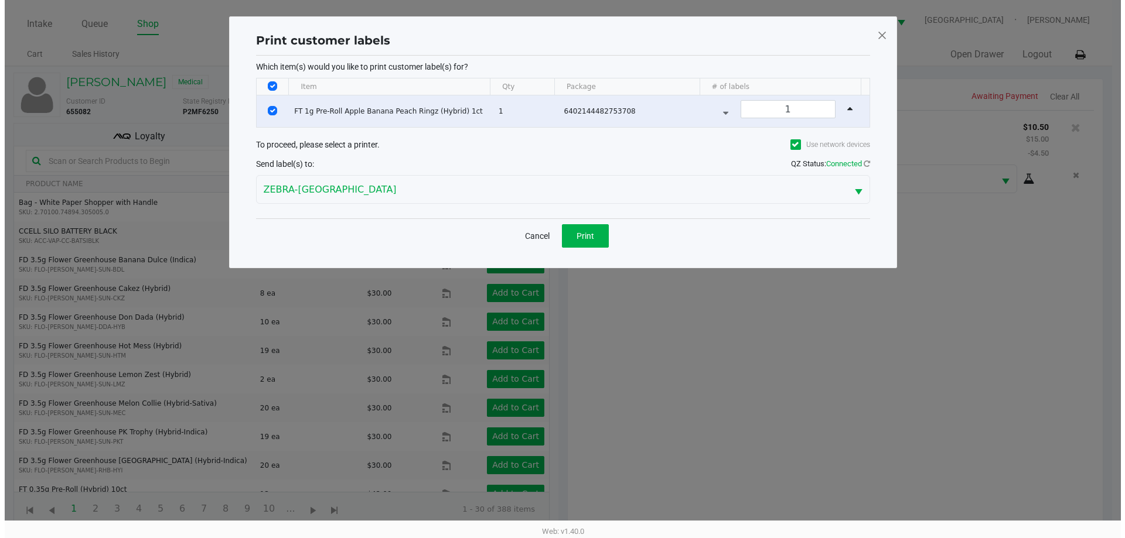
scroll to position [0, 0]
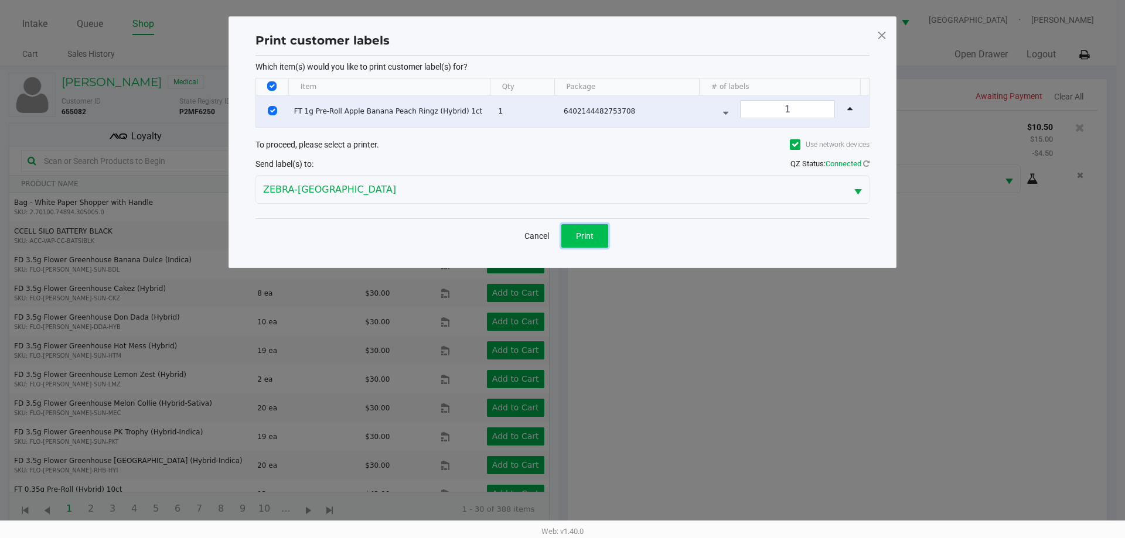
click at [603, 235] on button "Print" at bounding box center [584, 235] width 47 height 23
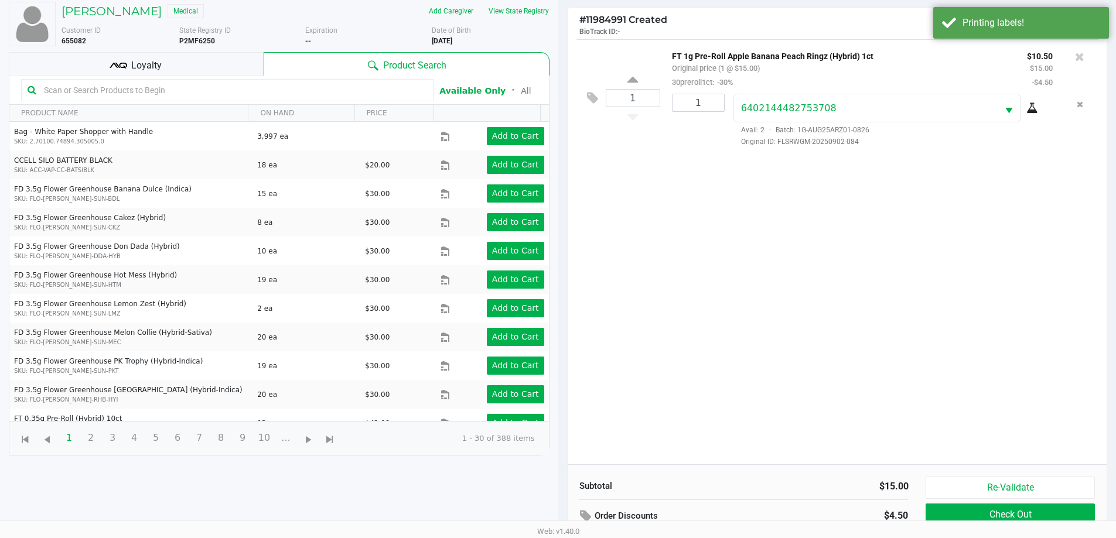
scroll to position [127, 0]
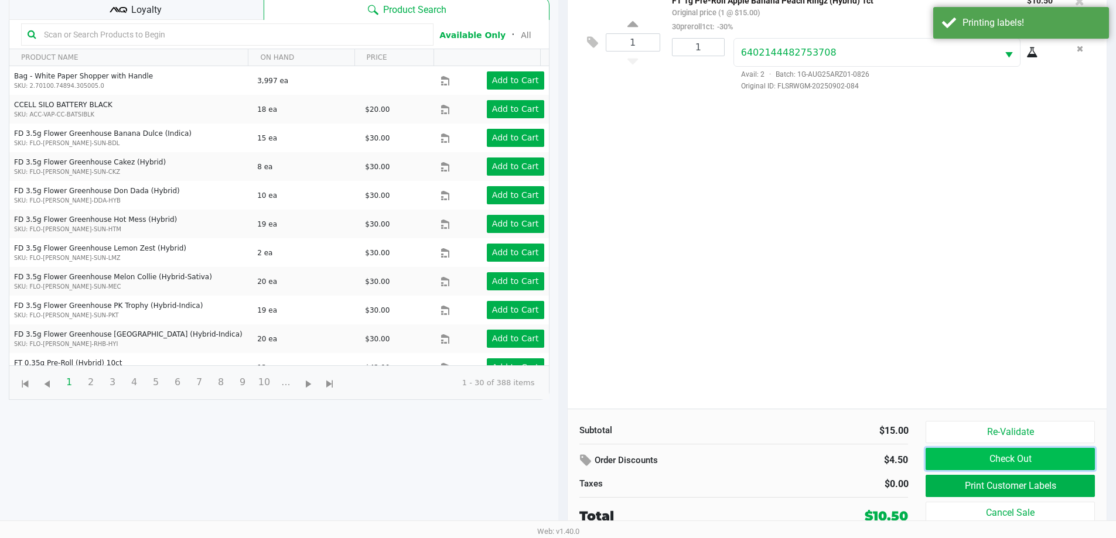
click at [998, 457] on button "Check Out" at bounding box center [1009, 459] width 169 height 22
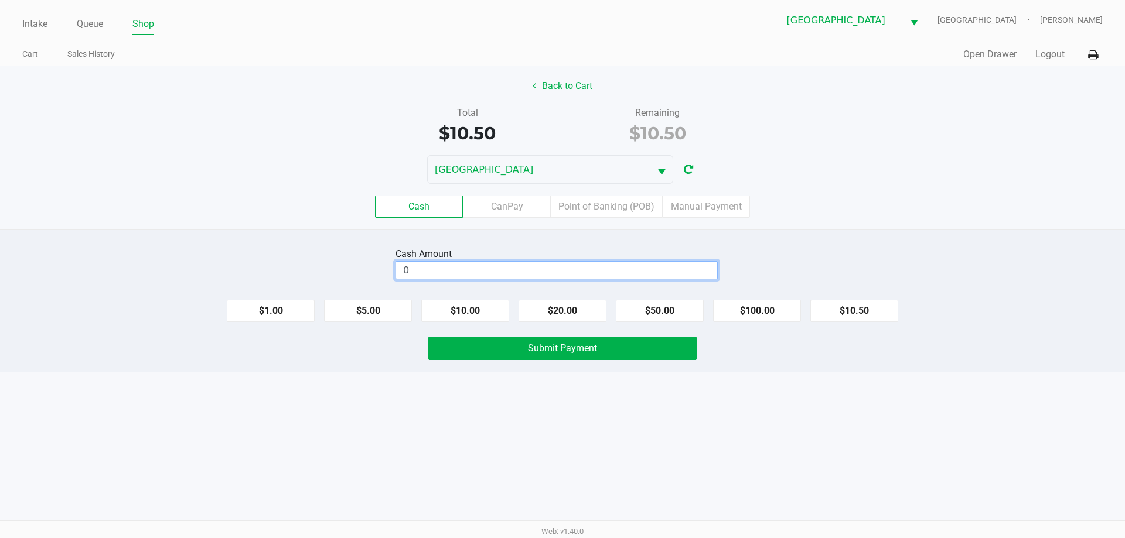
click at [597, 275] on input "0" at bounding box center [556, 270] width 321 height 17
type input "$20.50"
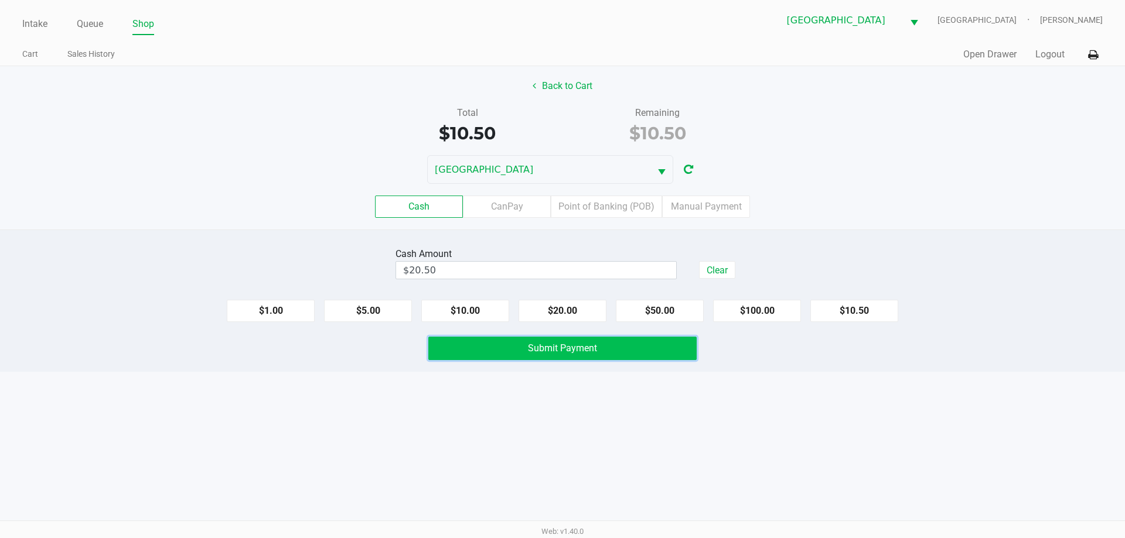
click at [563, 353] on span "Submit Payment" at bounding box center [562, 348] width 69 height 11
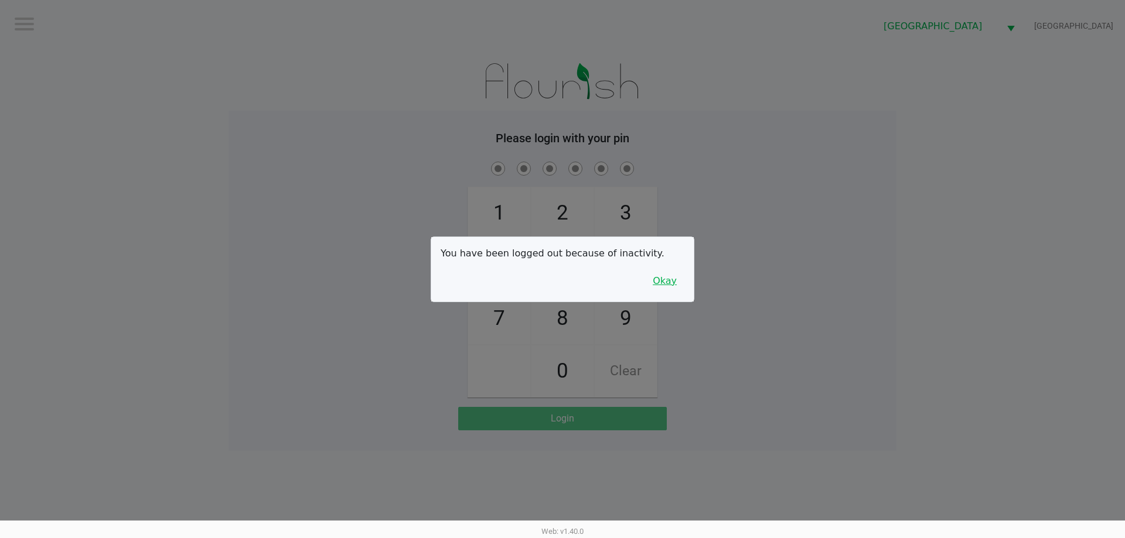
click at [653, 282] on button "Okay" at bounding box center [664, 281] width 39 height 22
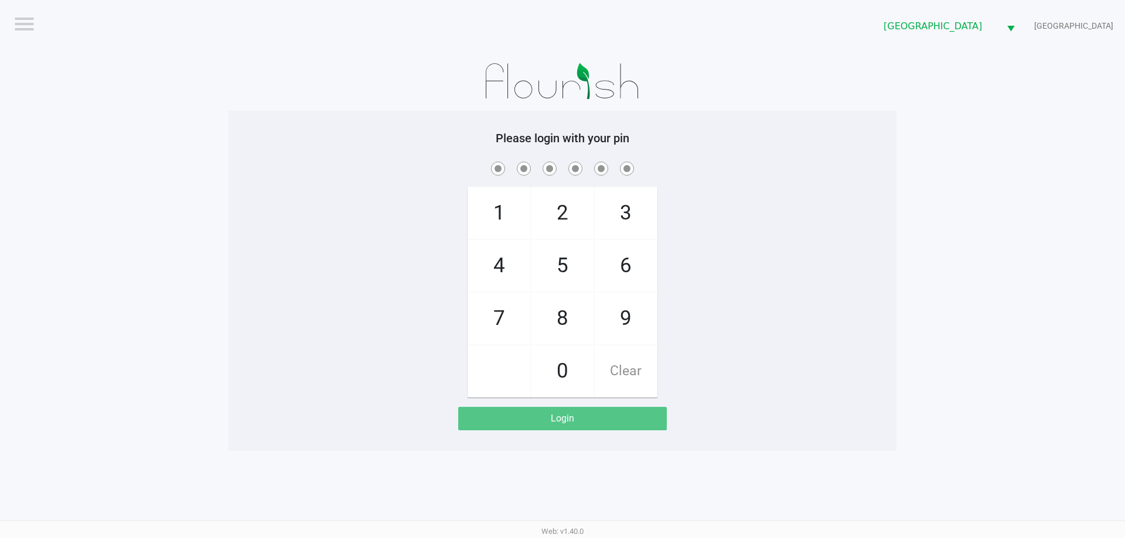
click at [624, 319] on span "9" at bounding box center [626, 319] width 62 height 52
checkbox input "true"
click at [518, 314] on span "7" at bounding box center [499, 319] width 62 height 52
checkbox input "true"
drag, startPoint x: 495, startPoint y: 224, endPoint x: 503, endPoint y: 223, distance: 7.7
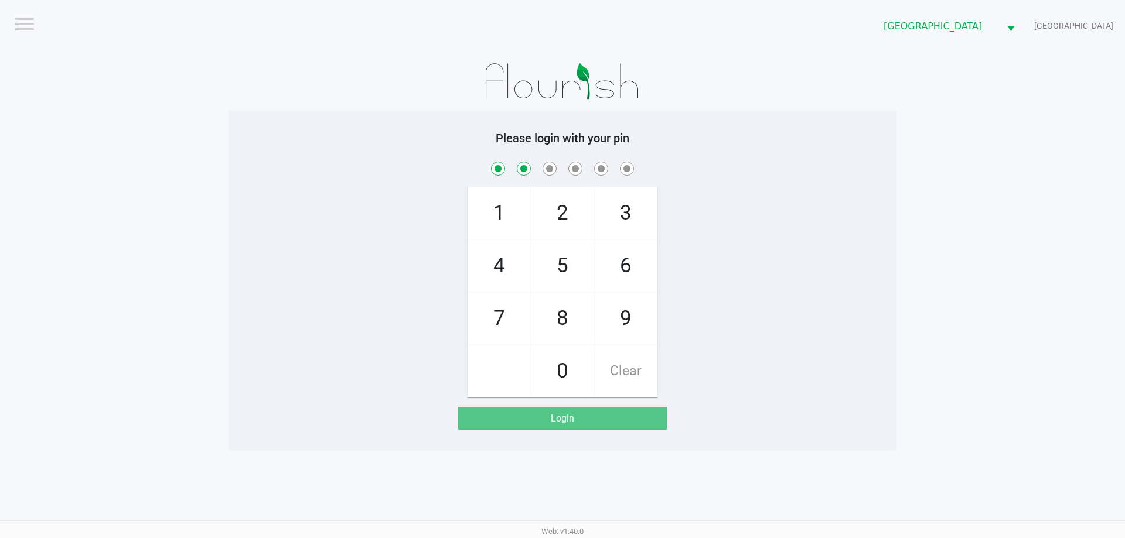
click at [496, 223] on span "1" at bounding box center [499, 213] width 62 height 52
checkbox input "true"
click at [556, 215] on span "2" at bounding box center [562, 213] width 62 height 52
checkbox input "true"
click at [493, 211] on span "1" at bounding box center [499, 213] width 62 height 52
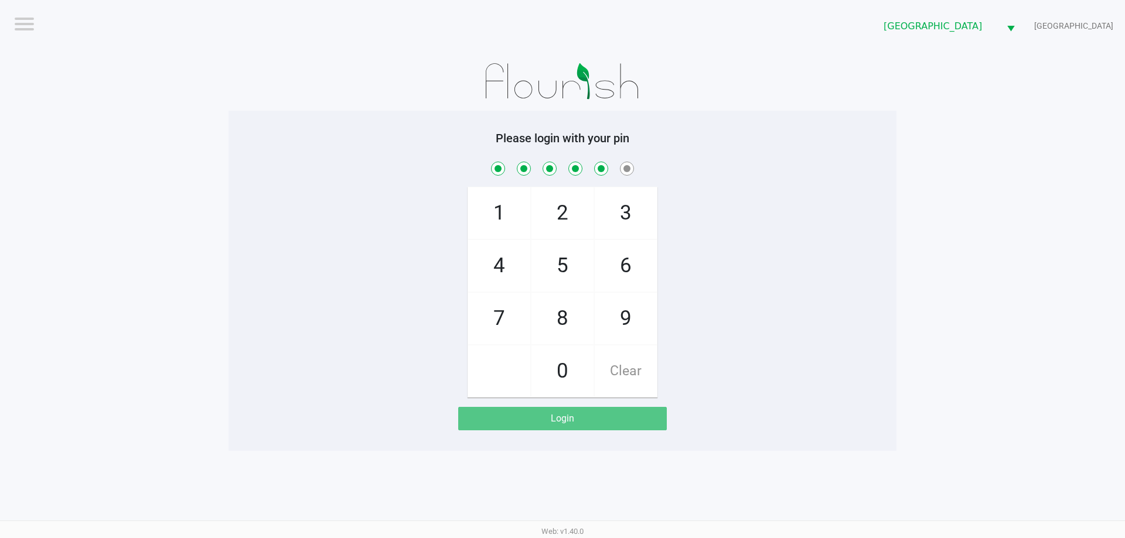
checkbox input "true"
click at [615, 251] on span "6" at bounding box center [626, 266] width 62 height 52
checkbox input "true"
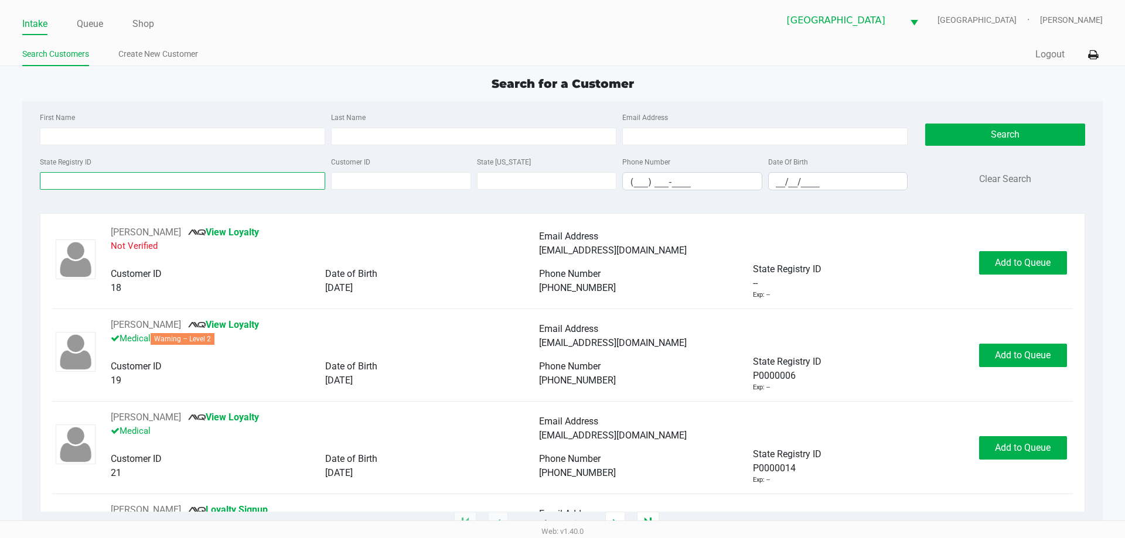
click at [162, 179] on input "State Registry ID" at bounding box center [182, 181] width 285 height 18
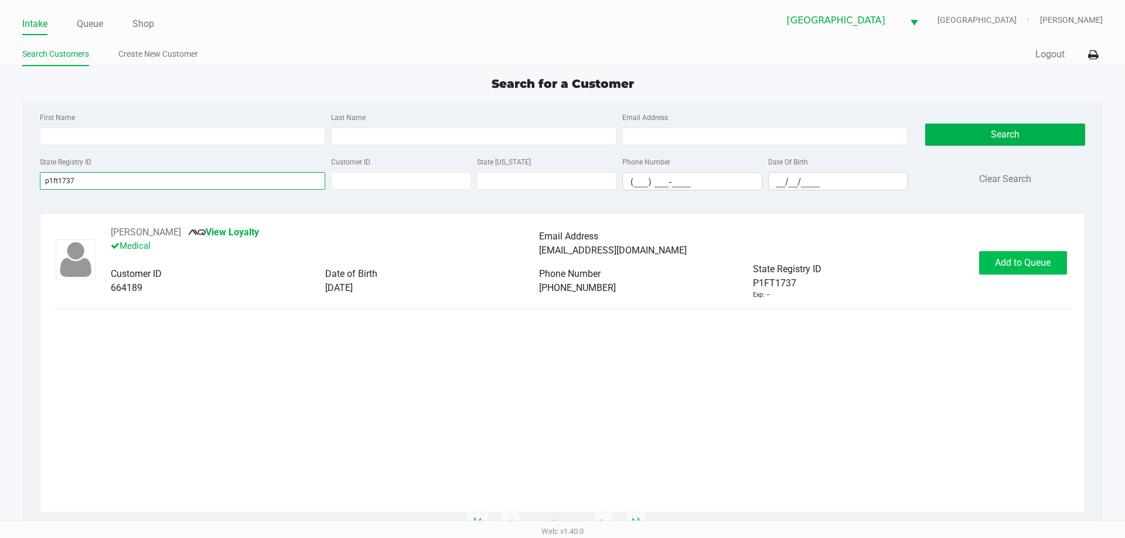
type input "p1ft1737"
click at [1019, 258] on span "Add to Queue" at bounding box center [1023, 262] width 56 height 11
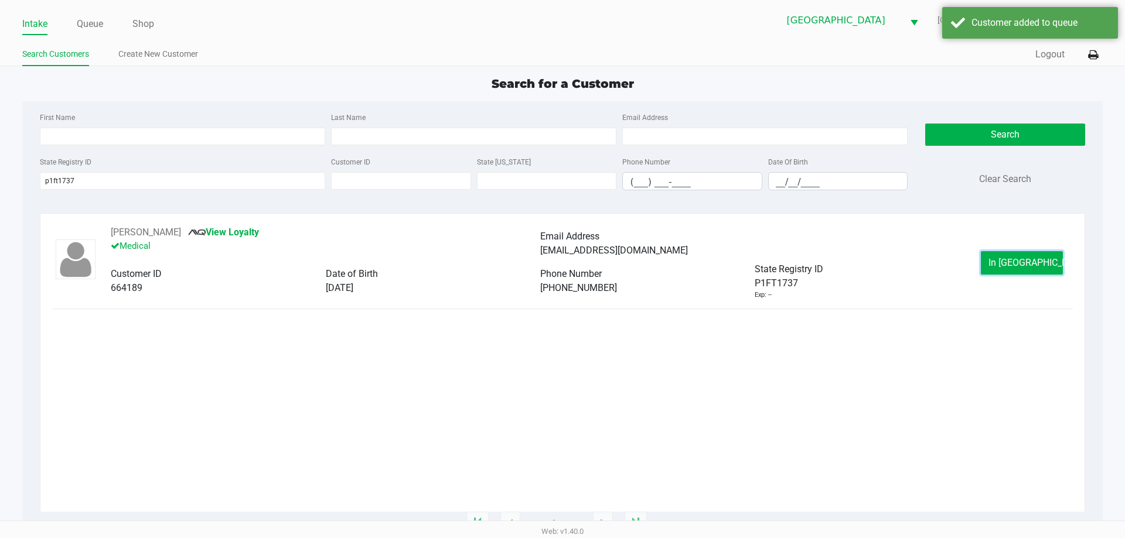
click at [1019, 252] on button "In Queue" at bounding box center [1022, 262] width 82 height 23
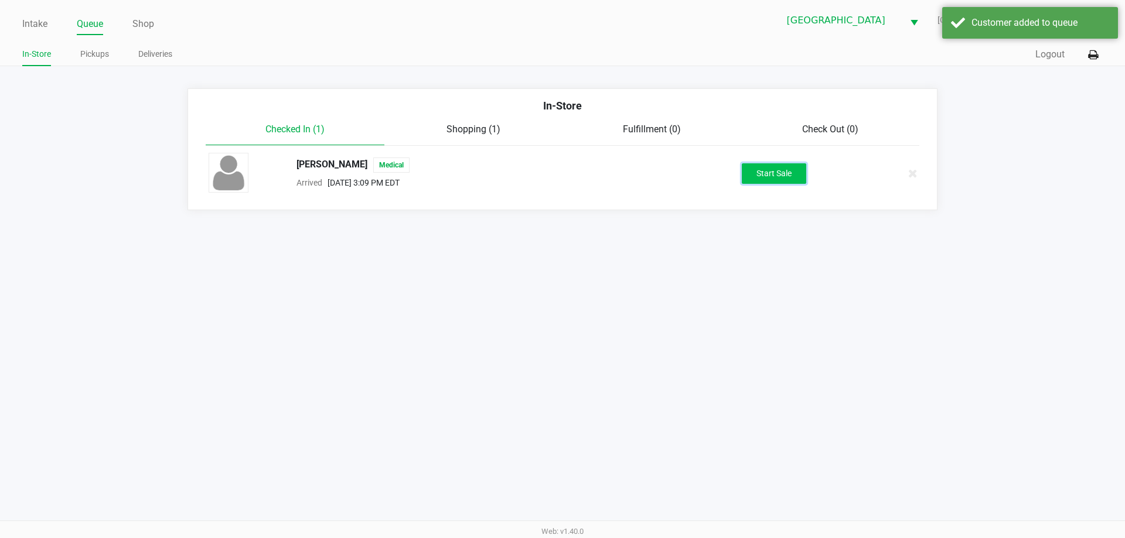
click at [806, 172] on button "Start Sale" at bounding box center [774, 173] width 64 height 21
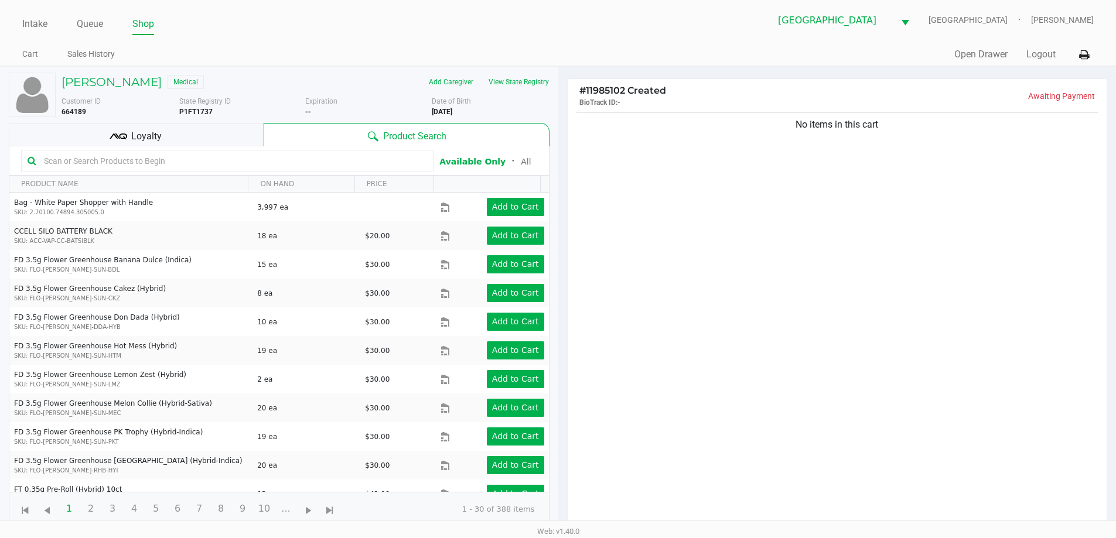
click at [211, 131] on div "Loyalty" at bounding box center [136, 134] width 255 height 23
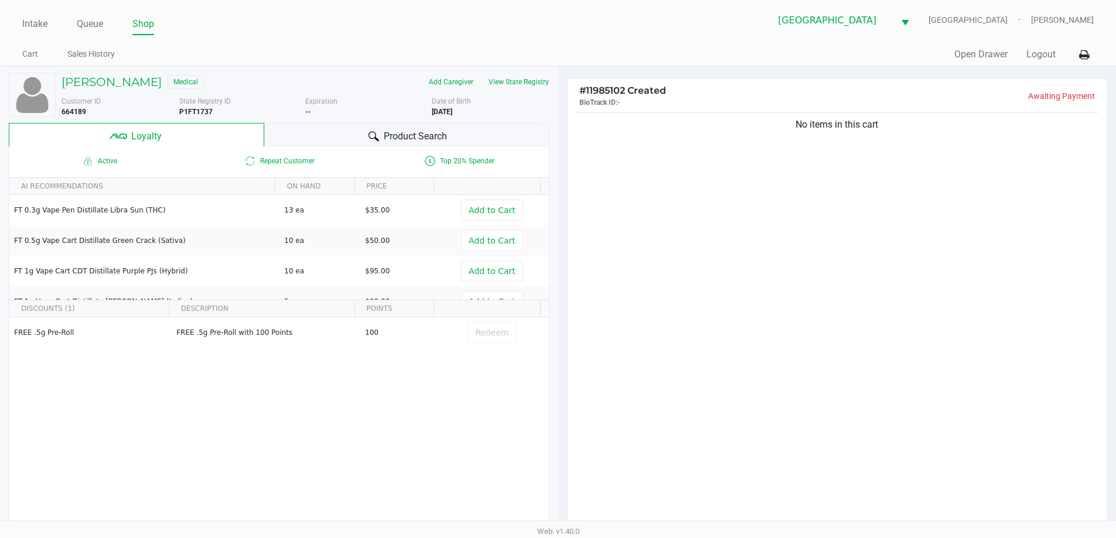
click at [308, 135] on div "Product Search" at bounding box center [406, 134] width 285 height 23
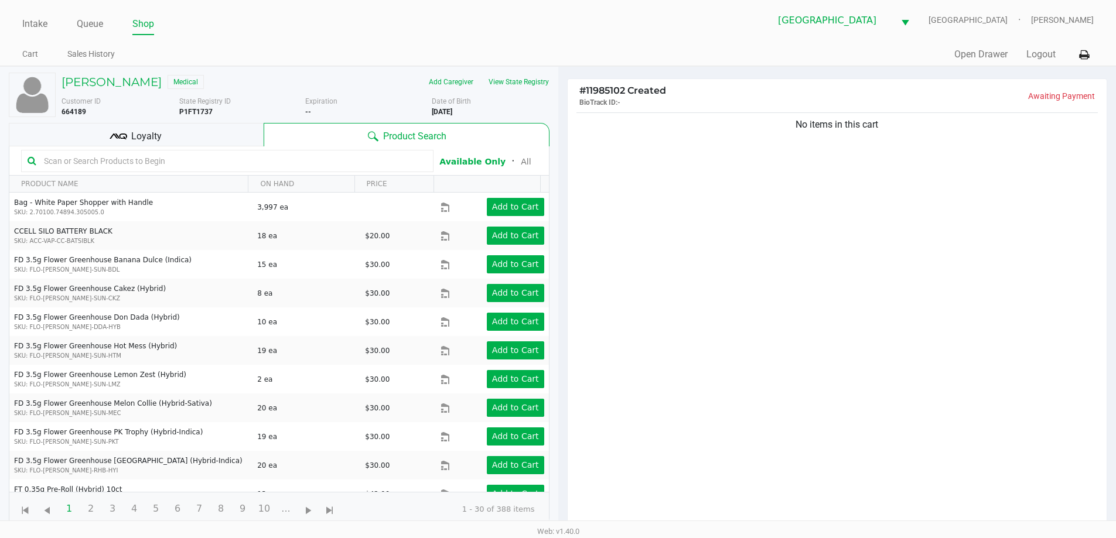
click at [221, 131] on div "Loyalty" at bounding box center [136, 134] width 255 height 23
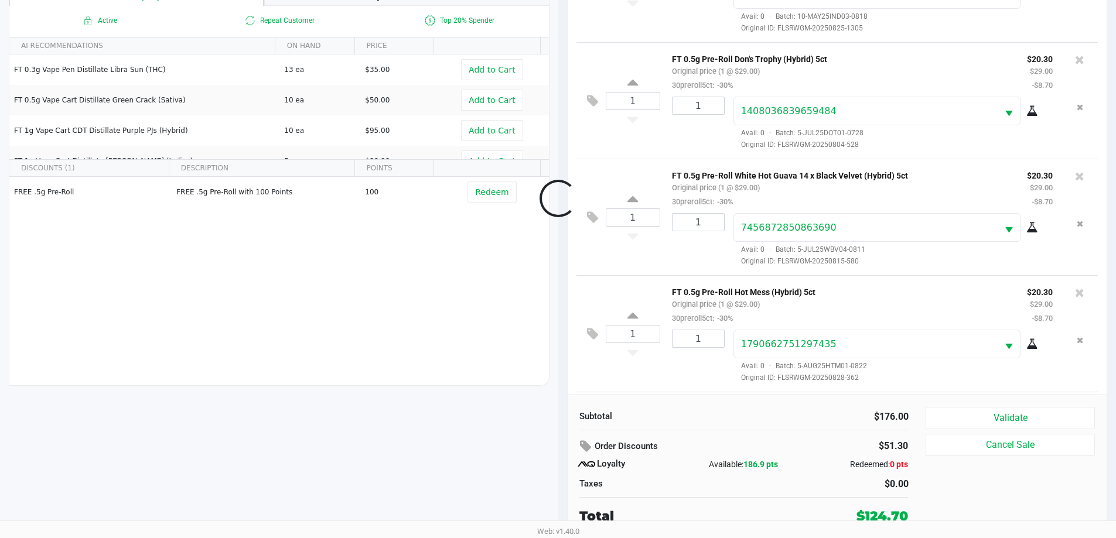
scroll to position [264, 0]
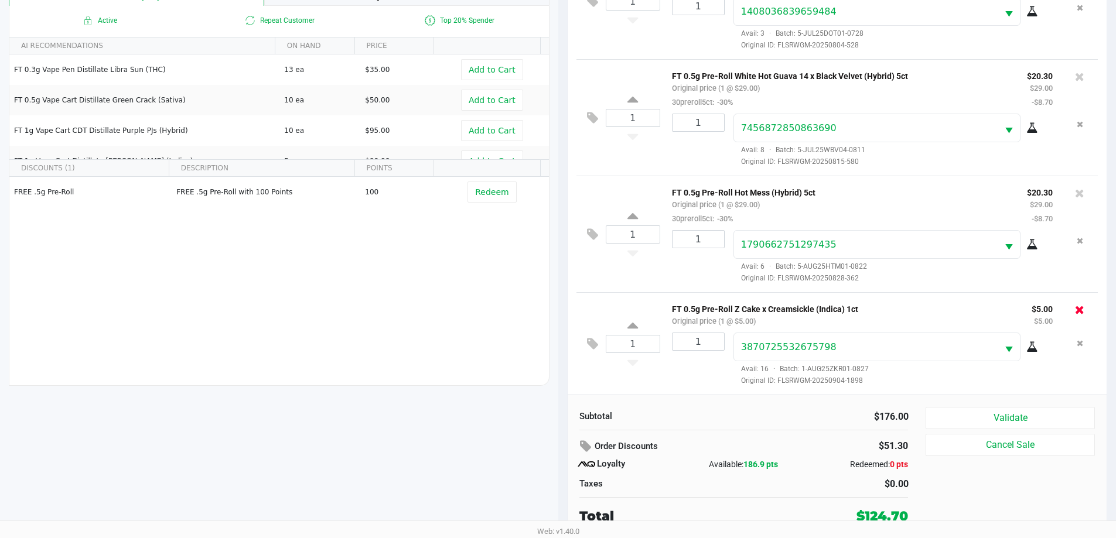
click at [1075, 316] on button at bounding box center [1079, 310] width 9 height 16
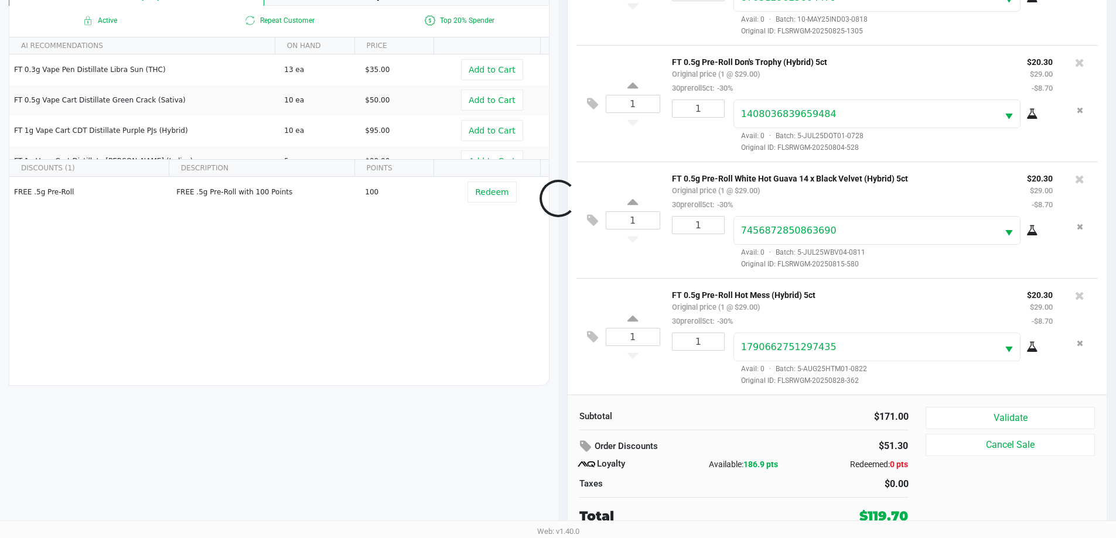
scroll to position [160, 0]
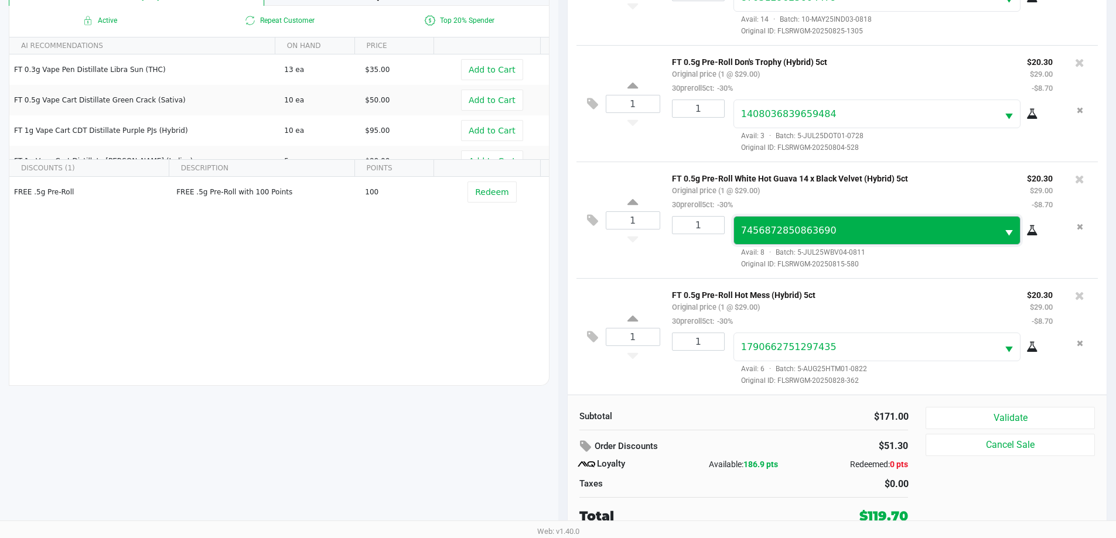
click at [859, 239] on span "7456872850863690" at bounding box center [866, 231] width 264 height 28
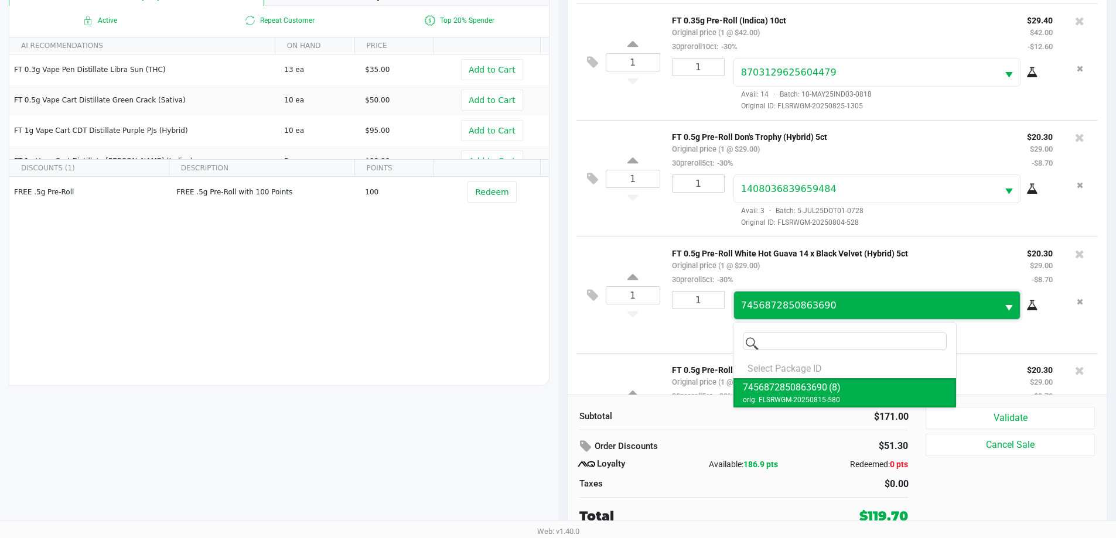
scroll to position [72, 0]
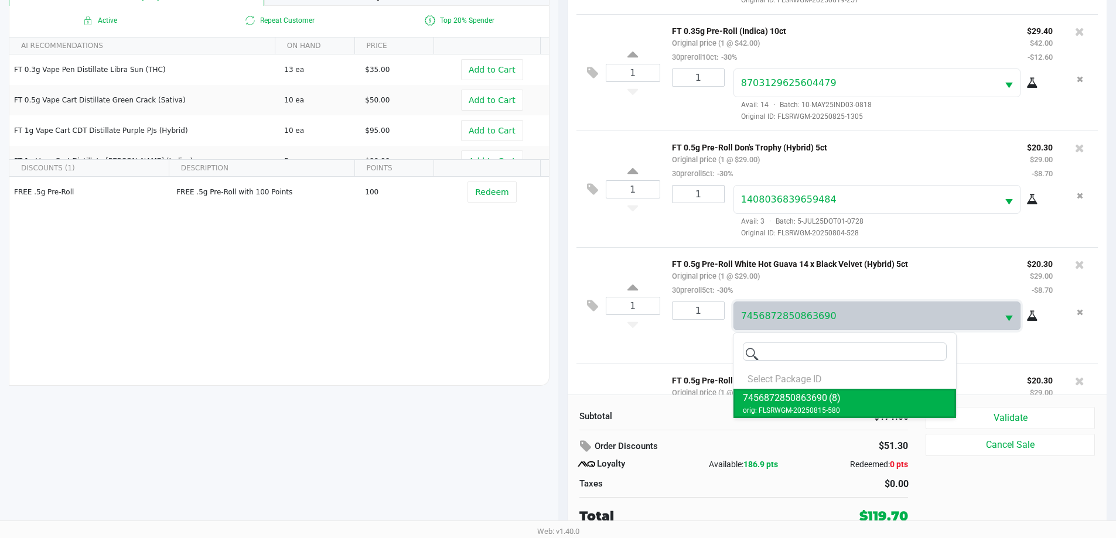
click at [438, 422] on div "MAUREEN MANCILLA Medical Add Caregiver View State Registry Customer ID 664189 S…" at bounding box center [279, 232] width 558 height 612
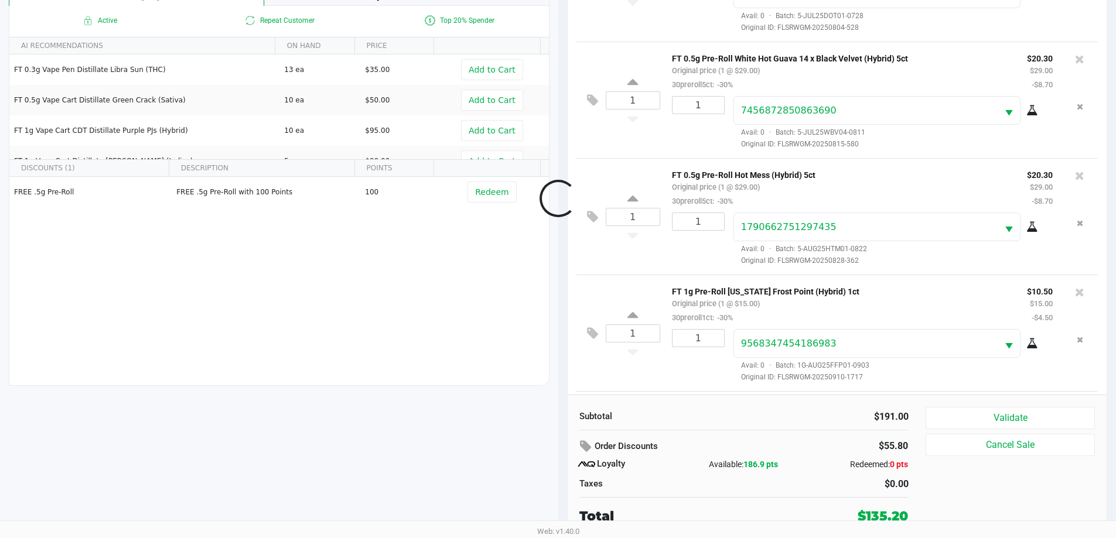
scroll to position [381, 0]
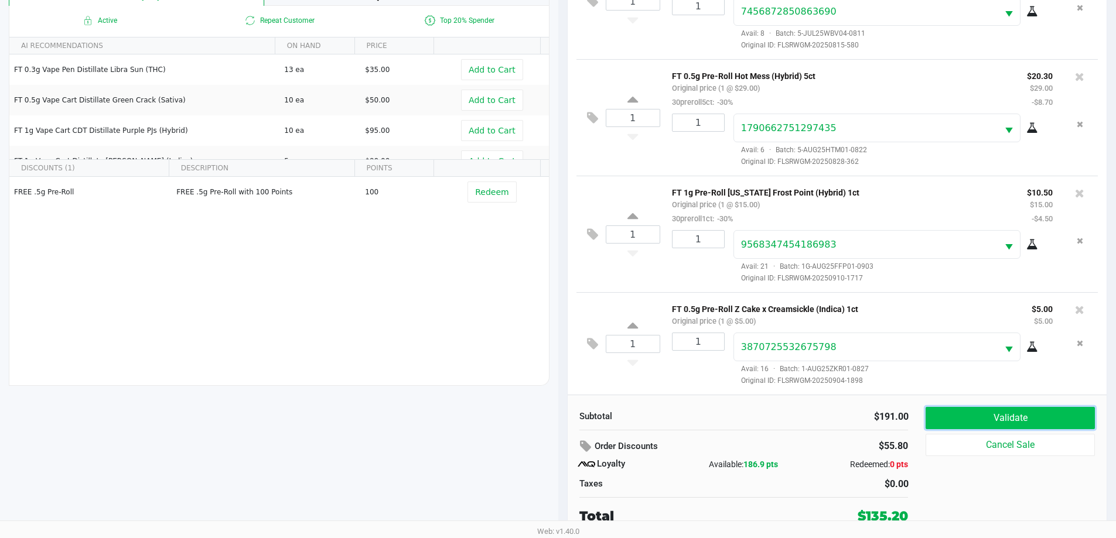
click at [1044, 422] on button "Validate" at bounding box center [1009, 418] width 169 height 22
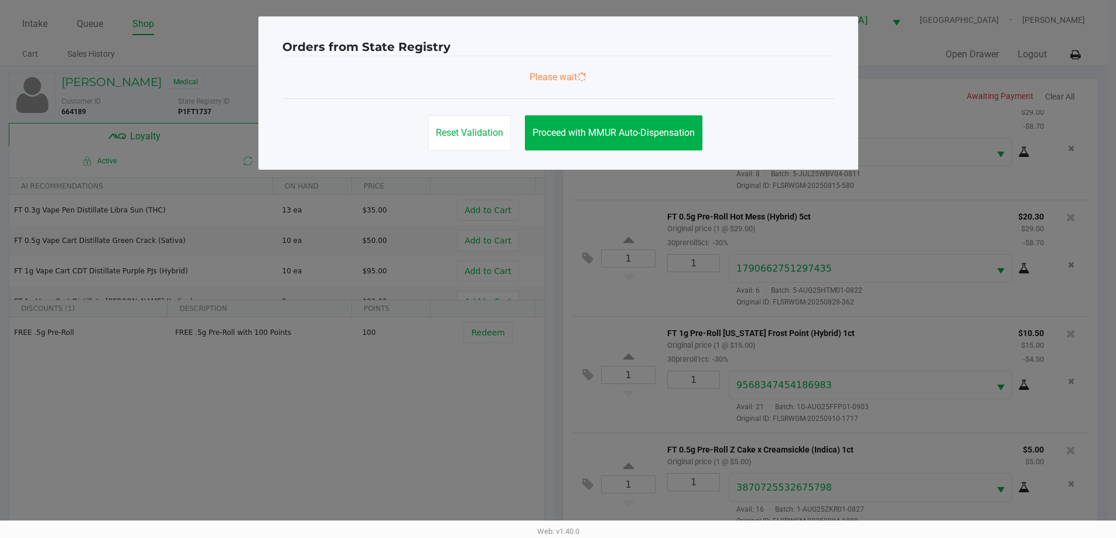
scroll to position [0, 0]
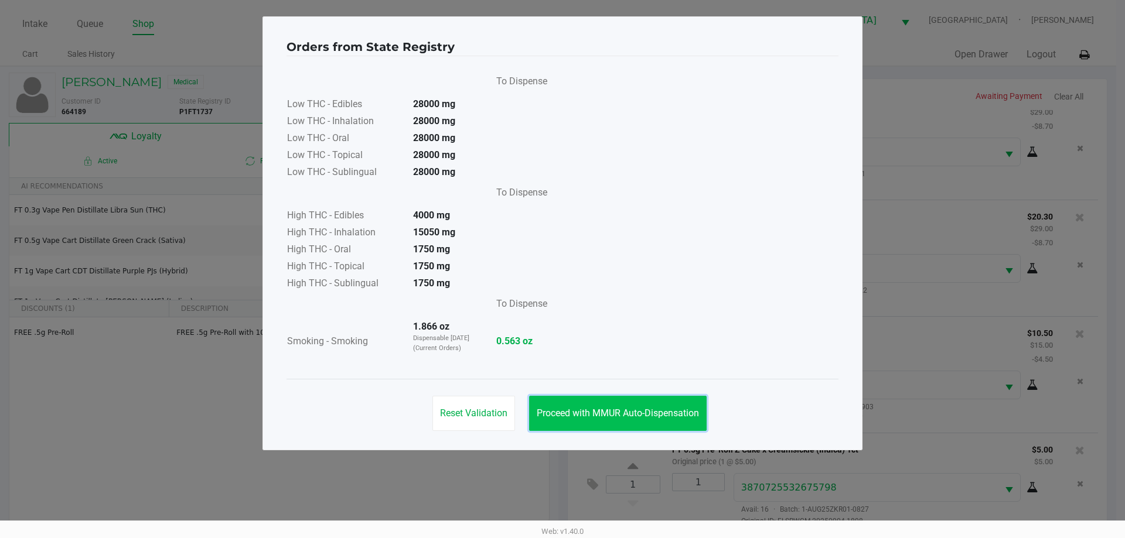
click at [696, 400] on button "Proceed with MMUR Auto-Dispensation" at bounding box center [617, 413] width 177 height 35
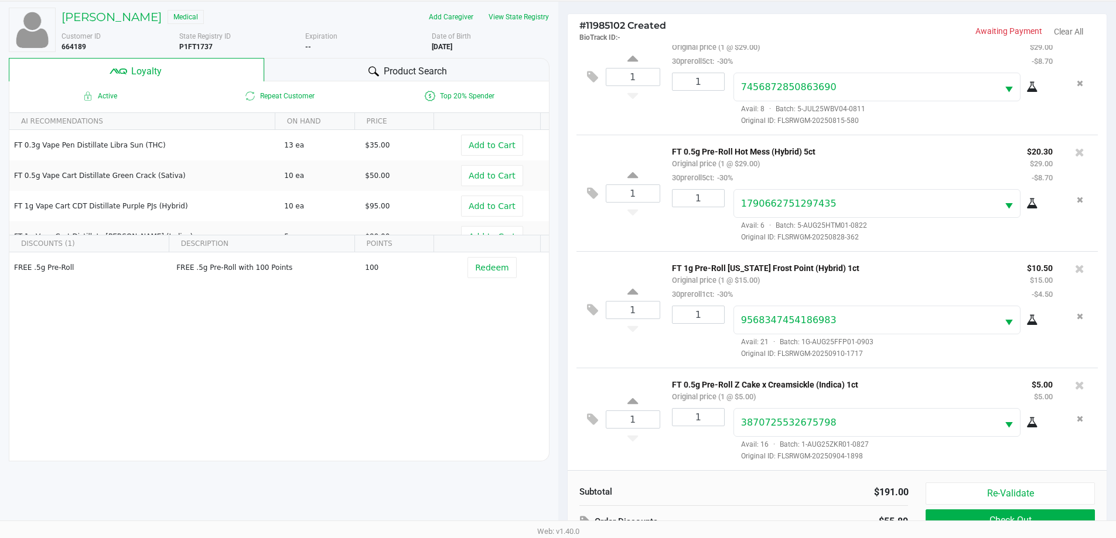
scroll to position [141, 0]
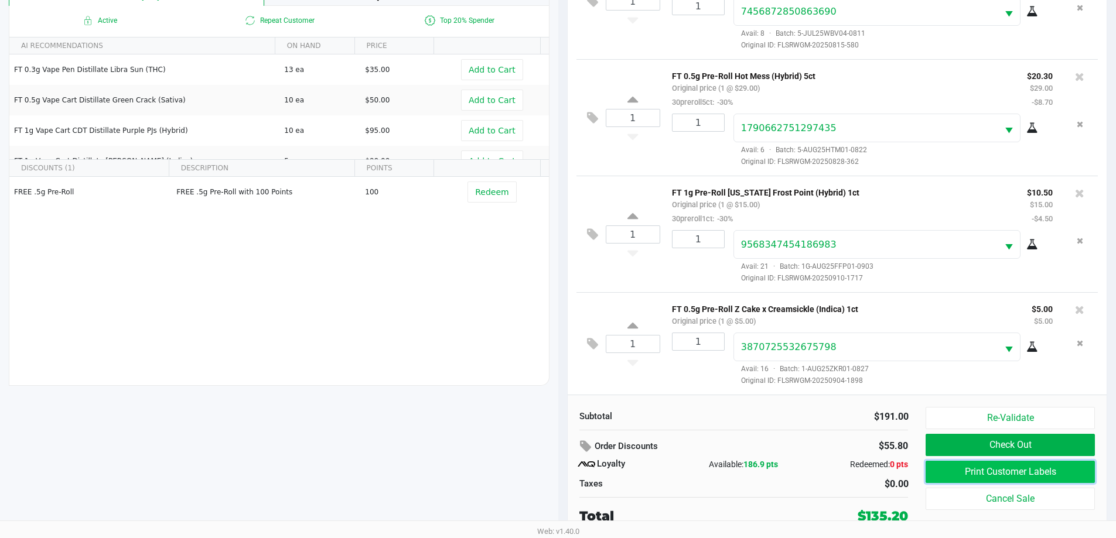
click at [983, 465] on button "Print Customer Labels" at bounding box center [1009, 472] width 169 height 22
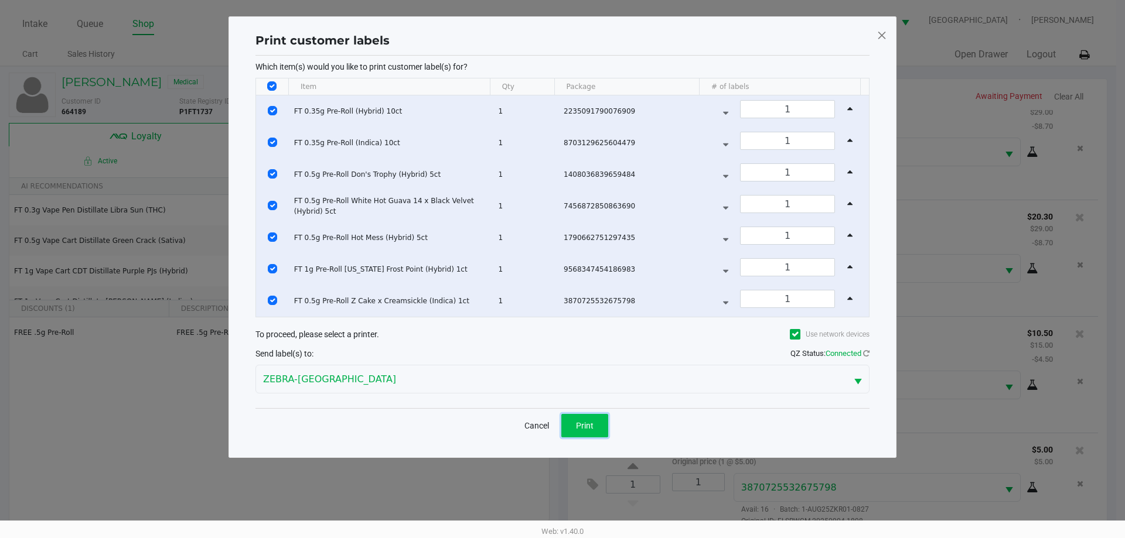
click at [579, 422] on span "Print" at bounding box center [585, 425] width 18 height 9
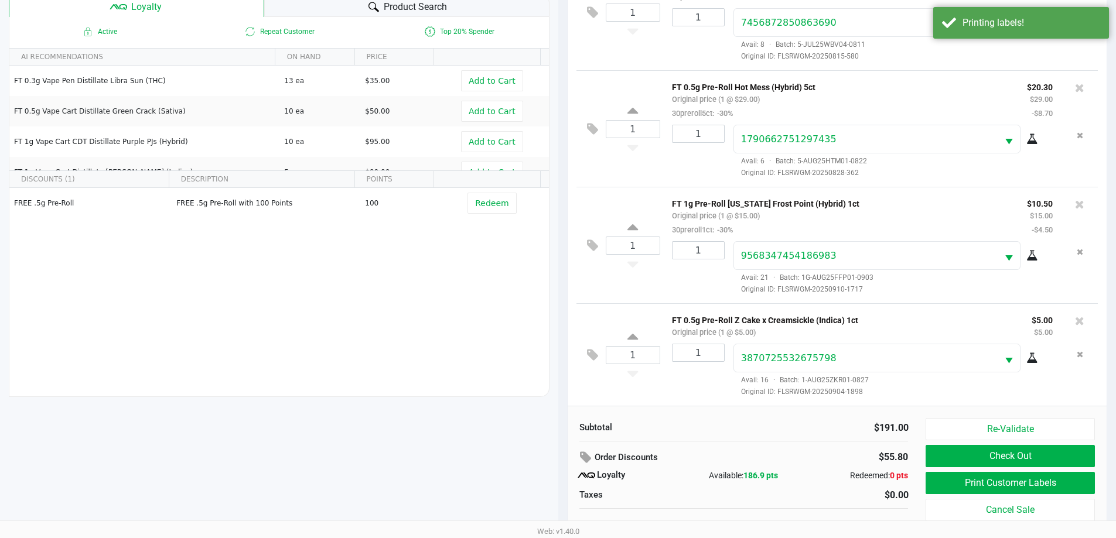
scroll to position [141, 0]
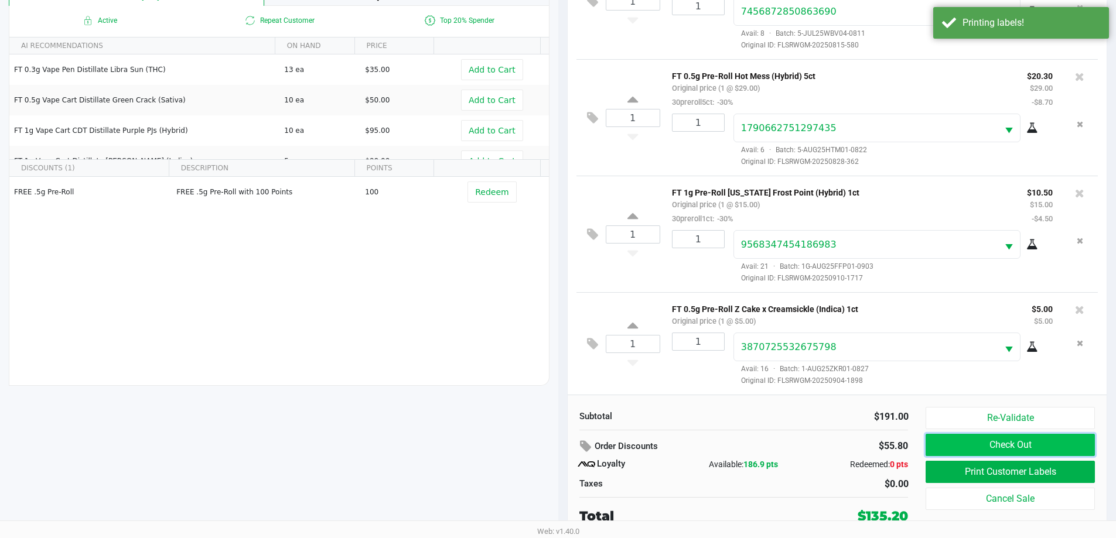
click at [944, 449] on button "Check Out" at bounding box center [1009, 445] width 169 height 22
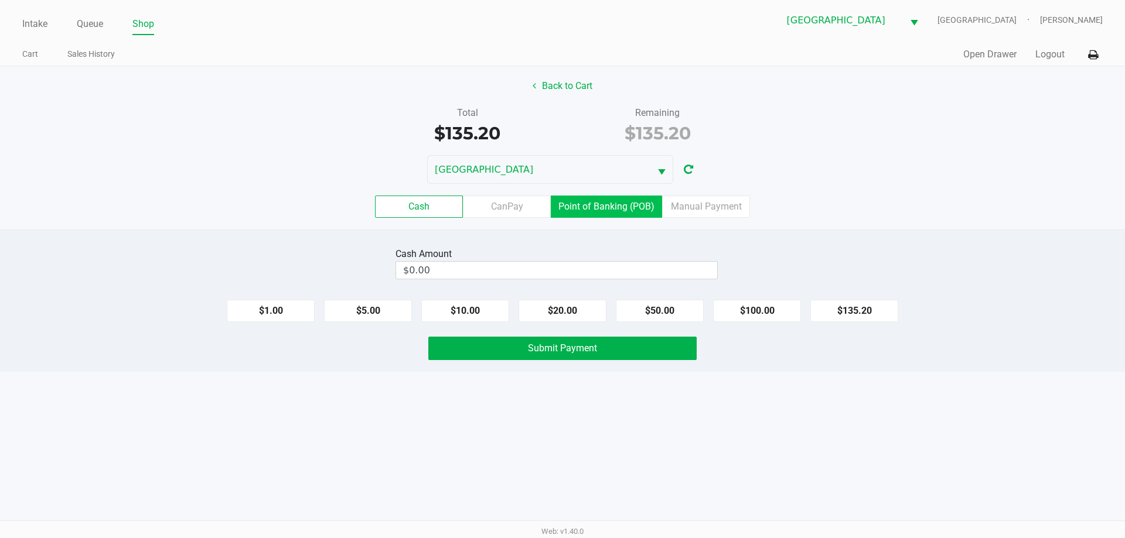
click at [623, 216] on label "Point of Banking (POB)" at bounding box center [606, 207] width 111 height 22
click at [0, 0] on 7 "Point of Banking (POB)" at bounding box center [0, 0] width 0 height 0
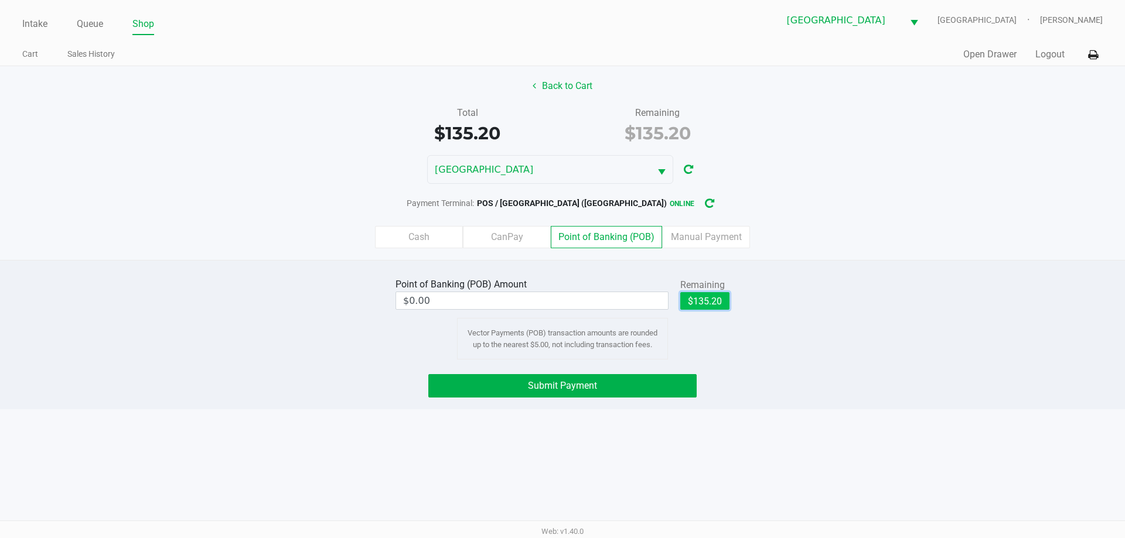
click at [689, 301] on button "$135.20" at bounding box center [704, 301] width 49 height 18
type input "$135.20"
click at [637, 382] on button "Submit Payment" at bounding box center [562, 385] width 268 height 23
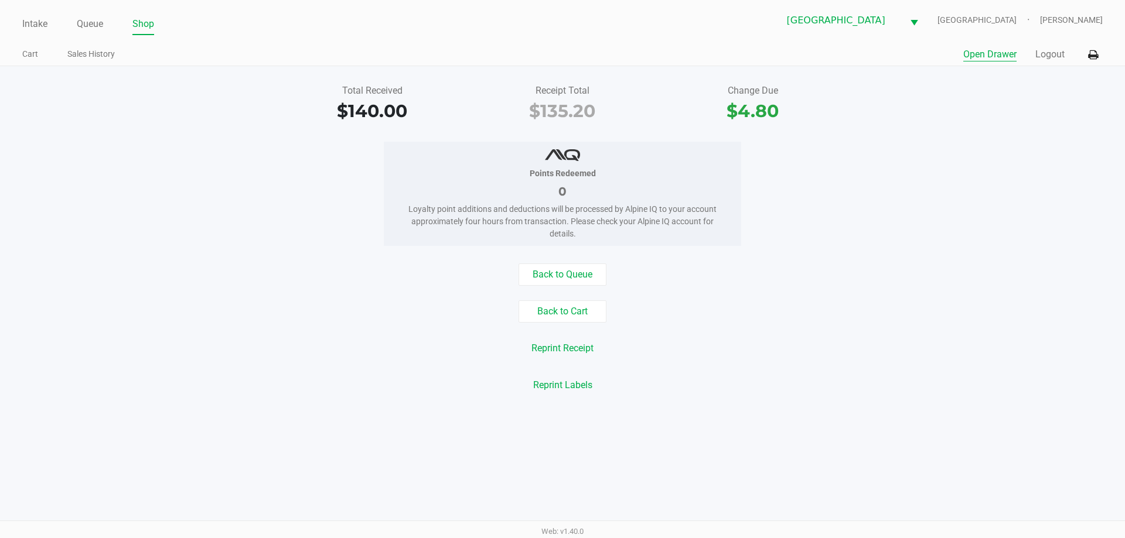
click at [999, 57] on button "Open Drawer" at bounding box center [989, 54] width 53 height 14
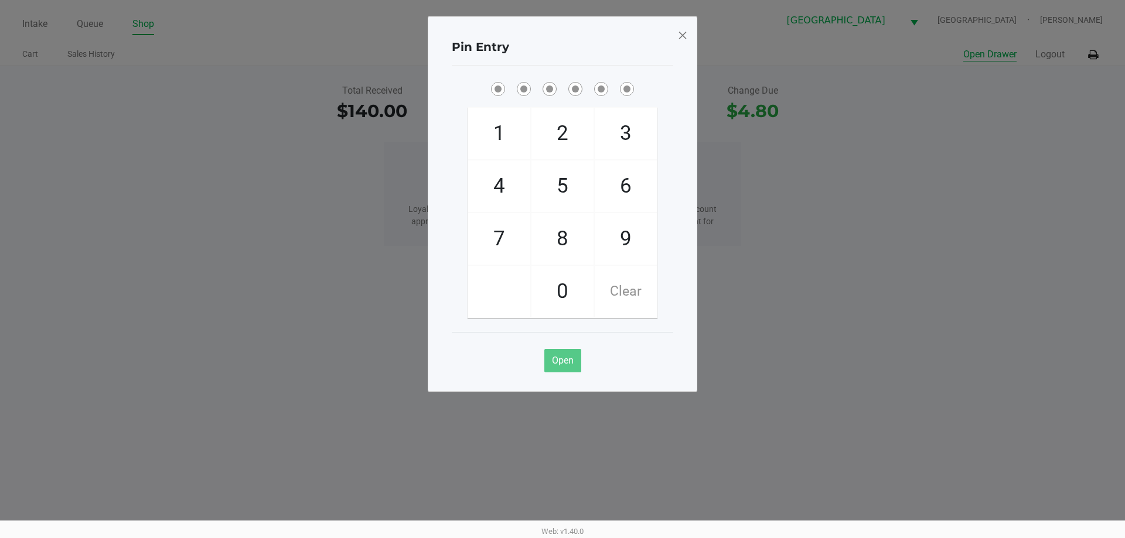
click at [627, 239] on span "9" at bounding box center [626, 239] width 62 height 52
checkbox input "true"
click at [495, 240] on span "7" at bounding box center [499, 239] width 62 height 52
checkbox input "true"
click at [499, 136] on span "1" at bounding box center [499, 134] width 62 height 52
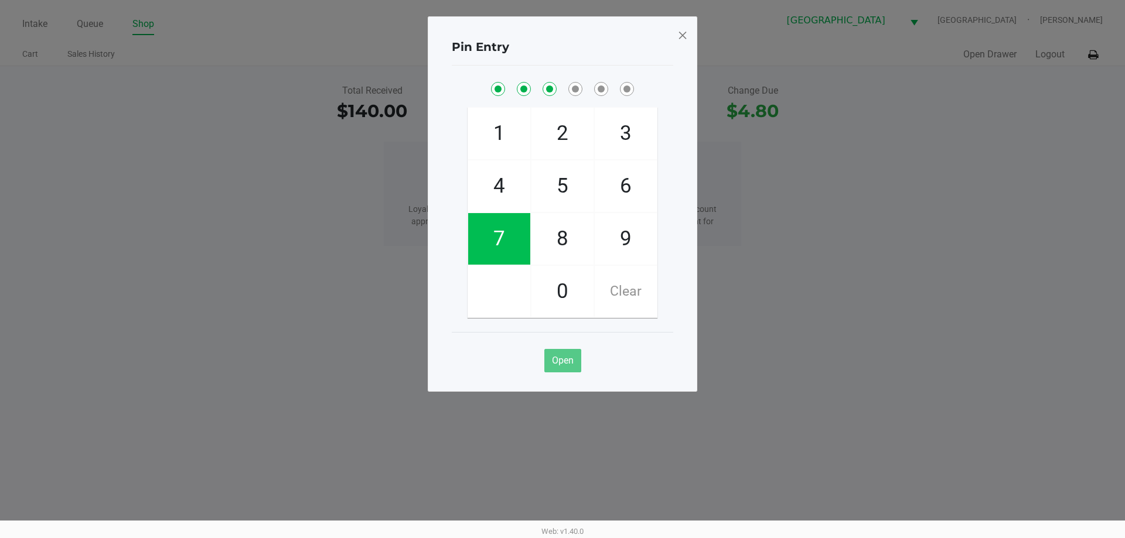
checkbox input "true"
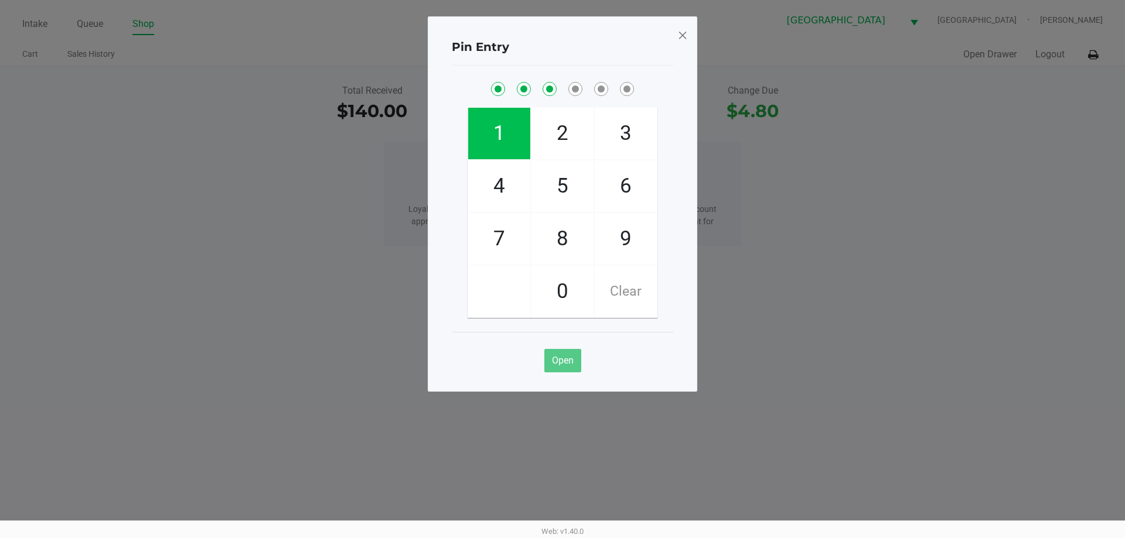
click at [560, 135] on span "2" at bounding box center [562, 134] width 62 height 52
checkbox input "true"
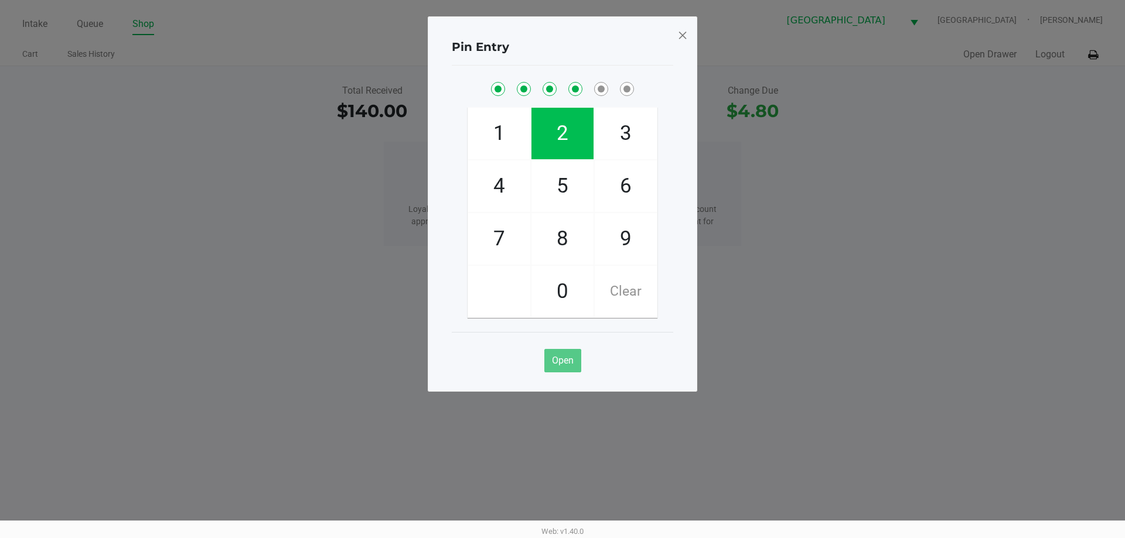
click at [490, 148] on span "1" at bounding box center [499, 134] width 62 height 52
checkbox input "true"
click at [628, 172] on span "6" at bounding box center [626, 186] width 62 height 52
checkbox input "true"
click at [684, 36] on span at bounding box center [682, 35] width 11 height 19
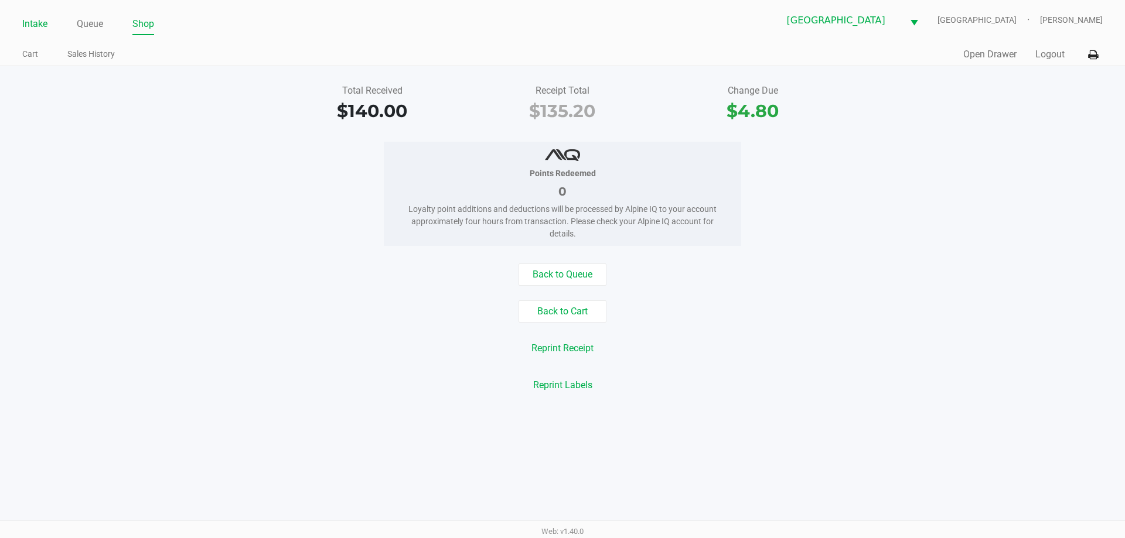
click at [43, 28] on link "Intake" at bounding box center [34, 24] width 25 height 16
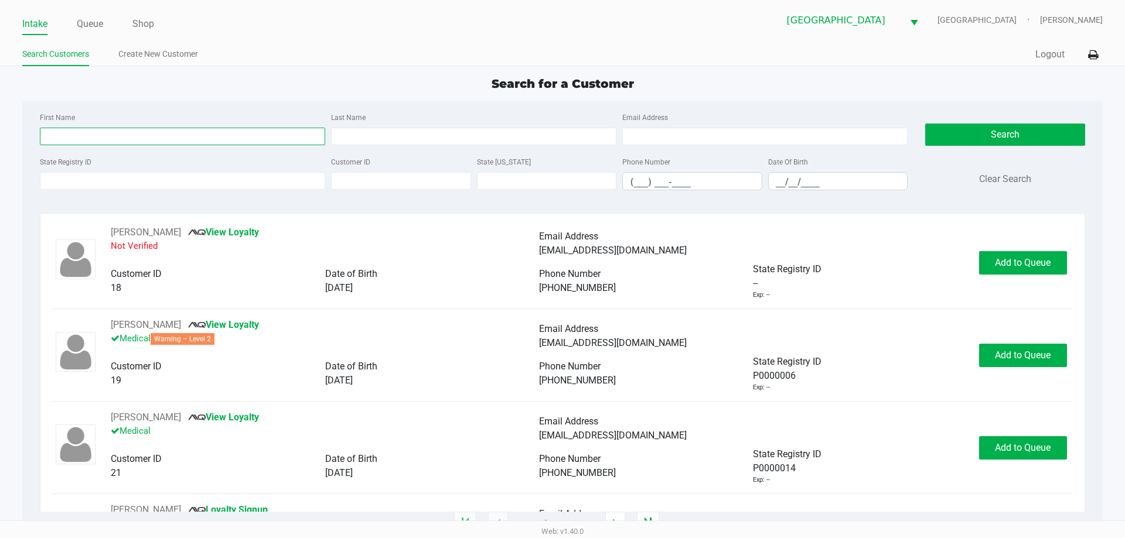
click at [89, 132] on input "First Name" at bounding box center [182, 137] width 285 height 18
type input "shanara"
click at [455, 139] on input "Last Name" at bounding box center [473, 137] width 285 height 18
type input "a"
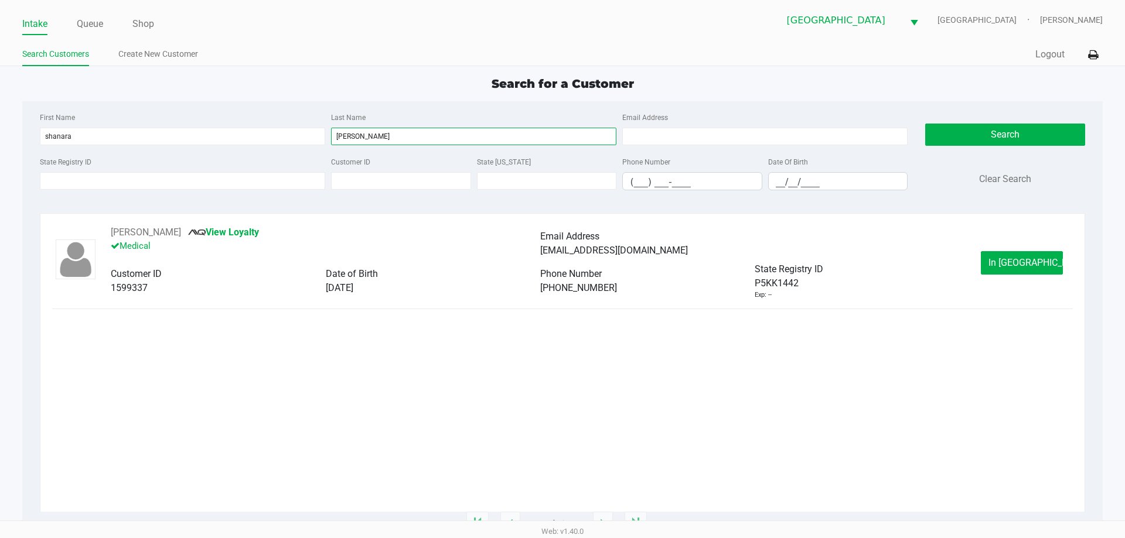
type input "anderson"
click at [980, 267] on div "shasha Anderson View Loyalty Medical Email Address shanara.anderson79@gmail.com…" at bounding box center [540, 263] width 882 height 74
click at [997, 263] on button "In Queue" at bounding box center [1022, 262] width 82 height 23
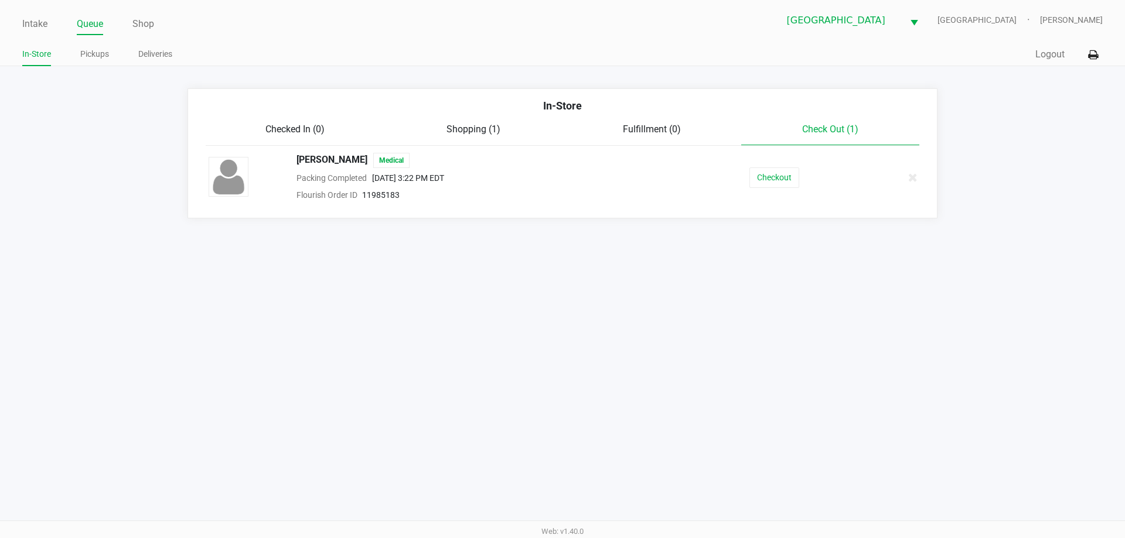
click at [795, 192] on div "shasha Anderson Medical Packing Completed Sep 21, 2025 3:22 PM EDT Flourish Ord…" at bounding box center [562, 177] width 725 height 49
click at [787, 190] on div "shasha Anderson Medical Packing Completed Sep 21, 2025 3:22 PM EDT Flourish Ord…" at bounding box center [562, 177] width 725 height 49
click at [773, 182] on button "Checkout" at bounding box center [774, 178] width 50 height 21
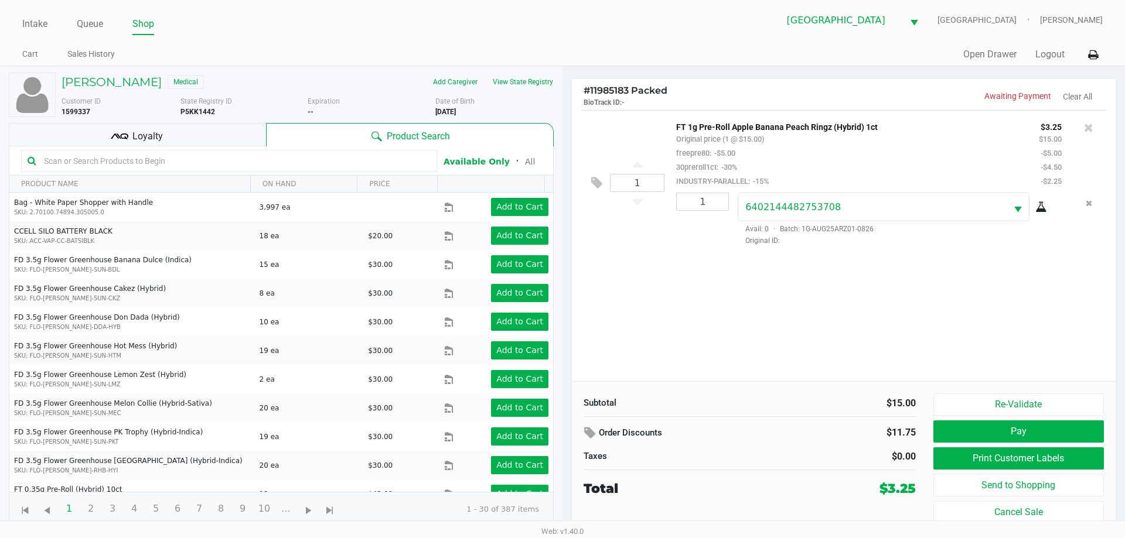
click at [166, 138] on div "Loyalty" at bounding box center [137, 134] width 257 height 23
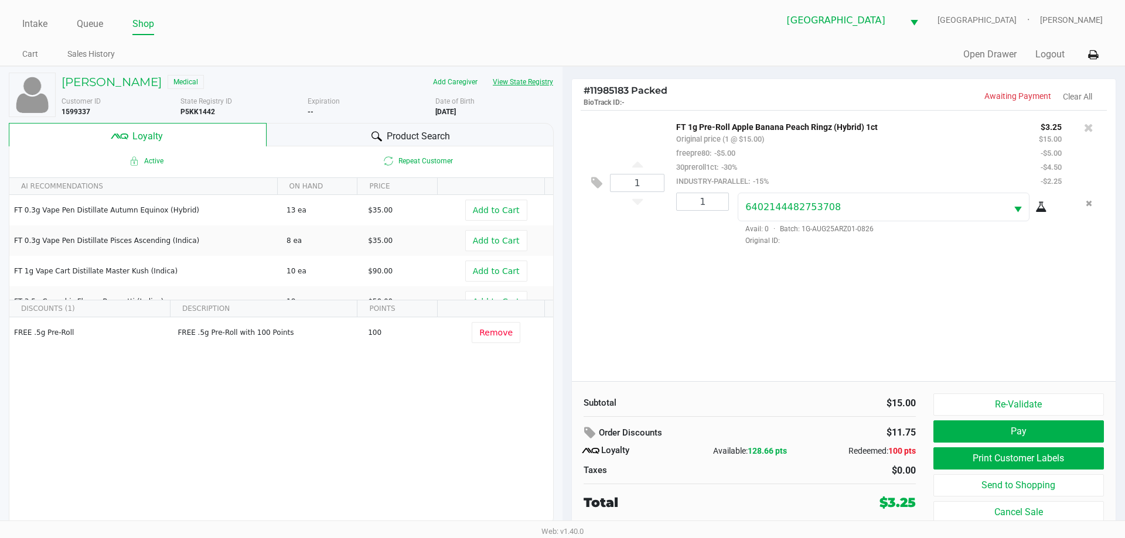
click at [511, 83] on button "View State Registry" at bounding box center [519, 82] width 69 height 19
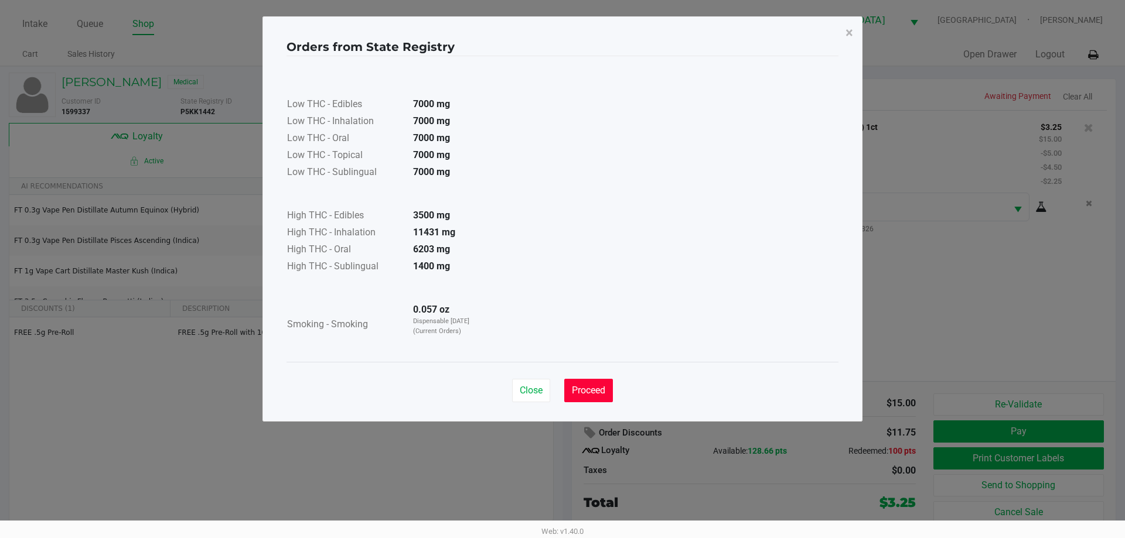
click at [578, 390] on span "Proceed" at bounding box center [588, 390] width 33 height 11
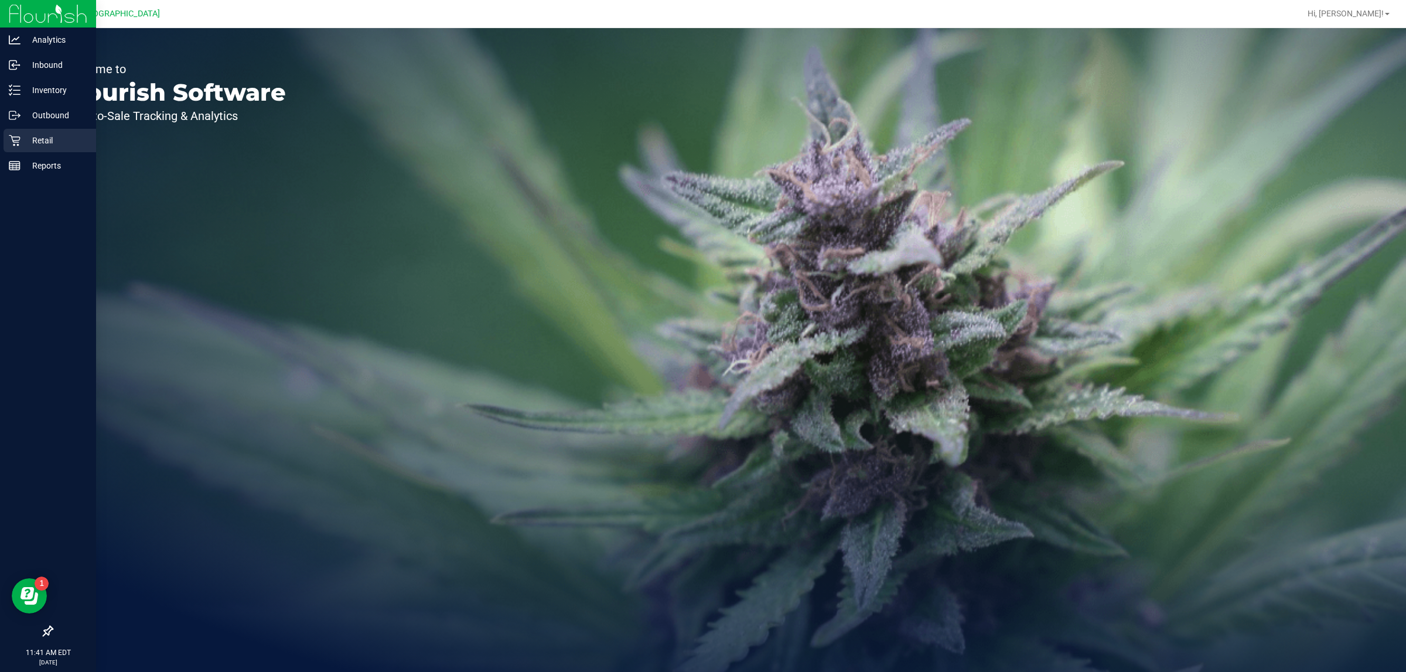
click at [13, 151] on div "Retail" at bounding box center [50, 140] width 93 height 23
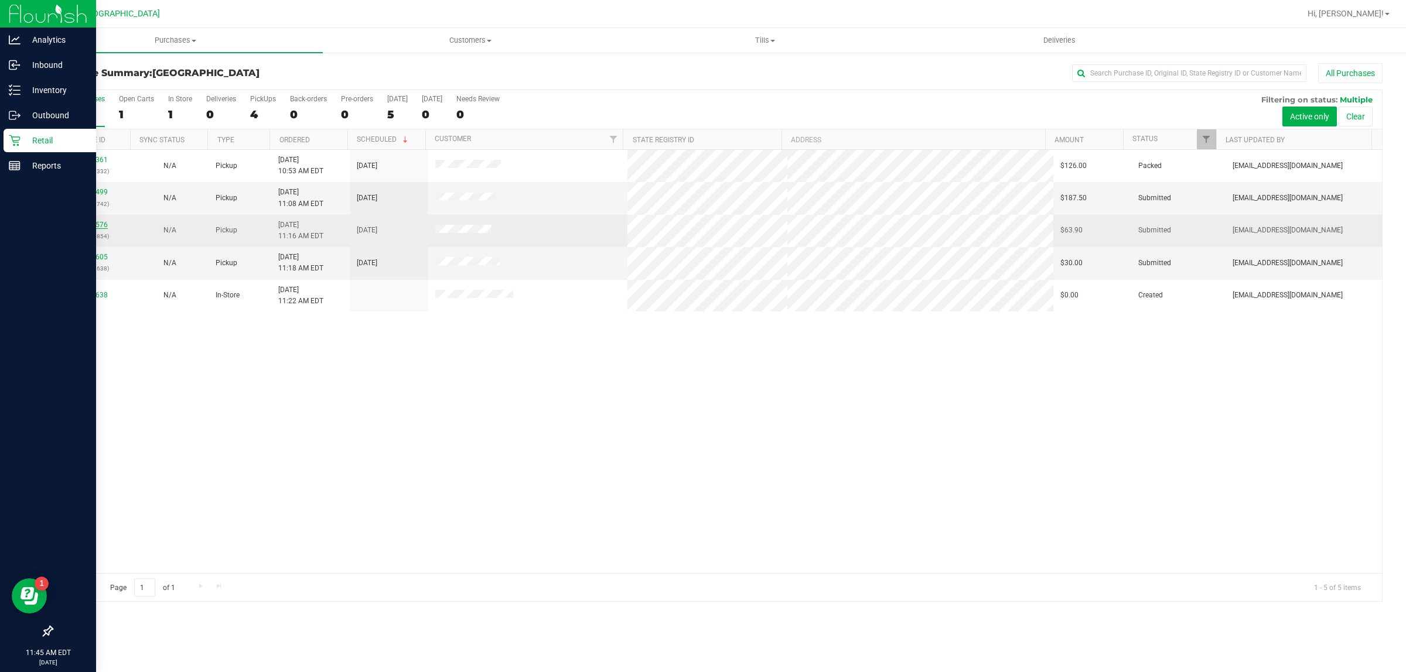
click at [93, 228] on link "11983576" at bounding box center [91, 225] width 33 height 8
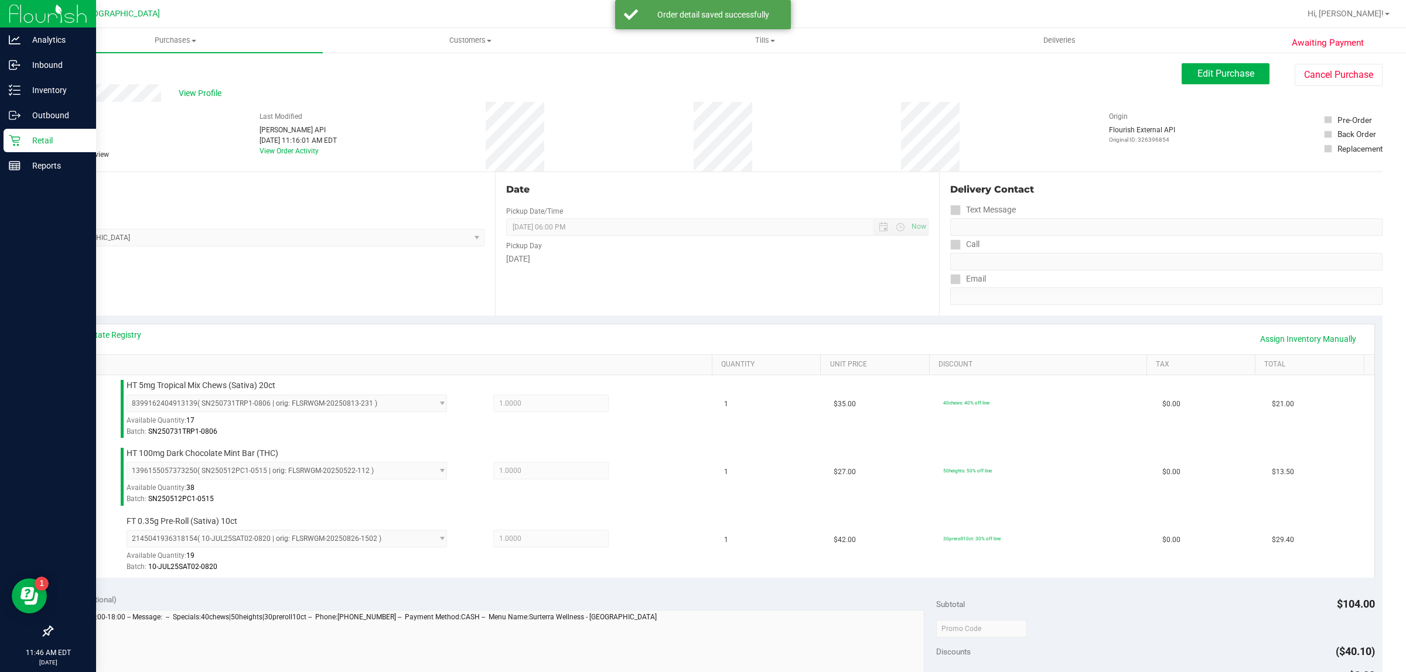
scroll to position [366, 0]
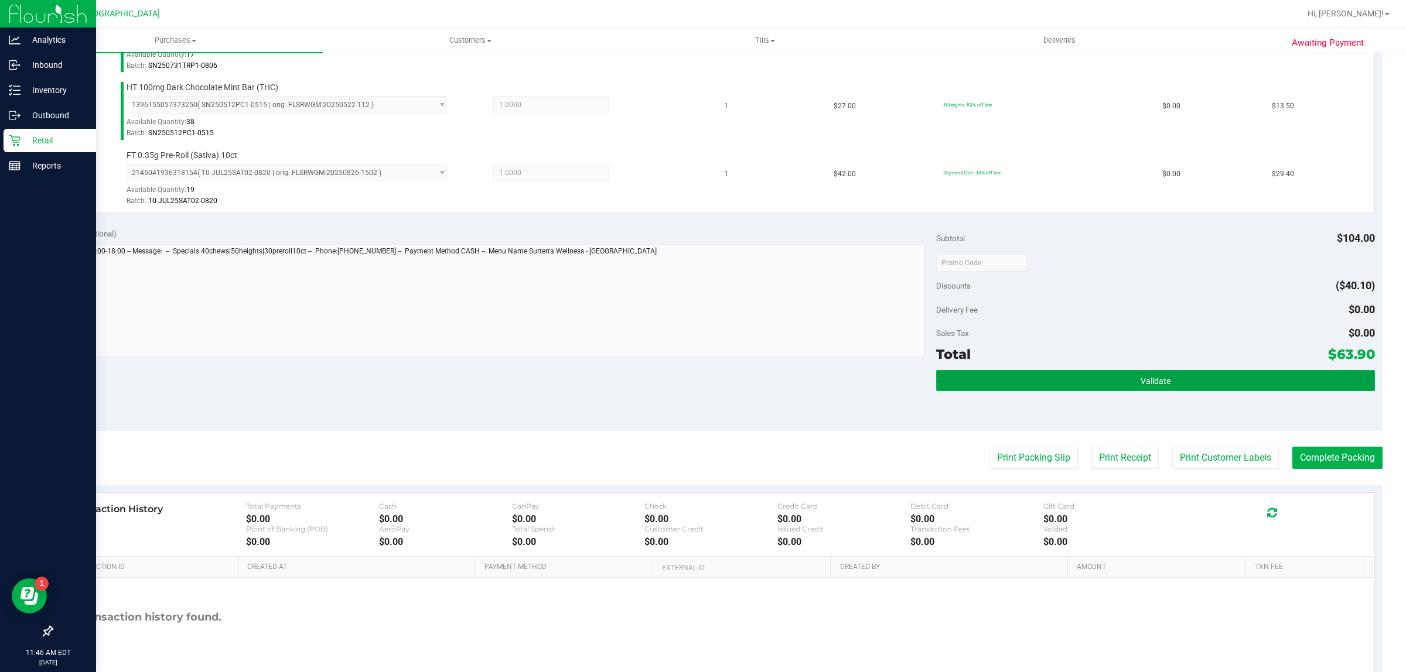
click at [1196, 382] on button "Validate" at bounding box center [1155, 380] width 438 height 21
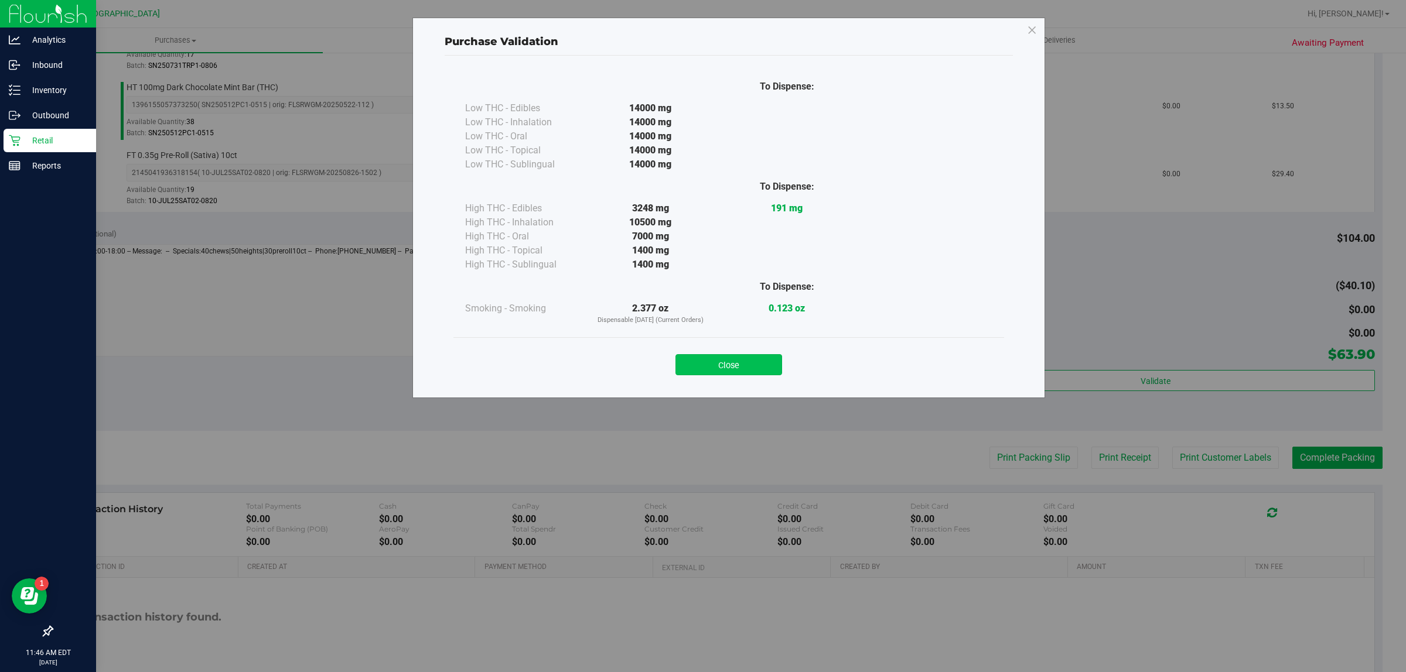
click at [763, 361] on button "Close" at bounding box center [728, 364] width 107 height 21
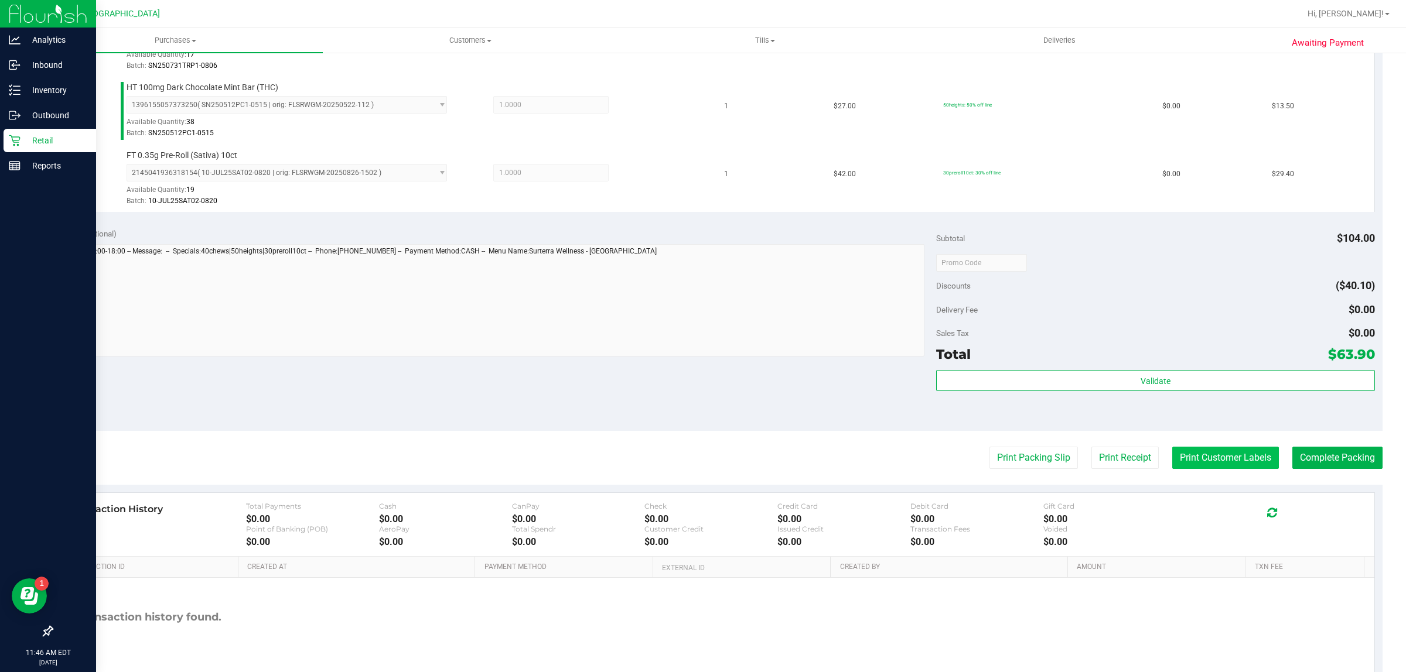
click at [1187, 456] on button "Print Customer Labels" at bounding box center [1225, 458] width 107 height 22
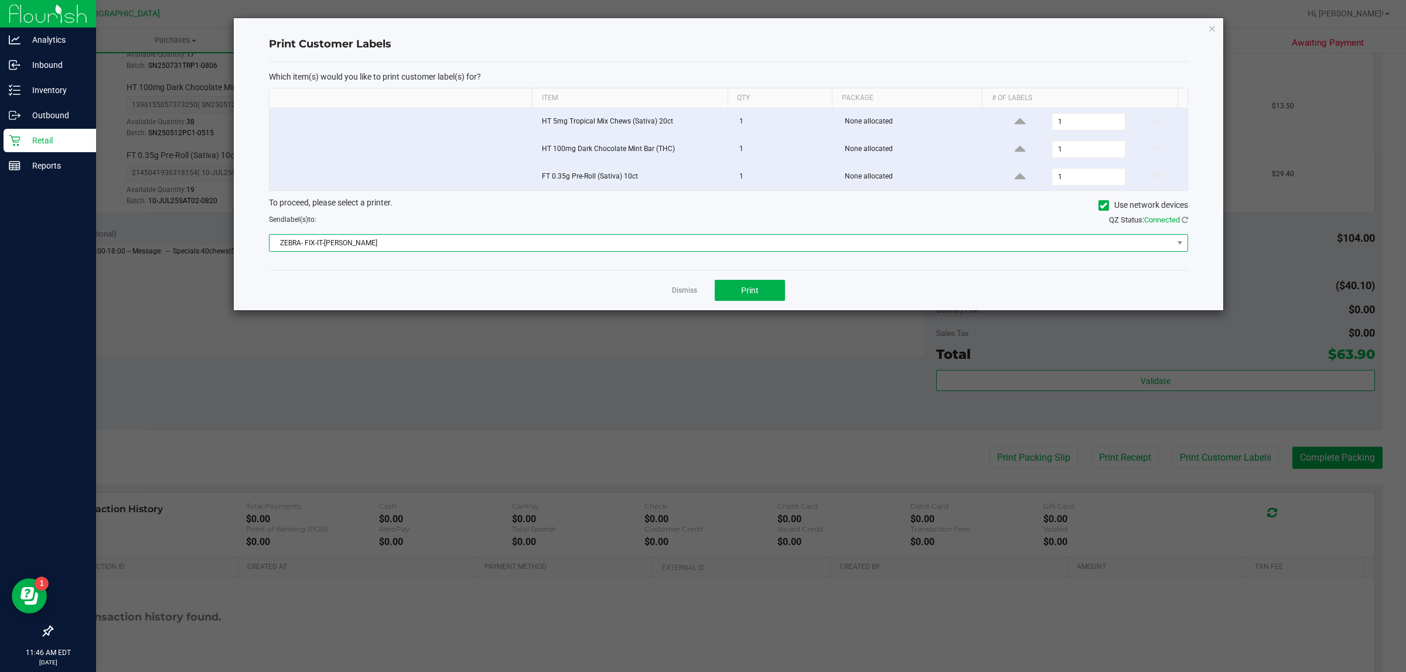
click at [1132, 248] on span "ZEBRA- FIX-IT-[PERSON_NAME]" at bounding box center [720, 243] width 903 height 16
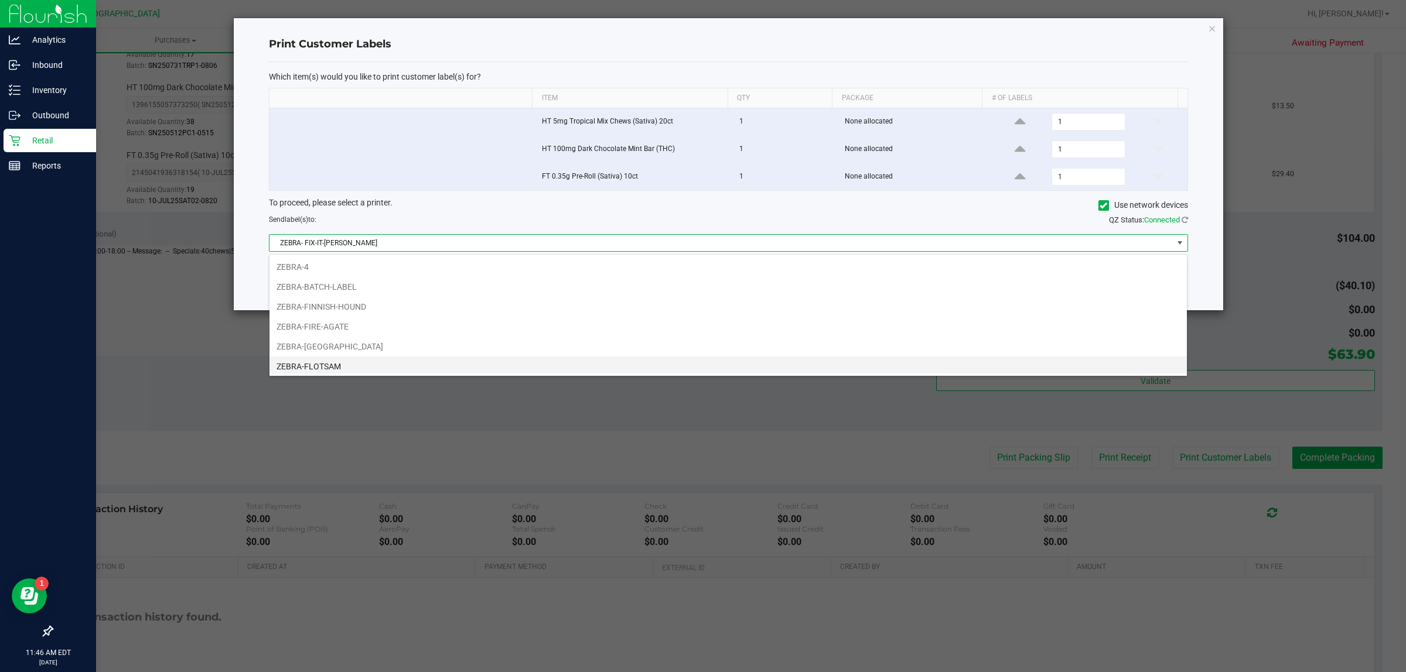
scroll to position [73, 0]
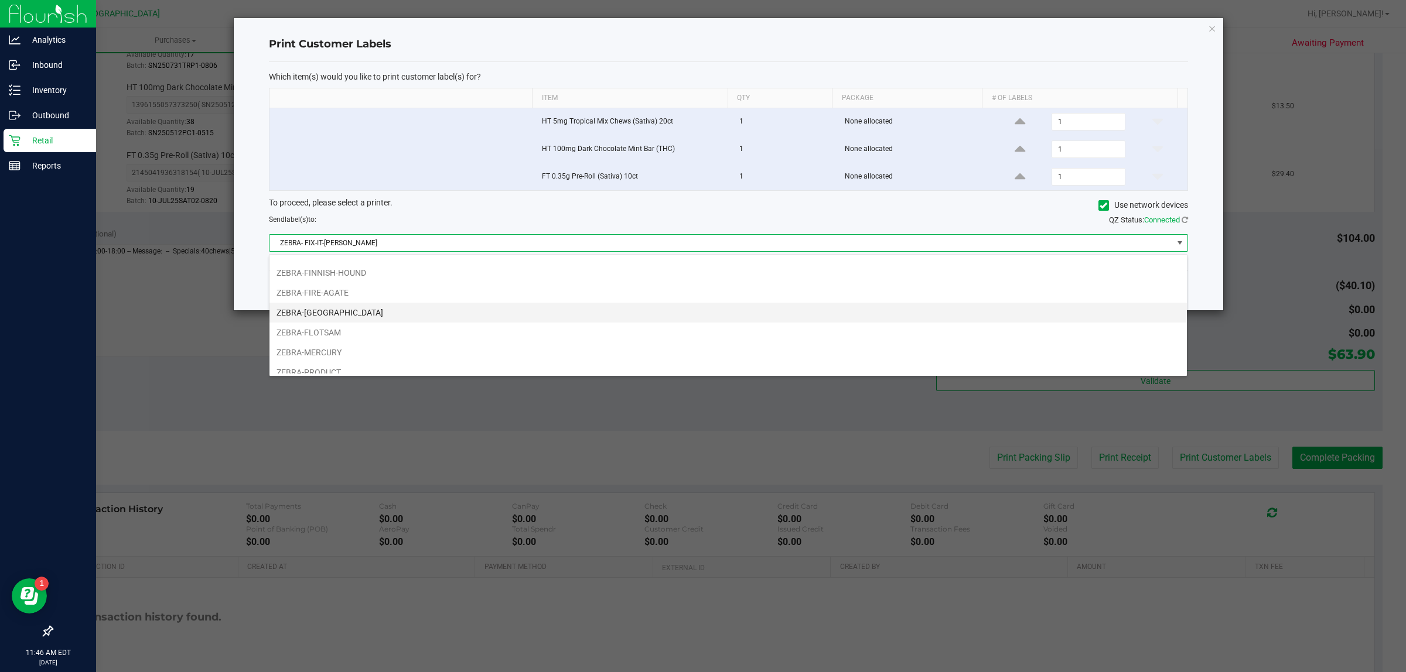
click at [733, 313] on li "ZEBRA-[GEOGRAPHIC_DATA]" at bounding box center [727, 313] width 917 height 20
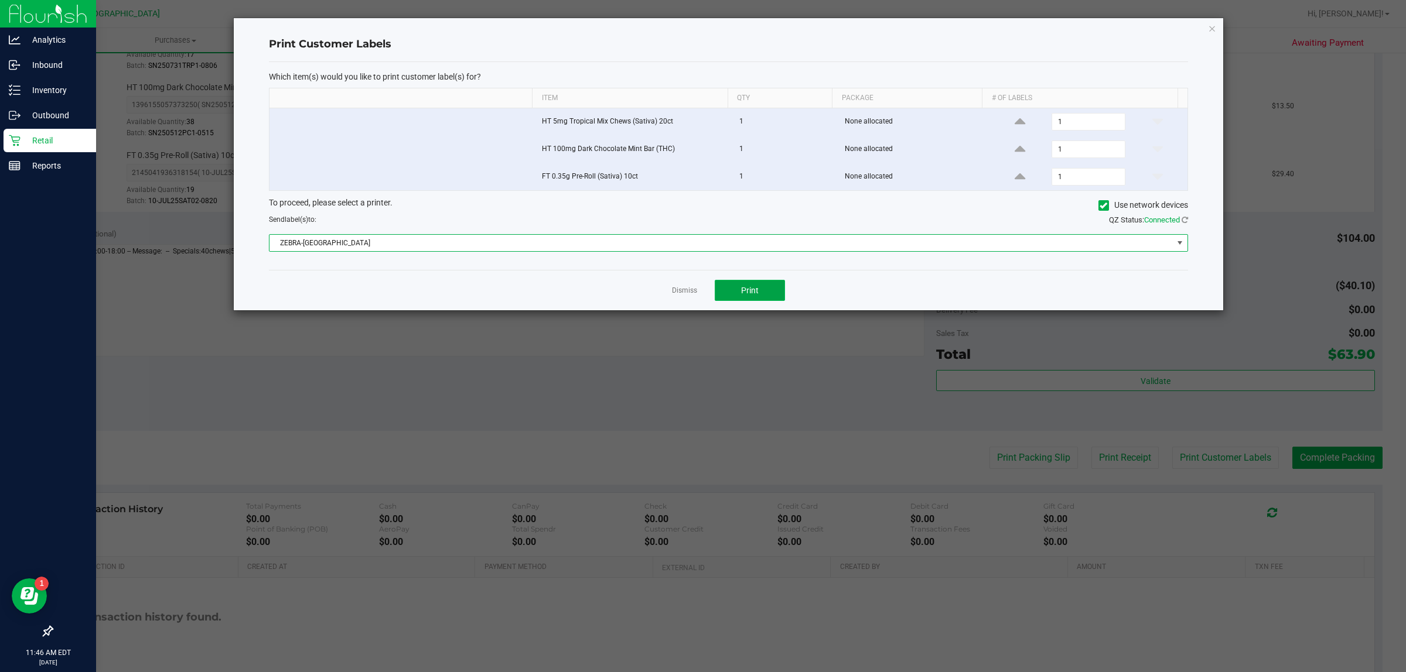
click at [763, 285] on button "Print" at bounding box center [750, 290] width 70 height 21
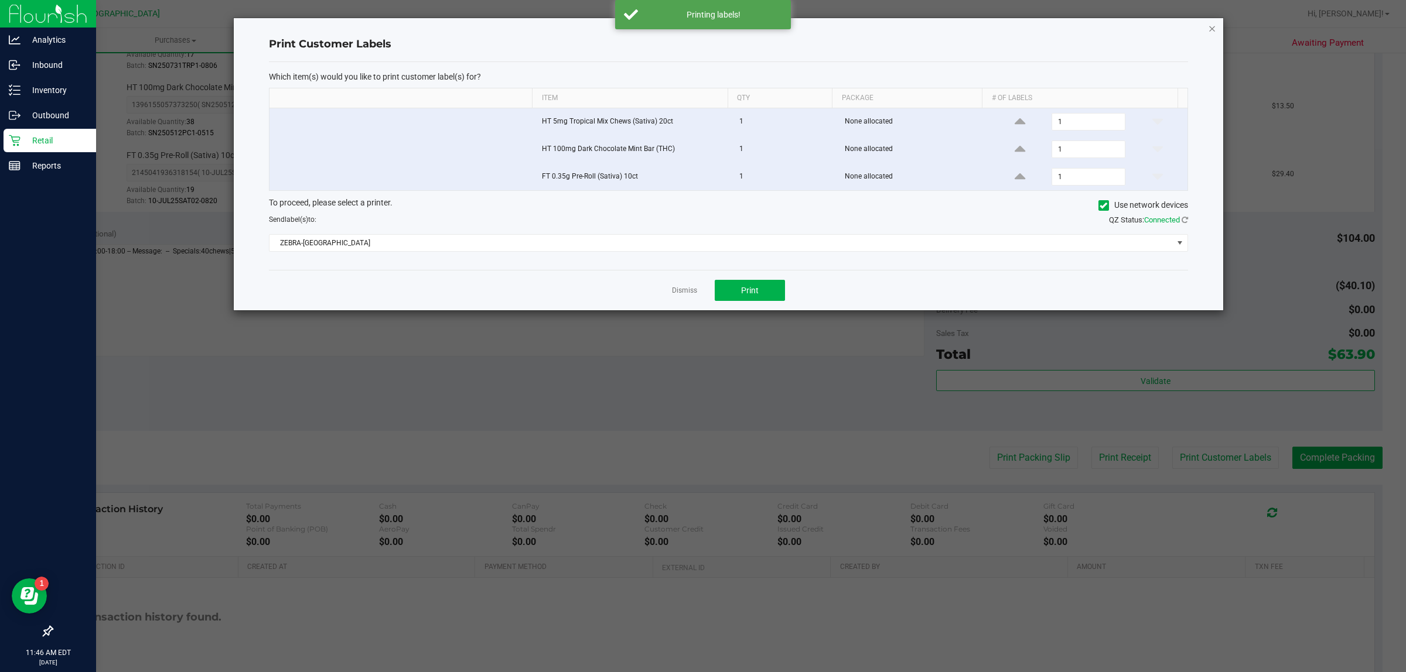
click at [1207, 28] on div "Print Customer Labels Which item(s) would you like to print customer label(s) f…" at bounding box center [728, 164] width 989 height 292
click at [1210, 27] on icon "button" at bounding box center [1212, 28] width 8 height 14
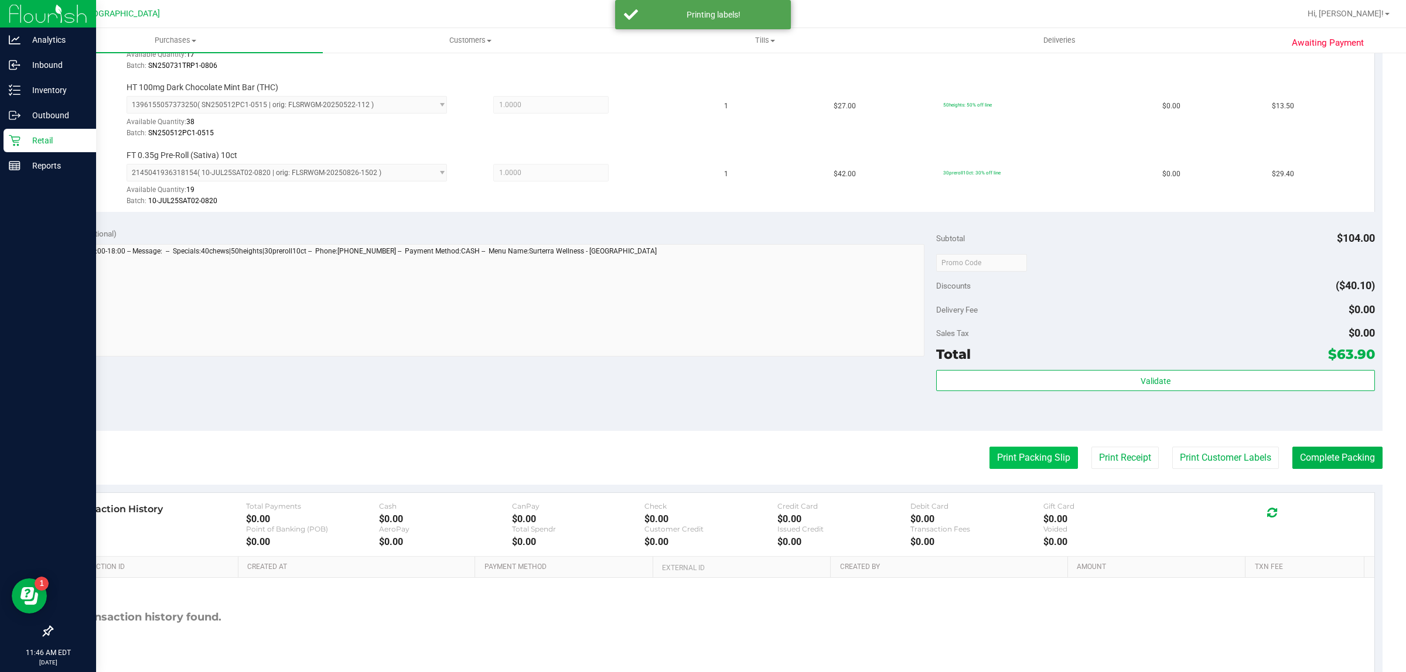
click at [989, 464] on button "Print Packing Slip" at bounding box center [1033, 458] width 88 height 22
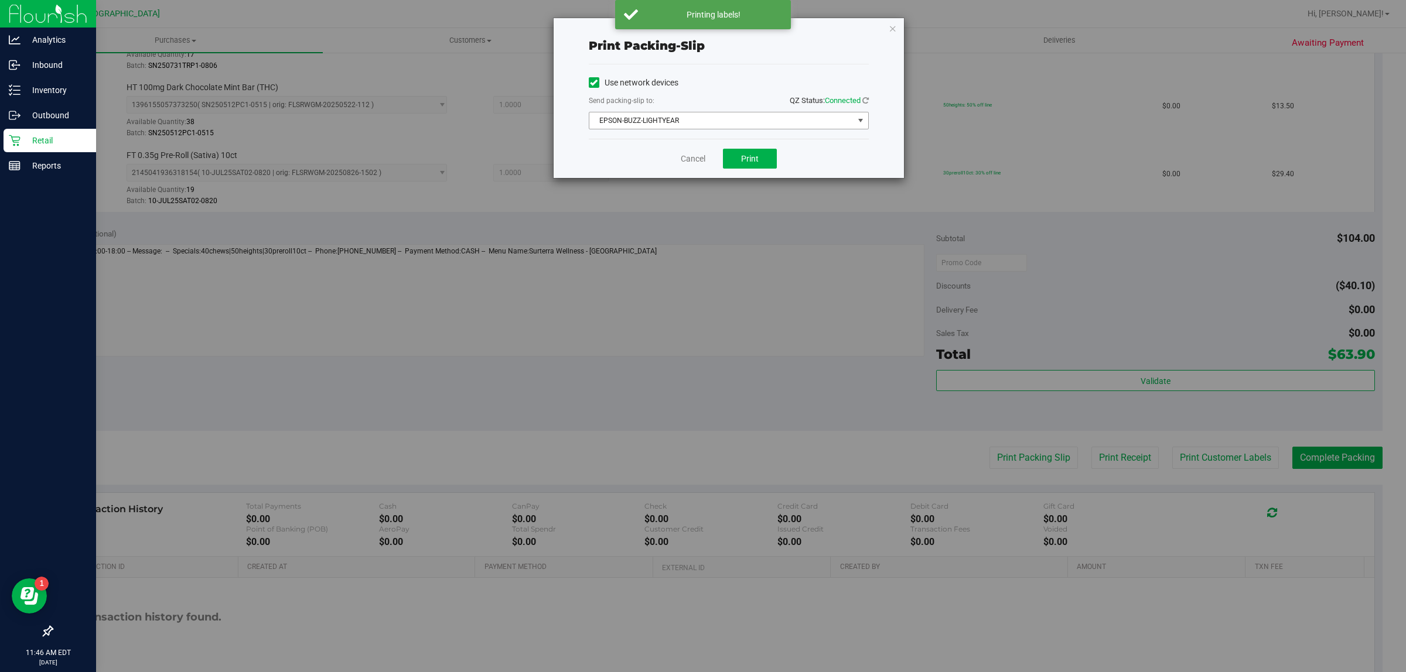
click at [815, 125] on span "EPSON-BUZZ-LIGHTYEAR" at bounding box center [721, 120] width 264 height 16
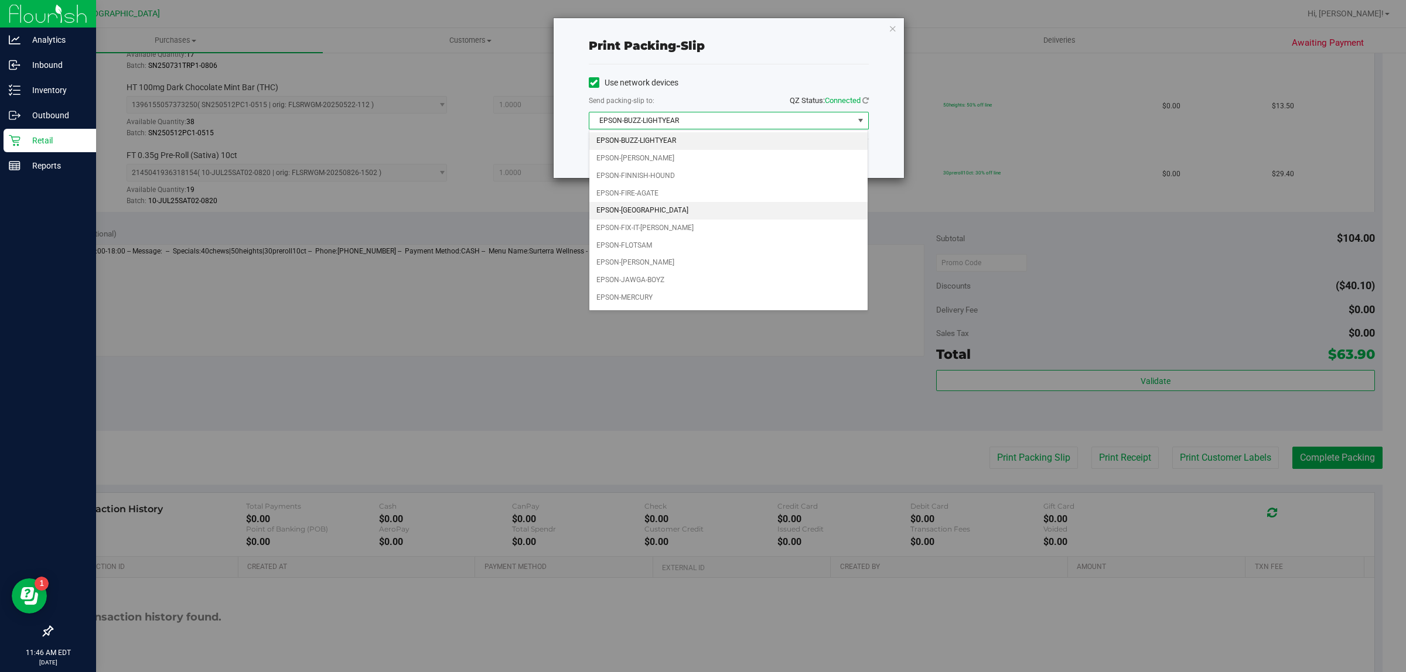
click at [726, 209] on li "EPSON-FITCHBURG" at bounding box center [728, 211] width 279 height 18
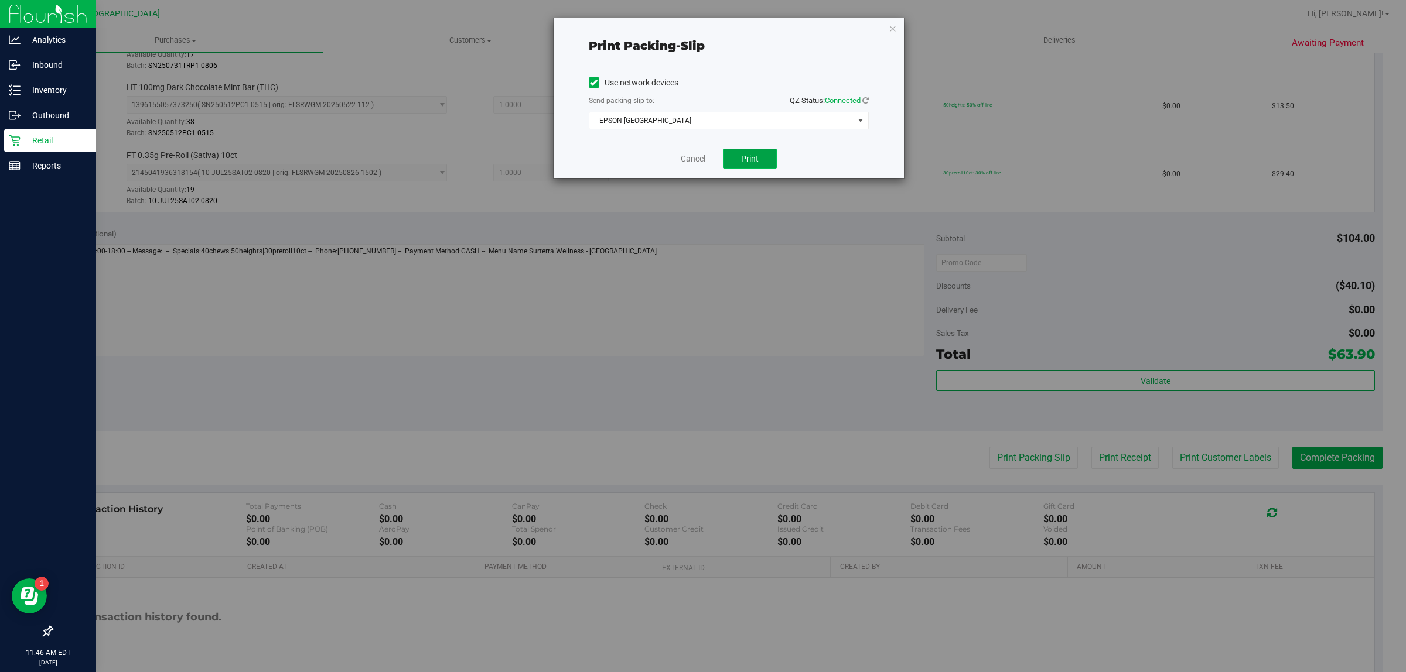
click at [746, 169] on button "Print" at bounding box center [750, 159] width 54 height 20
click at [892, 28] on icon "button" at bounding box center [893, 28] width 8 height 14
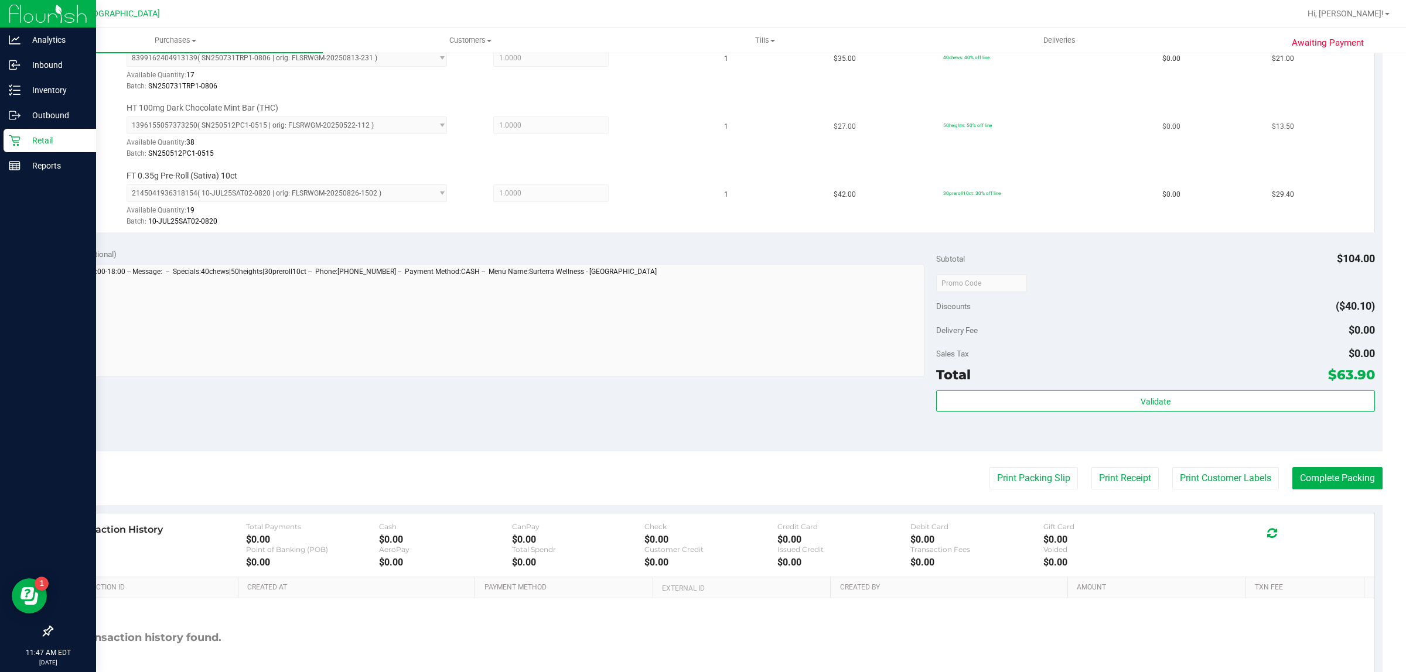
scroll to position [346, 0]
click at [1233, 476] on button "Print Customer Labels" at bounding box center [1225, 478] width 107 height 22
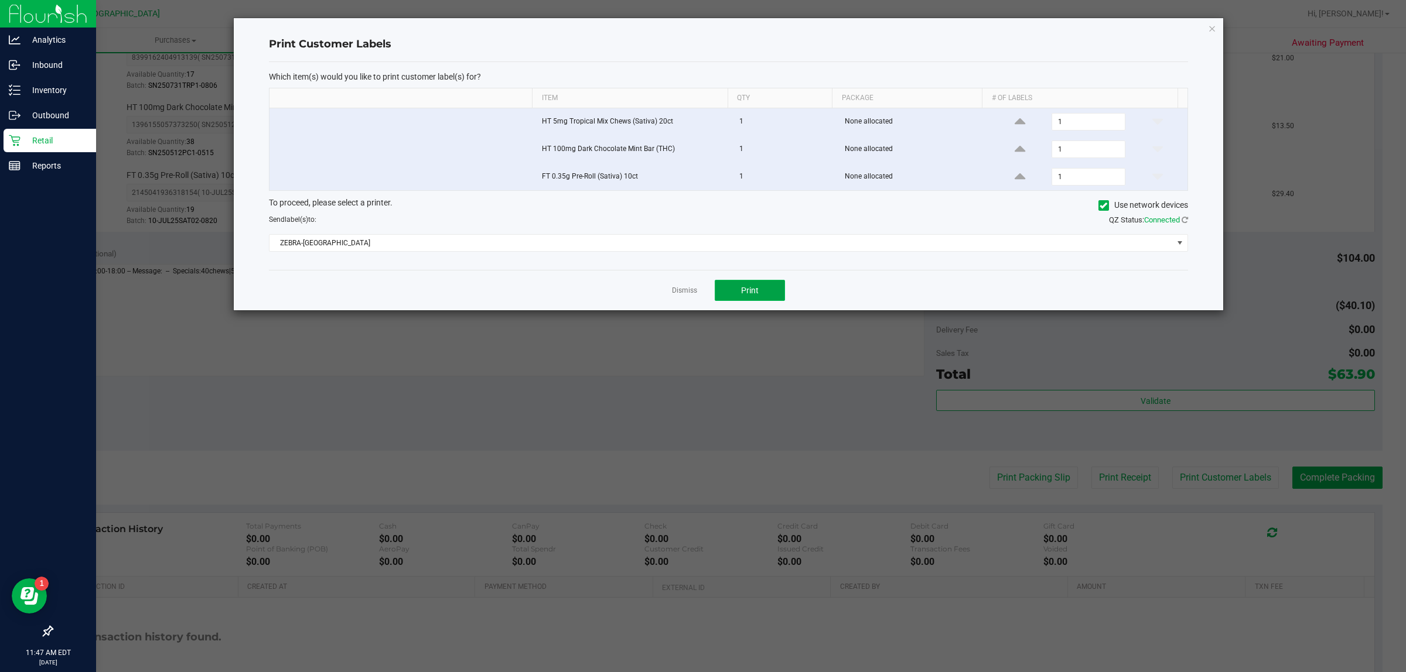
click at [780, 284] on button "Print" at bounding box center [750, 290] width 70 height 21
click at [1214, 28] on icon "button" at bounding box center [1212, 28] width 8 height 14
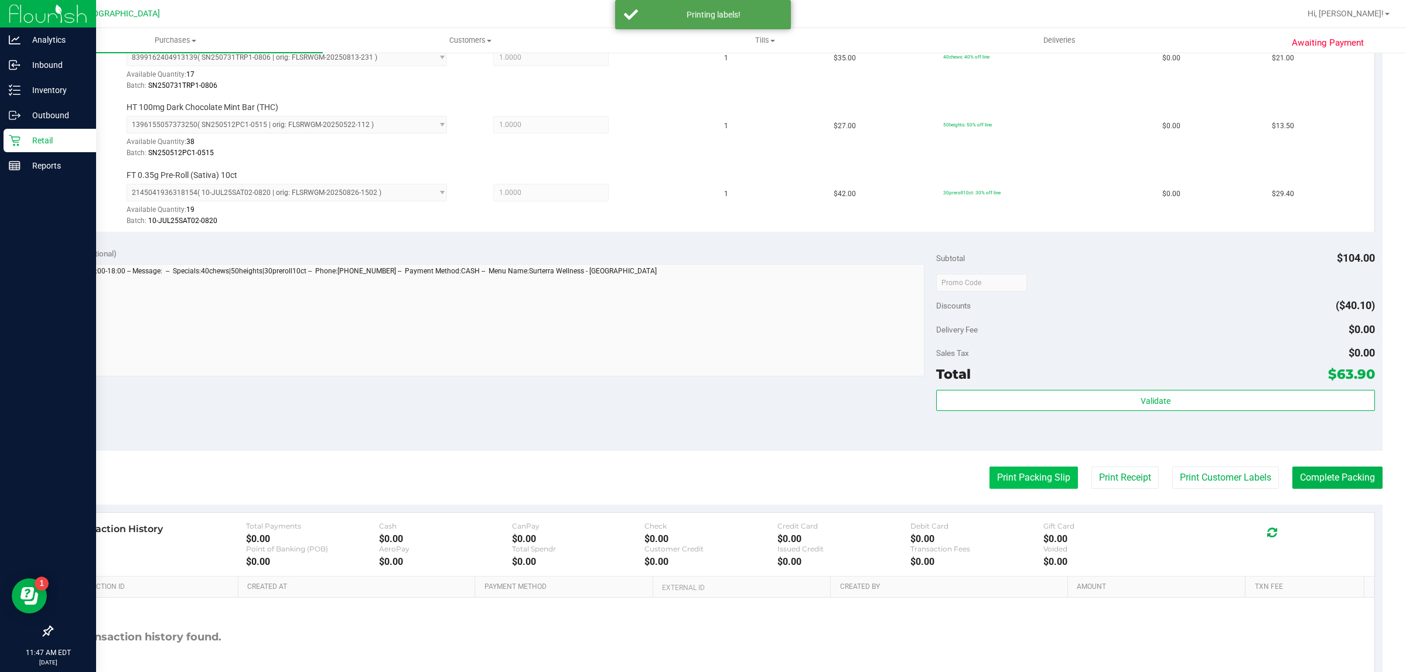
click at [1034, 481] on button "Print Packing Slip" at bounding box center [1033, 478] width 88 height 22
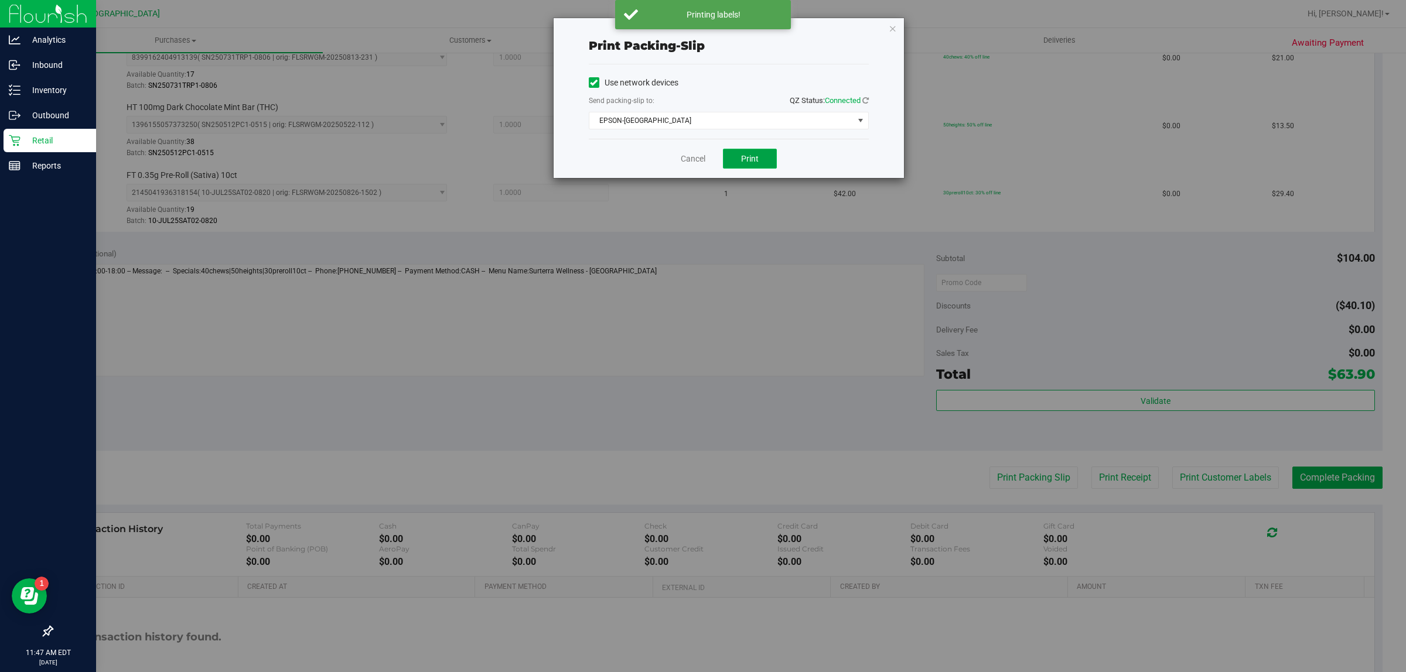
click at [763, 161] on button "Print" at bounding box center [750, 159] width 54 height 20
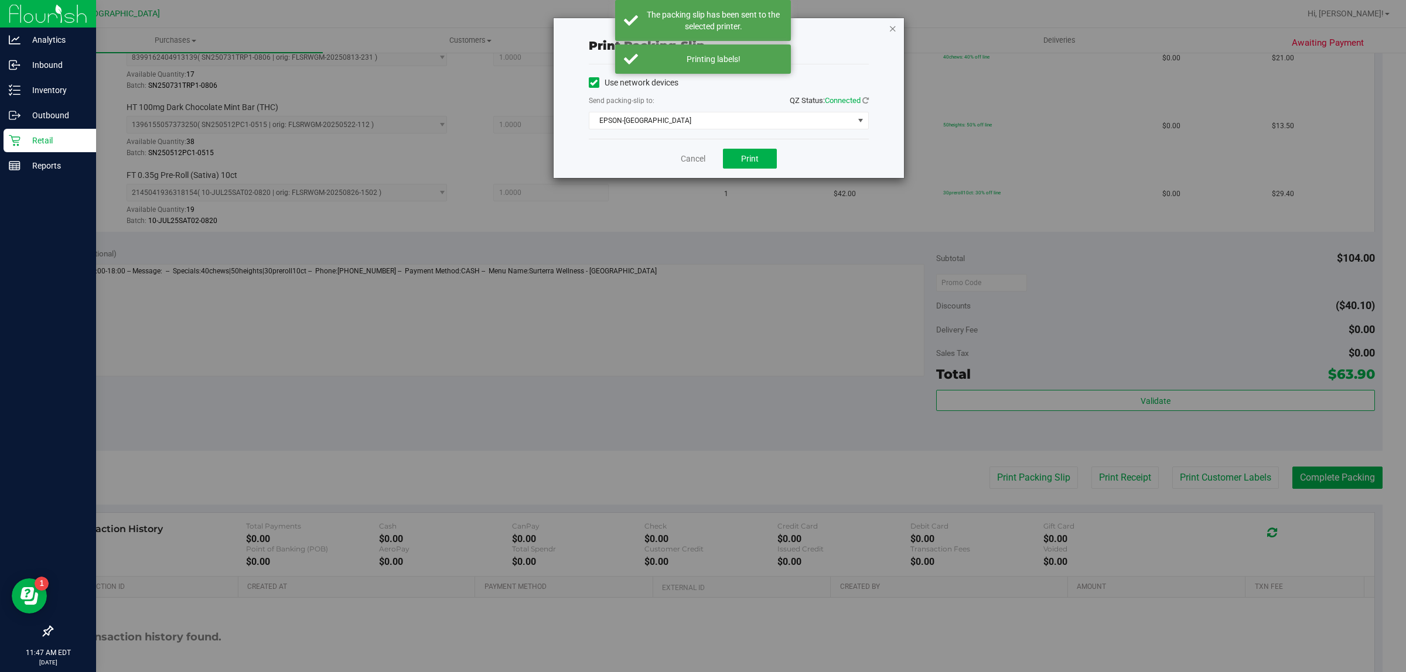
click at [894, 27] on icon "button" at bounding box center [893, 28] width 8 height 14
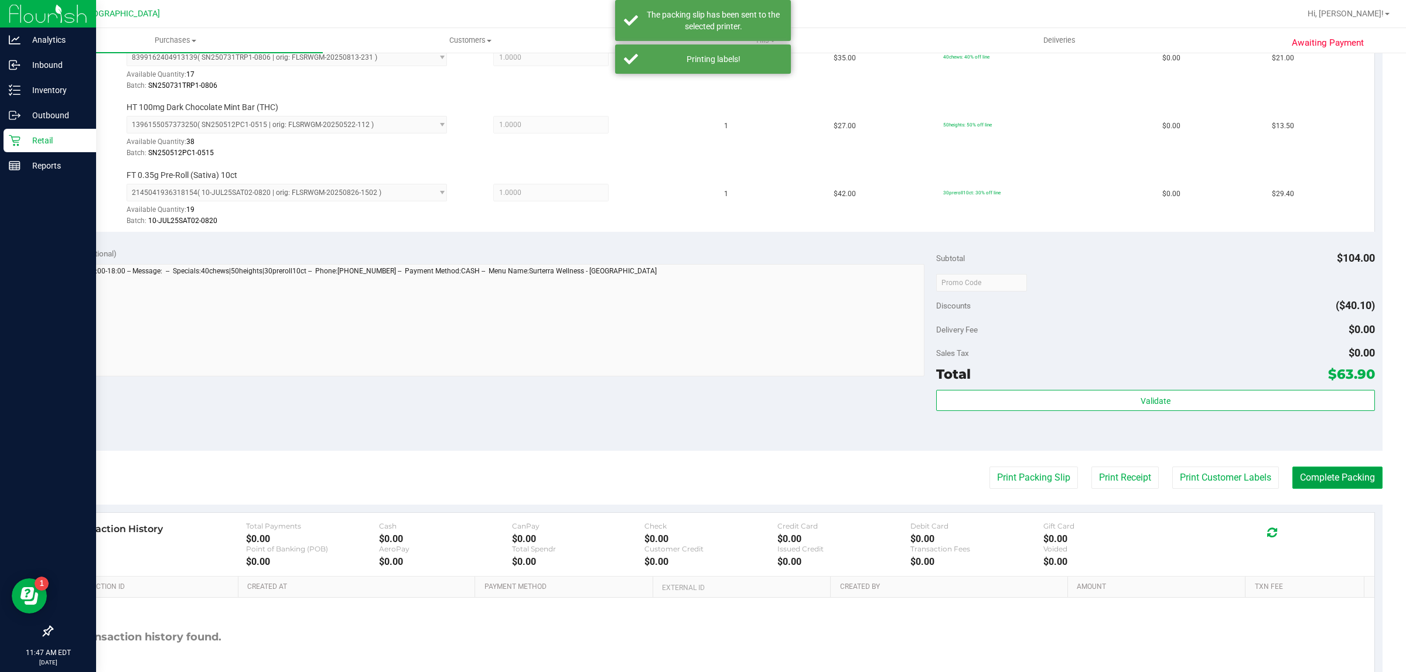
click at [1334, 474] on button "Complete Packing" at bounding box center [1337, 478] width 90 height 22
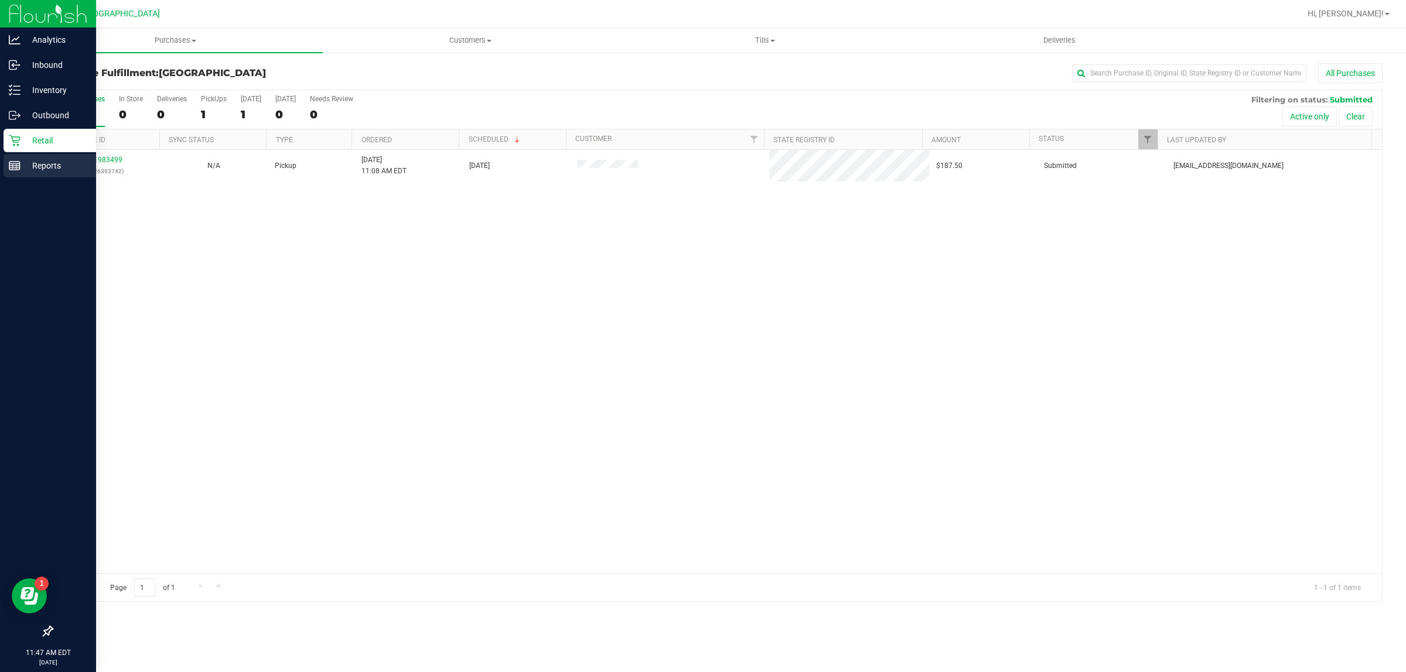
click at [15, 166] on line at bounding box center [14, 166] width 11 height 0
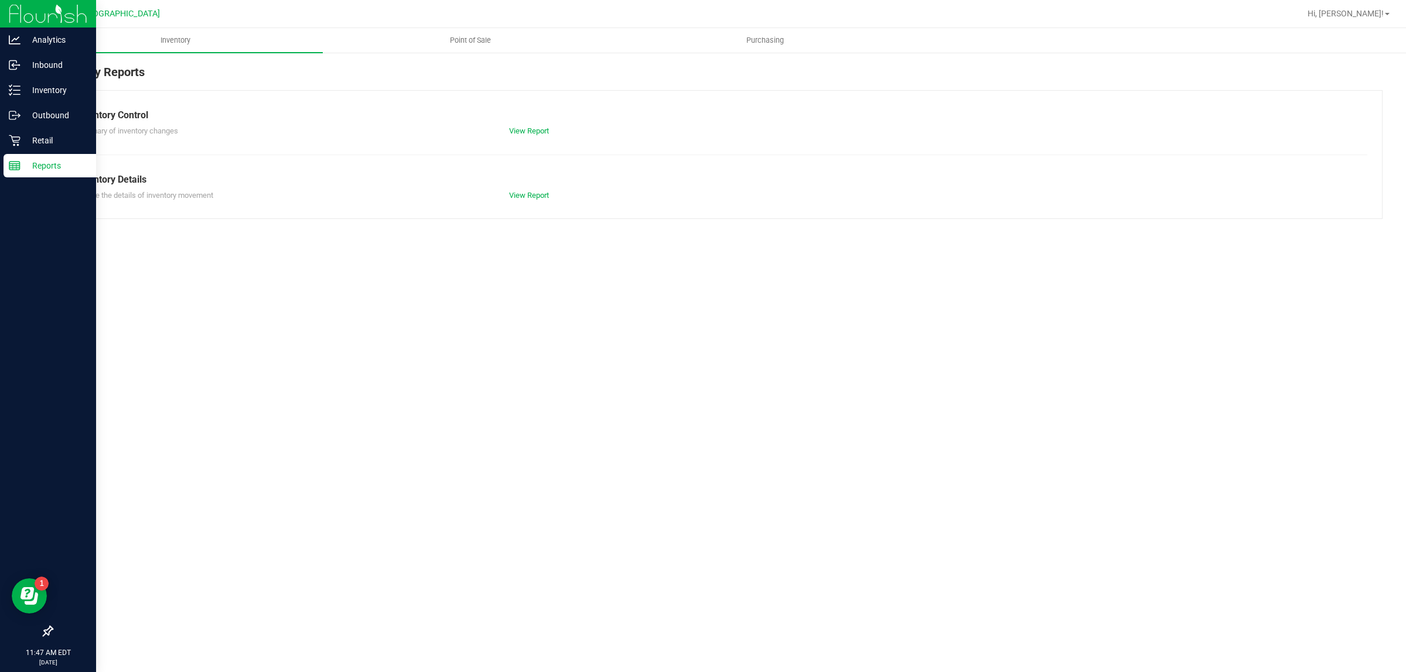
click at [62, 139] on p "Retail" at bounding box center [56, 141] width 70 height 14
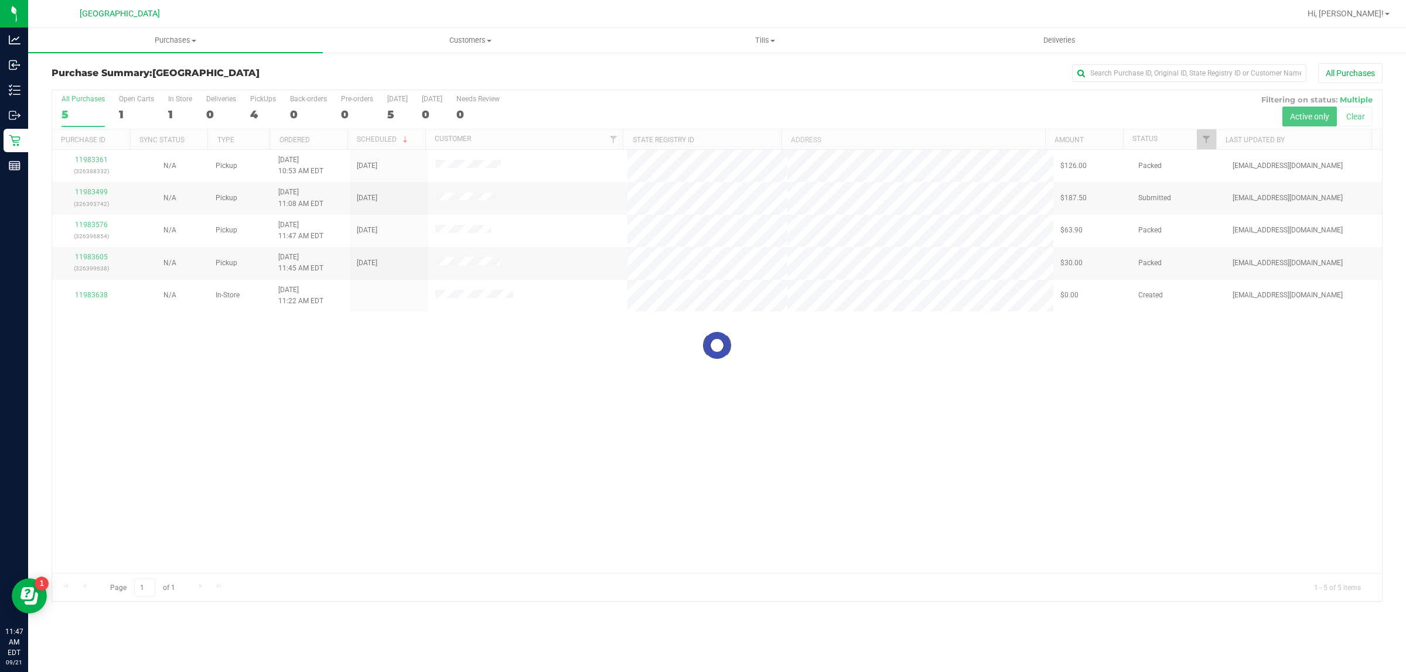
click at [718, 384] on div at bounding box center [717, 345] width 1330 height 511
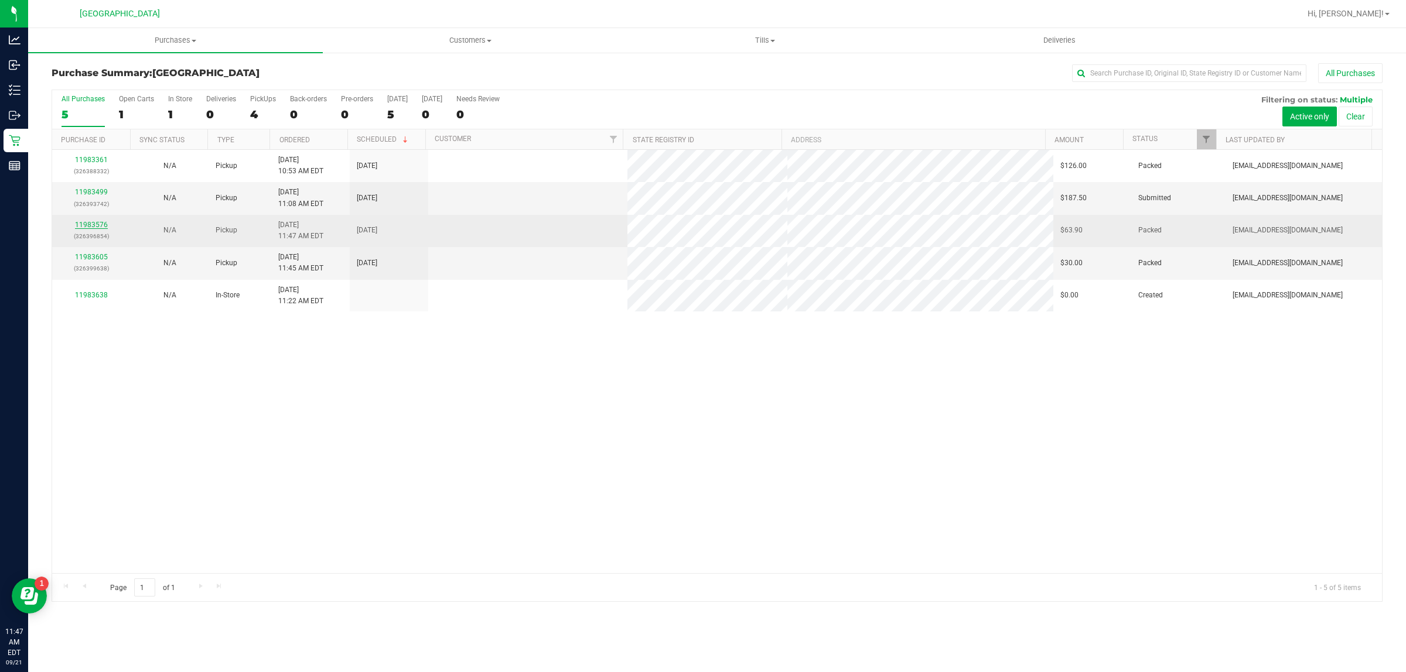
click at [94, 226] on link "11983576" at bounding box center [91, 225] width 33 height 8
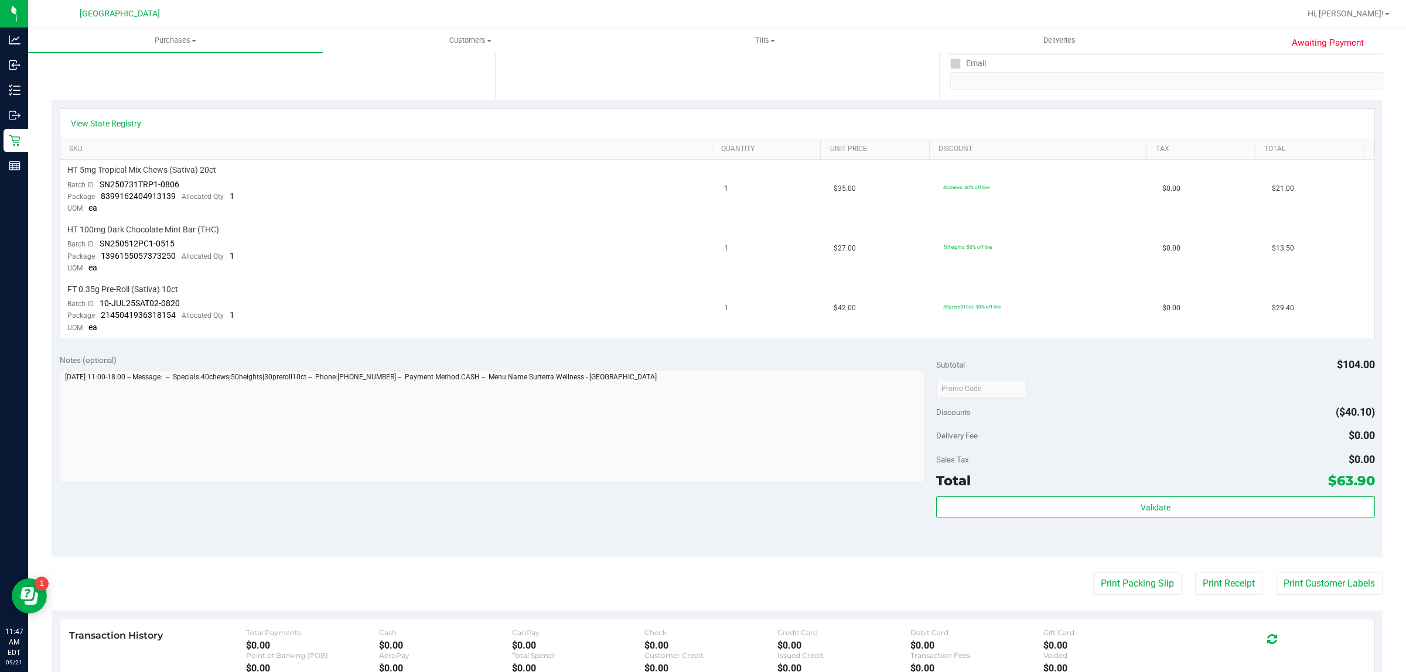
scroll to position [238, 0]
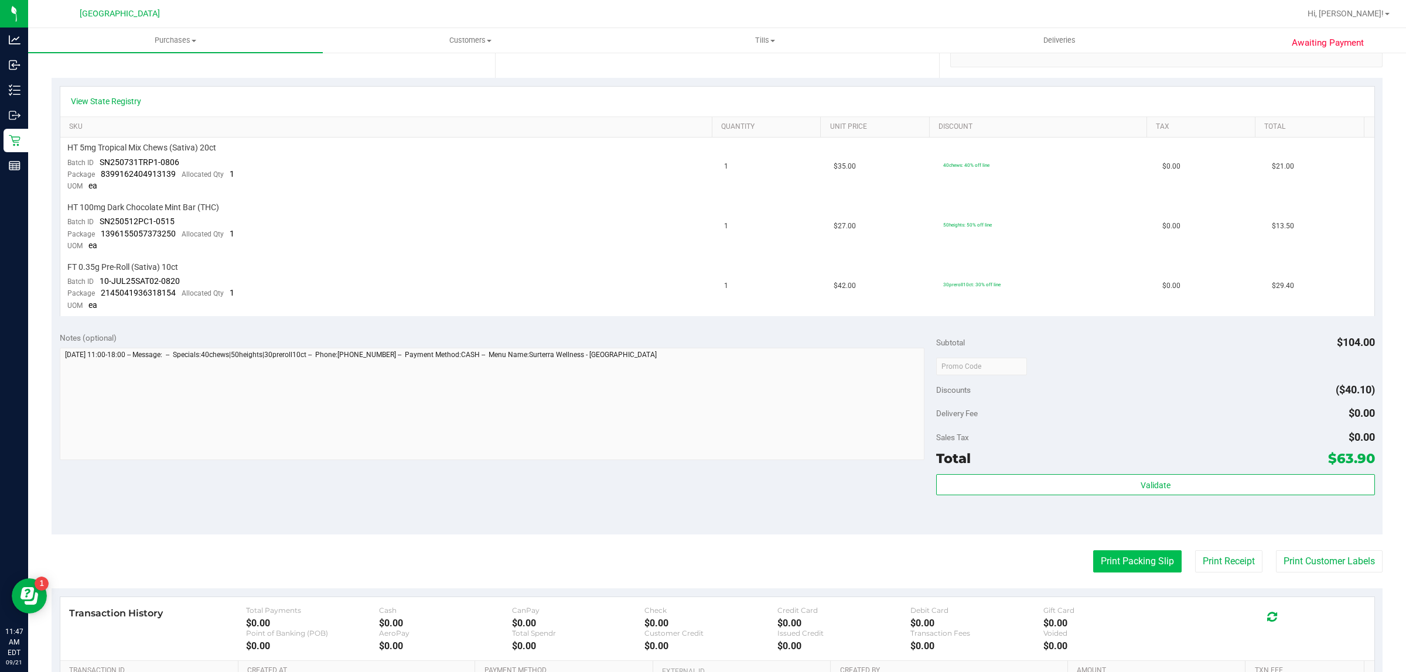
click at [1137, 561] on button "Print Packing Slip" at bounding box center [1137, 562] width 88 height 22
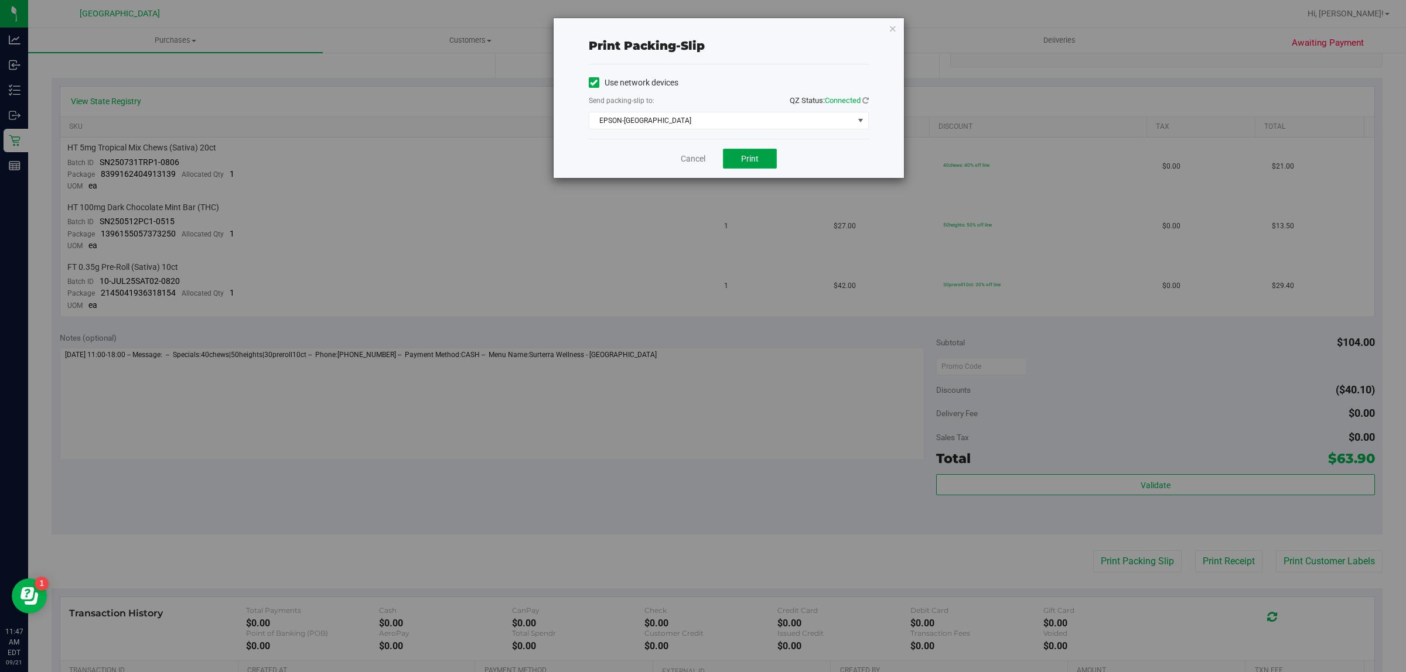
click at [759, 159] on button "Print" at bounding box center [750, 159] width 54 height 20
click at [894, 34] on icon "button" at bounding box center [893, 28] width 8 height 14
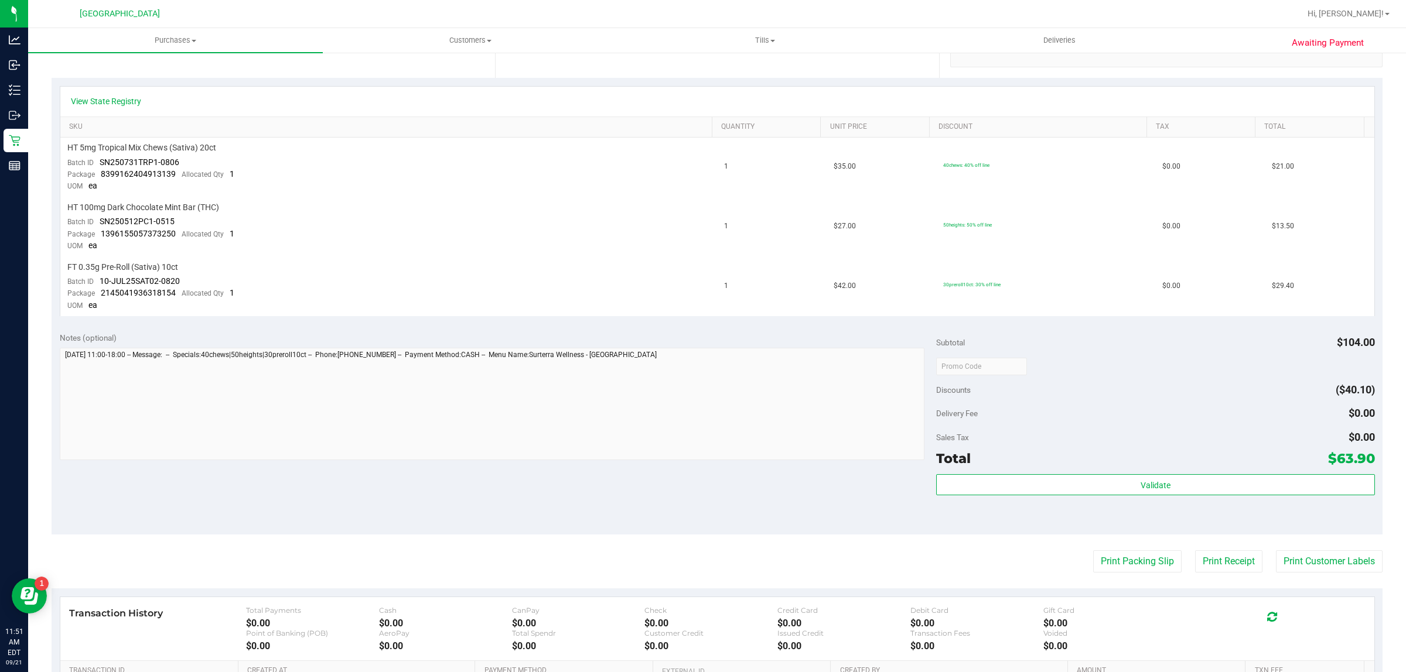
scroll to position [0, 0]
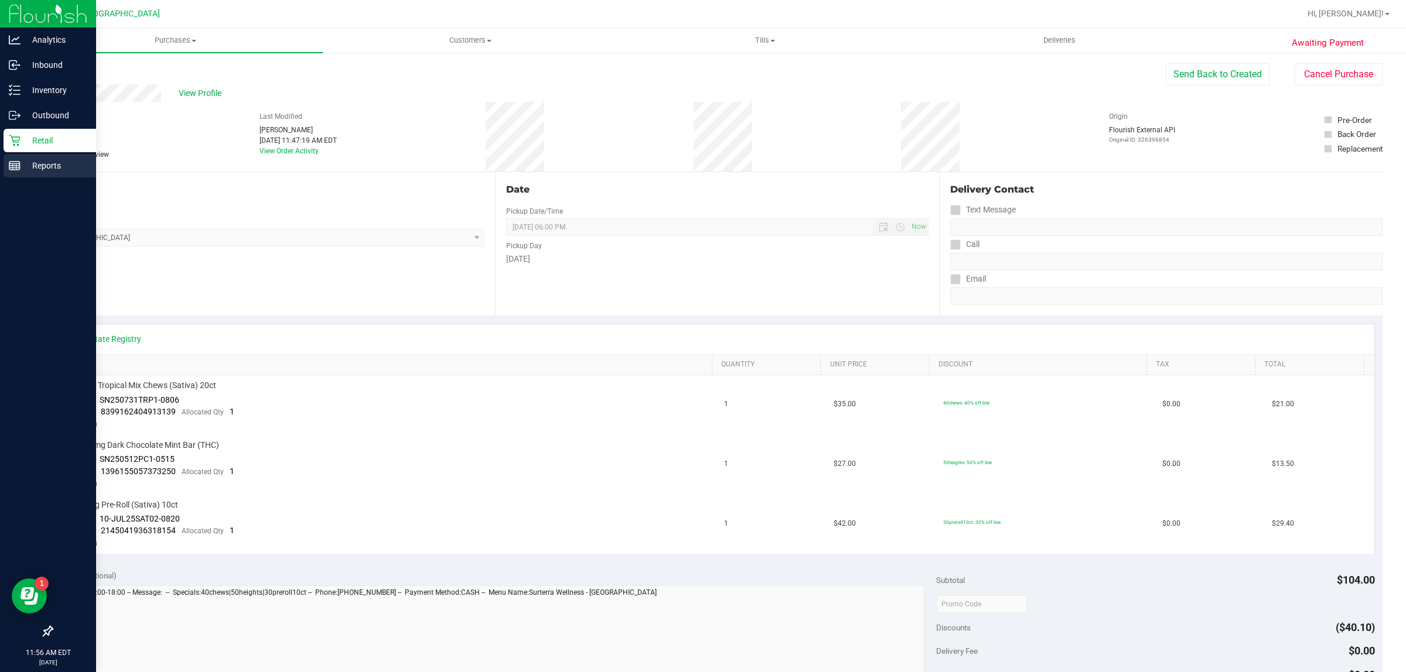
click at [38, 161] on p "Reports" at bounding box center [56, 166] width 70 height 14
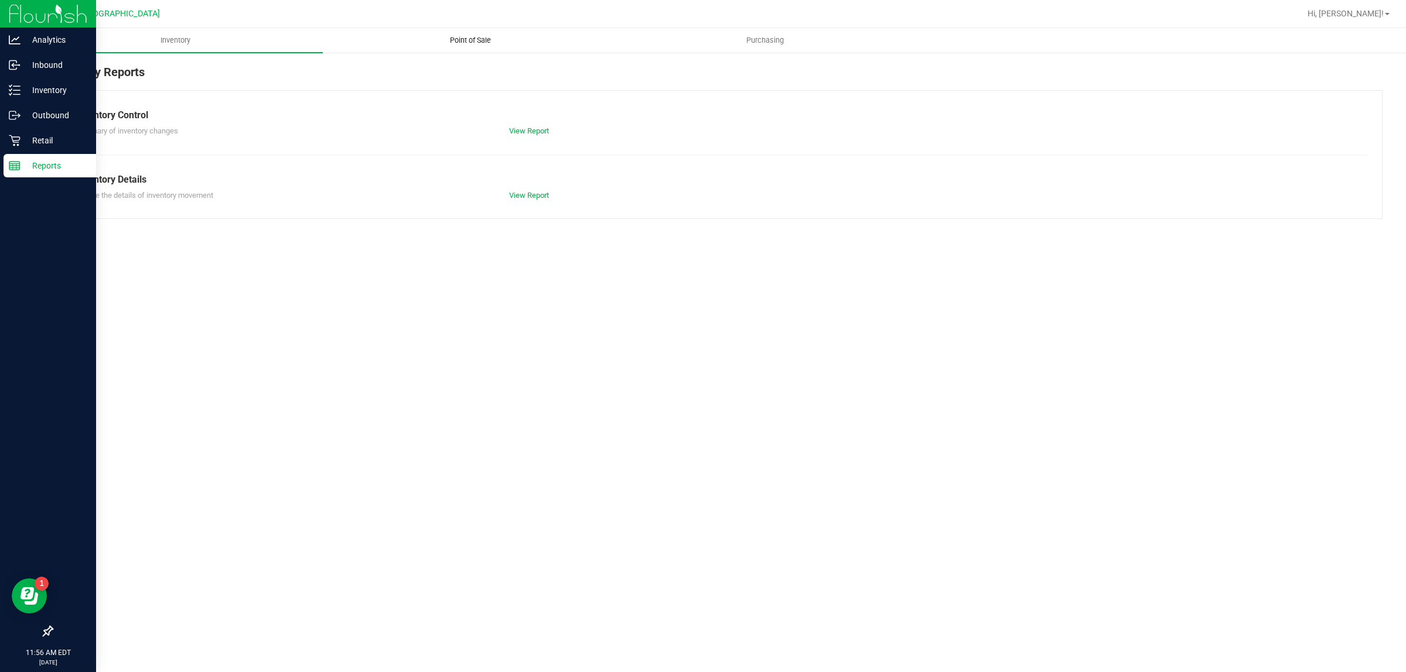
click at [460, 41] on span "Point of Sale" at bounding box center [470, 40] width 73 height 11
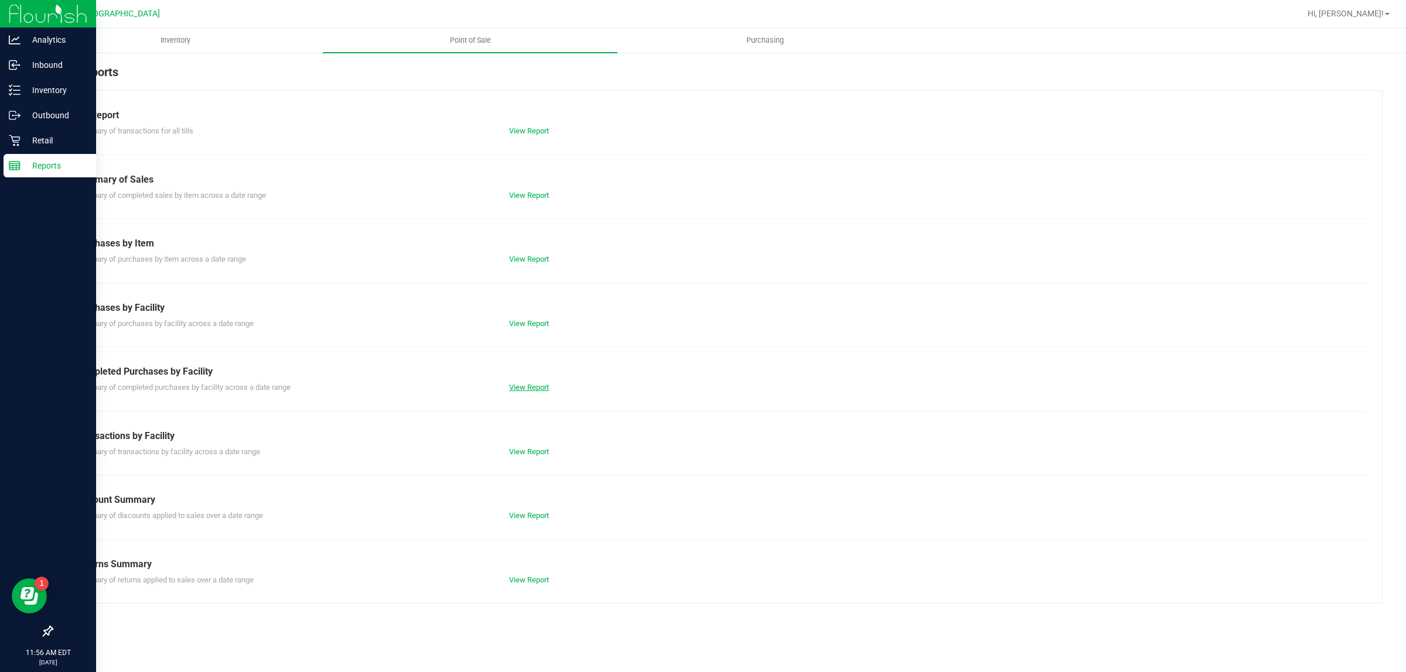
click at [532, 384] on link "View Report" at bounding box center [529, 387] width 40 height 9
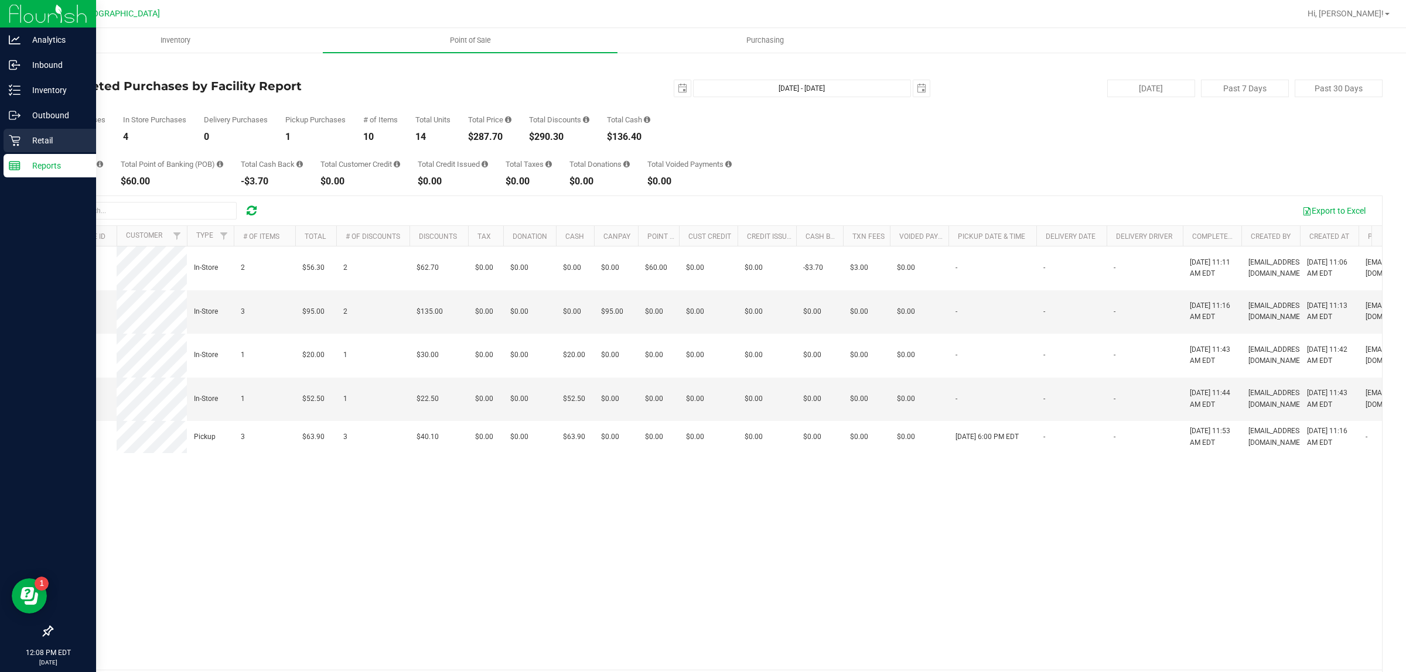
click at [28, 130] on div "Retail" at bounding box center [50, 140] width 93 height 23
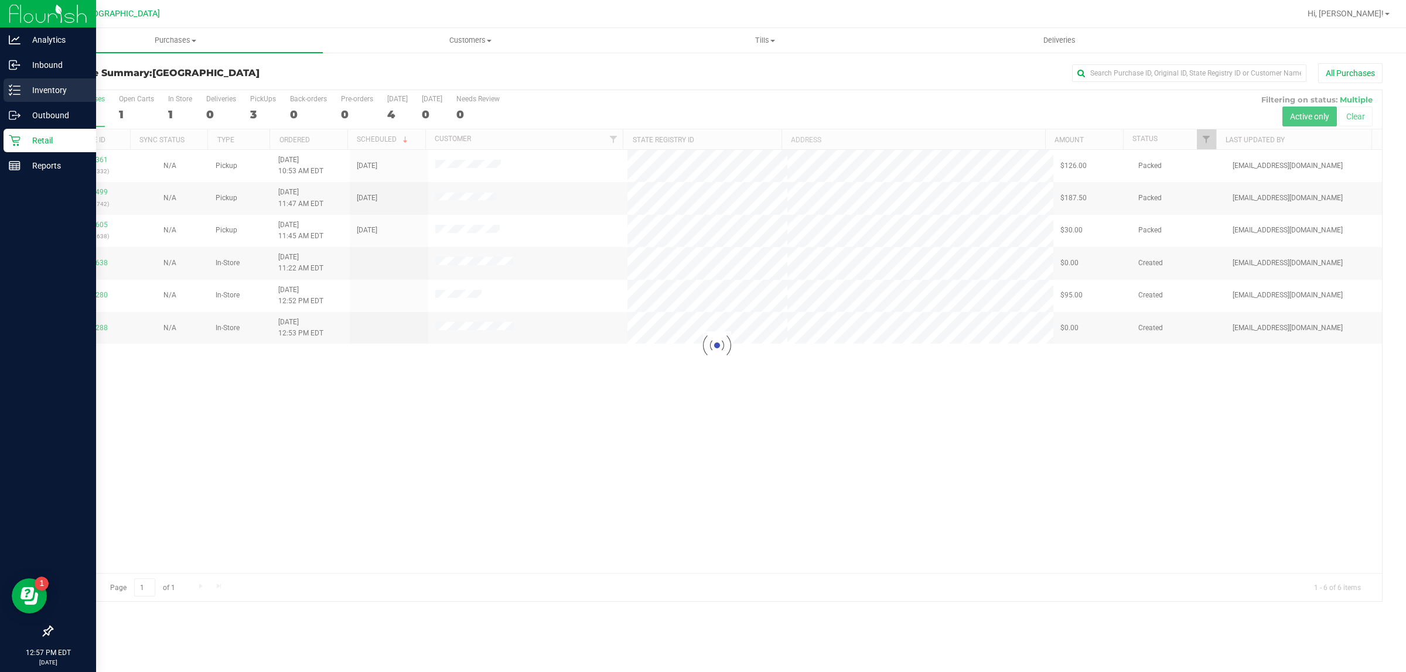
click at [9, 95] on icon at bounding box center [15, 90] width 12 height 12
click at [66, 94] on p "Inventory" at bounding box center [56, 90] width 70 height 14
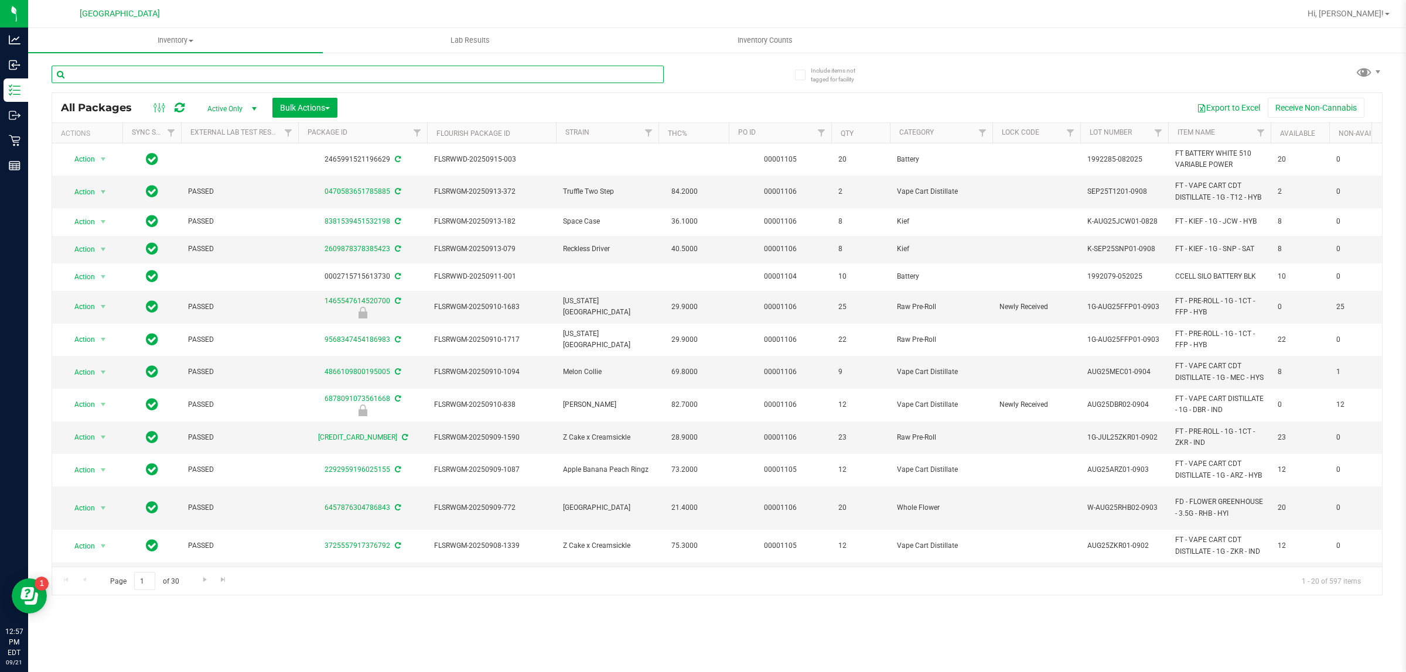
click at [241, 71] on input "text" at bounding box center [358, 75] width 612 height 18
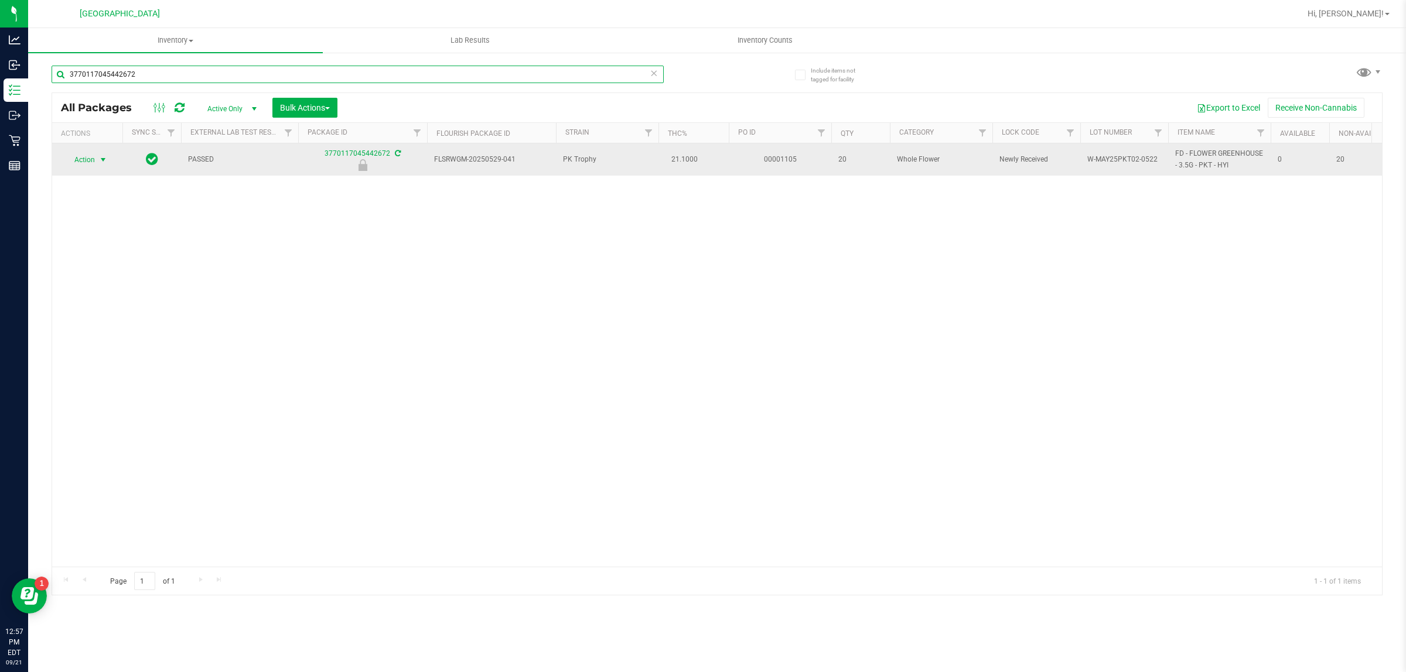
type input "3770117045442672"
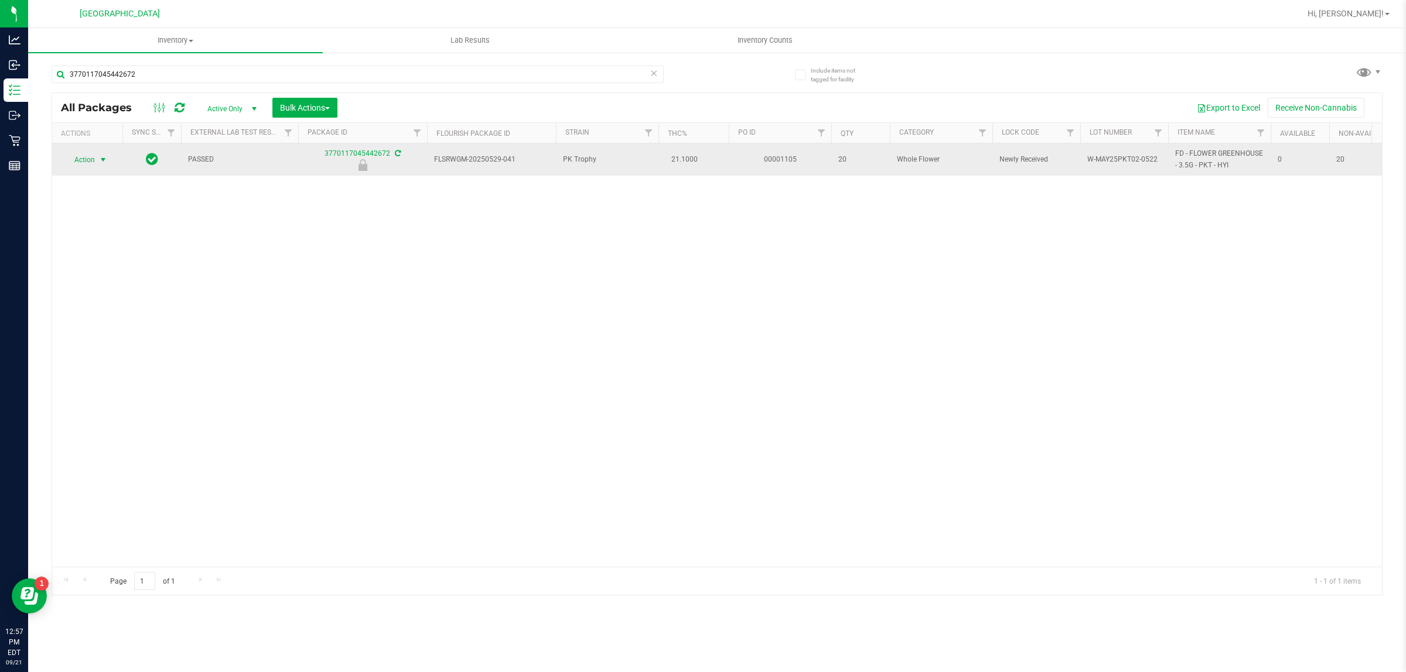
click at [103, 160] on span "select" at bounding box center [102, 159] width 9 height 9
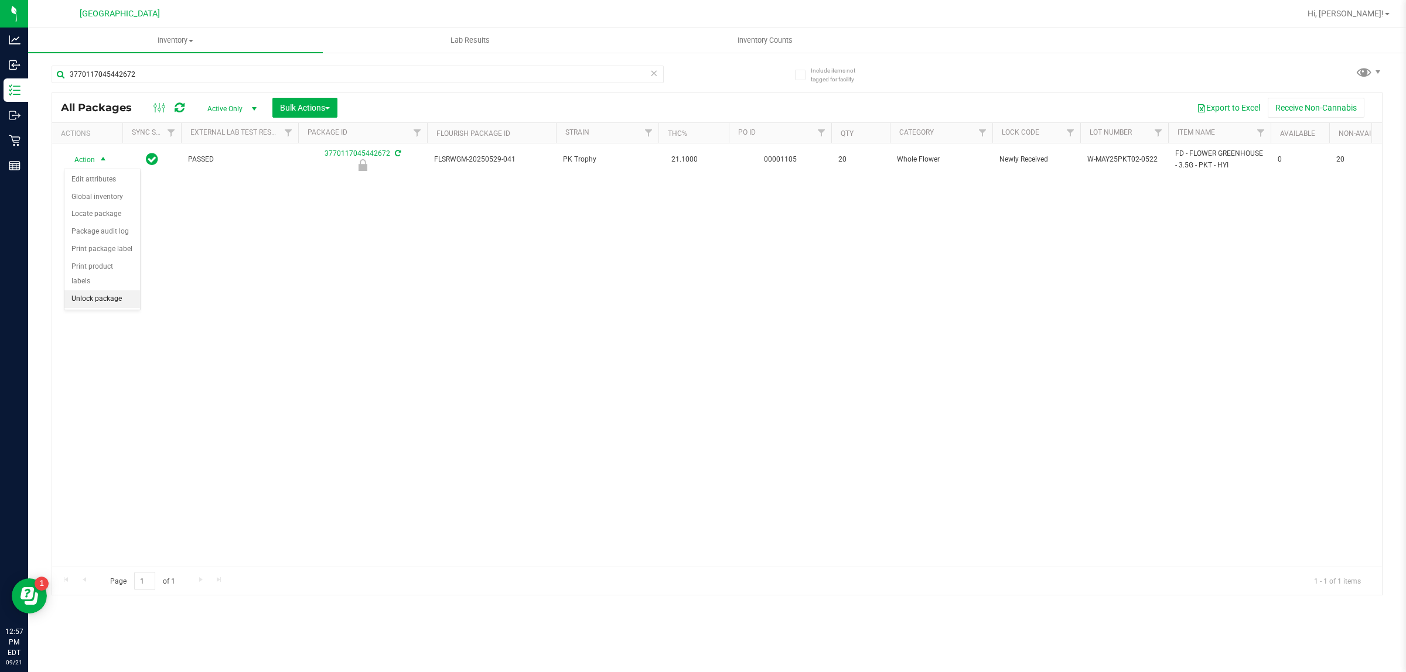
click at [116, 293] on li "Unlock package" at bounding box center [102, 300] width 76 height 18
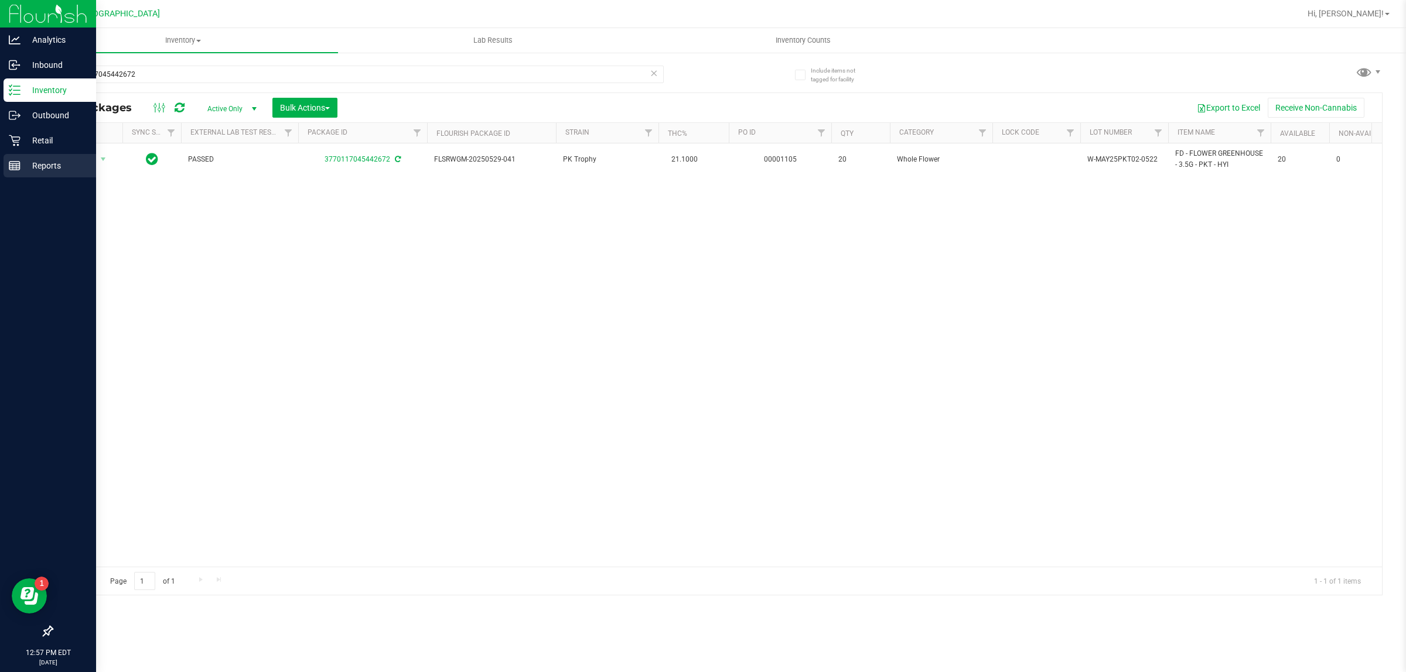
click at [13, 169] on icon at bounding box center [15, 166] width 12 height 12
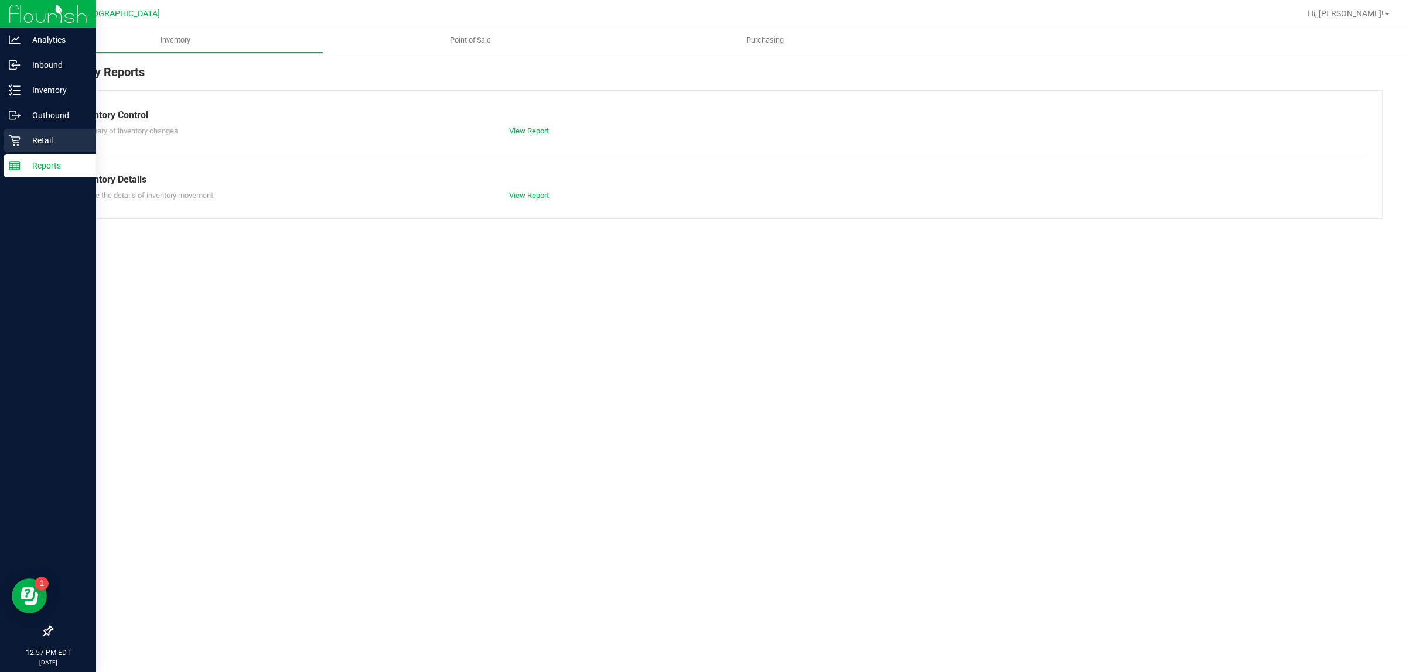
click at [26, 142] on p "Retail" at bounding box center [56, 141] width 70 height 14
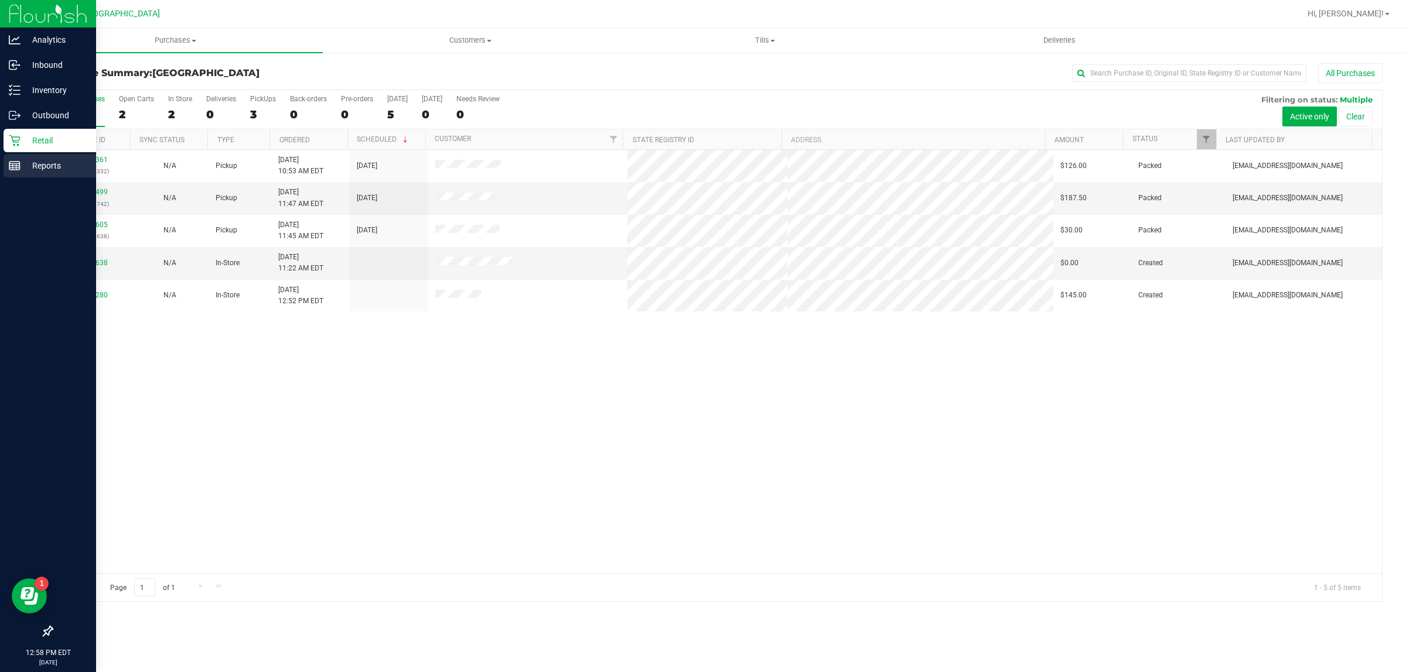
click at [11, 159] on div "Reports" at bounding box center [50, 165] width 93 height 23
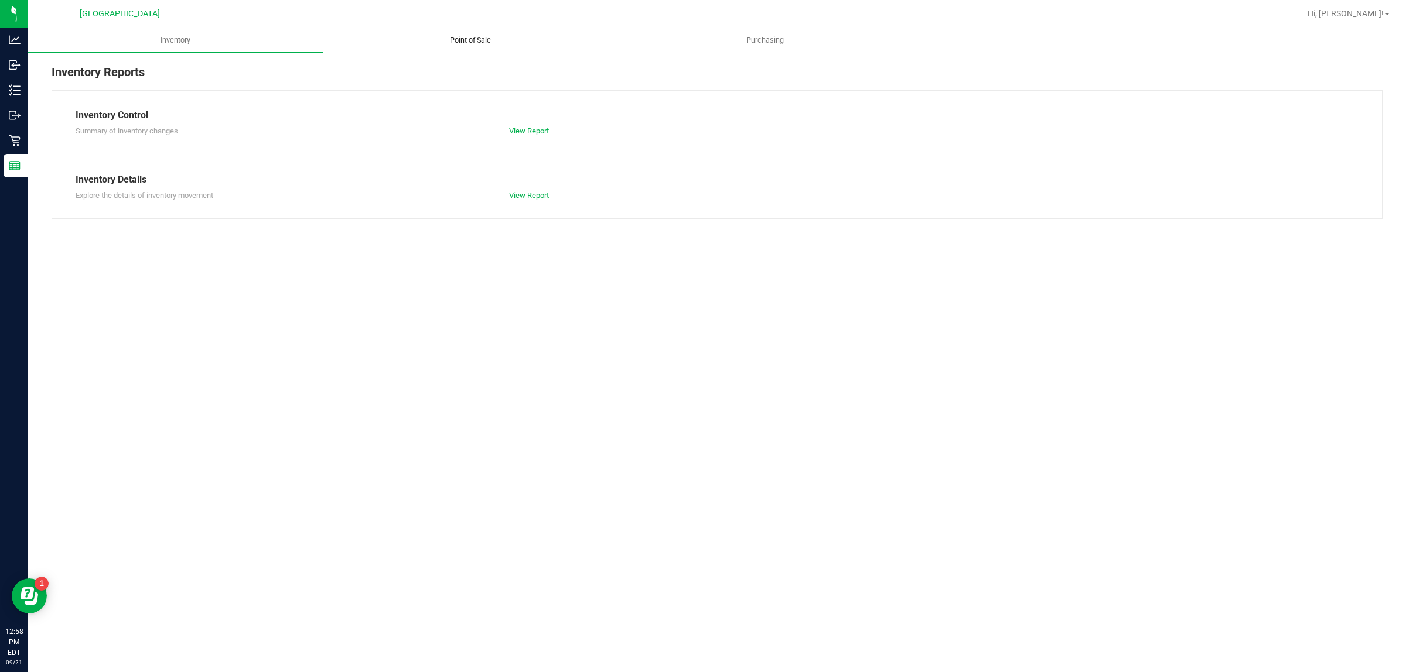
click at [448, 45] on span "Point of Sale" at bounding box center [470, 40] width 73 height 11
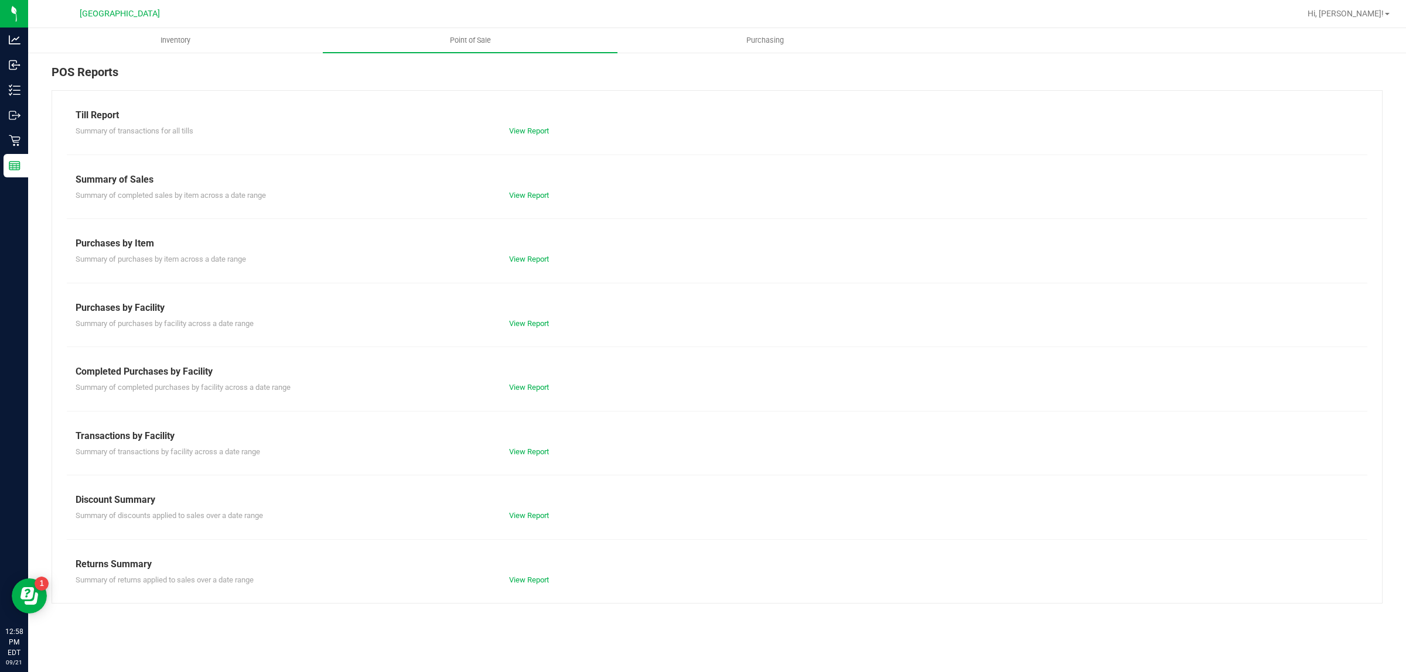
click at [546, 395] on div "Till Report Summary of transactions for all tills View Report Summary of Sales …" at bounding box center [717, 347] width 1331 height 514
click at [536, 387] on link "View Report" at bounding box center [529, 387] width 40 height 9
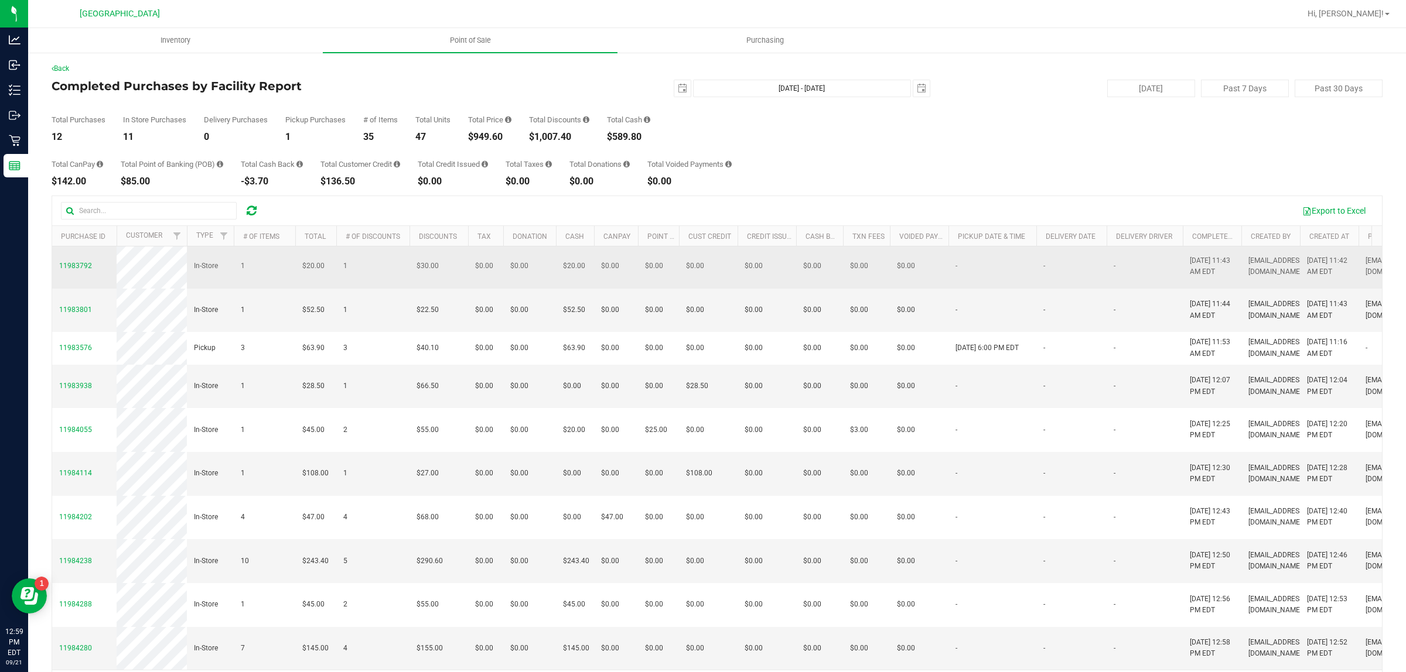
scroll to position [40, 0]
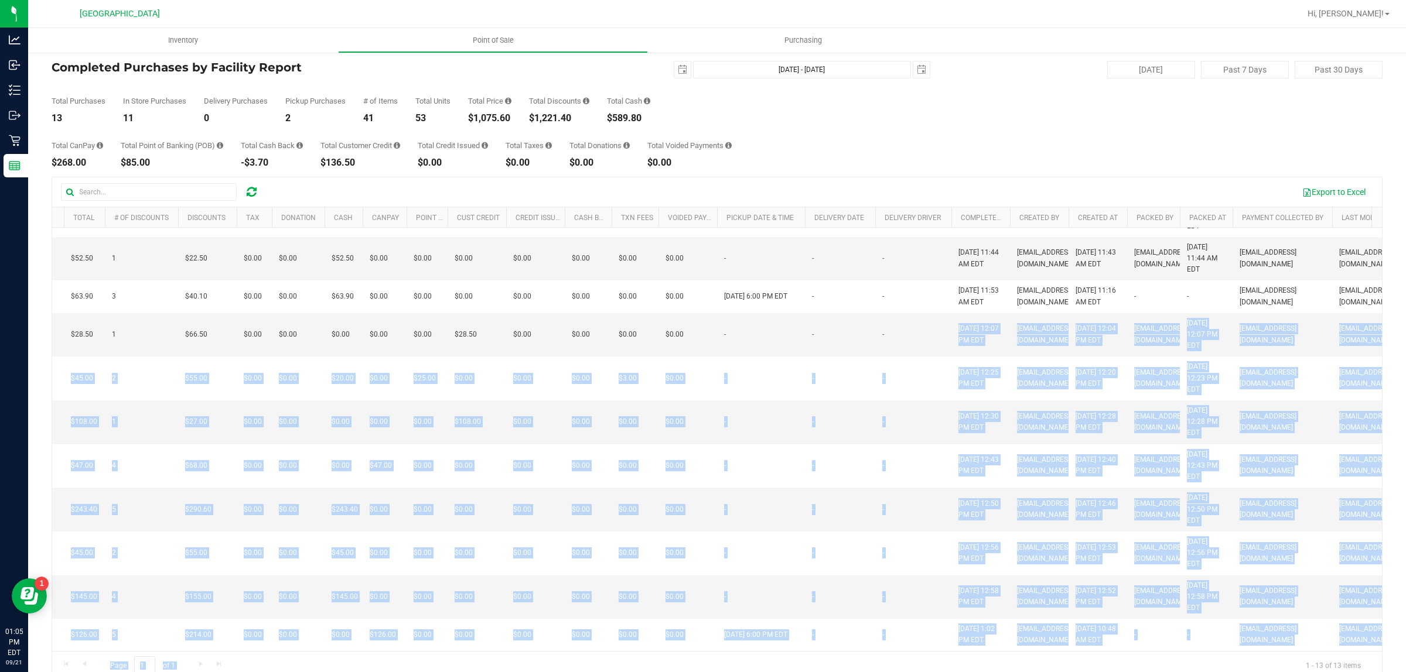
scroll to position [26, 0]
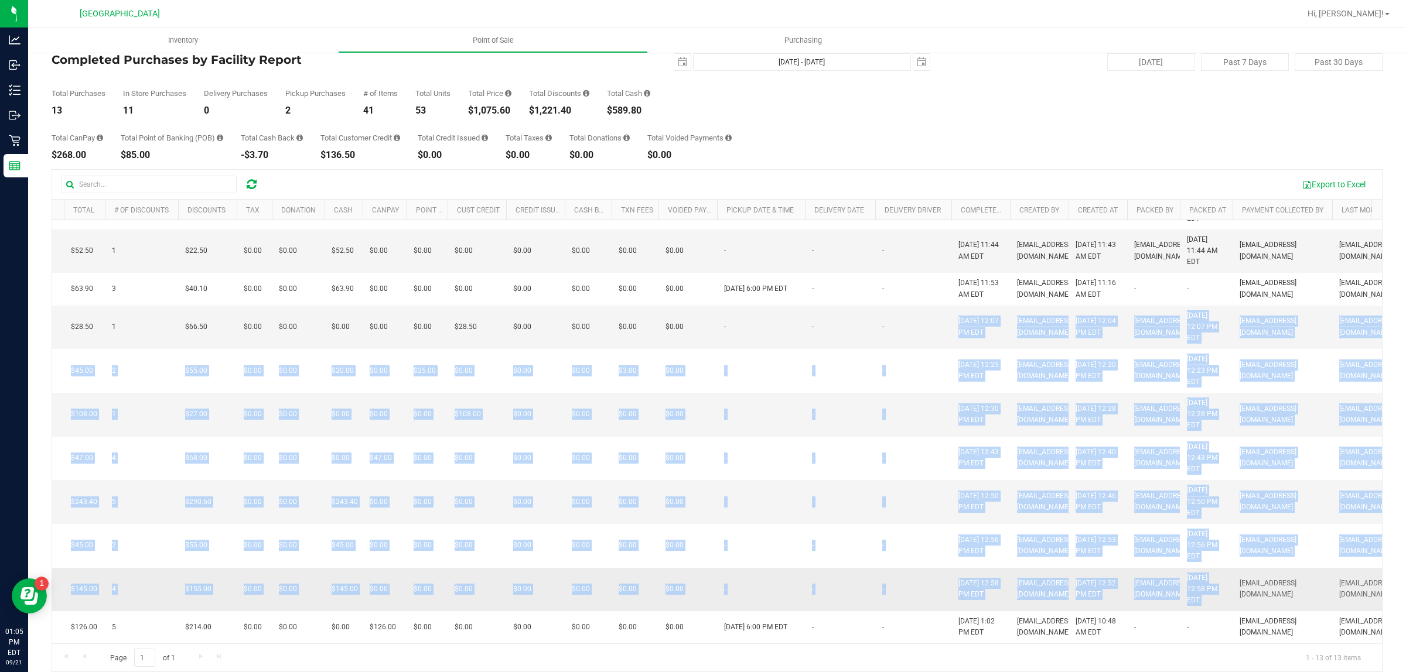
drag, startPoint x: 894, startPoint y: 476, endPoint x: 1234, endPoint y: 574, distance: 353.7
click at [1234, 574] on tbody "11983483 In-Store 2 $56.30 2 $62.70 $0.00 $0.00 $0.00 $0.00 $0.00 $0.00 $0.00 $…" at bounding box center [658, 370] width 1675 height 545
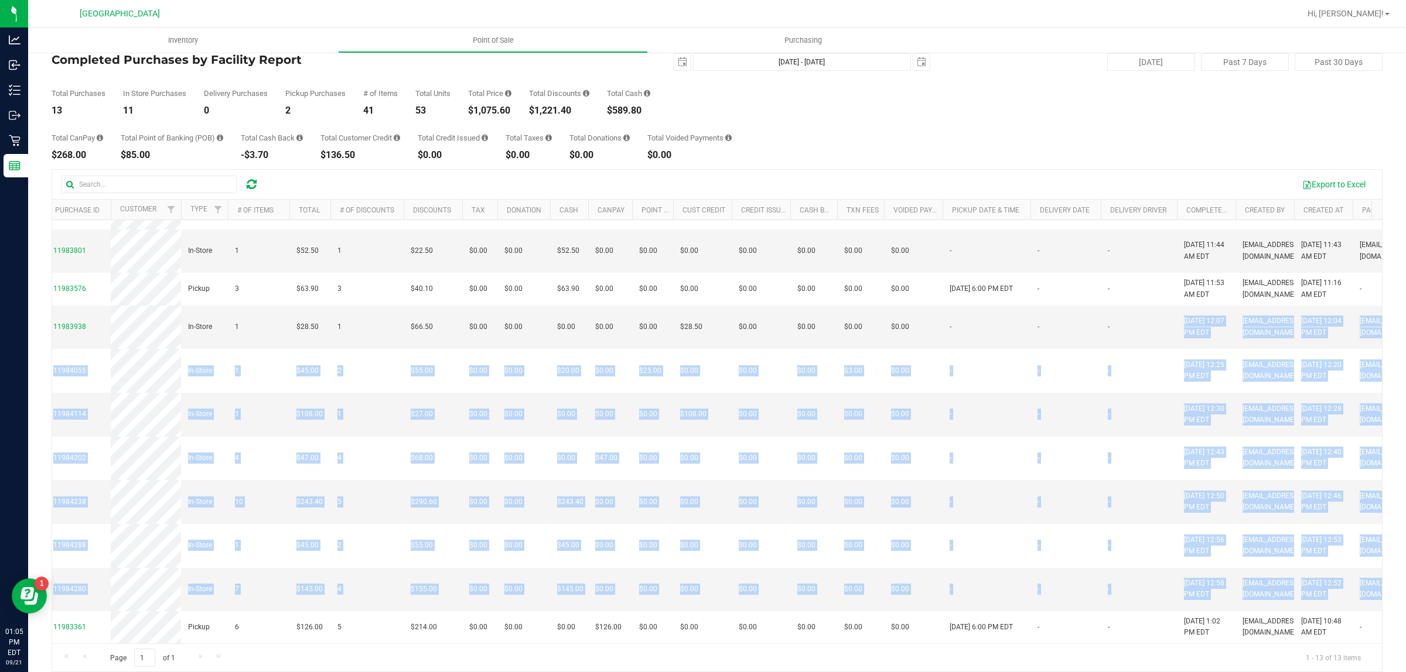
scroll to position [0, 0]
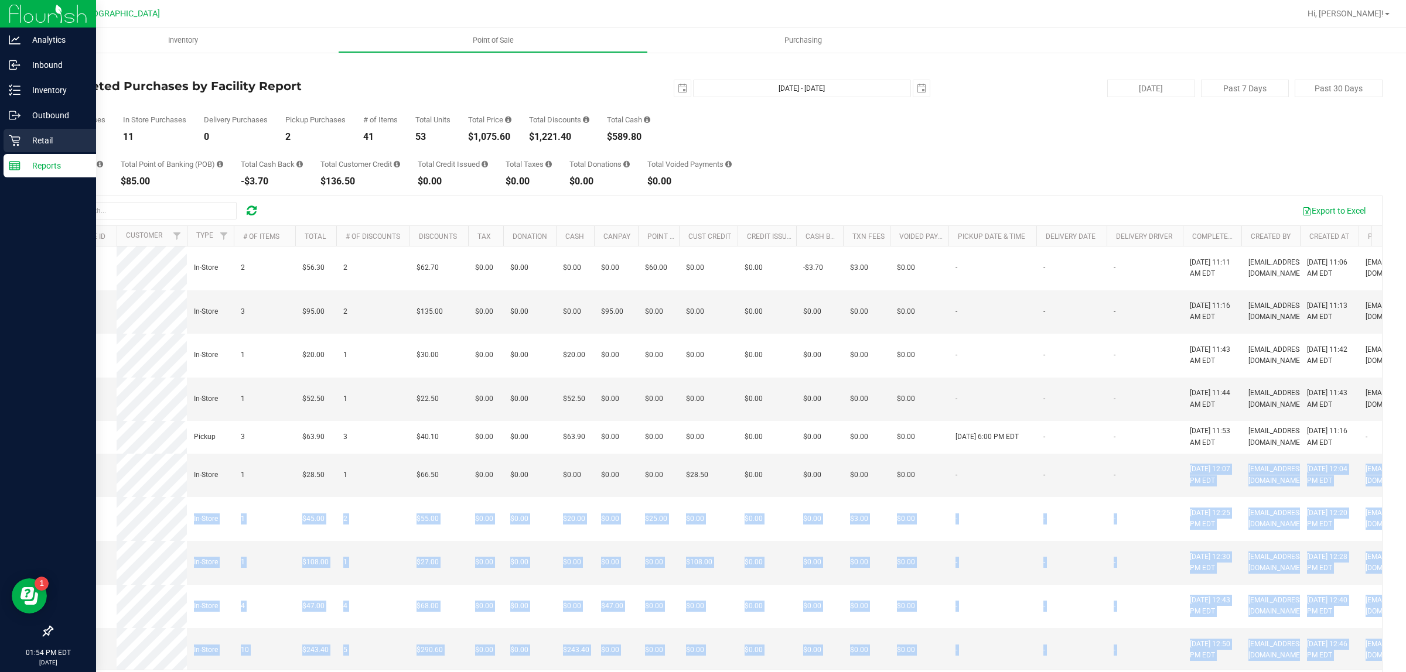
scroll to position [133, 0]
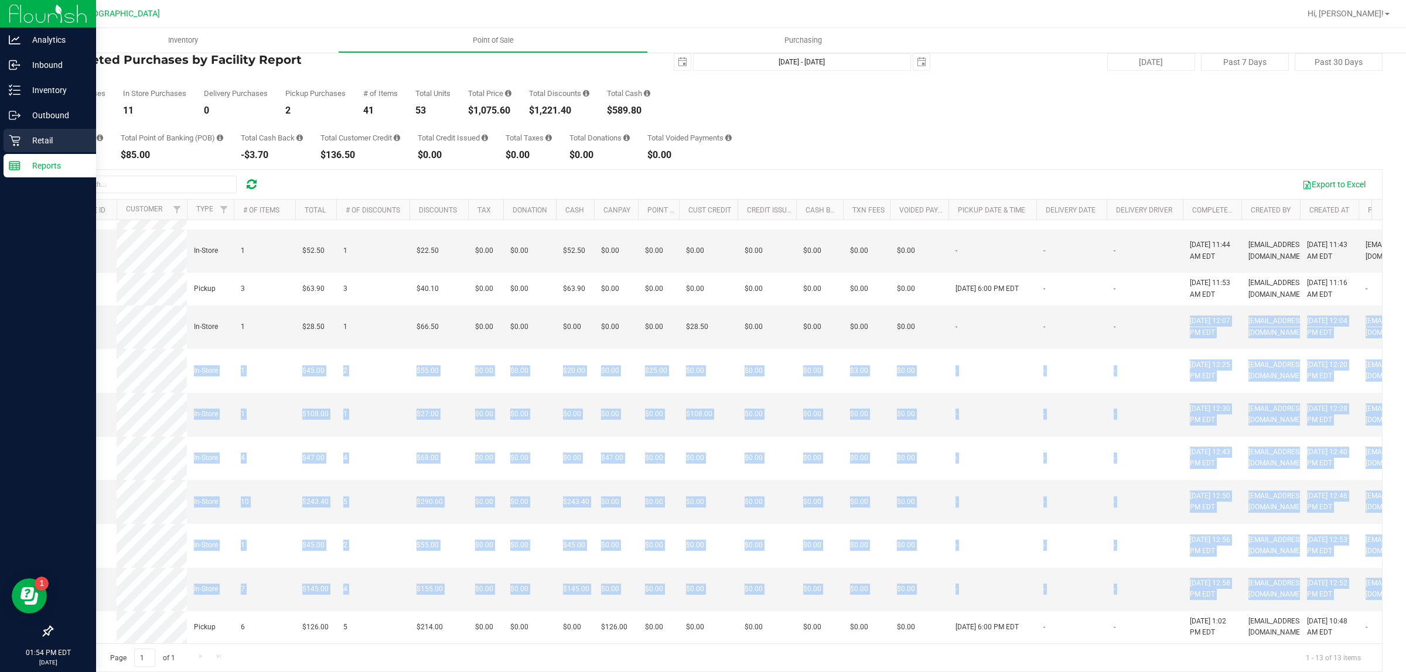
click at [74, 135] on p "Retail" at bounding box center [56, 141] width 70 height 14
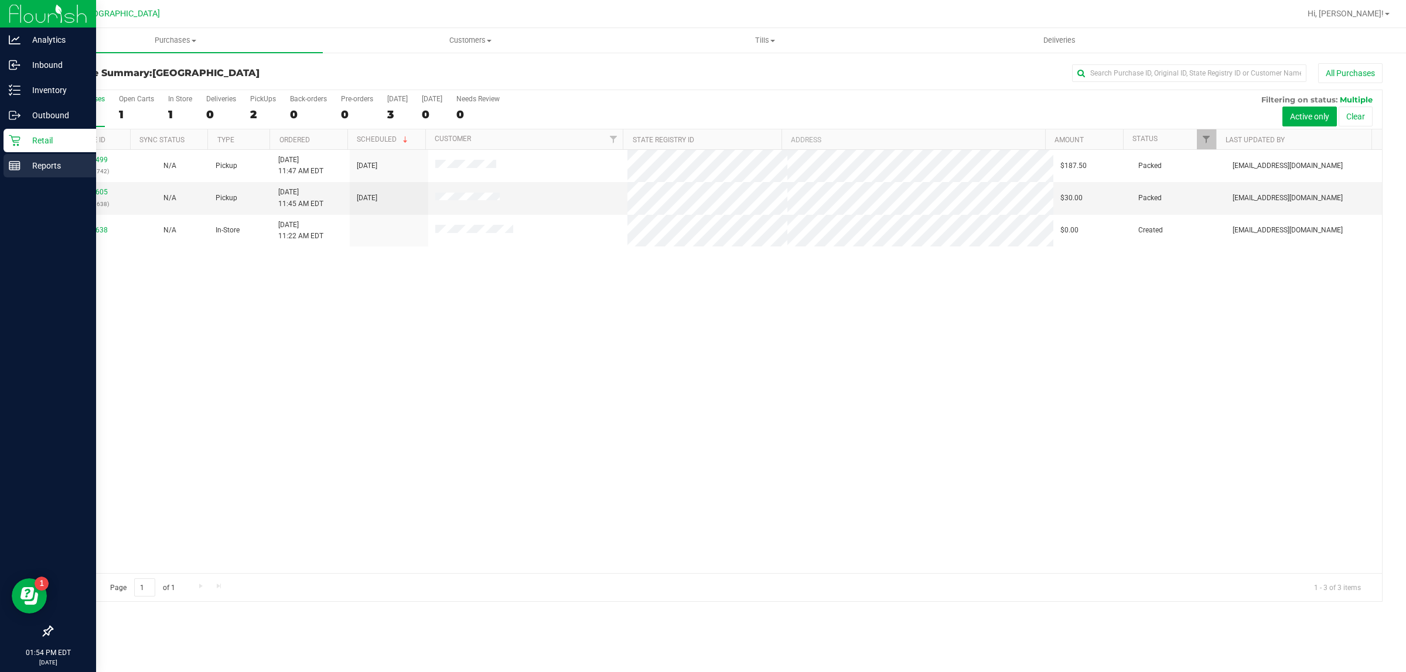
click at [0, 170] on link "Reports" at bounding box center [48, 166] width 96 height 25
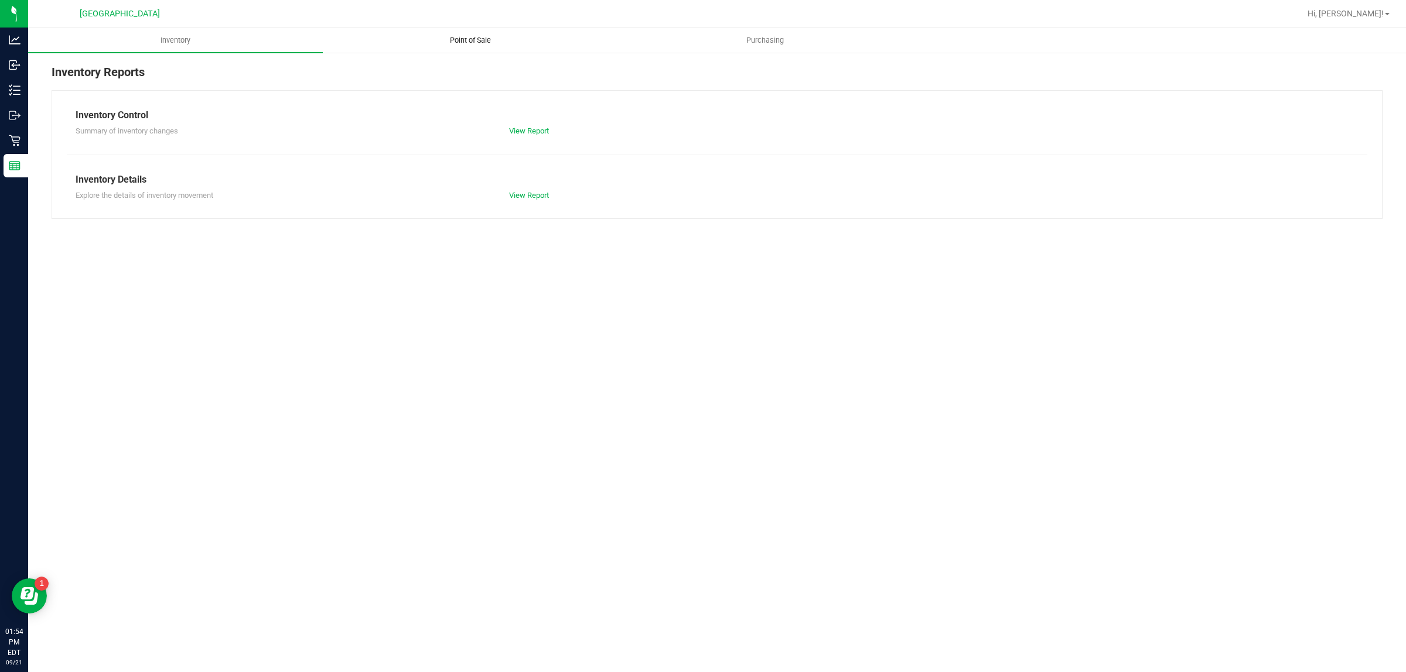
click at [446, 45] on span "Point of Sale" at bounding box center [470, 40] width 73 height 11
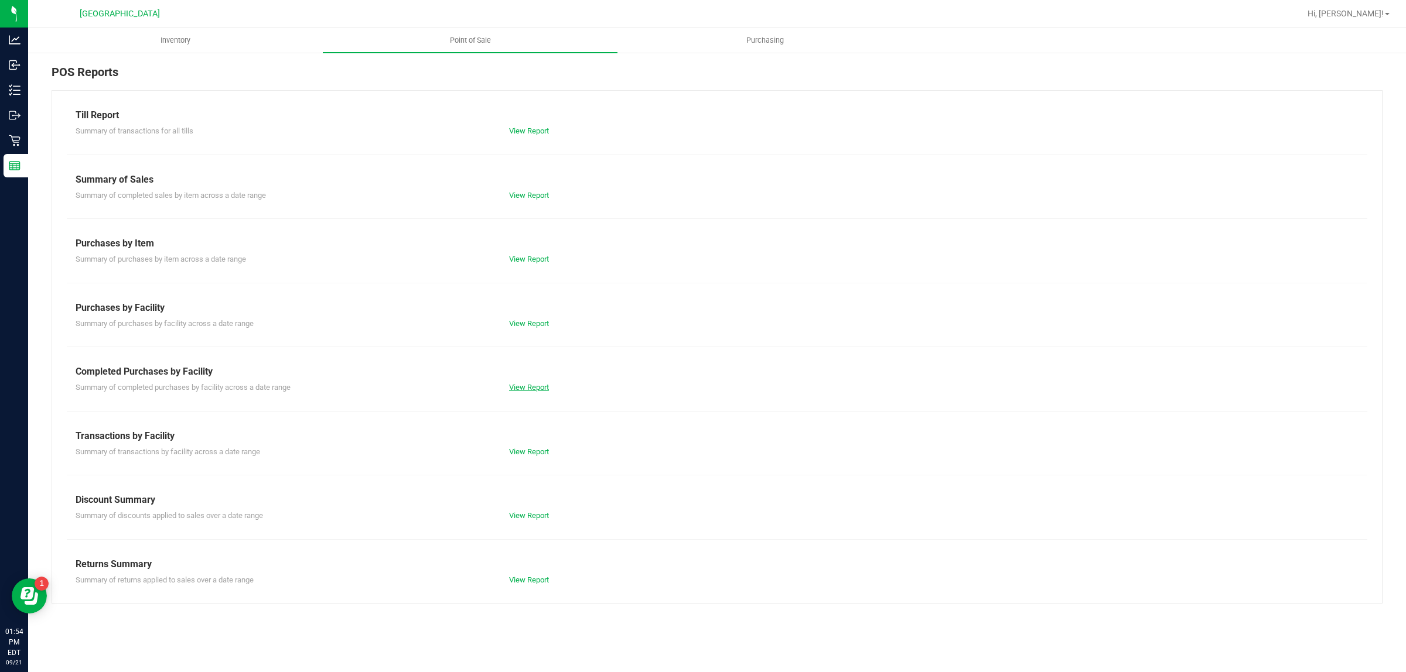
click at [531, 391] on link "View Report" at bounding box center [529, 387] width 40 height 9
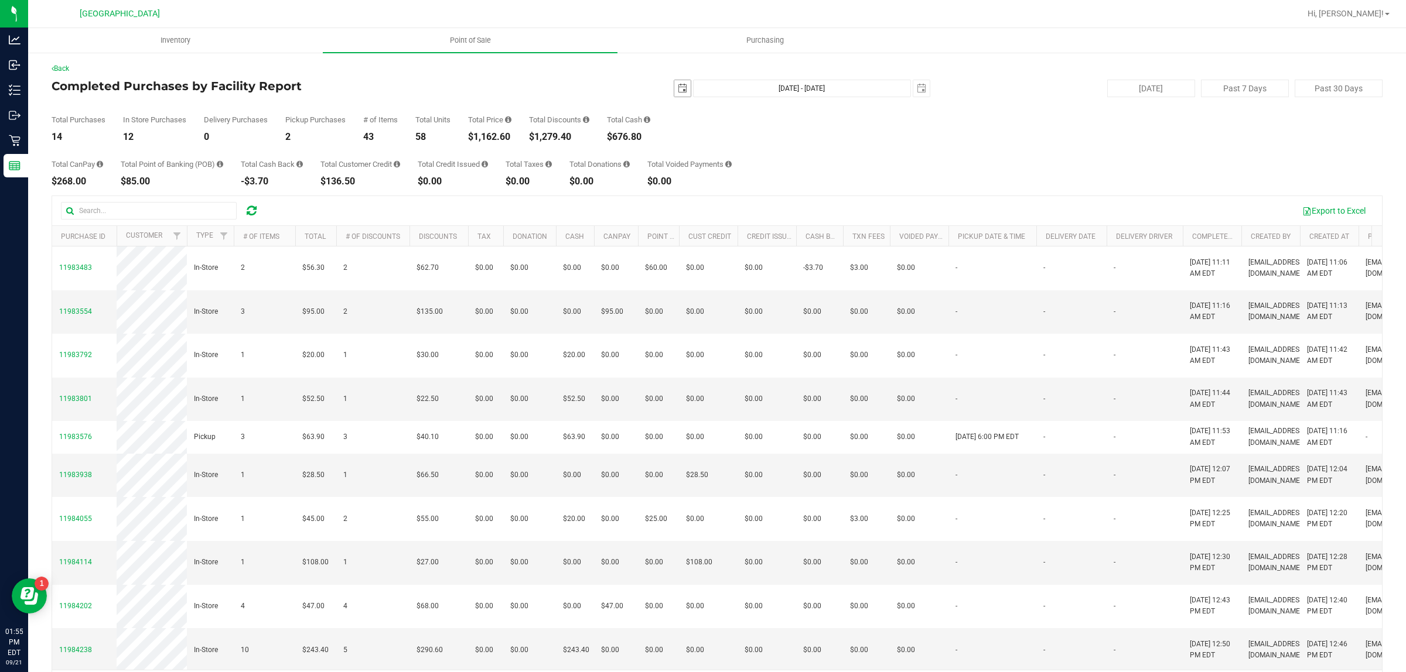
click at [681, 86] on span "select" at bounding box center [682, 88] width 16 height 16
click at [777, 192] on link "20" at bounding box center [779, 189] width 17 height 18
type input "2025-09-20"
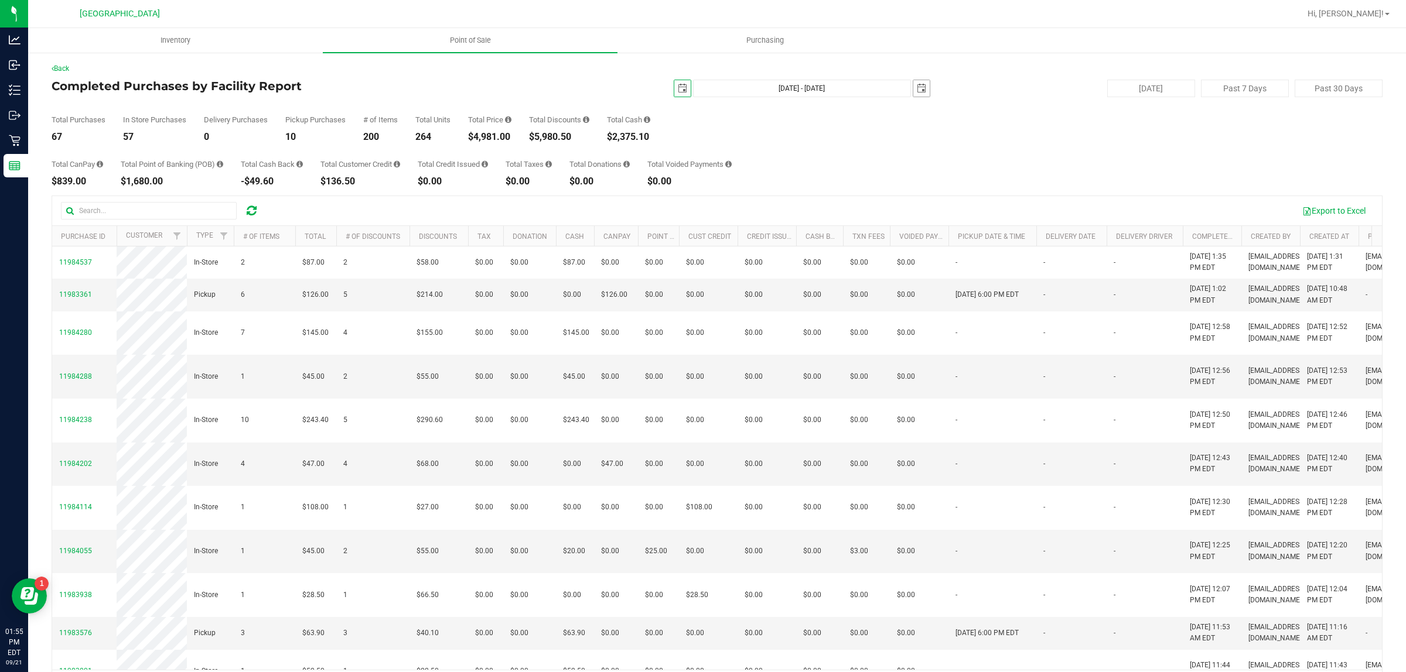
click at [917, 80] on span "select" at bounding box center [921, 88] width 16 height 16
click at [1012, 190] on link "20" at bounding box center [1018, 187] width 17 height 18
type input "Sep 20, 2025 - Sep 20, 2025"
type input "2025-09-20"
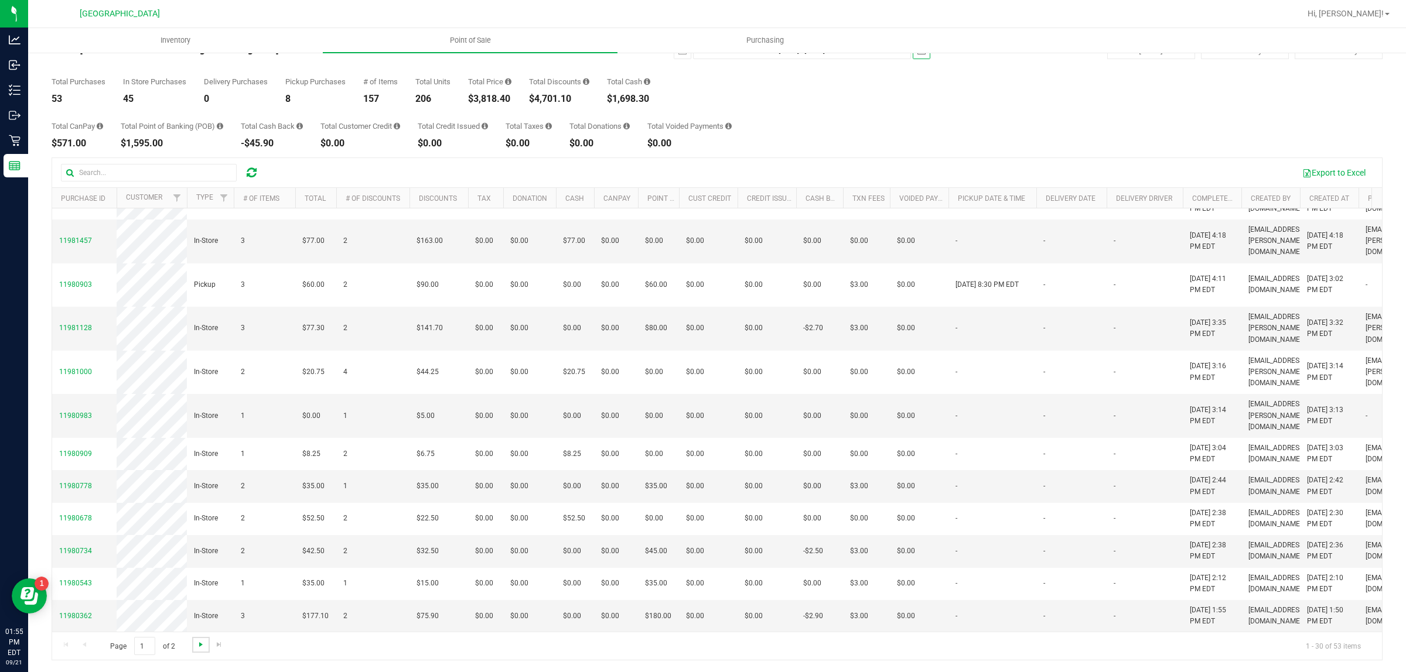
click at [202, 642] on span "Go to the next page" at bounding box center [200, 644] width 9 height 9
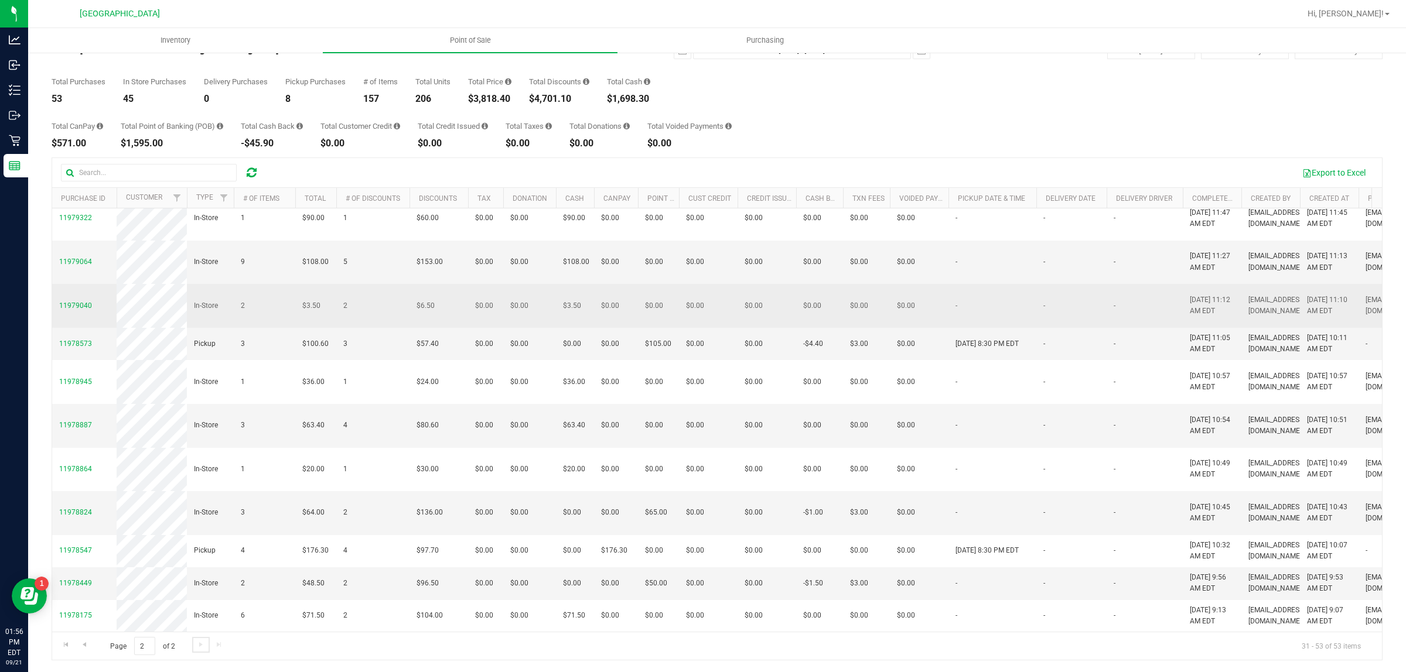
scroll to position [561, 0]
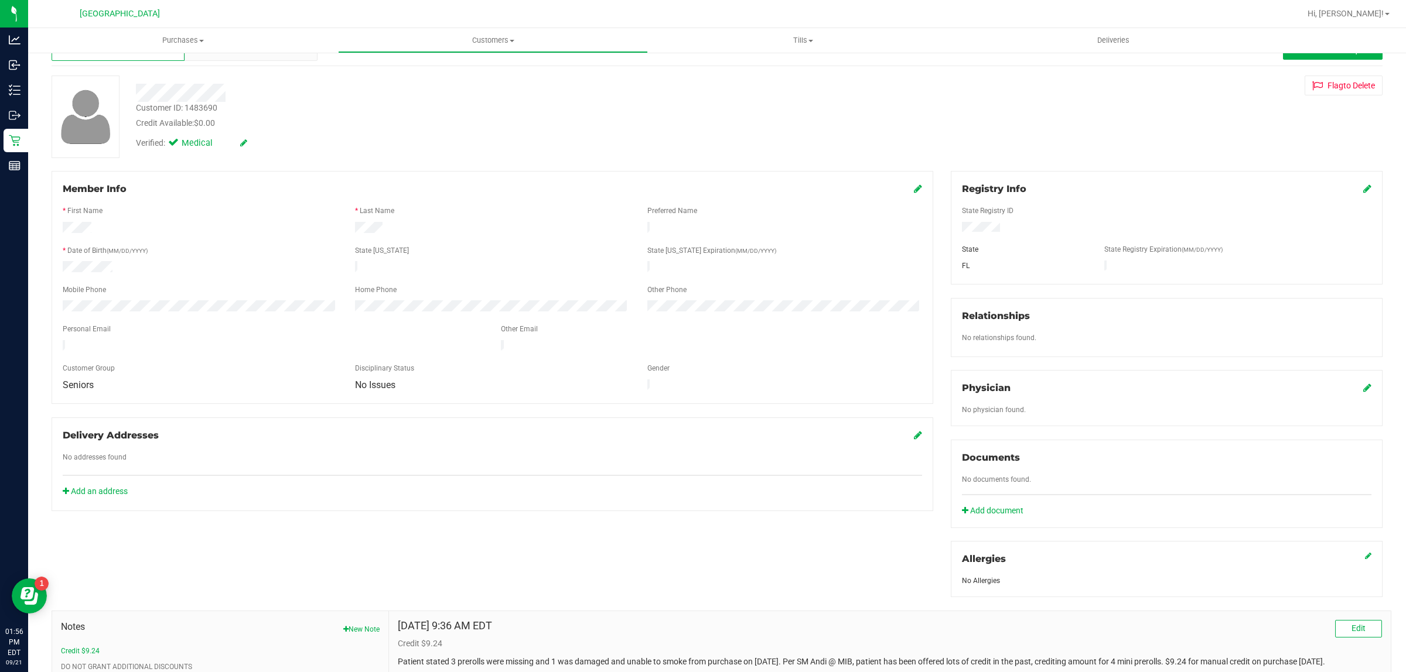
scroll to position [113, 0]
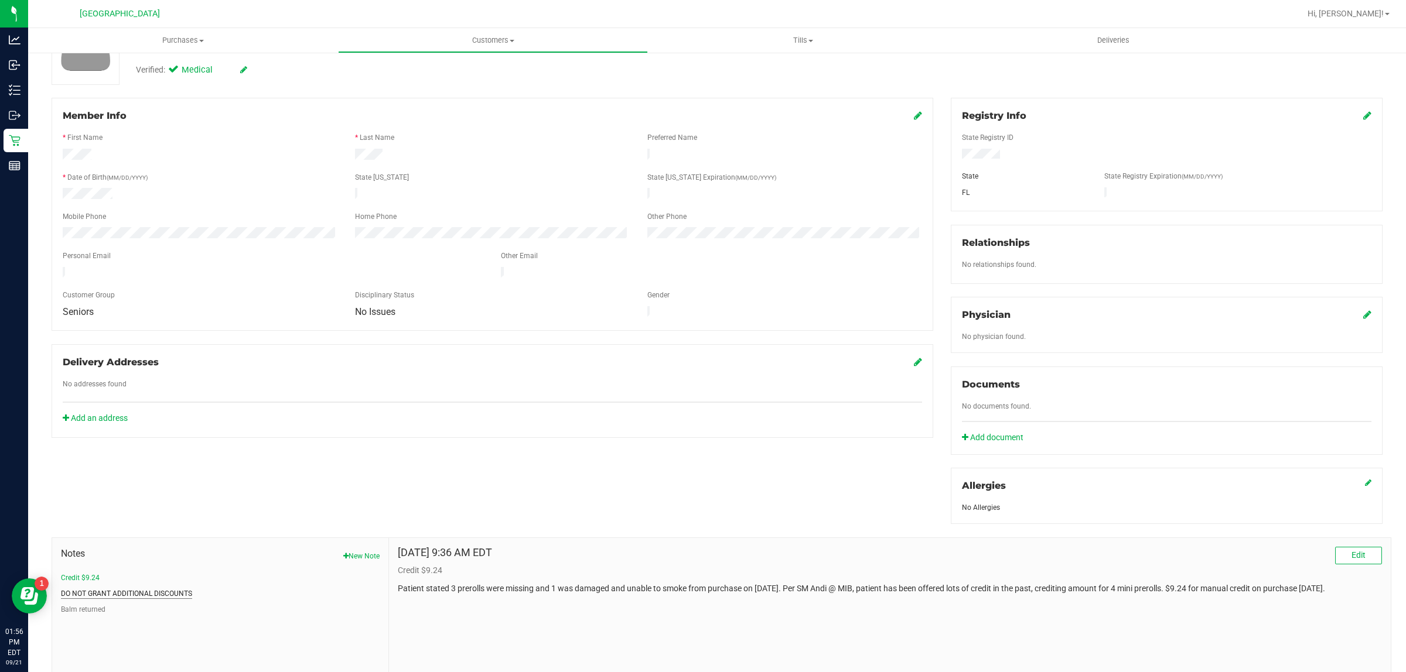
click at [118, 592] on button "DO NOT GRANT ADDITIONAL DISCOUNTS" at bounding box center [126, 594] width 131 height 11
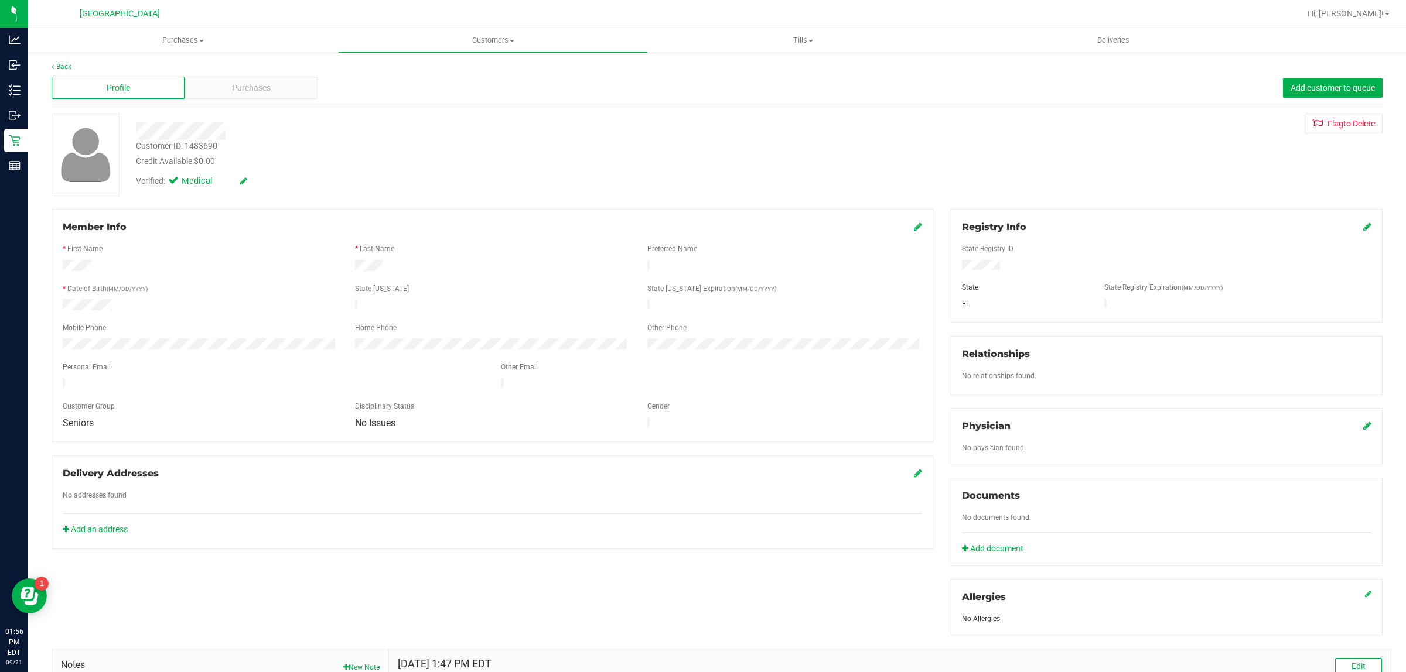
scroll to position [0, 0]
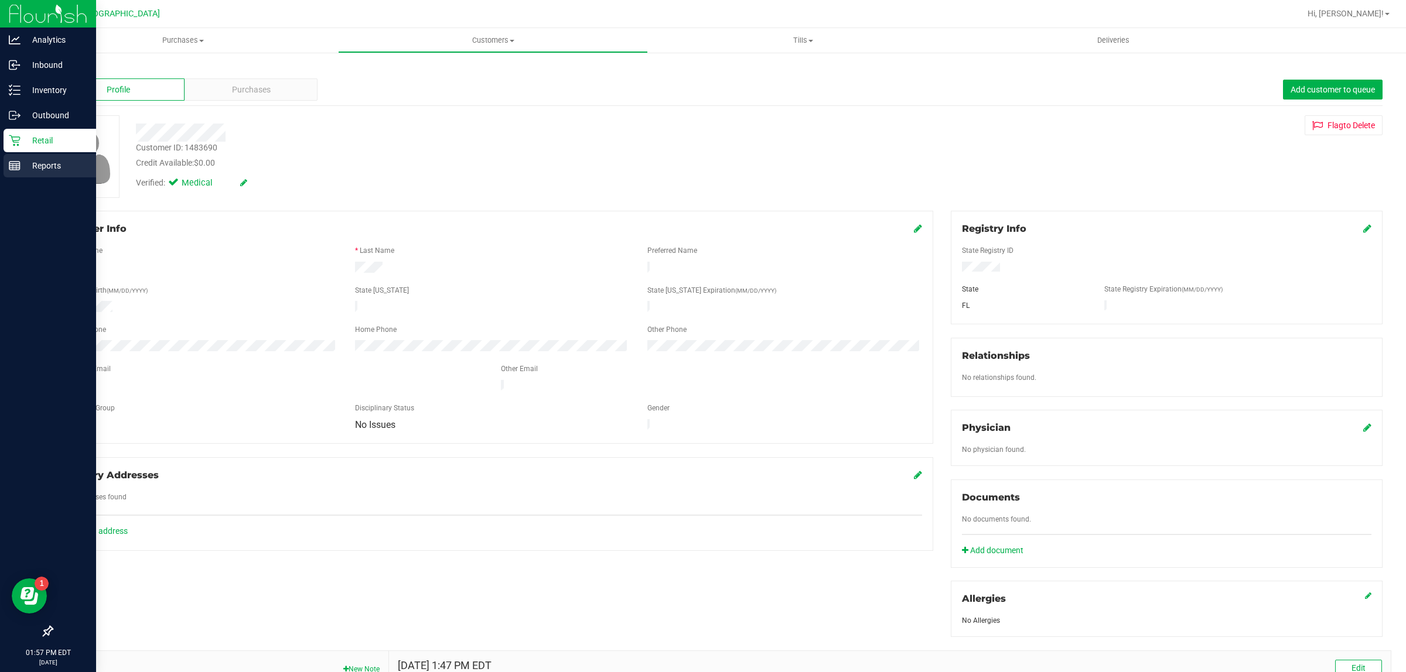
click at [53, 160] on p "Reports" at bounding box center [56, 166] width 70 height 14
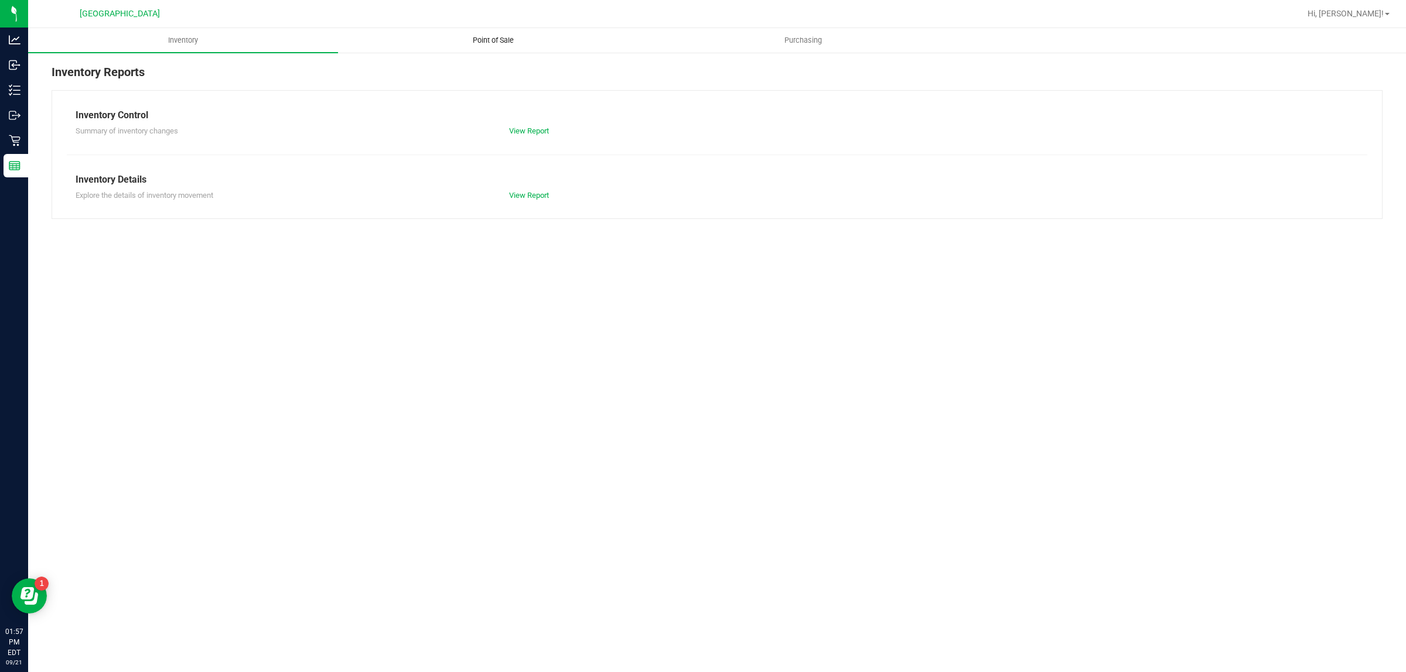
click at [500, 33] on uib-tab-heading "Point of Sale" at bounding box center [493, 40] width 309 height 23
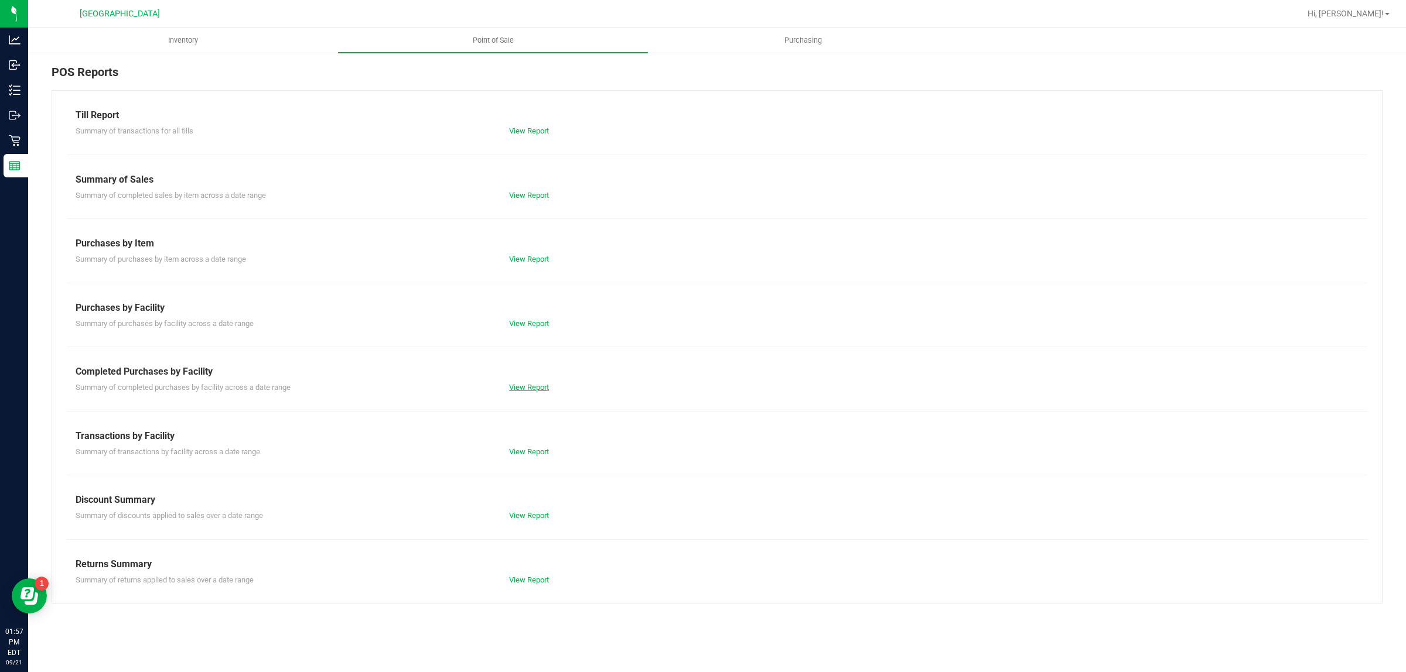
click at [528, 392] on link "View Report" at bounding box center [529, 387] width 40 height 9
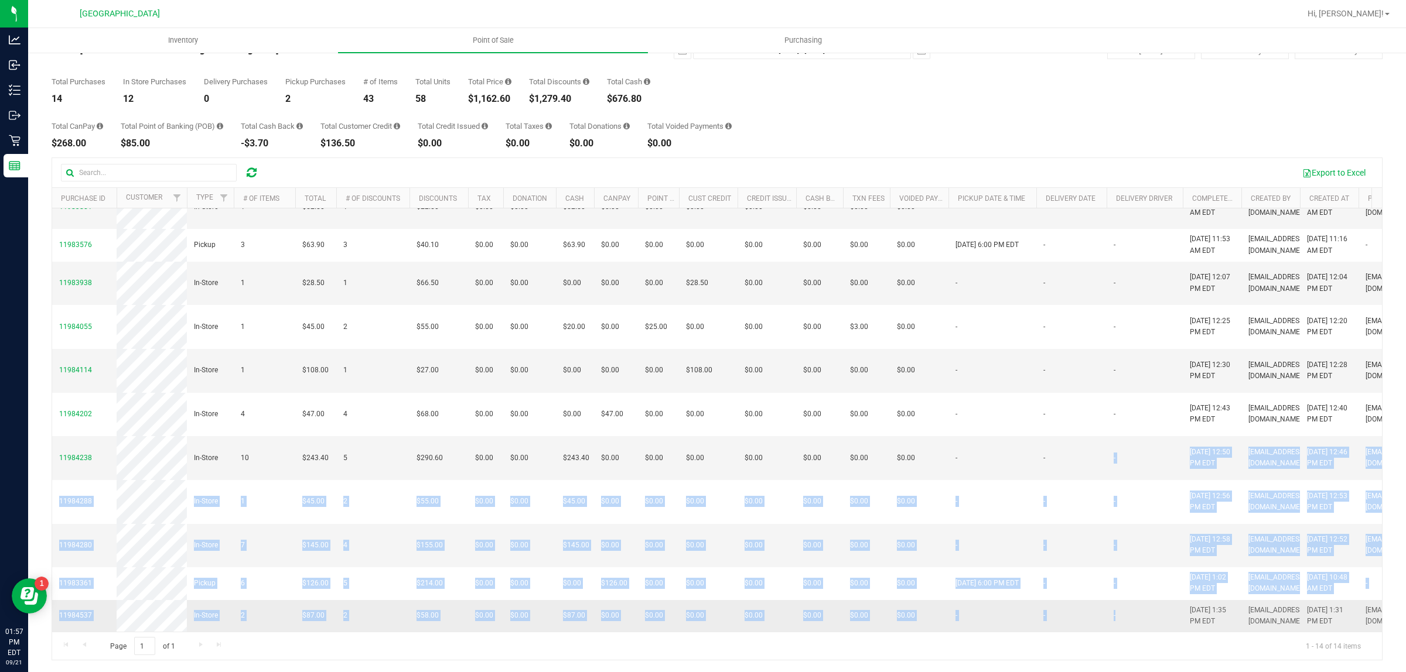
scroll to position [176, 0]
drag, startPoint x: 1043, startPoint y: 621, endPoint x: 1171, endPoint y: 607, distance: 129.0
click at [1171, 607] on tbody "11983483 In-Store 2 $56.30 2 $62.70 $0.00 $0.00 $0.00 $0.00 $0.00 $0.00 $0.00 $…" at bounding box center [889, 343] width 1675 height 578
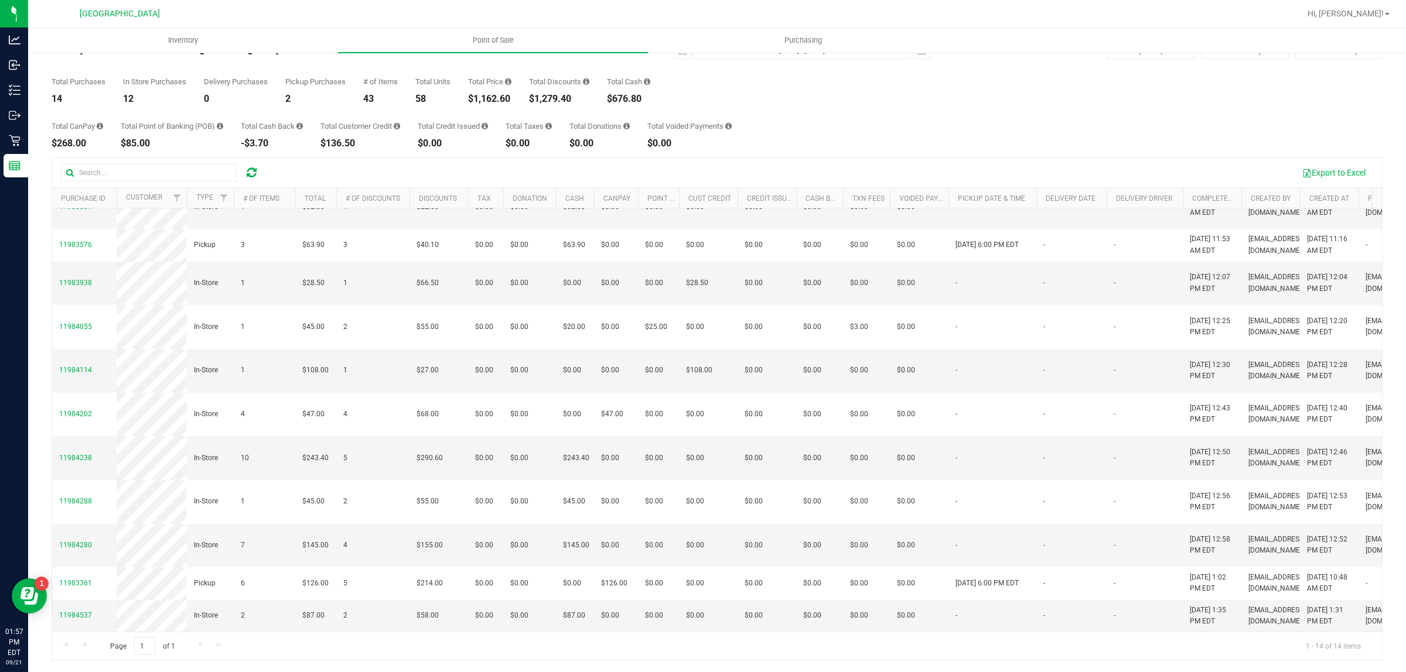
drag, startPoint x: 1103, startPoint y: 658, endPoint x: 1027, endPoint y: 654, distance: 76.2
click at [1102, 658] on div "Page 1 of 1 1 - 14 of 14 items" at bounding box center [717, 646] width 1330 height 28
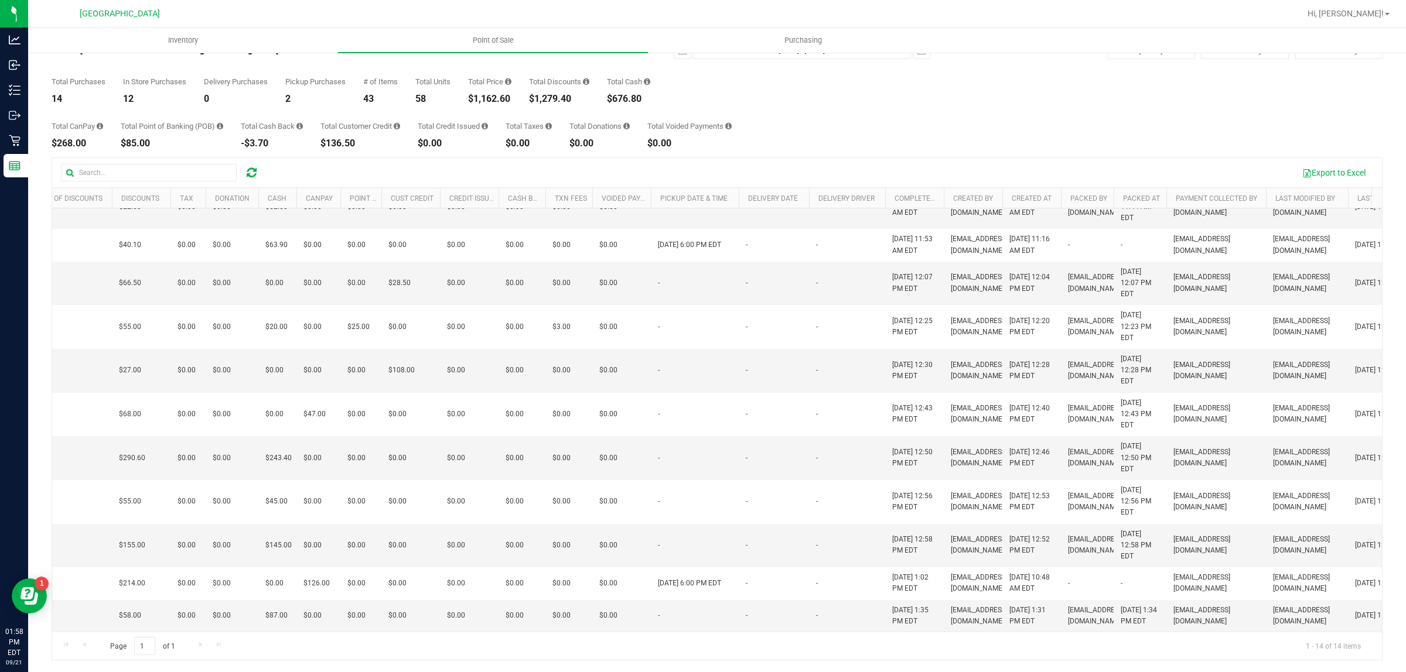
scroll to position [177, 299]
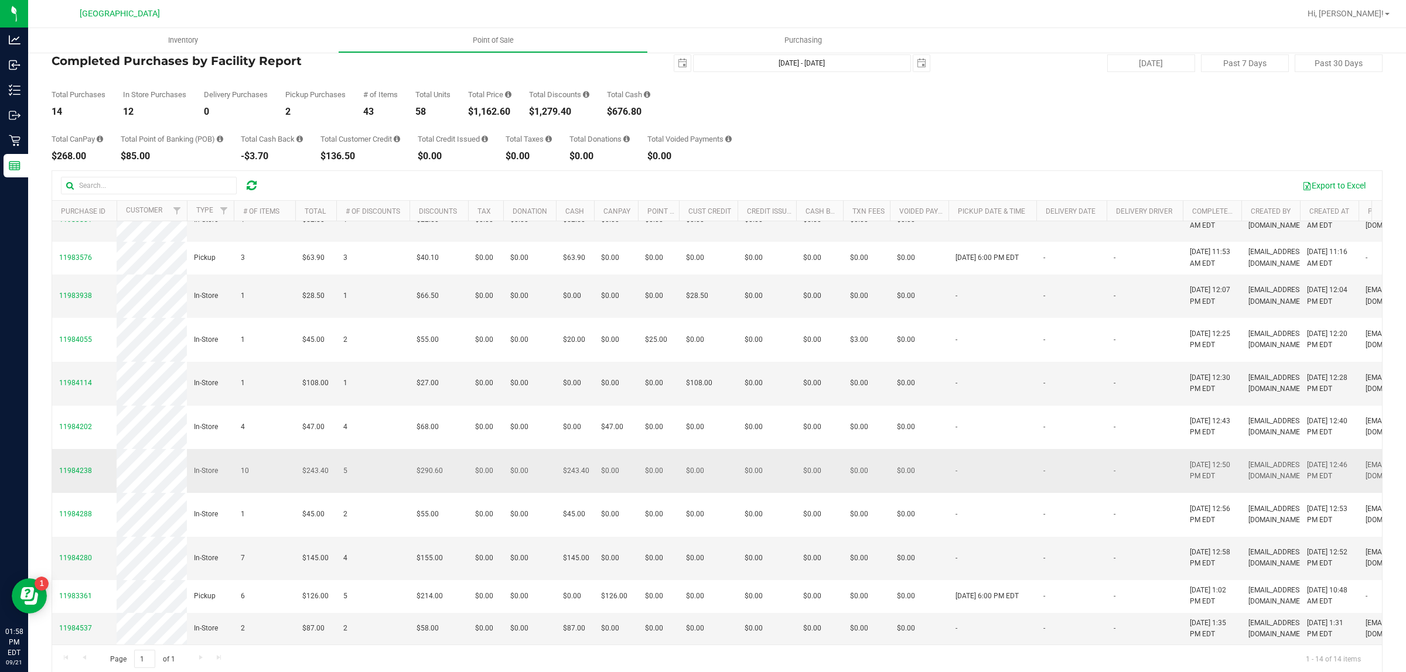
scroll to position [40, 0]
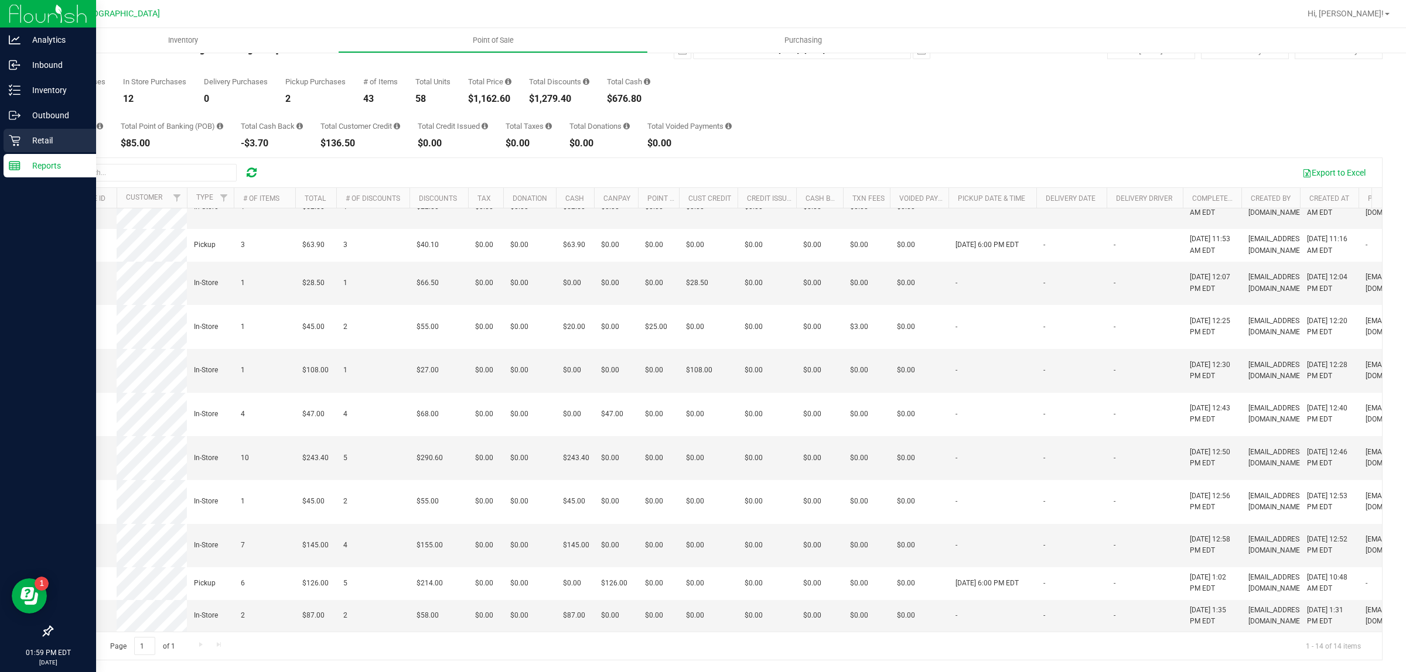
click at [22, 136] on p "Retail" at bounding box center [56, 141] width 70 height 14
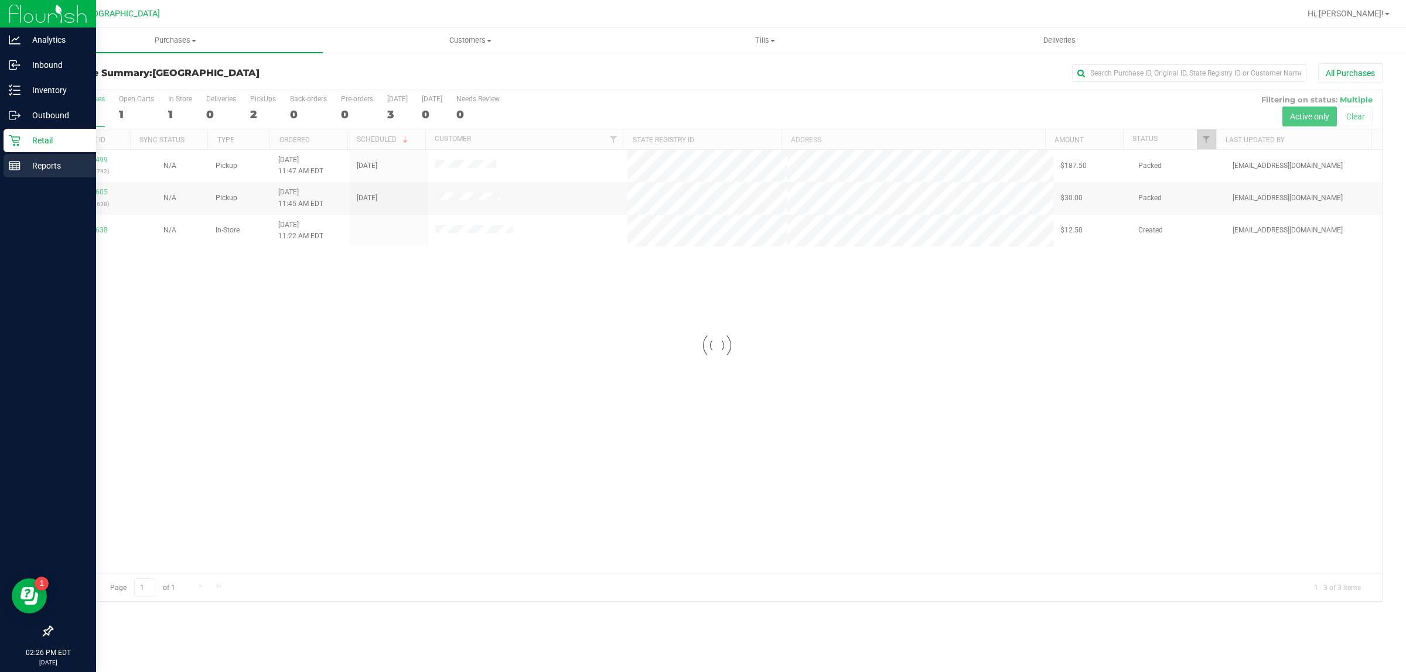
click at [22, 168] on p "Reports" at bounding box center [56, 166] width 70 height 14
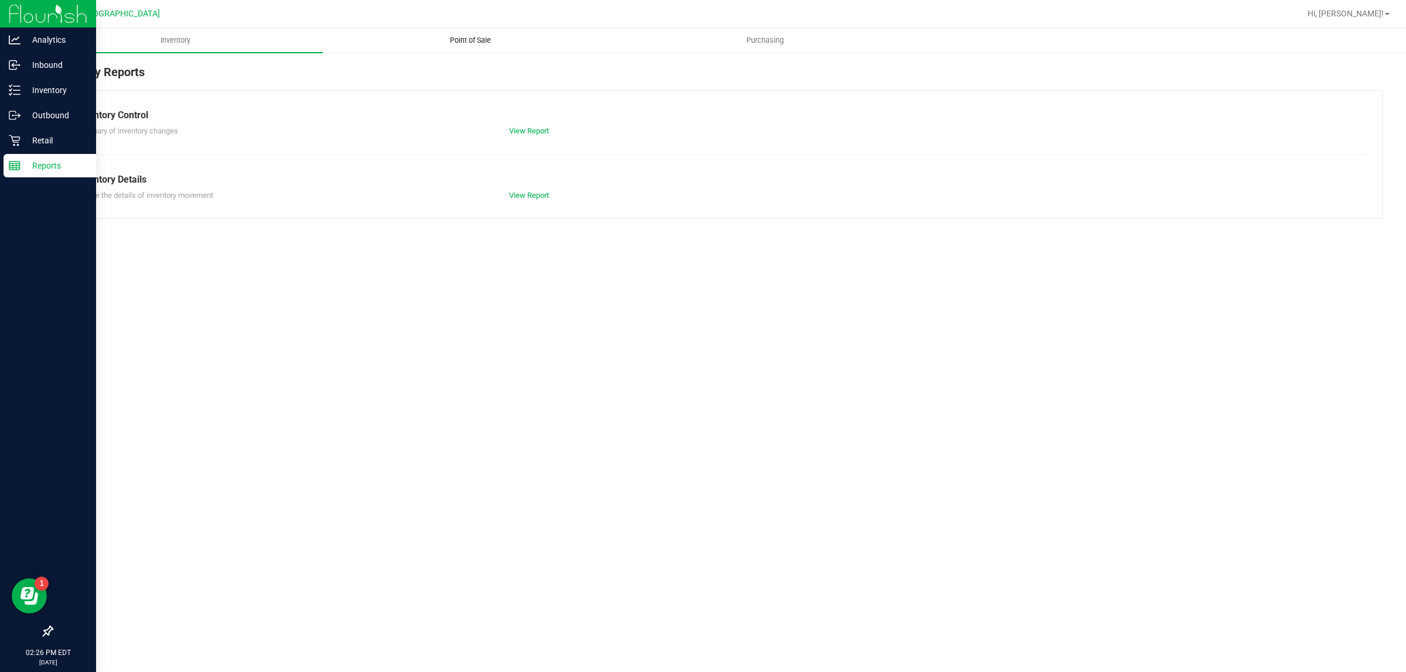
click at [484, 44] on span "Point of Sale" at bounding box center [470, 40] width 73 height 11
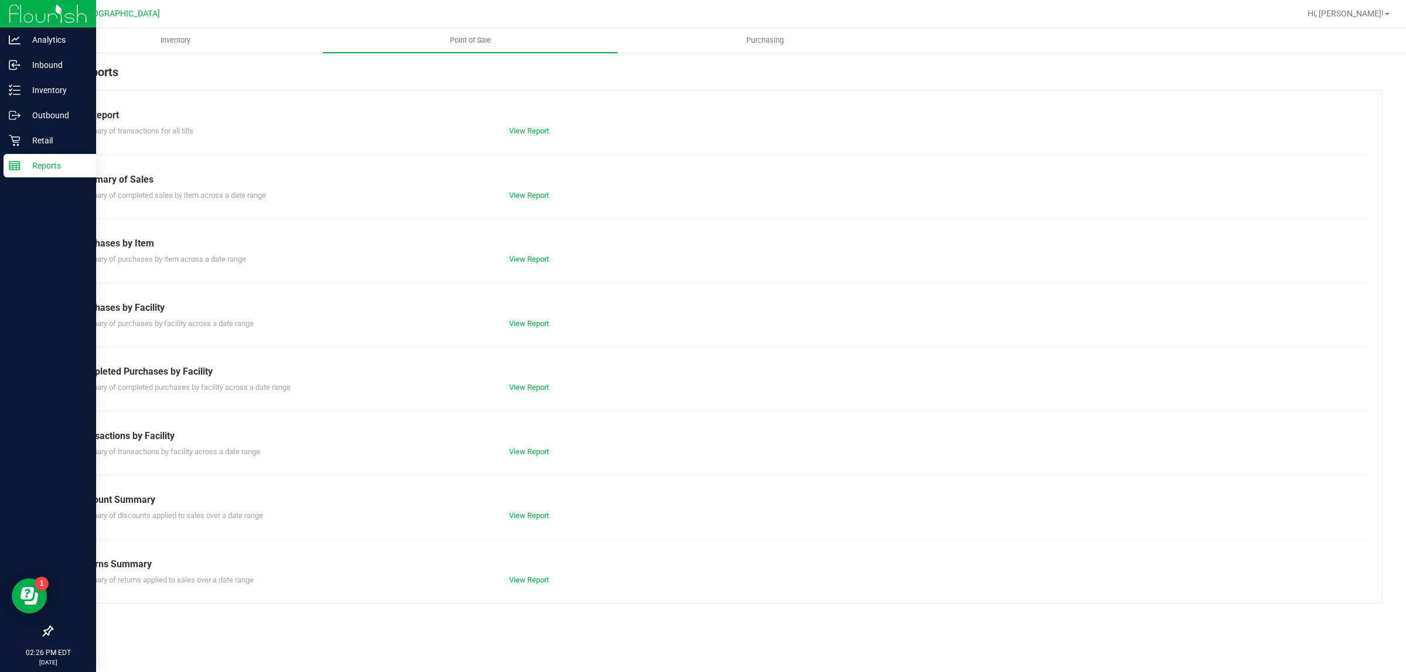
click at [504, 384] on div "View Report" at bounding box center [608, 388] width 217 height 12
click at [510, 390] on link "View Report" at bounding box center [529, 387] width 40 height 9
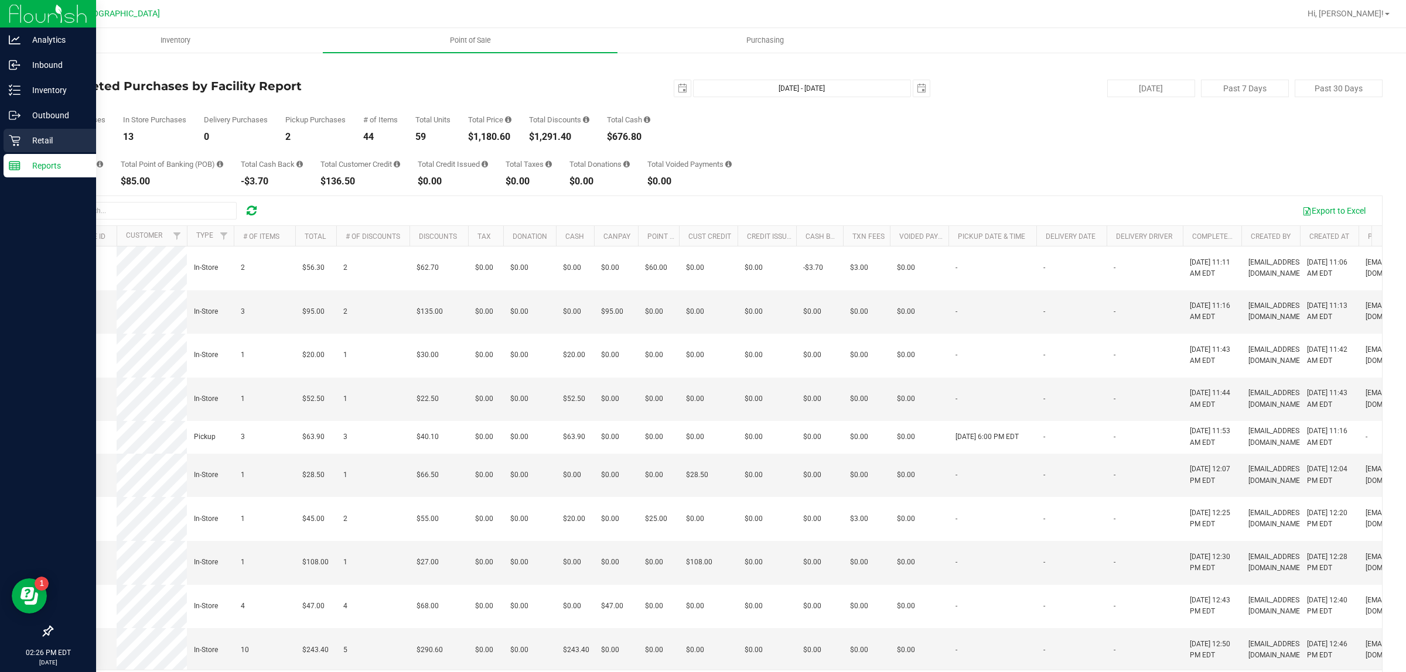
click at [18, 142] on icon at bounding box center [15, 141] width 12 height 12
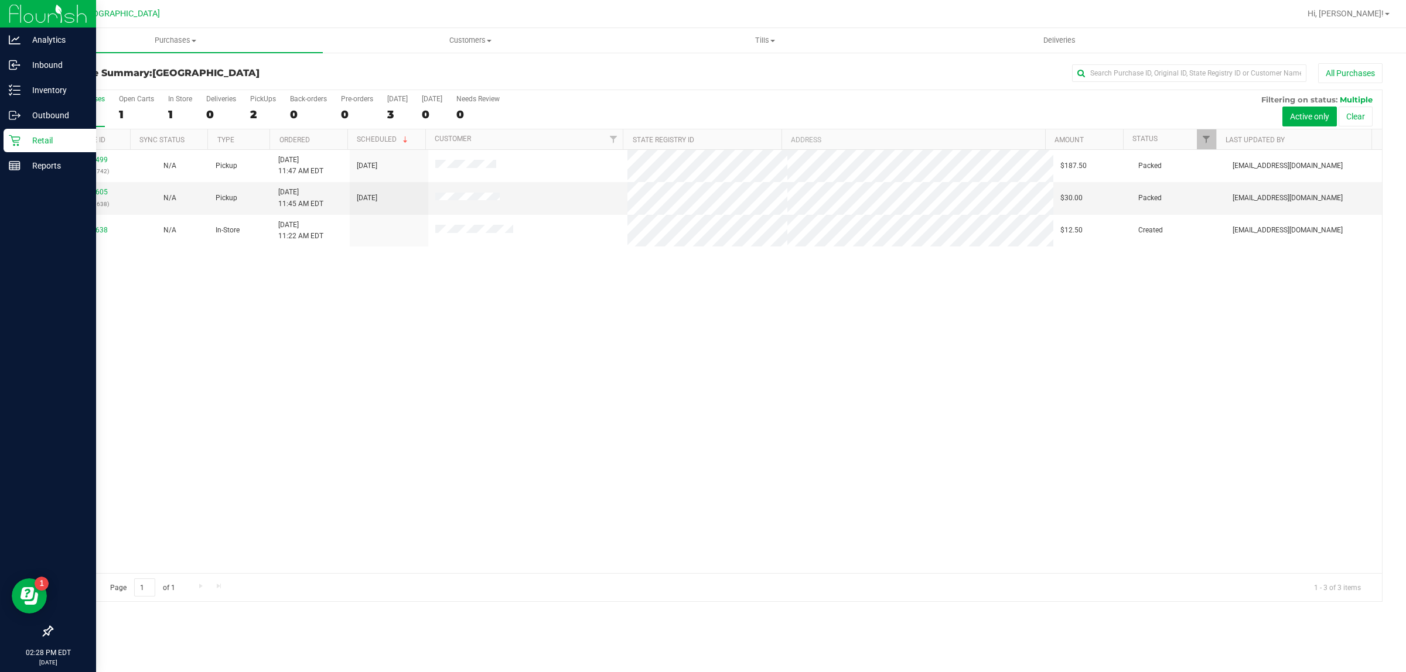
click at [26, 179] on div at bounding box center [48, 399] width 96 height 441
click at [49, 165] on p "Reports" at bounding box center [56, 166] width 70 height 14
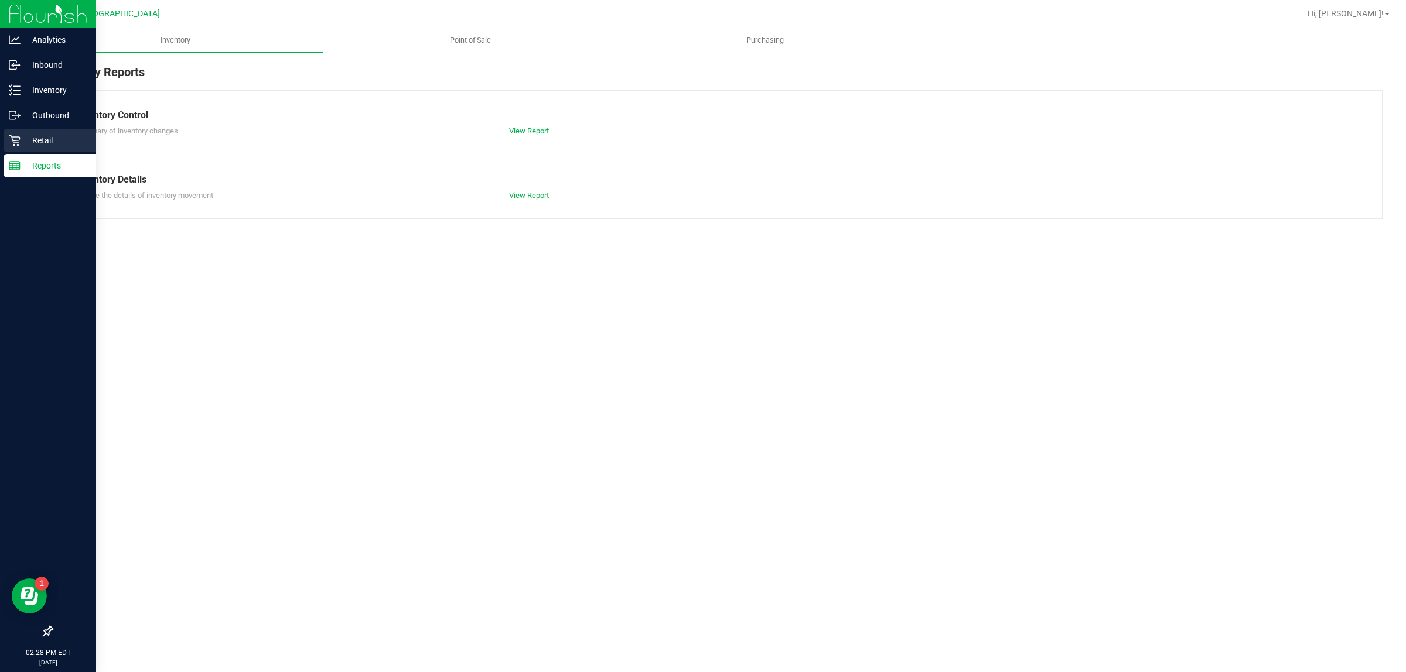
click at [79, 142] on p "Retail" at bounding box center [56, 141] width 70 height 14
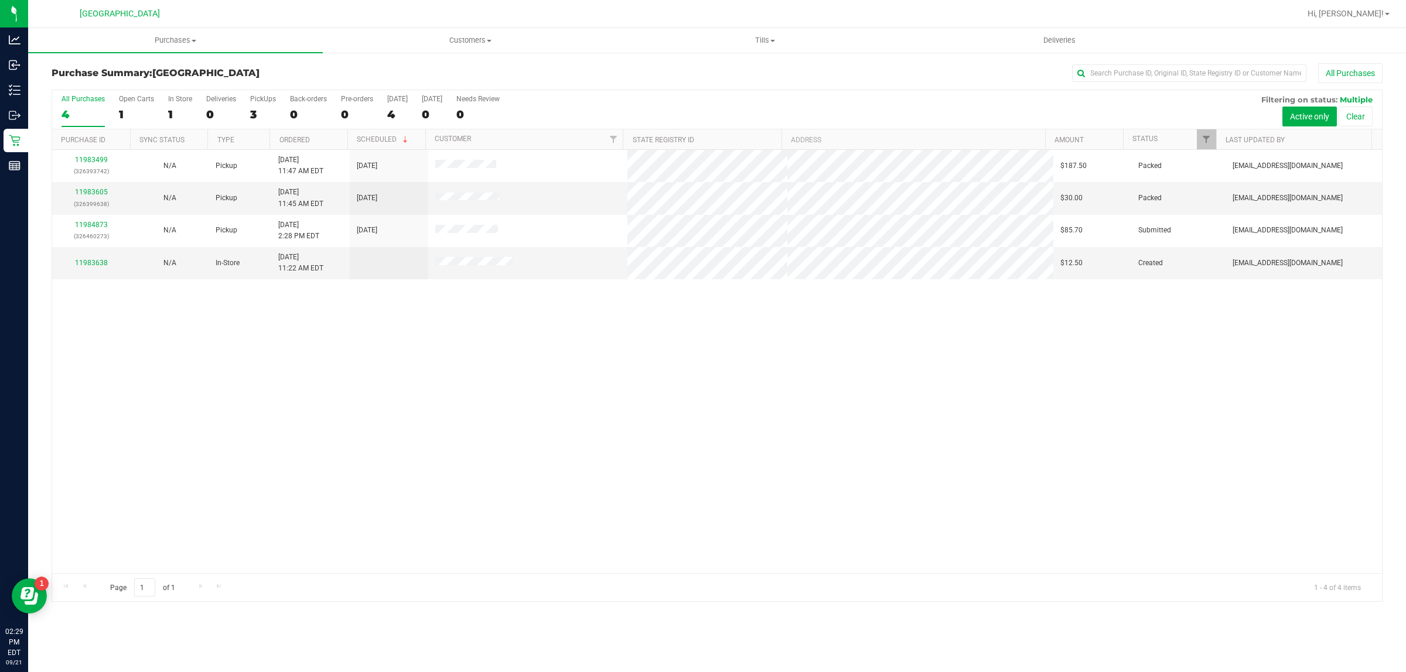
click at [457, 350] on div "11983499 (326393742) N/A Pickup [DATE] 11:47 AM EDT 9/21/2025 $187.50 Packed [E…" at bounding box center [717, 361] width 1330 height 423
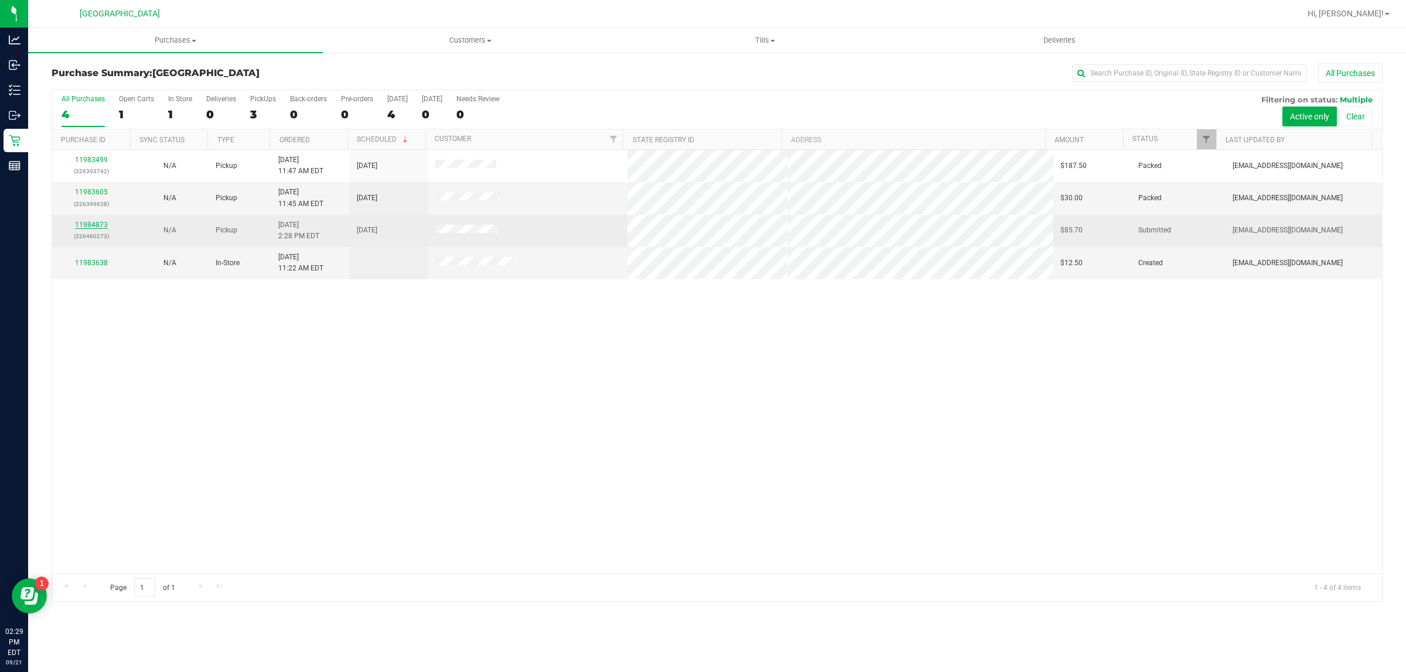
click at [88, 228] on link "11984873" at bounding box center [91, 225] width 33 height 8
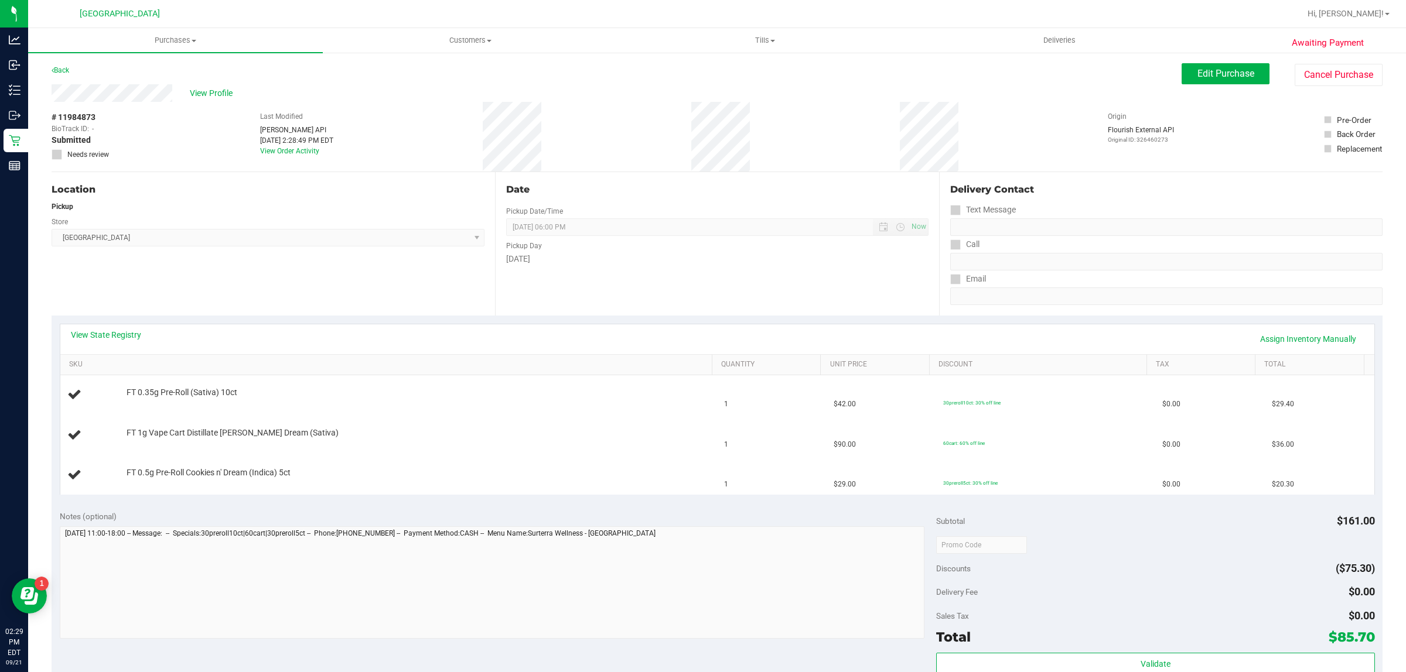
click at [122, 324] on div "View State Registry Assign Inventory Manually" at bounding box center [717, 339] width 1314 height 30
click at [98, 337] on link "View State Registry" at bounding box center [106, 335] width 70 height 12
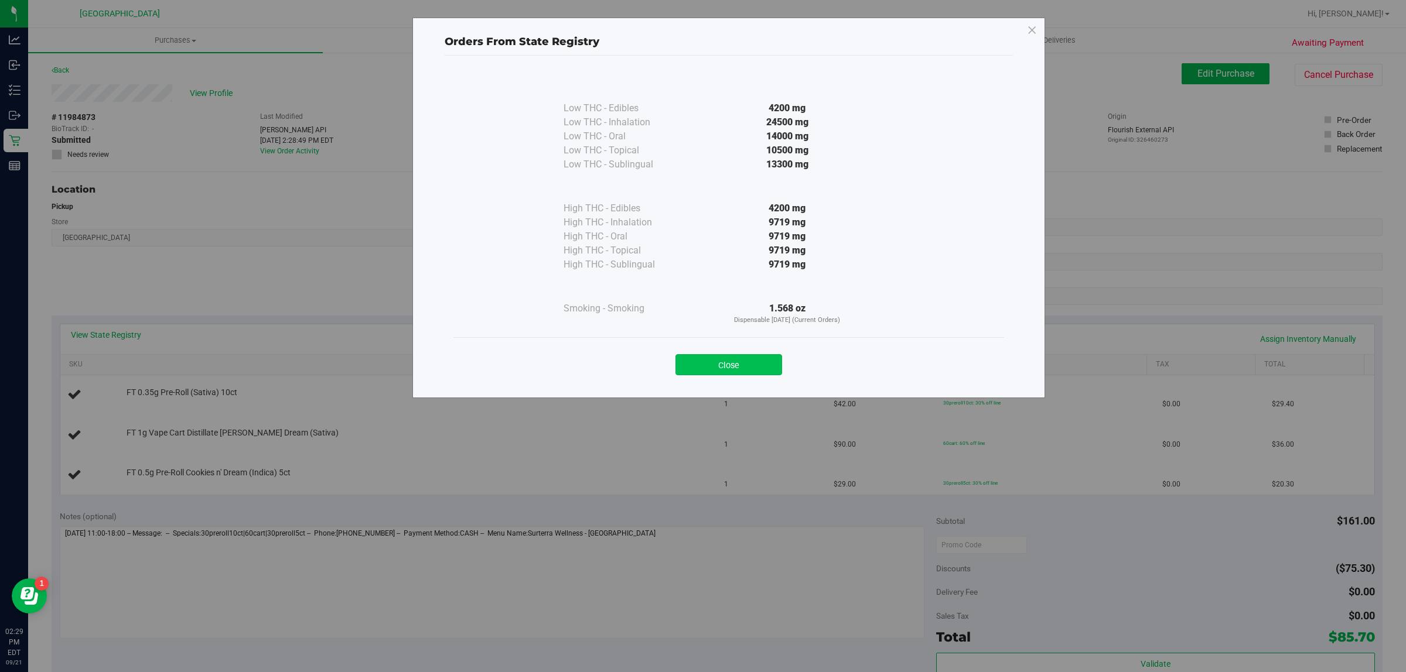
click at [743, 361] on button "Close" at bounding box center [728, 364] width 107 height 21
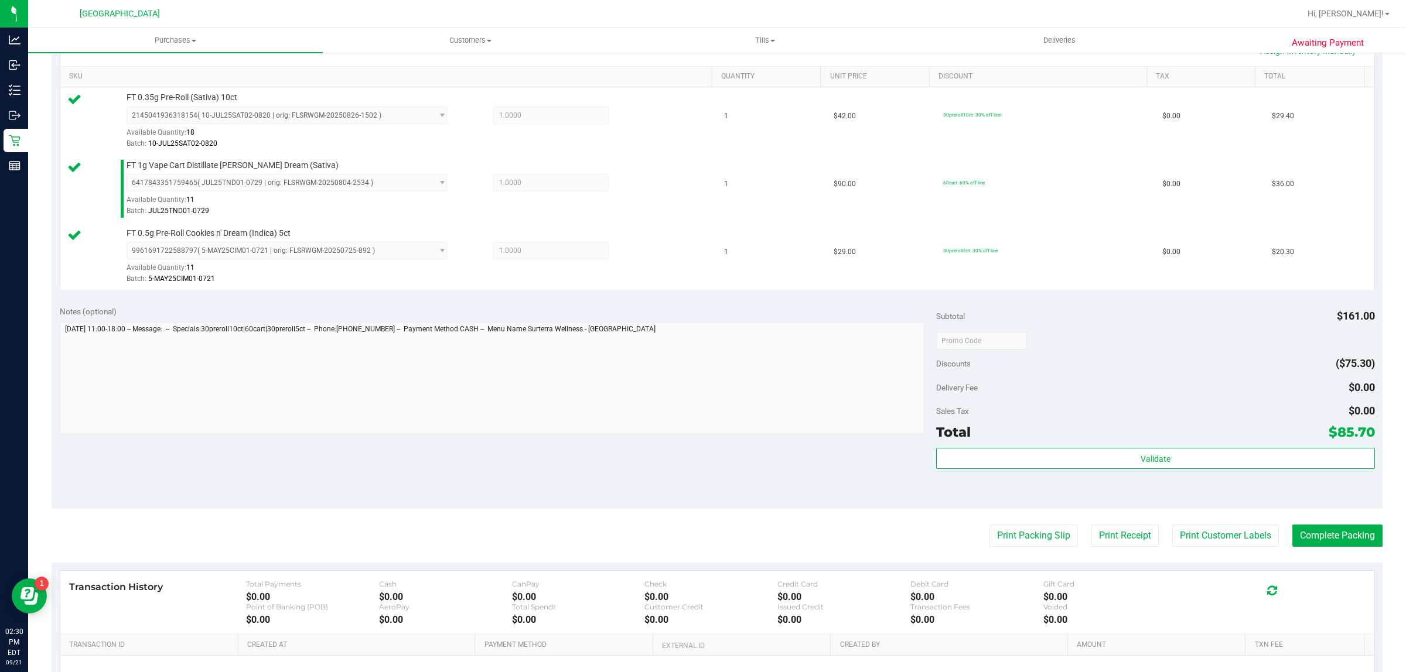
scroll to position [293, 0]
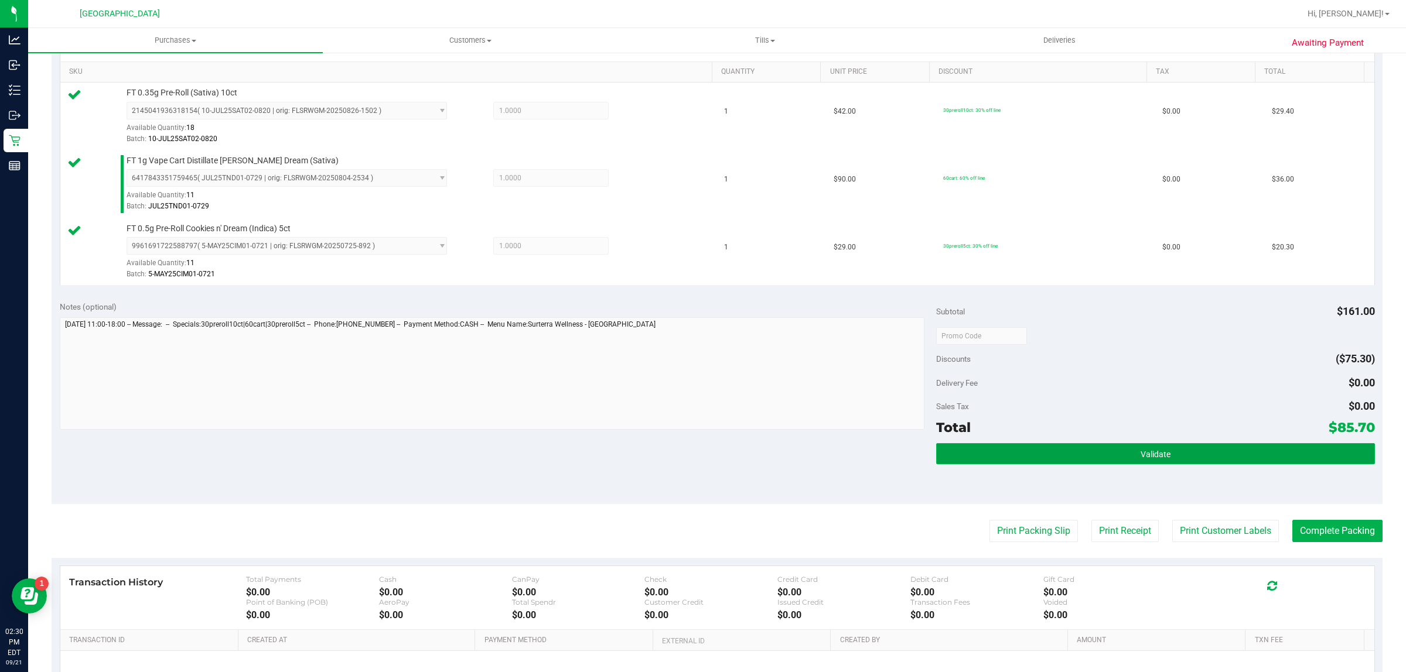
click at [1091, 454] on button "Validate" at bounding box center [1155, 453] width 438 height 21
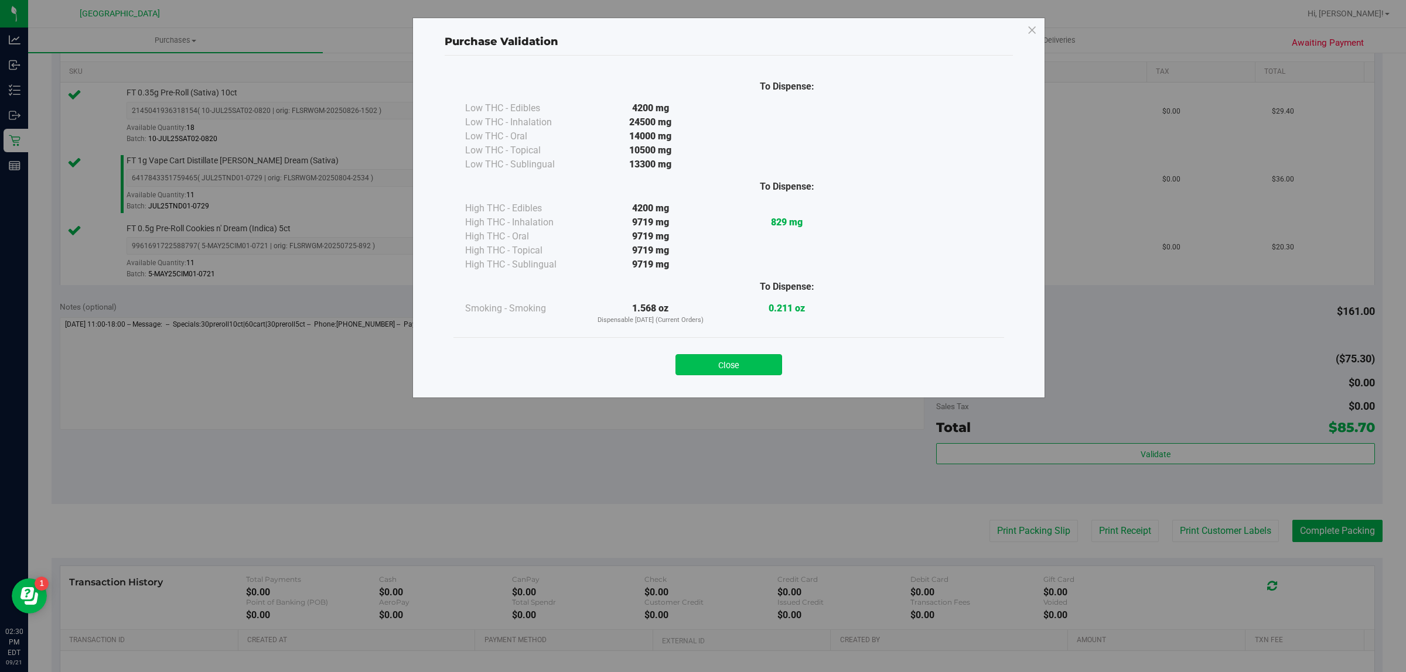
click at [734, 367] on button "Close" at bounding box center [728, 364] width 107 height 21
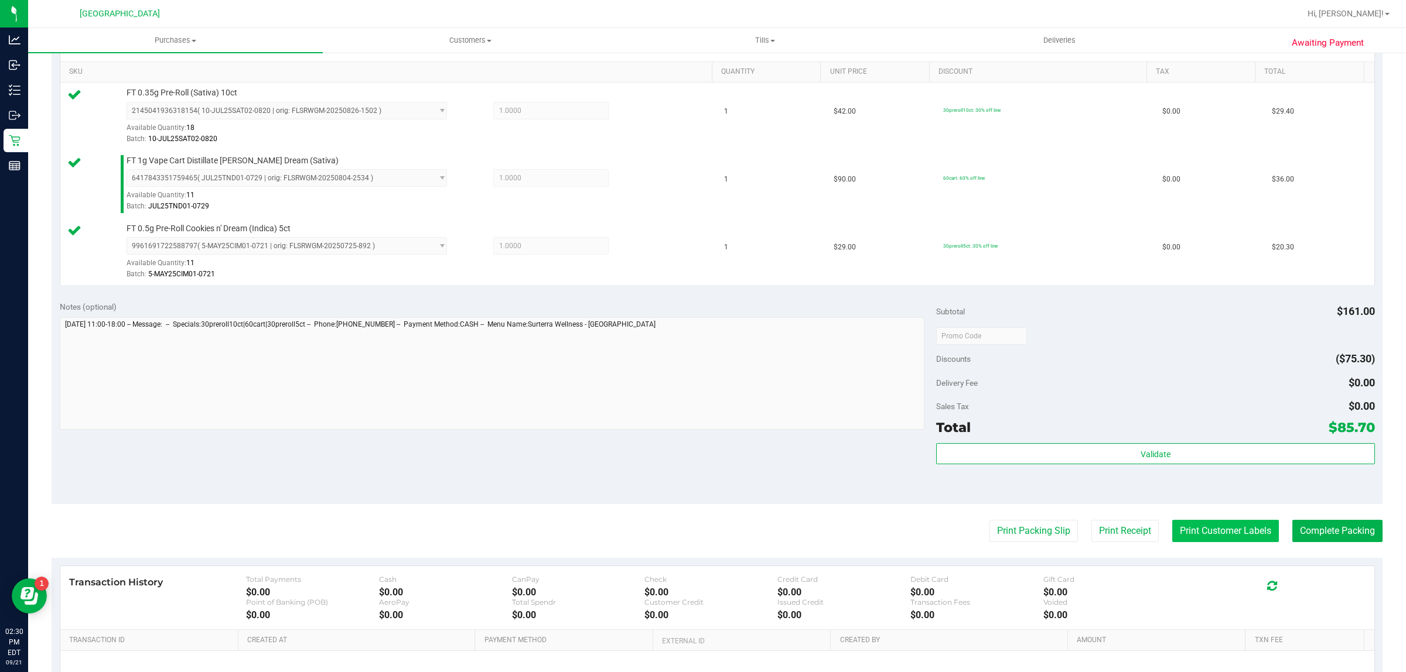
click at [1226, 537] on button "Print Customer Labels" at bounding box center [1225, 531] width 107 height 22
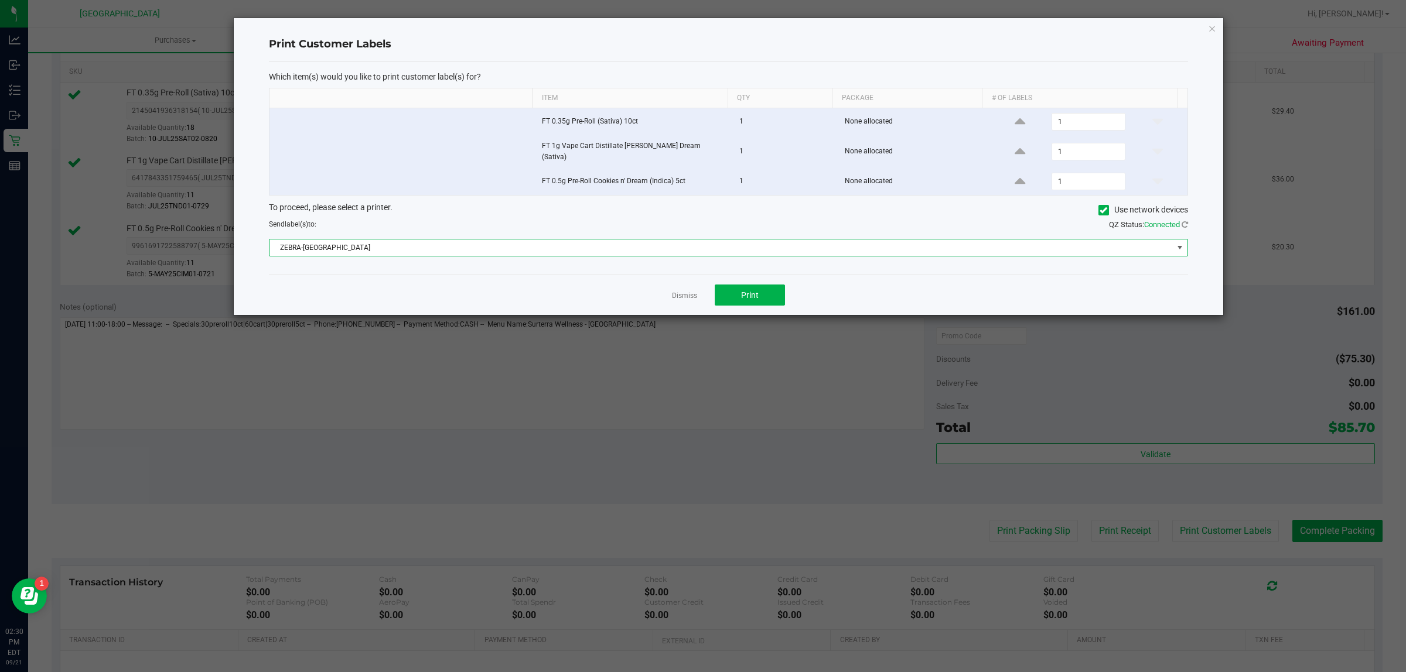
click at [899, 240] on span "ZEBRA-[GEOGRAPHIC_DATA]" at bounding box center [720, 248] width 903 height 16
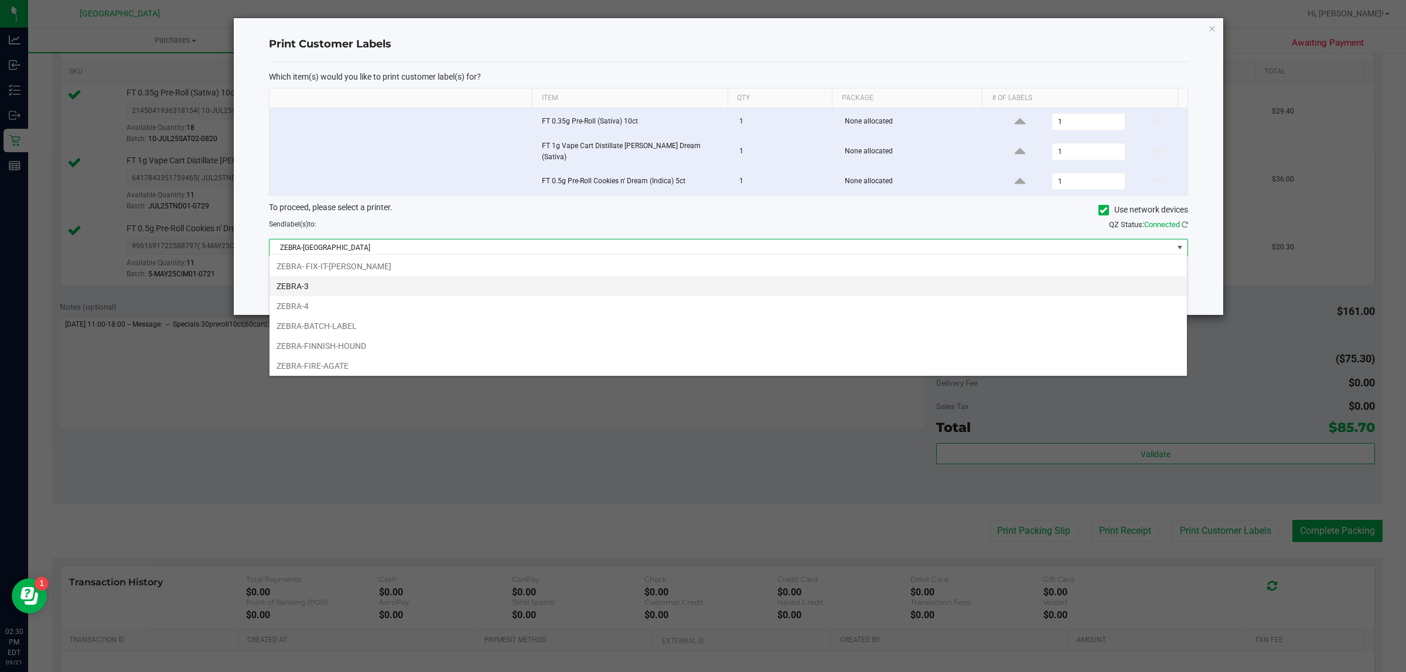
scroll to position [18, 918]
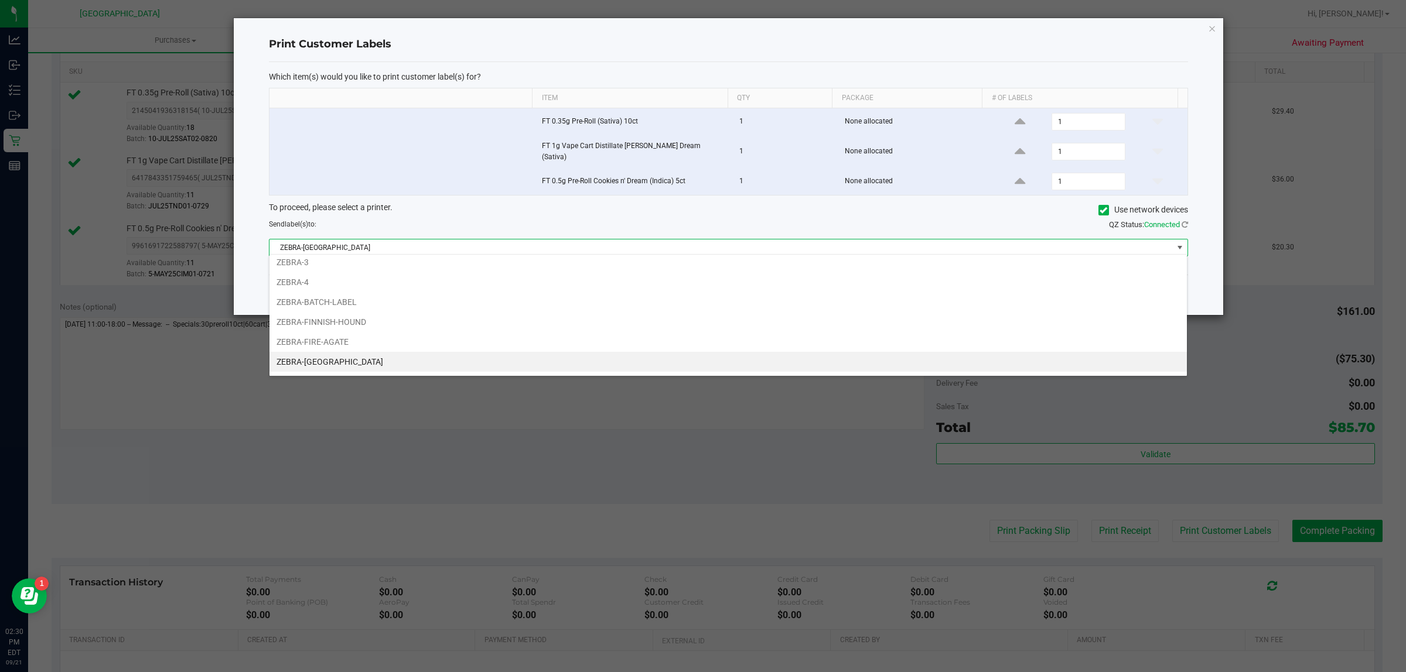
click at [608, 369] on li "ZEBRA-[GEOGRAPHIC_DATA]" at bounding box center [727, 362] width 917 height 20
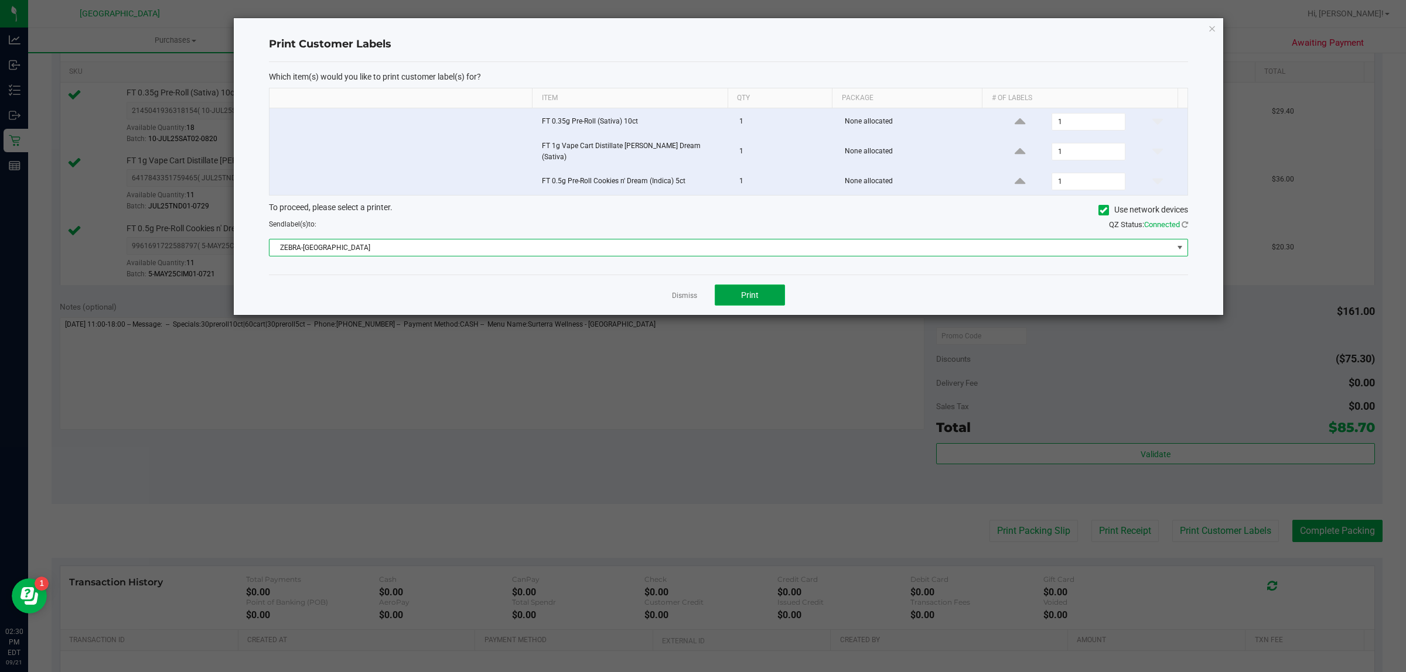
click at [723, 299] on button "Print" at bounding box center [750, 295] width 70 height 21
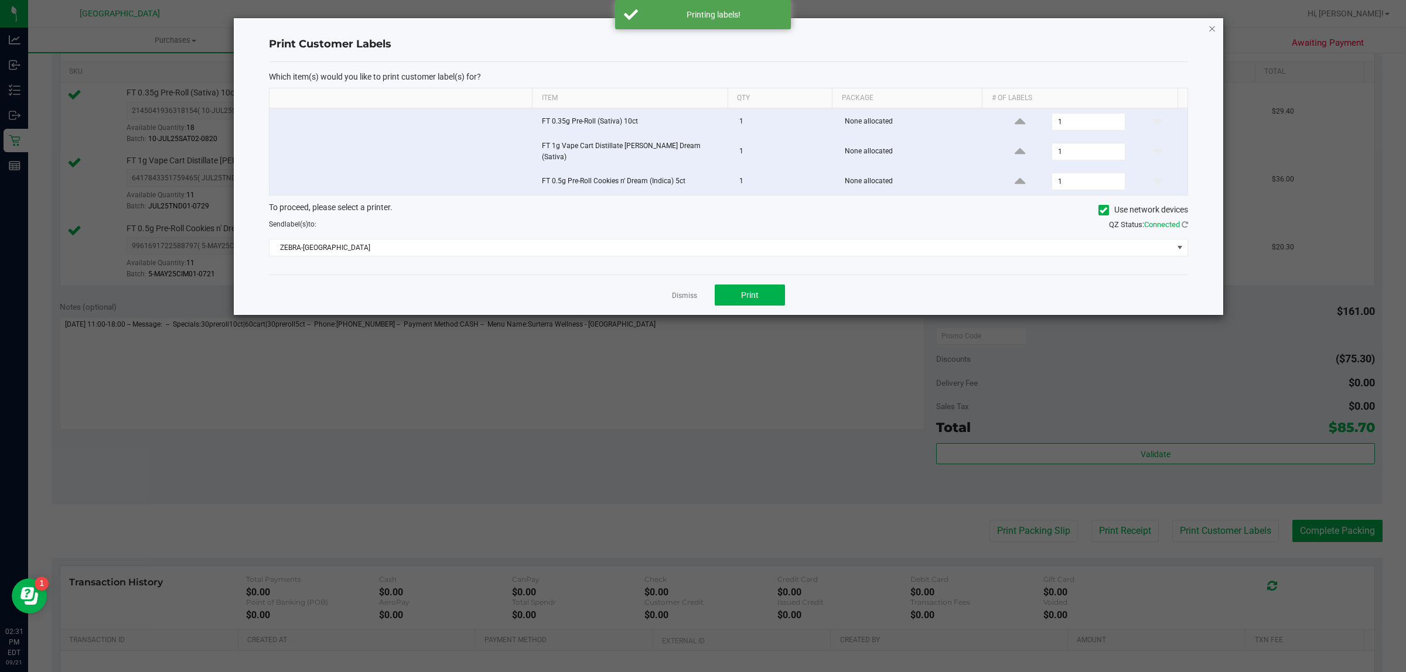
click at [1212, 30] on icon "button" at bounding box center [1212, 28] width 8 height 14
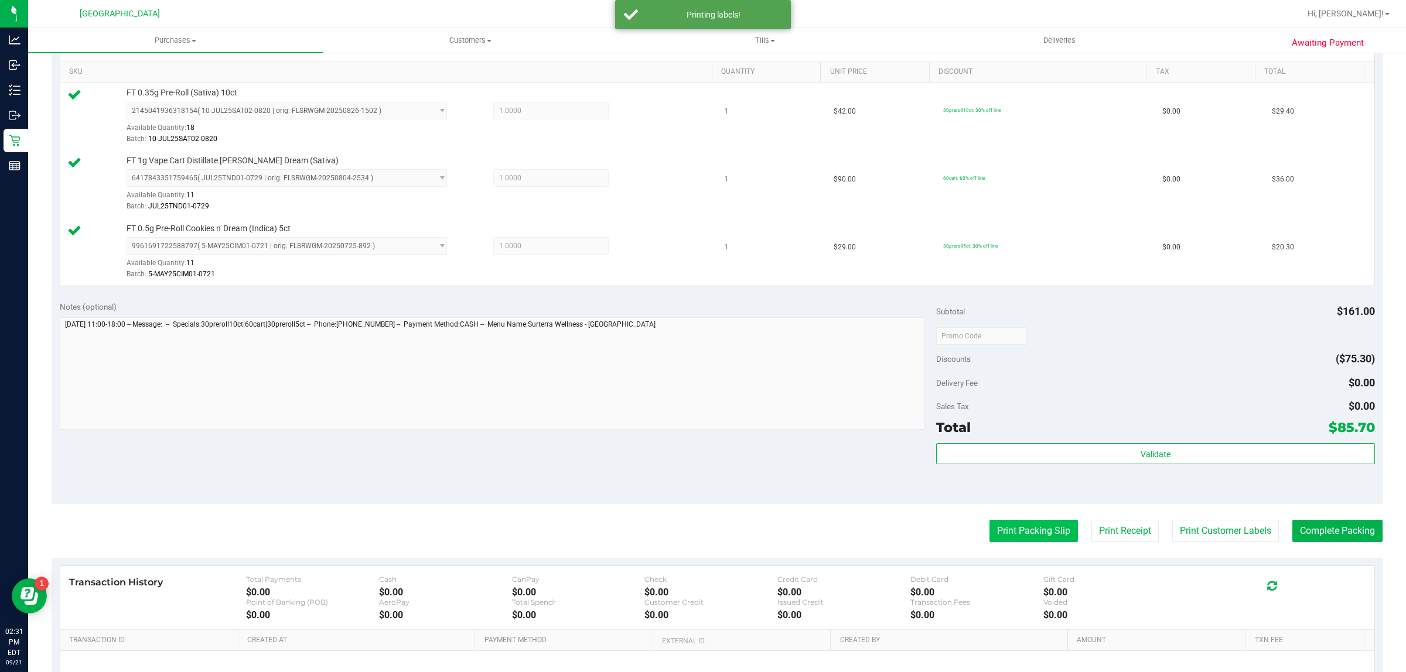
click at [1016, 538] on button "Print Packing Slip" at bounding box center [1033, 531] width 88 height 22
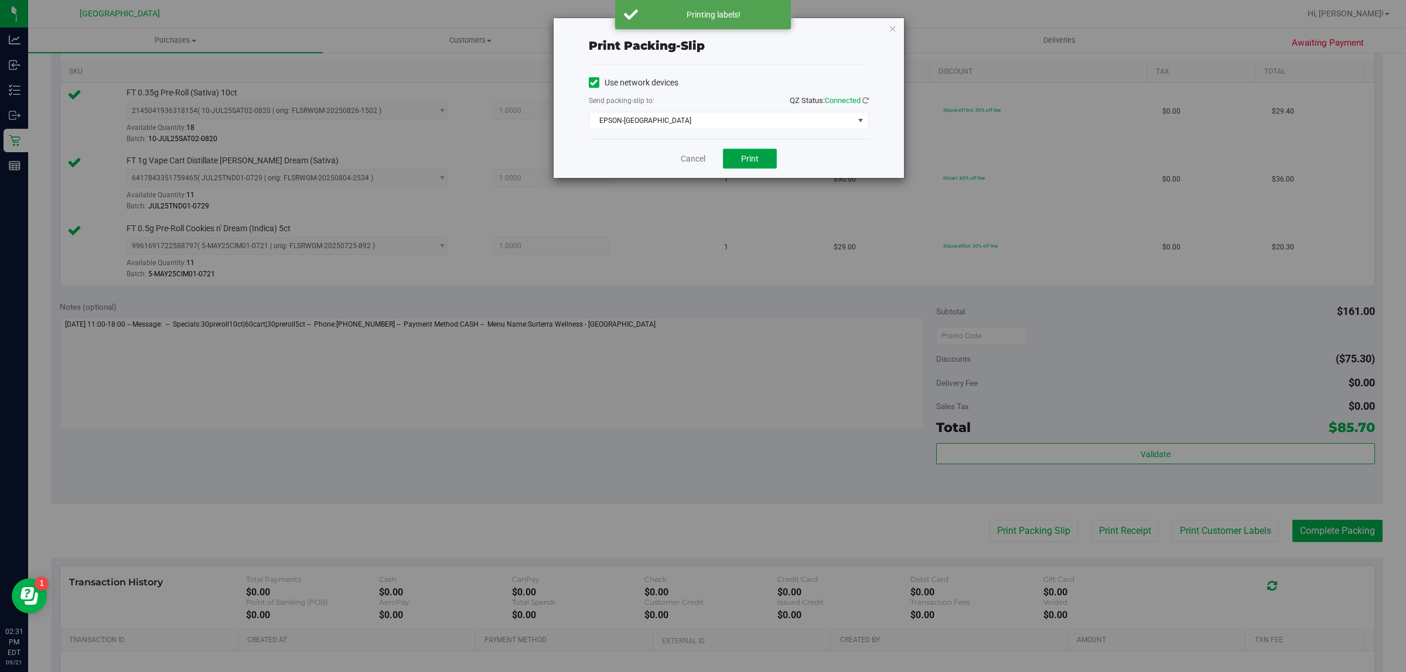
click at [756, 166] on button "Print" at bounding box center [750, 159] width 54 height 20
click at [896, 22] on icon "button" at bounding box center [893, 28] width 8 height 14
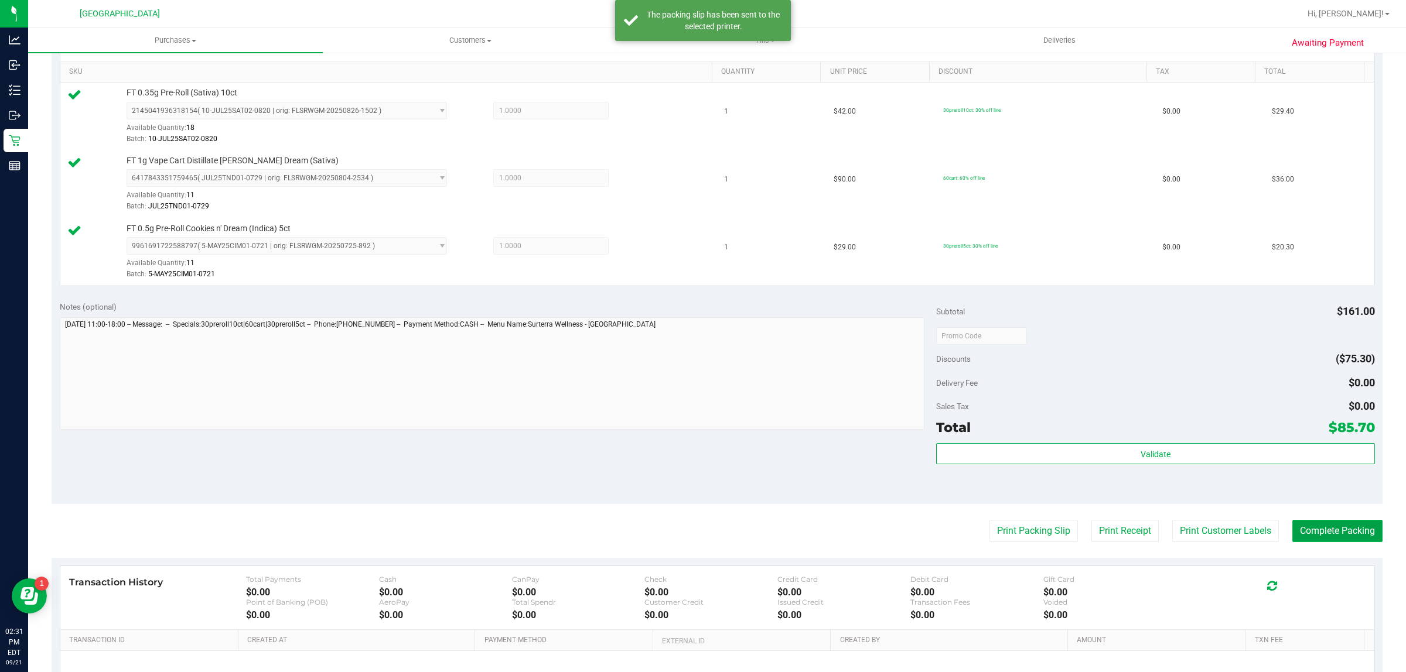
click at [1346, 537] on button "Complete Packing" at bounding box center [1337, 531] width 90 height 22
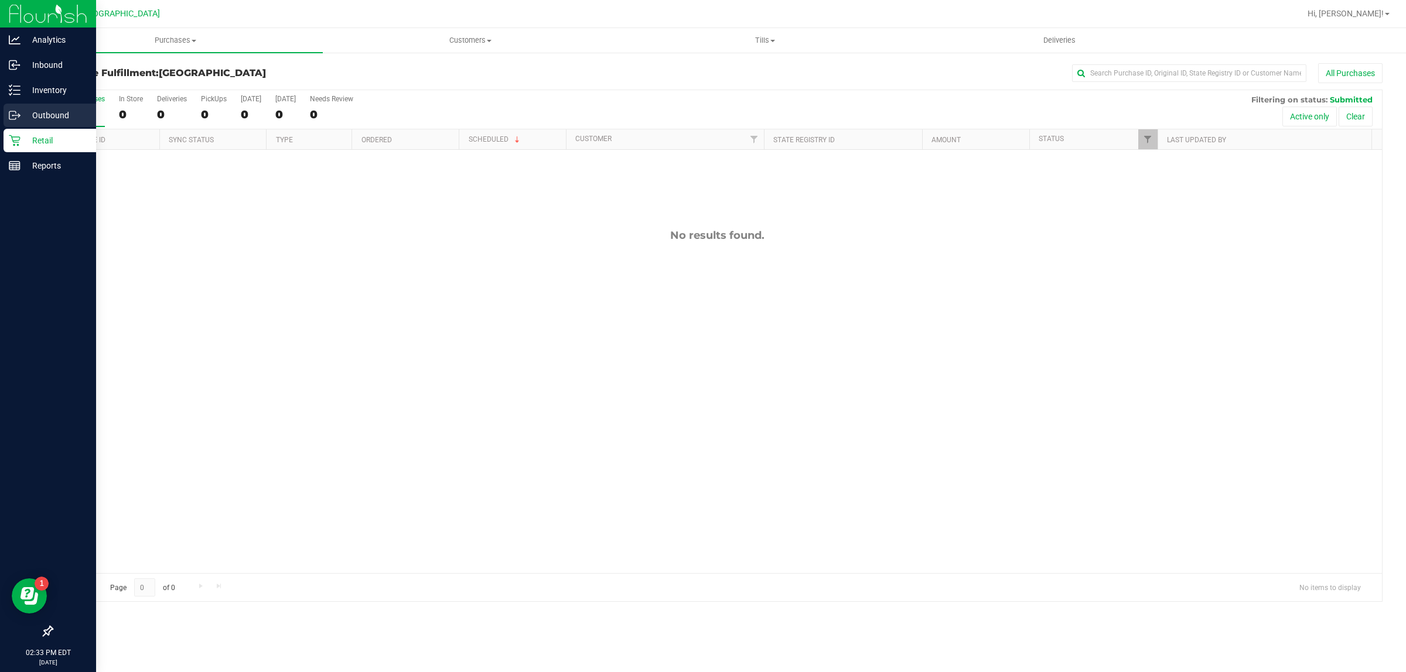
click at [12, 115] on circle at bounding box center [13, 116] width 2 height 2
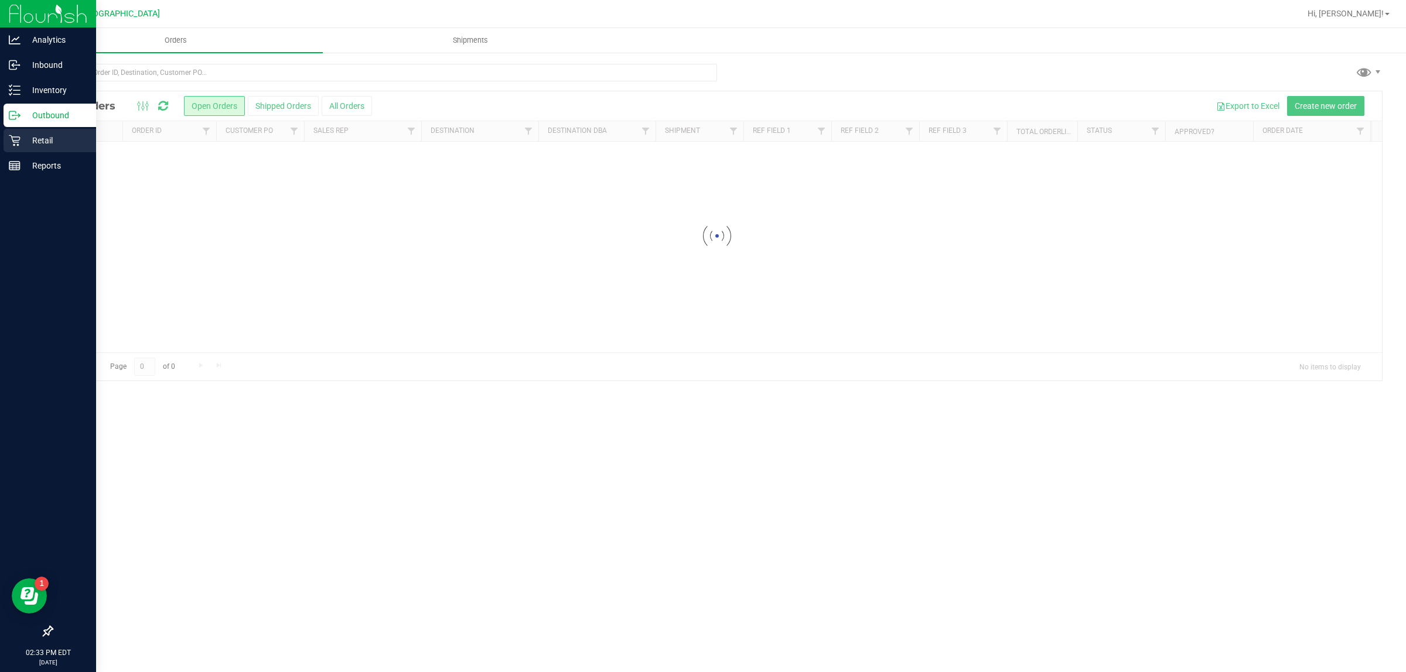
click at [60, 141] on p "Retail" at bounding box center [56, 141] width 70 height 14
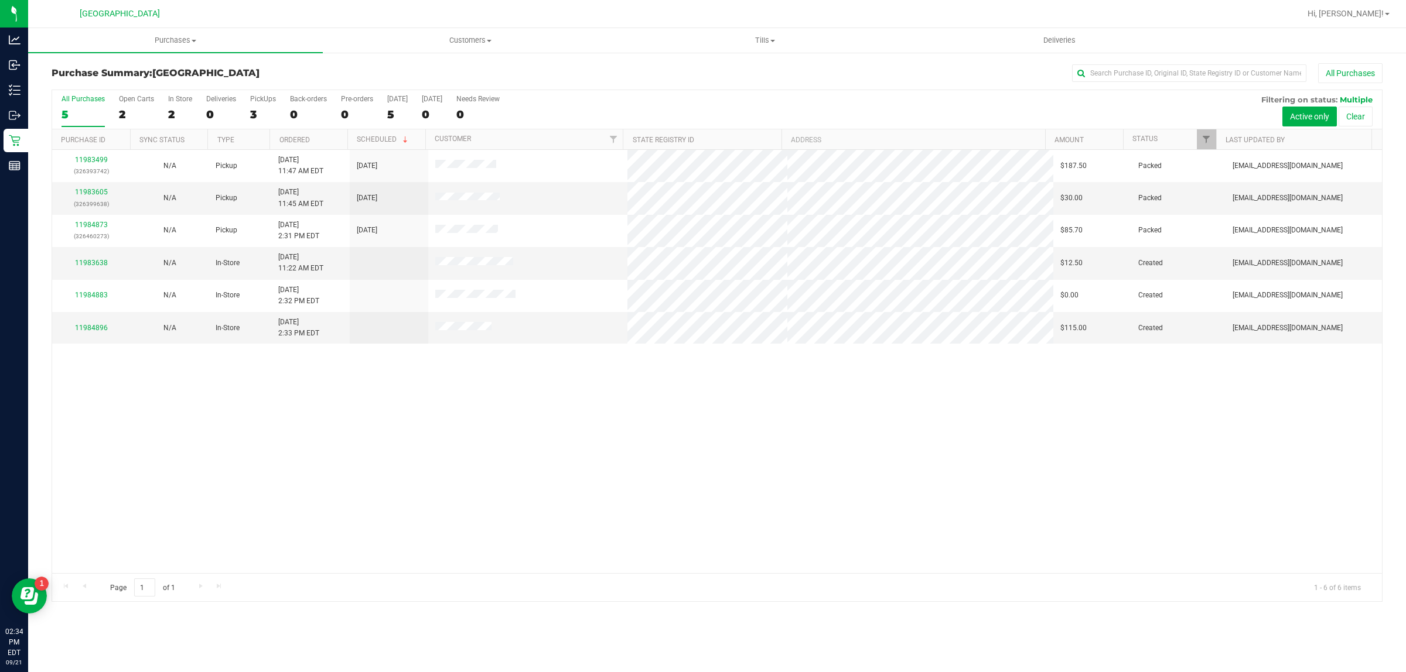
click at [616, 473] on div "11983499 (326393742) N/A Pickup [DATE] 11:47 AM EDT 9/21/2025 $187.50 Packed [E…" at bounding box center [717, 361] width 1330 height 423
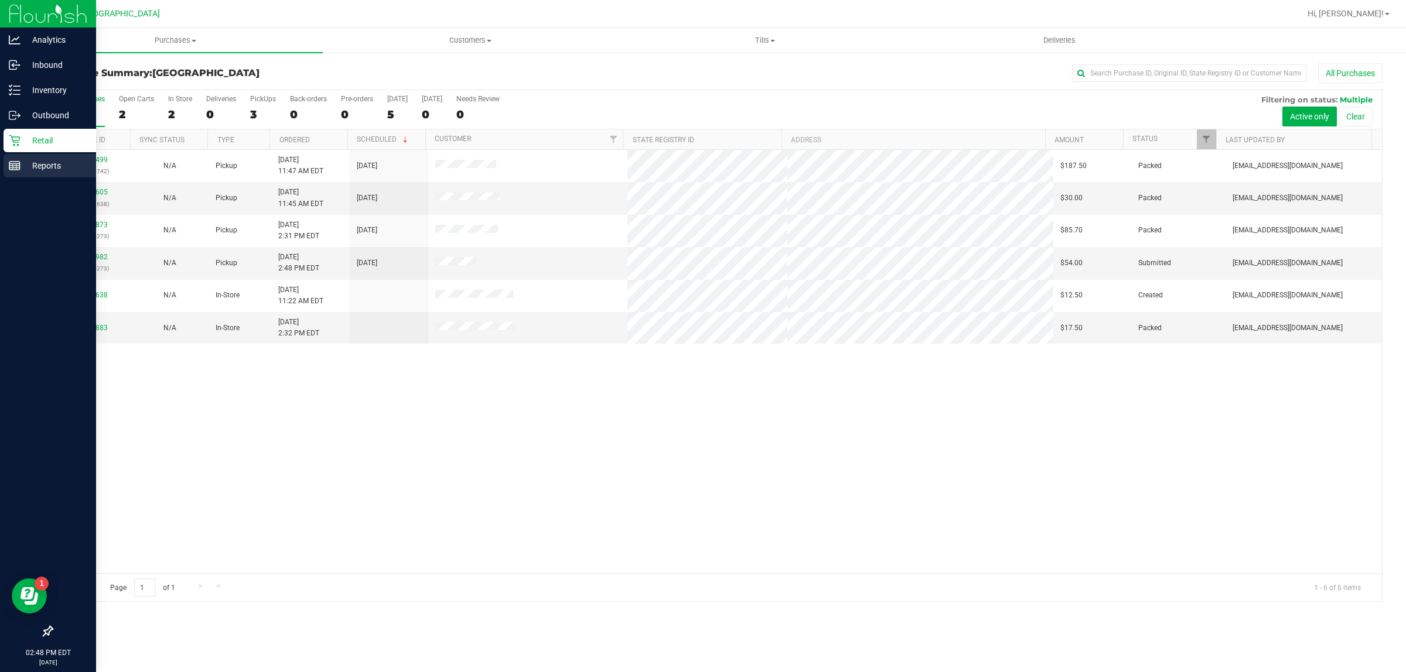
click at [52, 162] on p "Reports" at bounding box center [56, 166] width 70 height 14
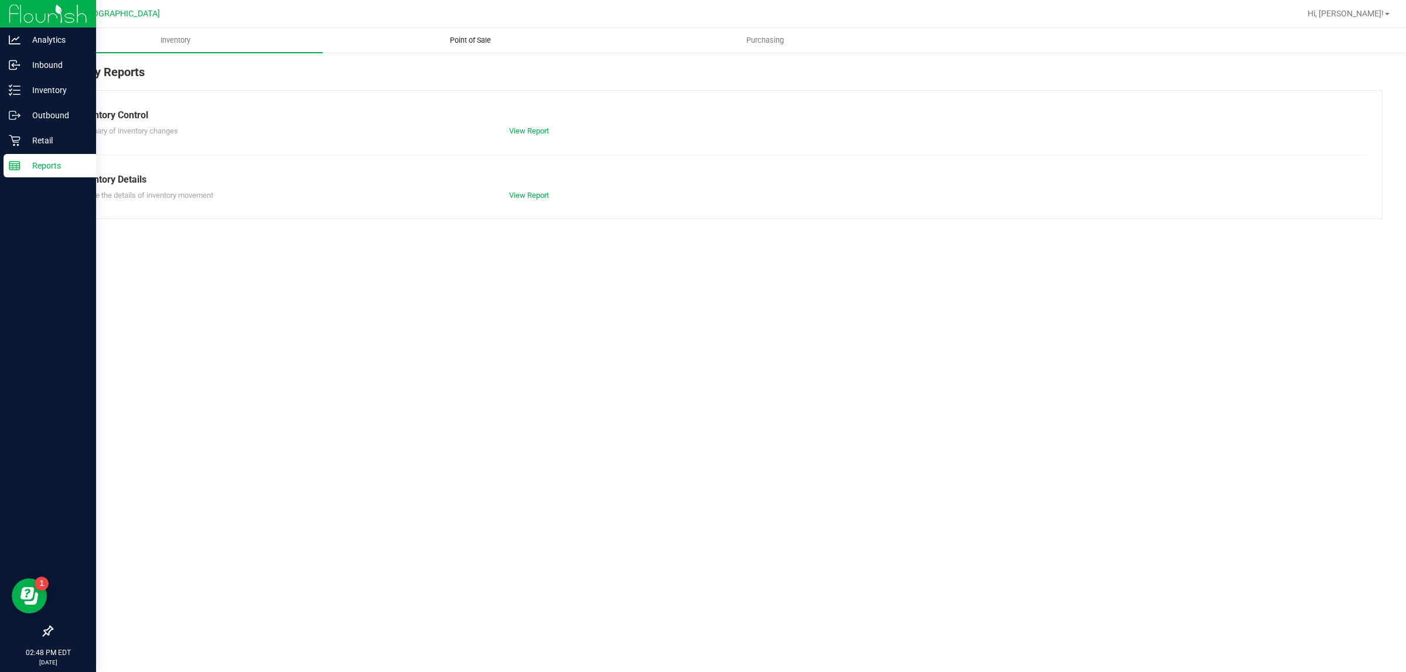
click at [493, 46] on uib-tab-heading "Point of Sale" at bounding box center [469, 40] width 293 height 23
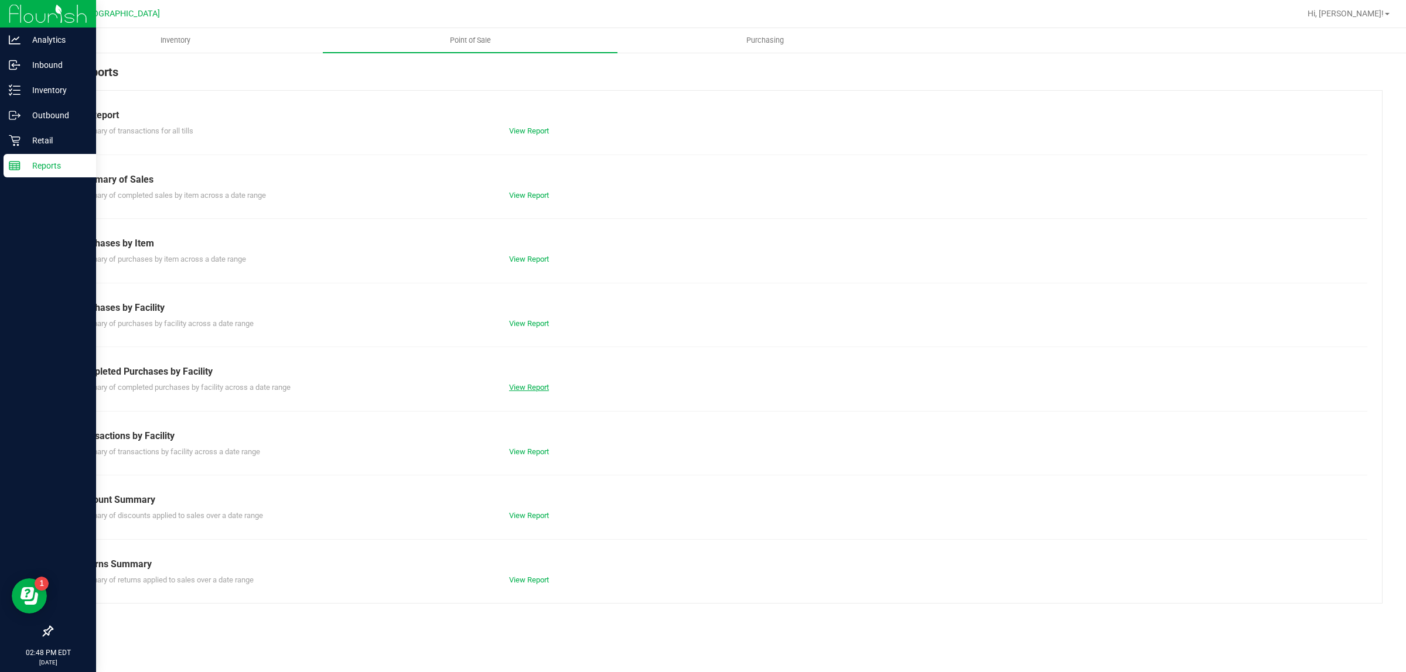
click at [529, 383] on link "View Report" at bounding box center [529, 387] width 40 height 9
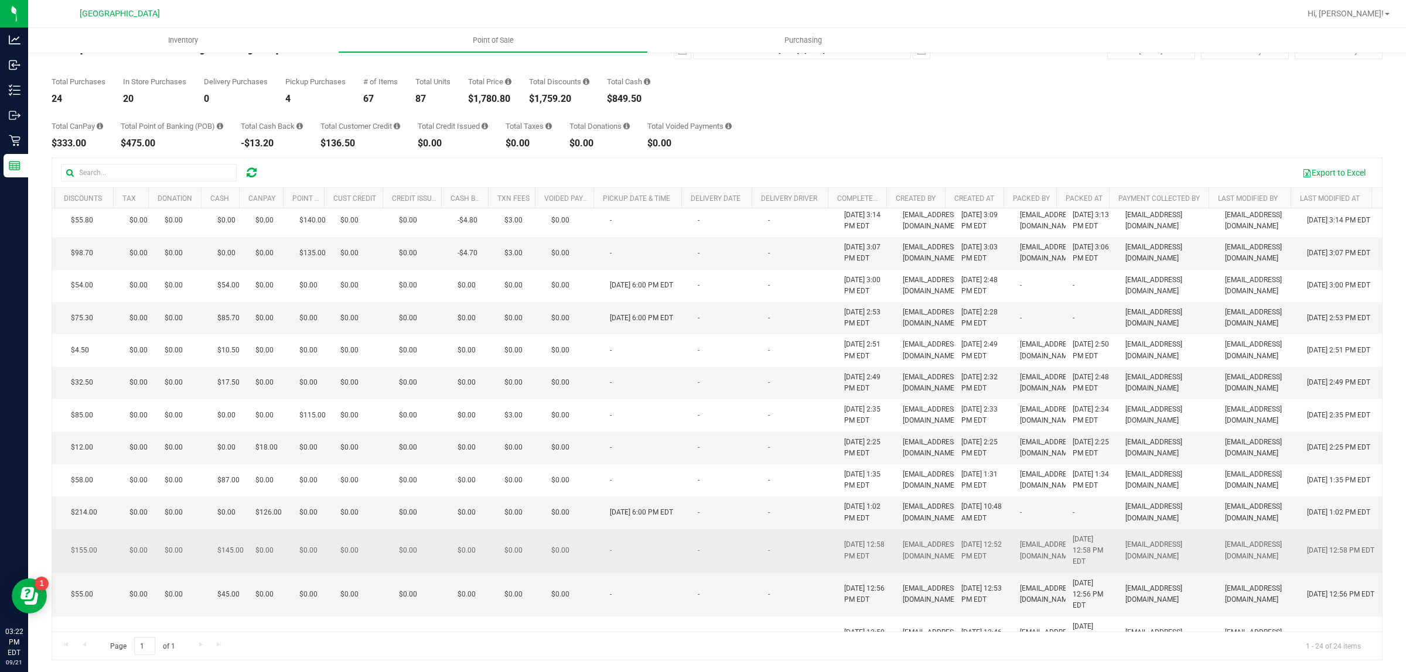
scroll to position [146, 355]
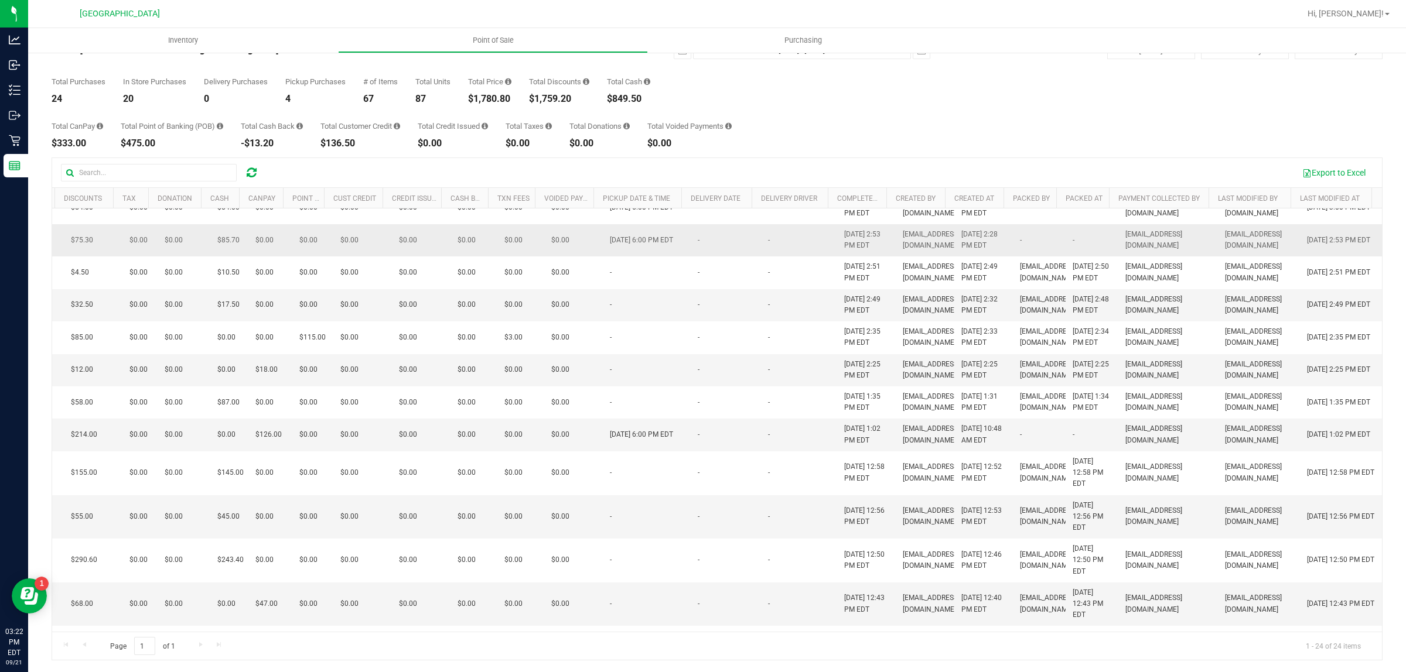
drag, startPoint x: 880, startPoint y: 461, endPoint x: 791, endPoint y: 281, distance: 200.9
click at [791, 281] on tbody "11985171 In-Store 1 $45.00 2 $55.00 $0.00 $0.00 $0.00 $0.00 $45.00 $0.00 $0.00 …" at bounding box center [544, 513] width 1675 height 902
click at [438, 645] on div "Page 1 of 1 1 - 24 of 24 items" at bounding box center [717, 646] width 1330 height 28
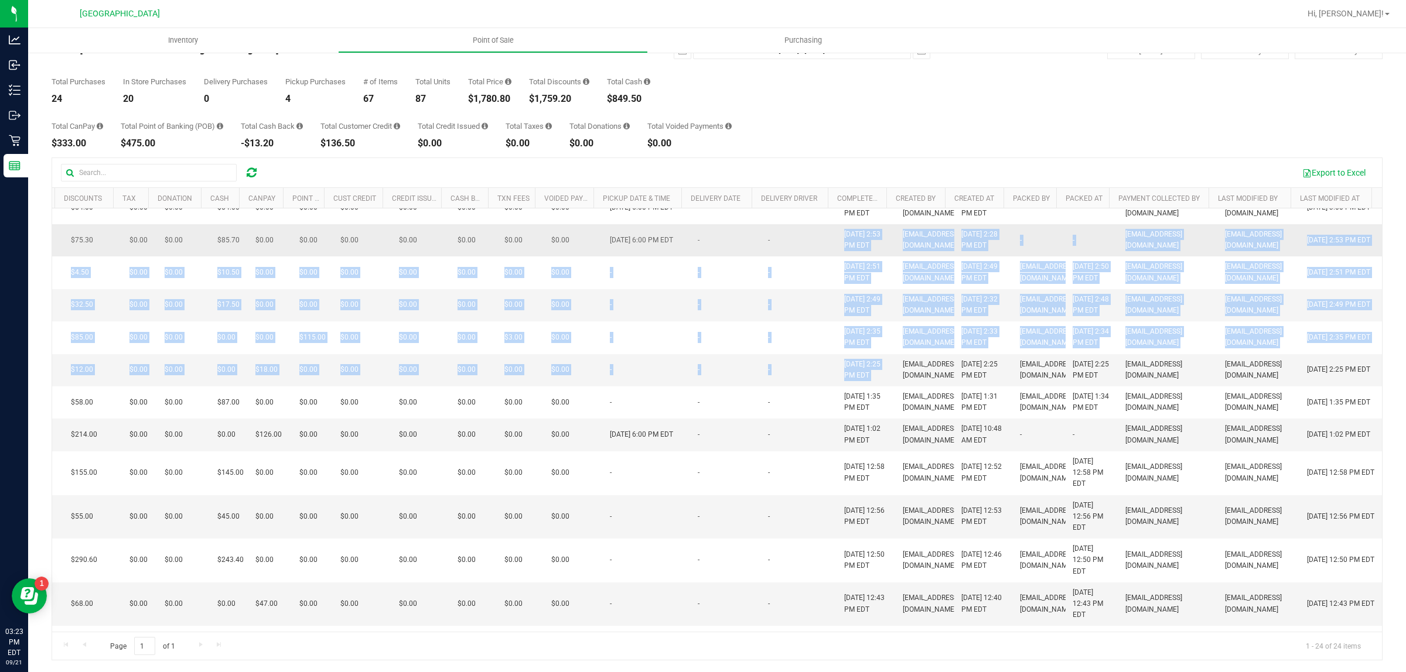
drag, startPoint x: 891, startPoint y: 457, endPoint x: 771, endPoint y: 295, distance: 202.3
click at [771, 295] on tbody "11985171 In-Store 1 $45.00 2 $55.00 $0.00 $0.00 $0.00 $0.00 $45.00 $0.00 $0.00 …" at bounding box center [544, 513] width 1675 height 902
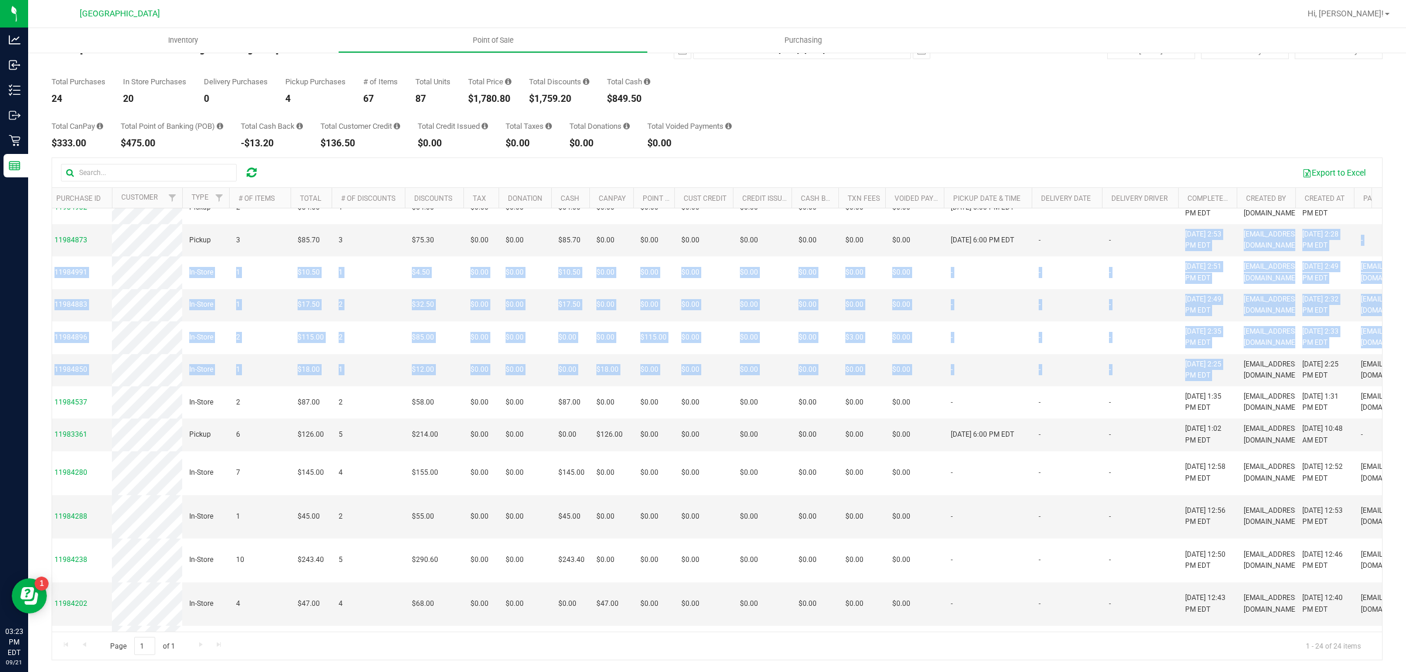
scroll to position [0, 0]
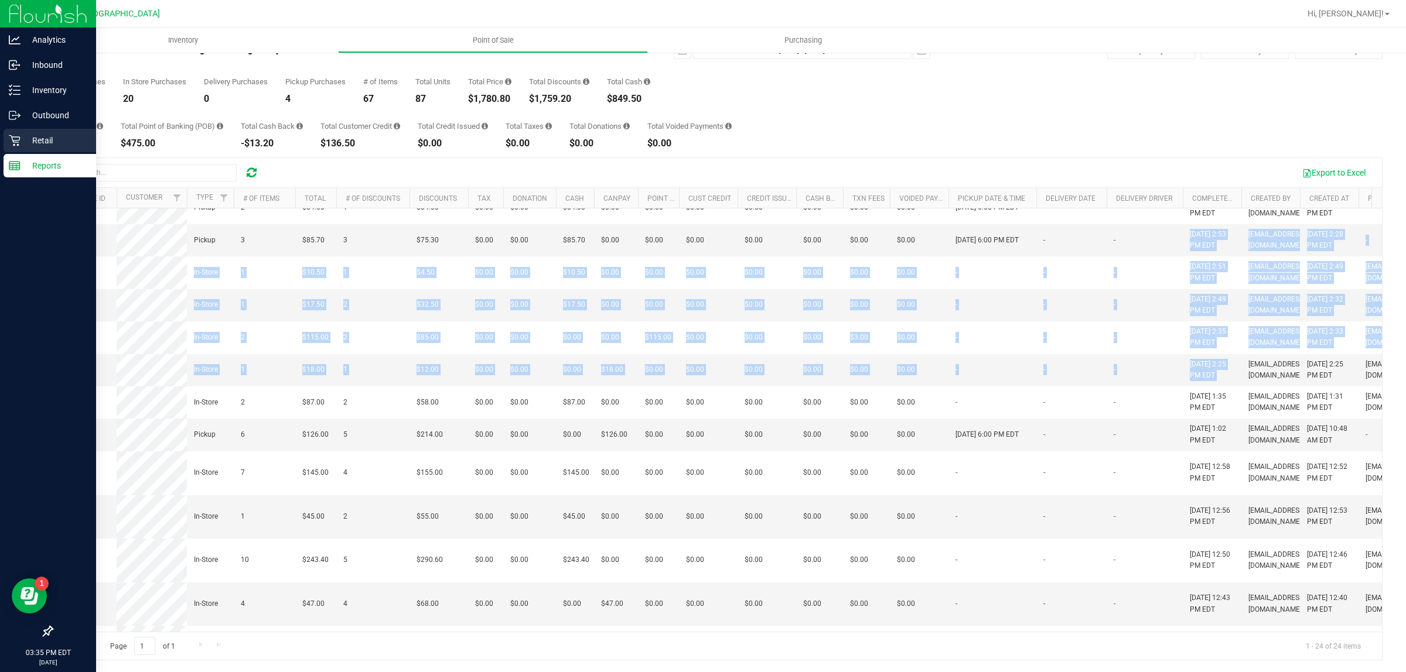
click at [15, 138] on icon at bounding box center [15, 141] width 12 height 12
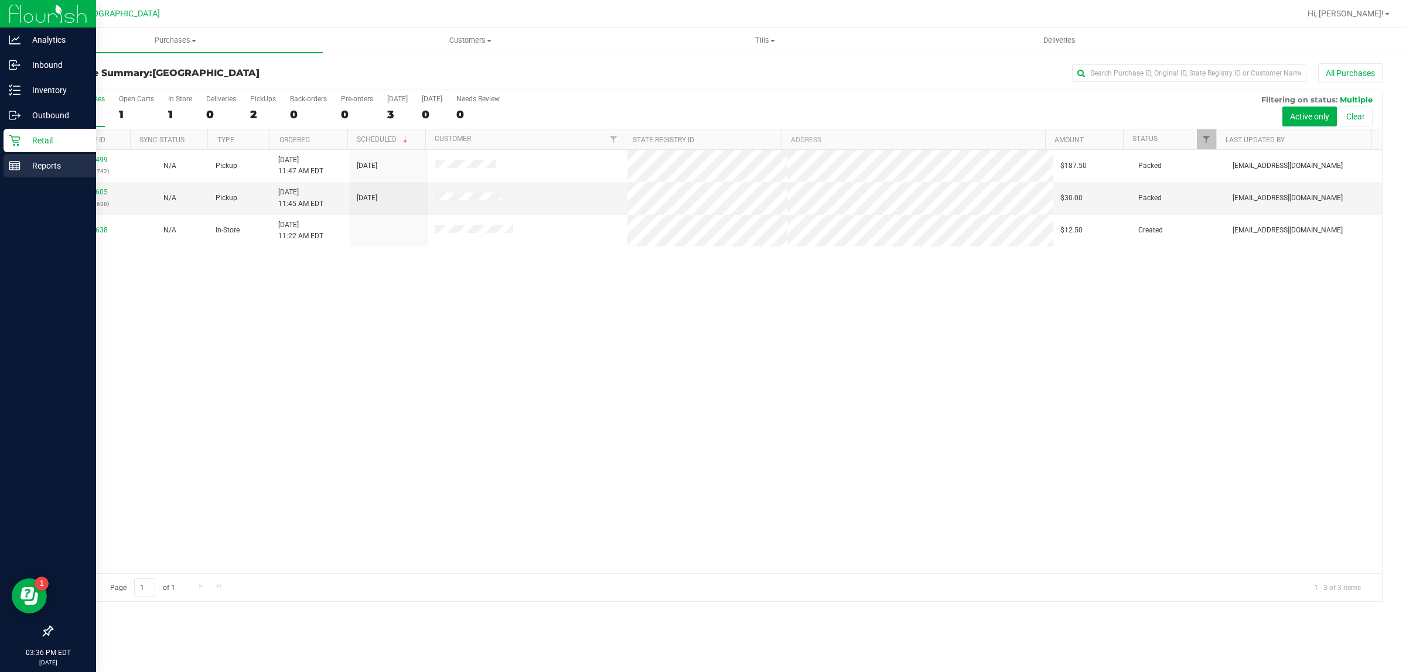
click at [44, 166] on p "Reports" at bounding box center [56, 166] width 70 height 14
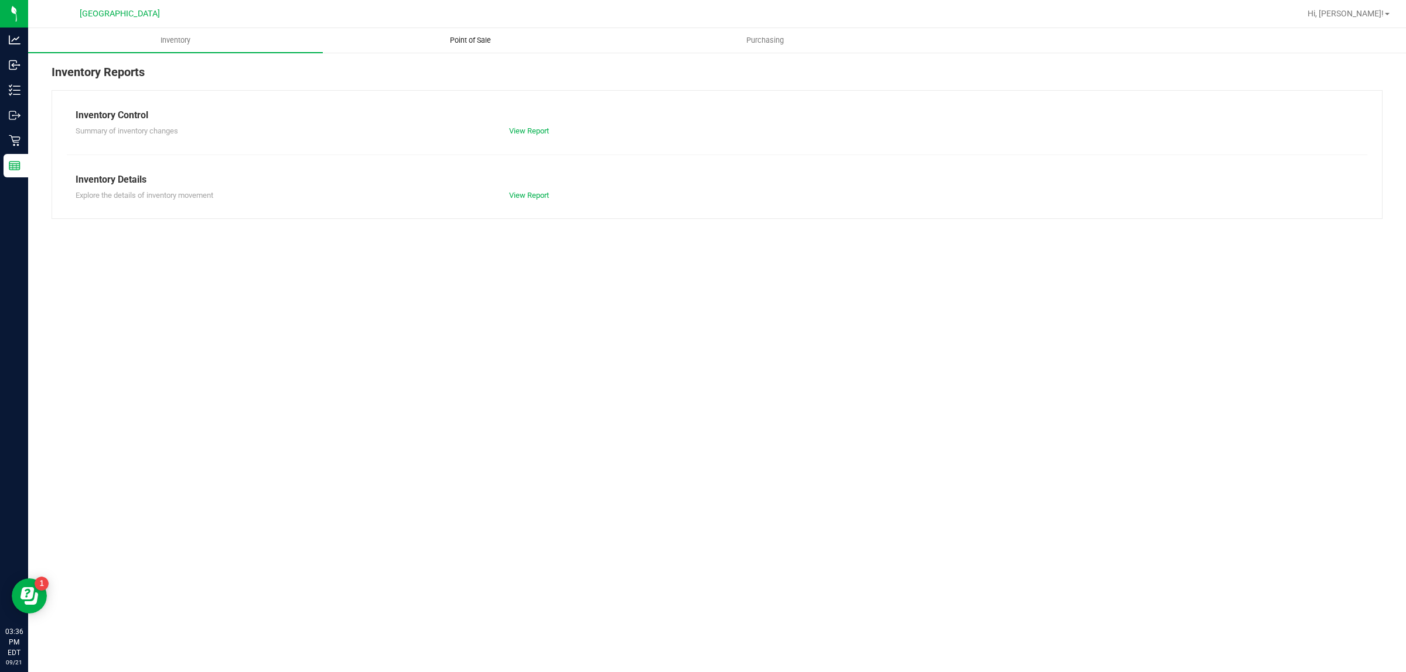
click at [466, 33] on uib-tab-heading "Point of Sale" at bounding box center [469, 40] width 293 height 23
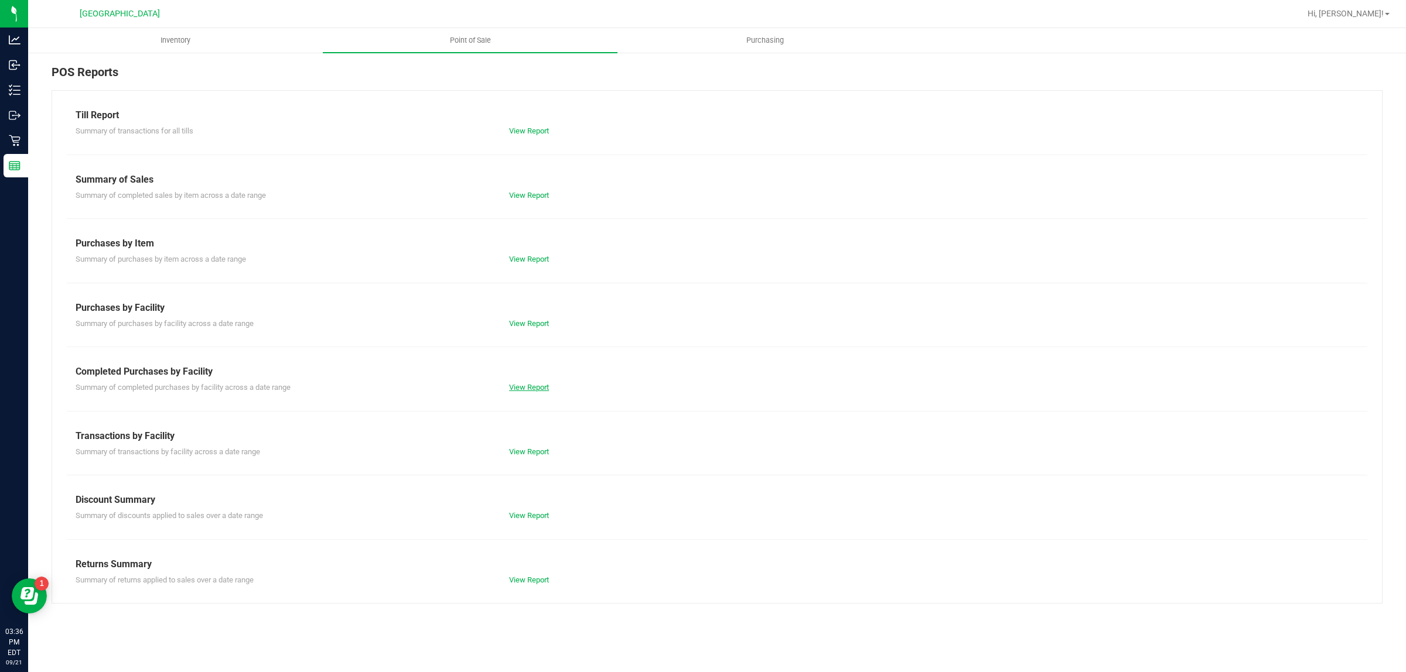
click at [525, 391] on link "View Report" at bounding box center [529, 387] width 40 height 9
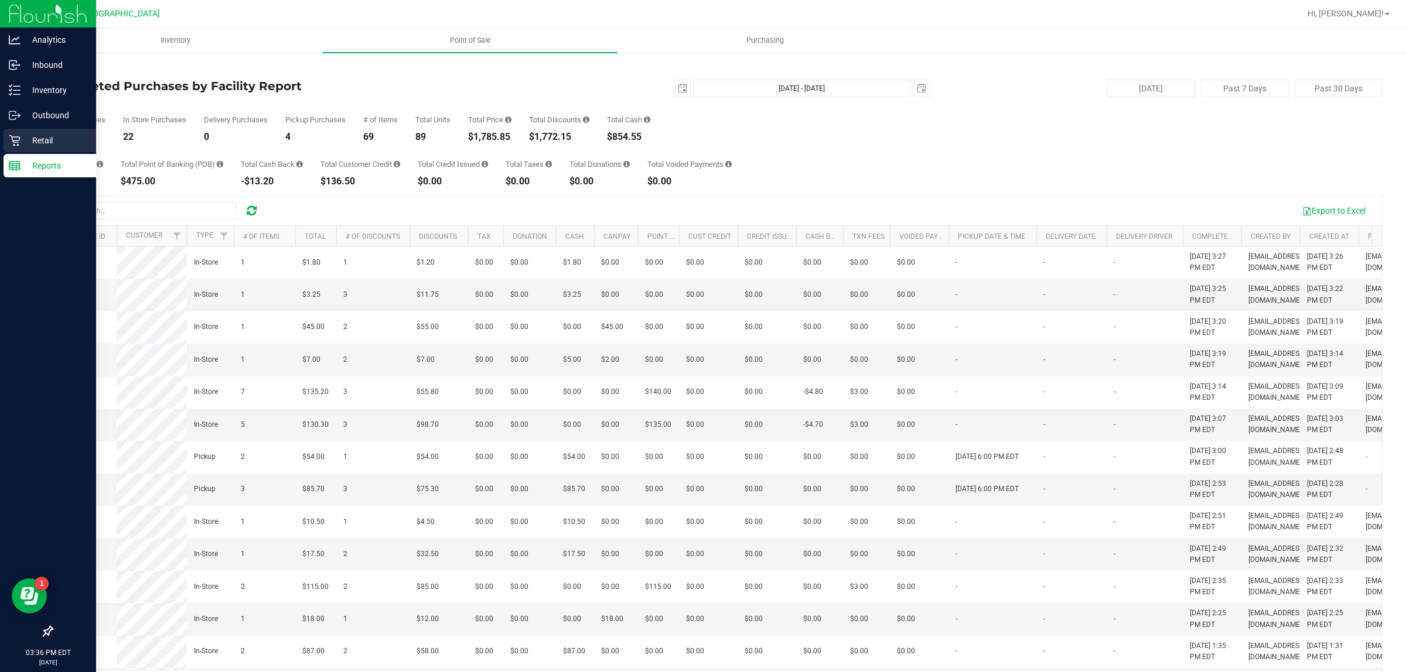
click at [47, 144] on p "Retail" at bounding box center [56, 141] width 70 height 14
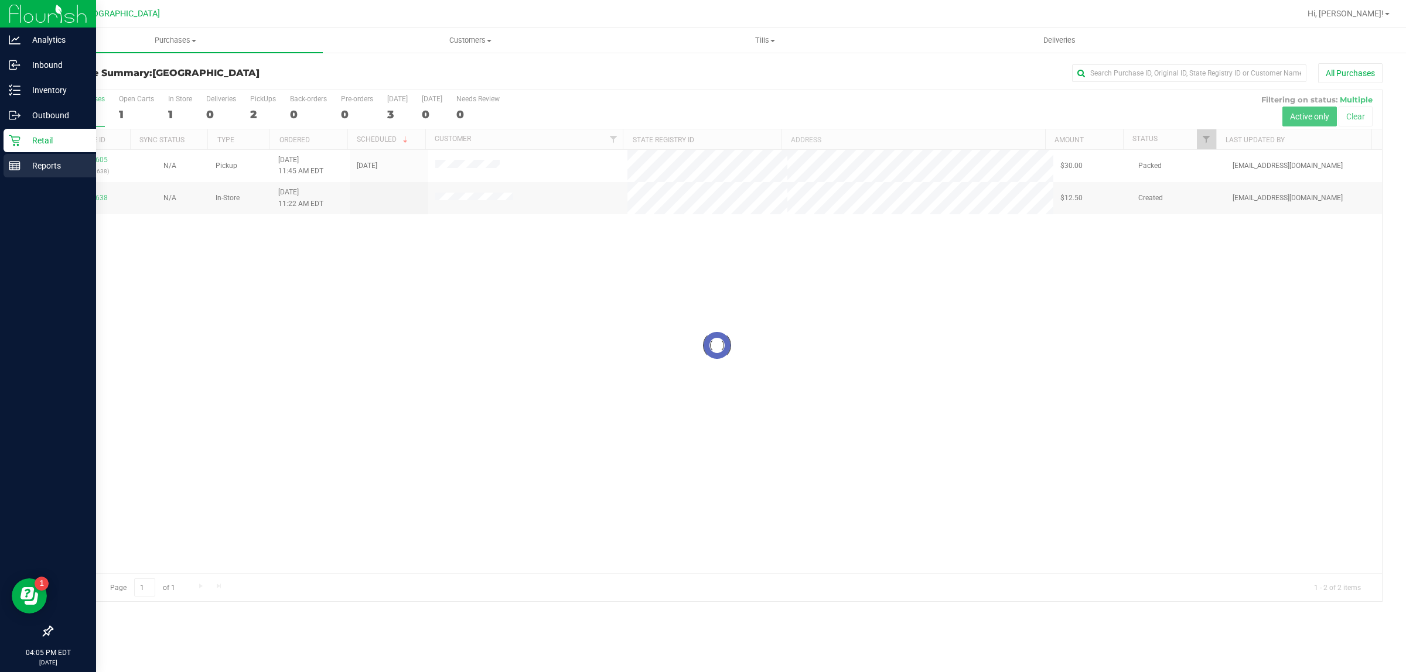
click at [18, 160] on icon at bounding box center [15, 166] width 12 height 12
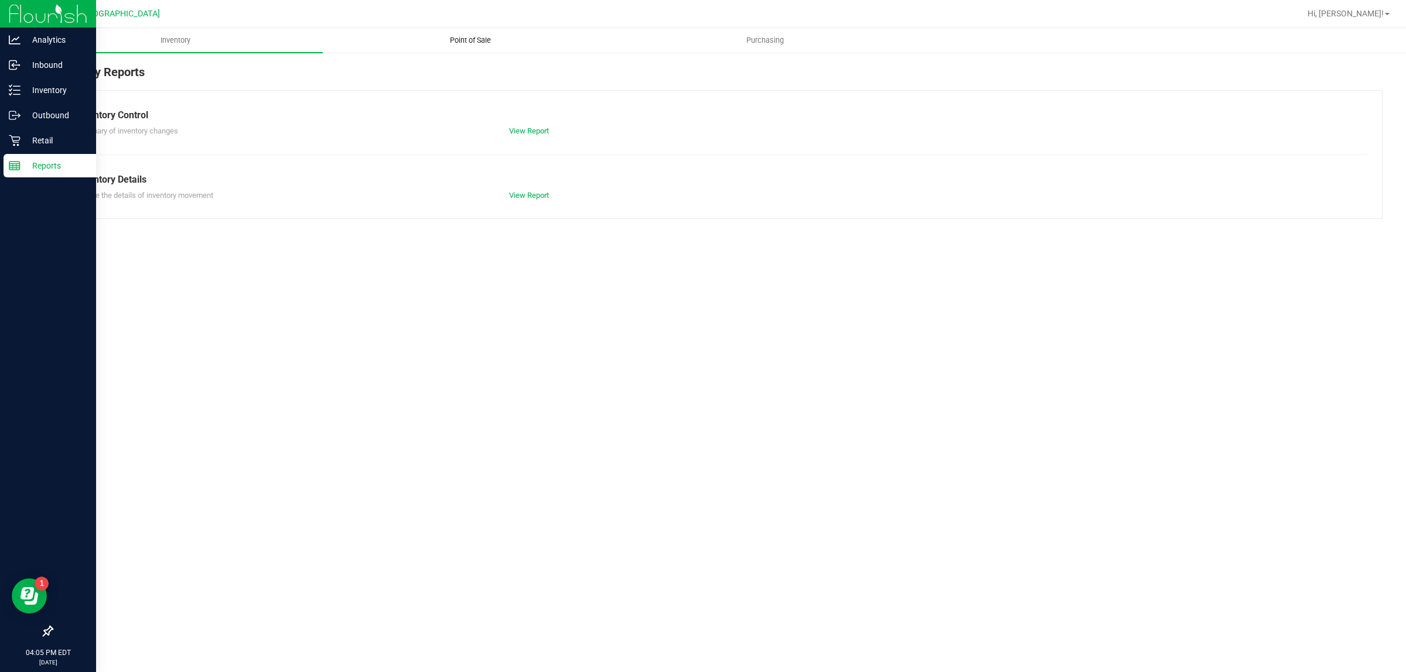
click at [456, 44] on span "Point of Sale" at bounding box center [470, 40] width 73 height 11
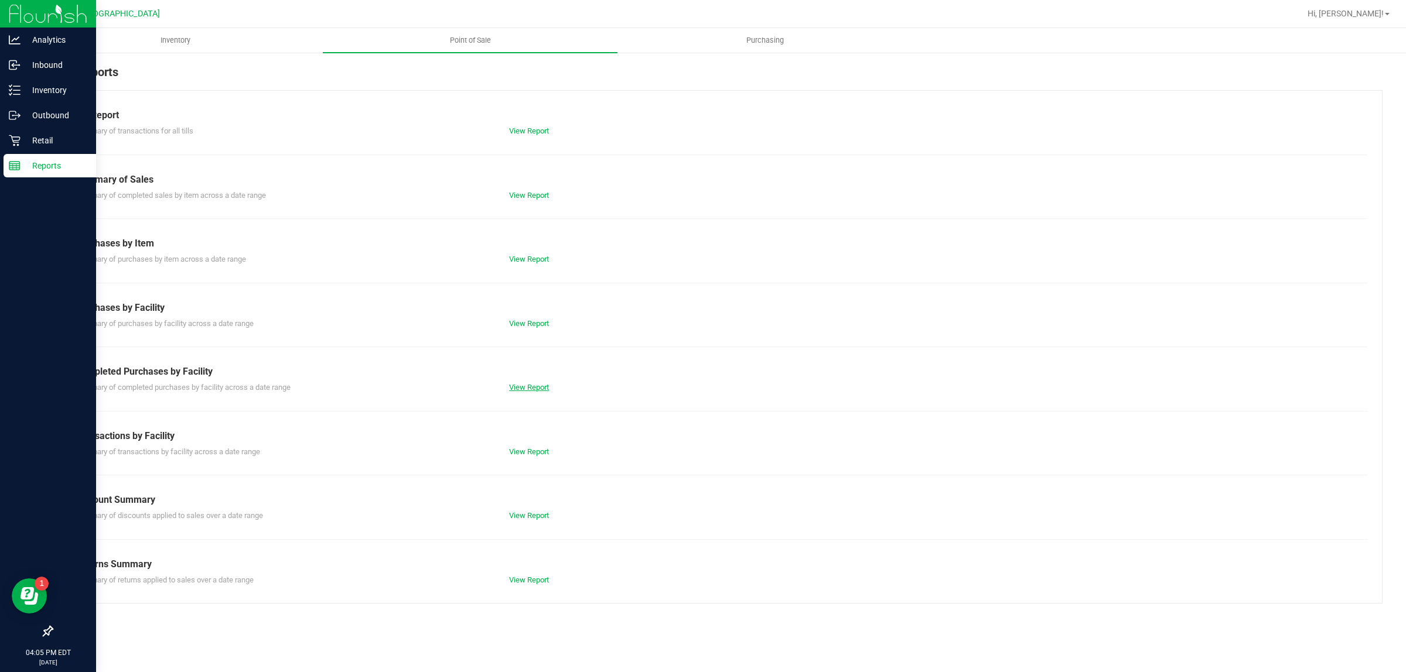
click at [540, 384] on link "View Report" at bounding box center [529, 387] width 40 height 9
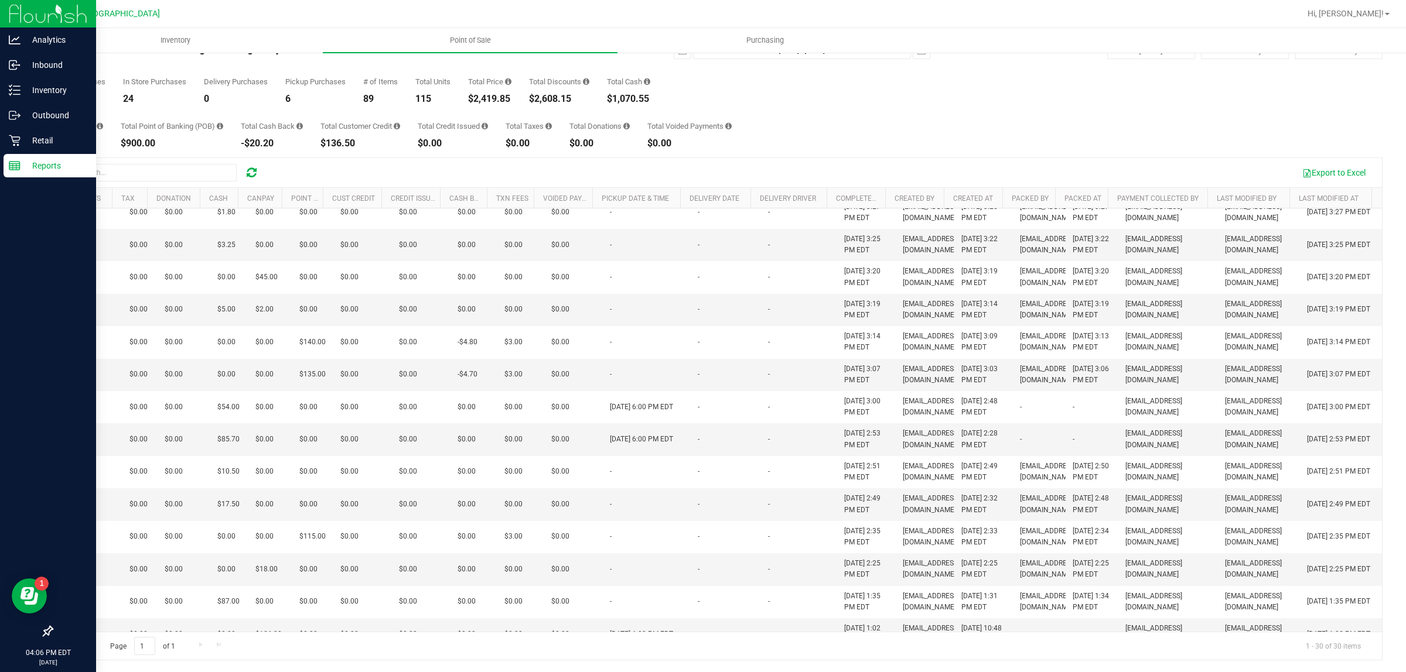
scroll to position [0, 367]
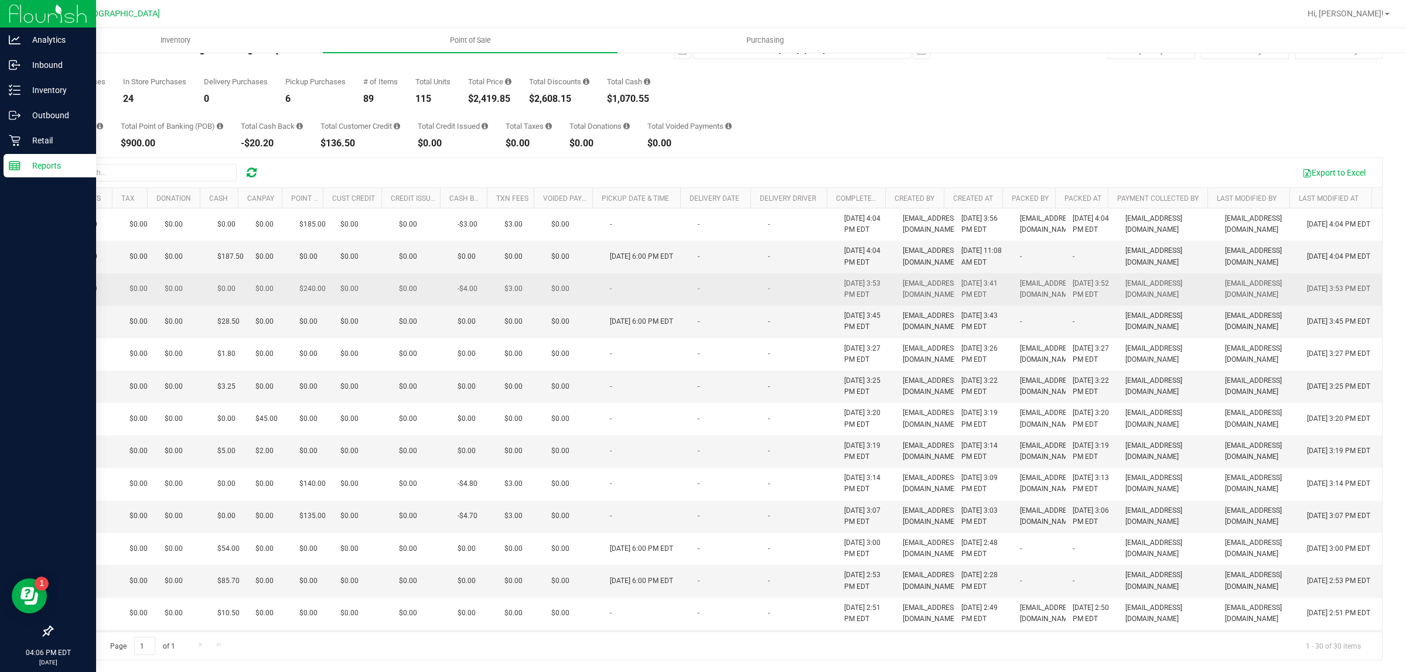
drag, startPoint x: 867, startPoint y: 438, endPoint x: 785, endPoint y: 312, distance: 150.1
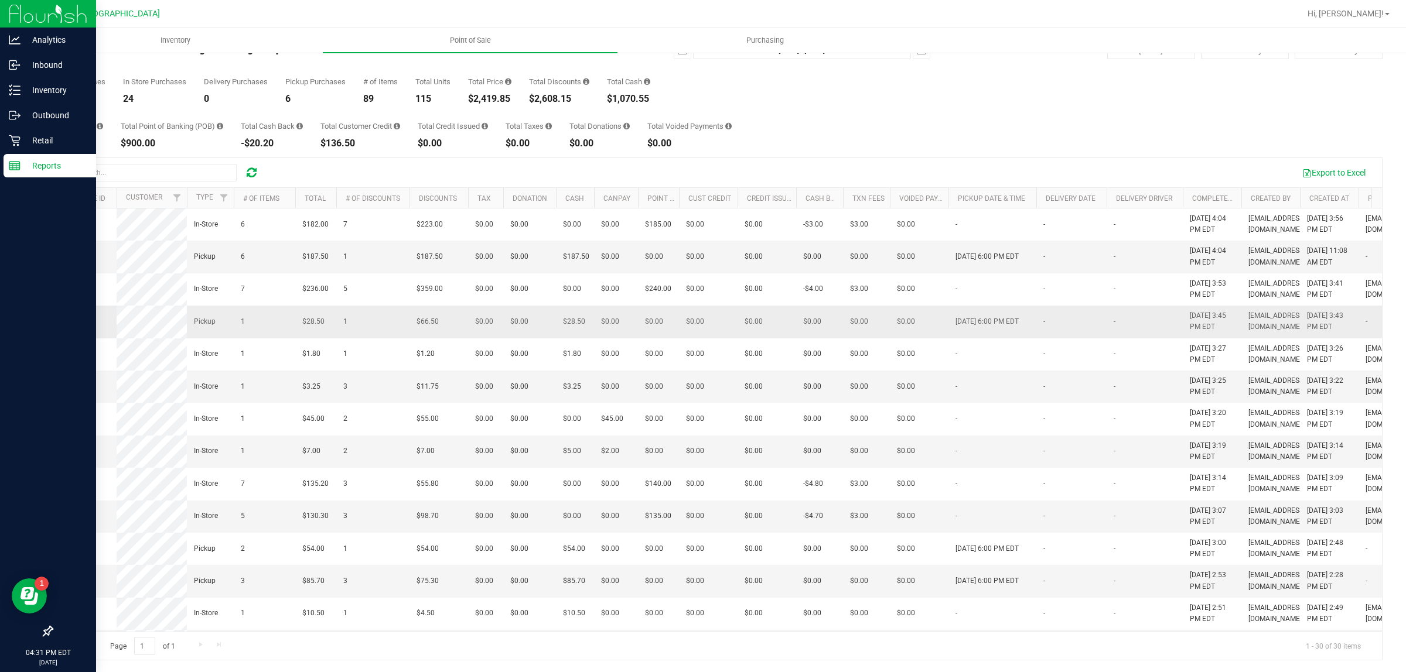
scroll to position [0, 0]
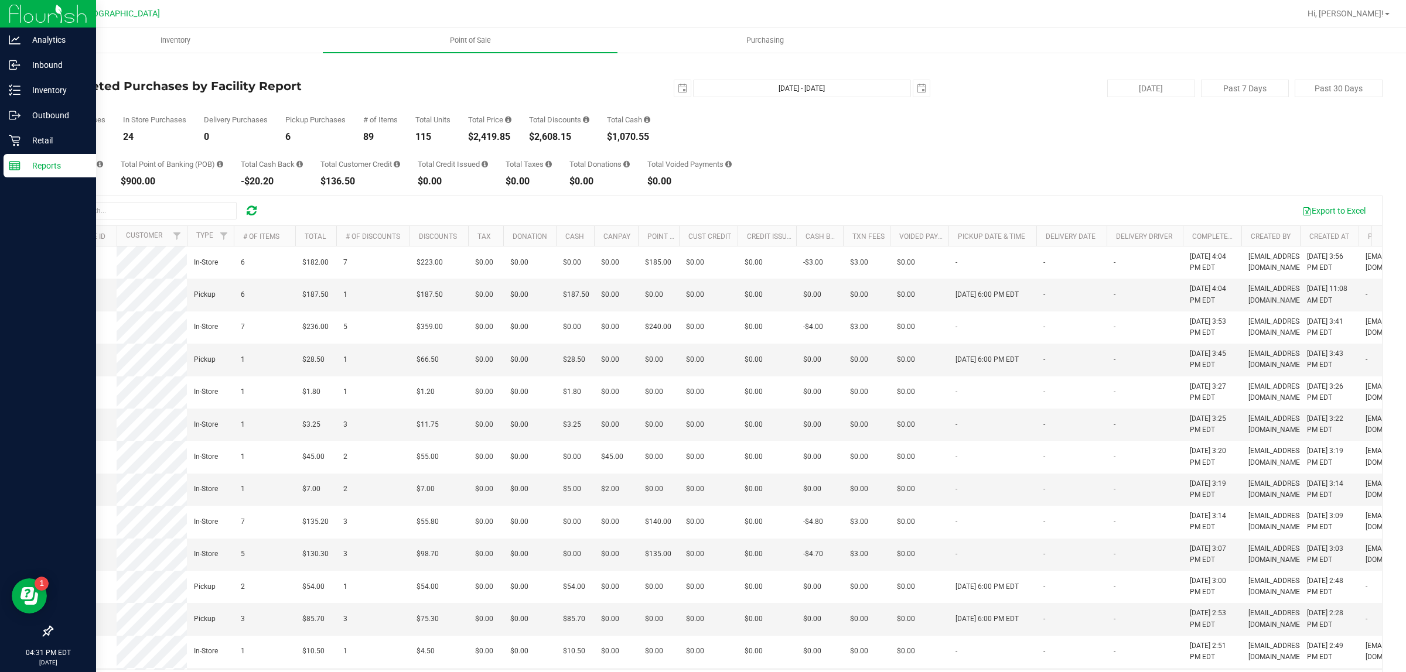
click at [916, 166] on div "Total CanPay $333.00 Total Point of Banking (POB) $900.00 Total Cash Back -$20.…" at bounding box center [717, 164] width 1331 height 45
drag, startPoint x: 952, startPoint y: 255, endPoint x: 1060, endPoint y: 163, distance: 142.5
click at [1060, 163] on div "Total CanPay $333.00 Total Point of Banking (POB) $900.00 Total Cash Back -$20.…" at bounding box center [717, 164] width 1331 height 45
click at [19, 65] on circle at bounding box center [19, 65] width 2 height 2
click at [33, 91] on p "Inventory" at bounding box center [56, 90] width 70 height 14
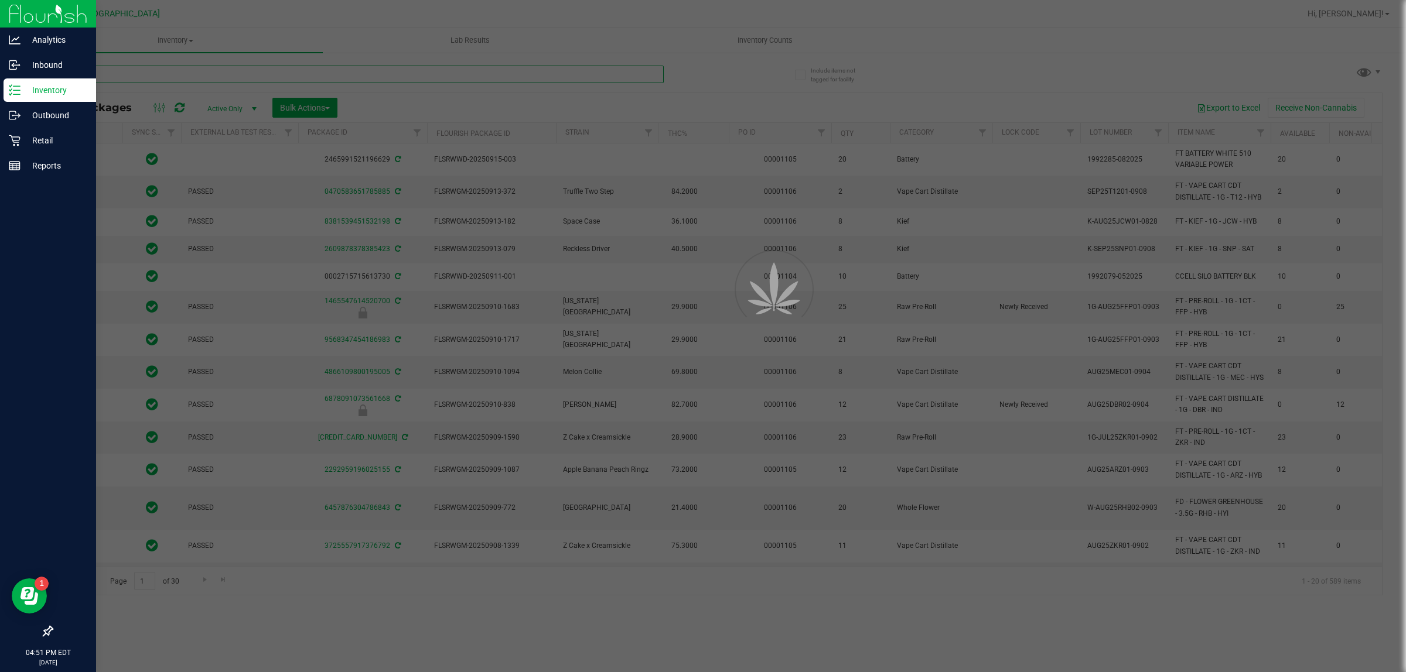
click at [172, 73] on input "text" at bounding box center [358, 75] width 612 height 18
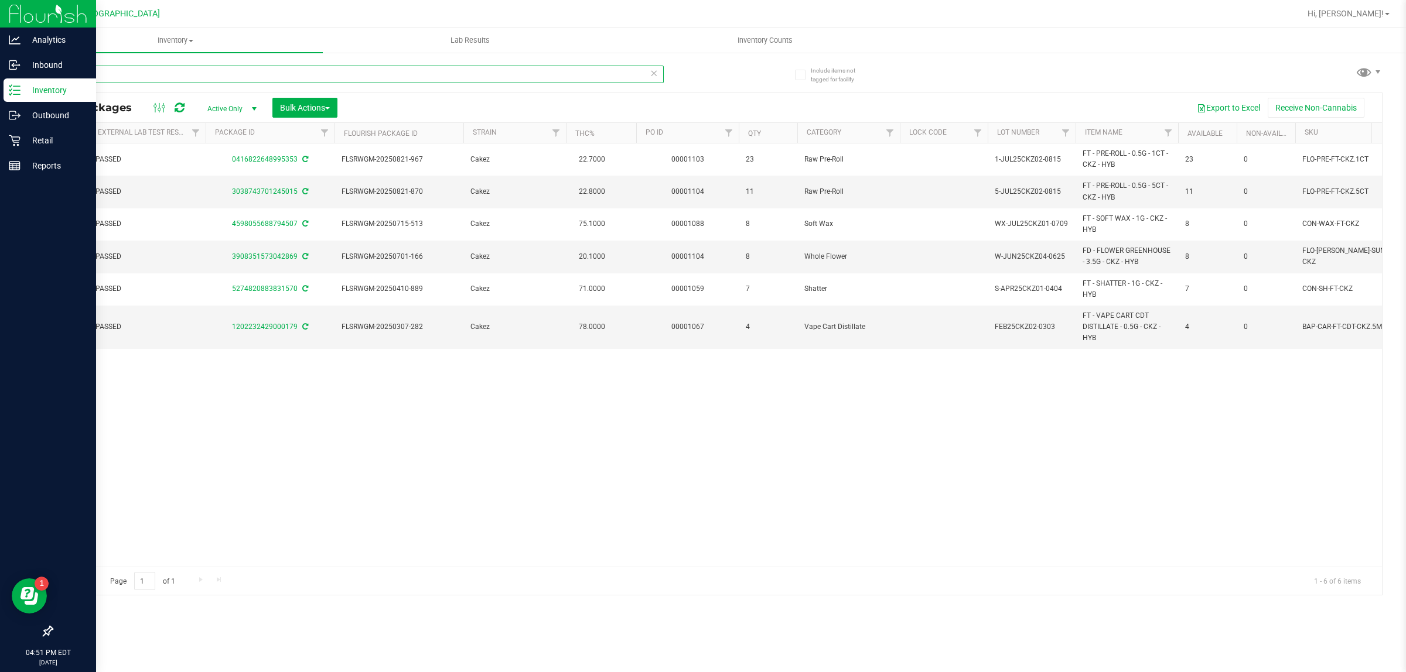
scroll to position [0, 94]
type input "c"
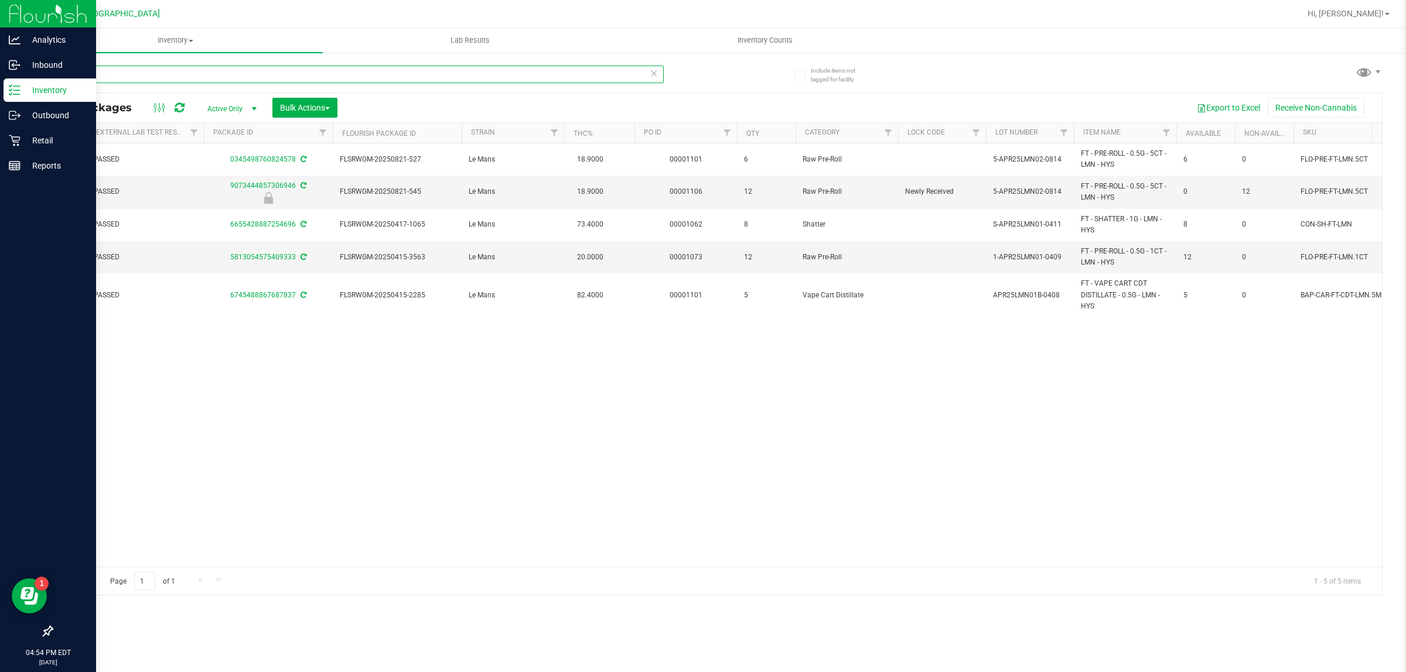
type input "lmn"
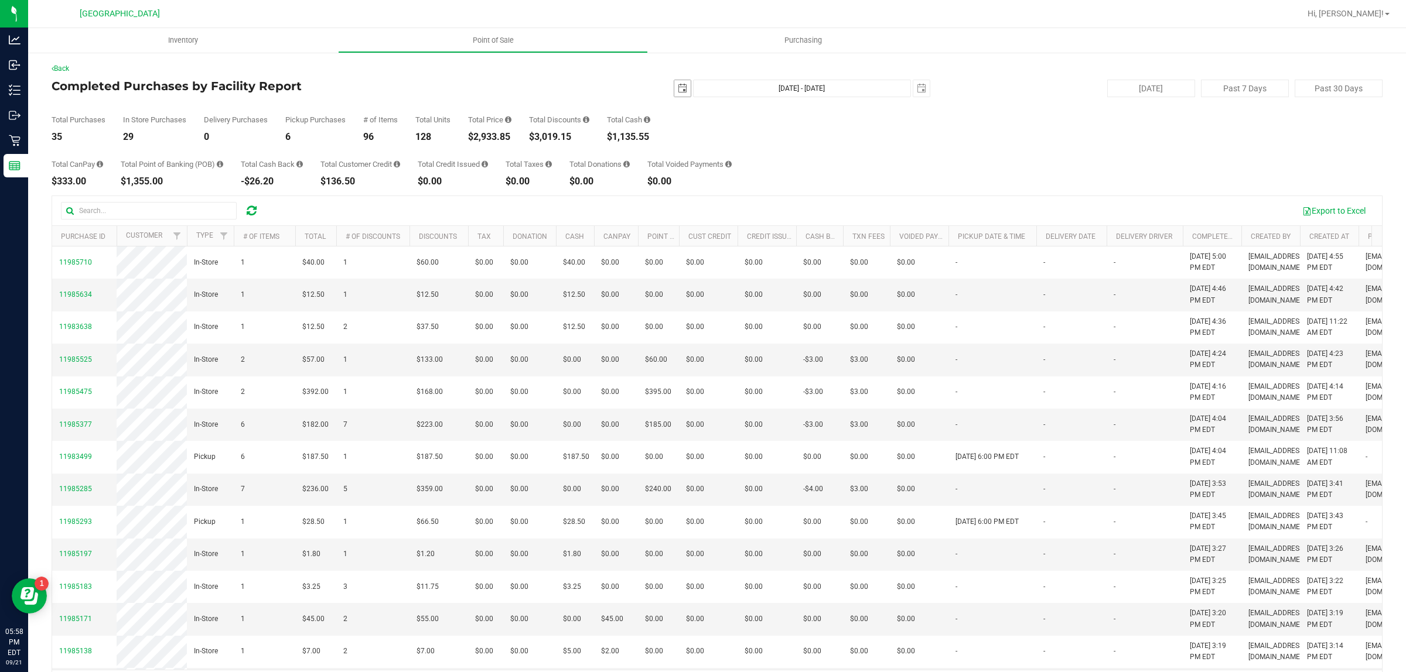
click at [681, 83] on span "select" at bounding box center [682, 88] width 16 height 16
click at [694, 154] on link "1" at bounding box center [693, 153] width 17 height 18
type input "[DATE]"
type input "[DATE] - [DATE]"
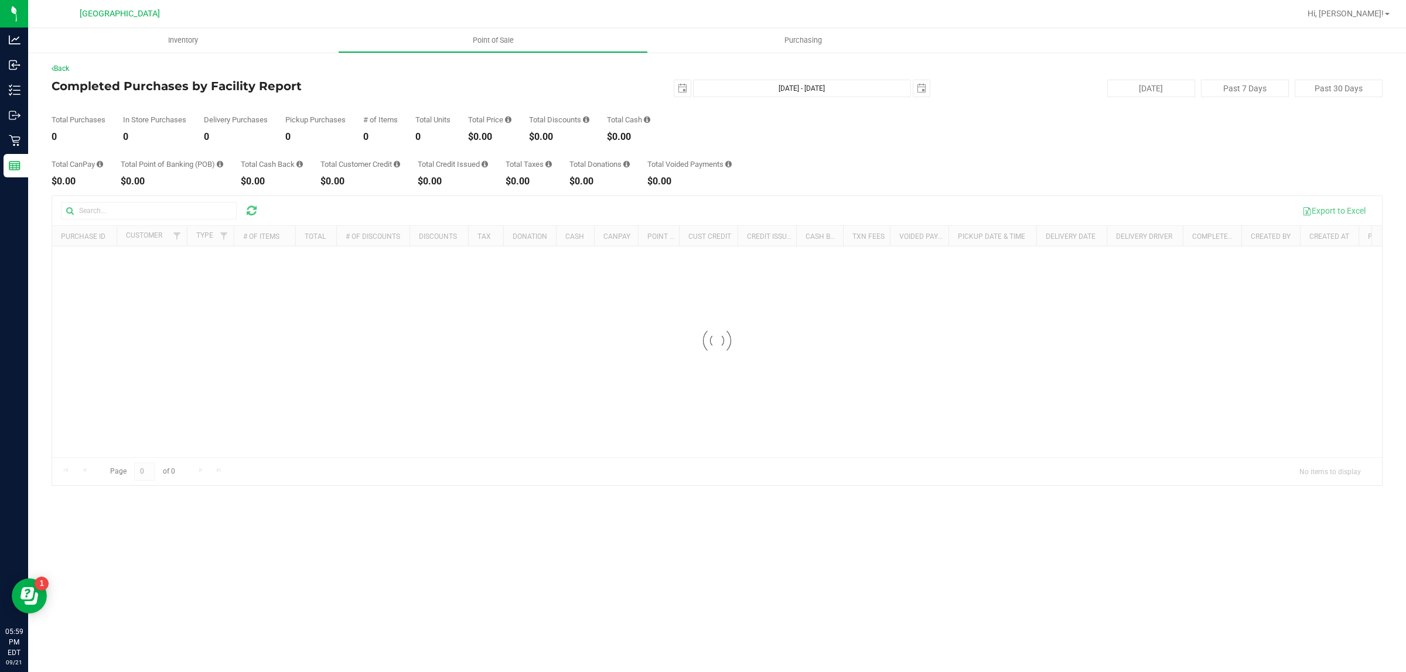
click at [1405, 183] on div "Back Completed Purchases by Facility Report [DATE] [DATE] - [DATE] [DATE] [DATE…" at bounding box center [717, 275] width 1378 height 446
click at [679, 93] on span "select" at bounding box center [682, 88] width 9 height 9
click at [685, 203] on link "21" at bounding box center [684, 208] width 17 height 18
type input "[DATE]"
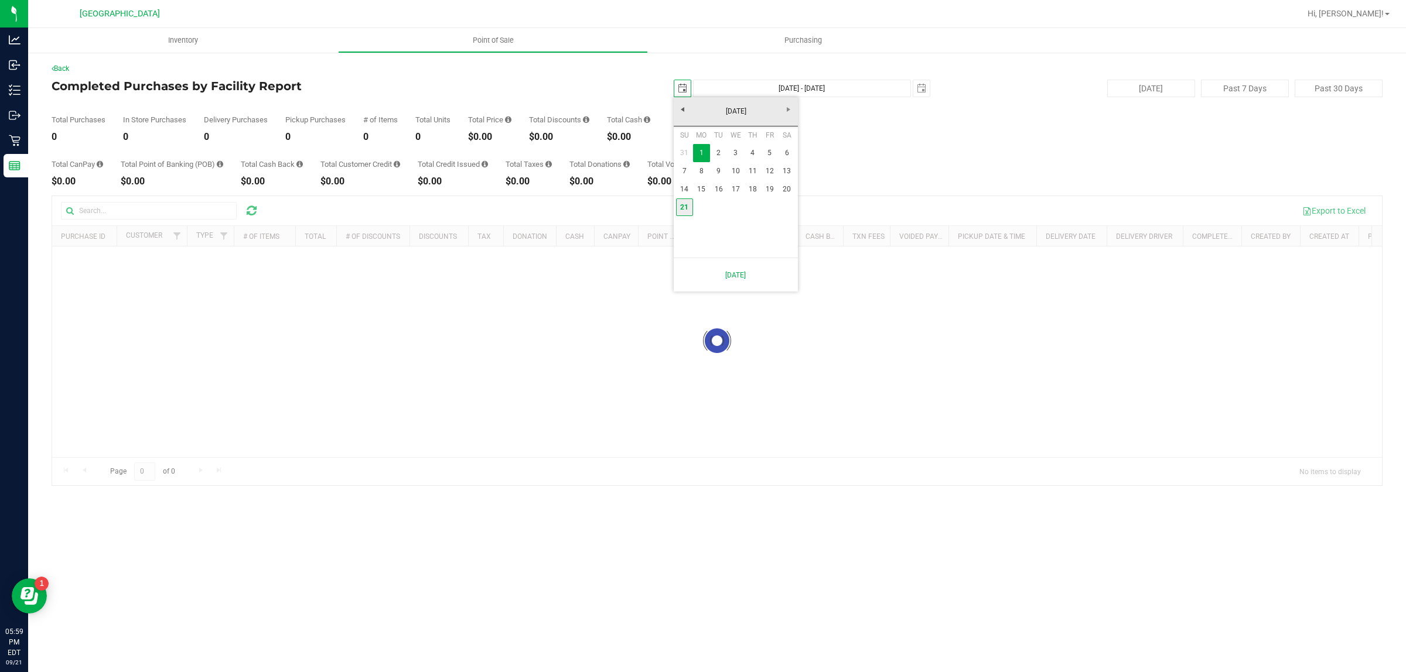
type input "[DATE] - [DATE]"
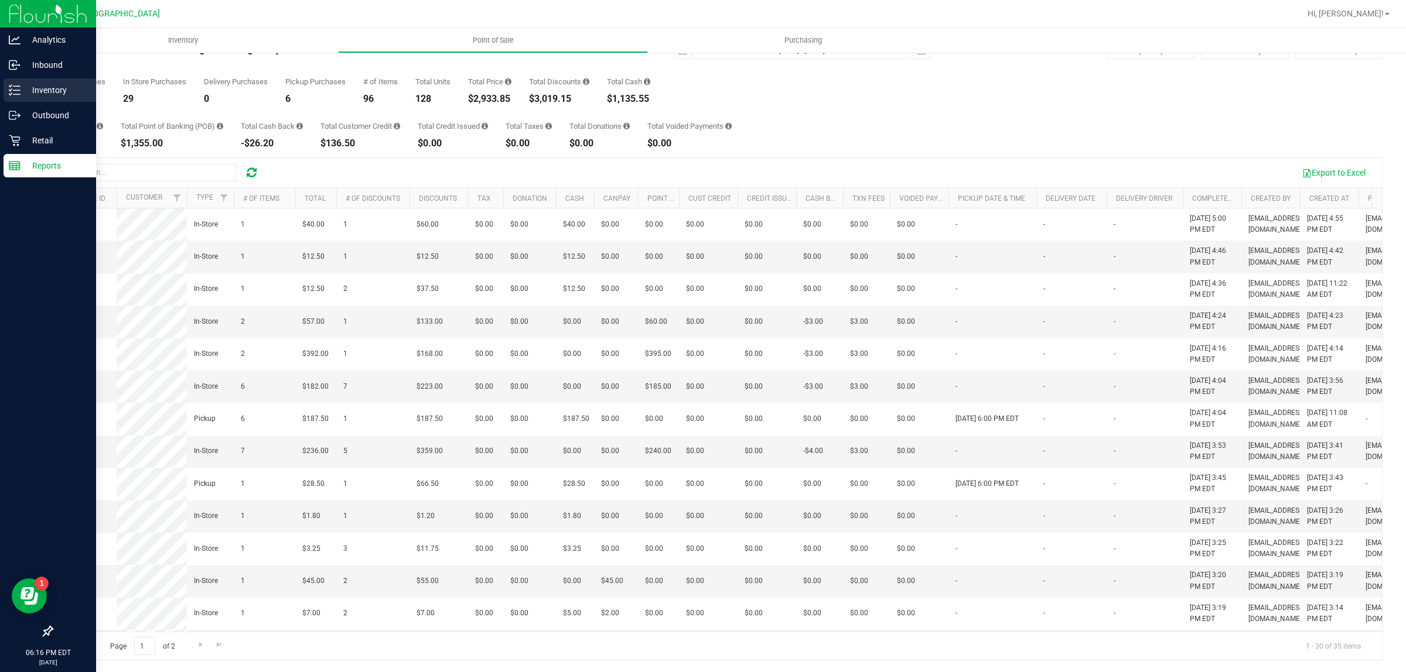
click at [12, 92] on icon at bounding box center [15, 90] width 12 height 12
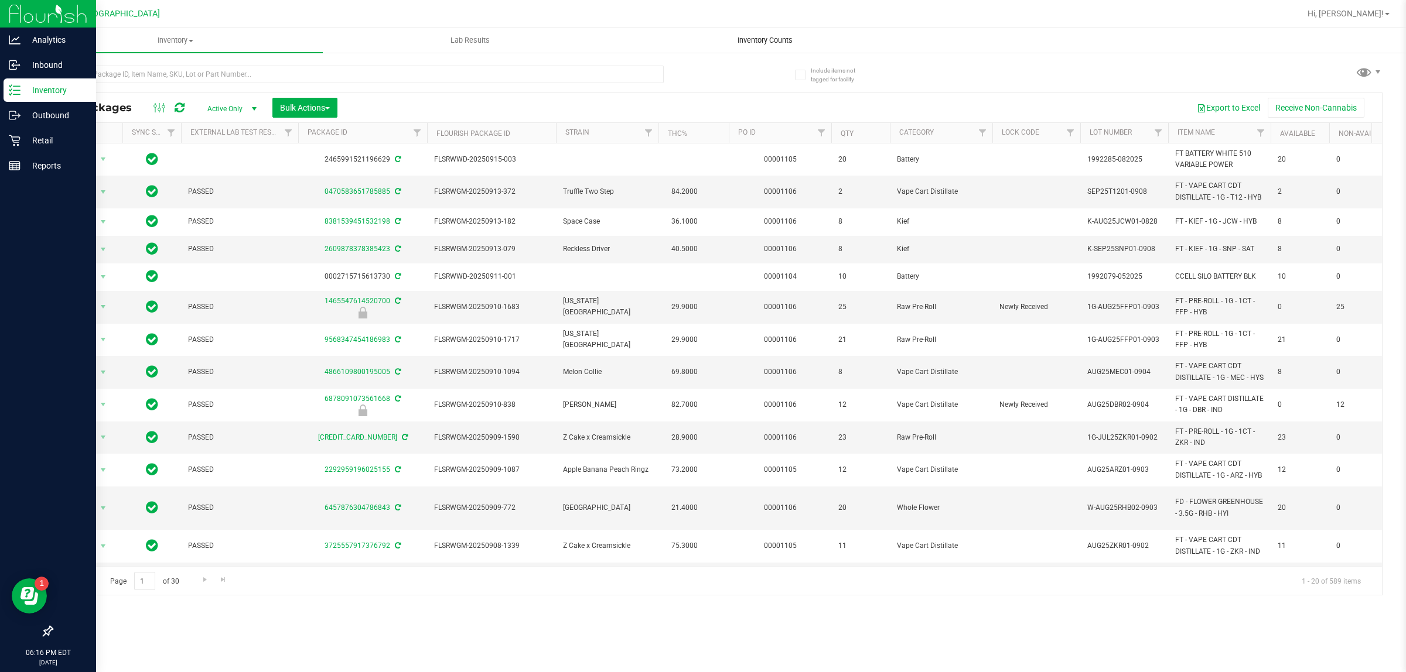
click at [766, 35] on span "Inventory Counts" at bounding box center [765, 40] width 87 height 11
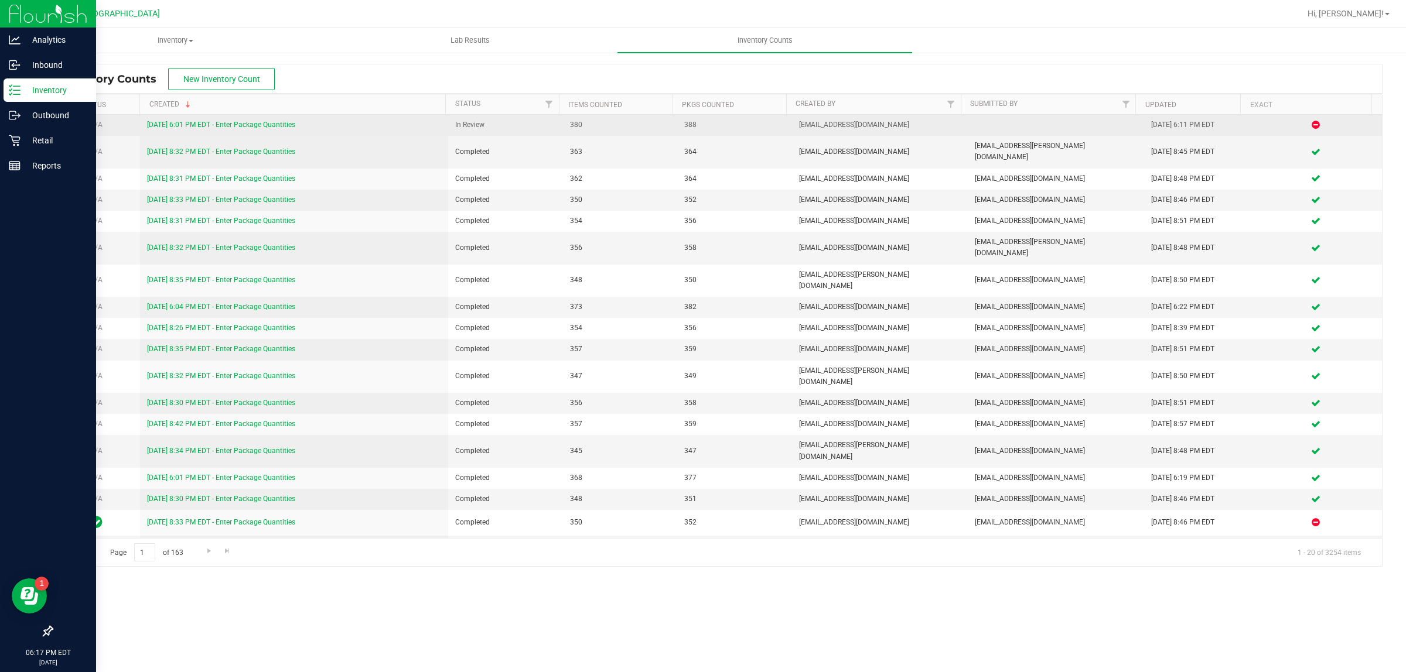
click at [274, 128] on link "[DATE] 6:01 PM EDT - Enter Package Quantities" at bounding box center [221, 125] width 148 height 8
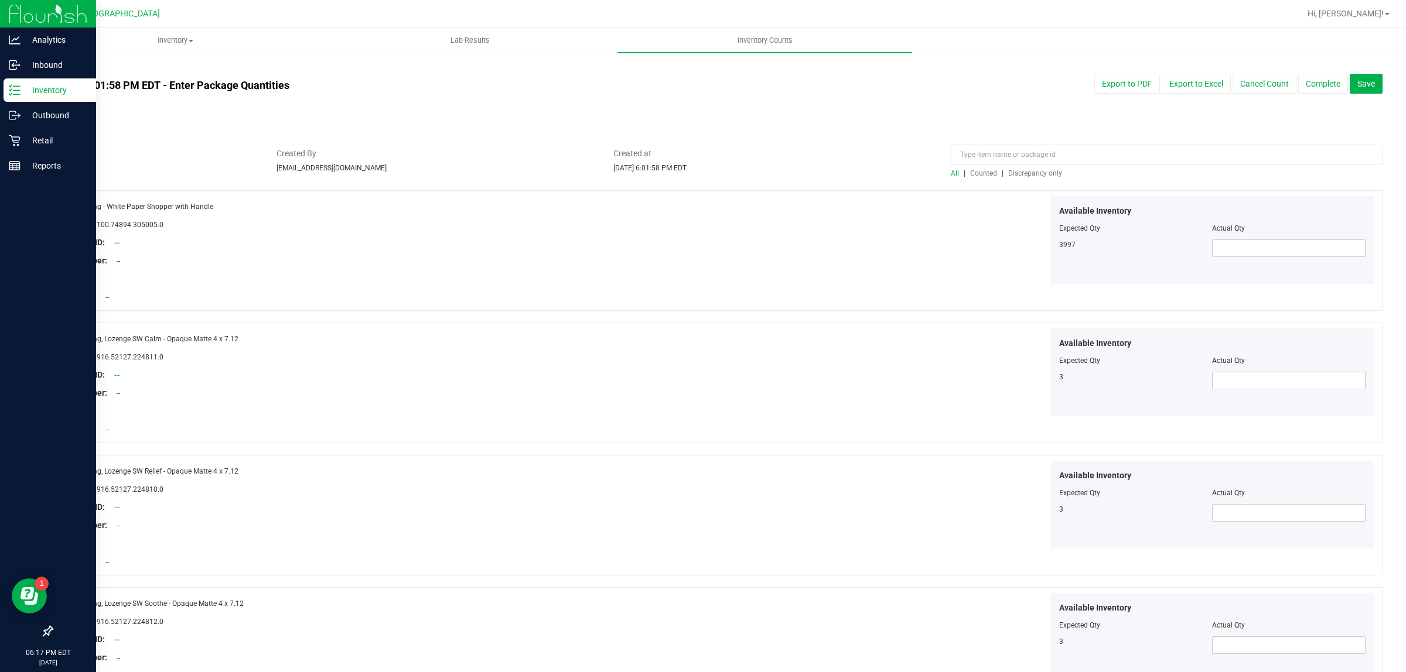
click at [1039, 175] on span "Discrepancy only" at bounding box center [1035, 173] width 54 height 8
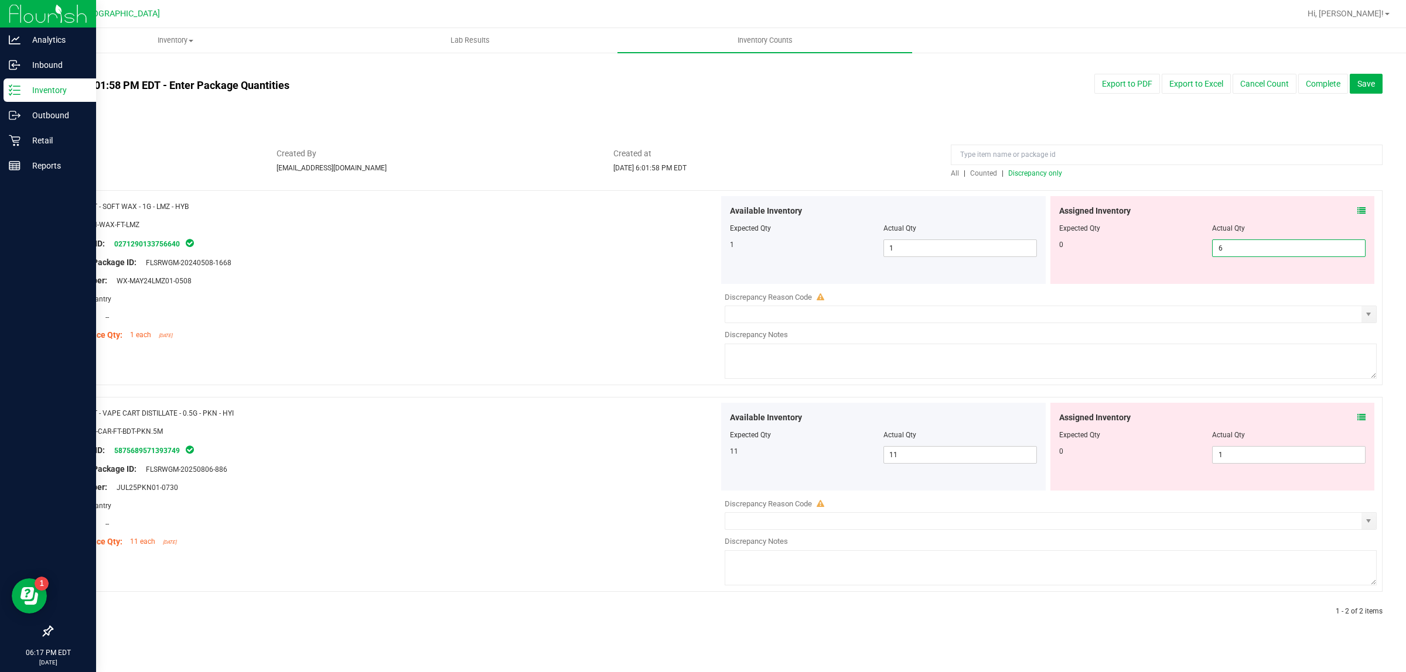
click at [1276, 251] on span "6 6" at bounding box center [1288, 249] width 153 height 18
type input "0"
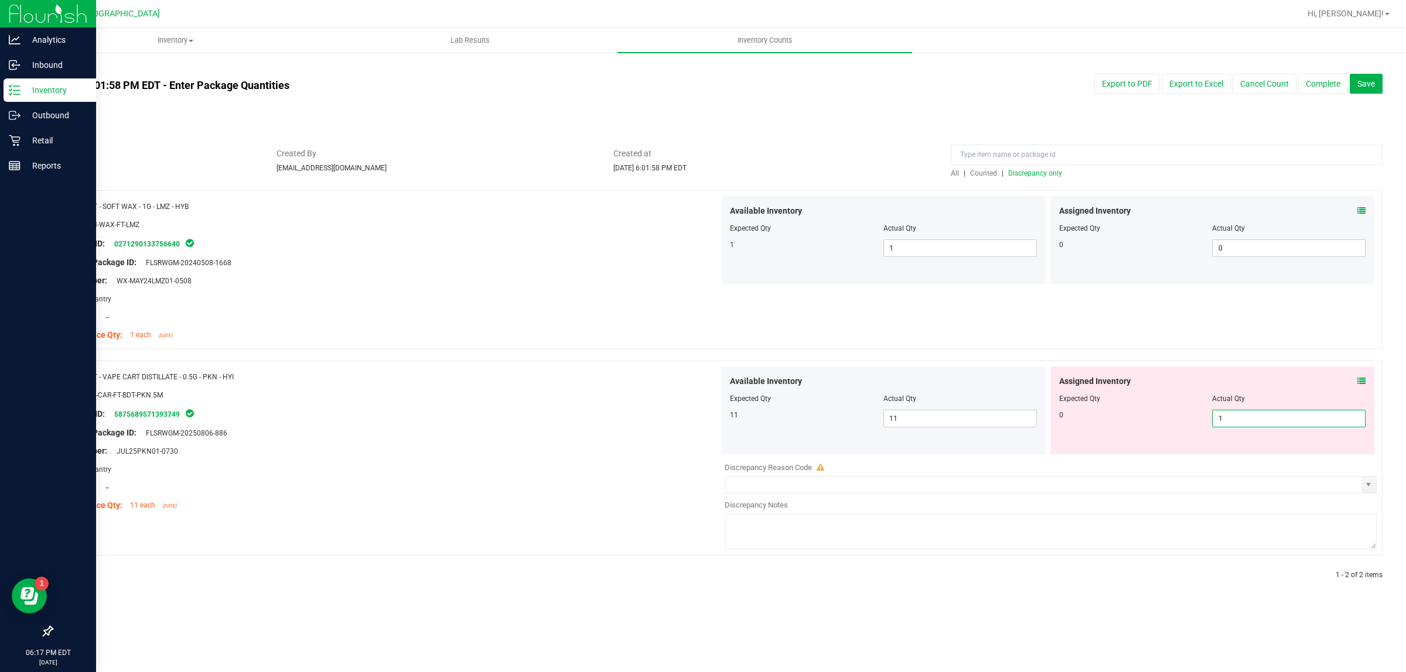
click at [1269, 416] on span "1 1" at bounding box center [1288, 419] width 153 height 18
type input "0"
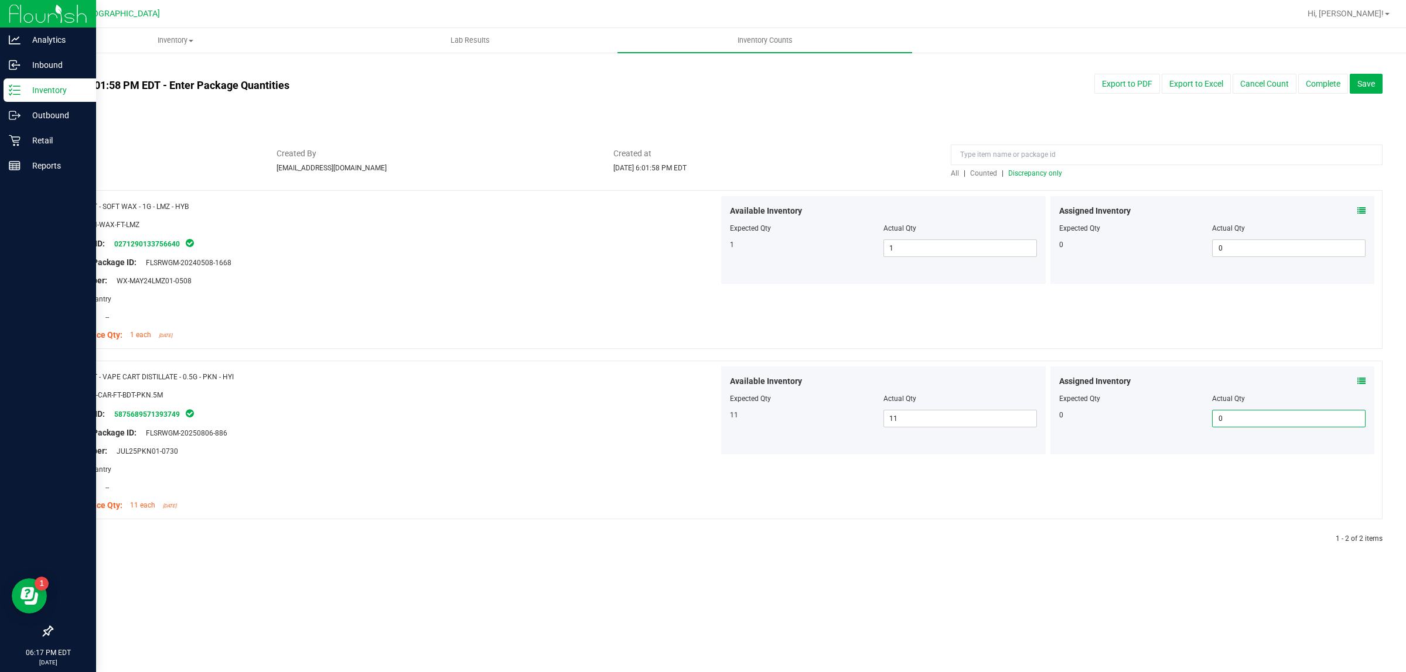
click at [1043, 175] on span "Discrepancy only" at bounding box center [1035, 173] width 54 height 8
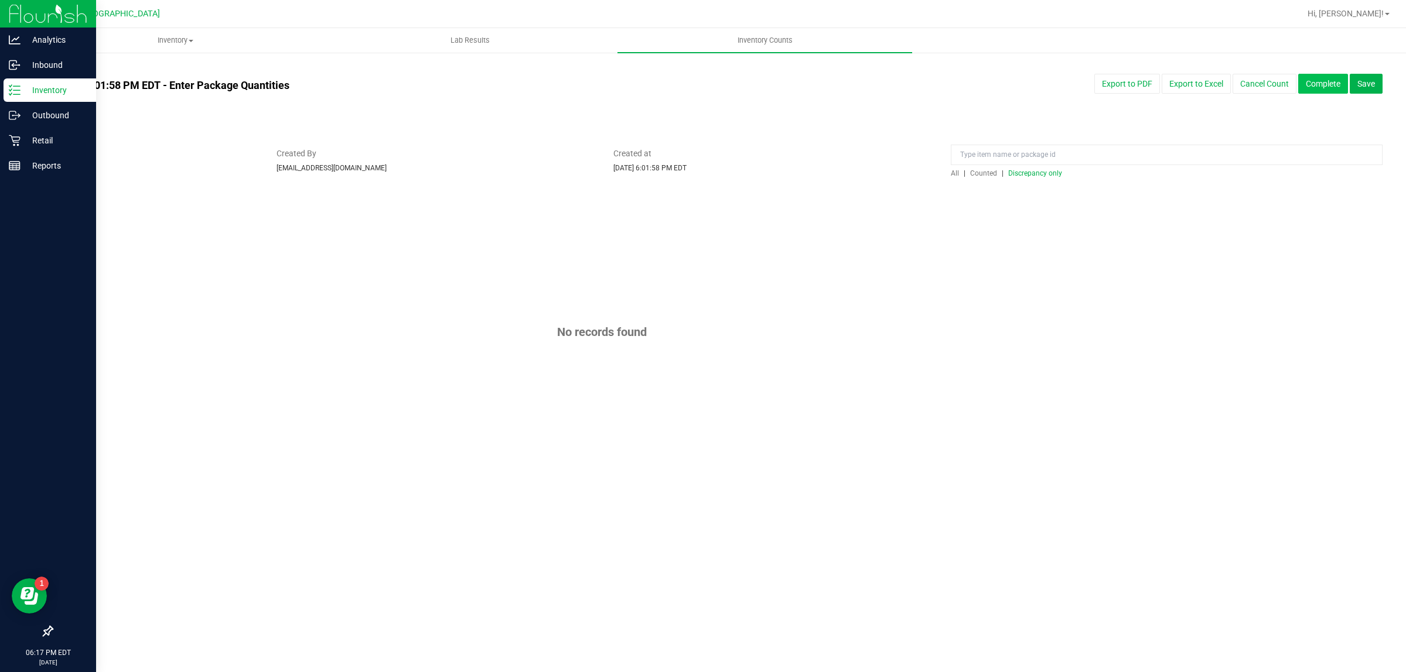
click at [1319, 86] on button "Complete" at bounding box center [1323, 84] width 50 height 20
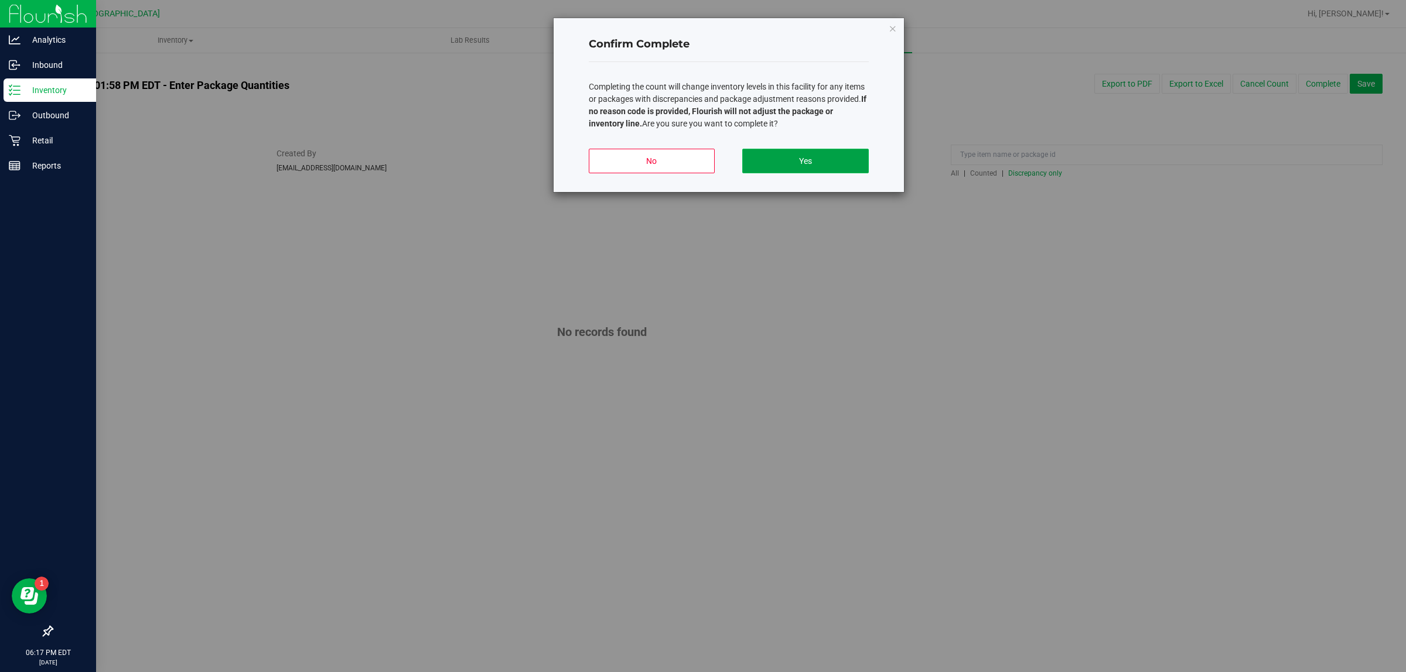
click at [782, 161] on button "Yes" at bounding box center [805, 161] width 126 height 25
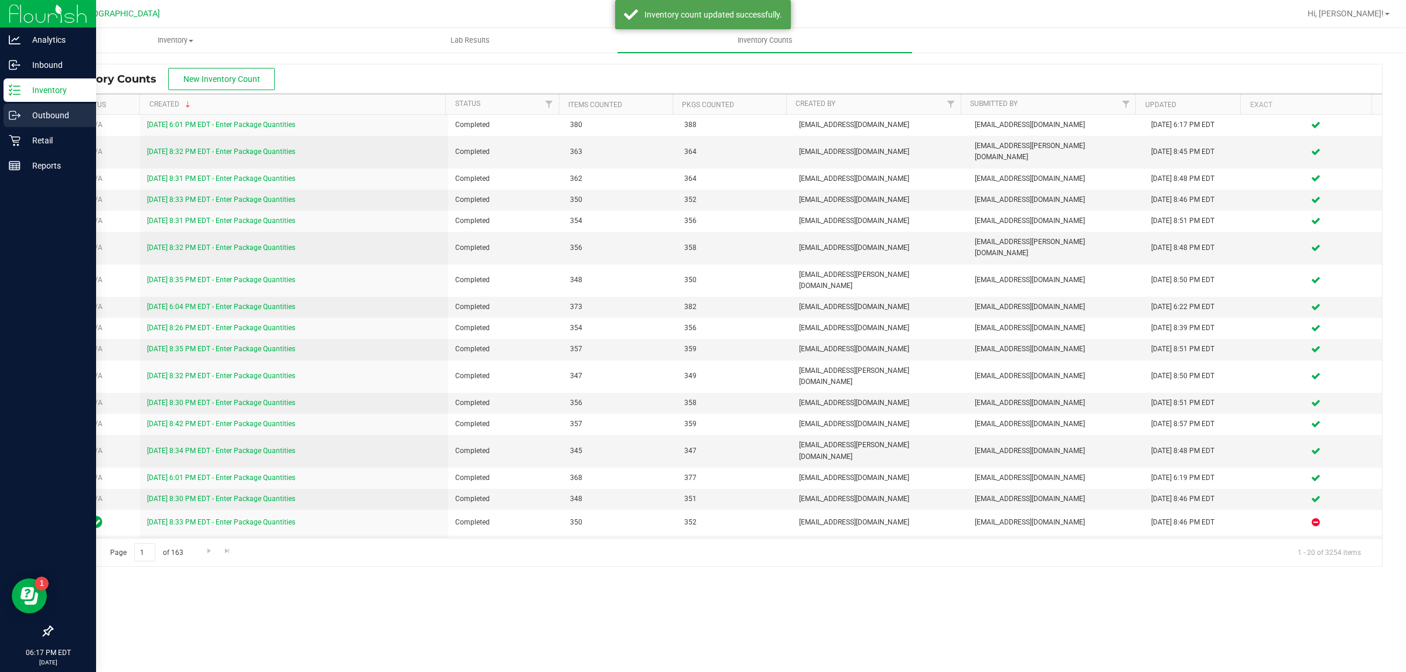
click at [51, 113] on p "Outbound" at bounding box center [56, 115] width 70 height 14
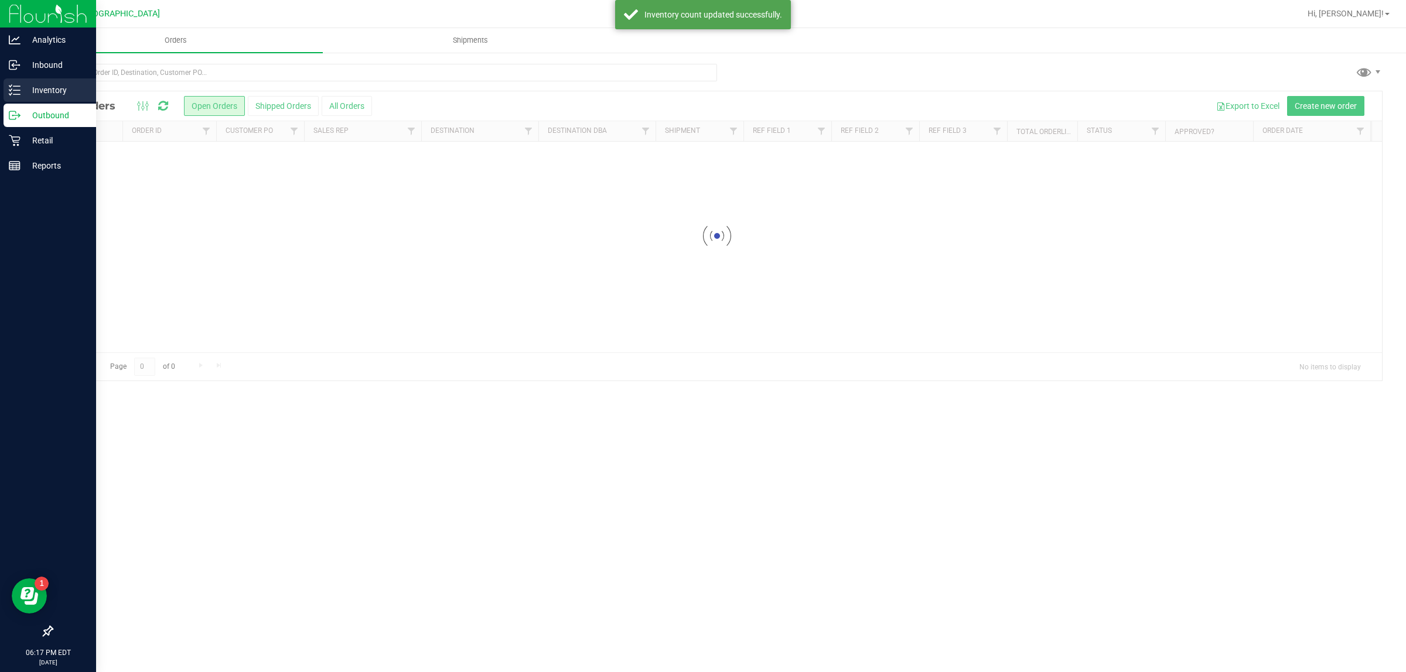
click at [60, 89] on p "Inventory" at bounding box center [56, 90] width 70 height 14
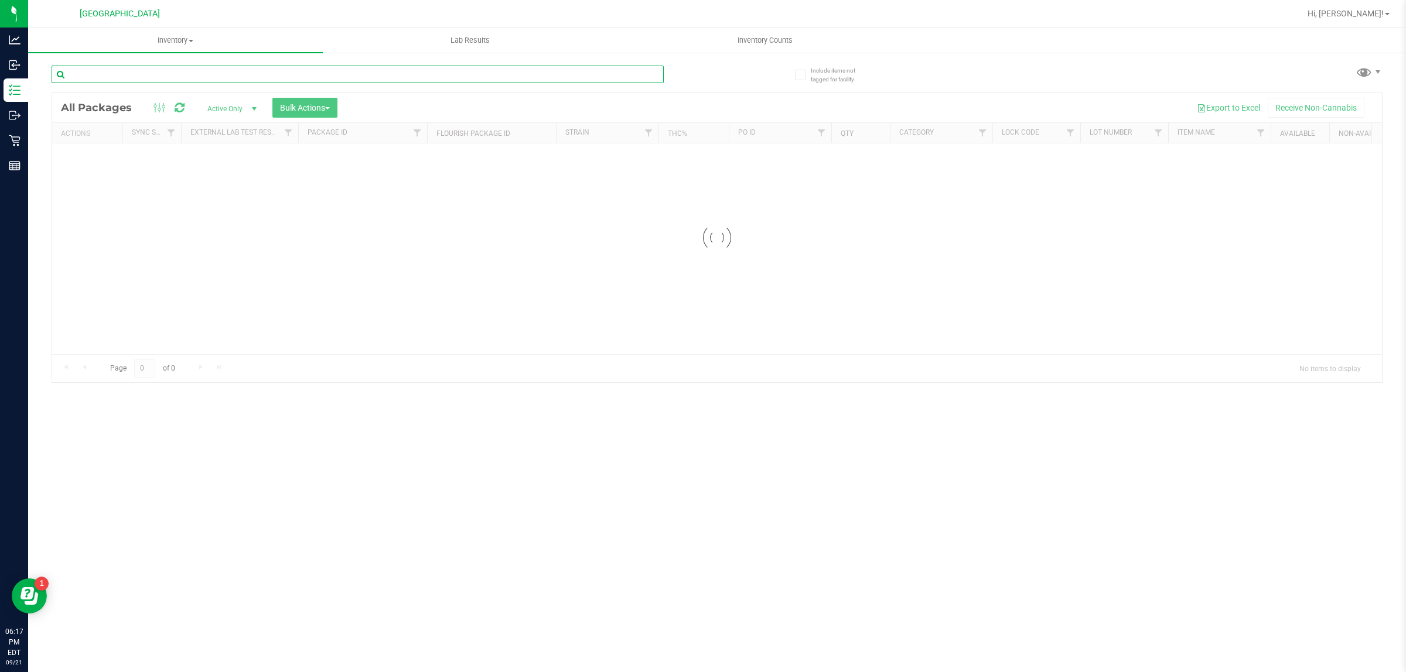
click at [189, 76] on input "text" at bounding box center [358, 75] width 612 height 18
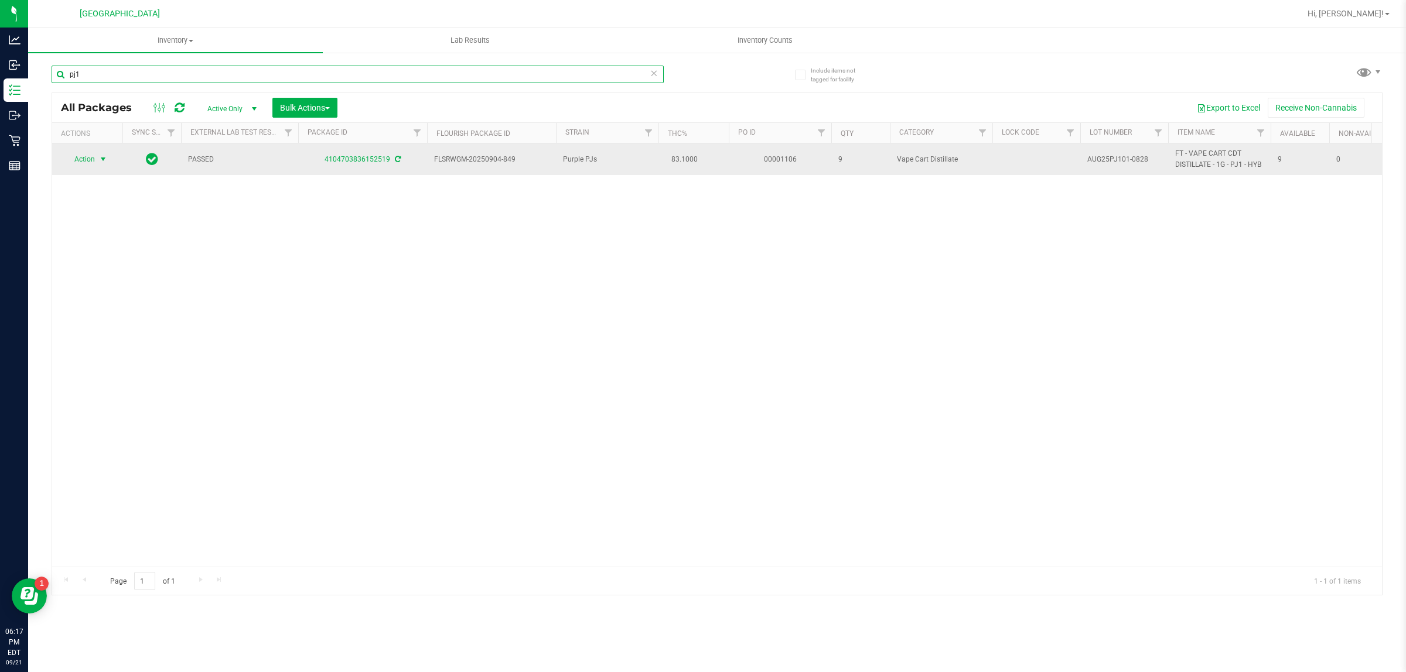
type input "pj1"
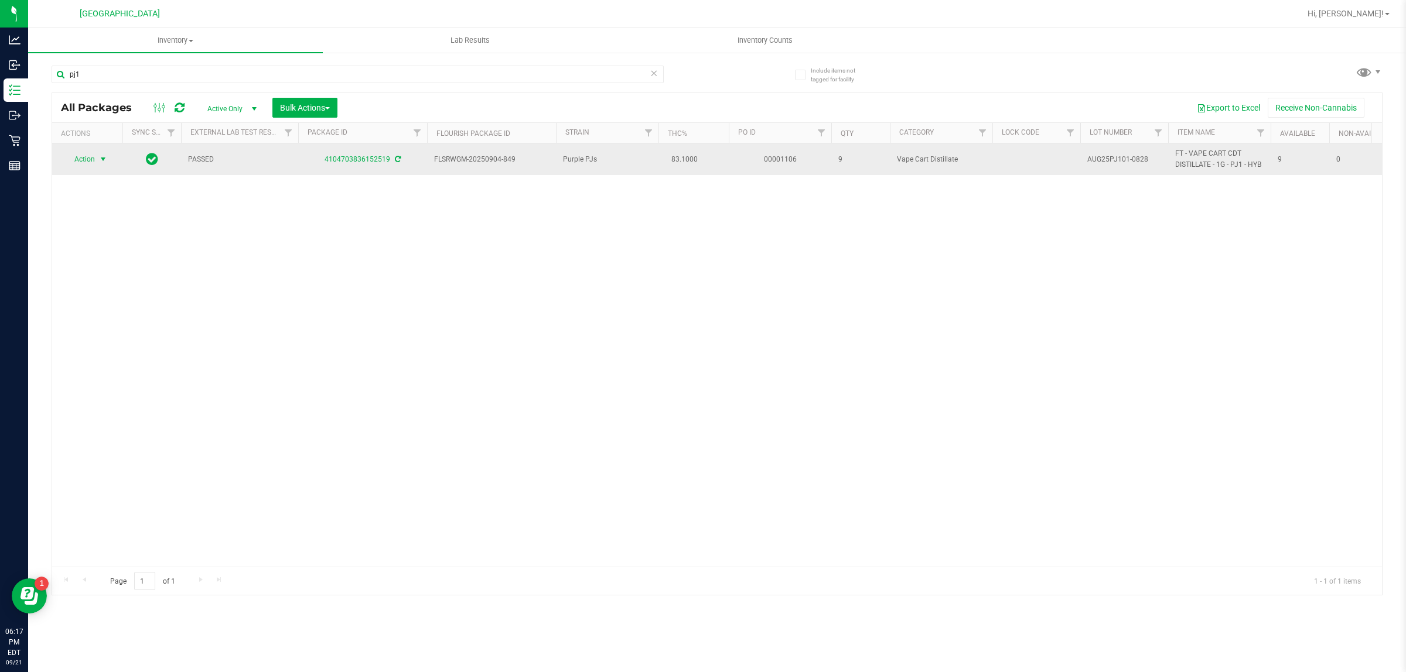
click at [103, 162] on span "select" at bounding box center [102, 159] width 9 height 9
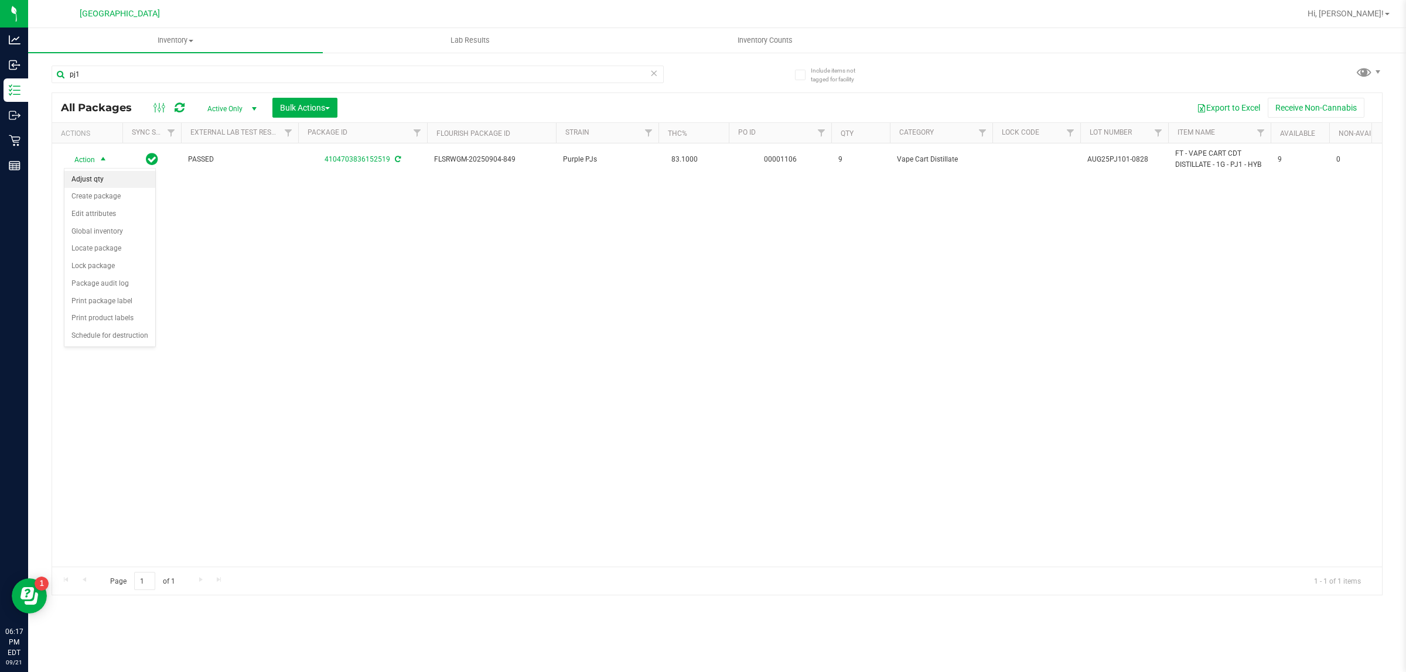
click at [104, 180] on li "Adjust qty" at bounding box center [109, 180] width 91 height 18
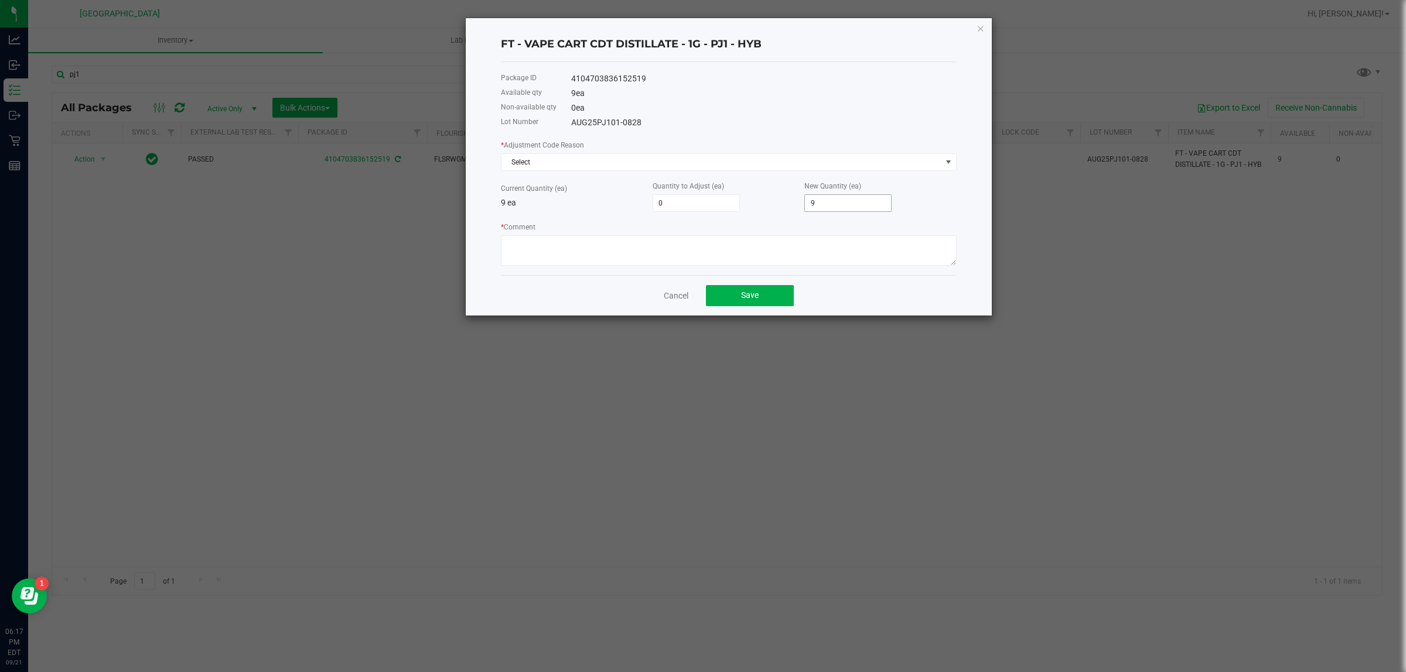
click at [829, 206] on input "9" at bounding box center [848, 203] width 86 height 16
type input "-9"
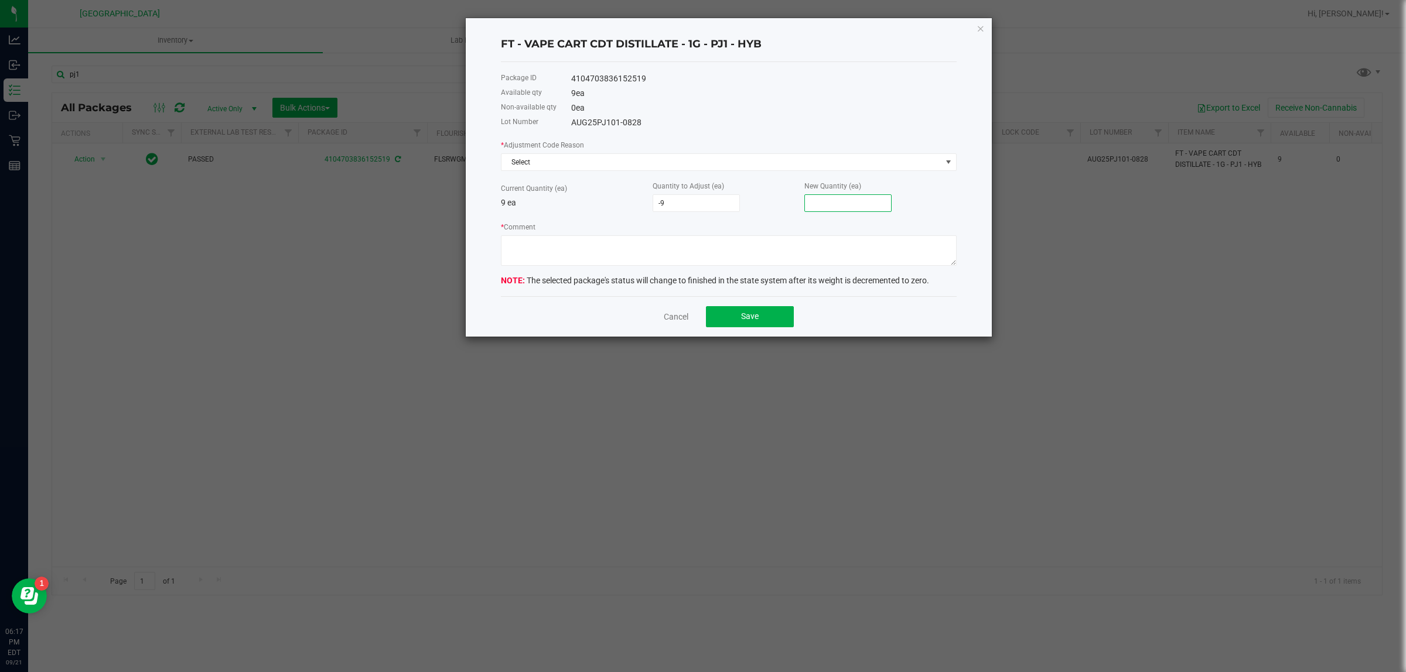
type input "-8"
type input "1"
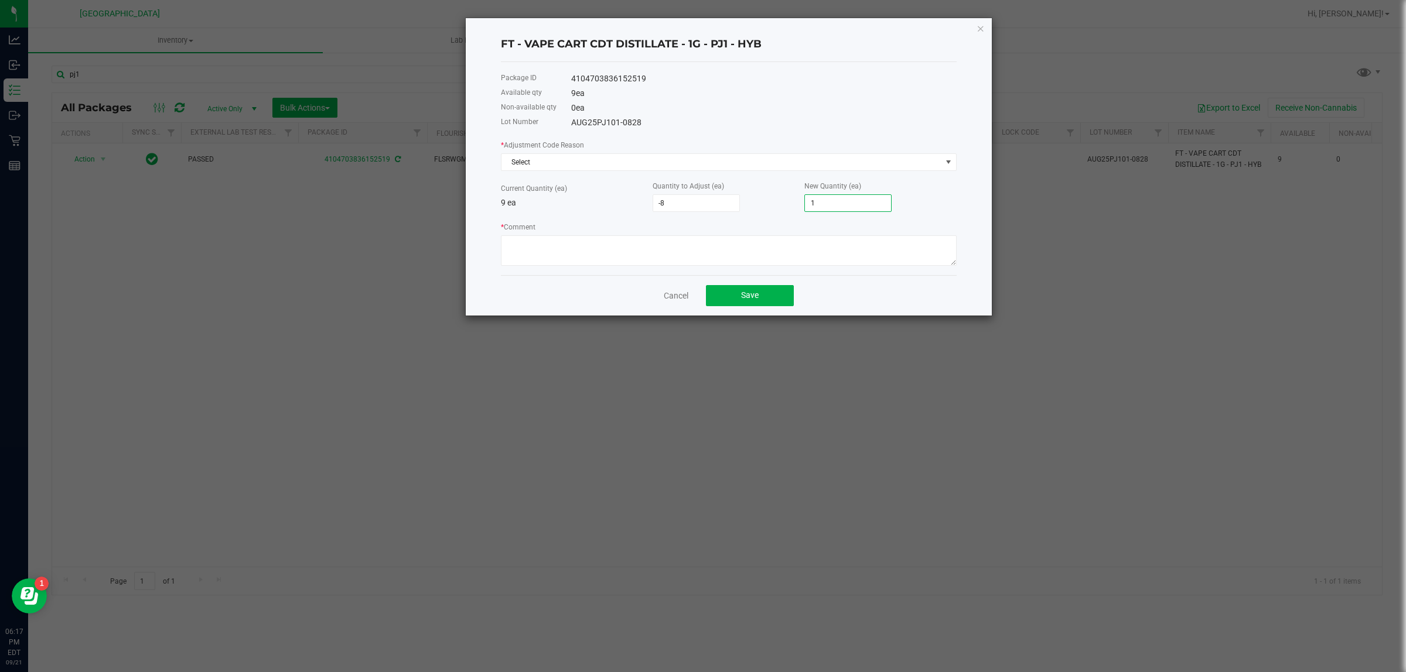
type input "1"
type input "10"
click at [814, 243] on textarea "* Comment" at bounding box center [729, 250] width 456 height 30
type textarea "error made . 10 on shelf . JH"
click at [719, 300] on button "Save" at bounding box center [750, 295] width 88 height 21
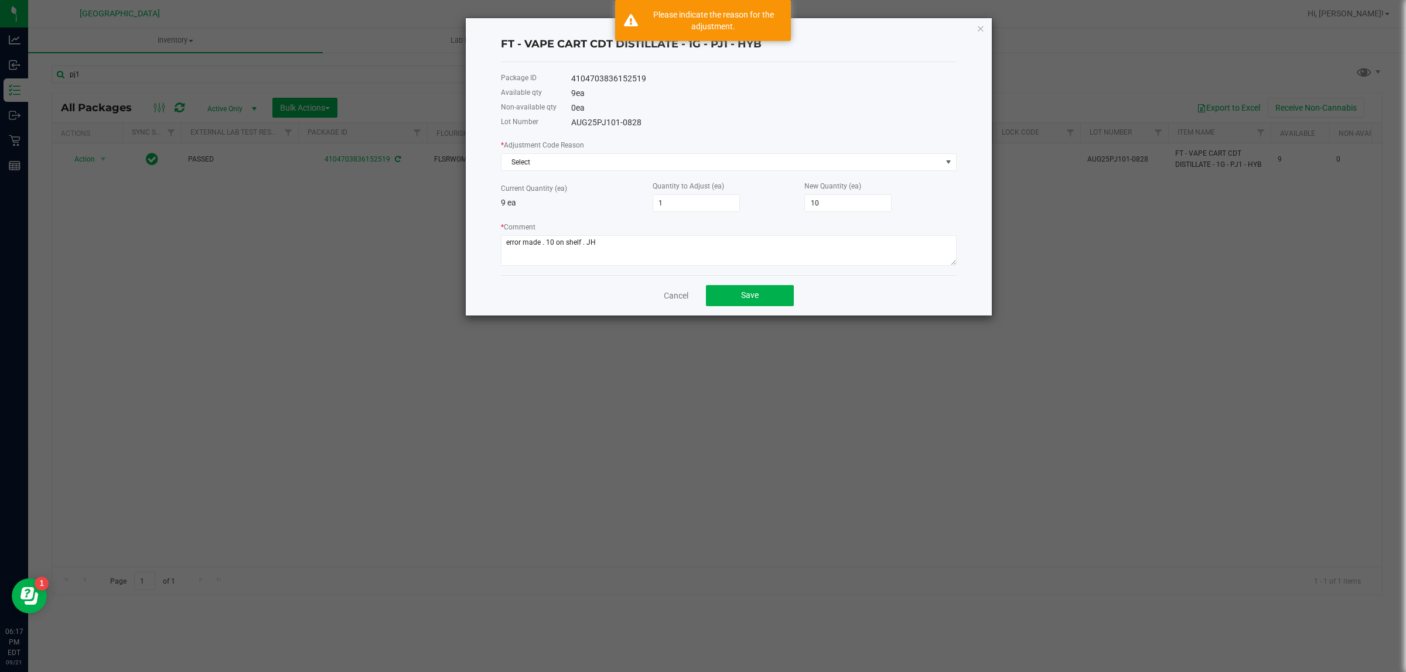
click at [671, 153] on div "* Adjustment Code Reason Select" at bounding box center [729, 155] width 456 height 32
click at [669, 157] on span "Select" at bounding box center [721, 162] width 440 height 16
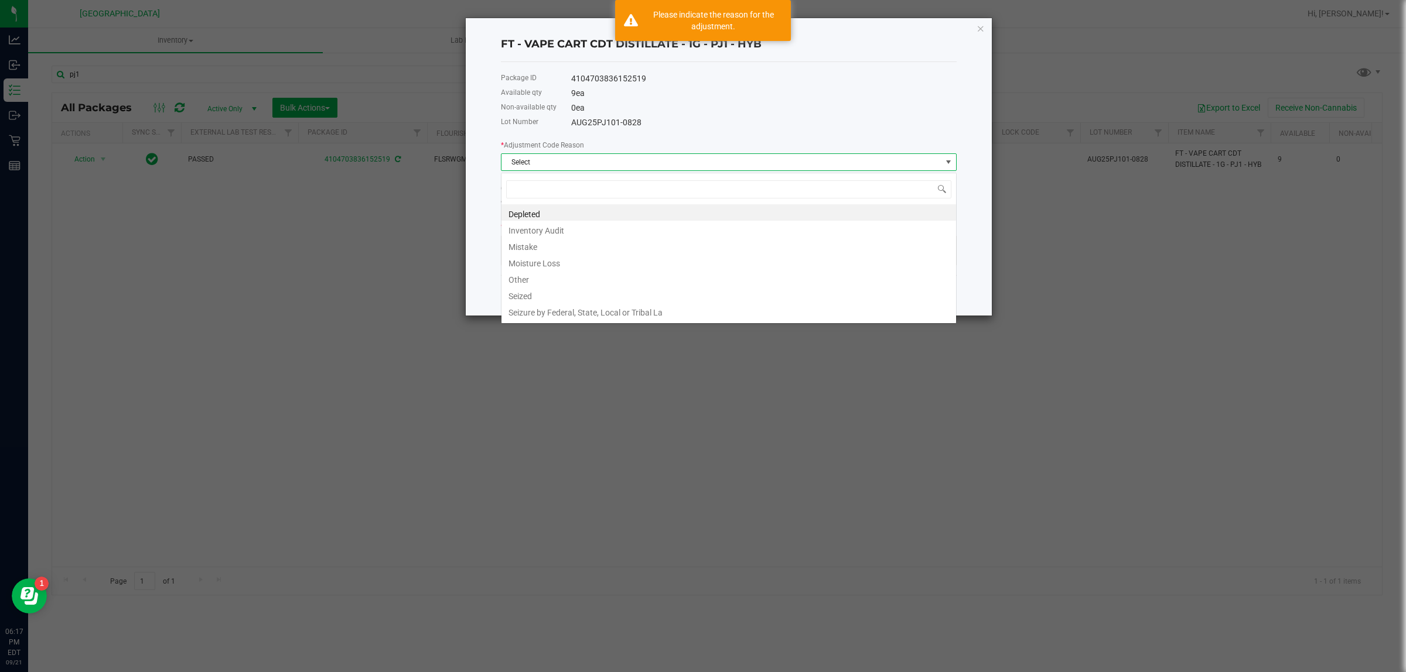
scroll to position [18, 455]
click at [615, 226] on li "Inventory Audit" at bounding box center [728, 229] width 455 height 16
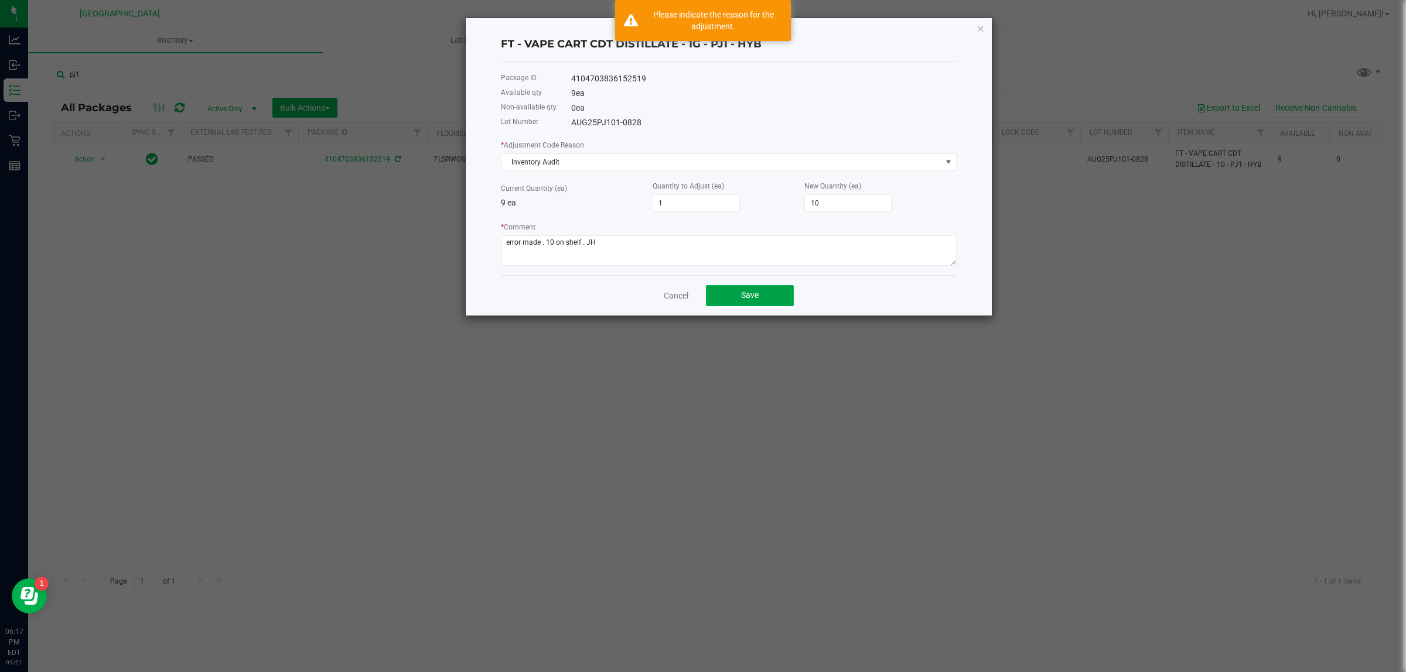
click at [727, 296] on button "Save" at bounding box center [750, 295] width 88 height 21
